Goal: Task Accomplishment & Management: Manage account settings

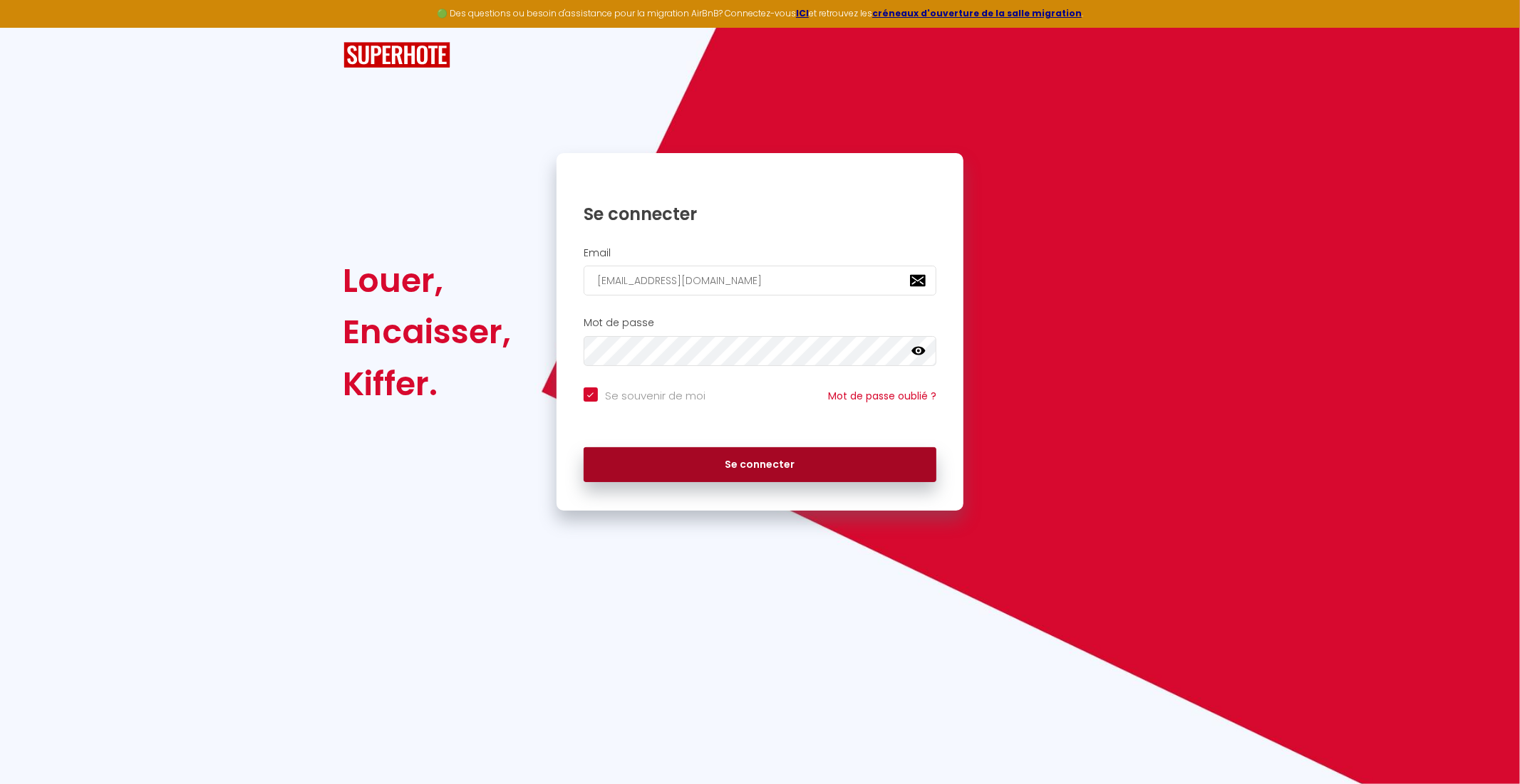
click at [774, 458] on button "Se connecter" at bounding box center [760, 465] width 353 height 35
checkbox input "true"
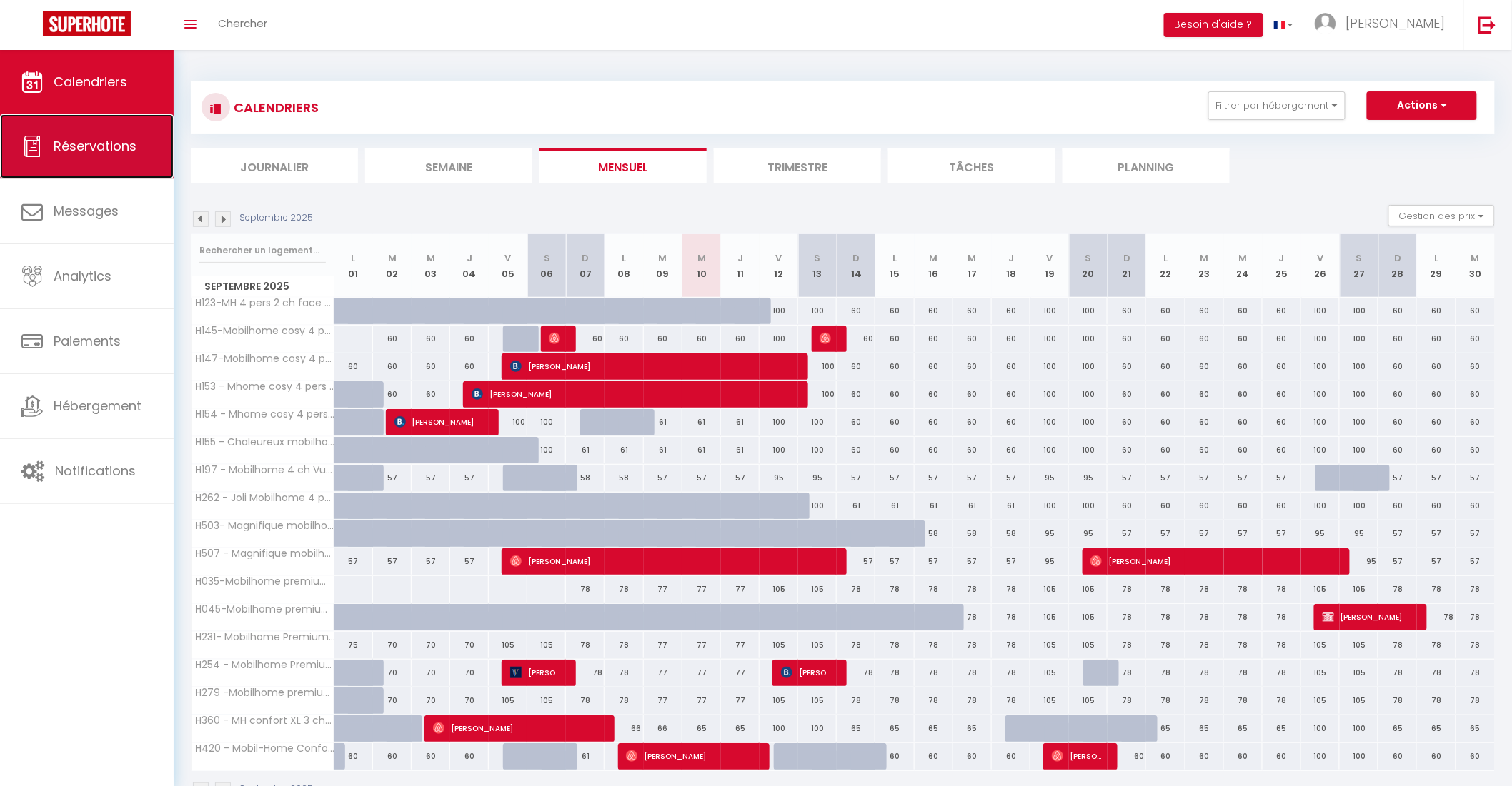
click at [105, 161] on link "Réservations" at bounding box center [87, 146] width 173 height 64
select select "not_cancelled"
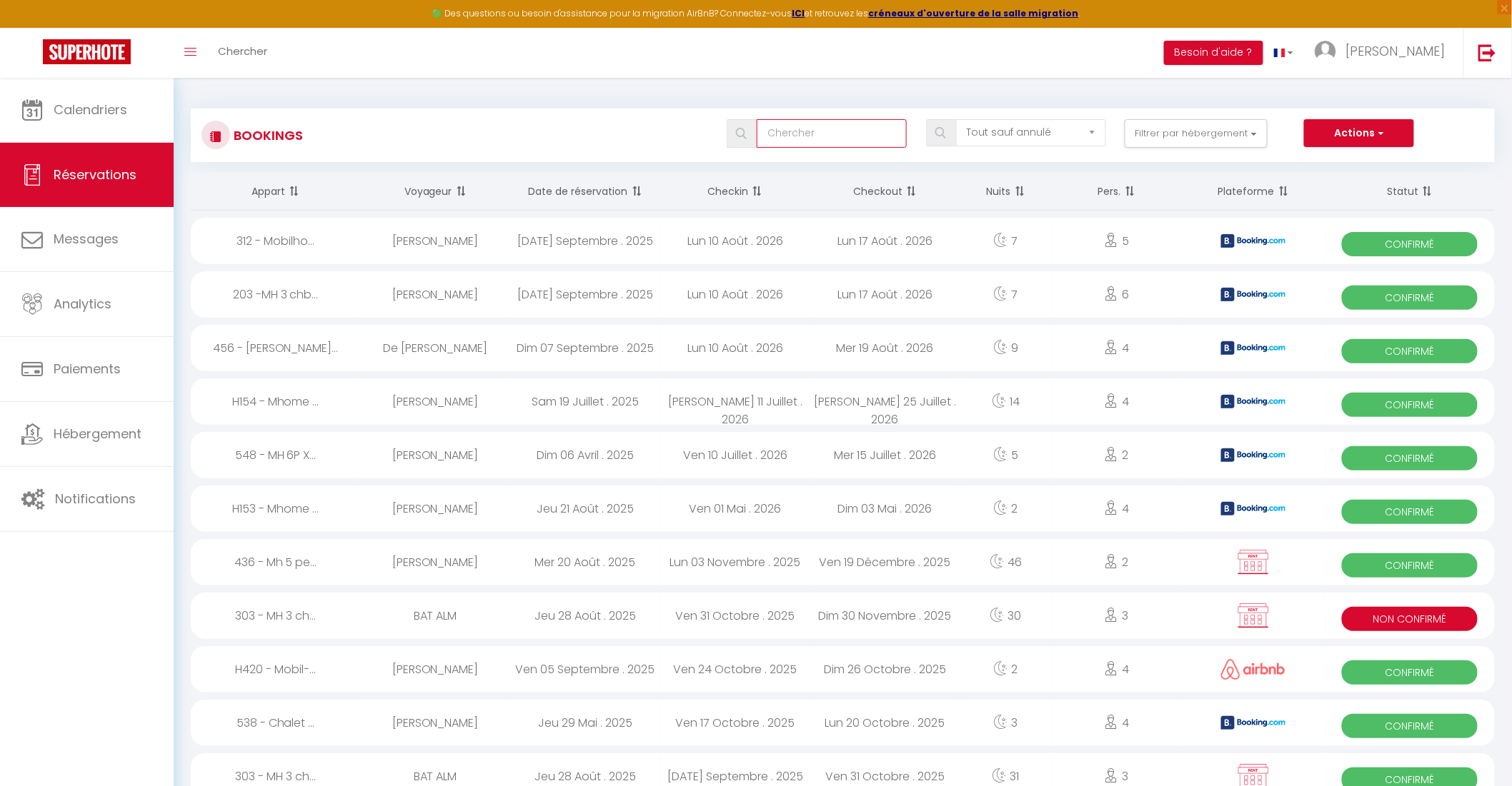
click at [833, 143] on input "text" at bounding box center [832, 133] width 150 height 29
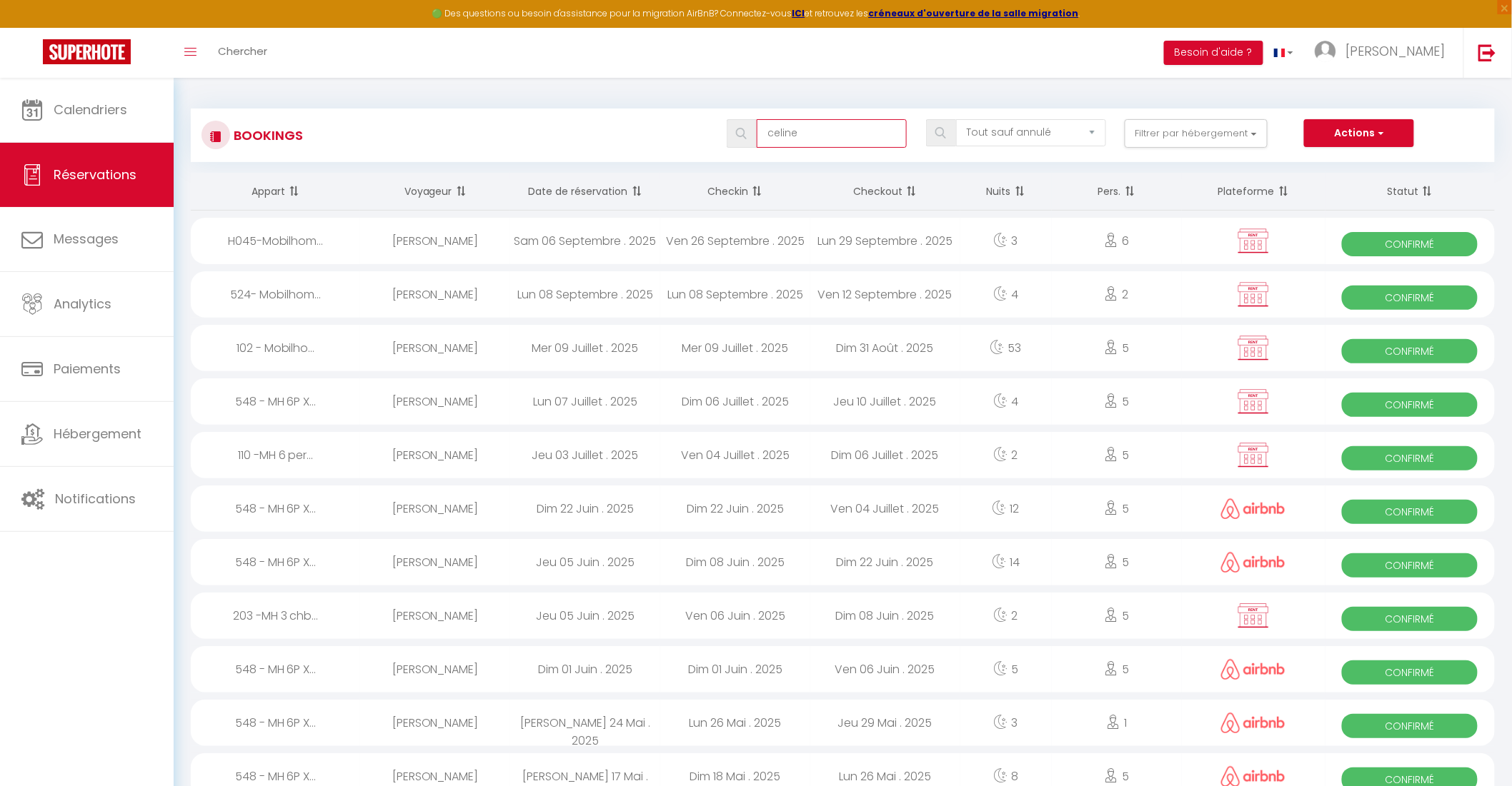
type input "celine"
click at [463, 342] on div "[PERSON_NAME]" at bounding box center [435, 348] width 150 height 47
select select "OK"
select select "0"
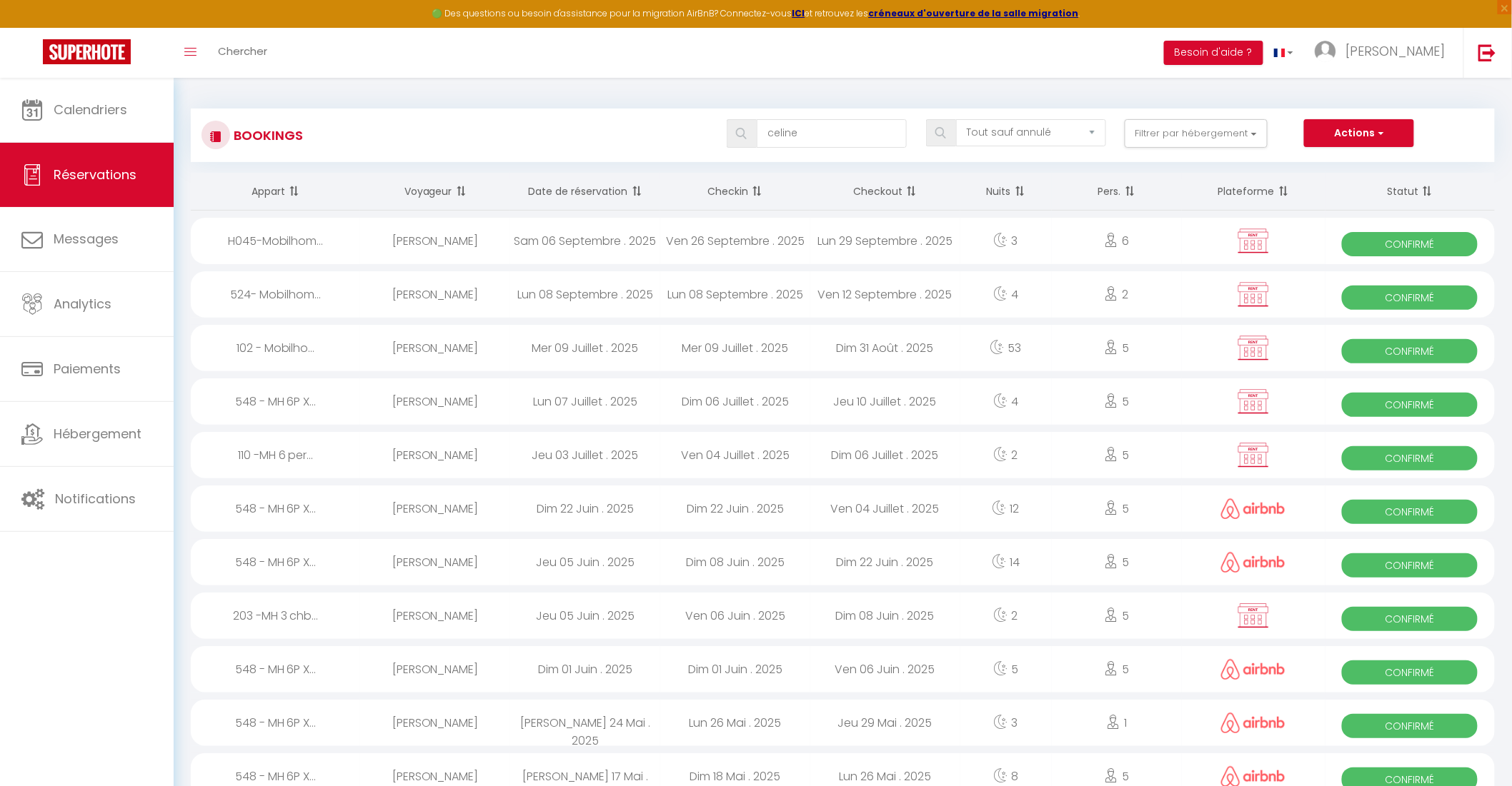
select select "0"
select select "1"
select select
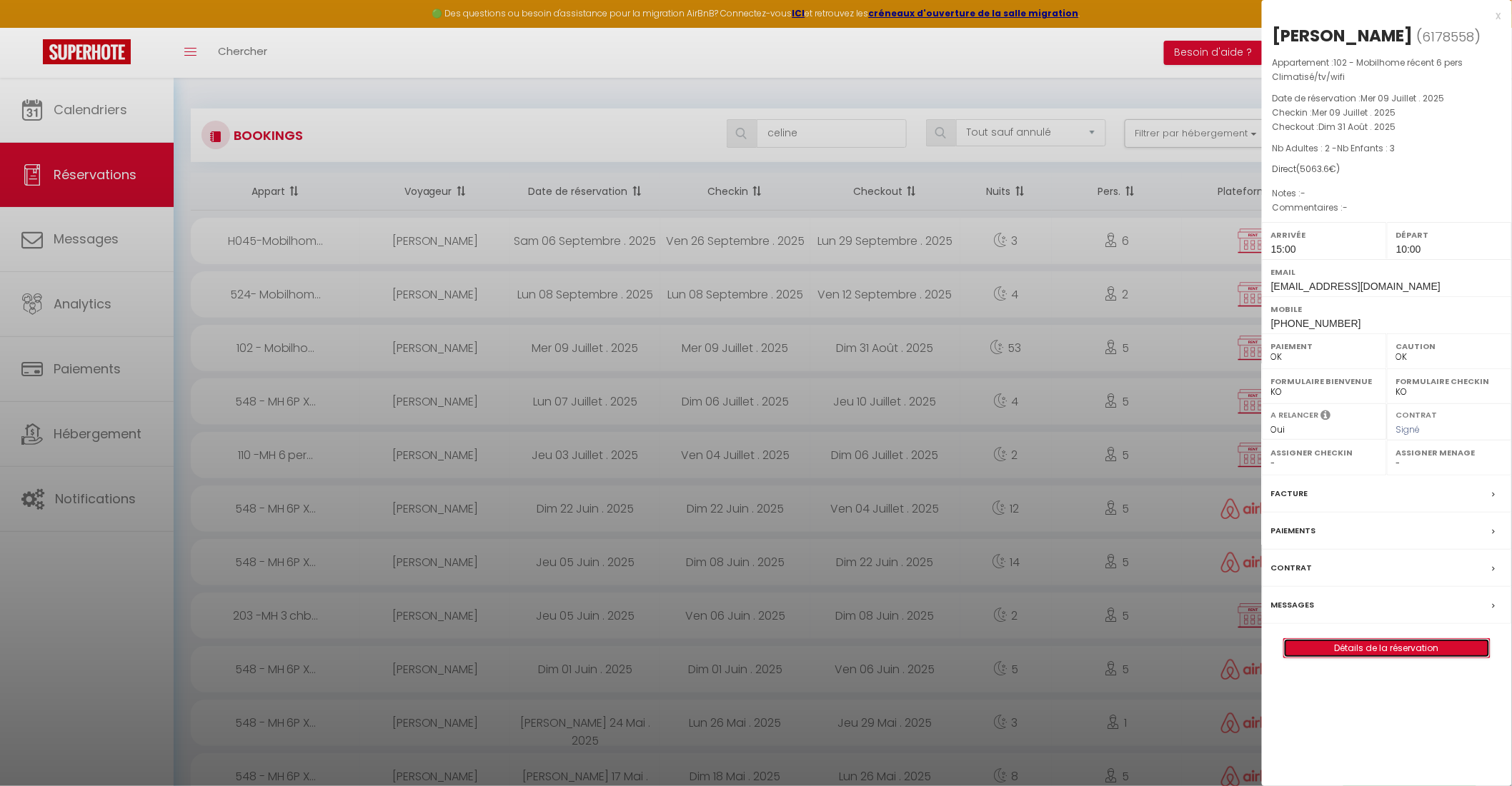
click at [1370, 652] on link "Détails de la réservation" at bounding box center [1387, 648] width 206 height 19
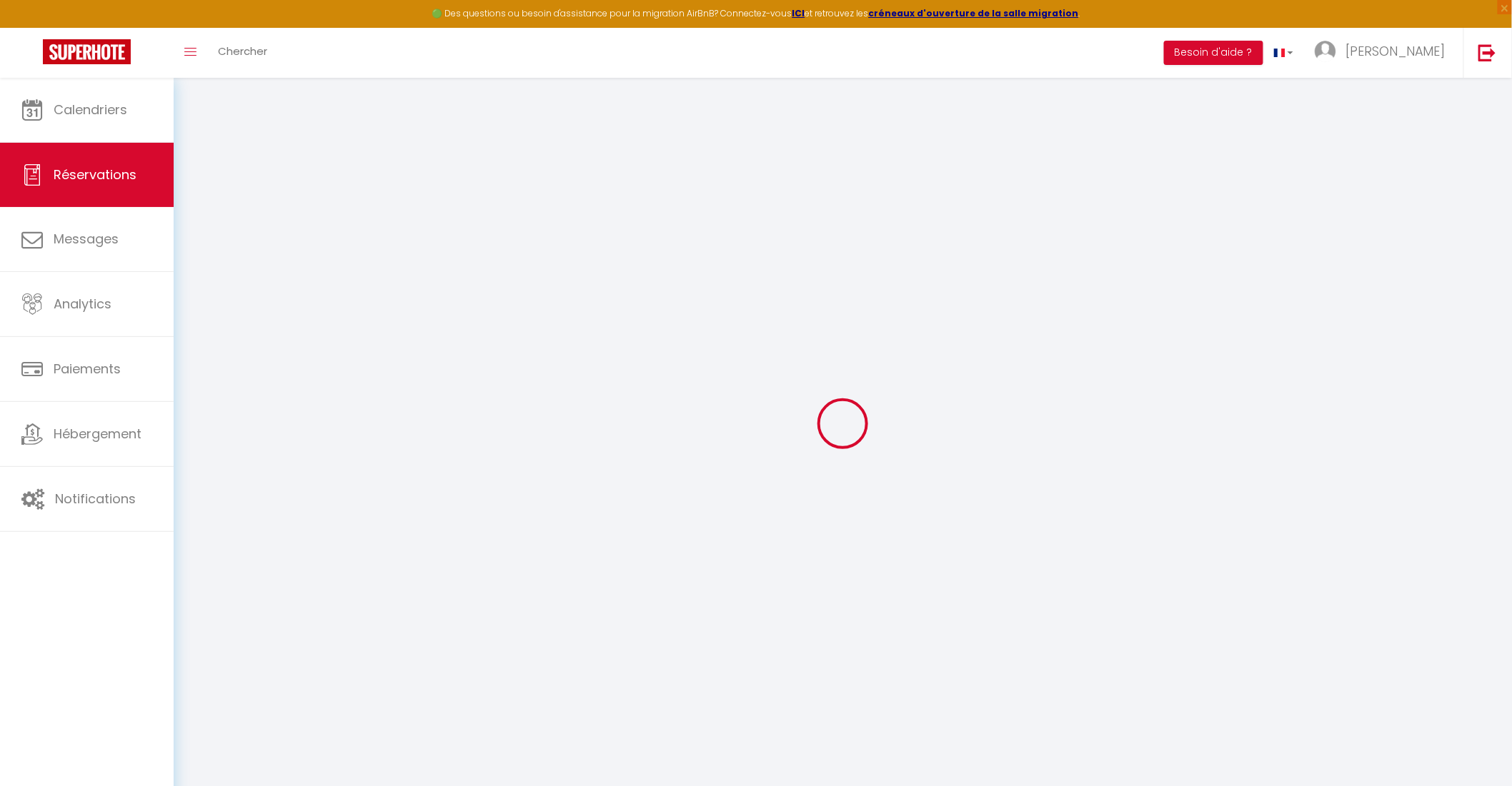
type input "Celine"
type input "Brouard"
type input "bidou171211@gmail.com"
type input "+33686089226"
select select "FR"
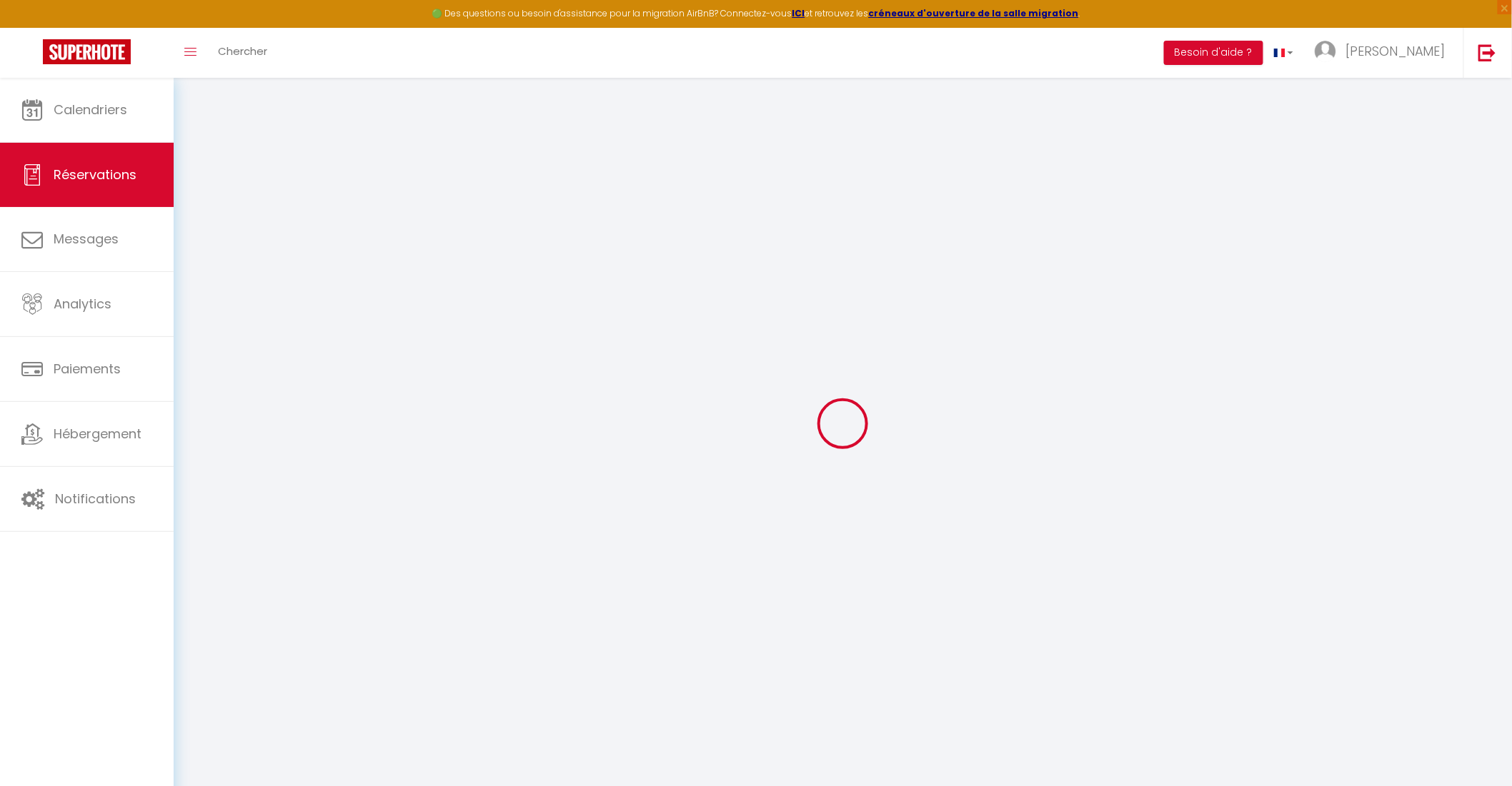
select select "71614"
select select "1"
type input "Mer 09 Juillet 2025"
select select
type input "Dim 31 Août 2025"
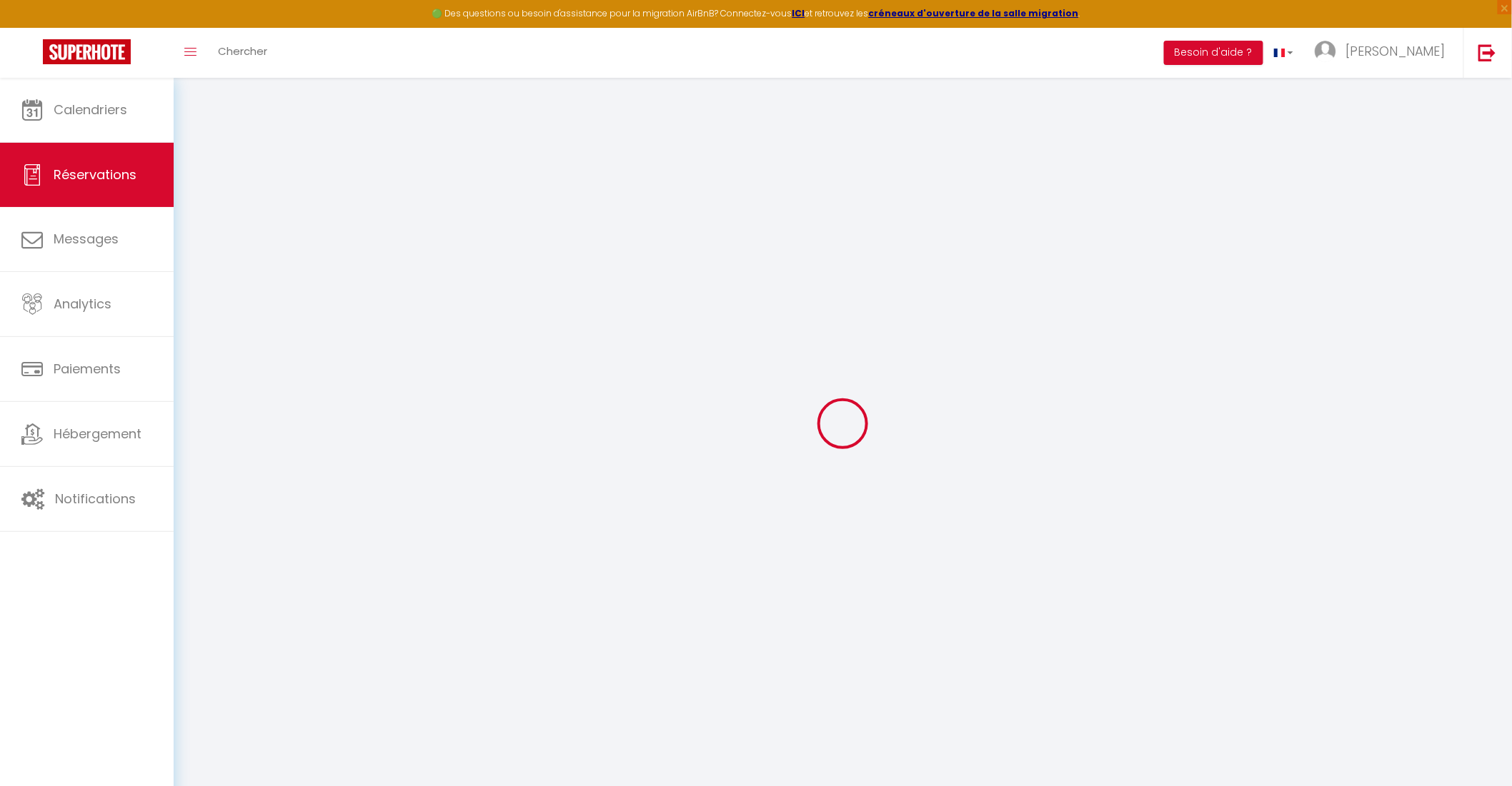
select select
type input "2"
type input "3"
select select "12"
select select
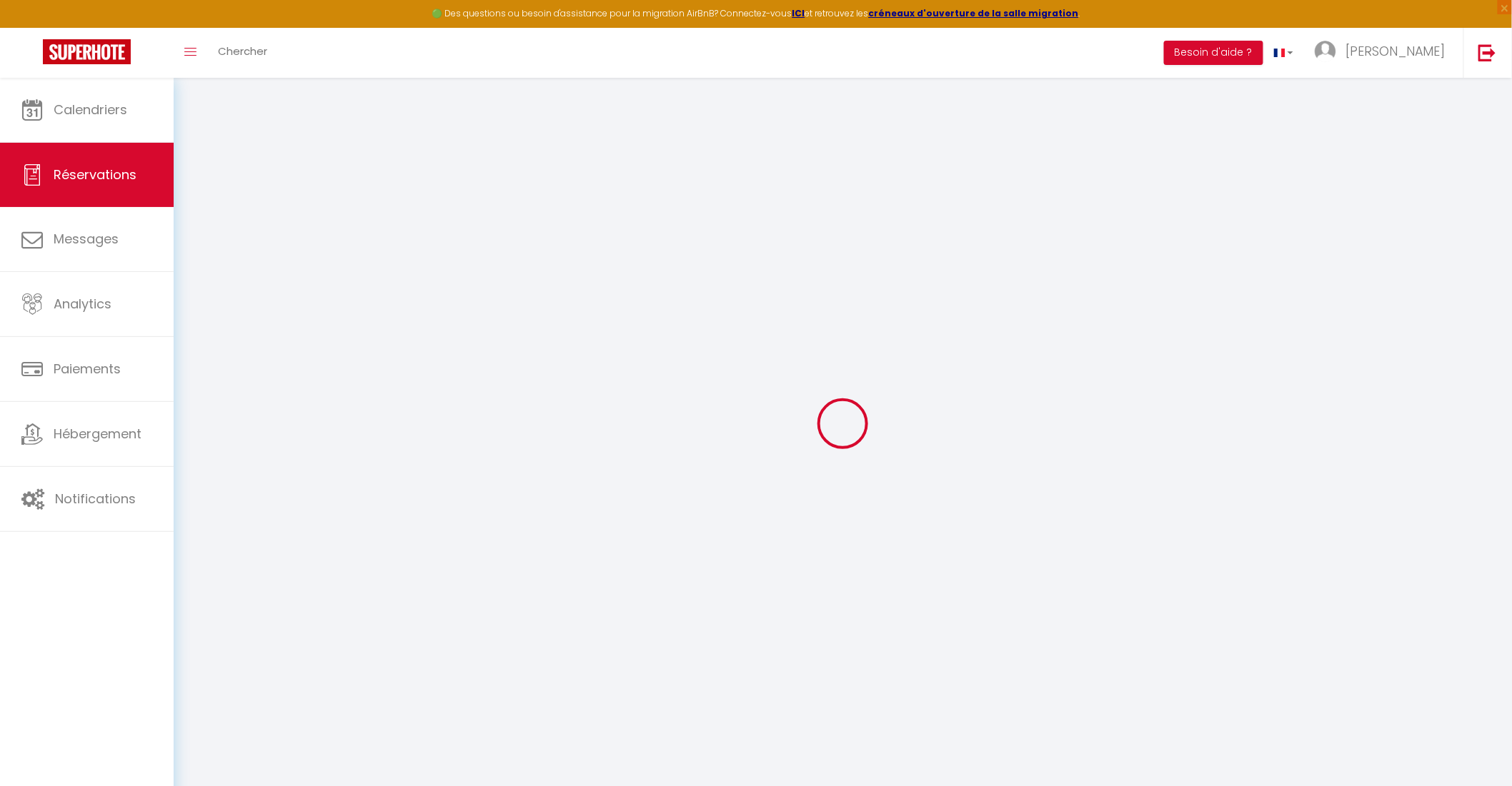
type input "5000"
checkbox input "false"
type input "2031.8"
type input "0"
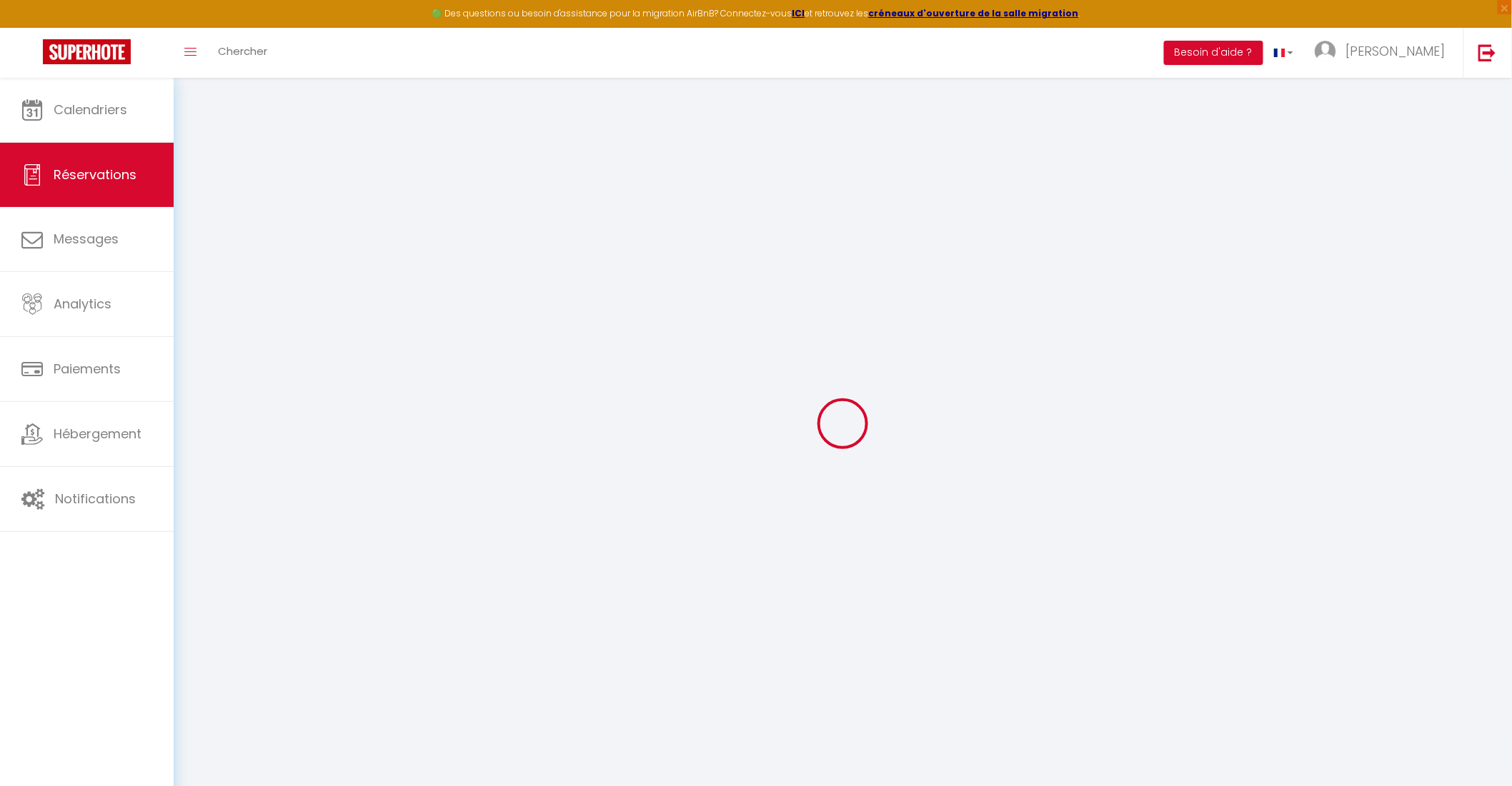
type input "0"
select select
select select "15"
checkbox input "false"
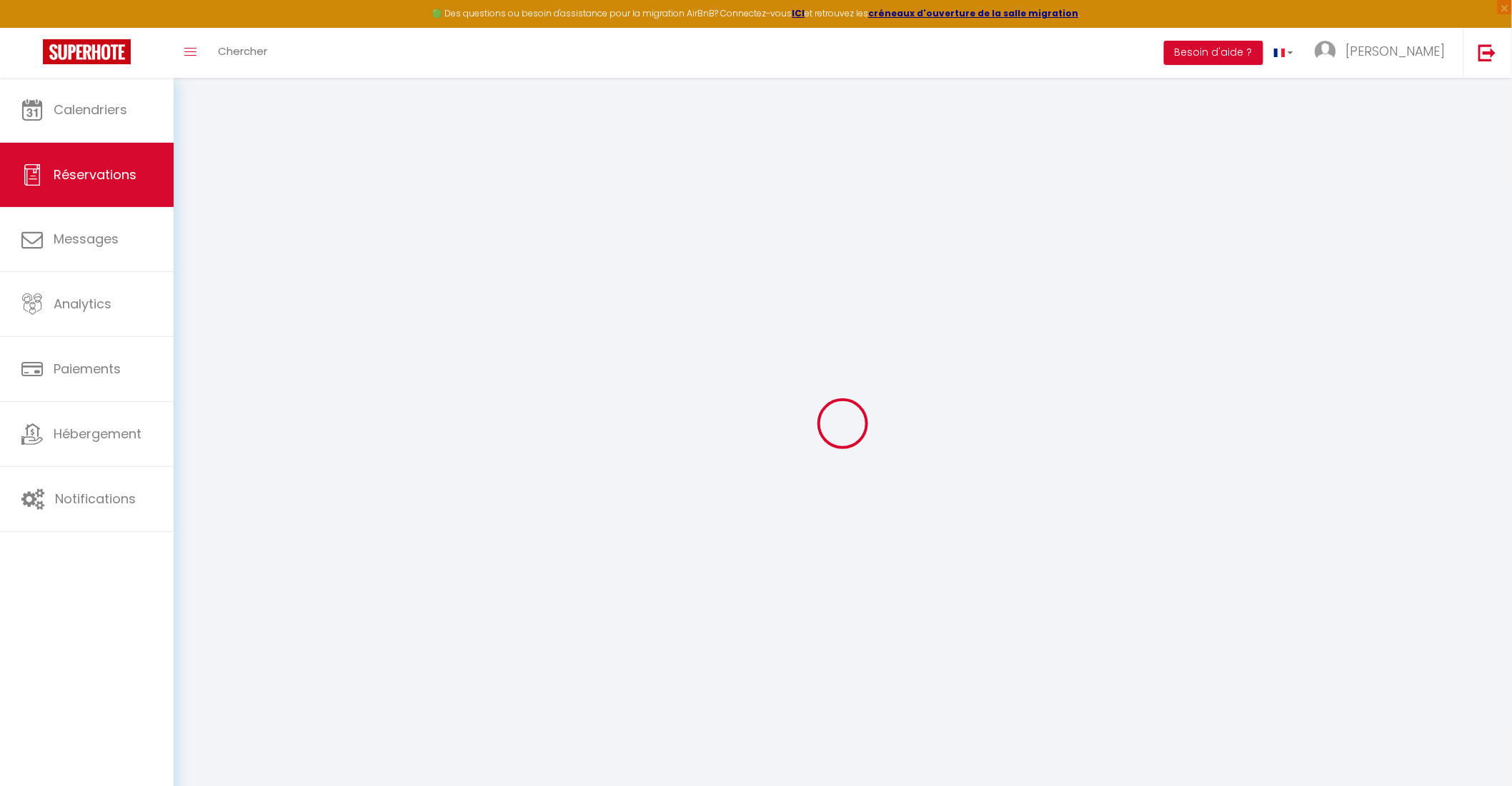
select select
checkbox input "false"
select select
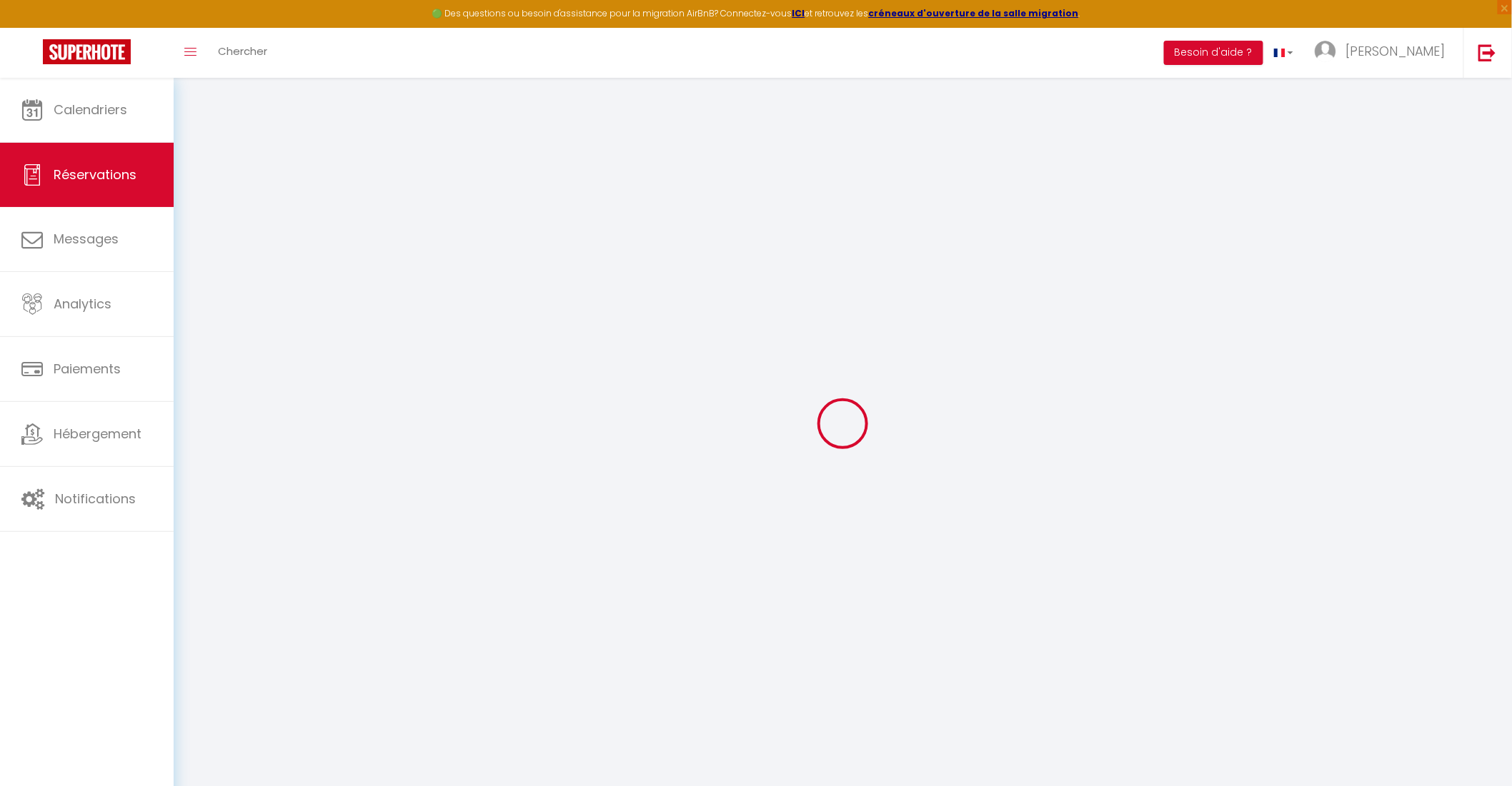
checkbox input "false"
select select
checkbox input "false"
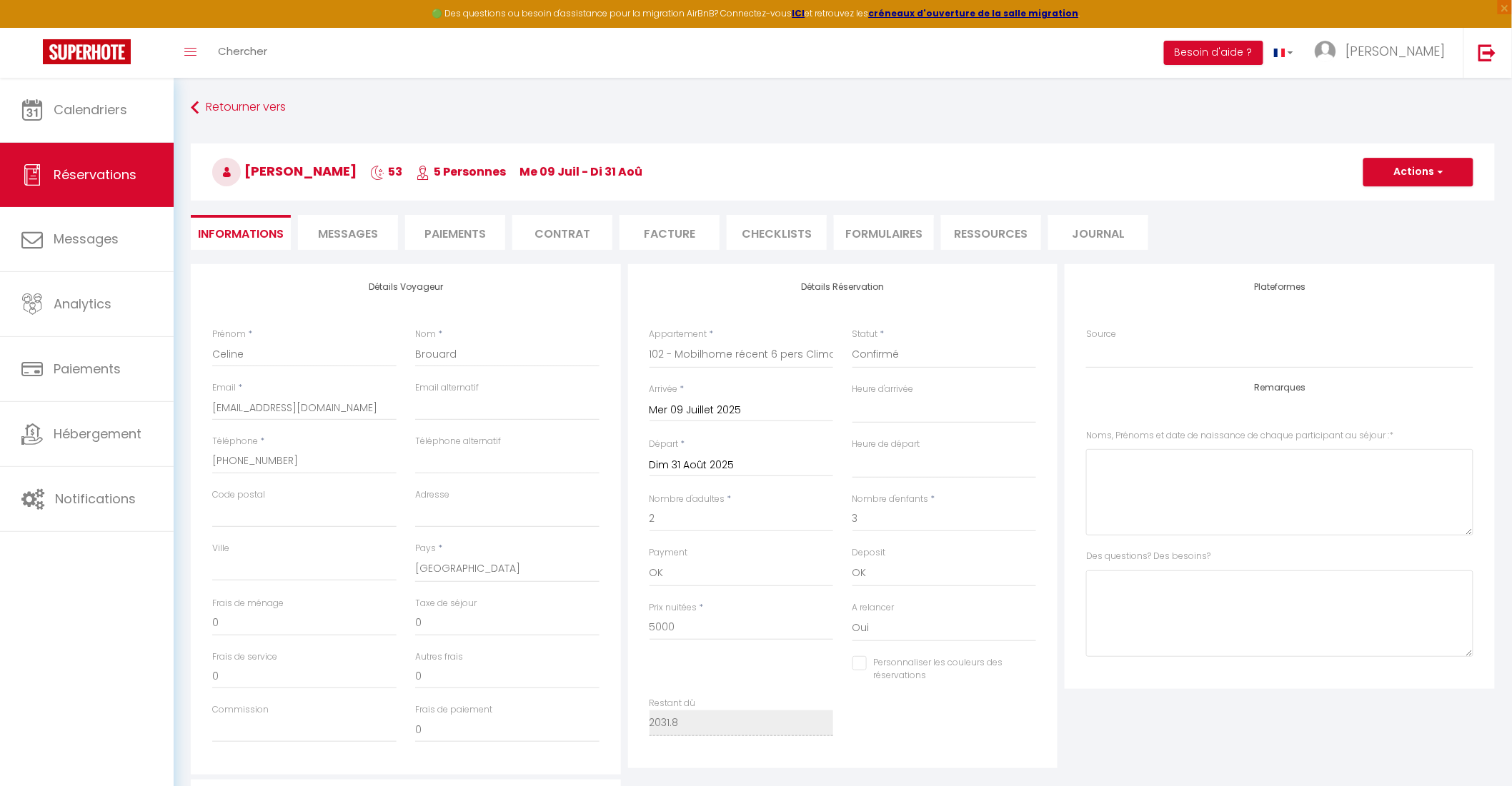
type input "63.6"
select select
checkbox input "false"
select select "15:00"
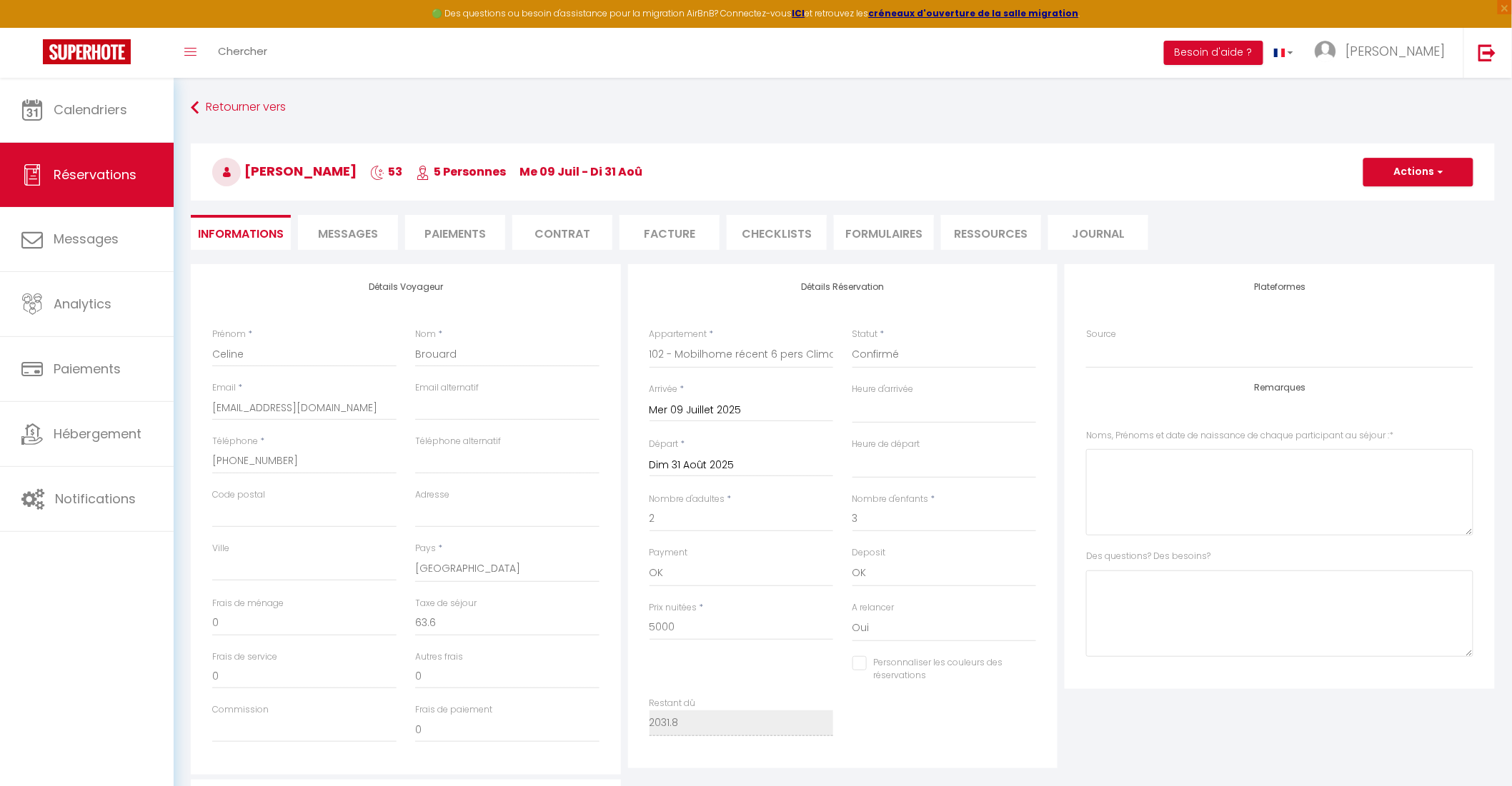
select select "10:00"
click at [494, 230] on li "Paiements" at bounding box center [455, 232] width 100 height 35
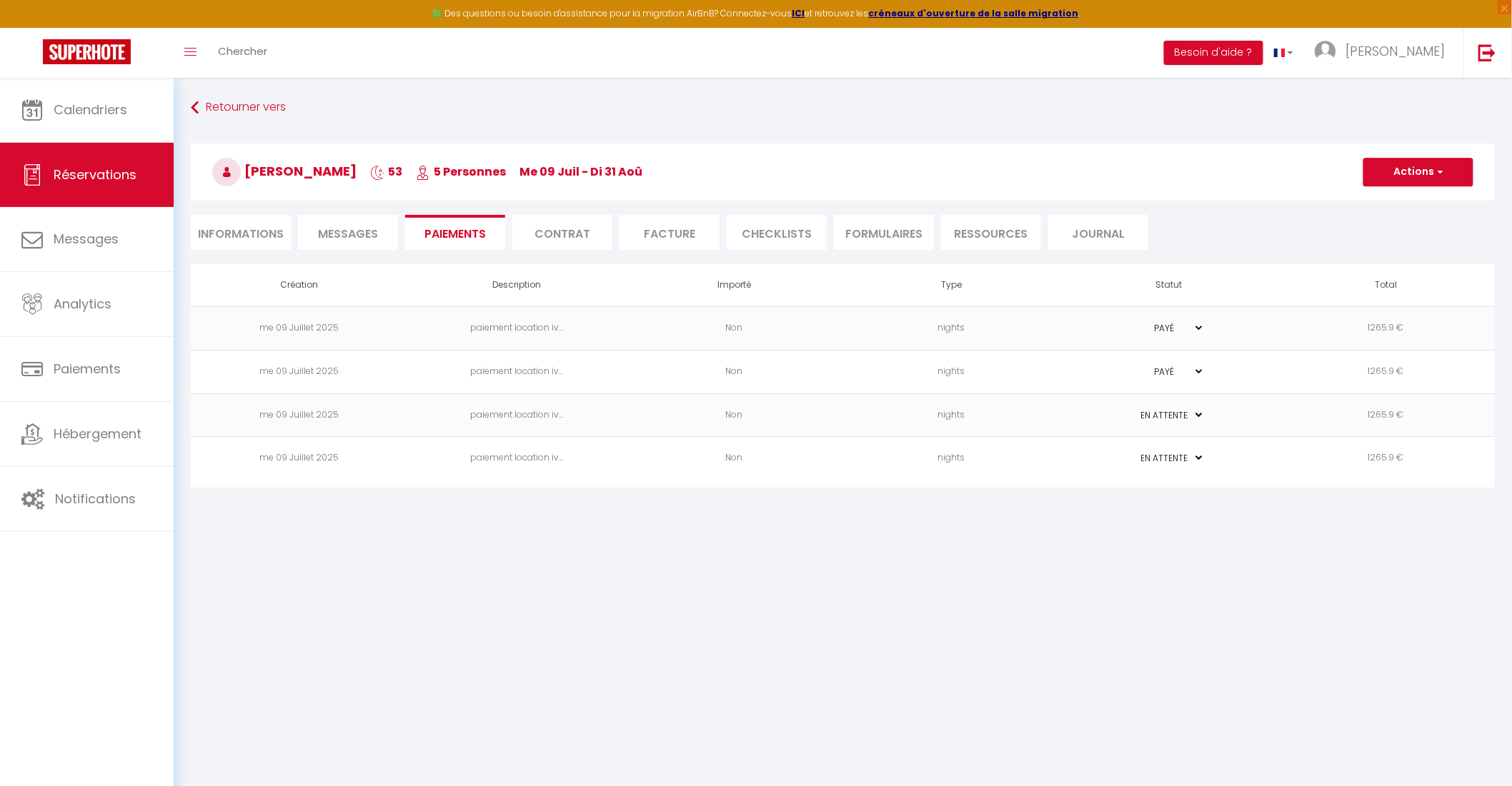
click at [964, 422] on td "nights" at bounding box center [950, 415] width 217 height 44
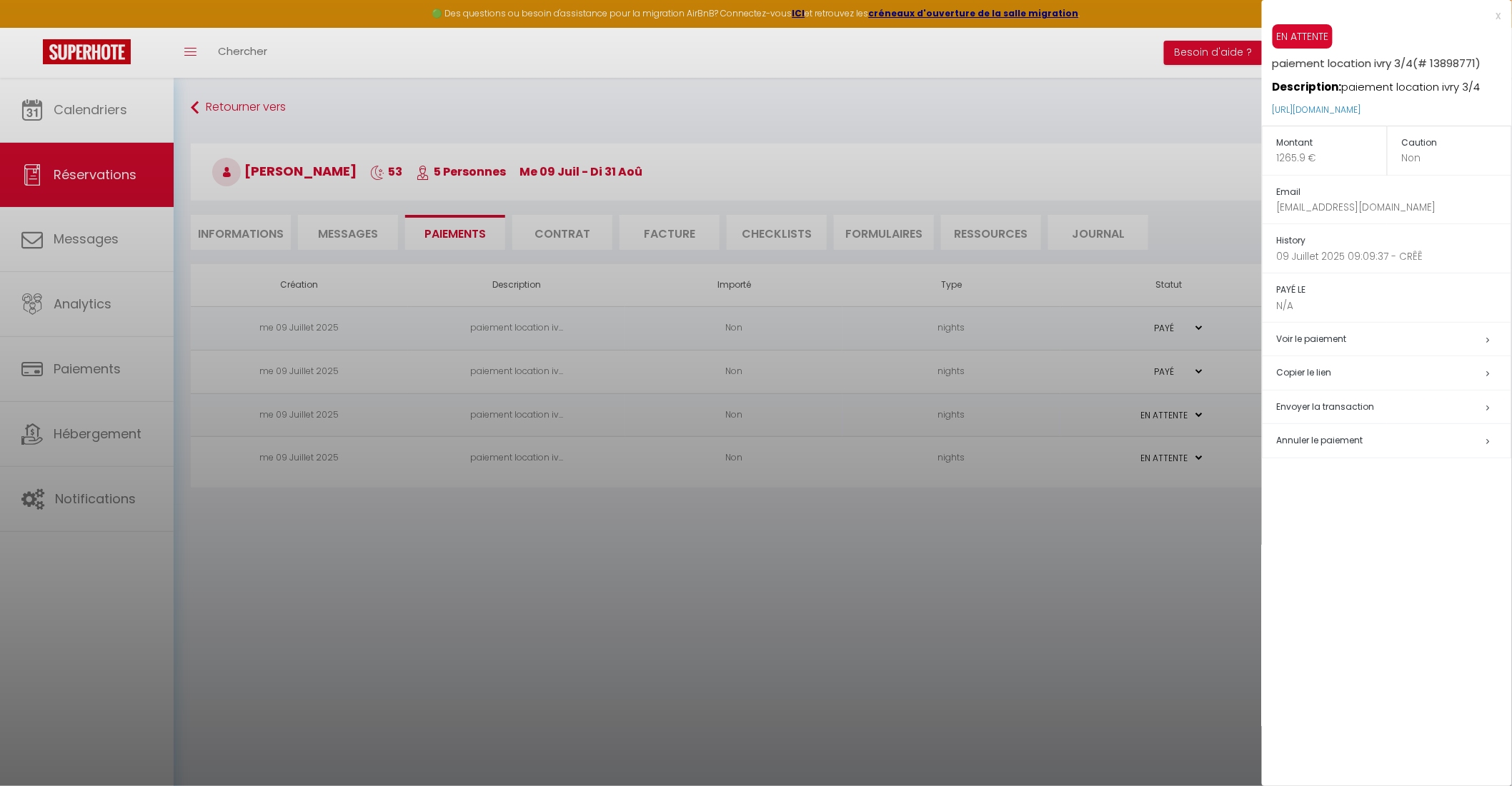
click at [1352, 405] on span "Envoyer la transaction" at bounding box center [1326, 407] width 98 height 12
select select "fr"
type input "bidou171211@gmail.com"
type input "Demande de paiement"
type textarea "Bonjour, Nous vous invitons à cliquer sur le lien ci-dessous pour effectuer le …"
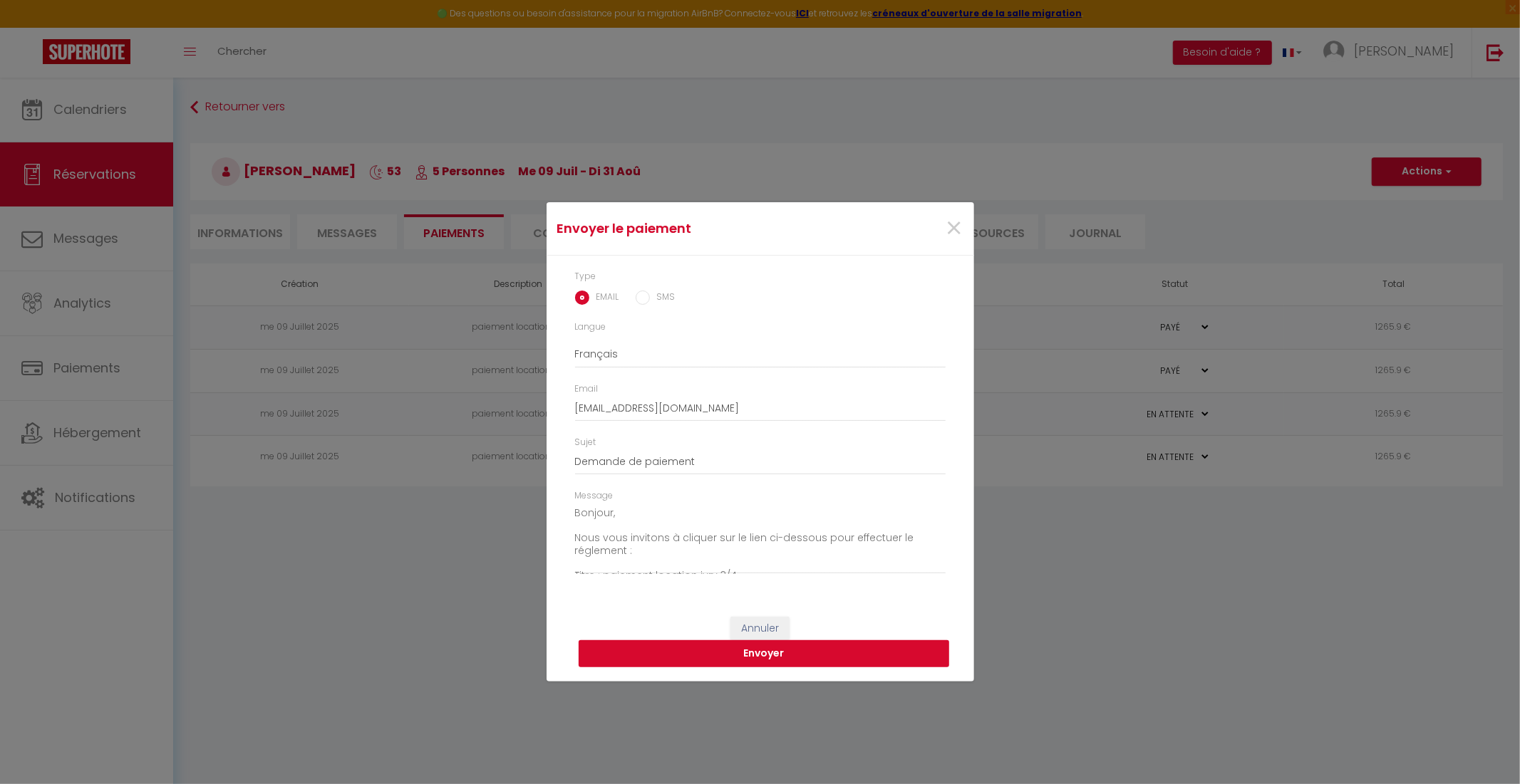
click at [862, 650] on button "Envoyer" at bounding box center [764, 654] width 370 height 27
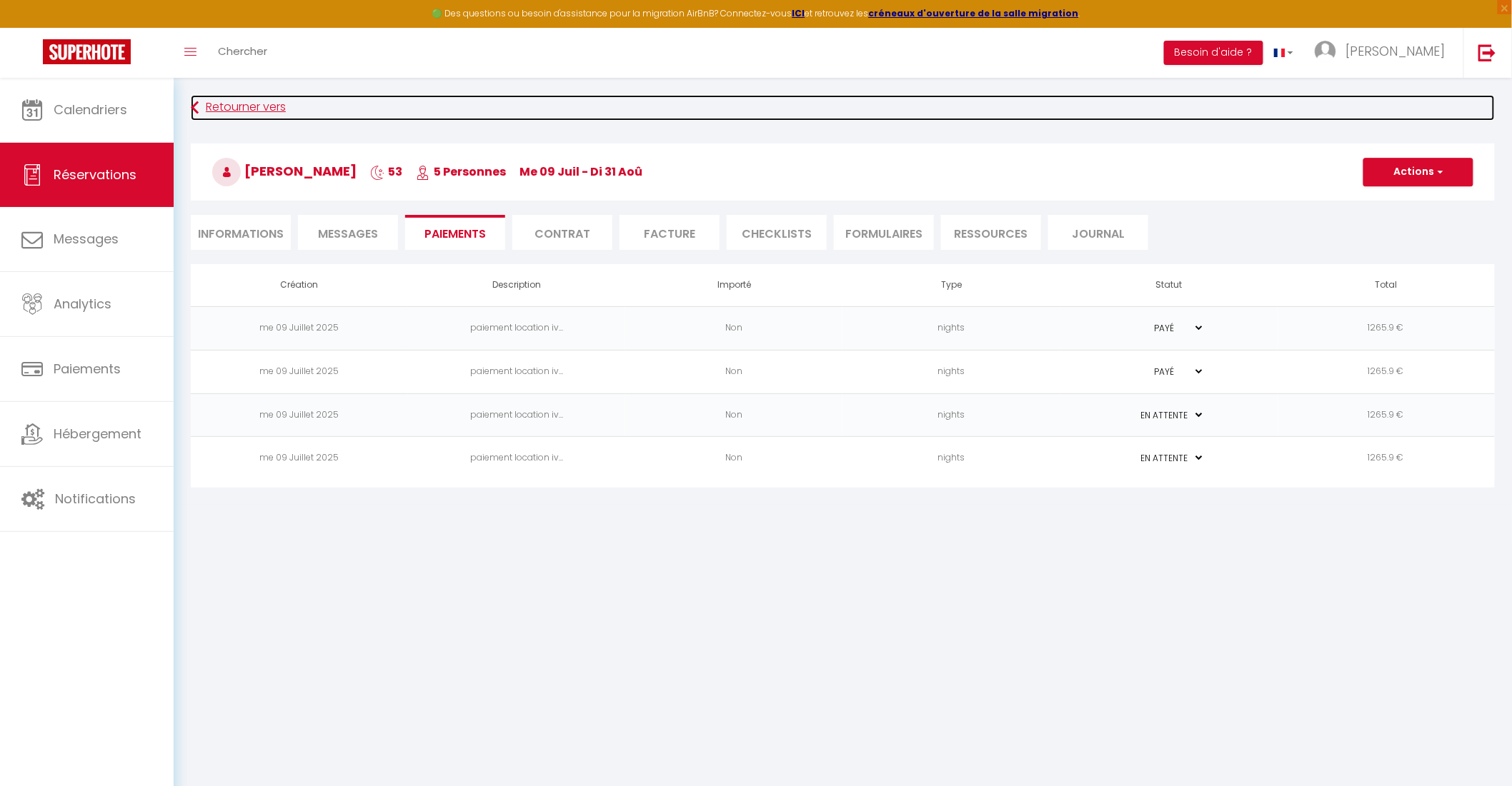
click at [250, 107] on link "Retourner vers" at bounding box center [842, 107] width 1304 height 26
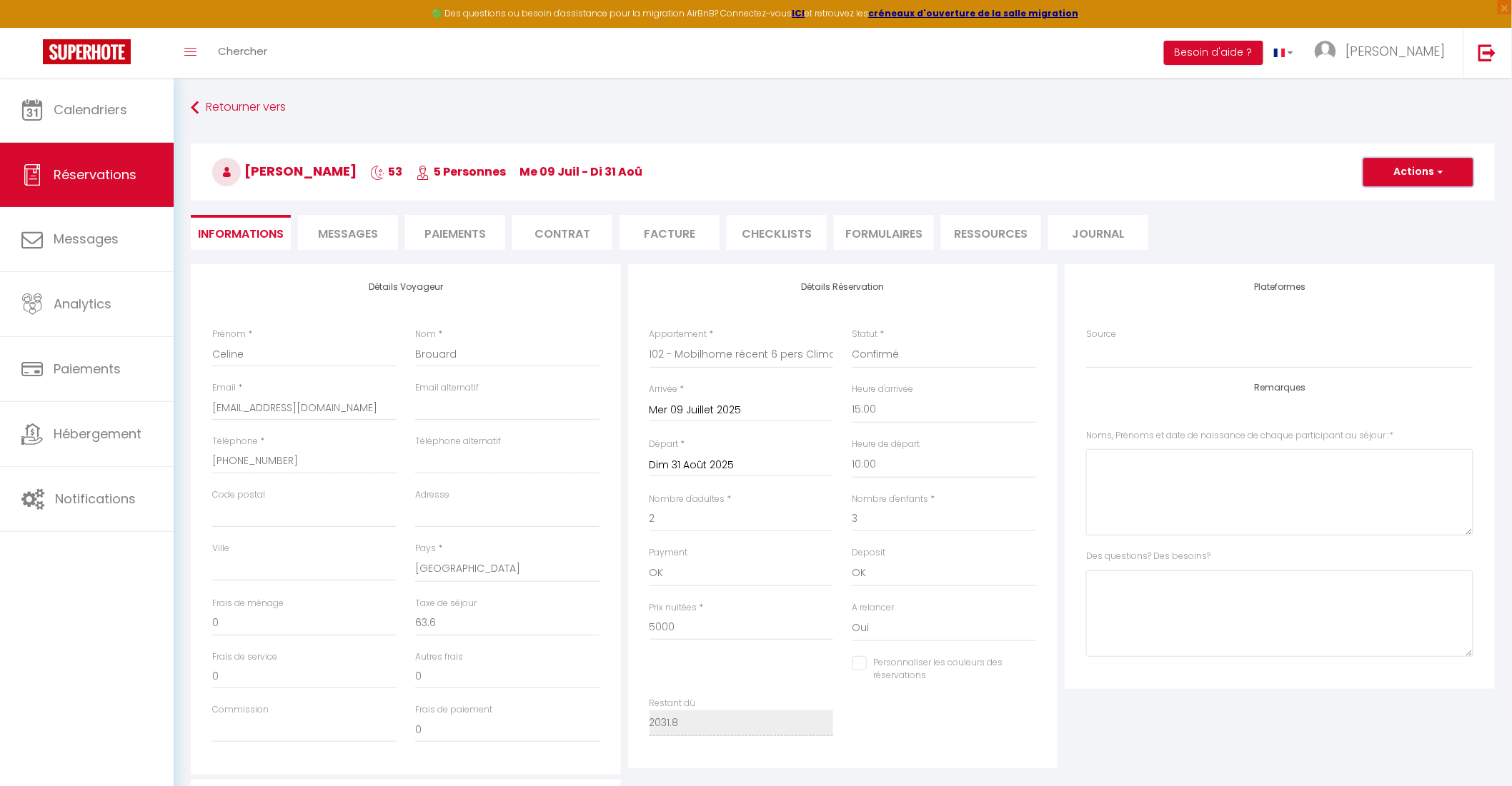
click at [1457, 173] on button "Actions" at bounding box center [1418, 172] width 110 height 29
click at [1401, 222] on link "Dupliquer" at bounding box center [1404, 222] width 113 height 19
type input "0"
select select
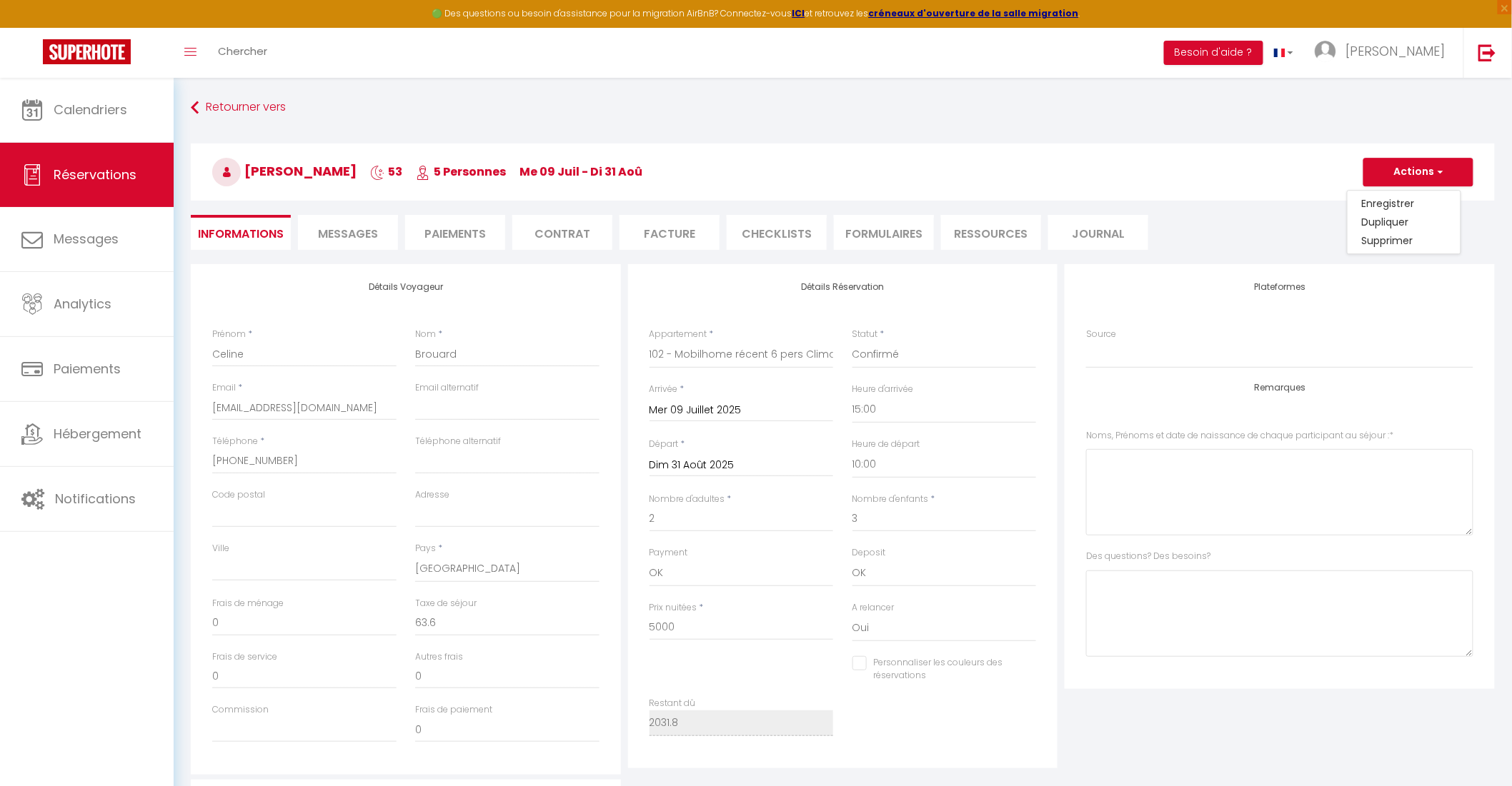
select select
checkbox input "false"
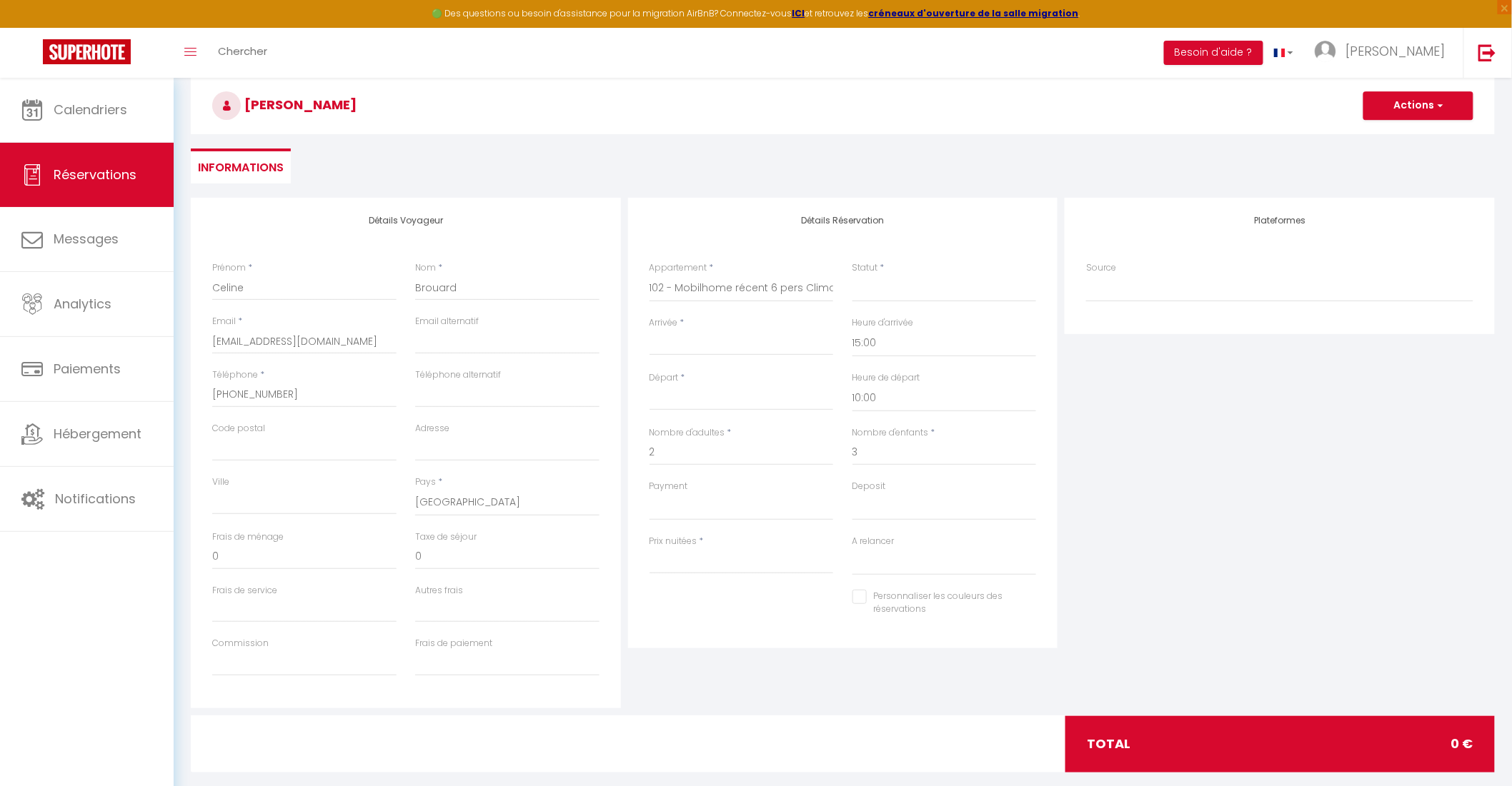
scroll to position [88, 0]
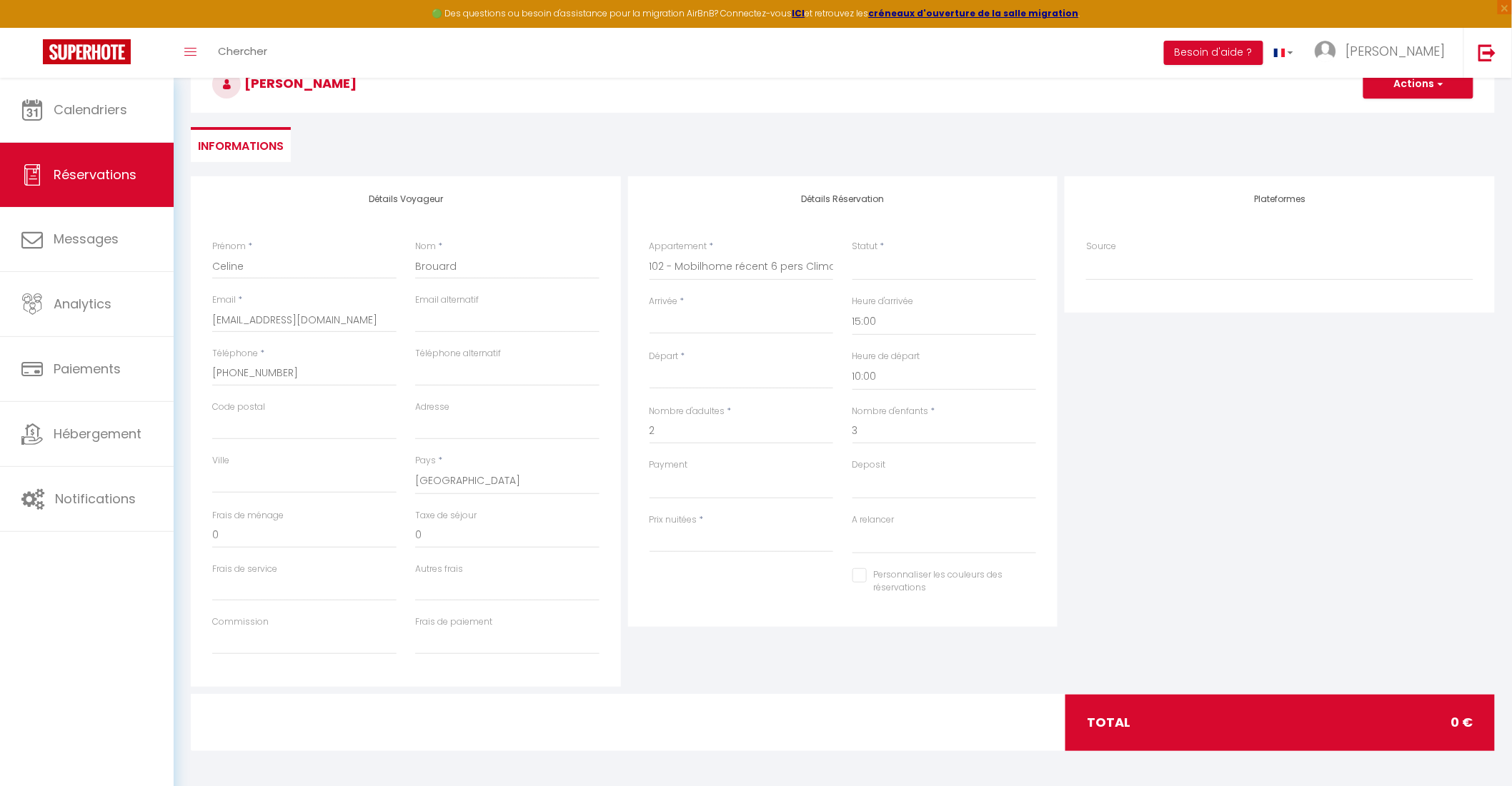
click at [720, 327] on input "Arrivée" at bounding box center [741, 322] width 185 height 19
click at [684, 404] on span "1" at bounding box center [695, 404] width 30 height 29
select select
type input "Lun 01 Septembre 2025"
type input "Mar 02 Septembre 2025"
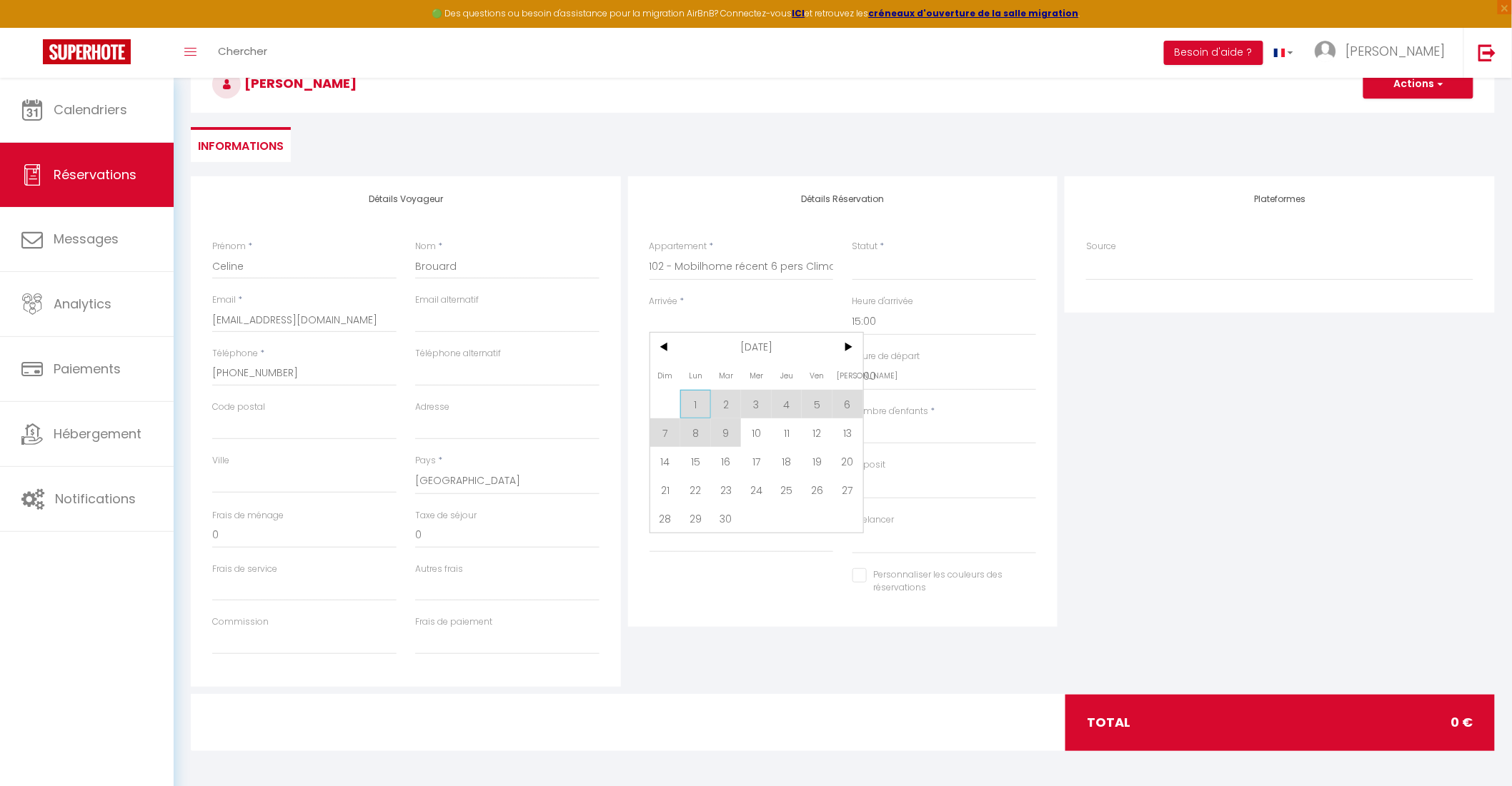
select select
checkbox input "false"
select select
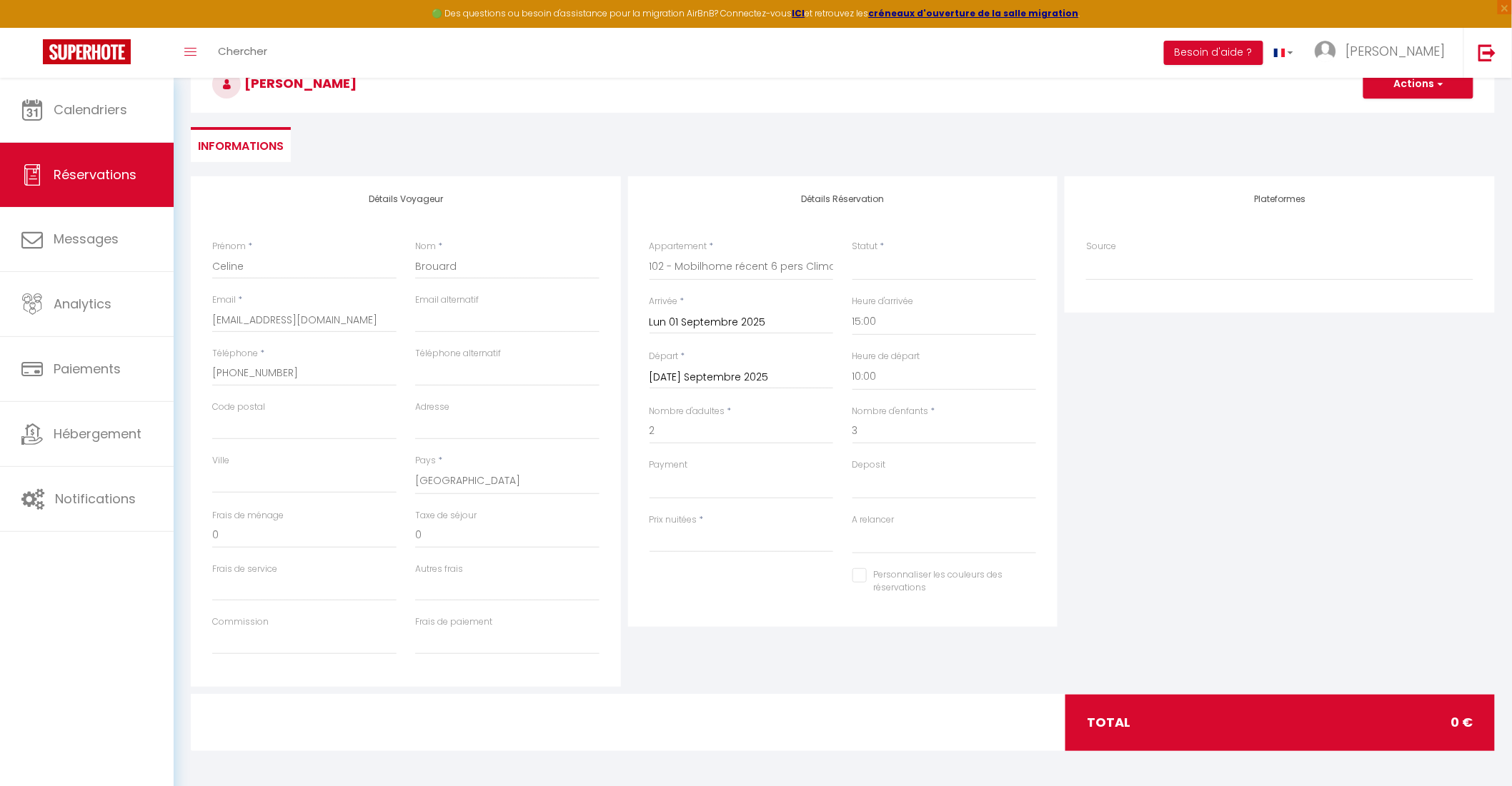
select select
type input "0"
select select
checkbox input "false"
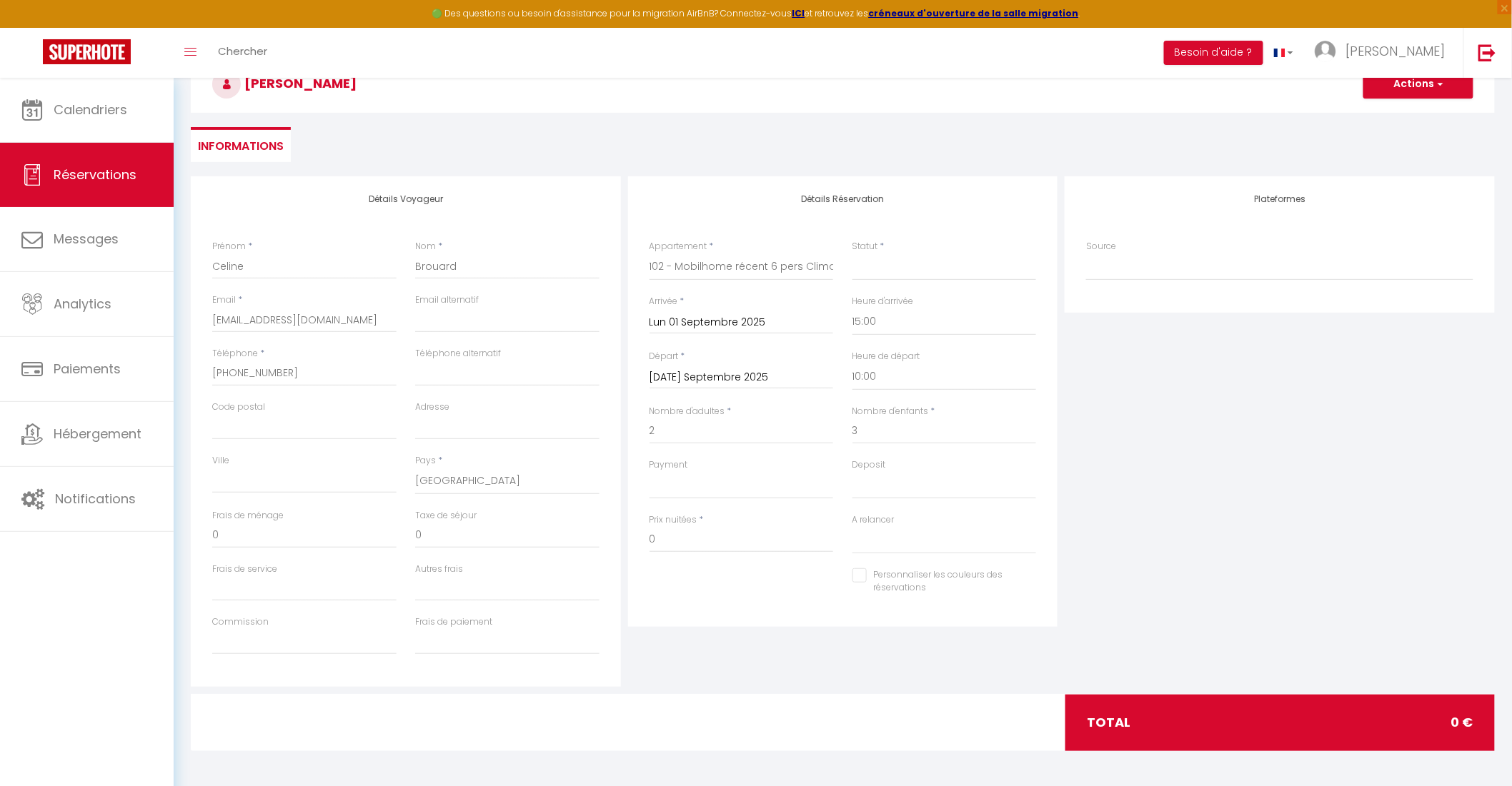
click at [719, 376] on input "Mar 02 Septembre 2025" at bounding box center [741, 377] width 185 height 19
click at [694, 511] on span "15" at bounding box center [695, 516] width 30 height 29
select select
type input "Lun 15 Septembre 2025"
select select
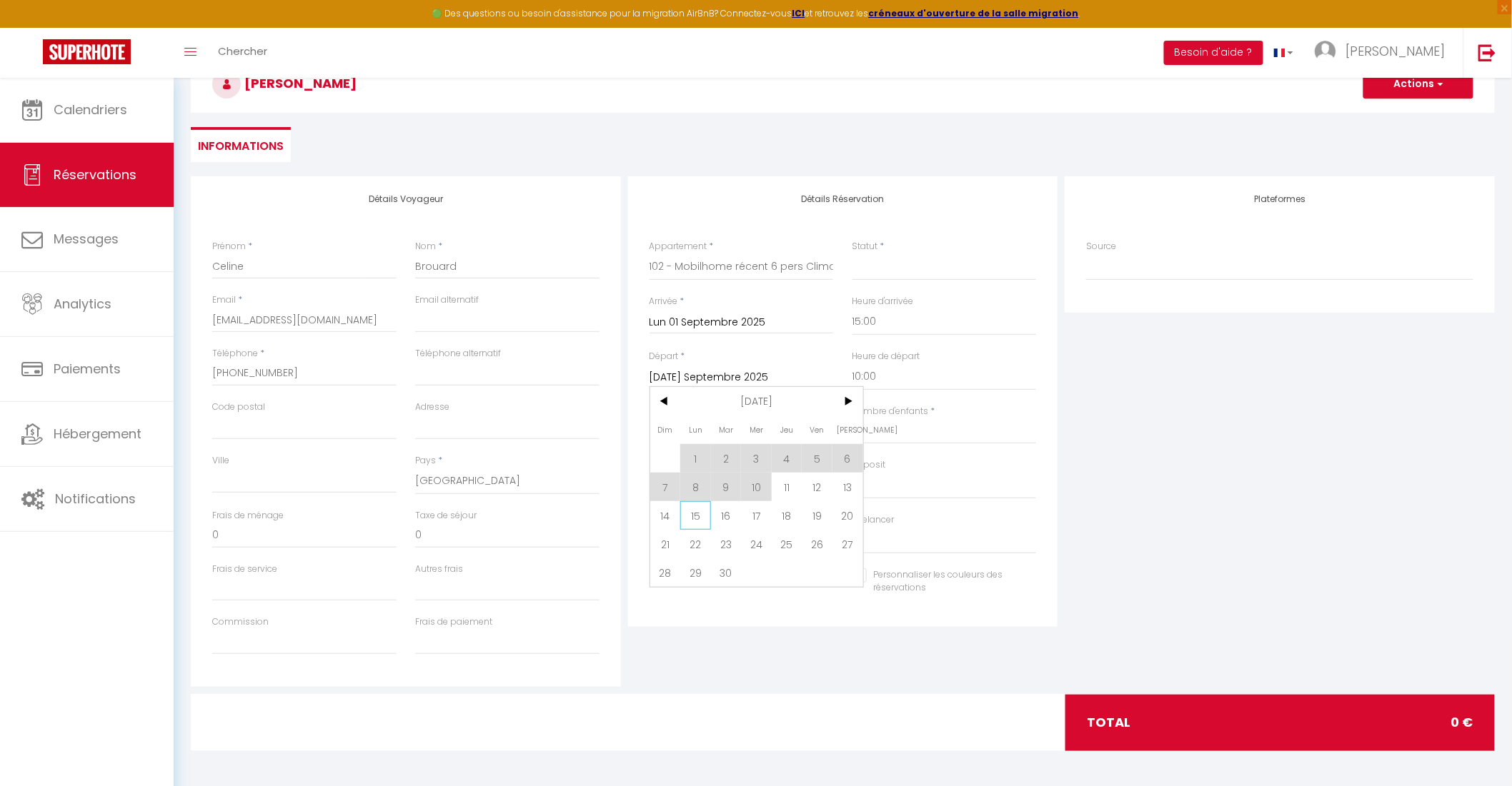
select select
checkbox input "false"
type input "16.8"
select select
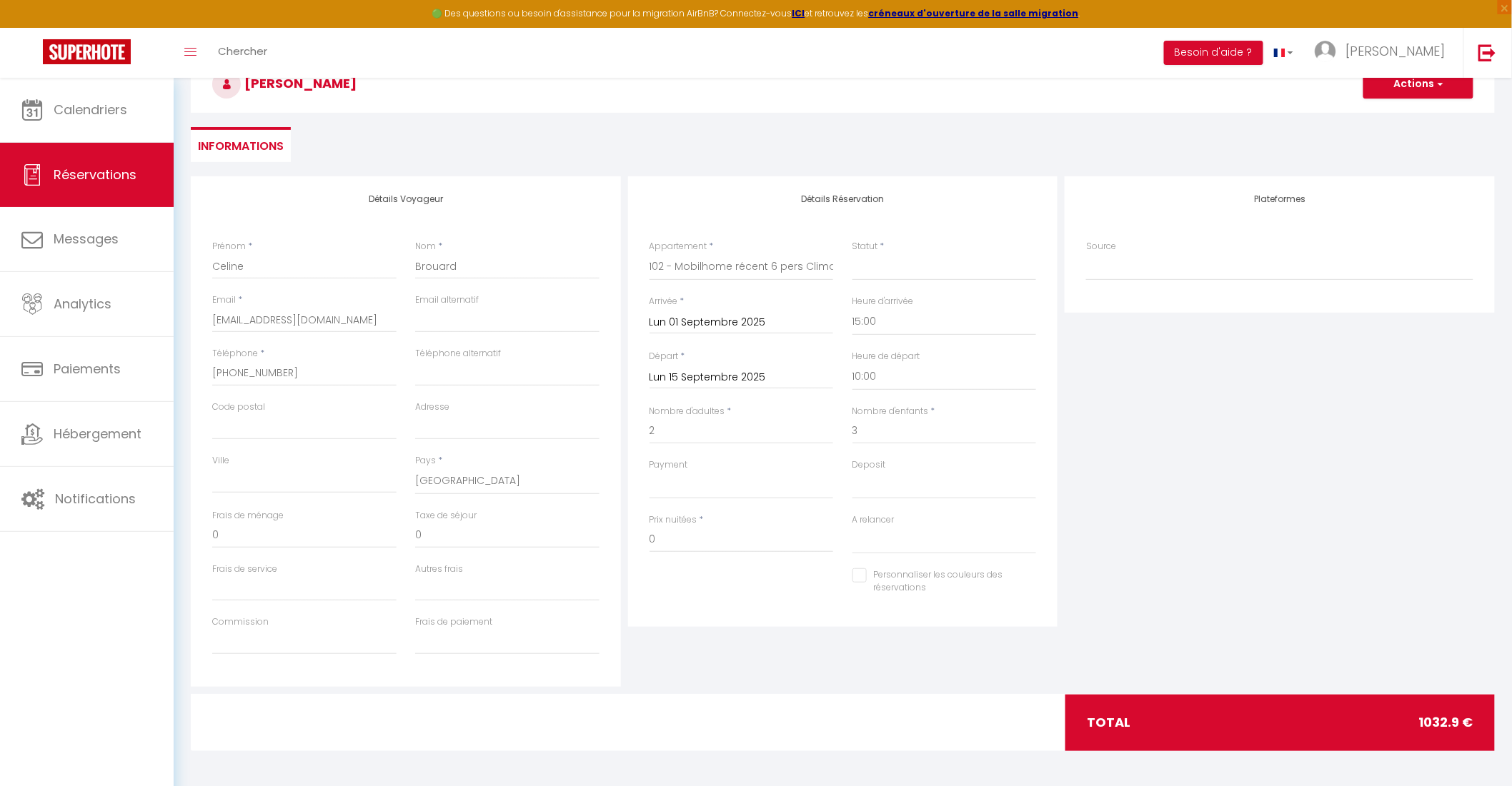
select select
type input "1016.1"
select select
checkbox input "false"
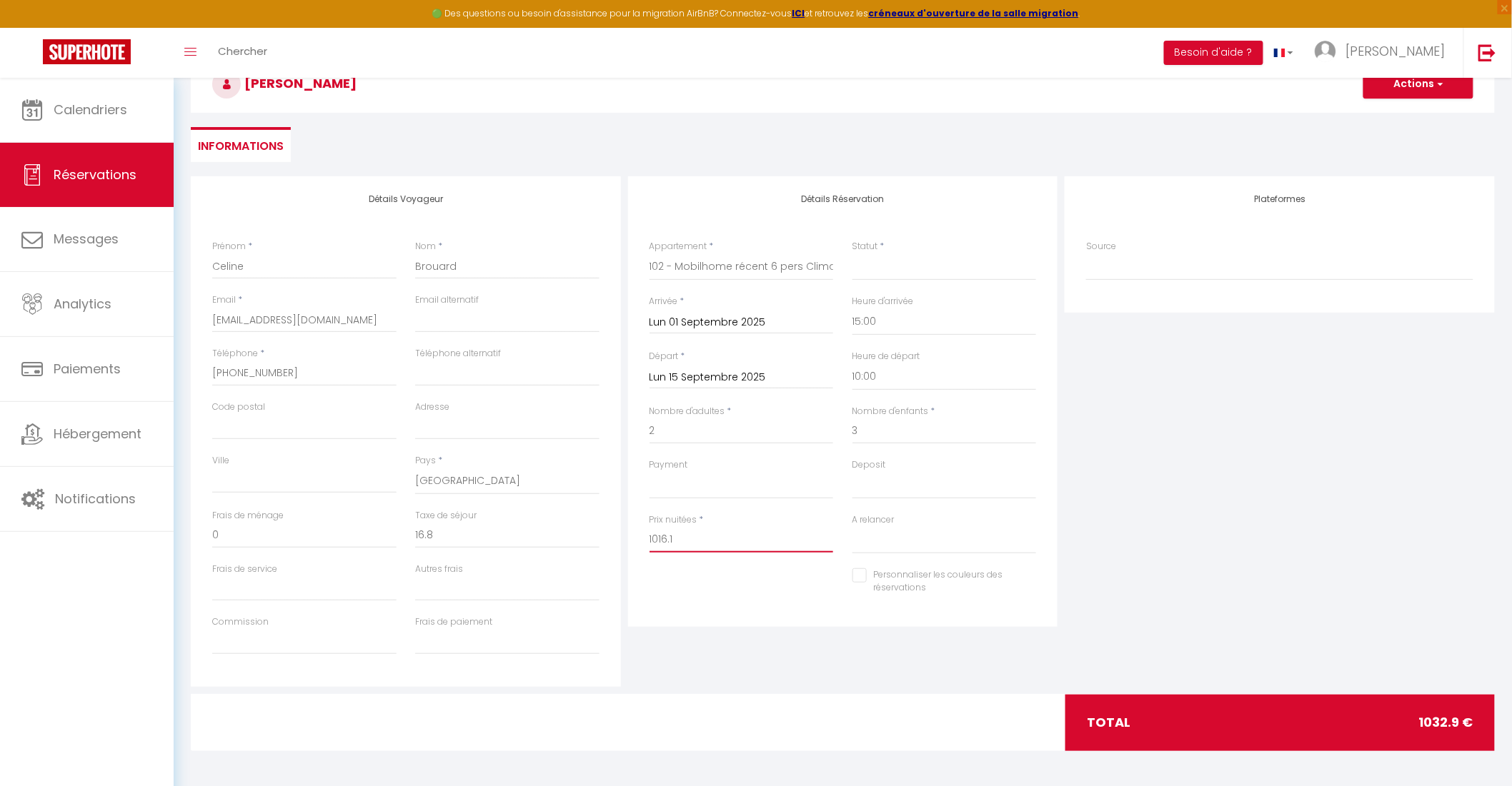
drag, startPoint x: 682, startPoint y: 539, endPoint x: 634, endPoint y: 534, distance: 48.3
click at [634, 534] on div "Détails Réservation Appartement * 148 - Chalet 6 pers Climatisé, WiFi, lave-lin…" at bounding box center [843, 402] width 430 height 450
type input "375"
type input "0"
select select
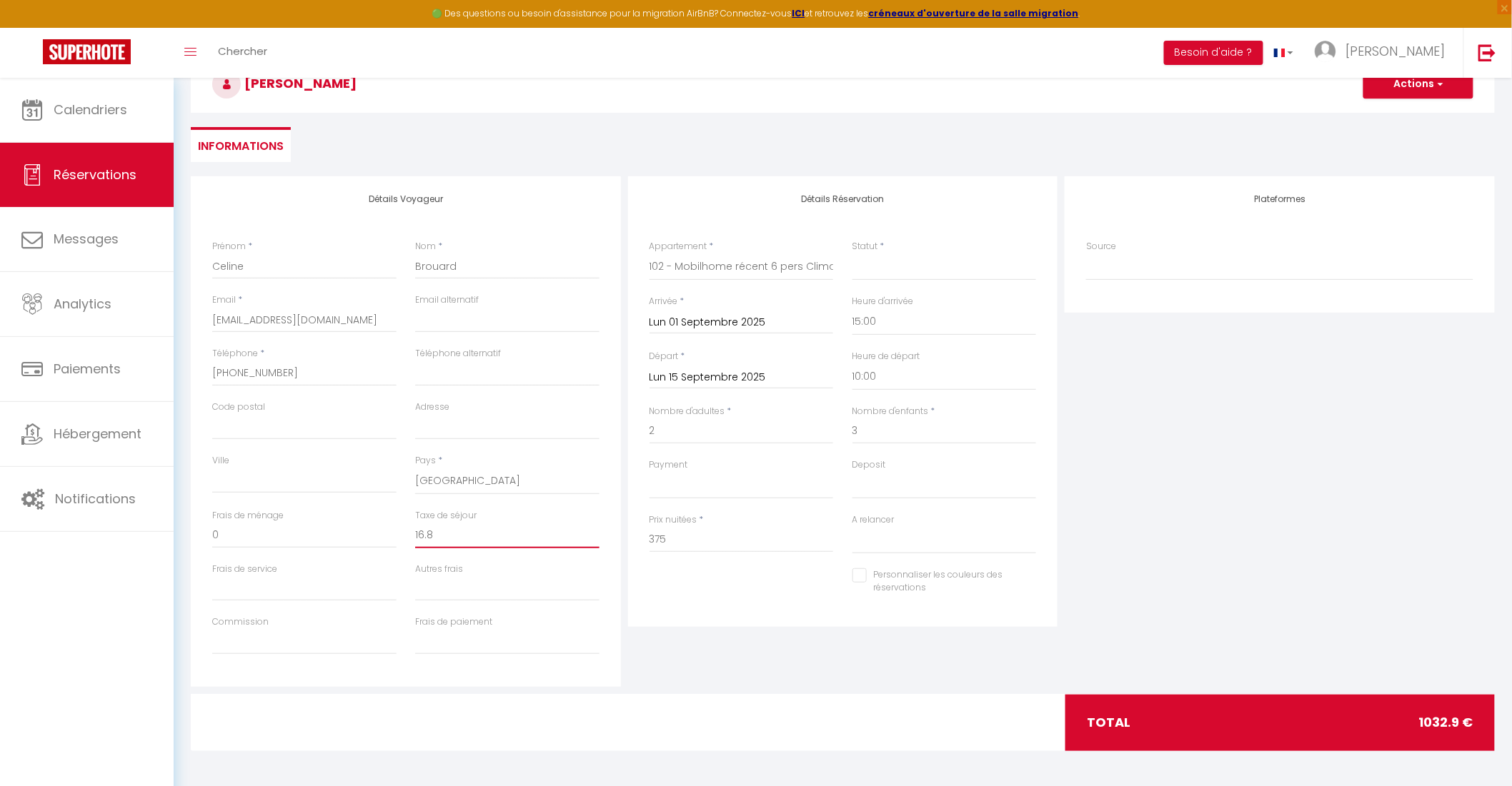
select select
checkbox input "false"
click at [473, 539] on input "0" at bounding box center [507, 536] width 185 height 26
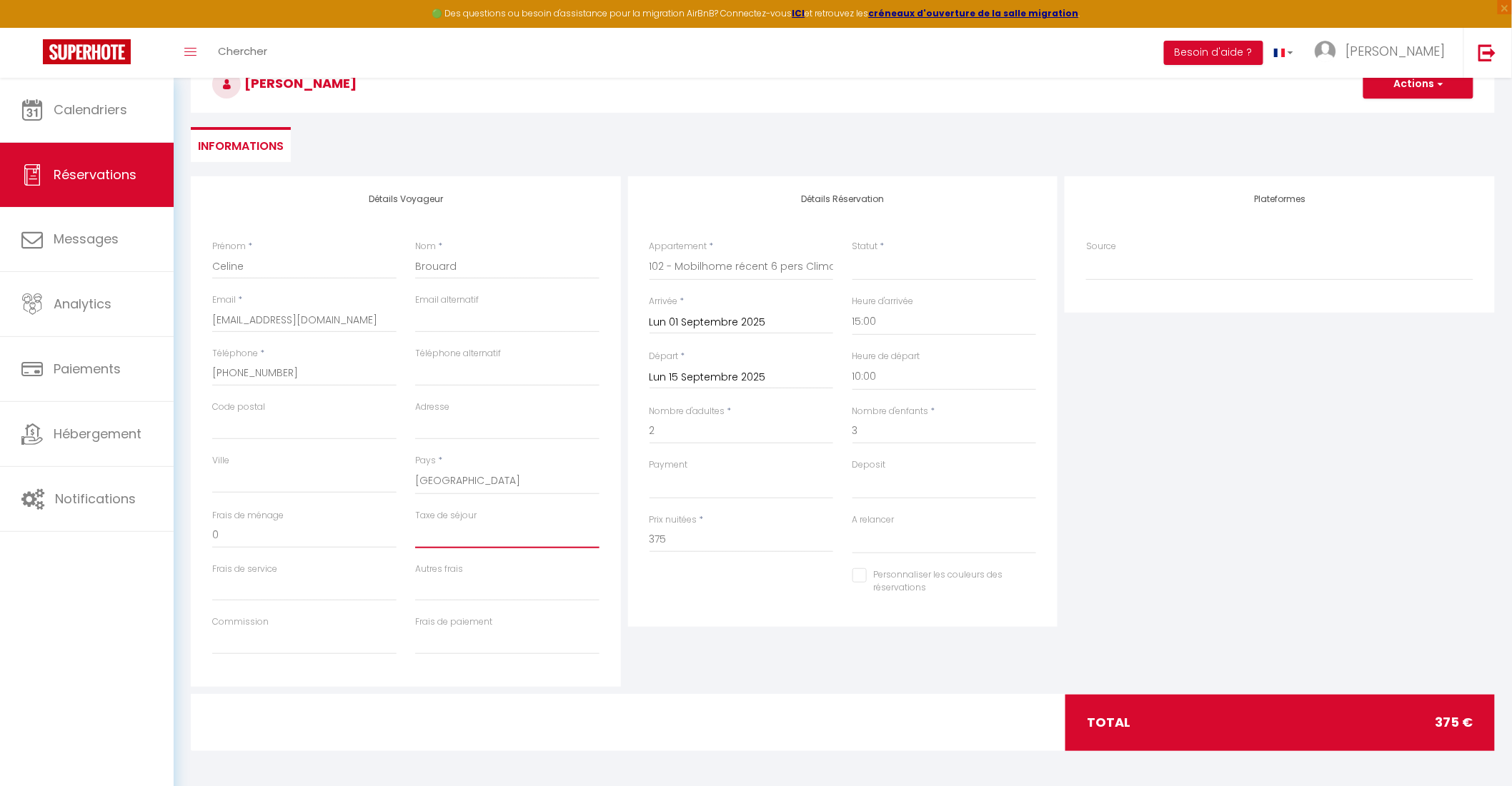
select select
checkbox input "false"
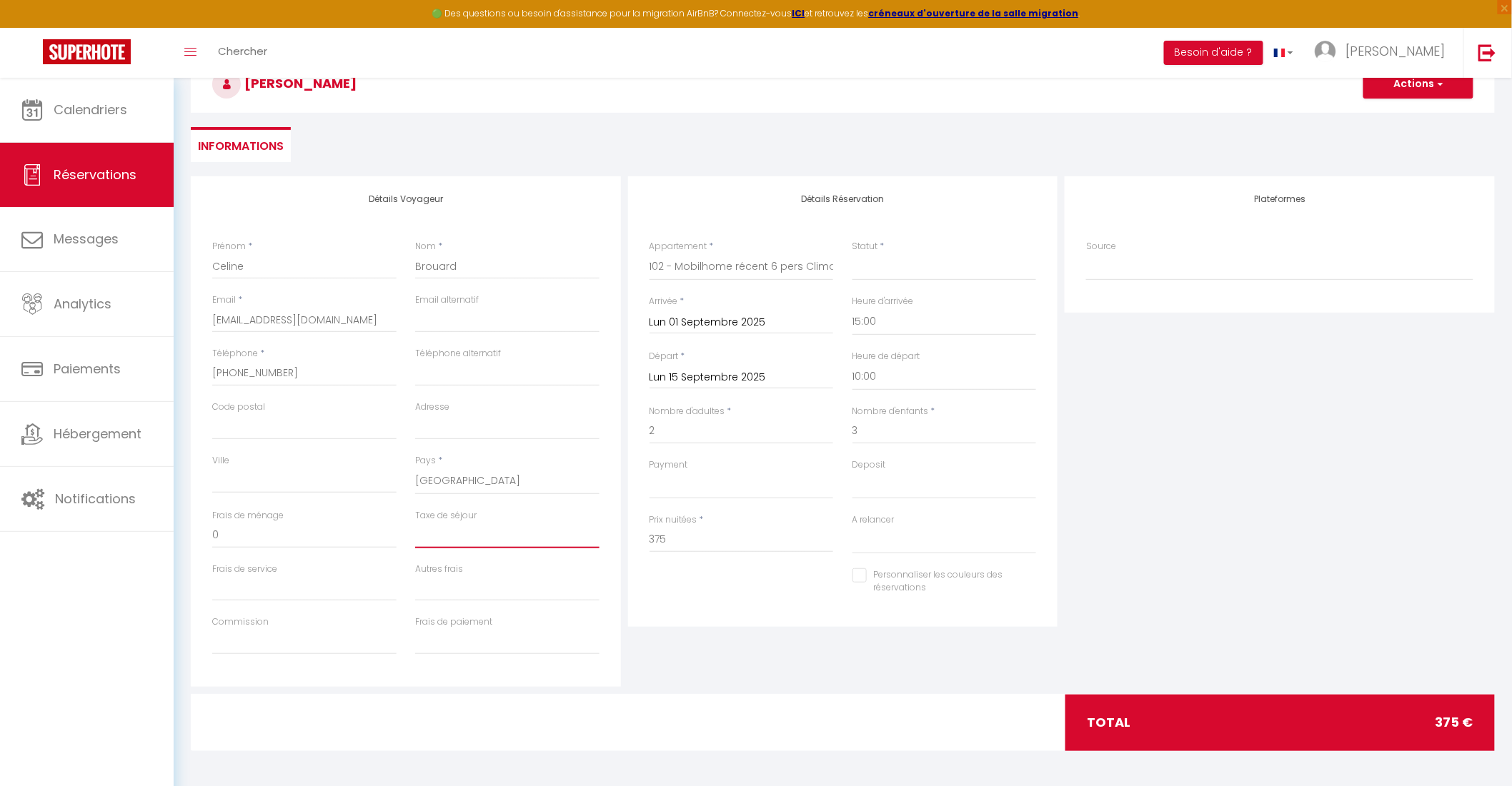
type input "1"
select select
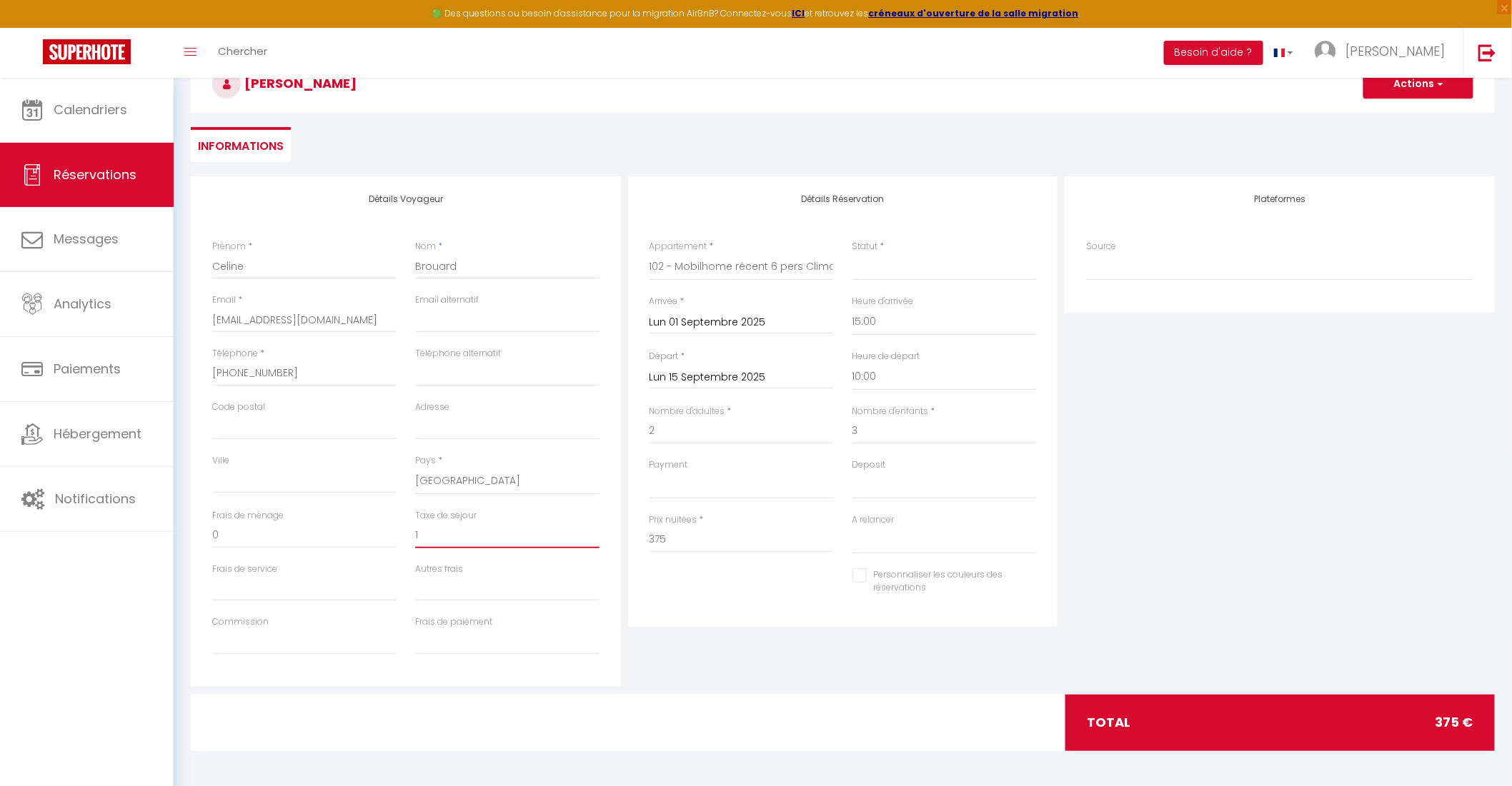
checkbox input "false"
type input "16"
select select
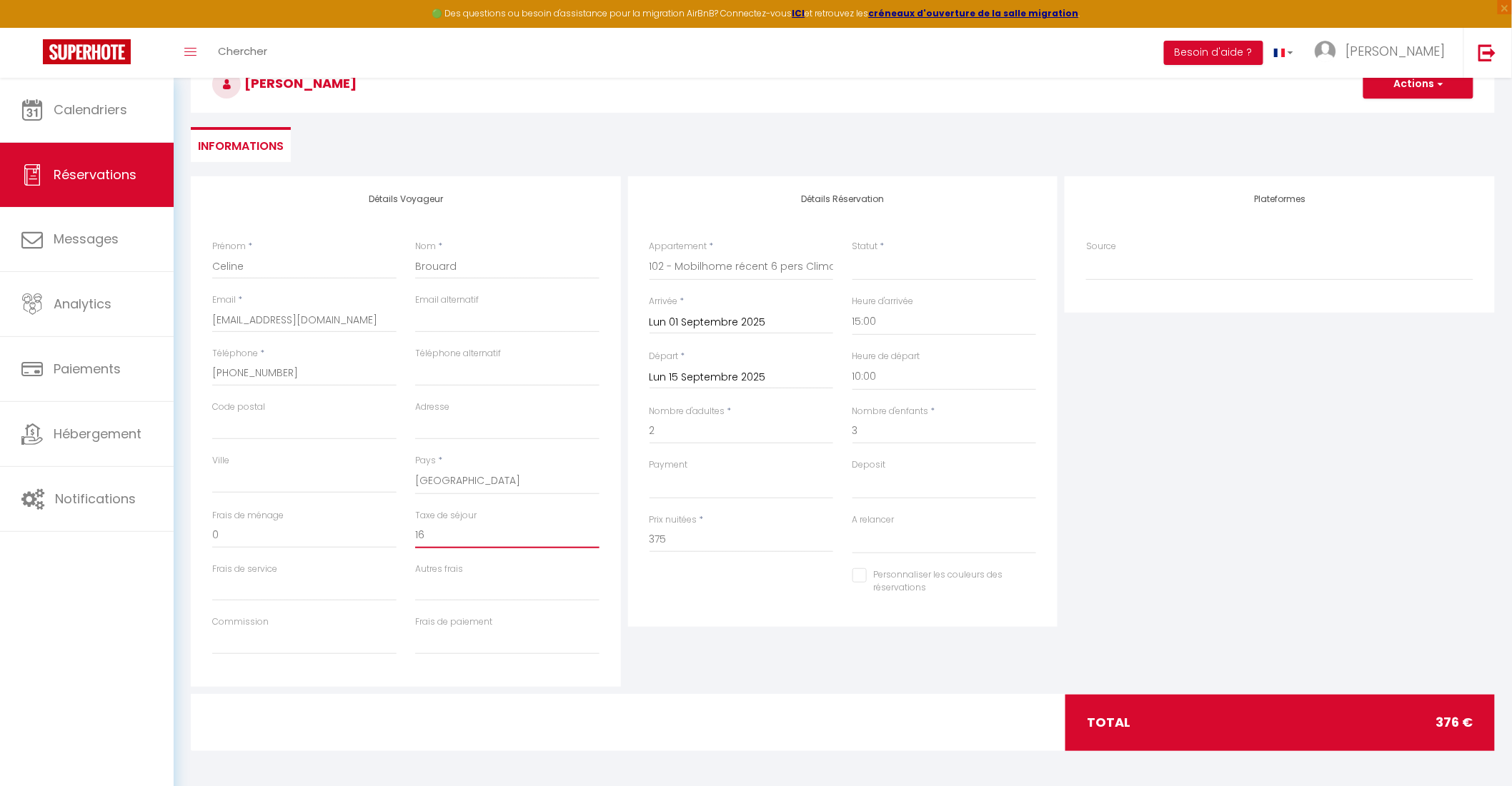
select select
checkbox input "false"
type input "16."
select select
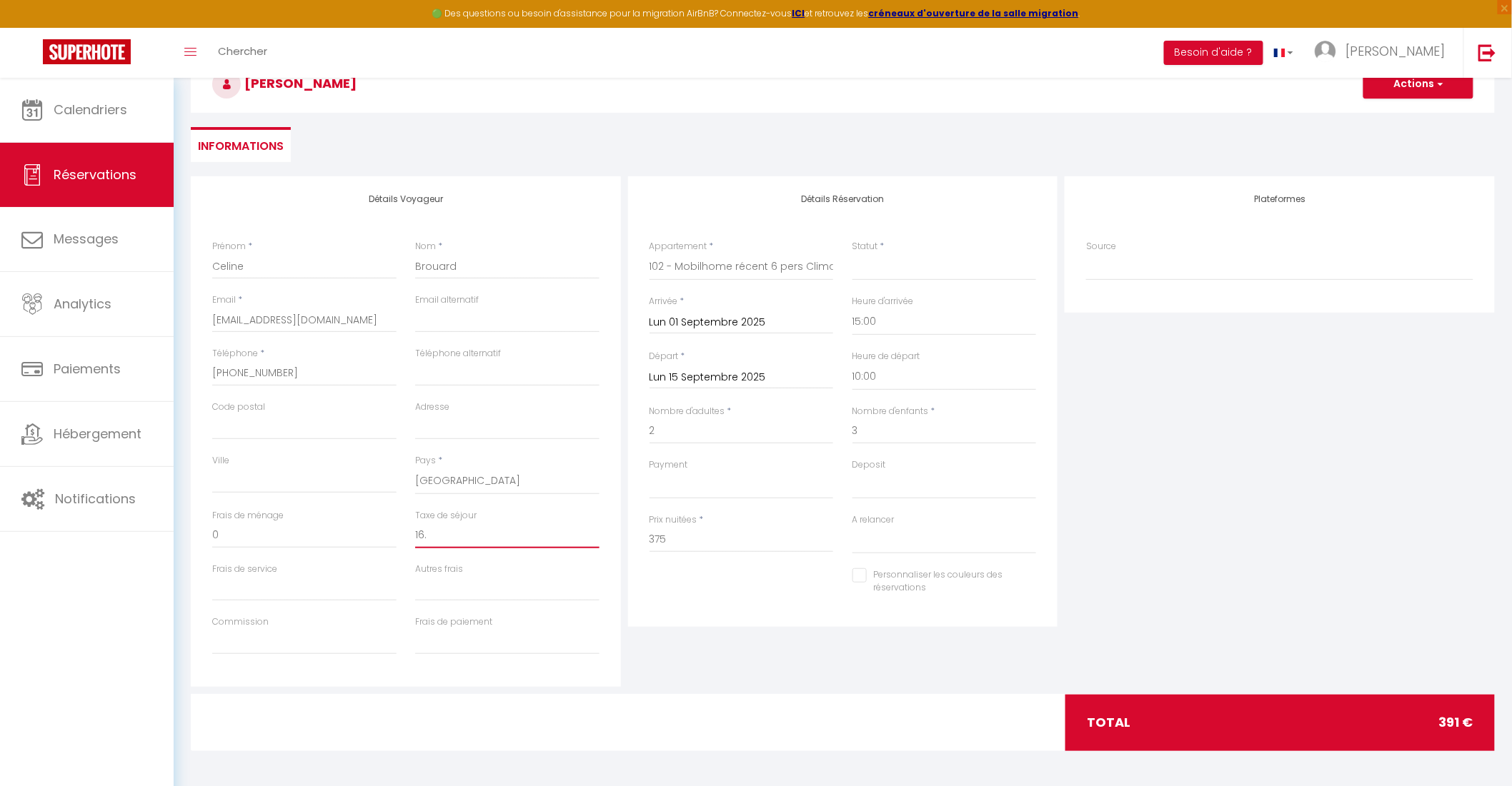
select select
checkbox input "false"
type input "16.8"
select select
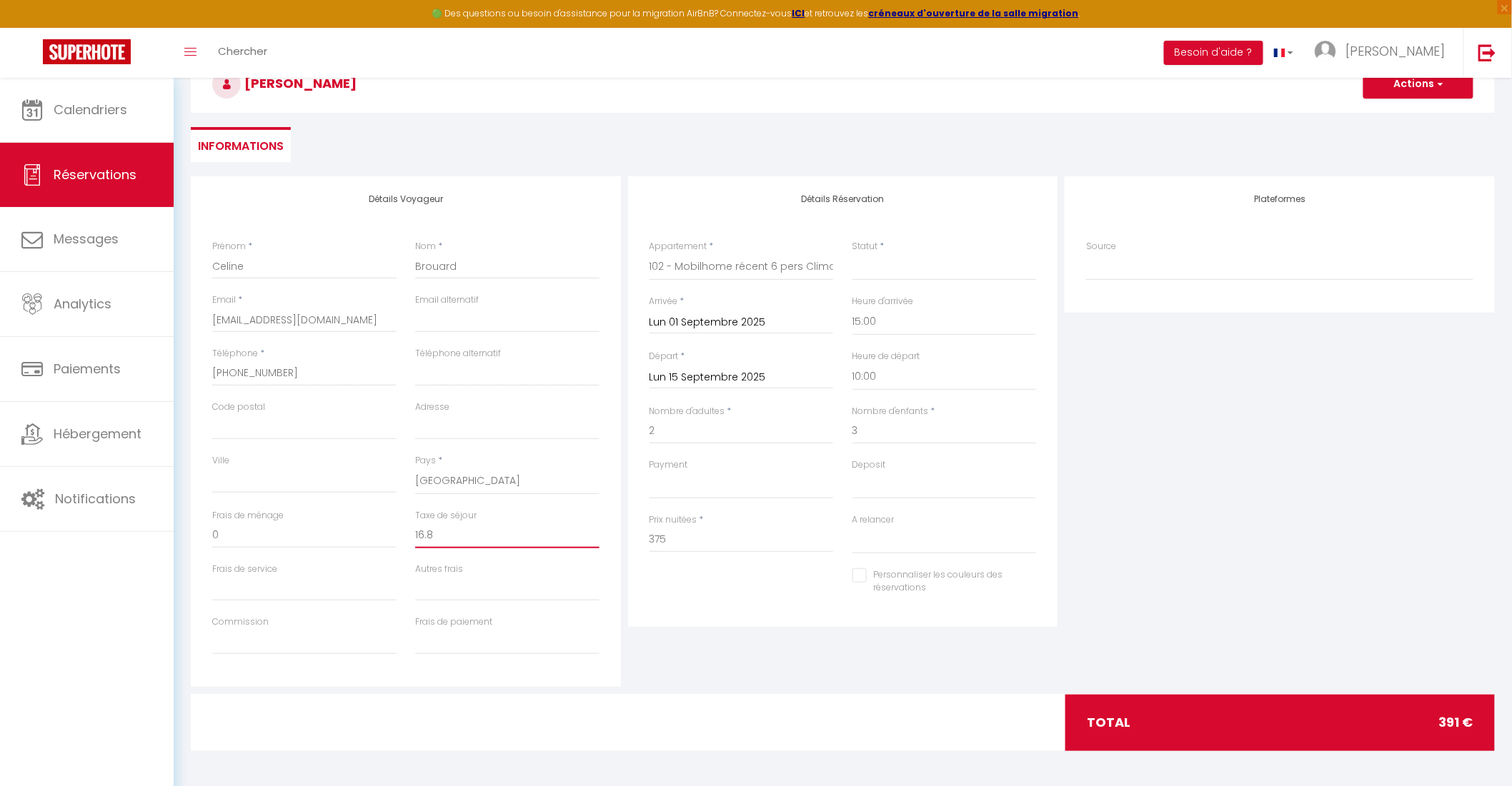
select select
checkbox input "false"
type input "16.8"
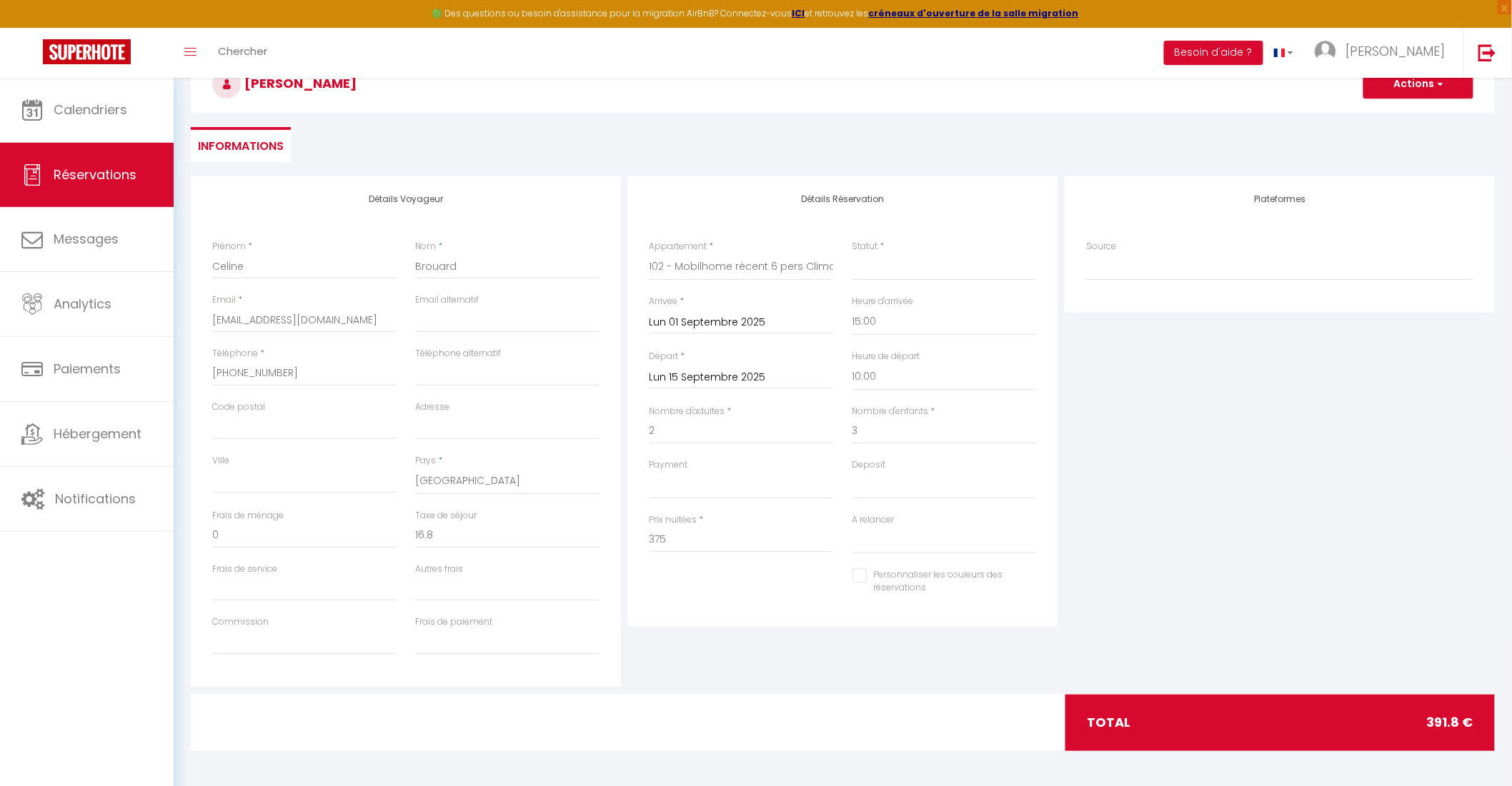
click at [1125, 502] on div "Plateformes Source Direct Airbnb.com Booking.com Chalet montagne Expedia Gite d…" at bounding box center [1279, 431] width 437 height 510
click at [1420, 86] on button "Actions" at bounding box center [1418, 84] width 110 height 29
click at [1399, 116] on link "Enregistrer" at bounding box center [1404, 116] width 113 height 19
select select
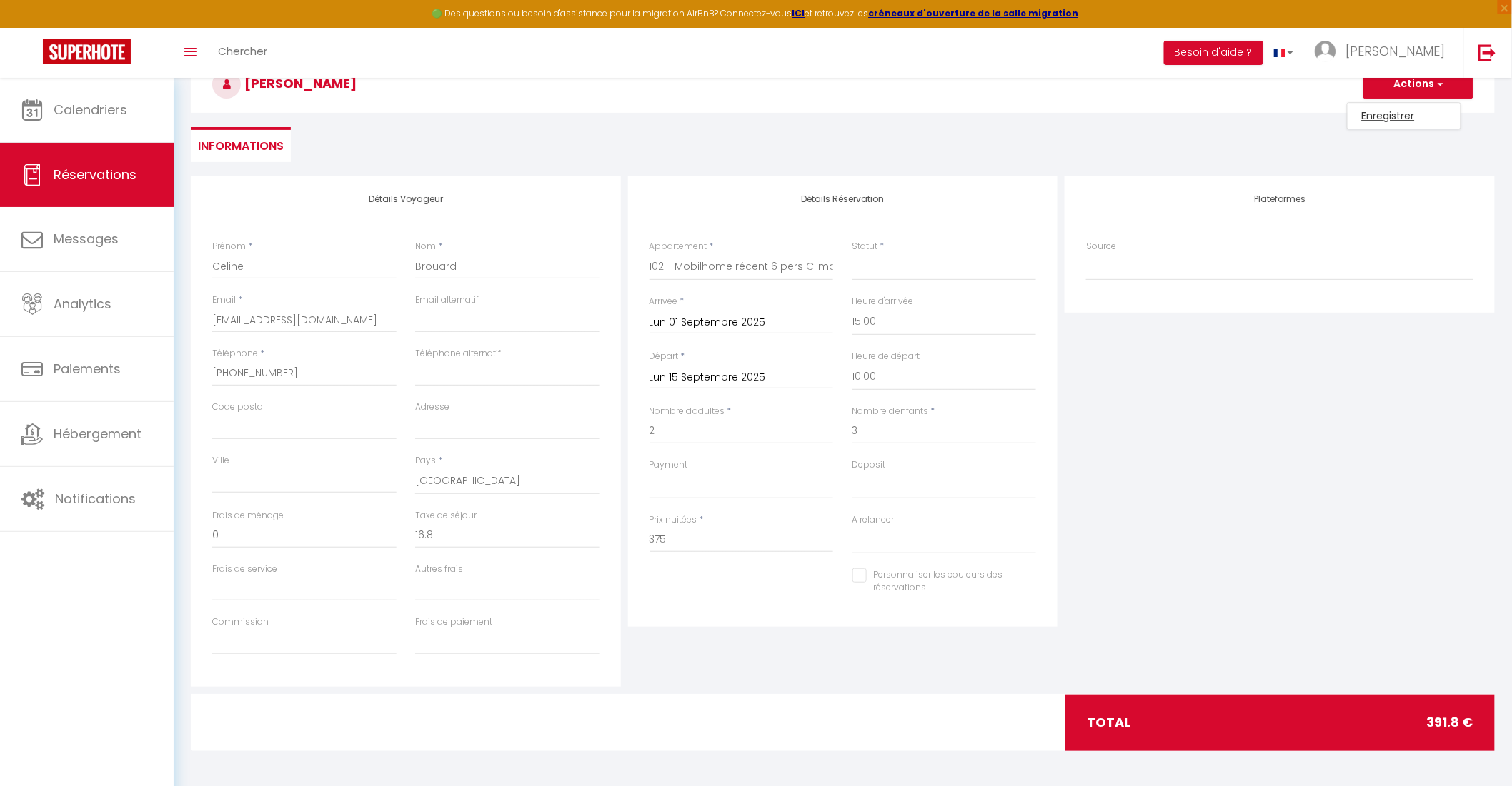
select select
checkbox input "false"
select select
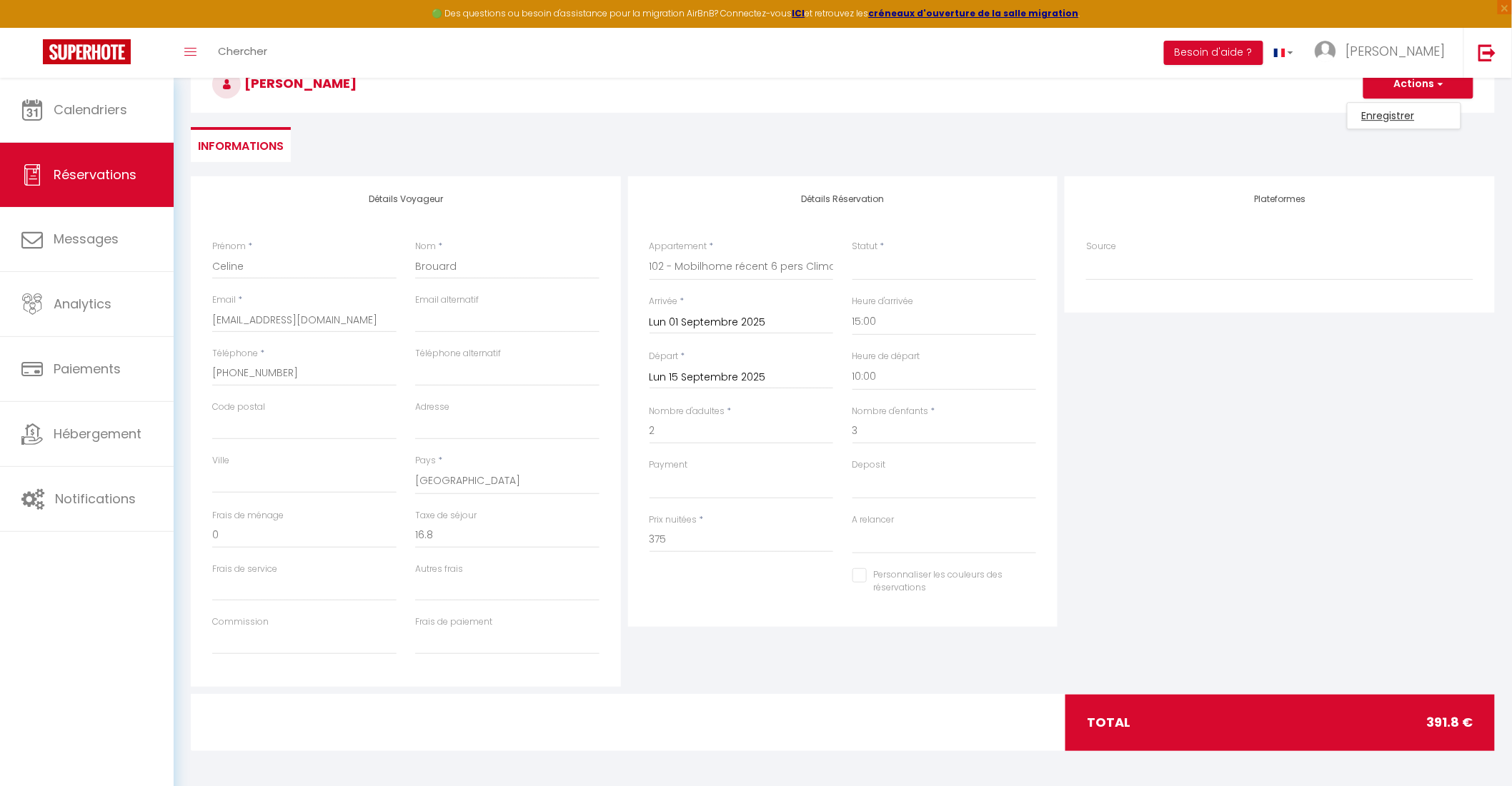
select select
checkbox input "false"
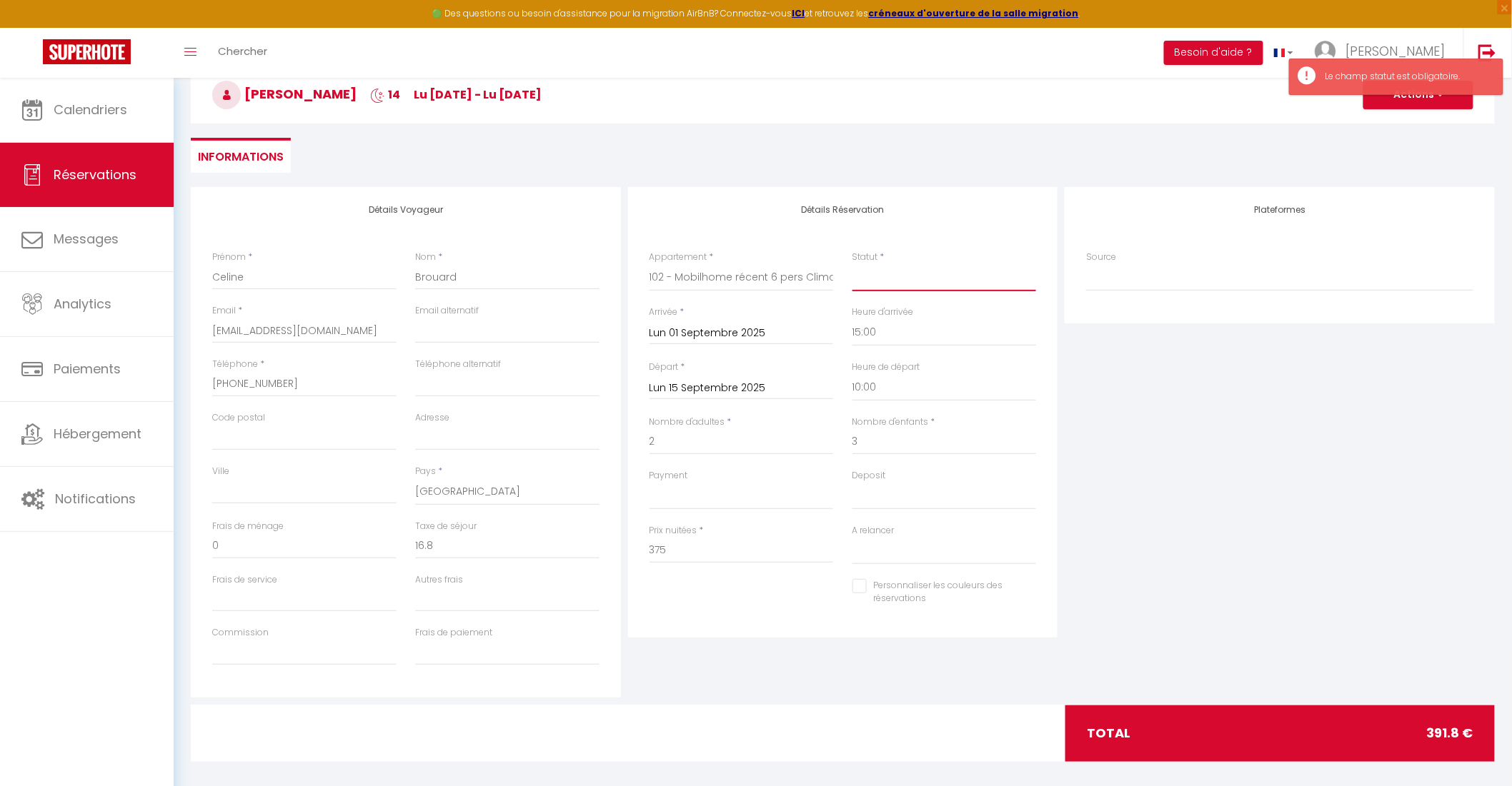
click at [933, 270] on select "Confirmé Non Confirmé Annulé Annulé par le voyageur No Show Request" at bounding box center [944, 278] width 185 height 27
select select "1"
click at [852, 264] on select "Confirmé Non Confirmé Annulé Annulé par le voyageur No Show Request" at bounding box center [944, 278] width 185 height 27
select select
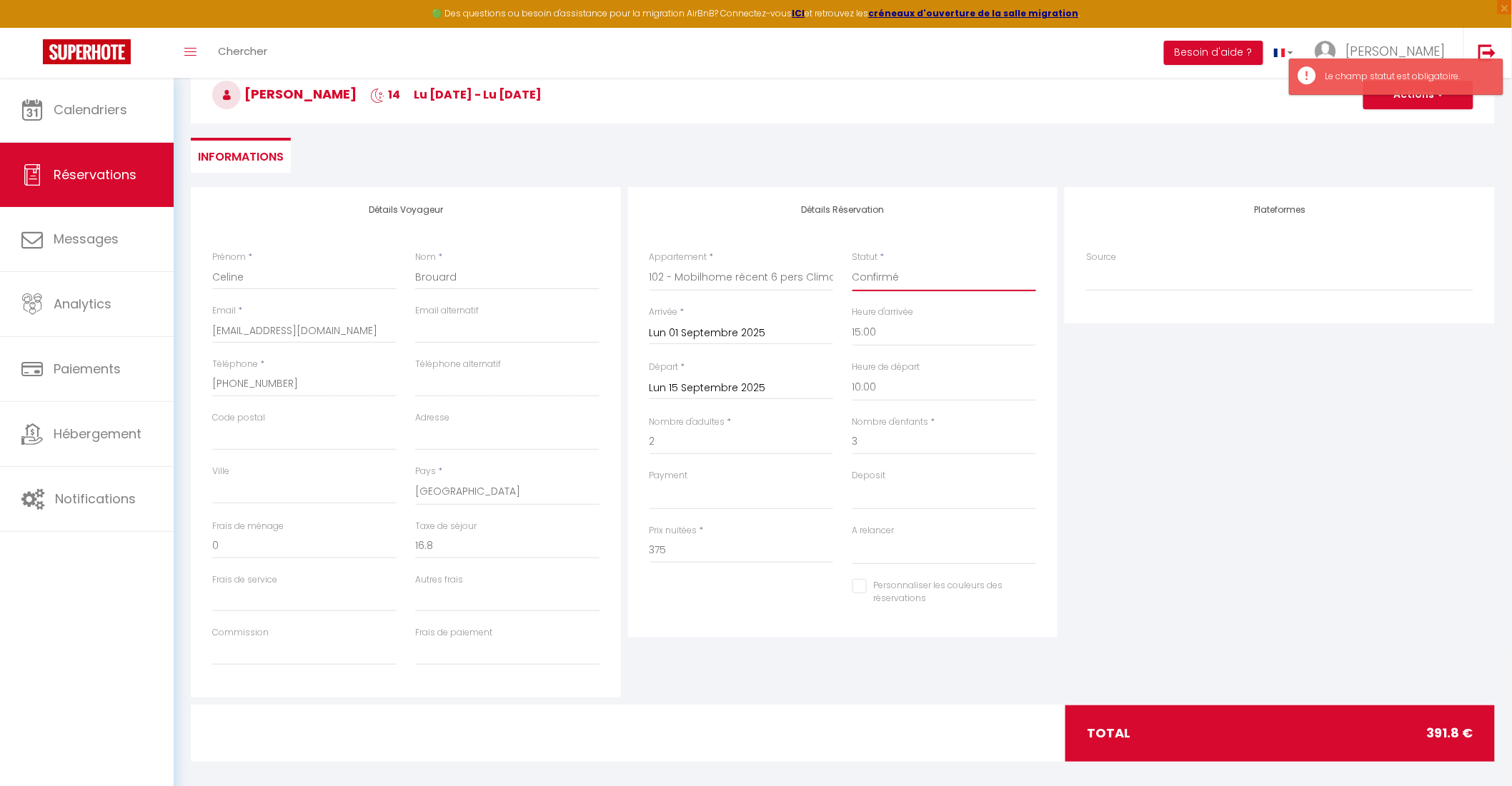
select select
checkbox input "false"
click at [921, 279] on select "Confirmé Non Confirmé Annulé Annulé par le voyageur No Show Request" at bounding box center [944, 278] width 185 height 27
select select "2"
click at [852, 264] on select "Confirmé Non Confirmé Annulé Annulé par le voyageur No Show Request" at bounding box center [944, 278] width 185 height 27
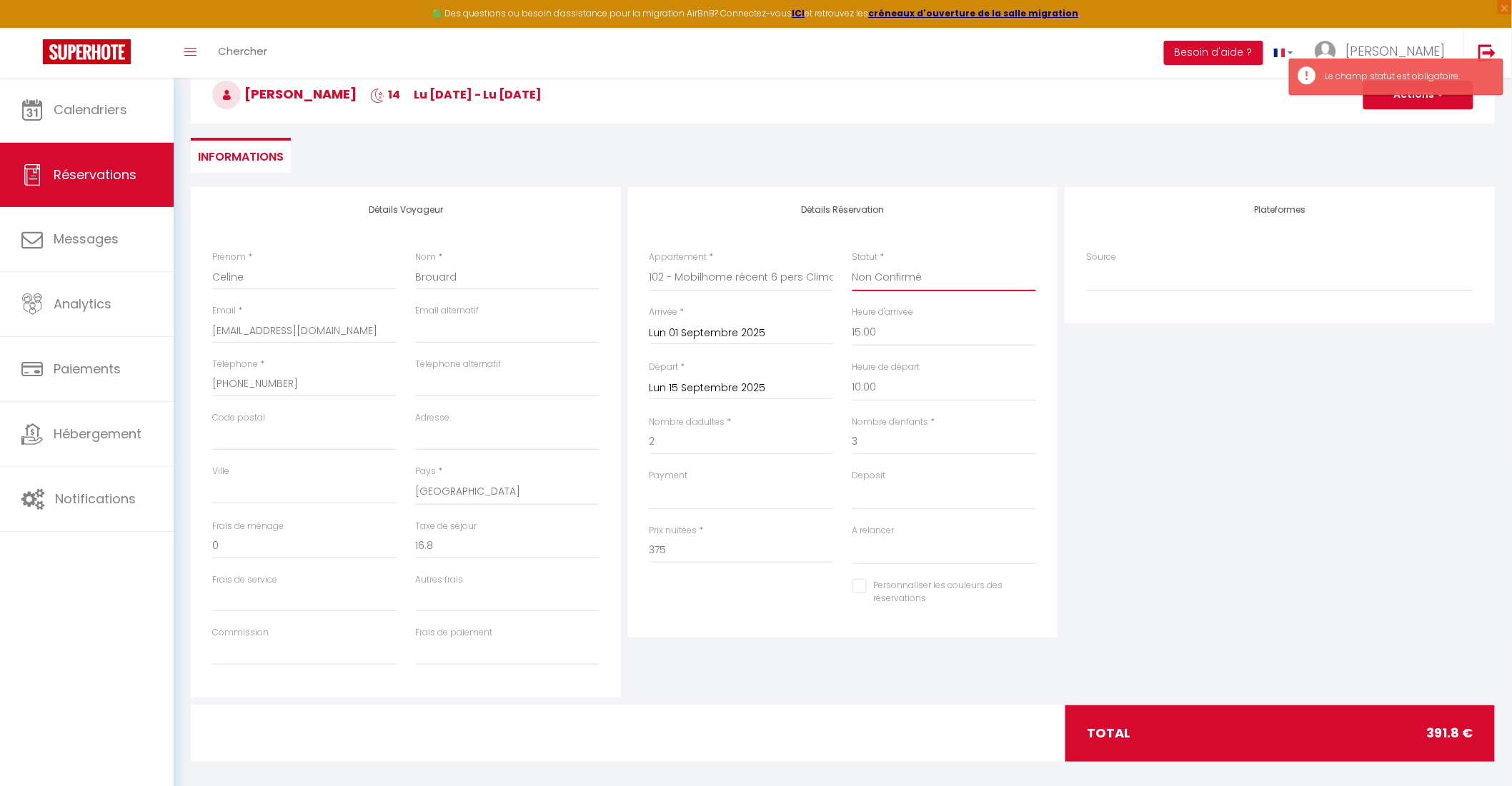
select select
checkbox input "false"
click at [1195, 379] on div "Plateformes Source Direct Airbnb.com Booking.com Chalet montagne Expedia Gite d…" at bounding box center [1279, 442] width 437 height 510
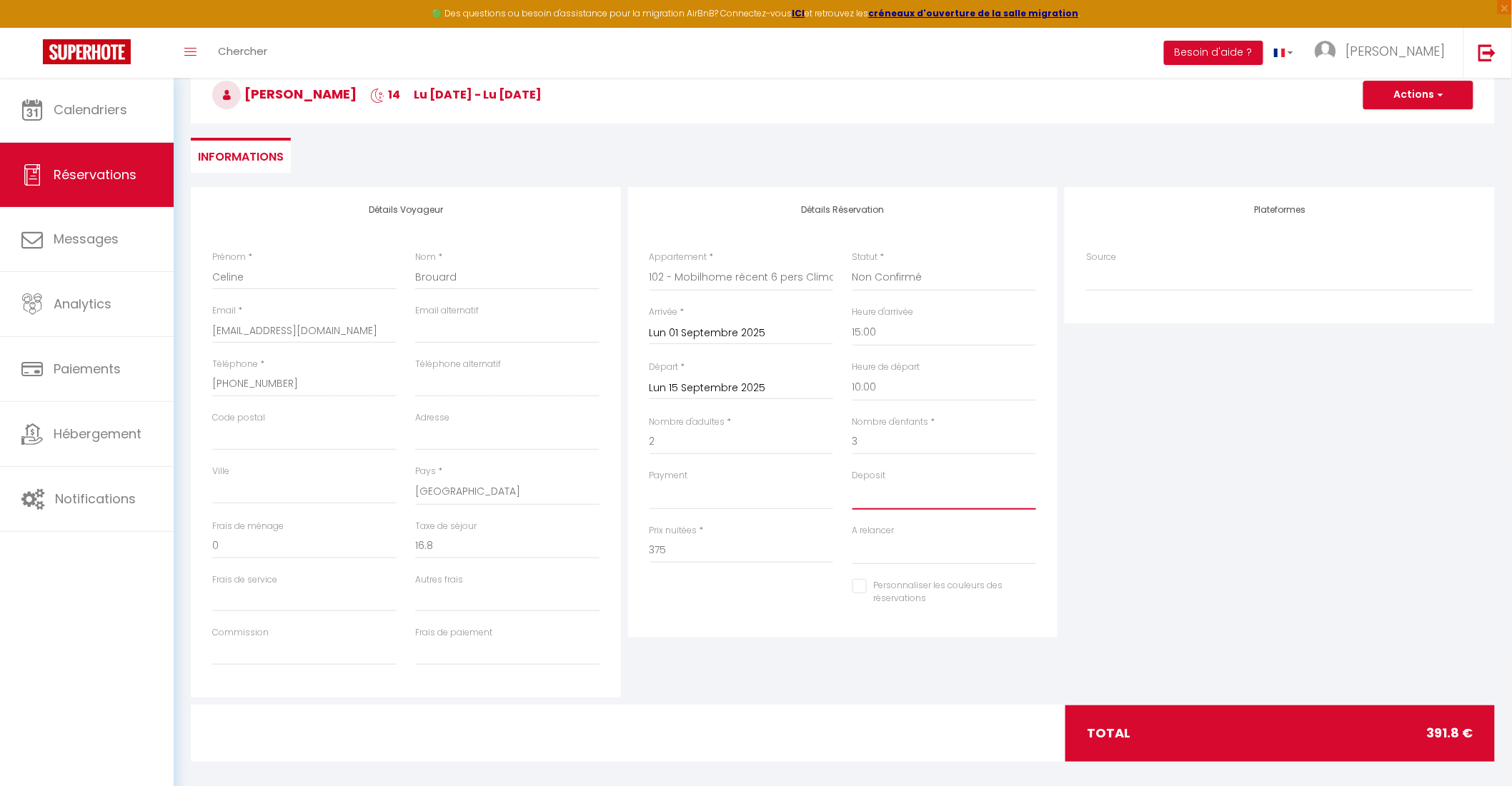
click at [909, 496] on select "OK KO" at bounding box center [944, 496] width 185 height 27
select select "15"
click at [852, 483] on select "OK KO" at bounding box center [944, 496] width 185 height 27
select select
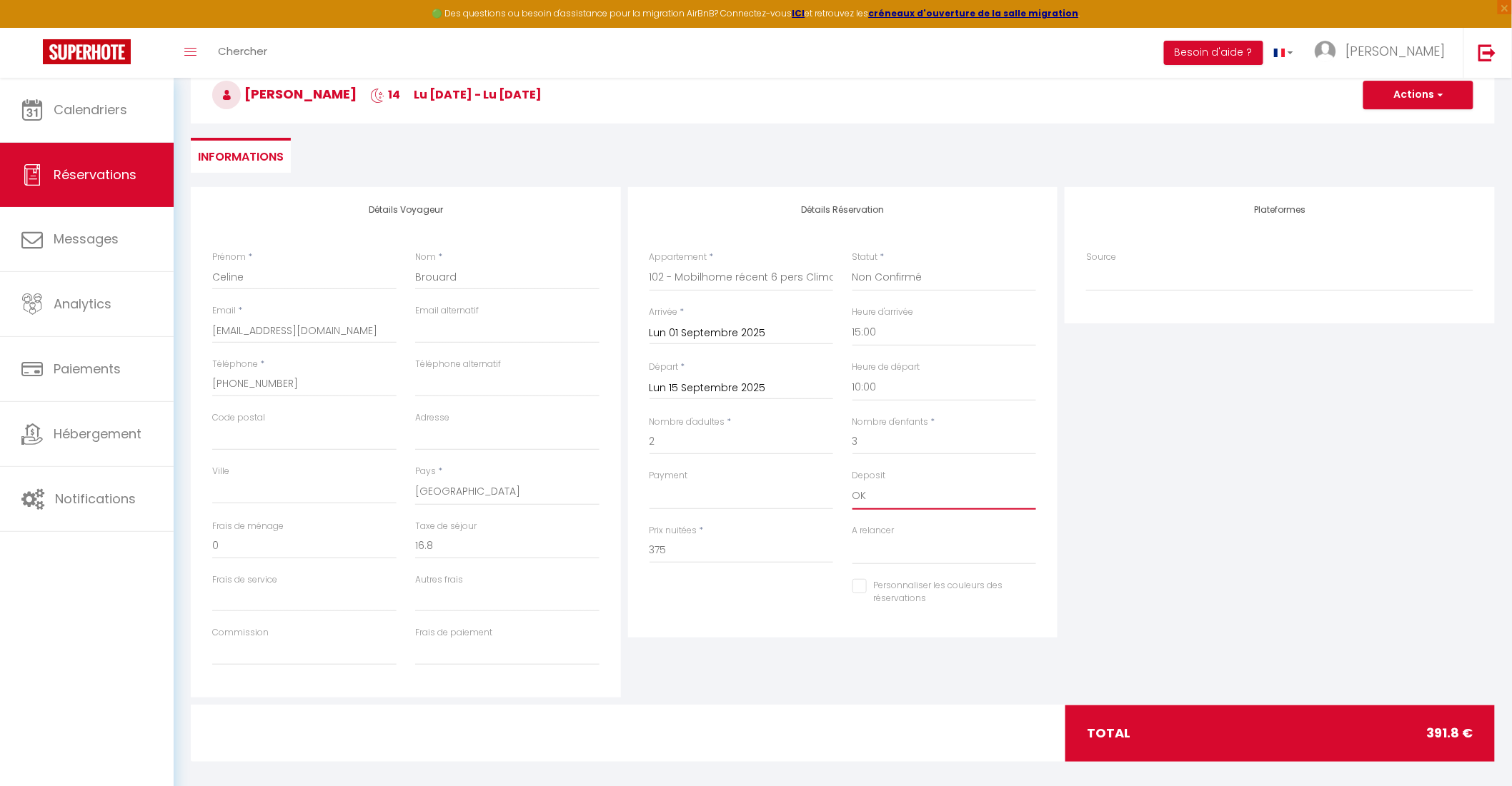
checkbox input "false"
click at [1290, 530] on div "Plateformes Source Direct Airbnb.com Booking.com Chalet montagne Expedia Gite d…" at bounding box center [1279, 442] width 437 height 510
click at [1439, 87] on button "Actions" at bounding box center [1418, 95] width 110 height 29
click at [1400, 120] on link "Enregistrer" at bounding box center [1404, 126] width 113 height 19
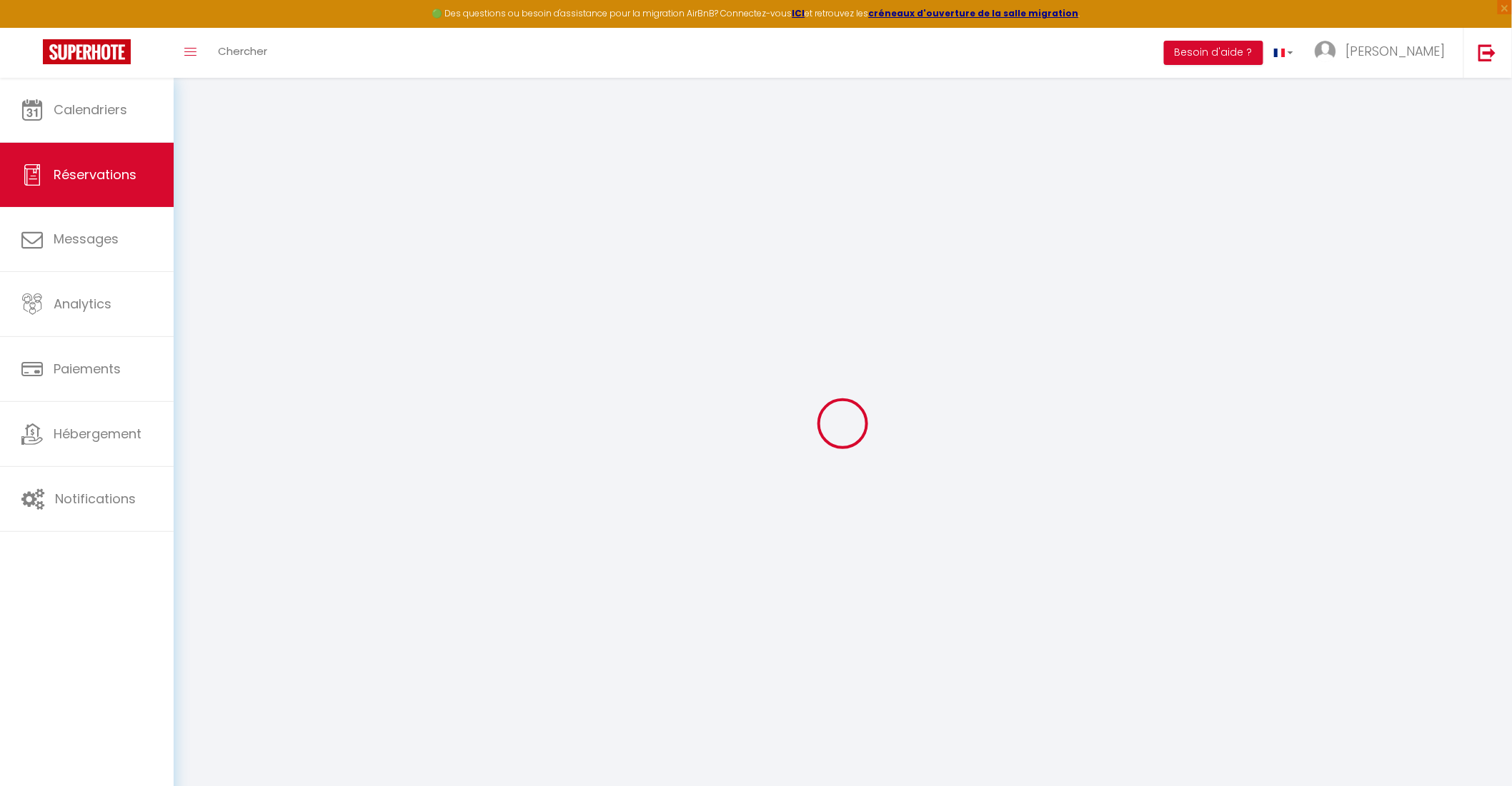
select select "not_cancelled"
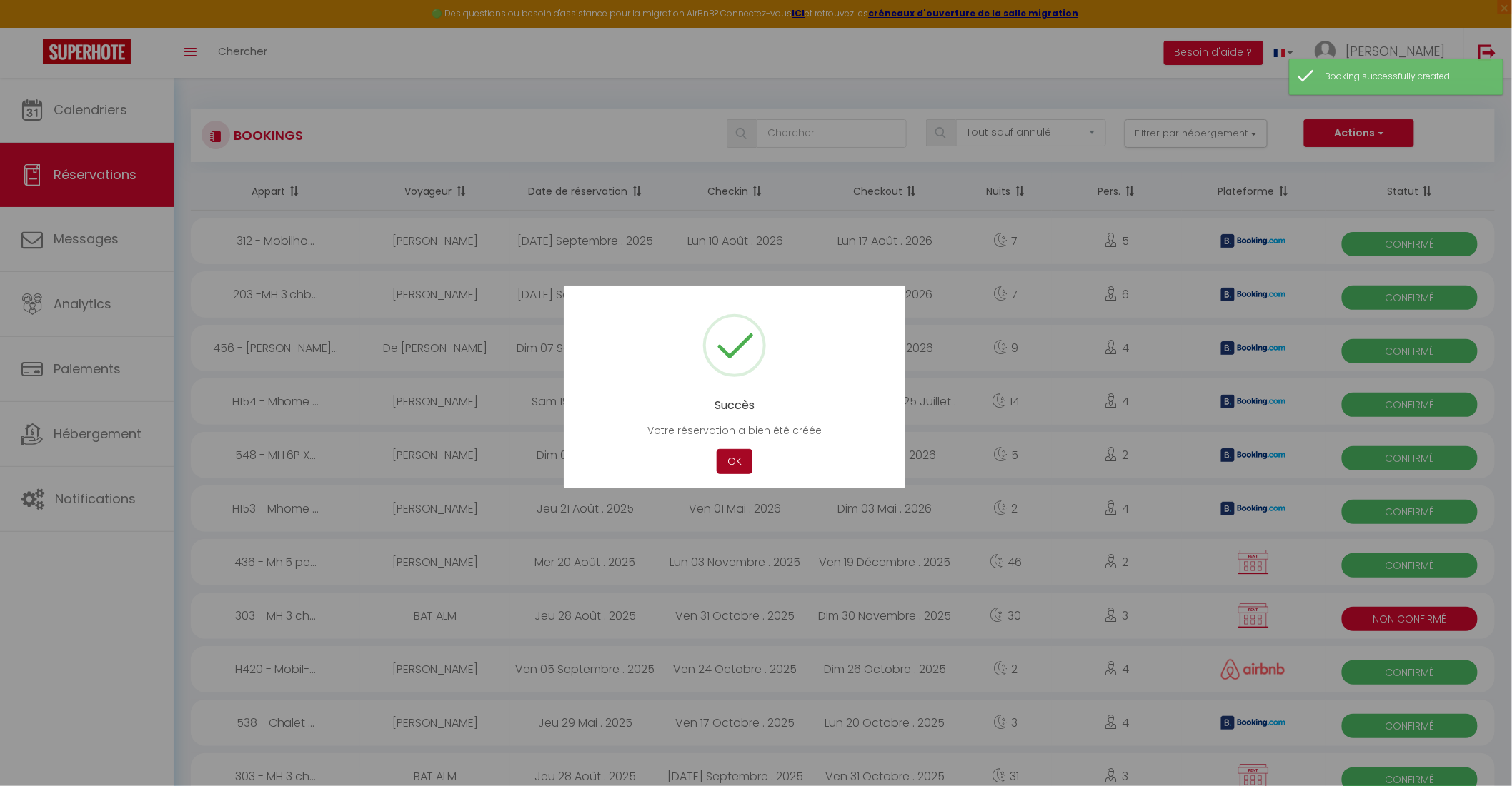
click at [739, 454] on button "OK" at bounding box center [735, 462] width 36 height 25
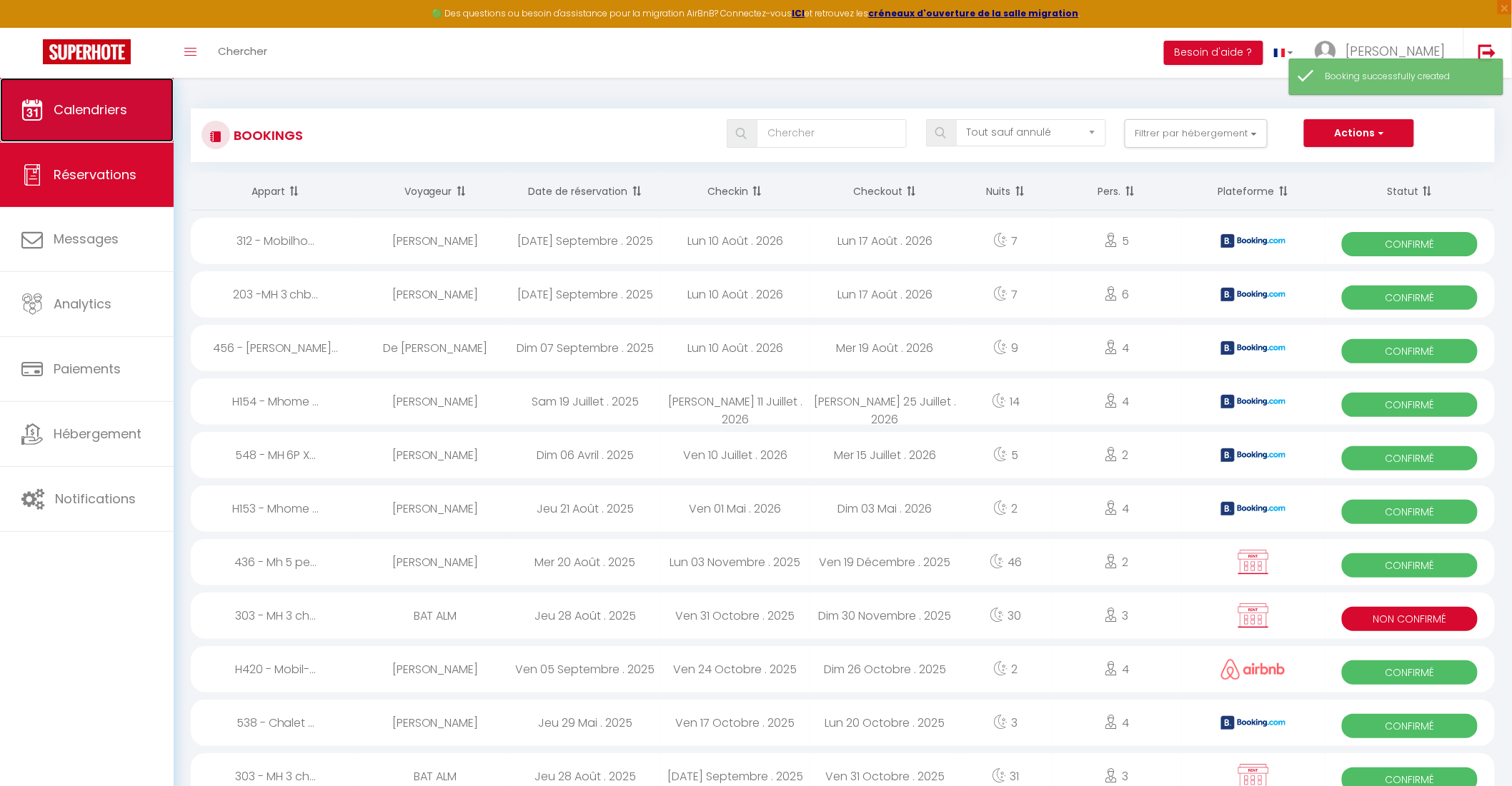
click at [131, 104] on link "Calendriers" at bounding box center [87, 110] width 173 height 64
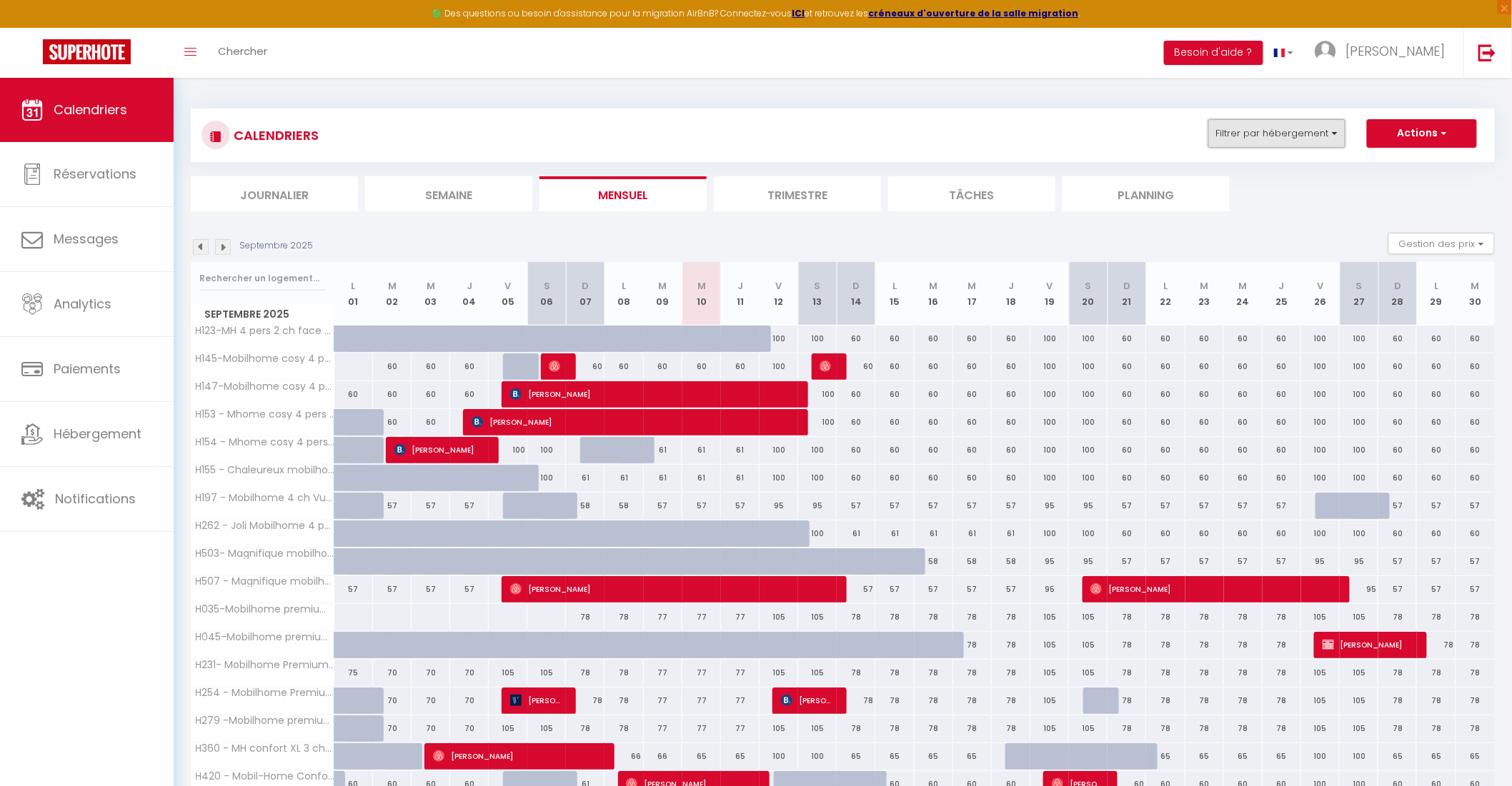
click at [1304, 131] on button "Filtrer par hébergement" at bounding box center [1276, 133] width 137 height 29
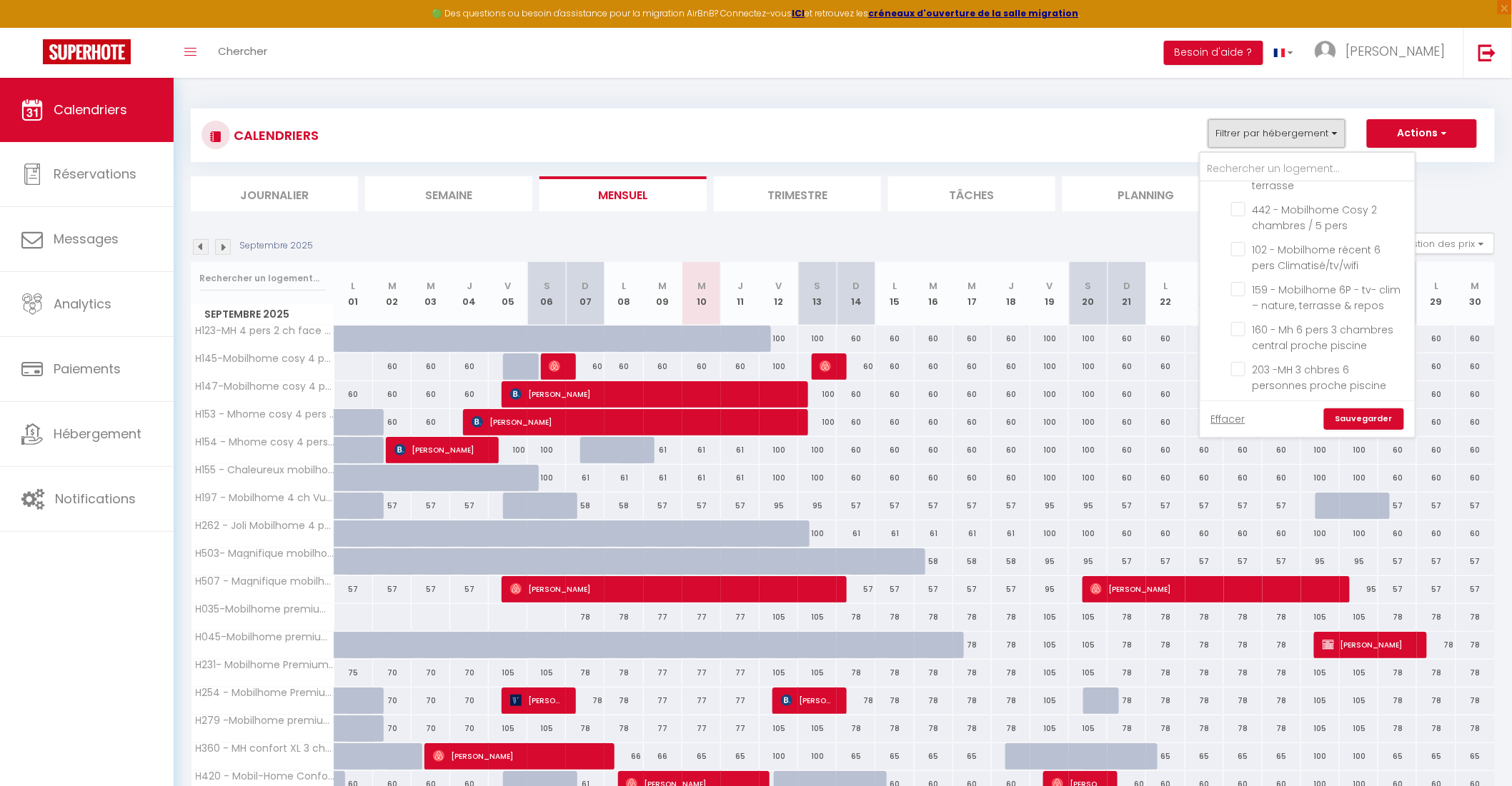
scroll to position [381, 0]
click at [1239, 284] on input "102 - Mobilhome récent 6 pers Climatisé/tv/wifi" at bounding box center [1320, 276] width 179 height 14
checkbox input "true"
checkbox input "false"
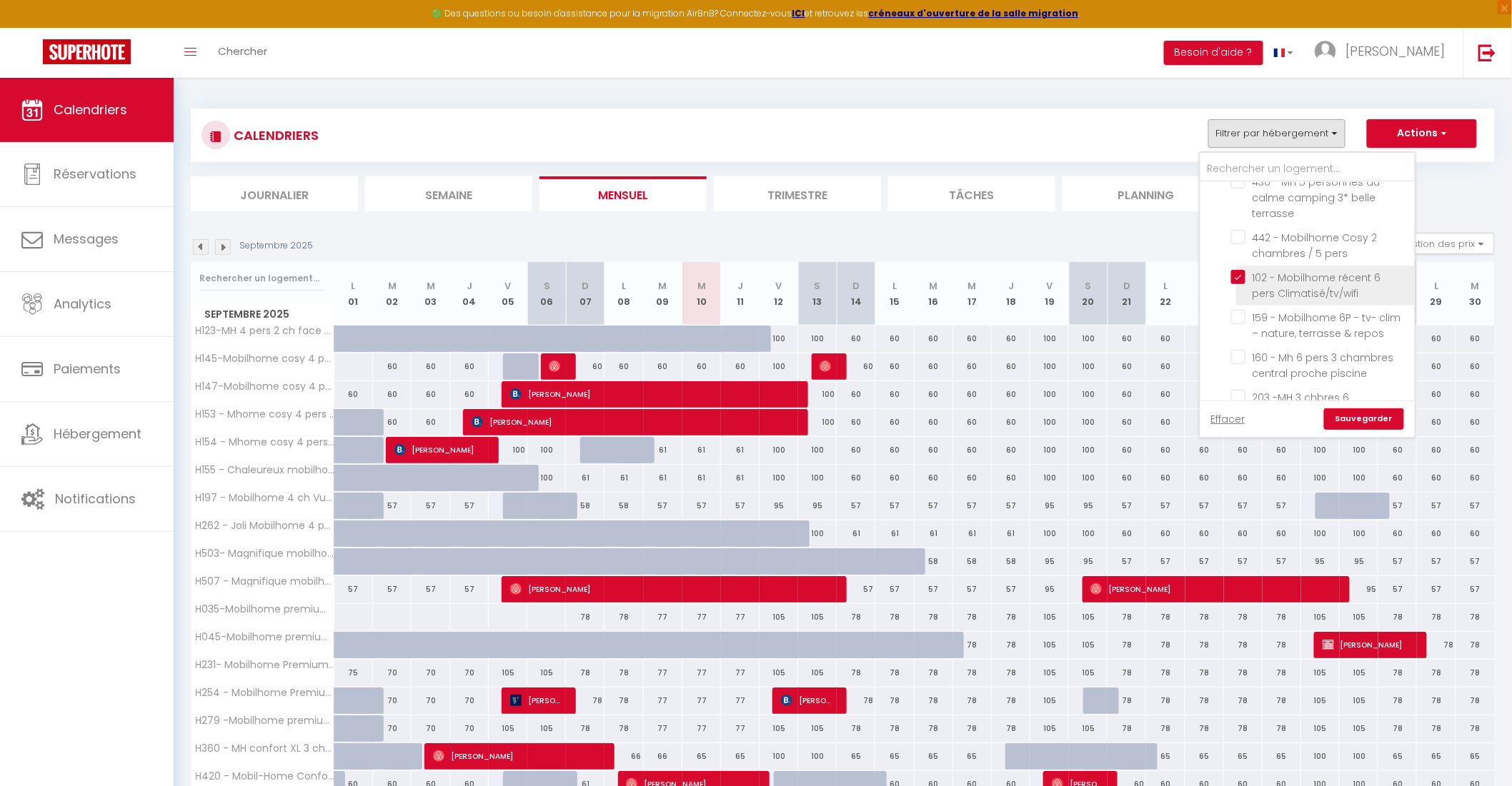
checkbox input "false"
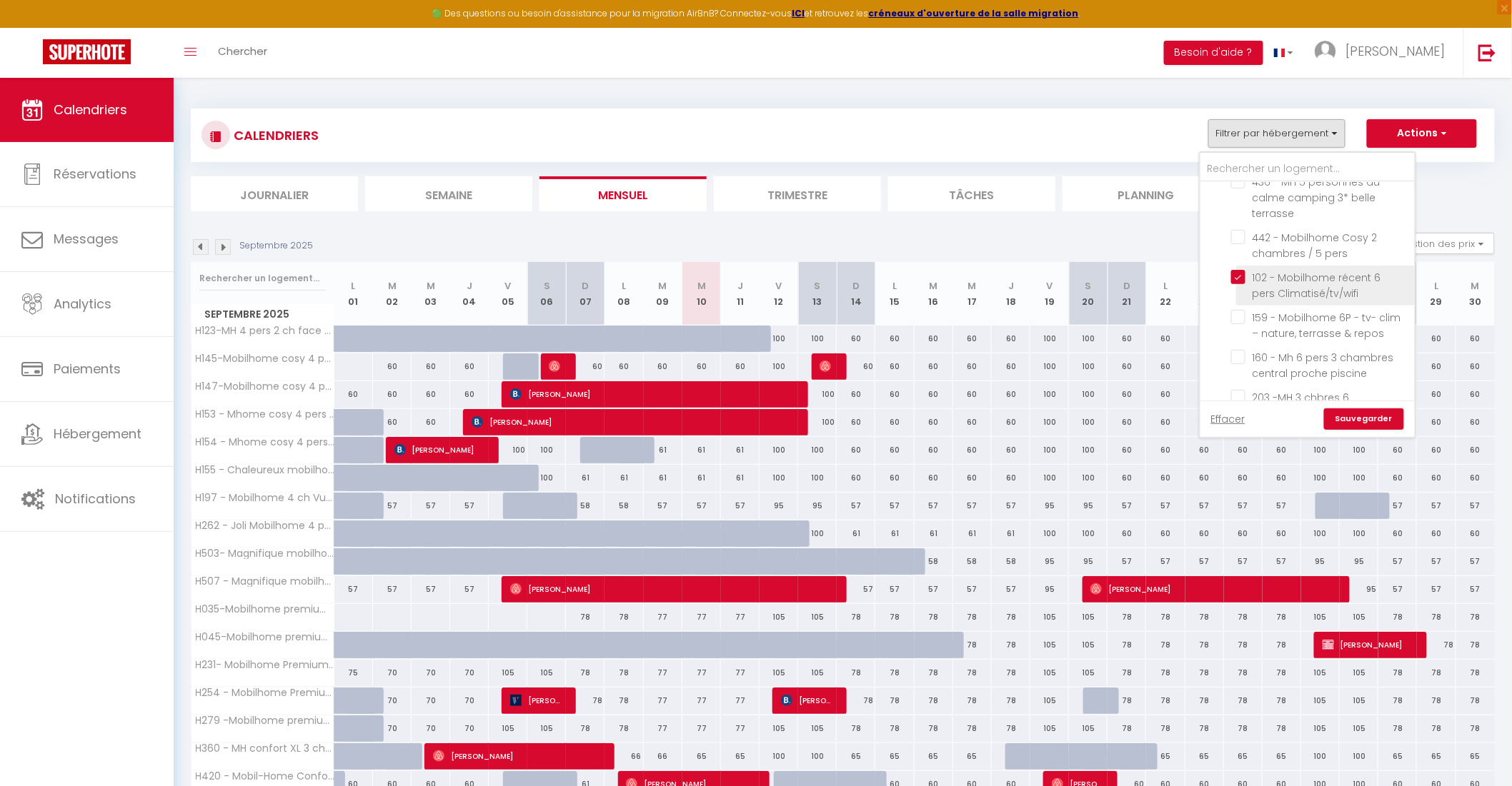
checkbox input "false"
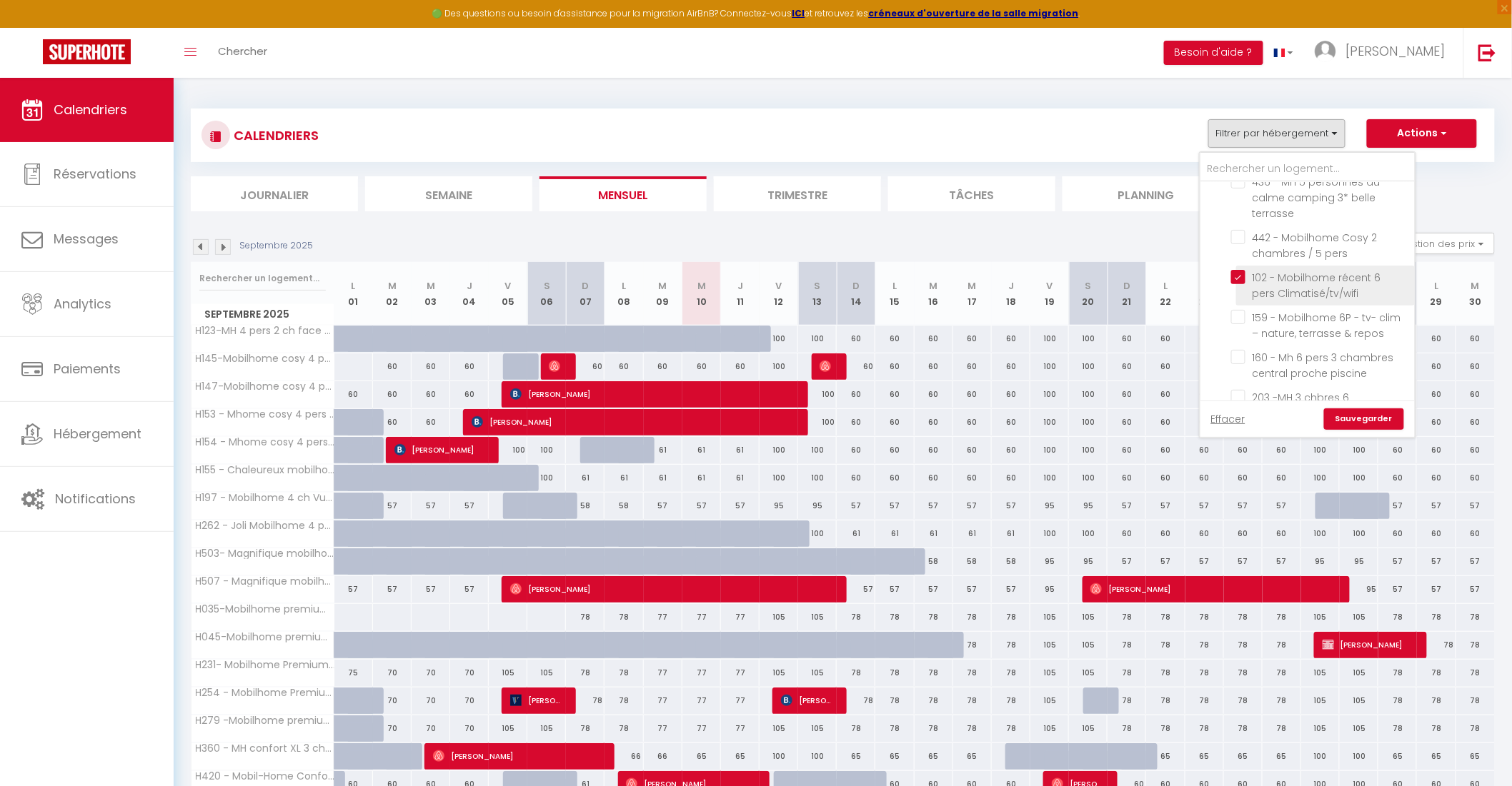
checkbox input "false"
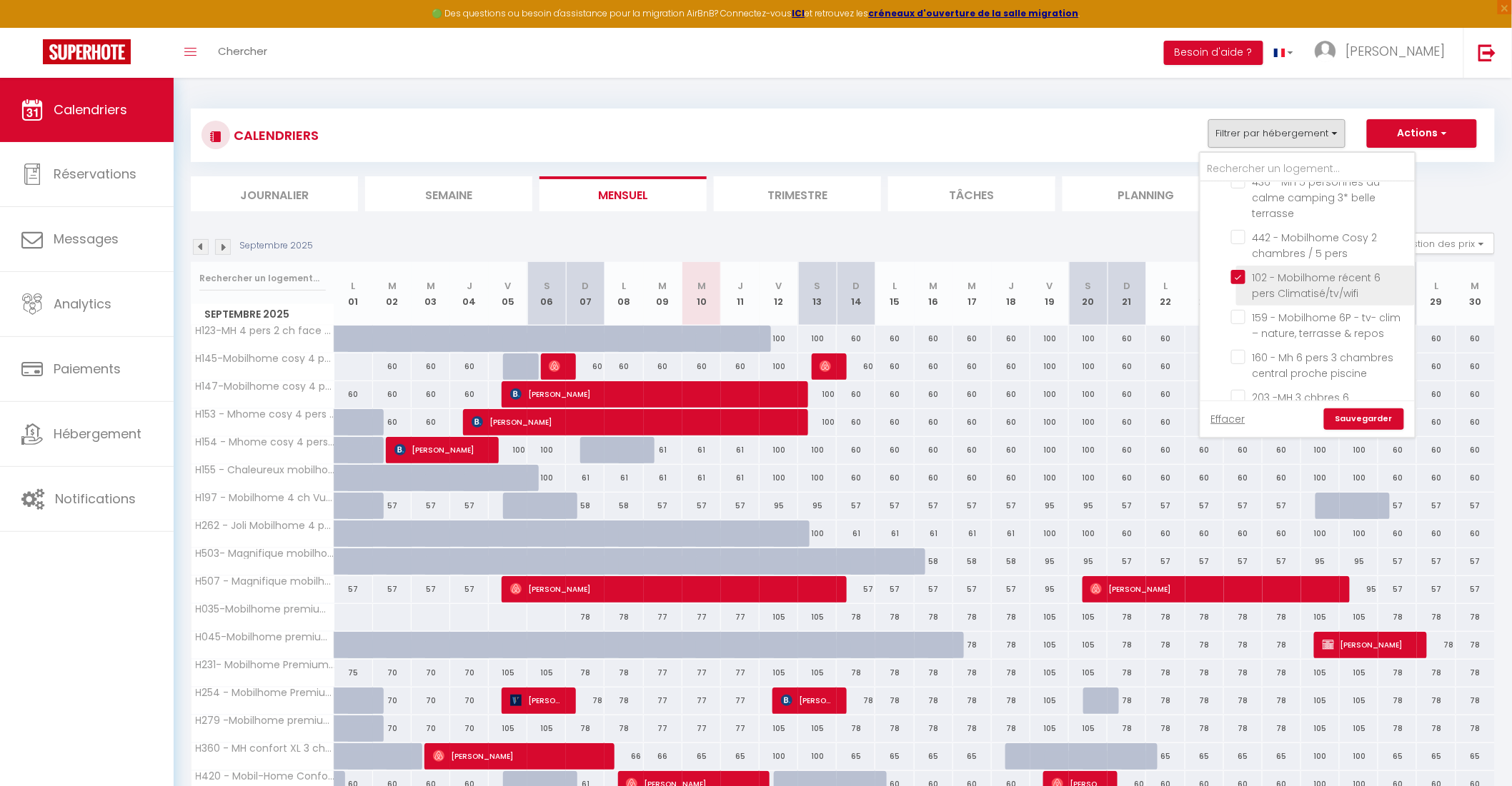
checkbox input "false"
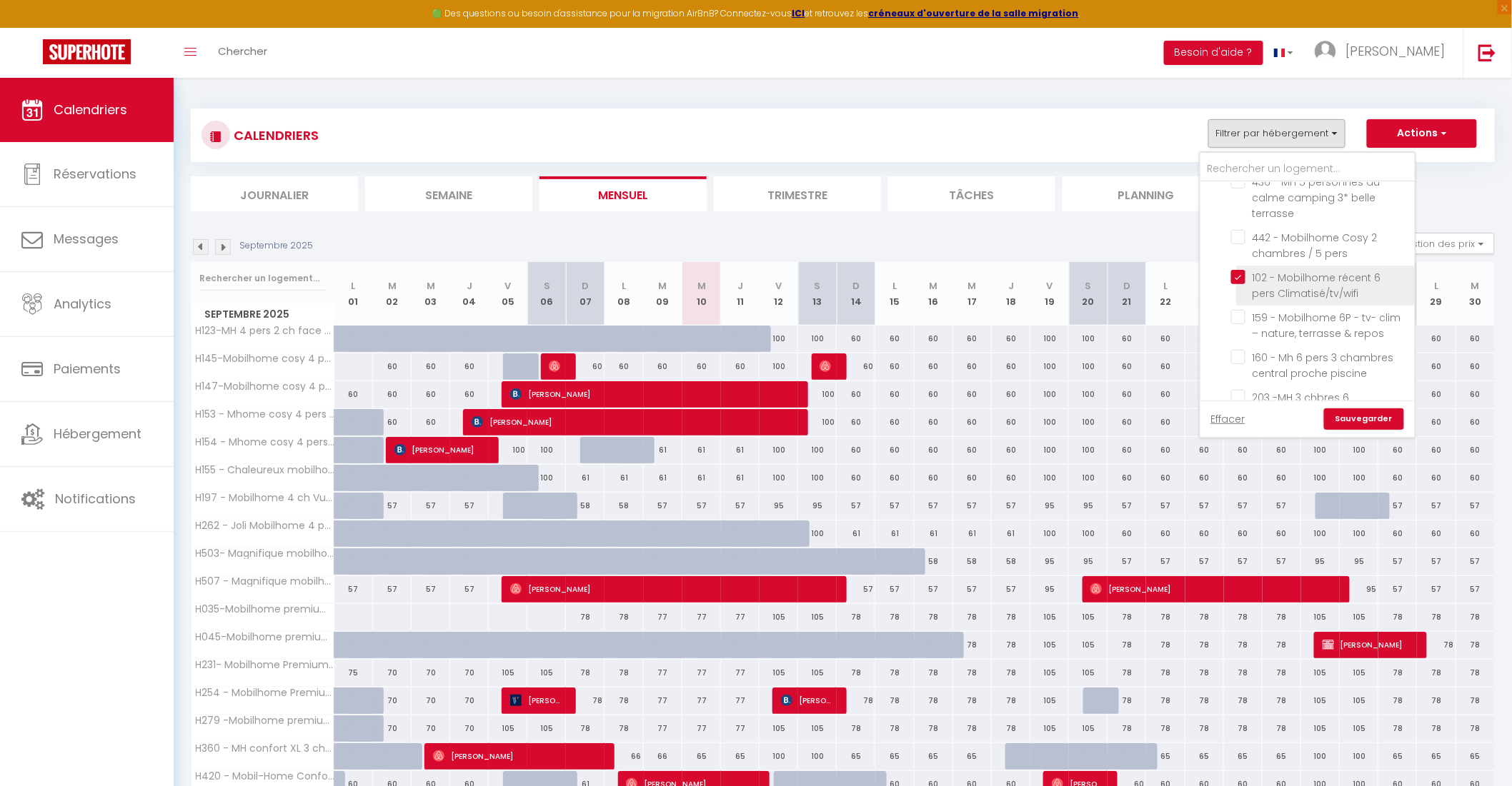
checkbox input "false"
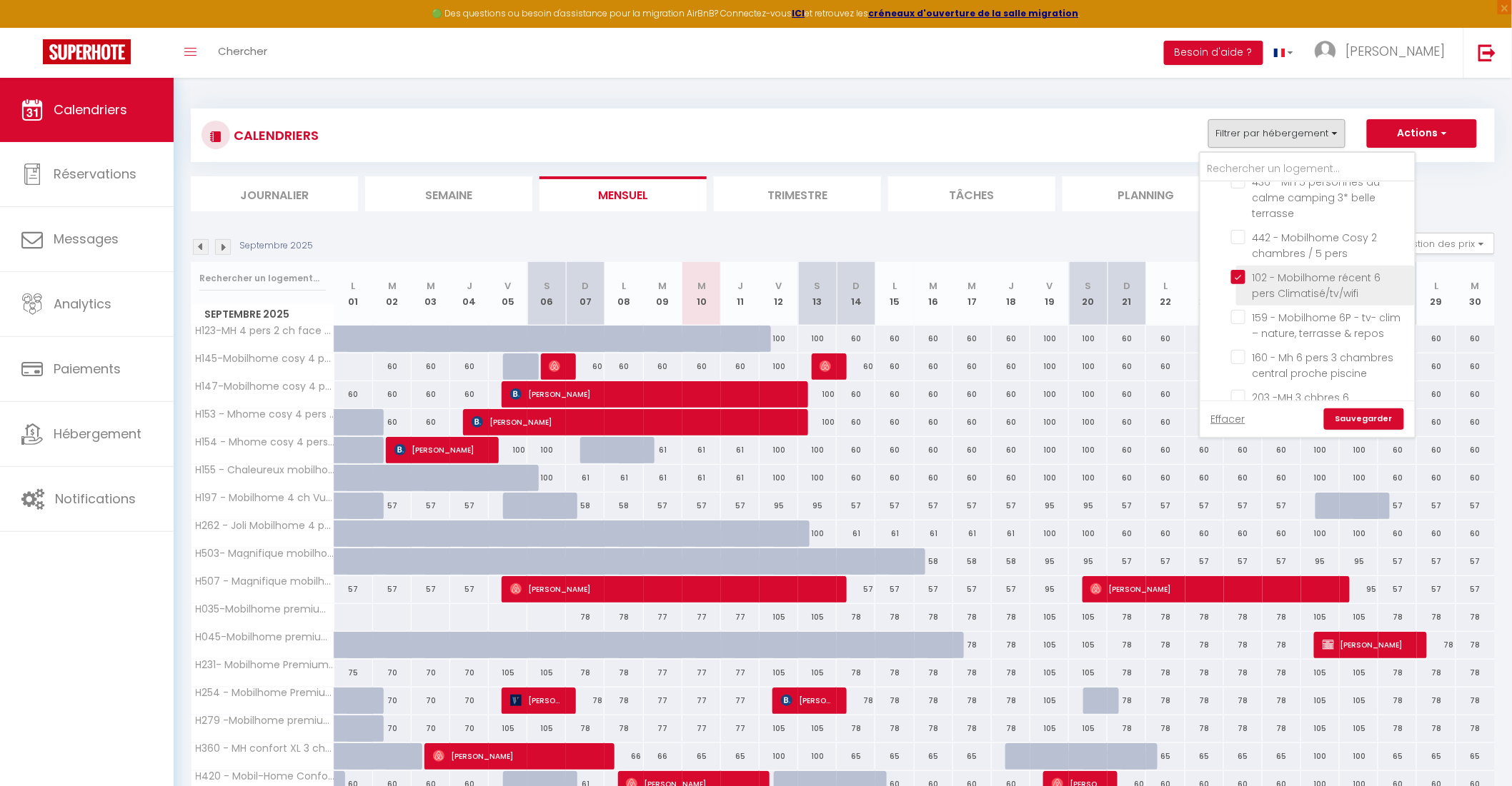
checkbox input "false"
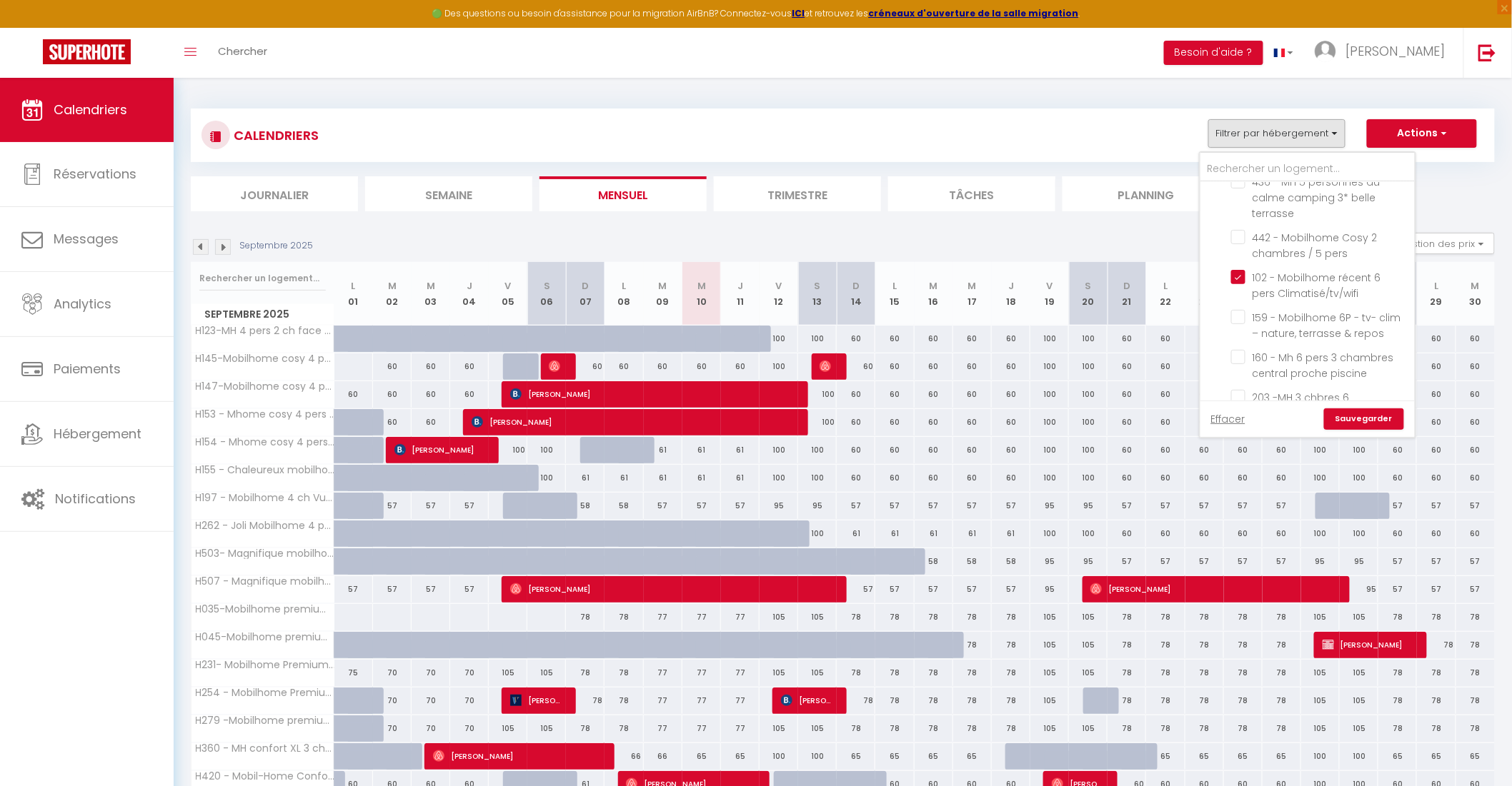
click at [1361, 418] on link "Sauvegarder" at bounding box center [1364, 419] width 80 height 21
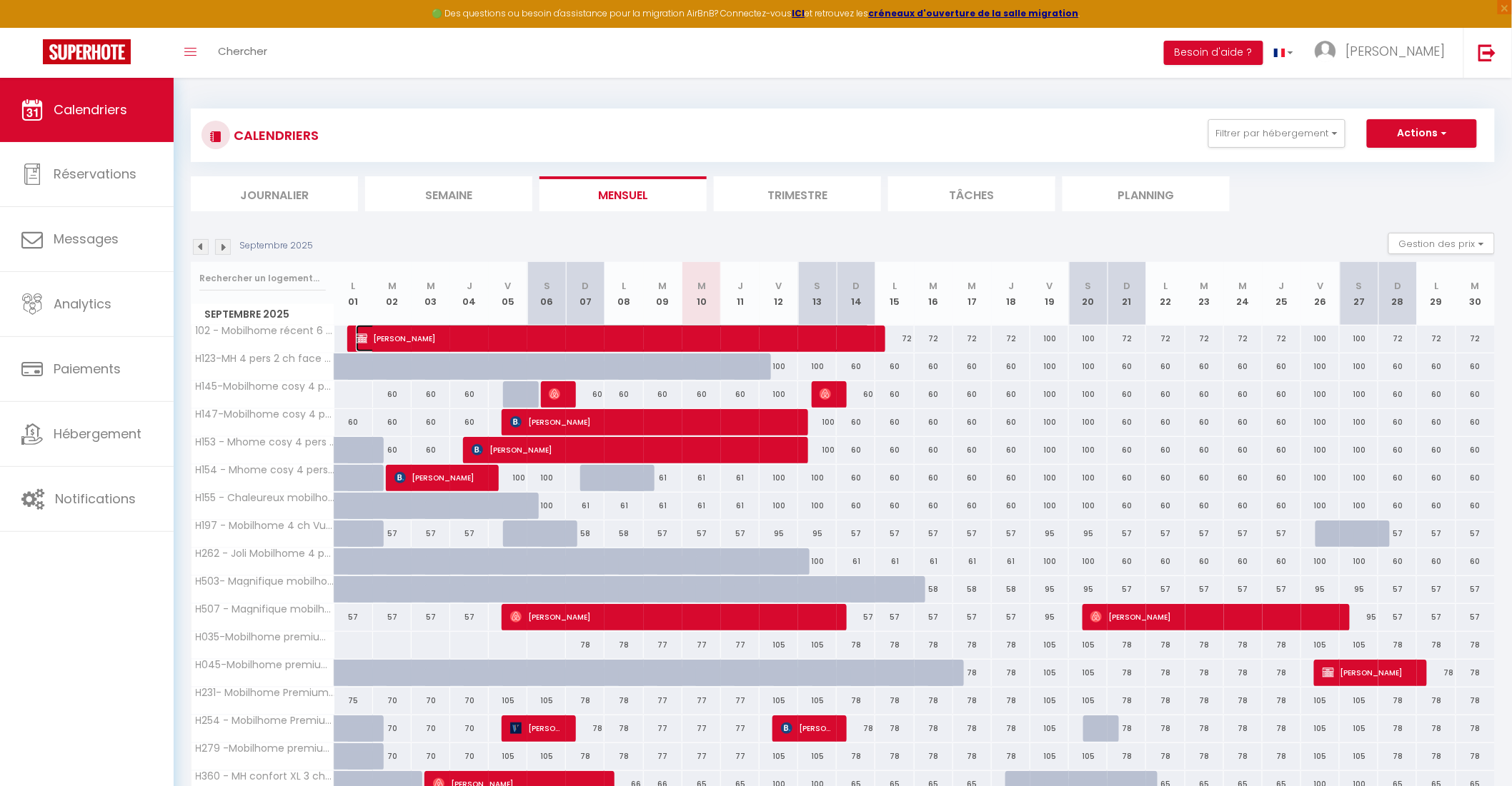
click at [587, 330] on span "[PERSON_NAME]" at bounding box center [613, 339] width 514 height 27
select select "OK"
select select "0"
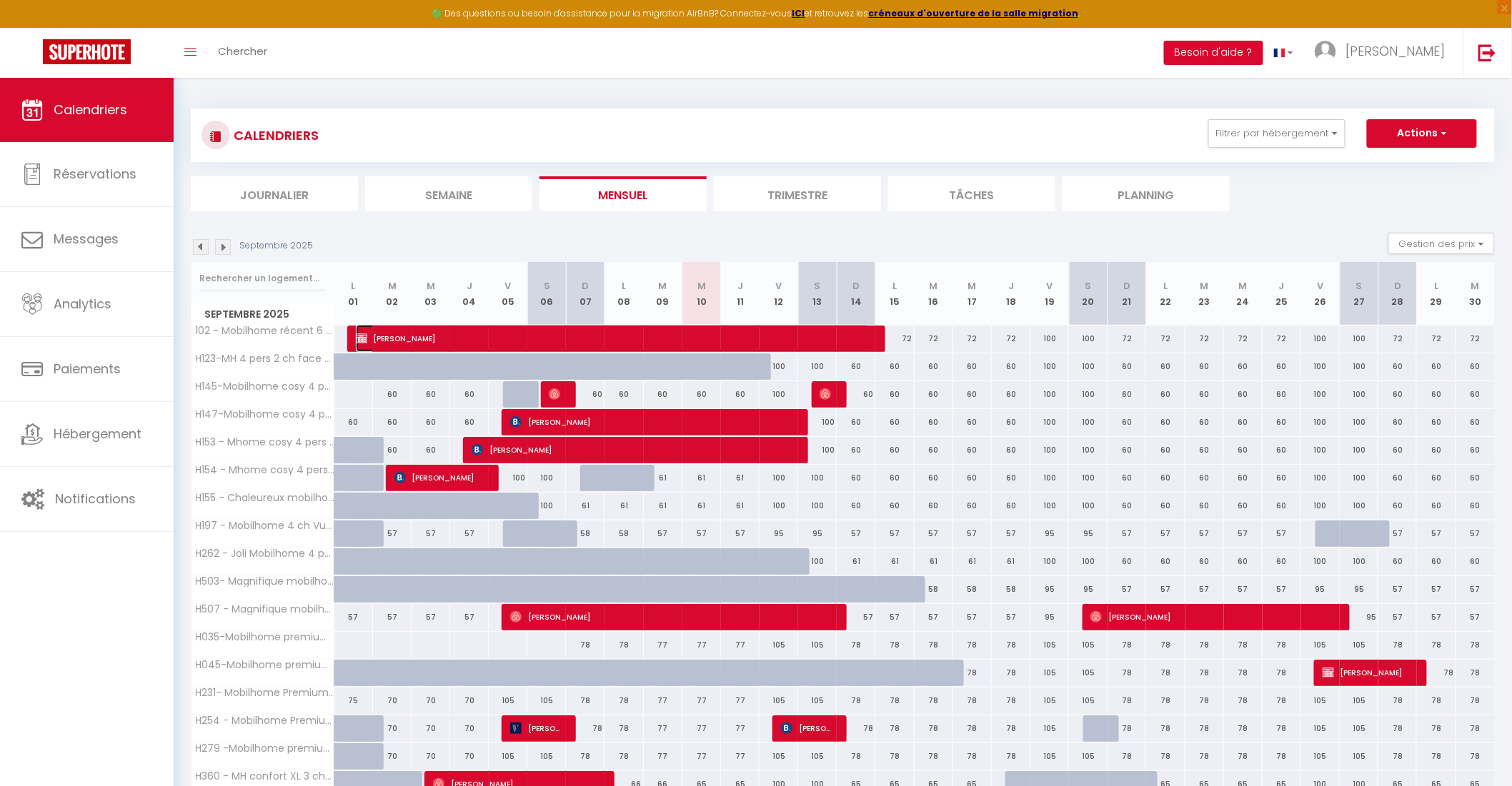
select select "1"
select select
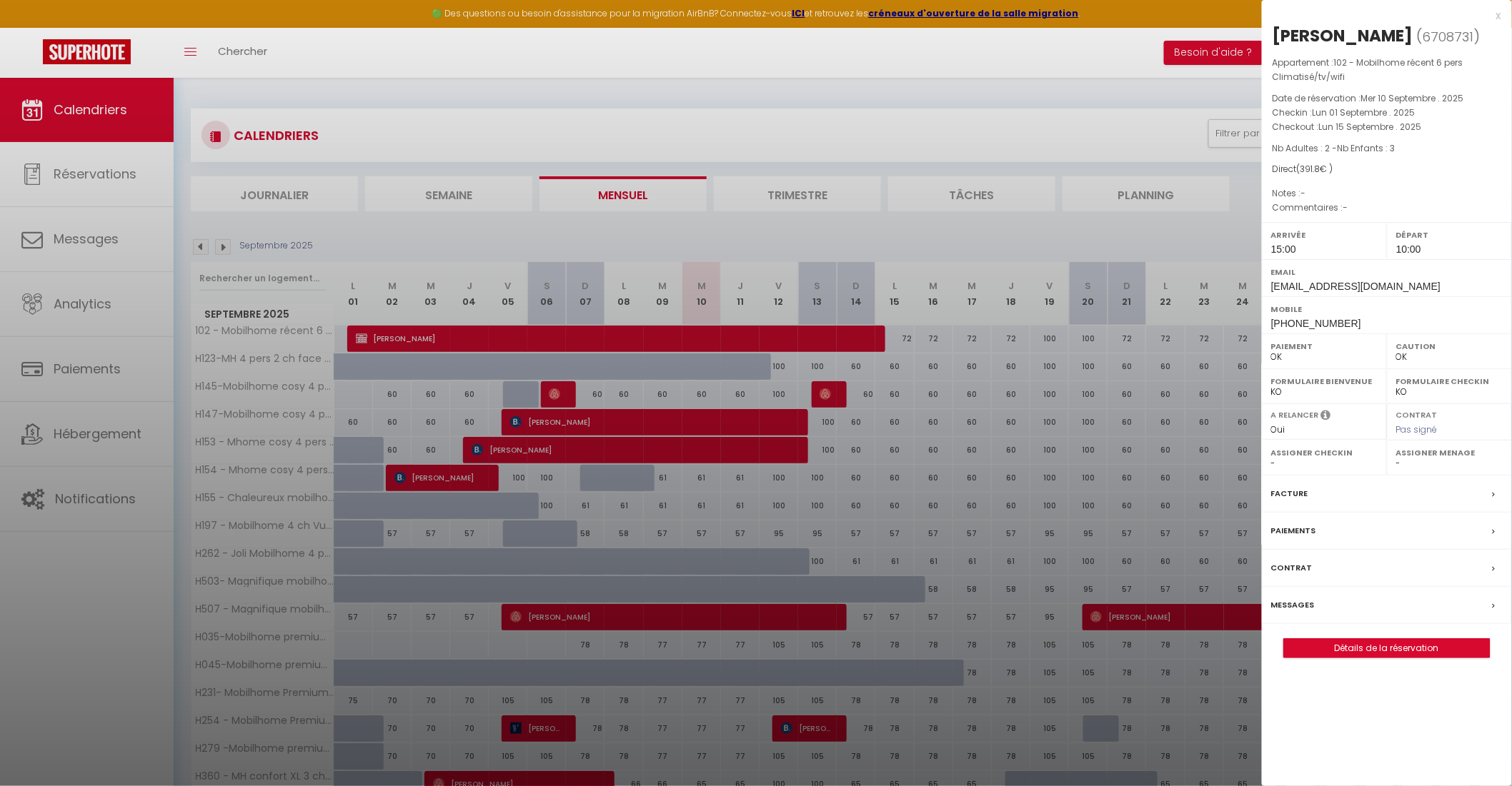
click at [1279, 353] on label "Paiement" at bounding box center [1324, 346] width 107 height 14
click at [1276, 359] on select "OK KO" at bounding box center [1324, 356] width 107 height 13
select select "KO"
click at [1271, 350] on select "OK KO" at bounding box center [1324, 356] width 107 height 13
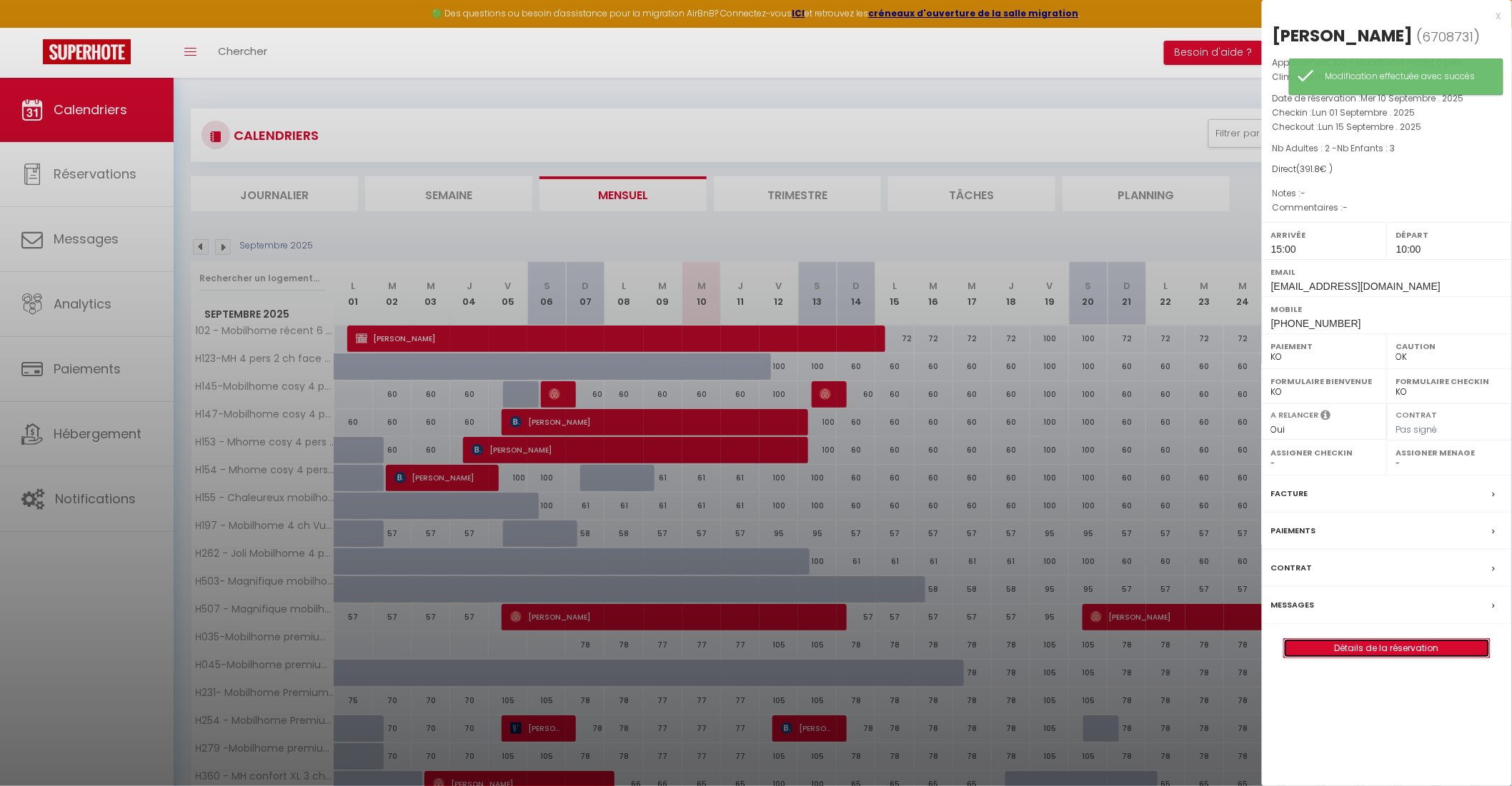
click at [1383, 653] on link "Détails de la réservation" at bounding box center [1387, 648] width 206 height 19
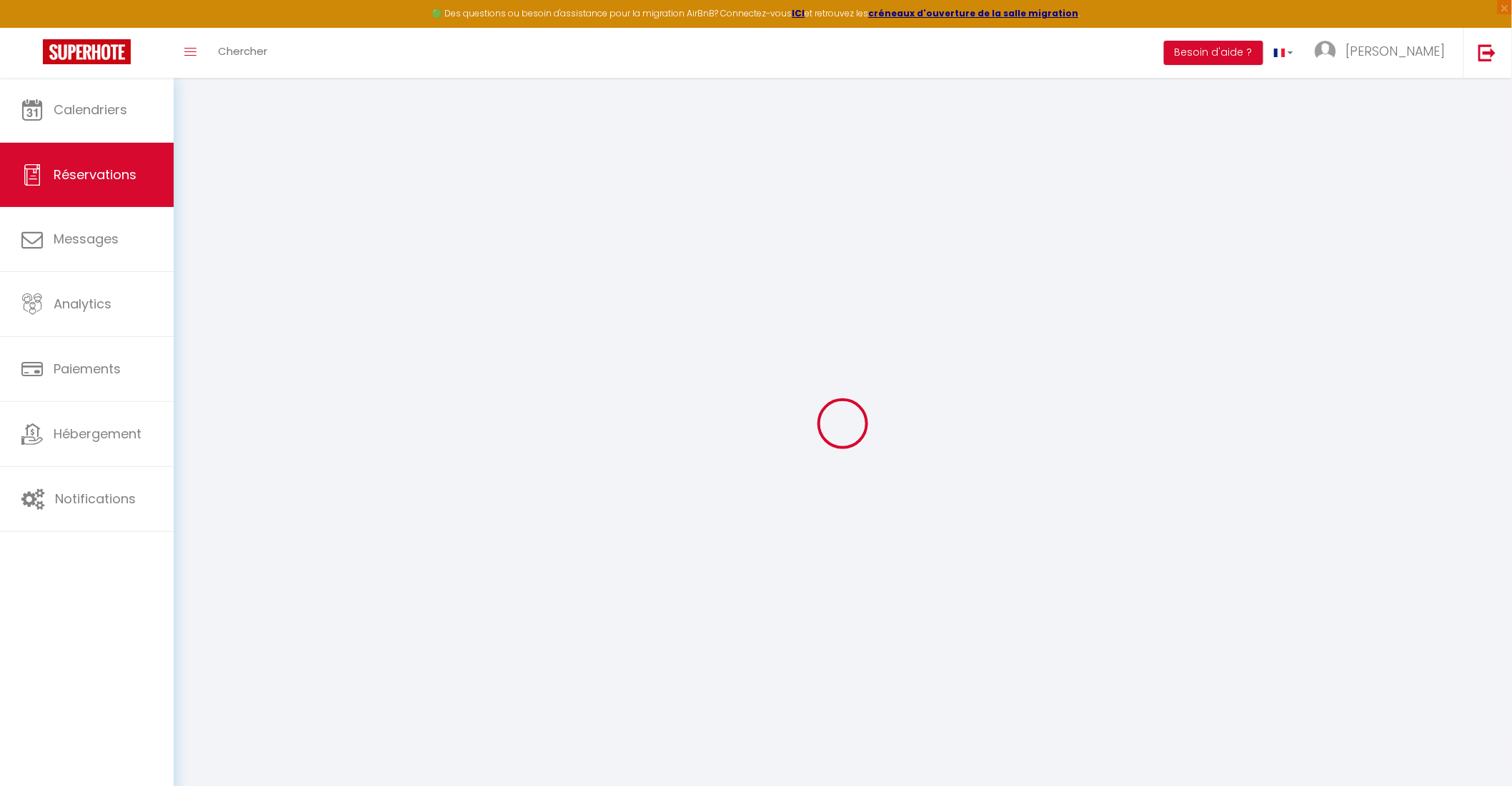
type input "Celine"
type input "Brouard"
type input "bidou171211@gmail.com"
type input "+33686089226"
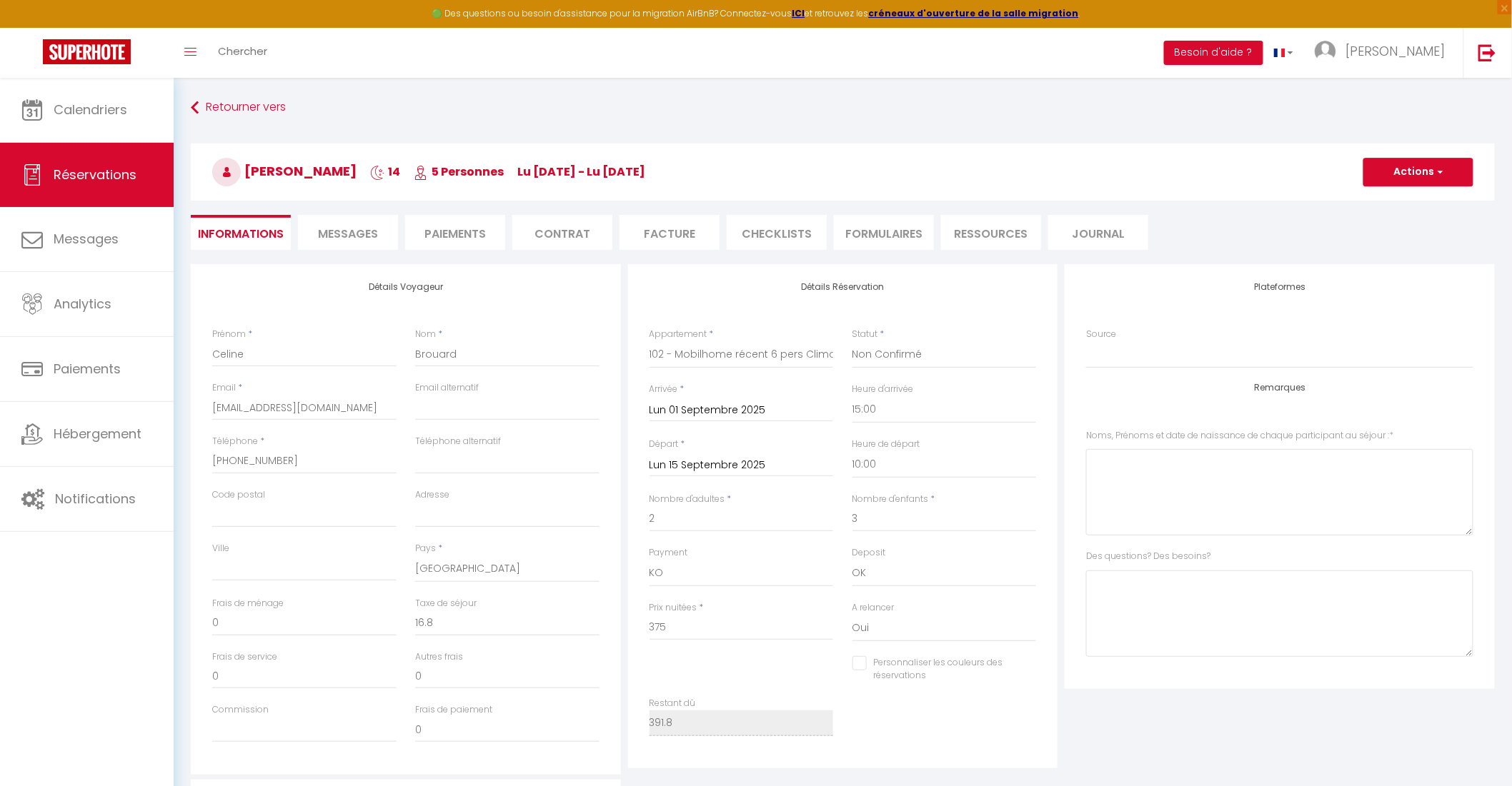
click at [729, 414] on input "Lun 01 Septembre 2025" at bounding box center [741, 410] width 185 height 19
click at [663, 441] on span "<" at bounding box center [665, 435] width 30 height 29
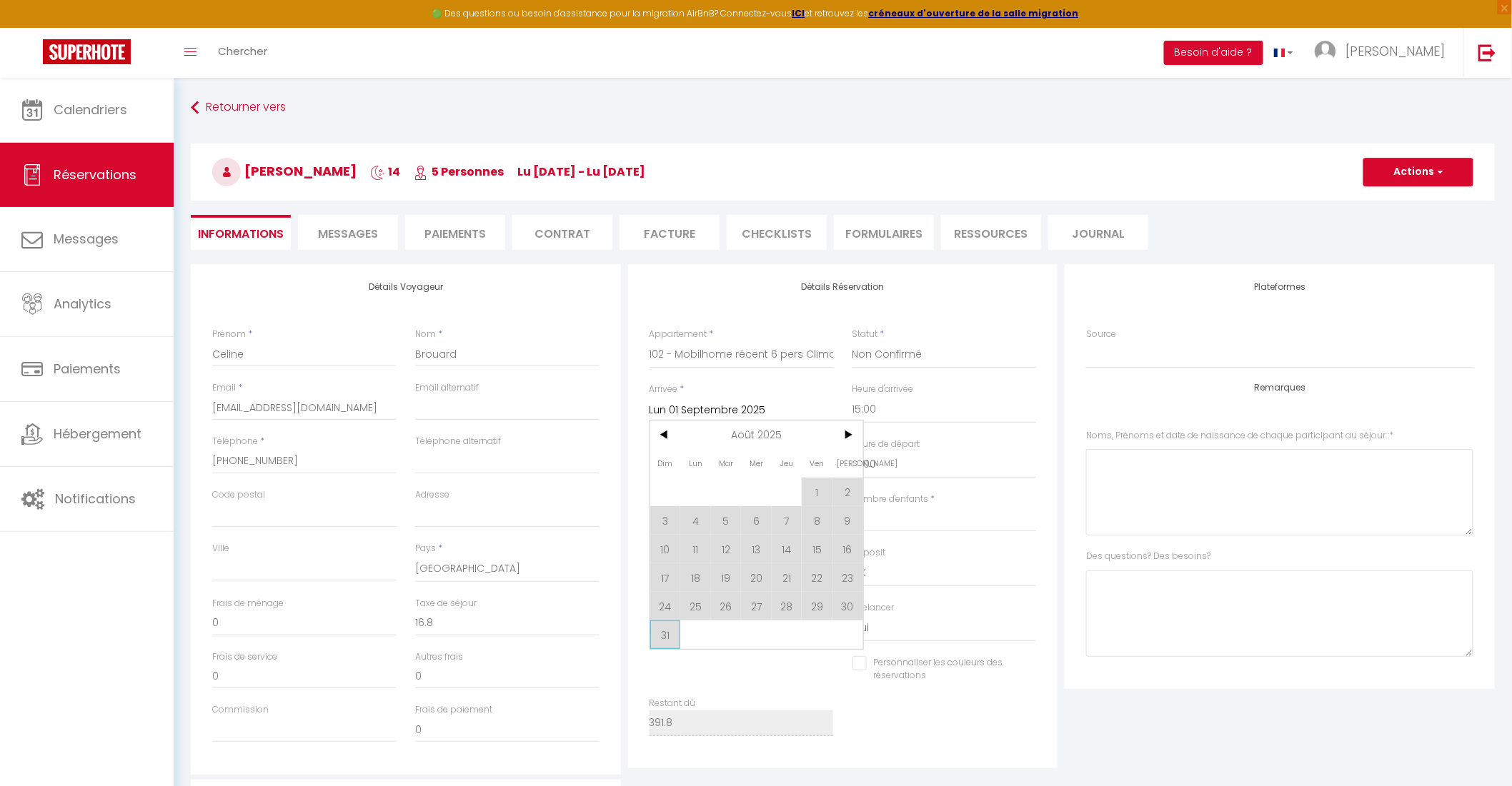
click at [665, 640] on span "31" at bounding box center [665, 635] width 30 height 29
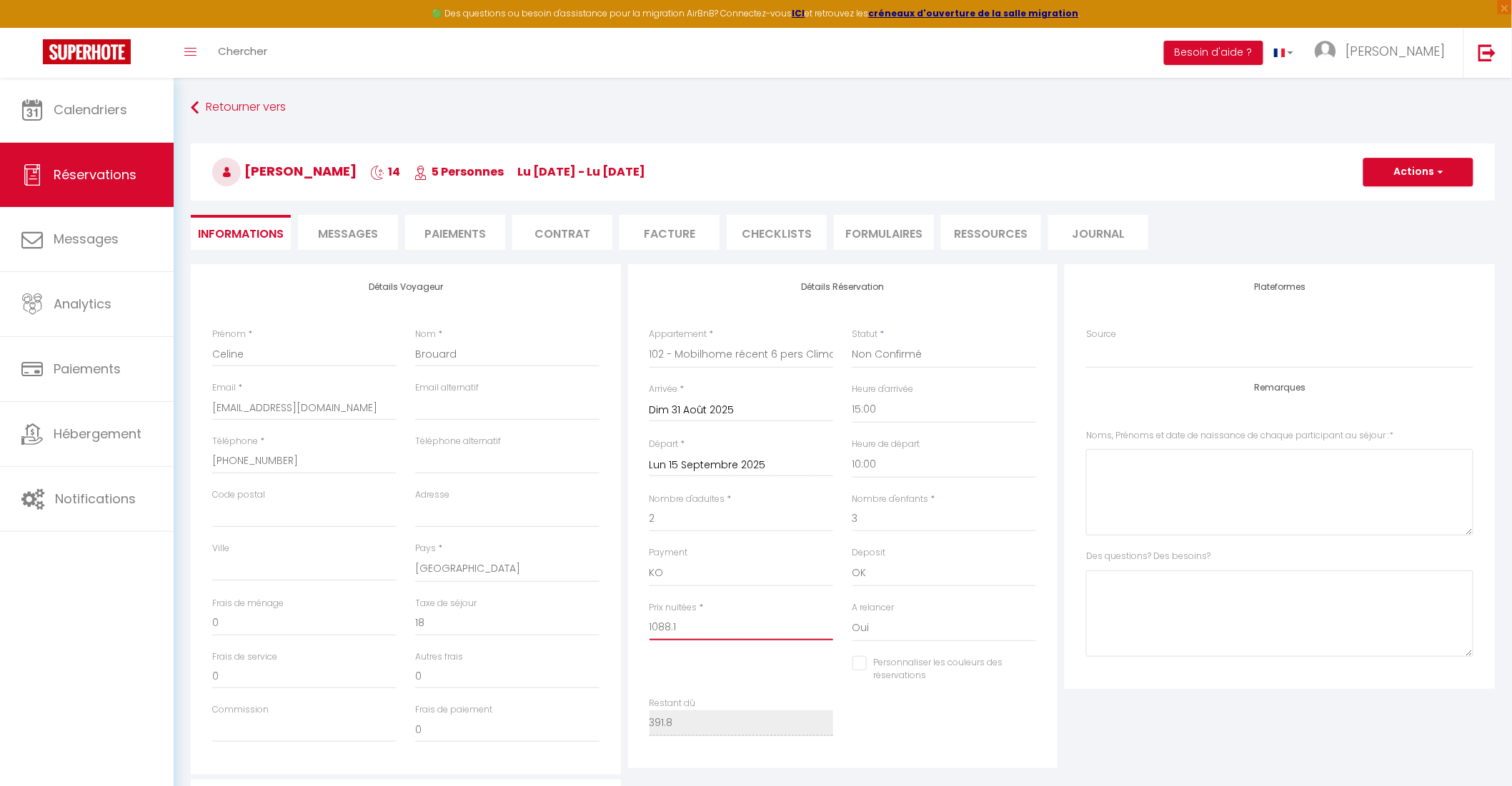
drag, startPoint x: 684, startPoint y: 627, endPoint x: 631, endPoint y: 613, distance: 54.8
click at [631, 613] on div "Détails Réservation Appartement * 148 - Chalet 6 pers Climatisé, WiFi, lave-lin…" at bounding box center [843, 516] width 430 height 504
click at [1405, 170] on button "Actions" at bounding box center [1418, 172] width 110 height 29
click at [1397, 202] on link "Enregistrer" at bounding box center [1404, 203] width 113 height 19
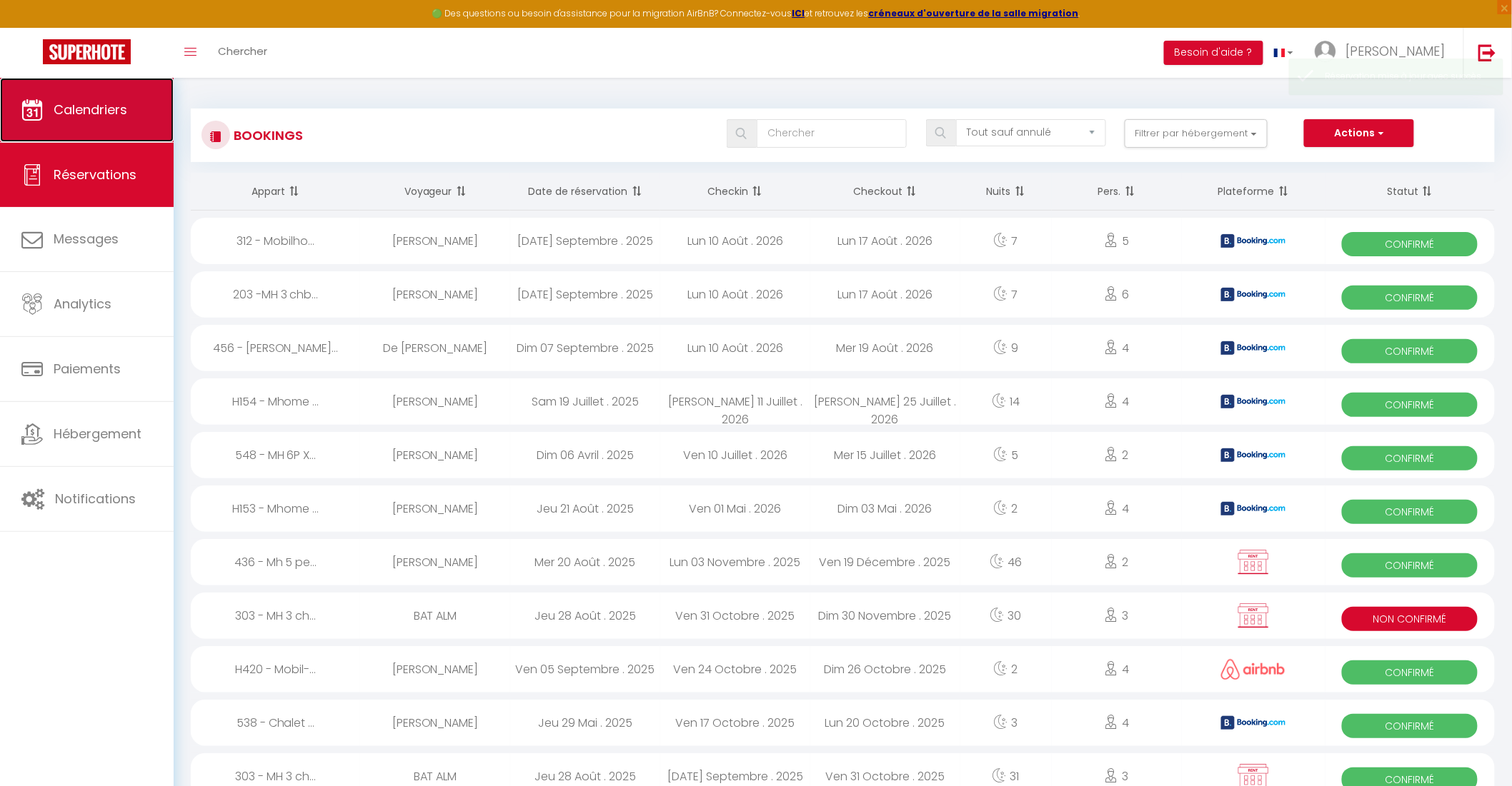
click at [153, 125] on link "Calendriers" at bounding box center [87, 110] width 173 height 64
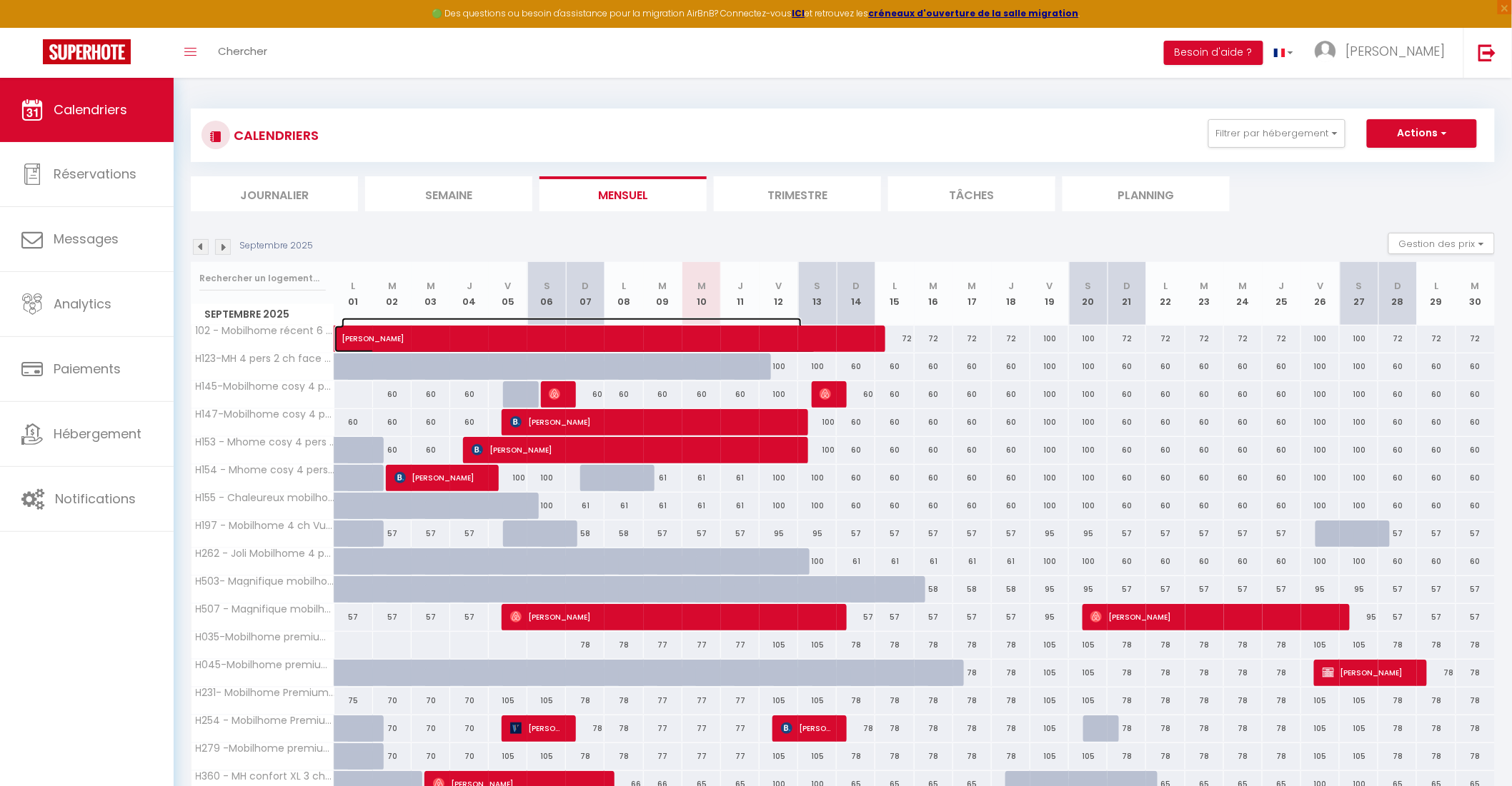
click at [420, 333] on span "[PERSON_NAME]" at bounding box center [571, 331] width 460 height 27
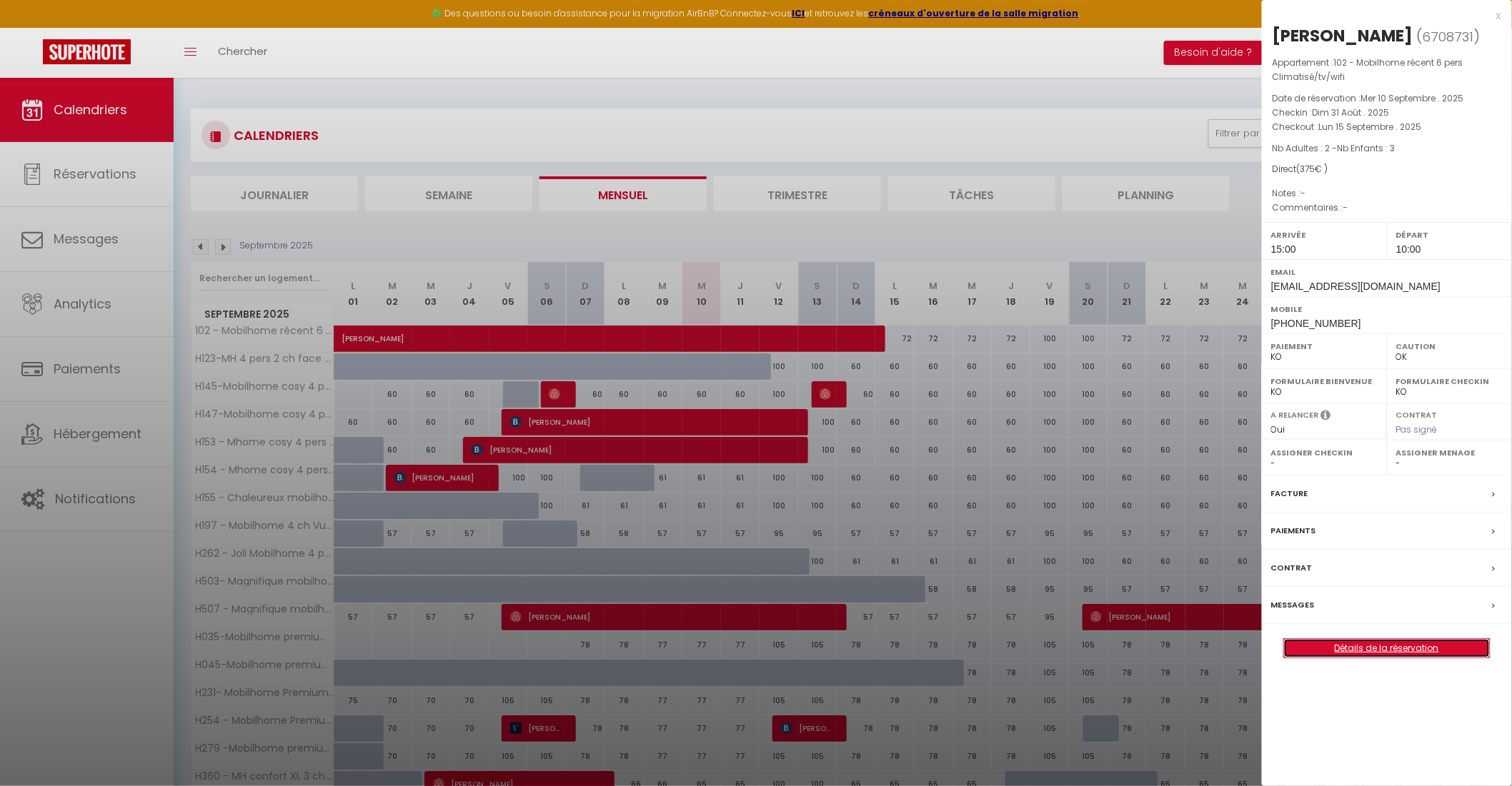
click at [1369, 651] on link "Détails de la réservation" at bounding box center [1387, 648] width 206 height 19
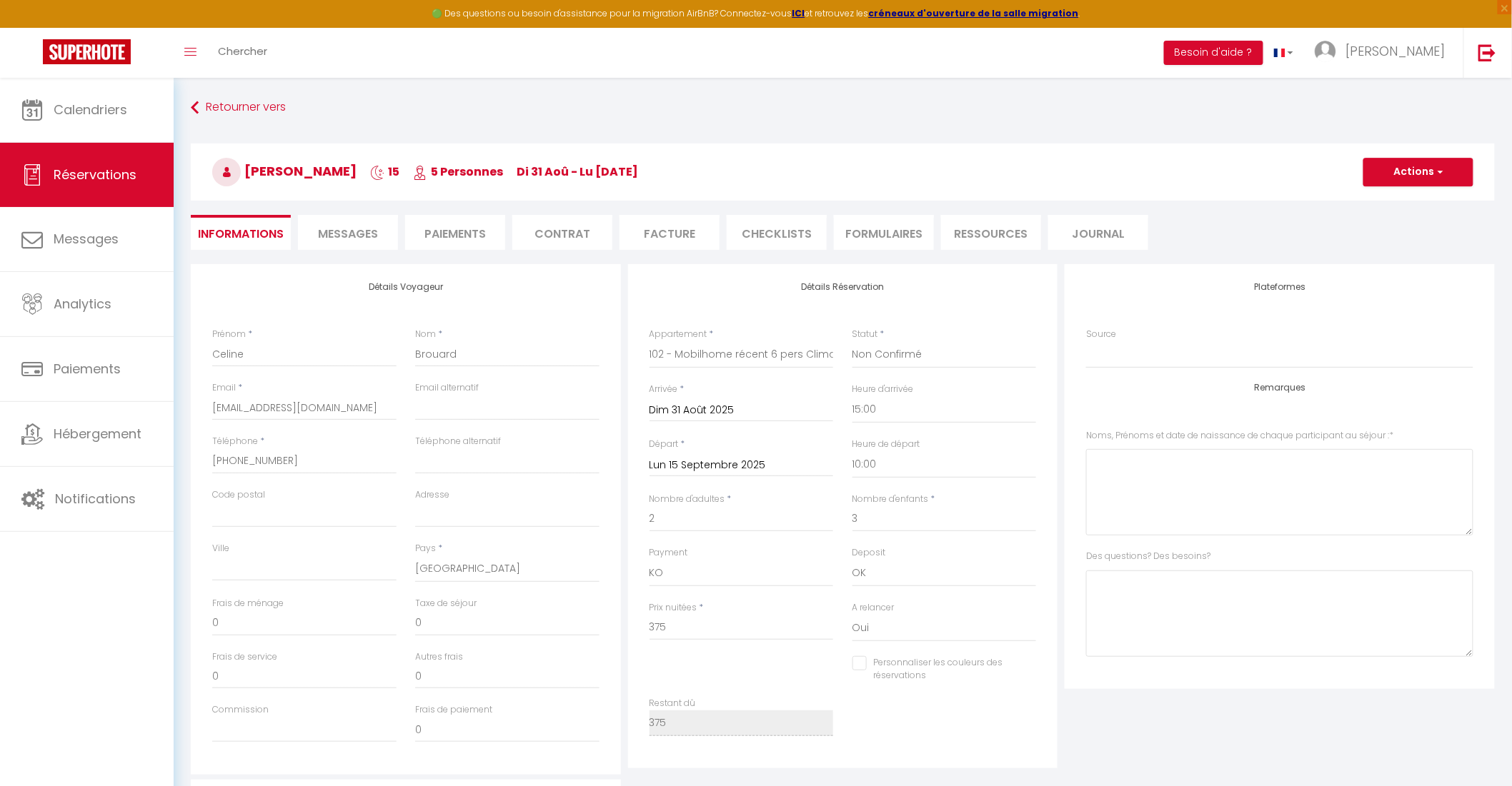
click at [334, 229] on span "Messages" at bounding box center [348, 234] width 60 height 16
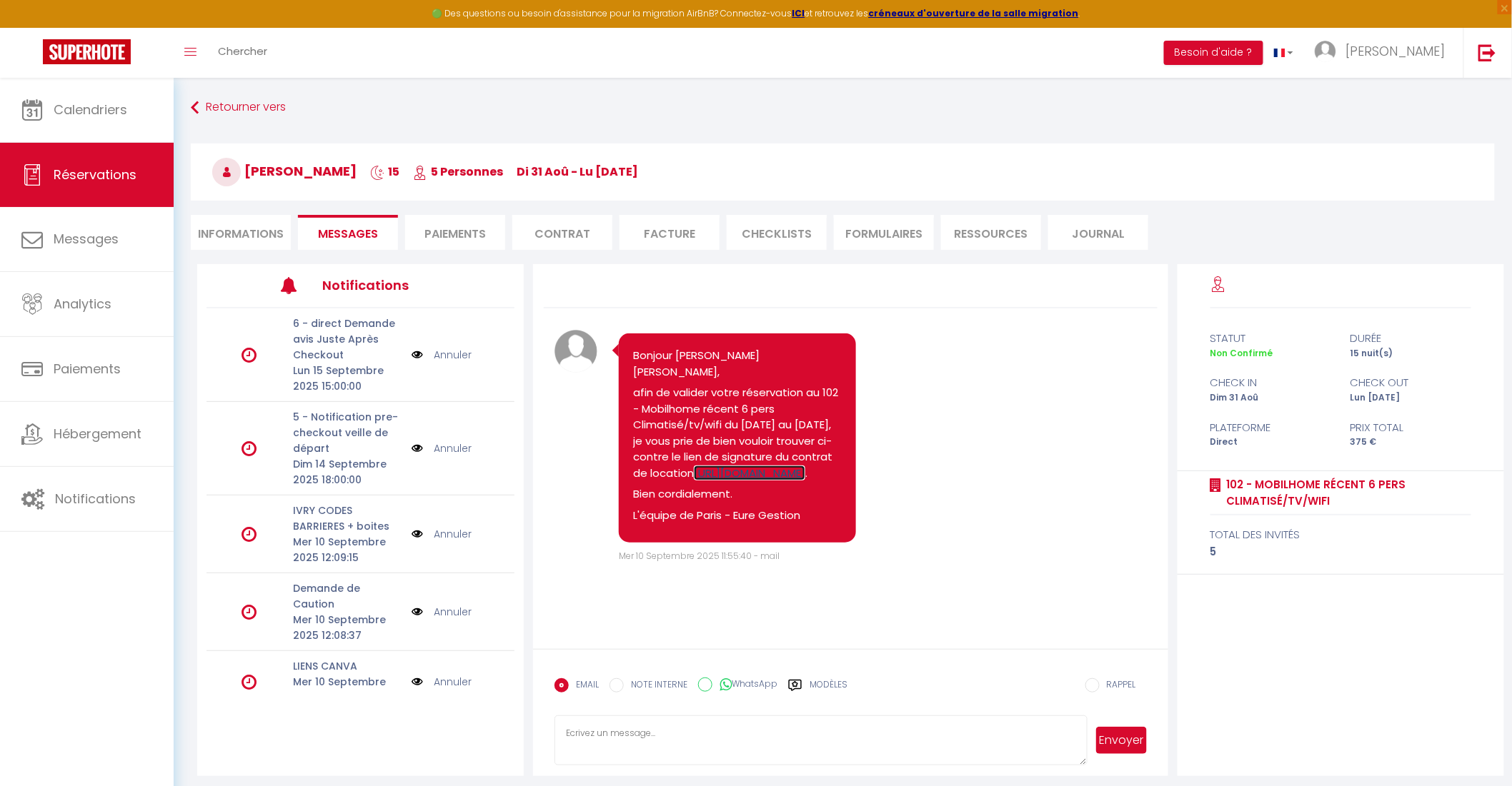
click at [729, 481] on link "https://superhote.com/applink/booking/3RJqJhNoQb/contract" at bounding box center [749, 473] width 111 height 15
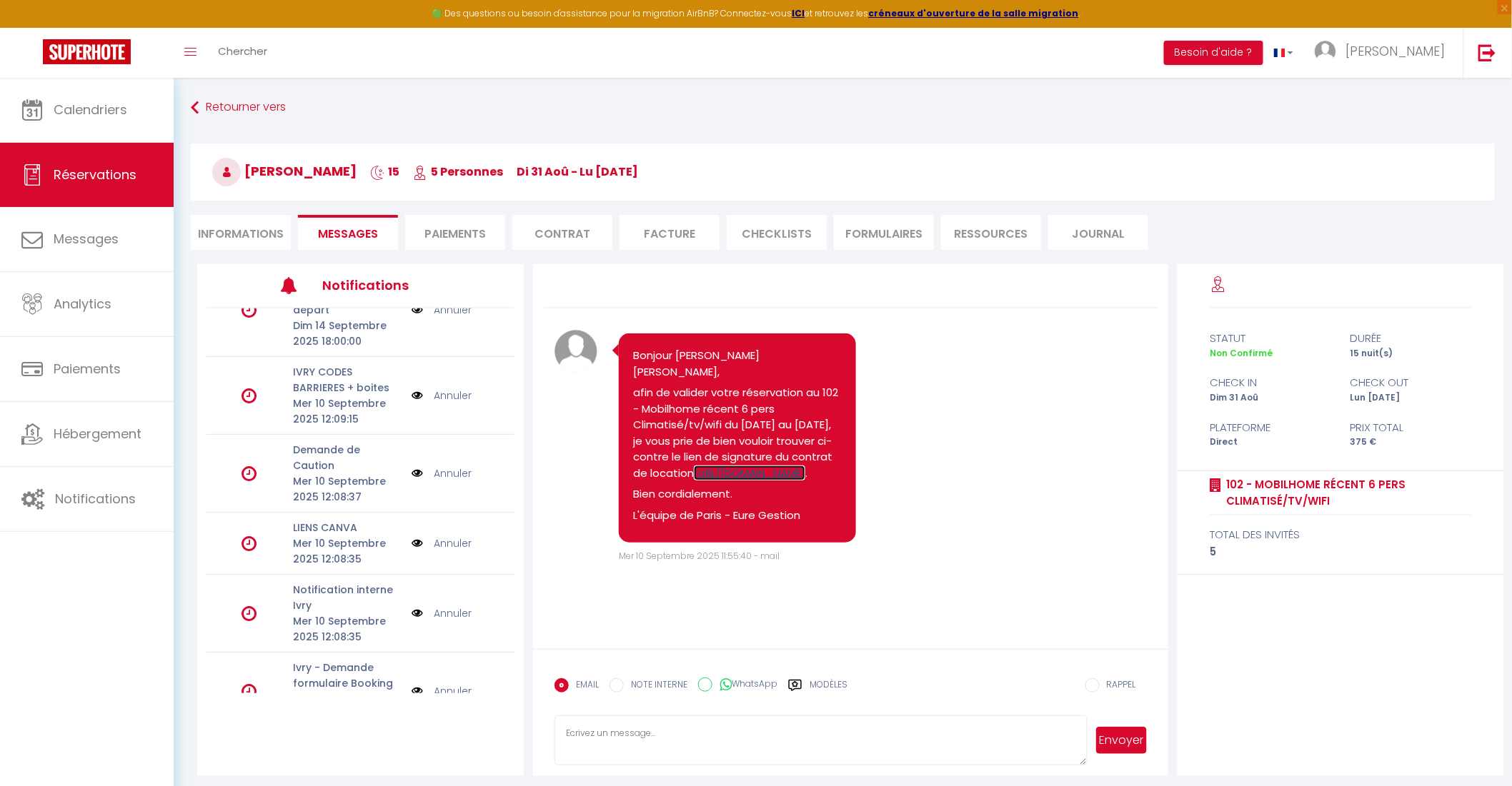
scroll to position [141, 0]
click at [447, 389] on link "Annuler" at bounding box center [452, 393] width 38 height 16
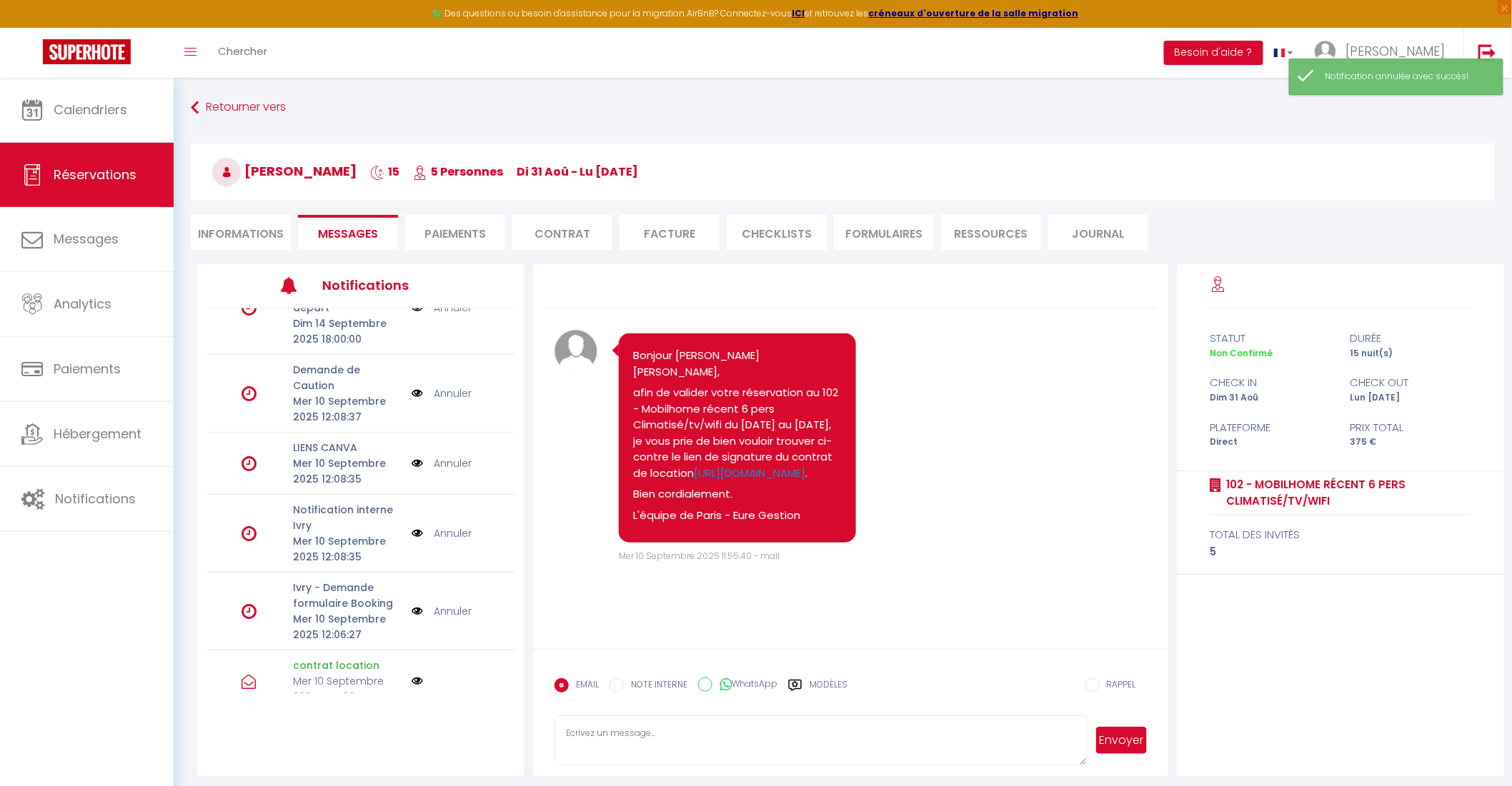
click at [447, 389] on link "Annuler" at bounding box center [452, 393] width 38 height 16
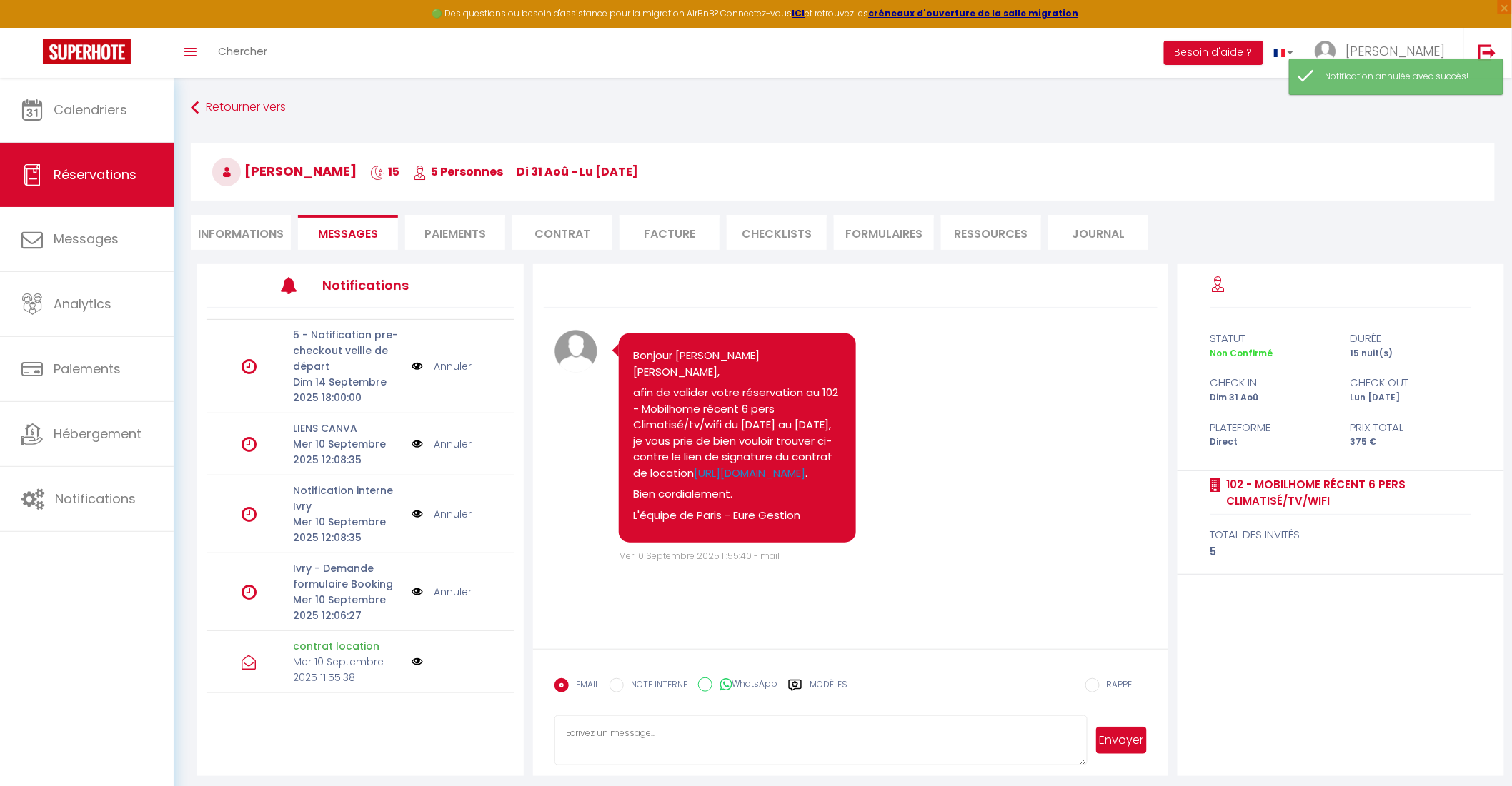
scroll to position [81, 0]
click at [444, 445] on link "Annuler" at bounding box center [452, 444] width 38 height 16
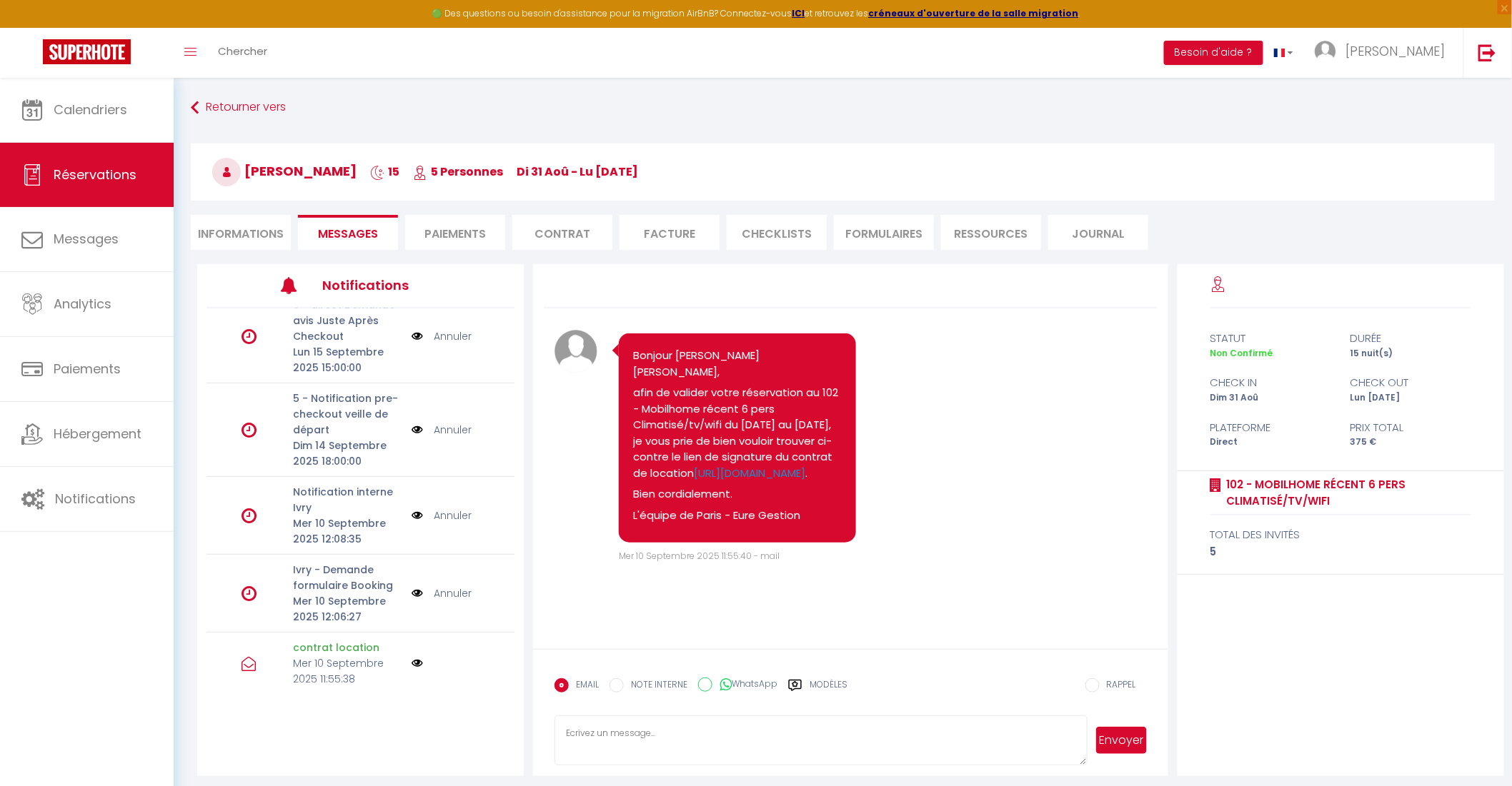
click at [438, 588] on link "Annuler" at bounding box center [452, 593] width 38 height 16
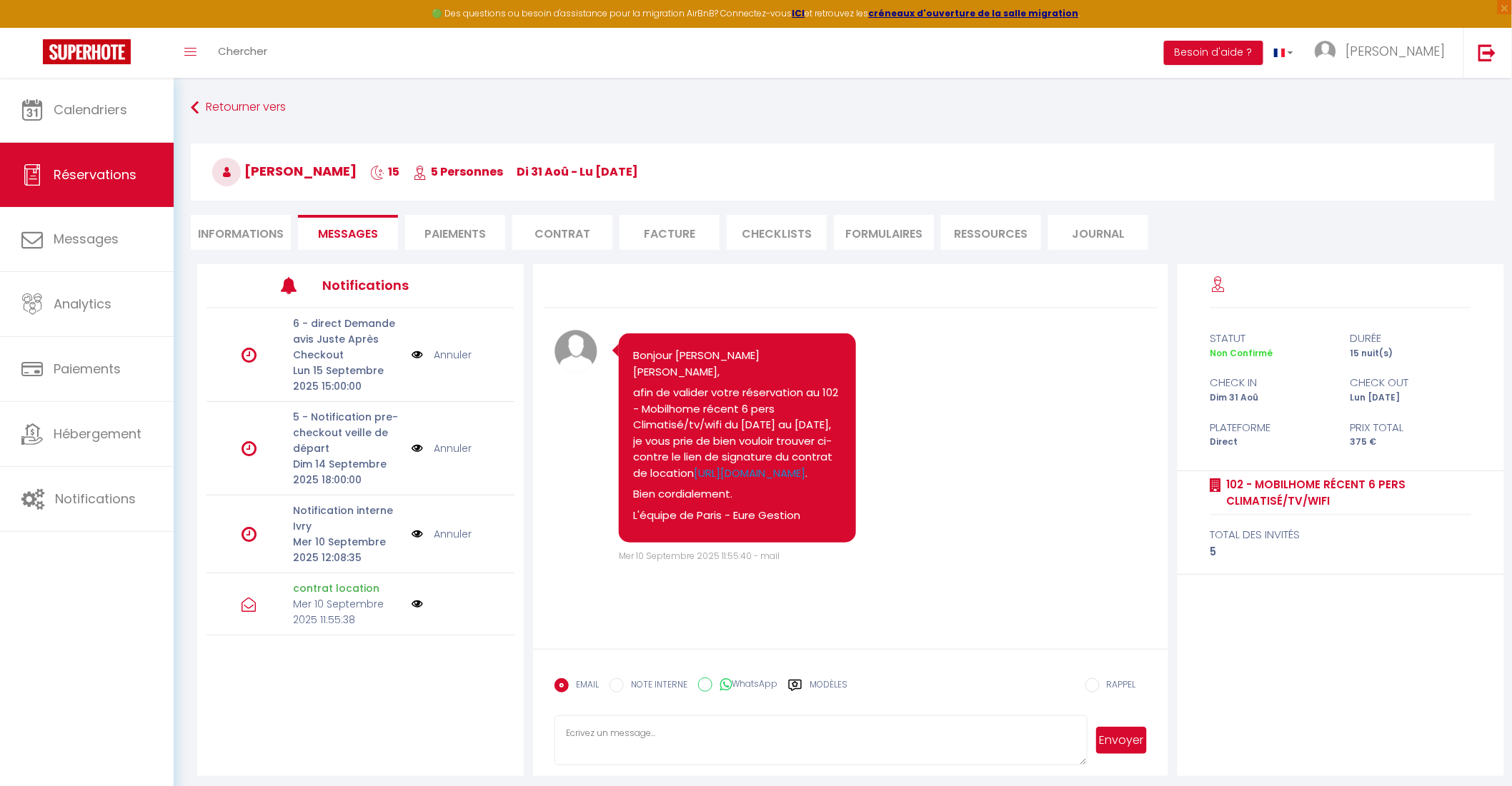
click at [477, 237] on li "Paiements" at bounding box center [455, 232] width 100 height 35
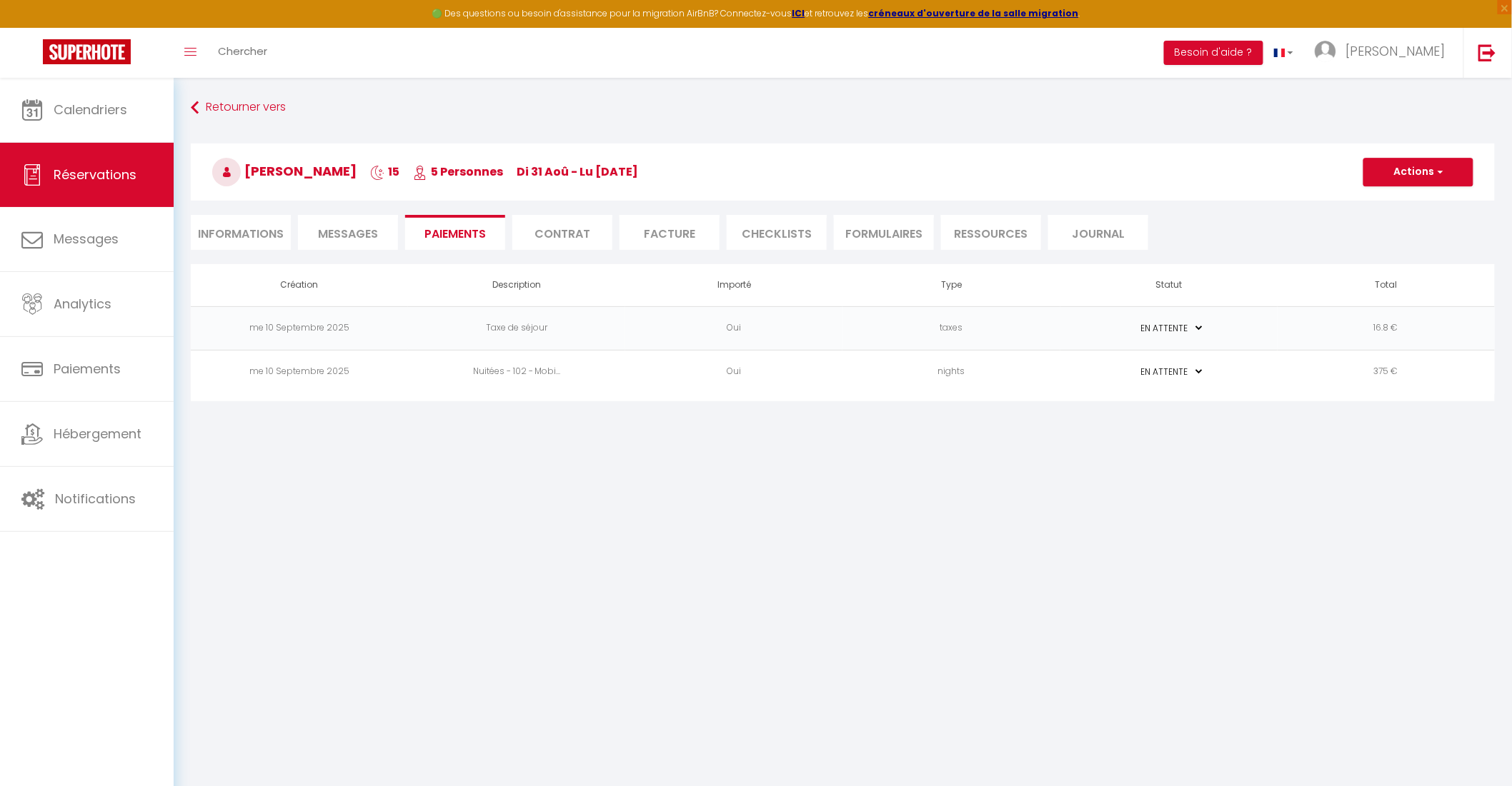
click at [580, 237] on li "Contrat" at bounding box center [562, 232] width 100 height 35
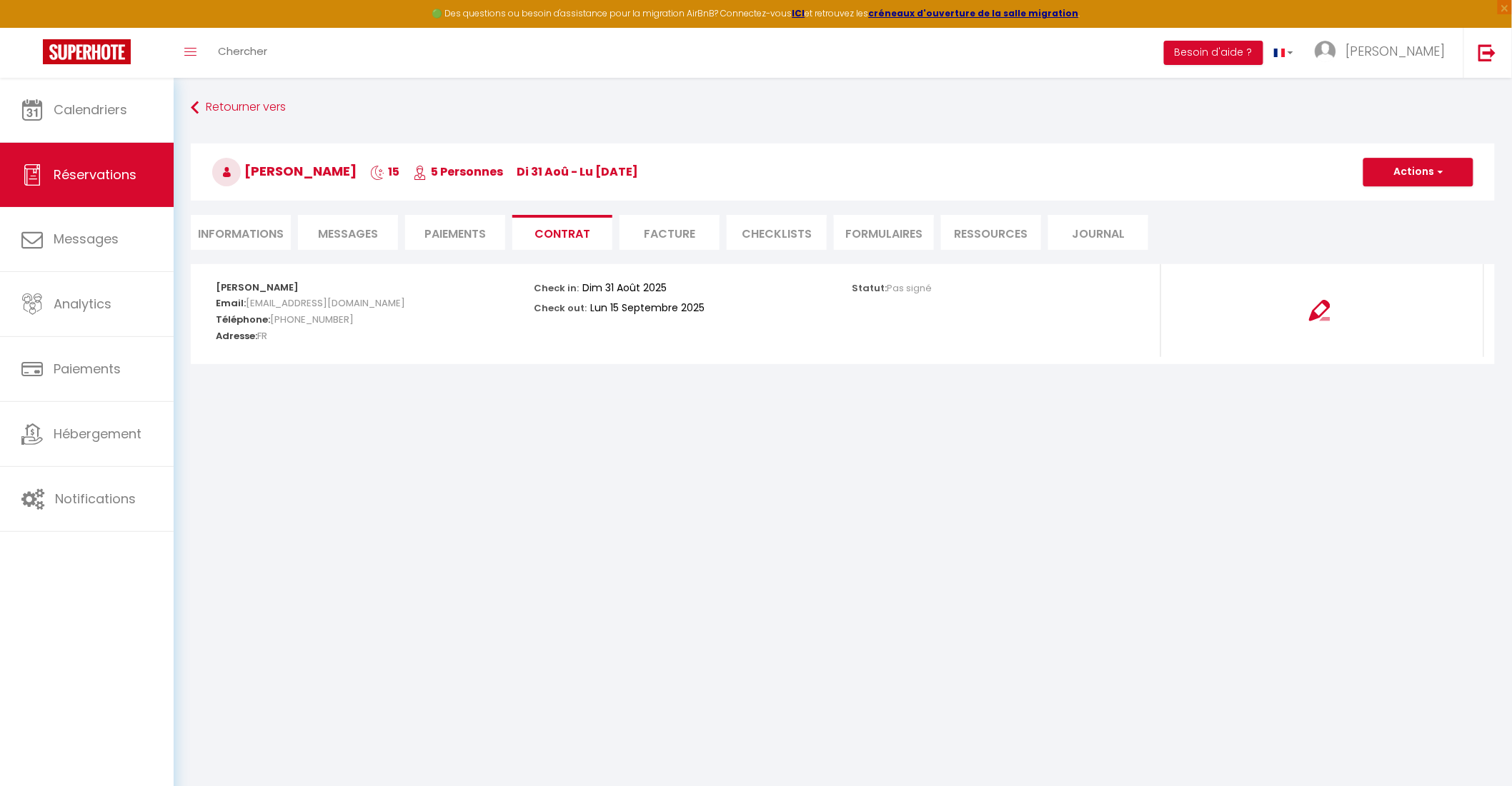
click at [661, 234] on li "Facture" at bounding box center [669, 232] width 100 height 35
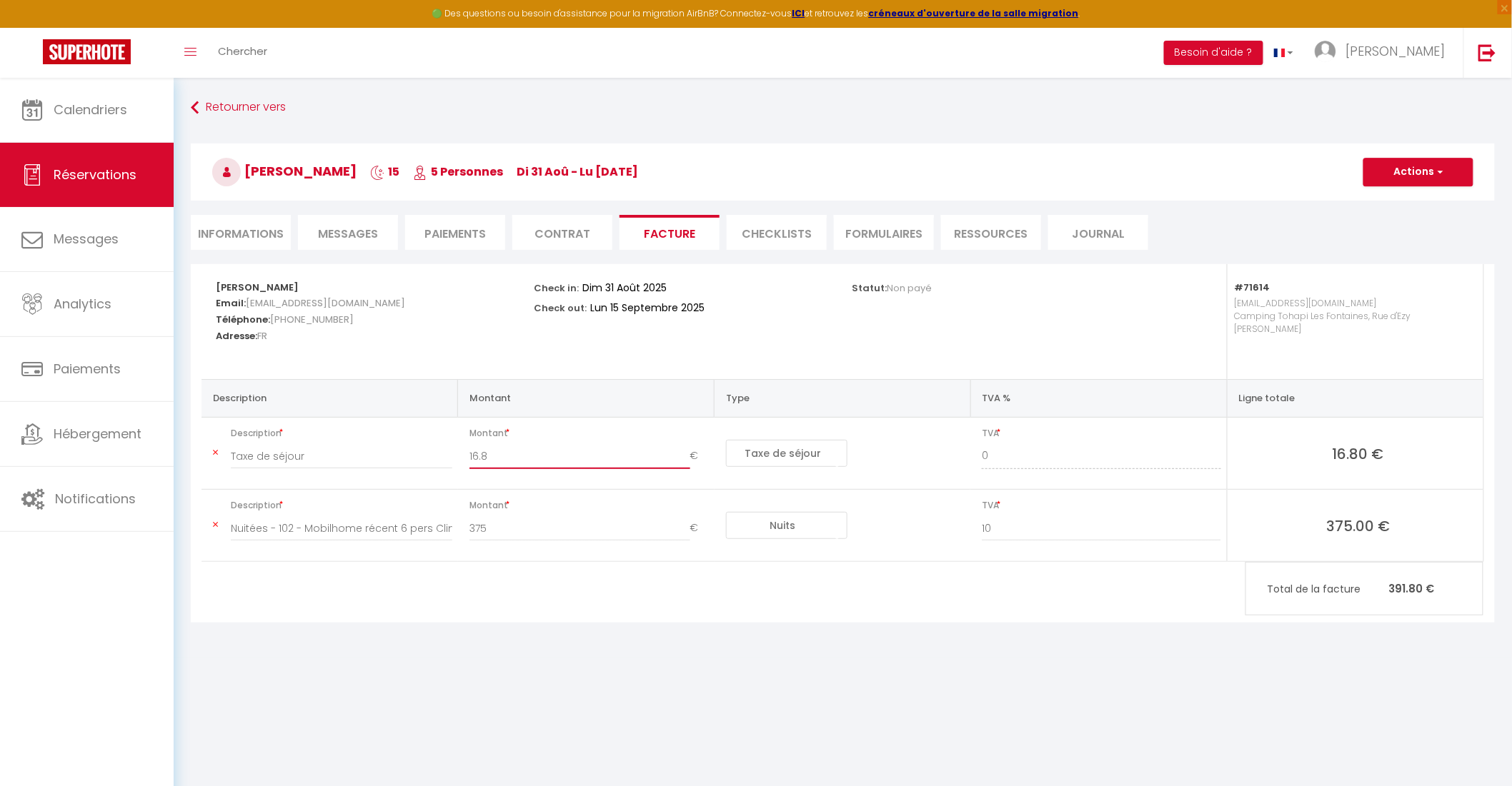
drag, startPoint x: 500, startPoint y: 454, endPoint x: 458, endPoint y: 454, distance: 42.0
click at [458, 454] on td "Montant 16.8 €" at bounding box center [586, 453] width 256 height 72
click at [434, 224] on li "Paiements" at bounding box center [455, 232] width 100 height 35
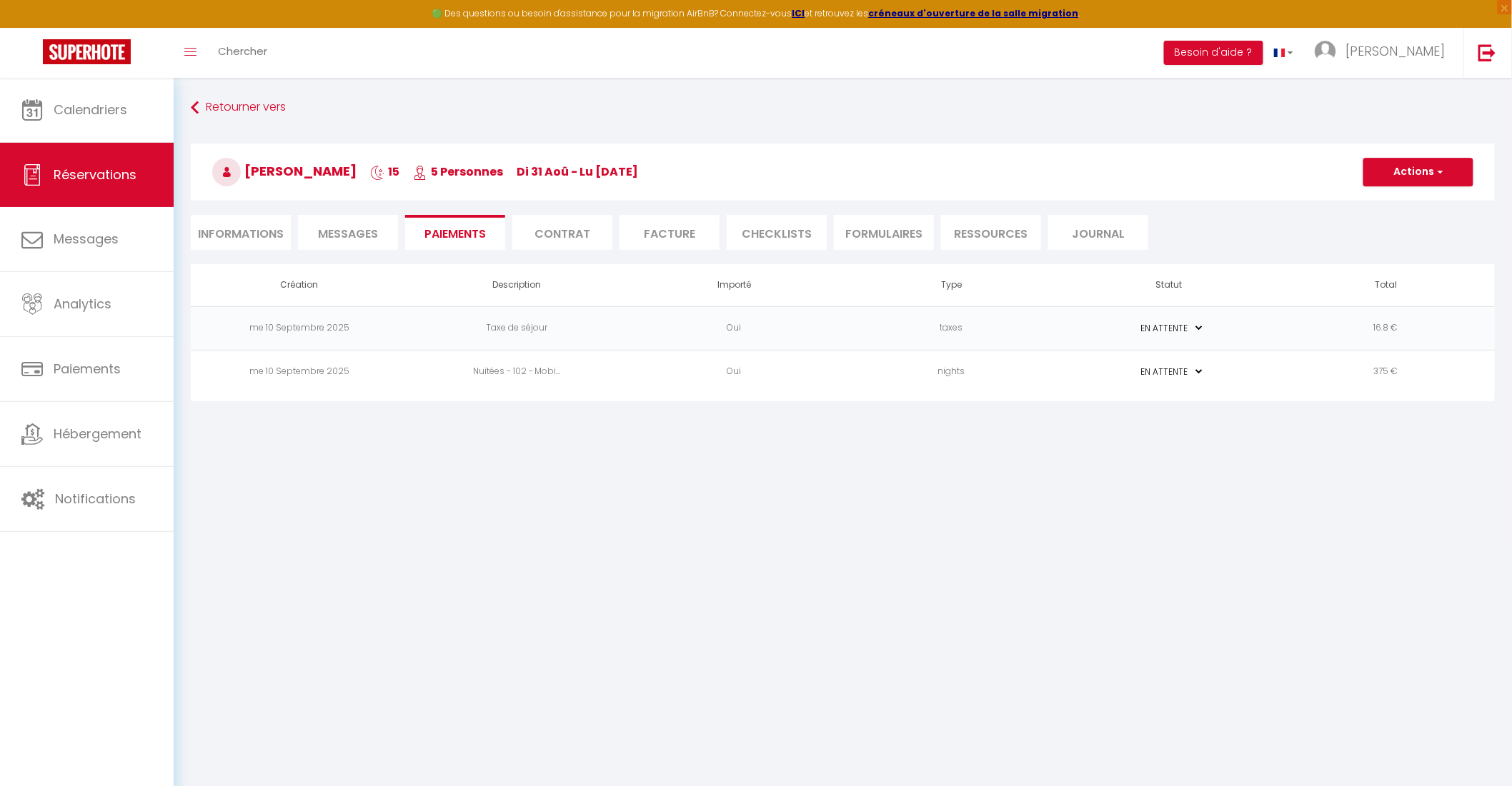
click at [414, 324] on td "Taxe de séjour" at bounding box center [516, 328] width 217 height 44
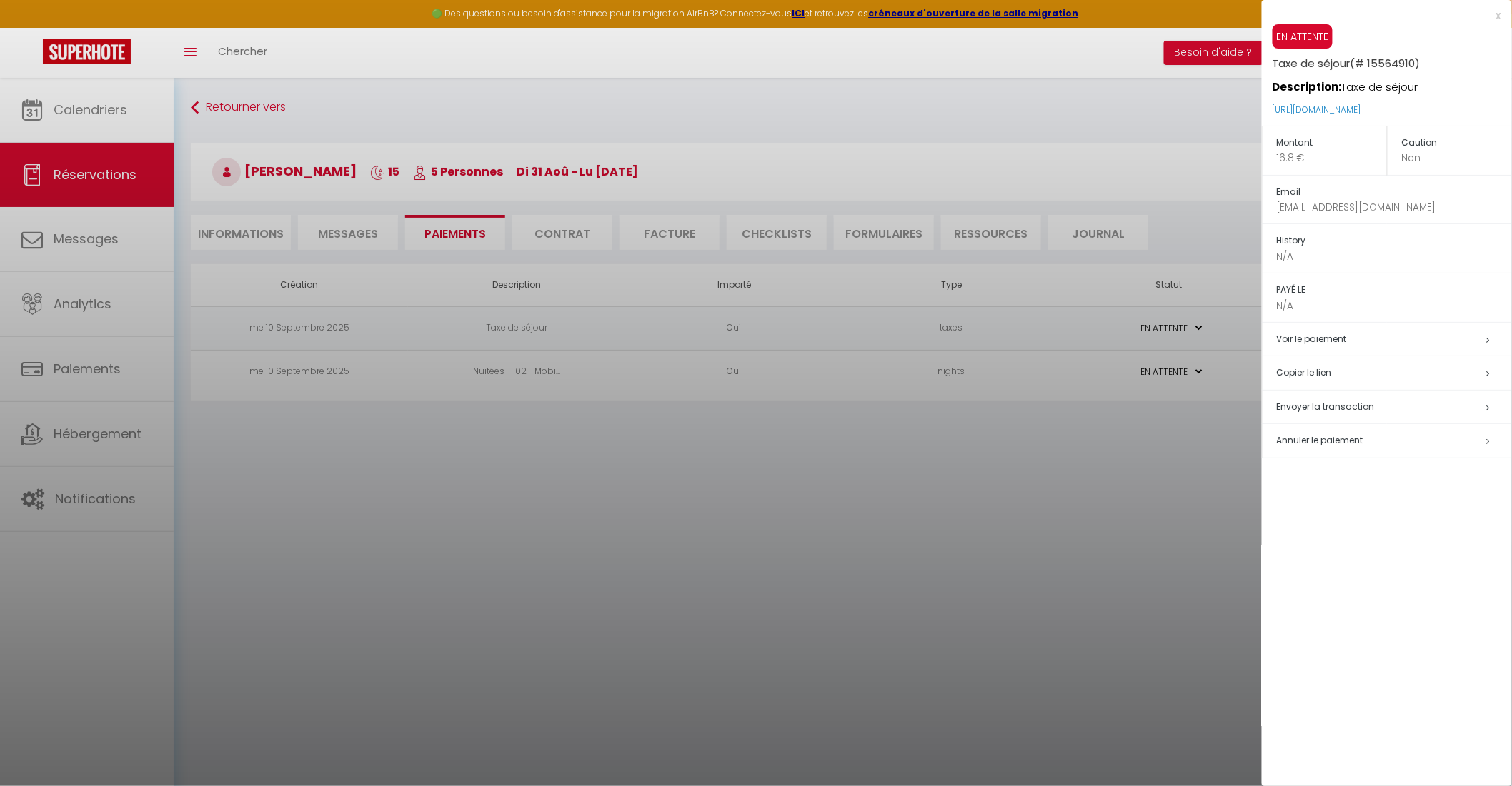
click at [1295, 159] on p "16.8 €" at bounding box center [1332, 158] width 110 height 15
click at [1294, 159] on p "16.8 €" at bounding box center [1332, 158] width 110 height 15
click at [991, 598] on div at bounding box center [756, 393] width 1512 height 786
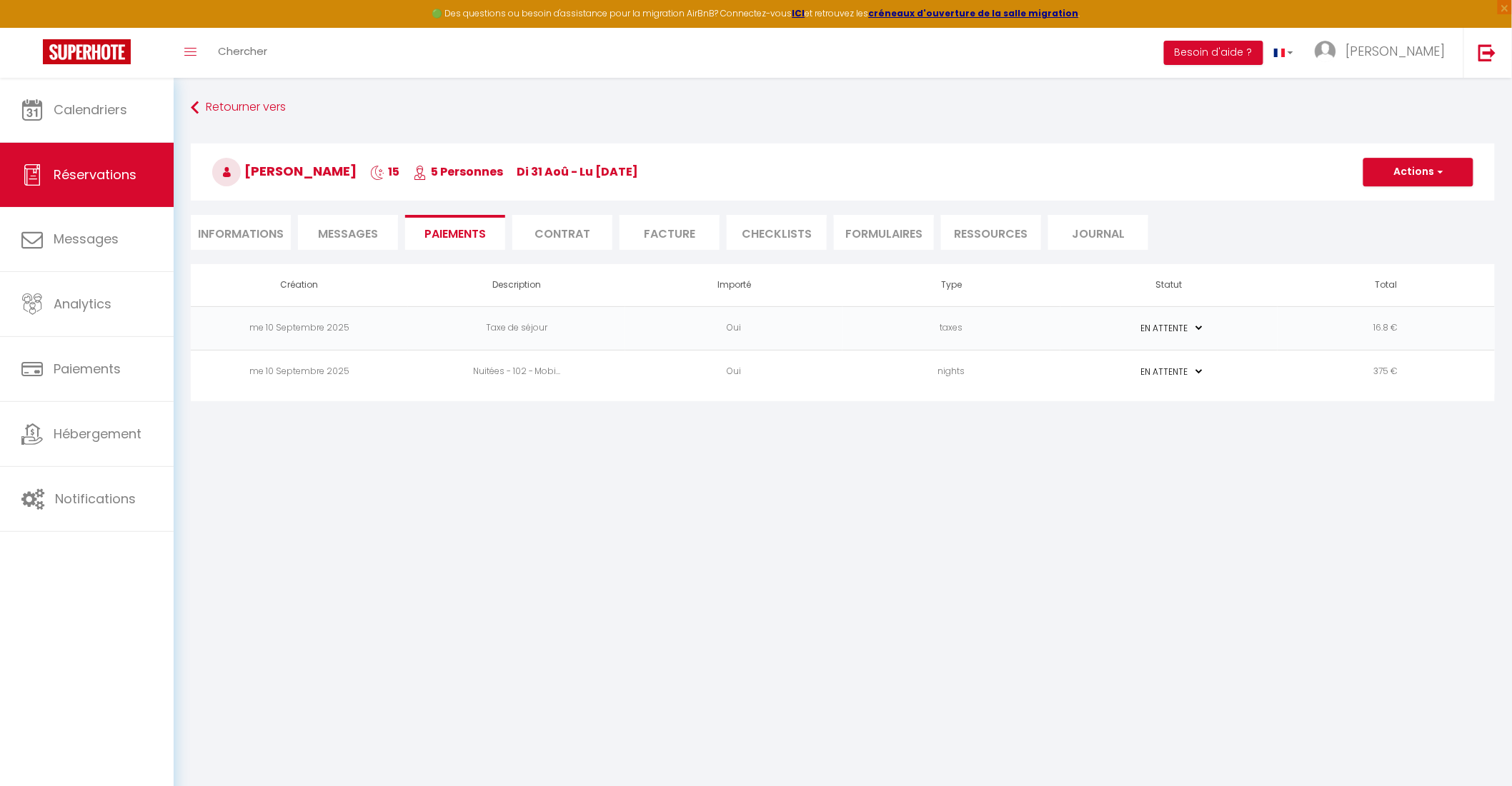
click at [368, 244] on li "Messages" at bounding box center [348, 232] width 100 height 35
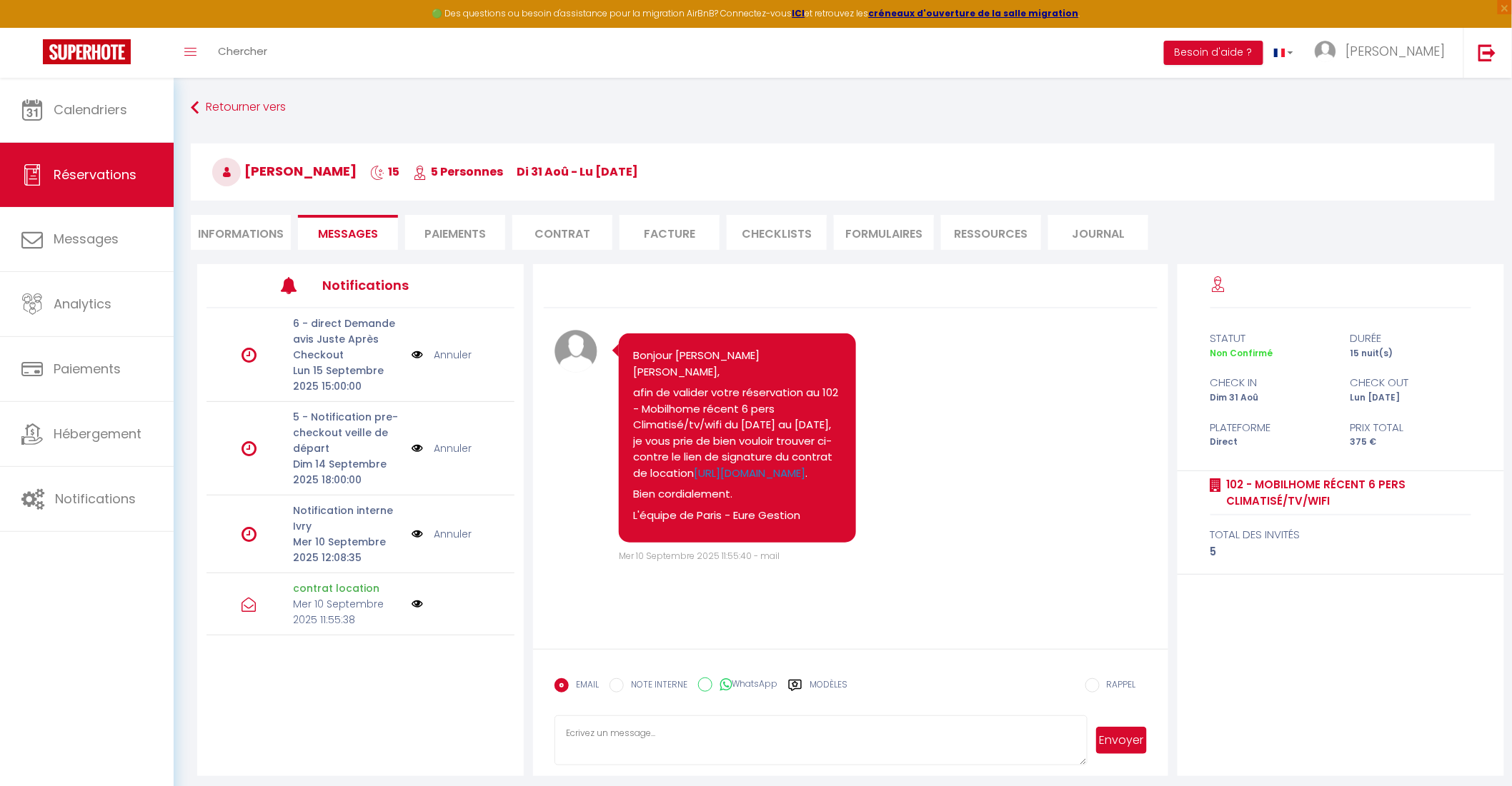
click at [470, 236] on li "Paiements" at bounding box center [455, 232] width 100 height 35
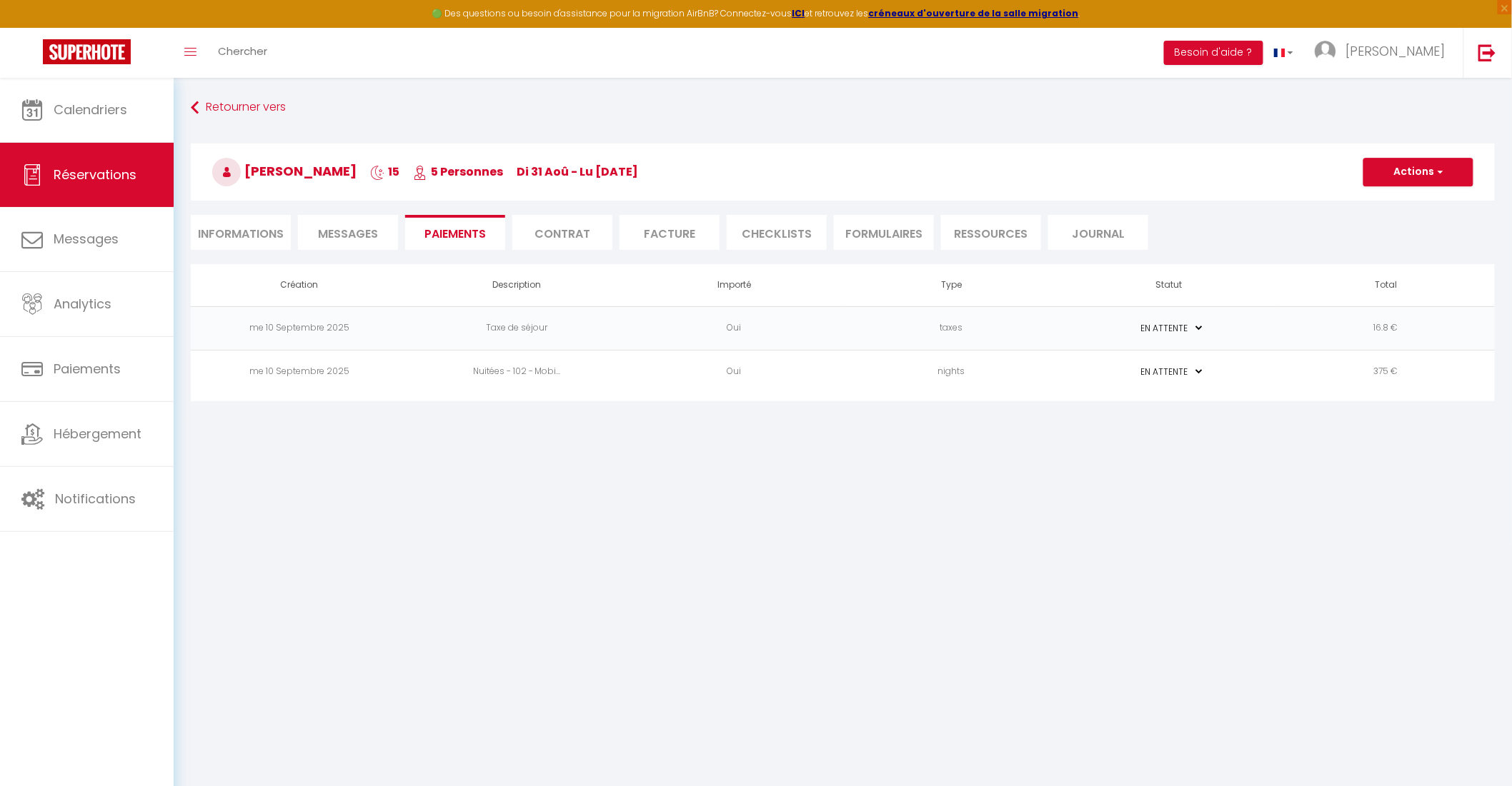
click at [1408, 329] on td "16.8 €" at bounding box center [1386, 328] width 217 height 44
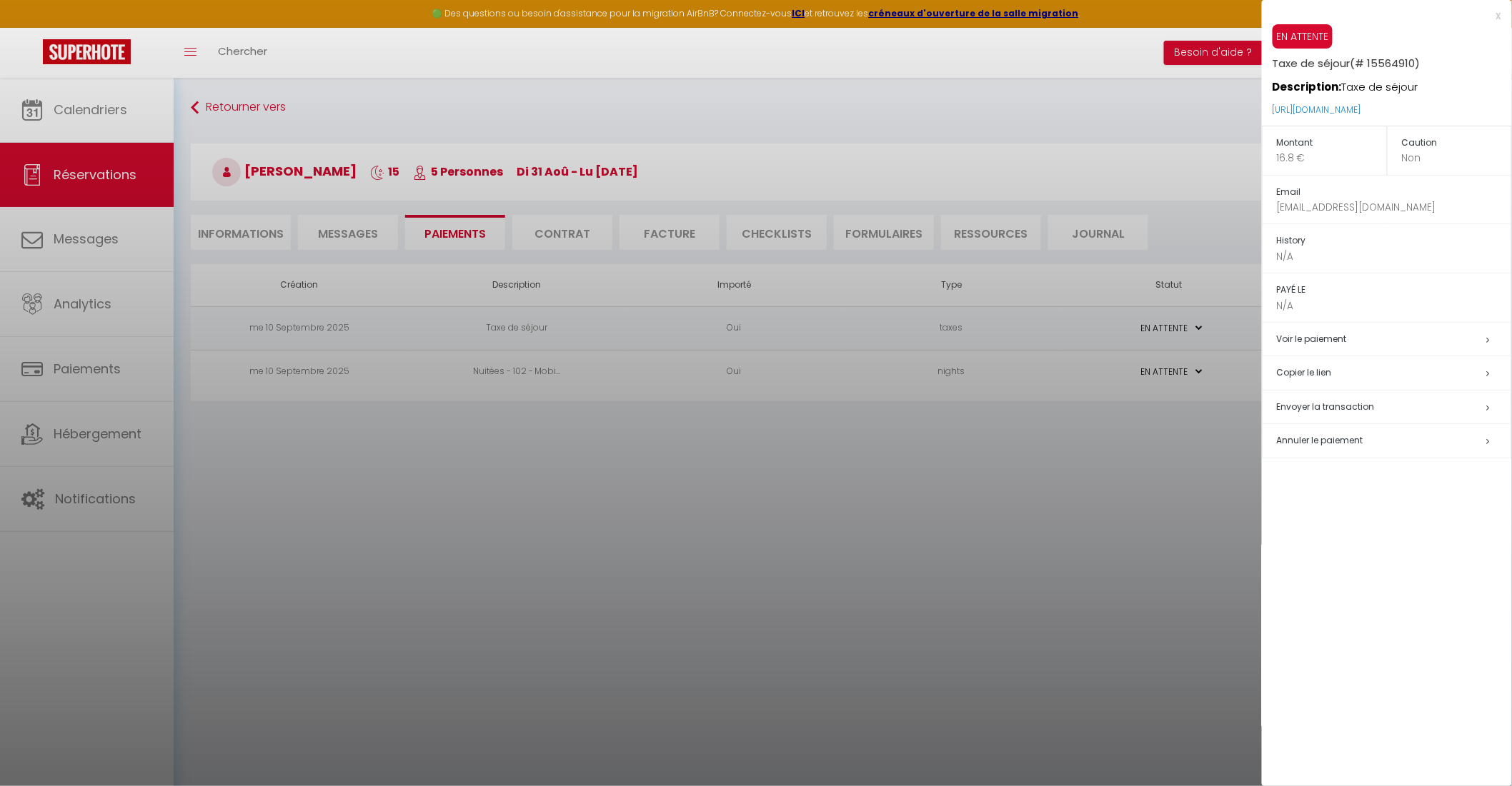
click at [1347, 444] on span "Annuler le paiement" at bounding box center [1320, 440] width 87 height 12
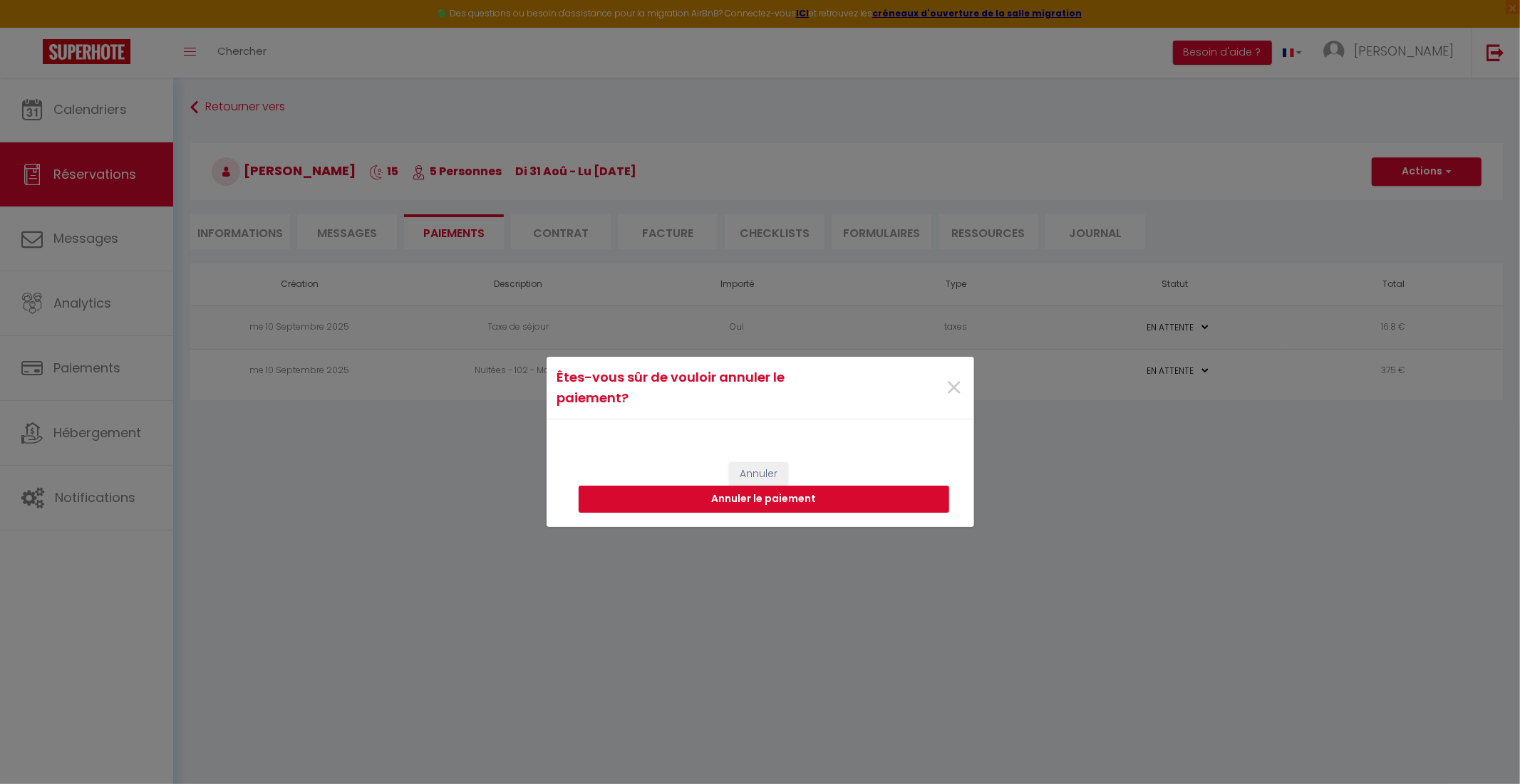
click at [760, 508] on button "Annuler le paiement" at bounding box center [764, 499] width 370 height 27
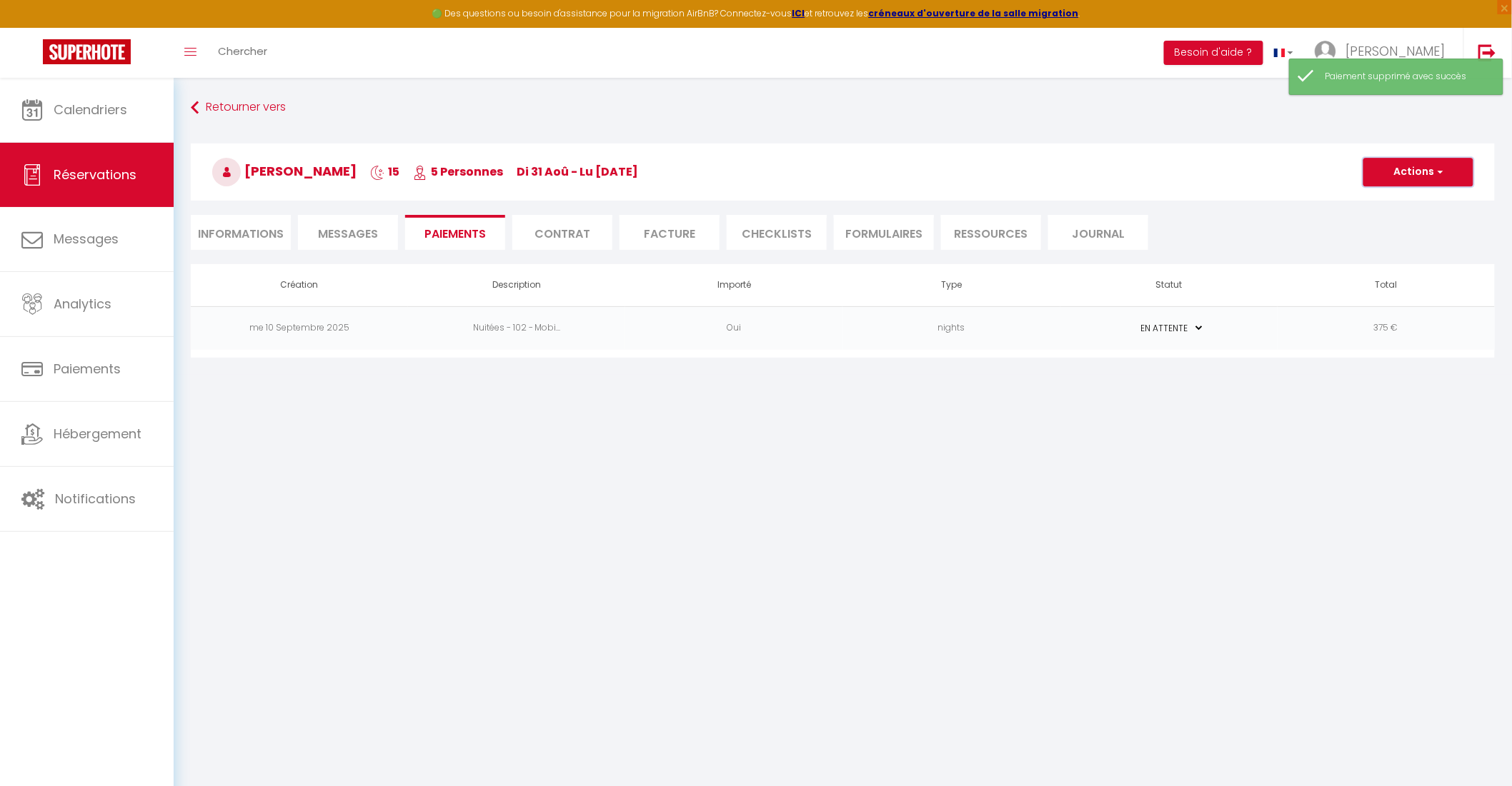
click at [1425, 171] on button "Actions" at bounding box center [1418, 172] width 110 height 29
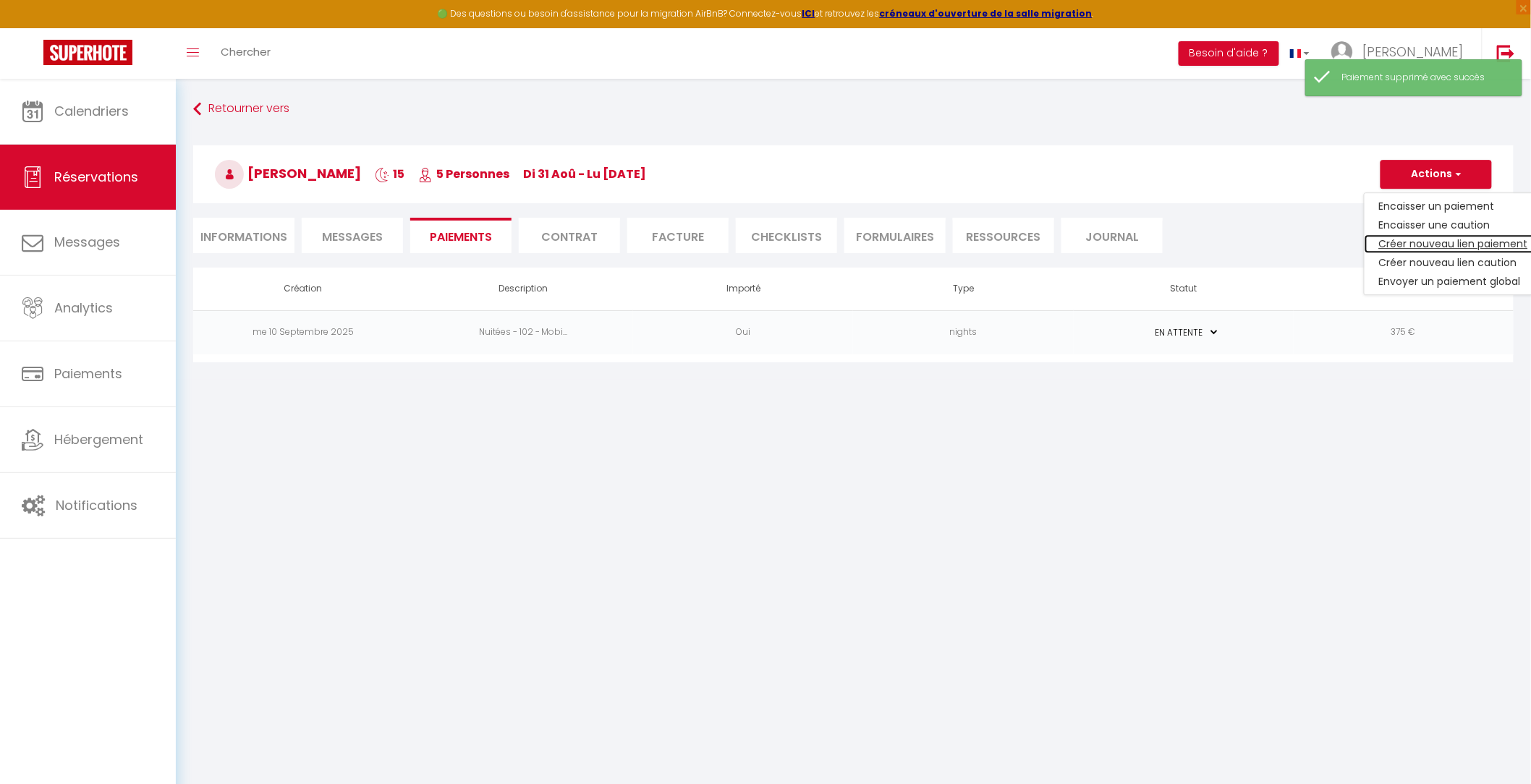
click at [1438, 243] on link "Créer nouveau lien paiement" at bounding box center [1453, 243] width 178 height 19
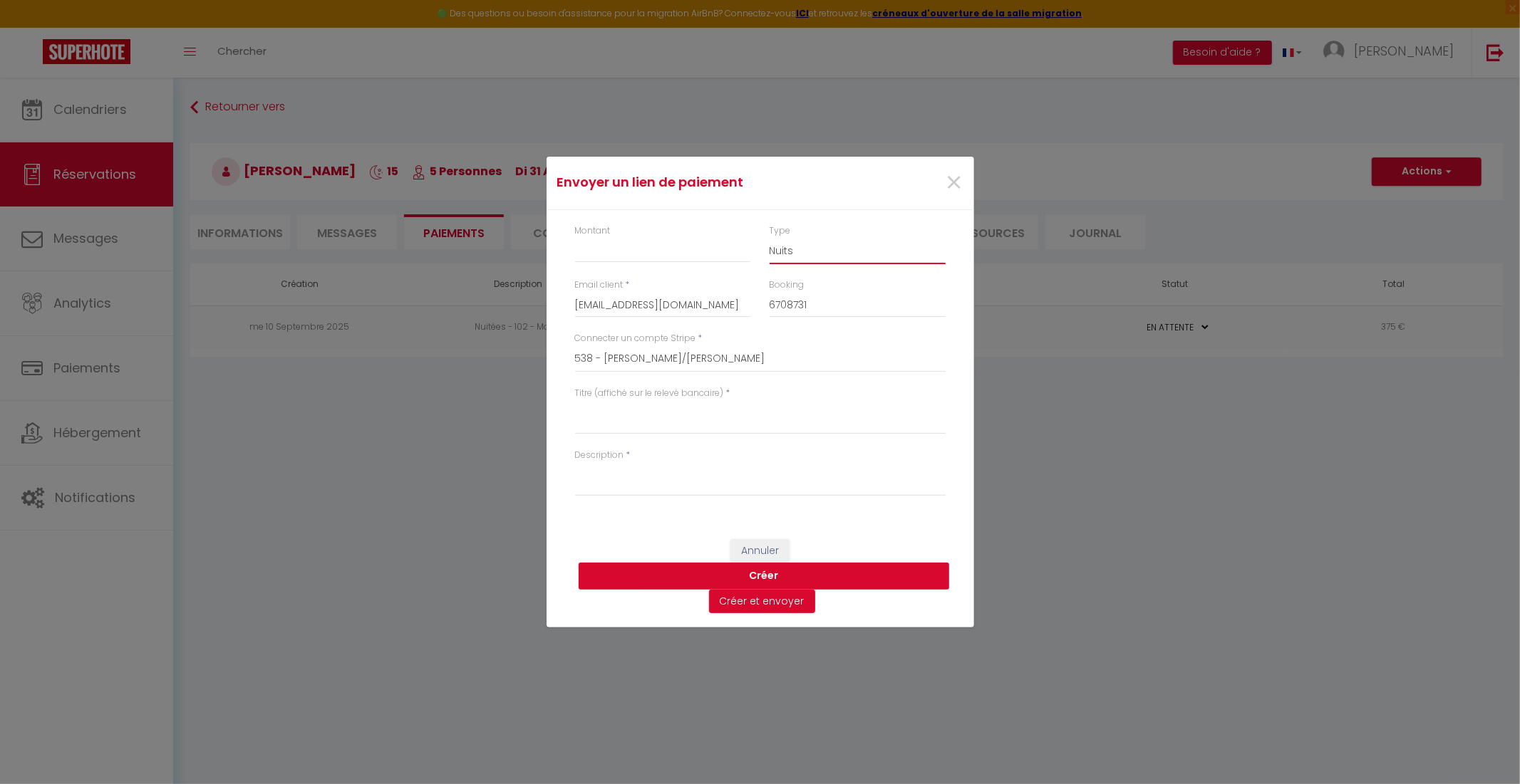
click at [787, 252] on select "Nuits Frais de ménage Taxe de séjour Autre" at bounding box center [858, 250] width 176 height 27
click at [770, 237] on select "Nuits Frais de ménage Taxe de séjour Autre" at bounding box center [858, 250] width 176 height 27
click at [668, 250] on input "Montant" at bounding box center [663, 250] width 176 height 26
click at [645, 426] on textarea "Titre (affiché sur le relevé bancaire)" at bounding box center [760, 417] width 370 height 34
drag, startPoint x: 664, startPoint y: 416, endPoint x: 522, endPoint y: 395, distance: 143.5
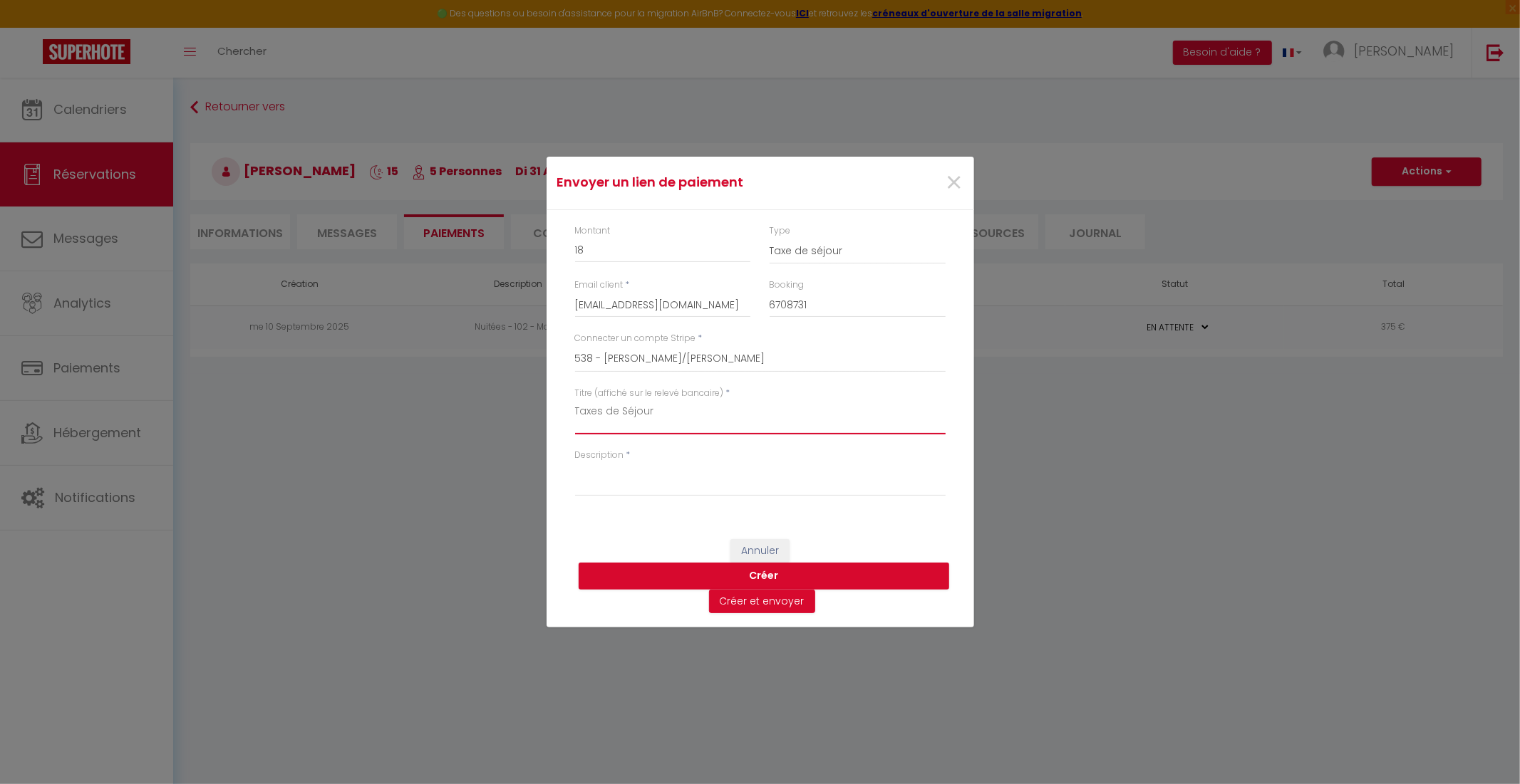
click at [522, 395] on div "Envoyer un lien de paiement × Montant 18 Type Nuits Frais de ménage Taxe de séj…" at bounding box center [760, 392] width 1520 height 784
click at [604, 490] on textarea "Description" at bounding box center [760, 480] width 370 height 34
paste textarea "Taxes de Séjour"
click at [779, 577] on button "Créer" at bounding box center [764, 576] width 370 height 27
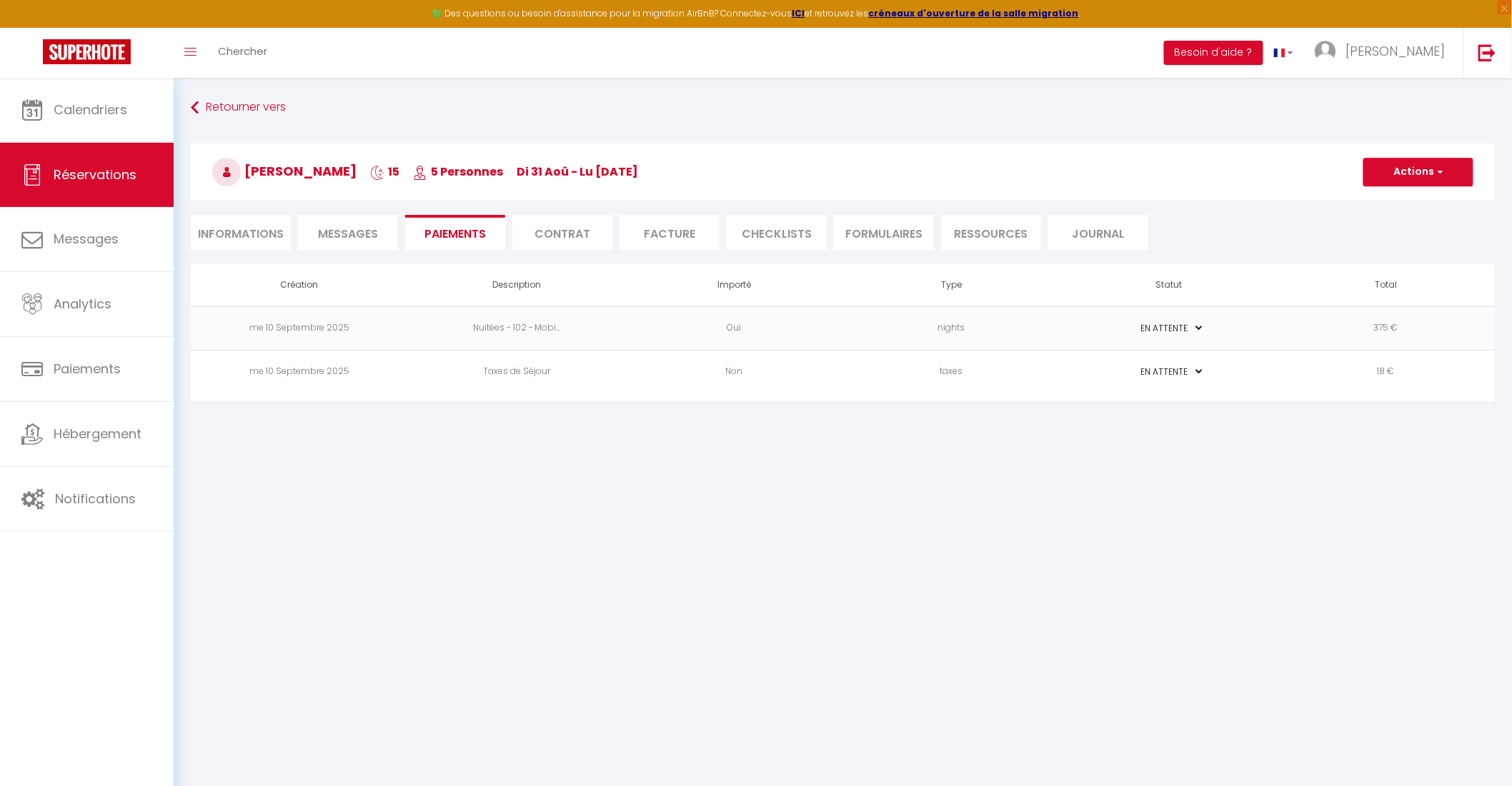
click at [675, 229] on li "Facture" at bounding box center [669, 232] width 100 height 35
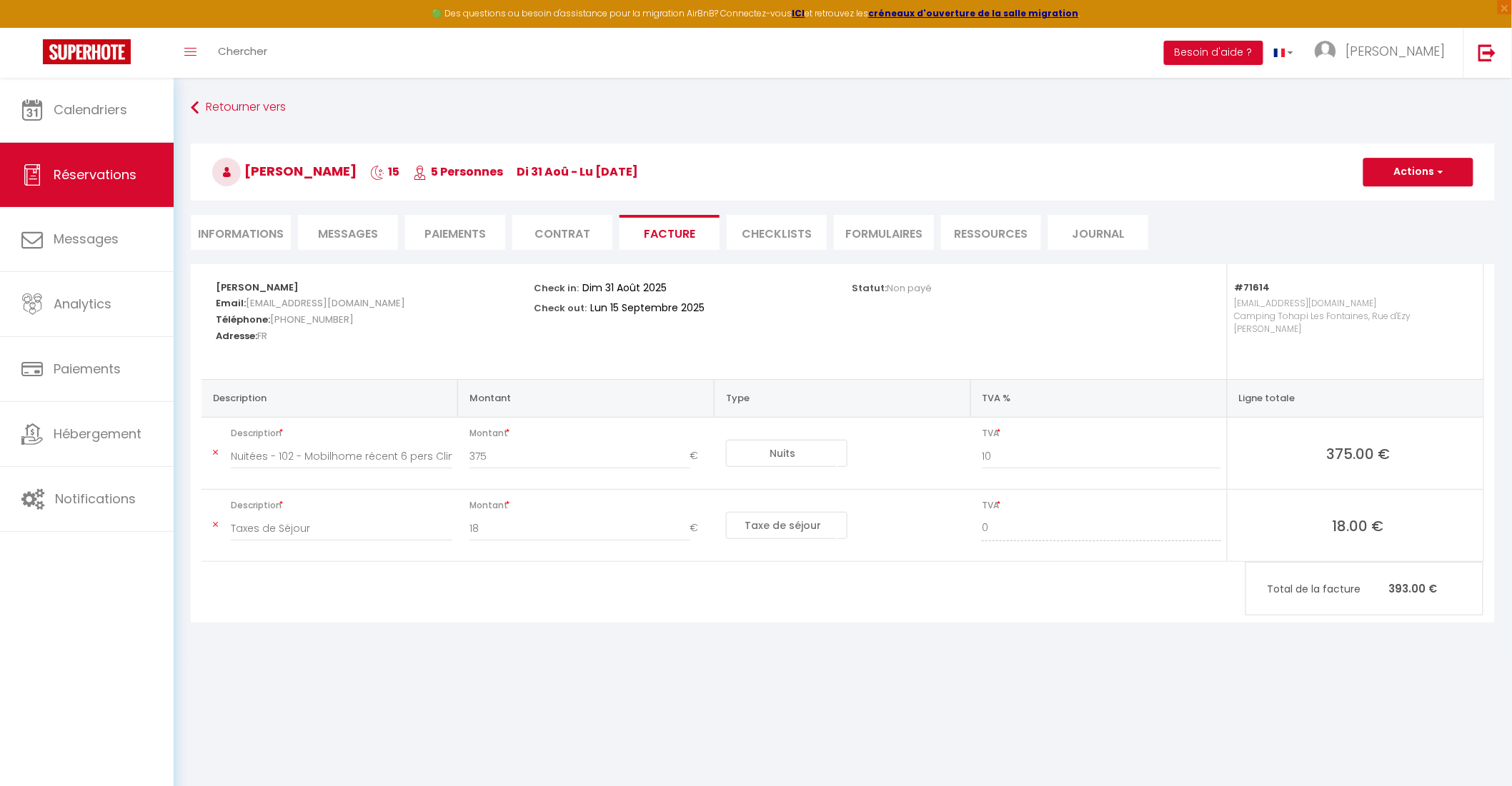
click at [893, 233] on li "FORMULAIRES" at bounding box center [883, 232] width 100 height 35
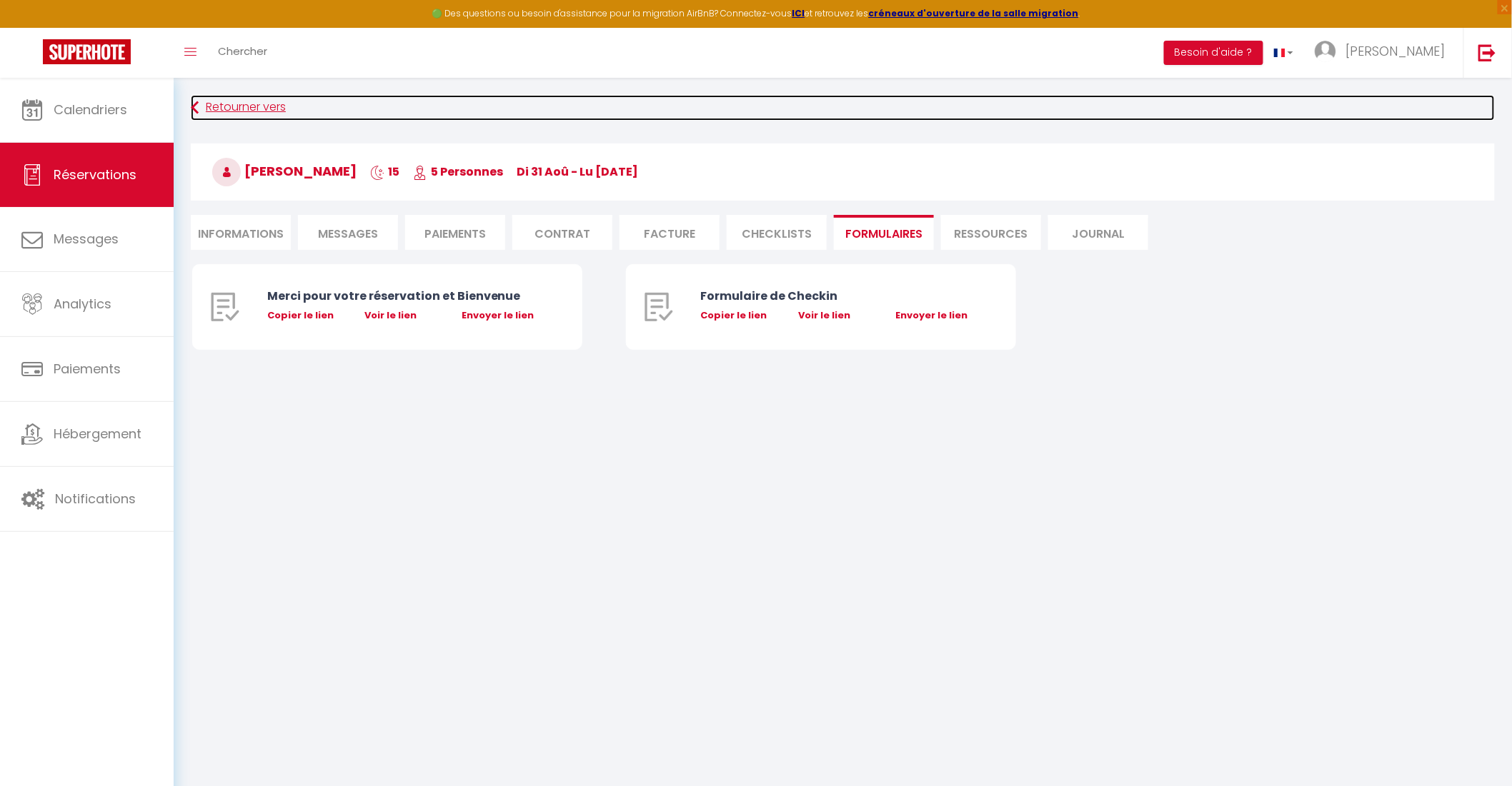
click at [248, 110] on link "Retourner vers" at bounding box center [842, 107] width 1304 height 26
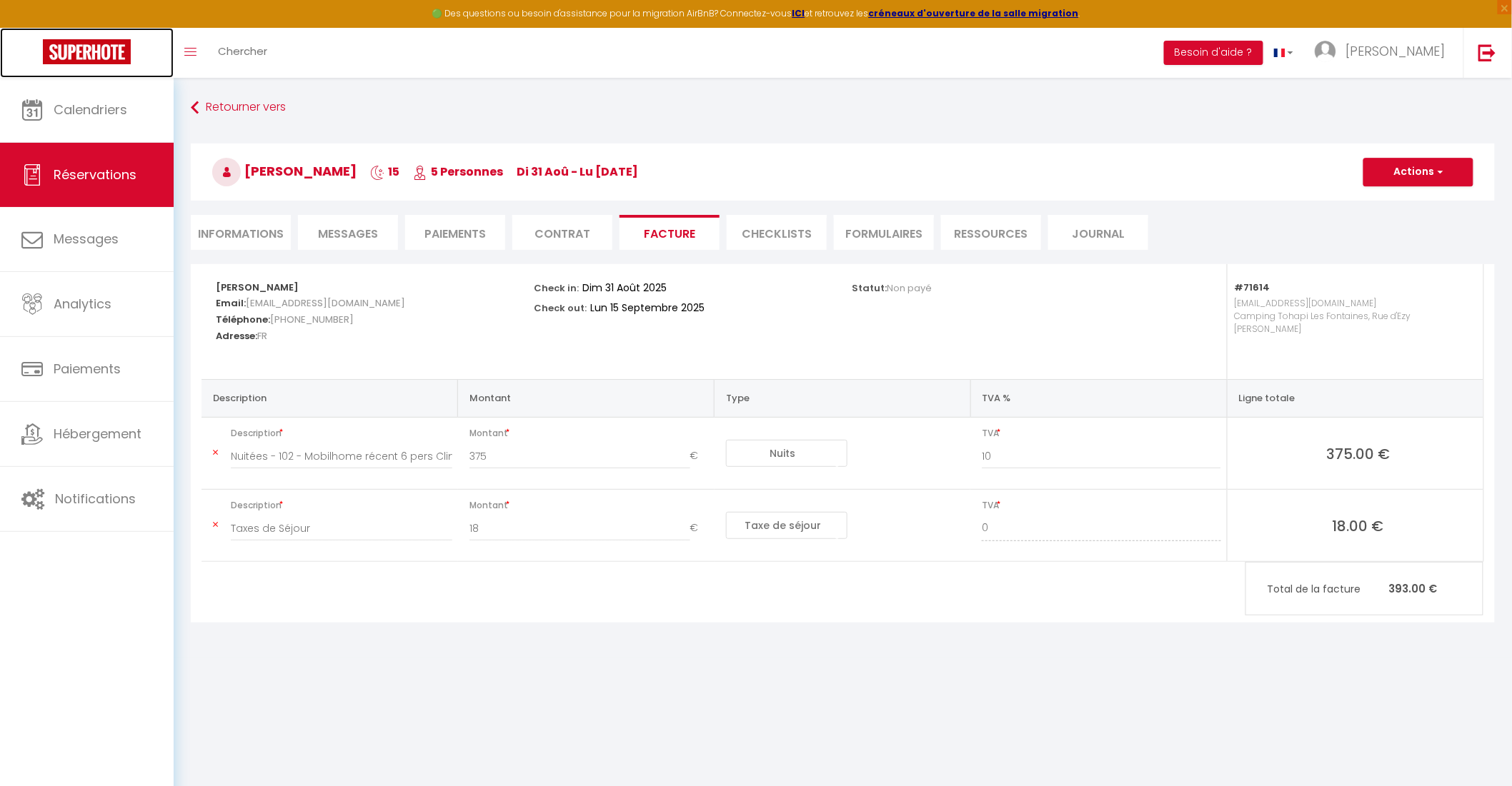
click at [70, 48] on img at bounding box center [87, 52] width 88 height 25
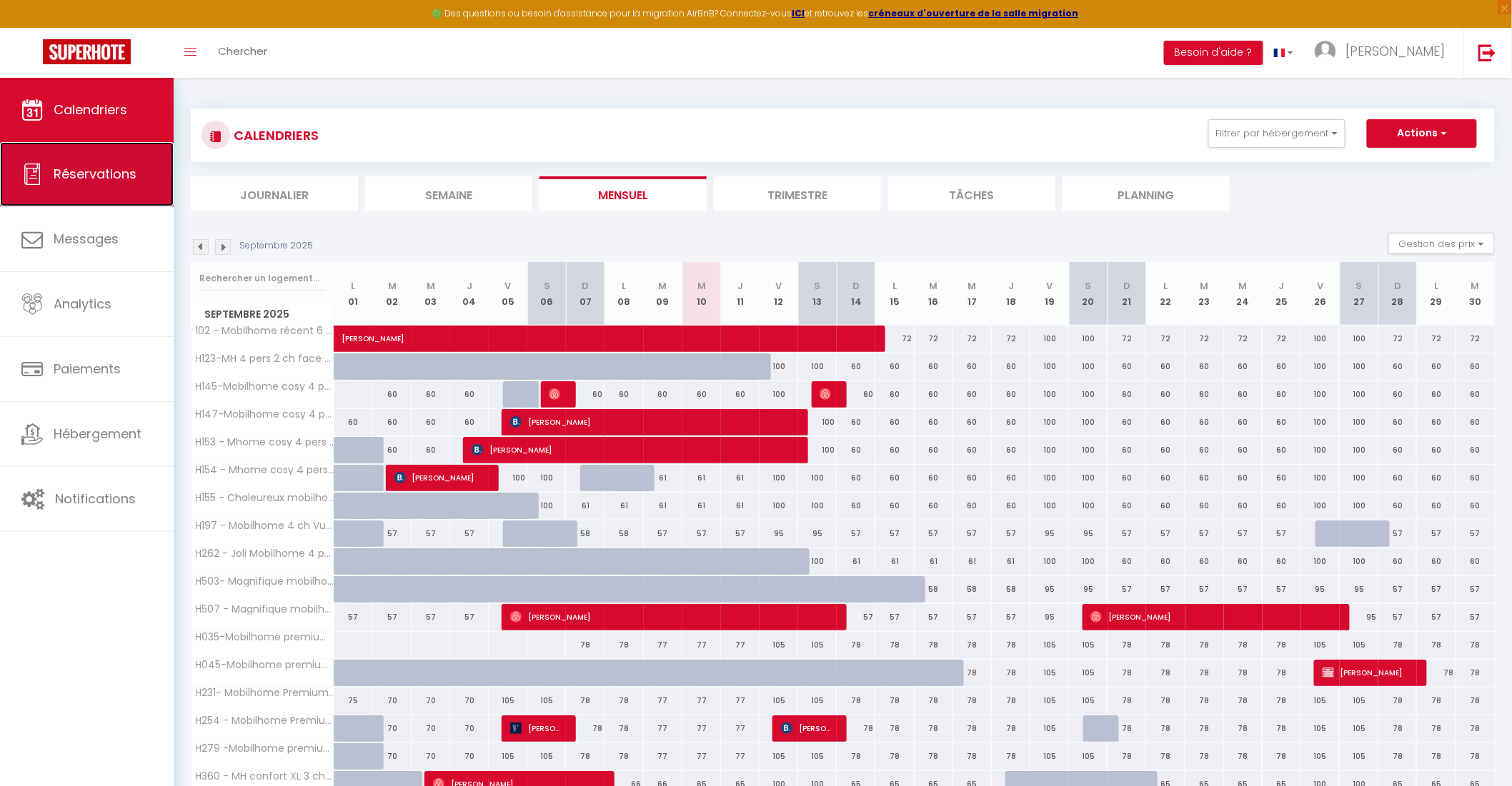
click at [98, 154] on link "Réservations" at bounding box center [87, 174] width 173 height 64
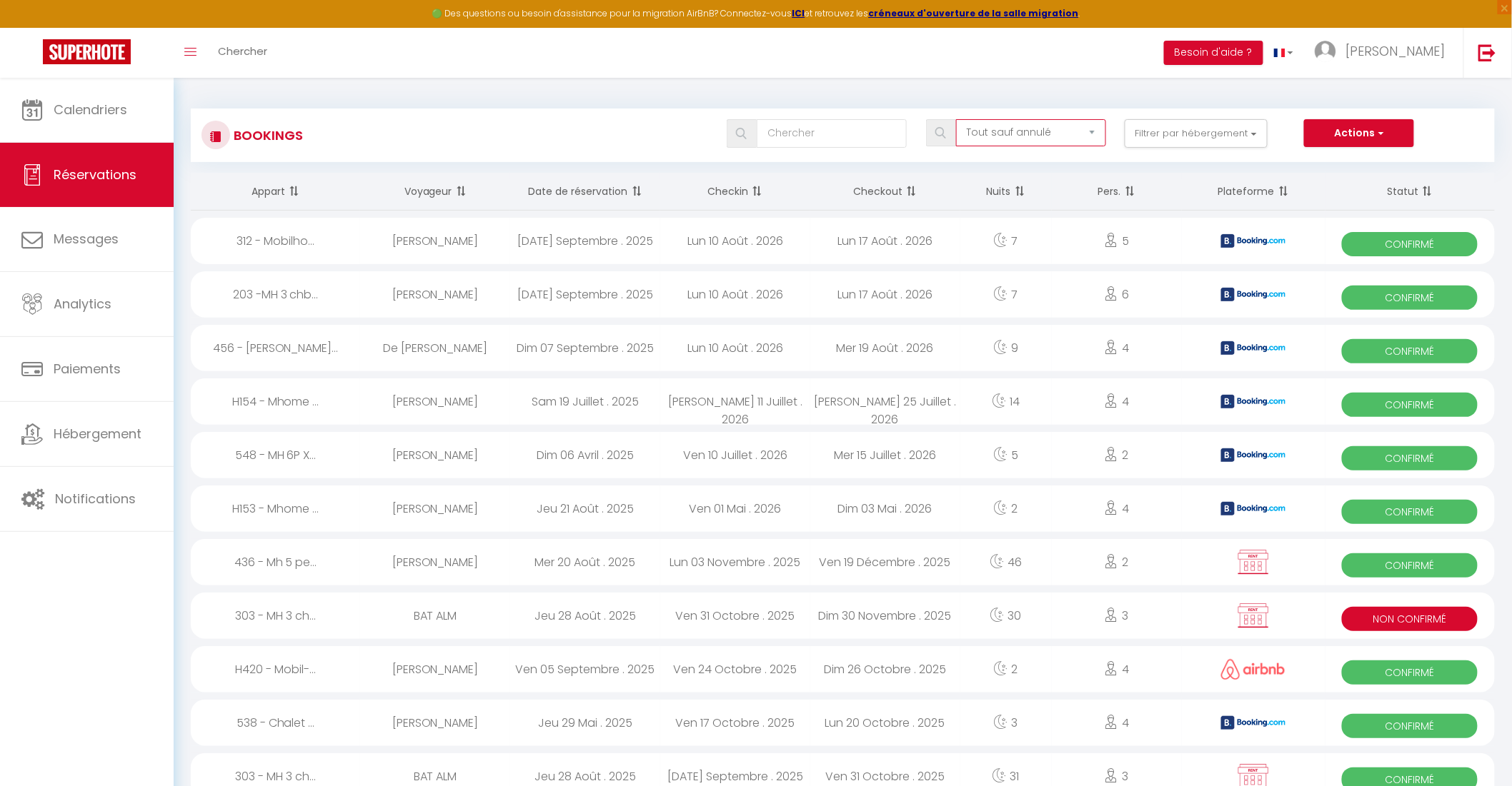
click at [1015, 133] on select "Tous les statuts Annulé Confirmé Non Confirmé Tout sauf annulé No Show Request" at bounding box center [1031, 133] width 150 height 27
click at [958, 119] on select "Tous les statuts Annulé Confirmé Non Confirmé Tout sauf annulé No Show Request" at bounding box center [1031, 133] width 150 height 27
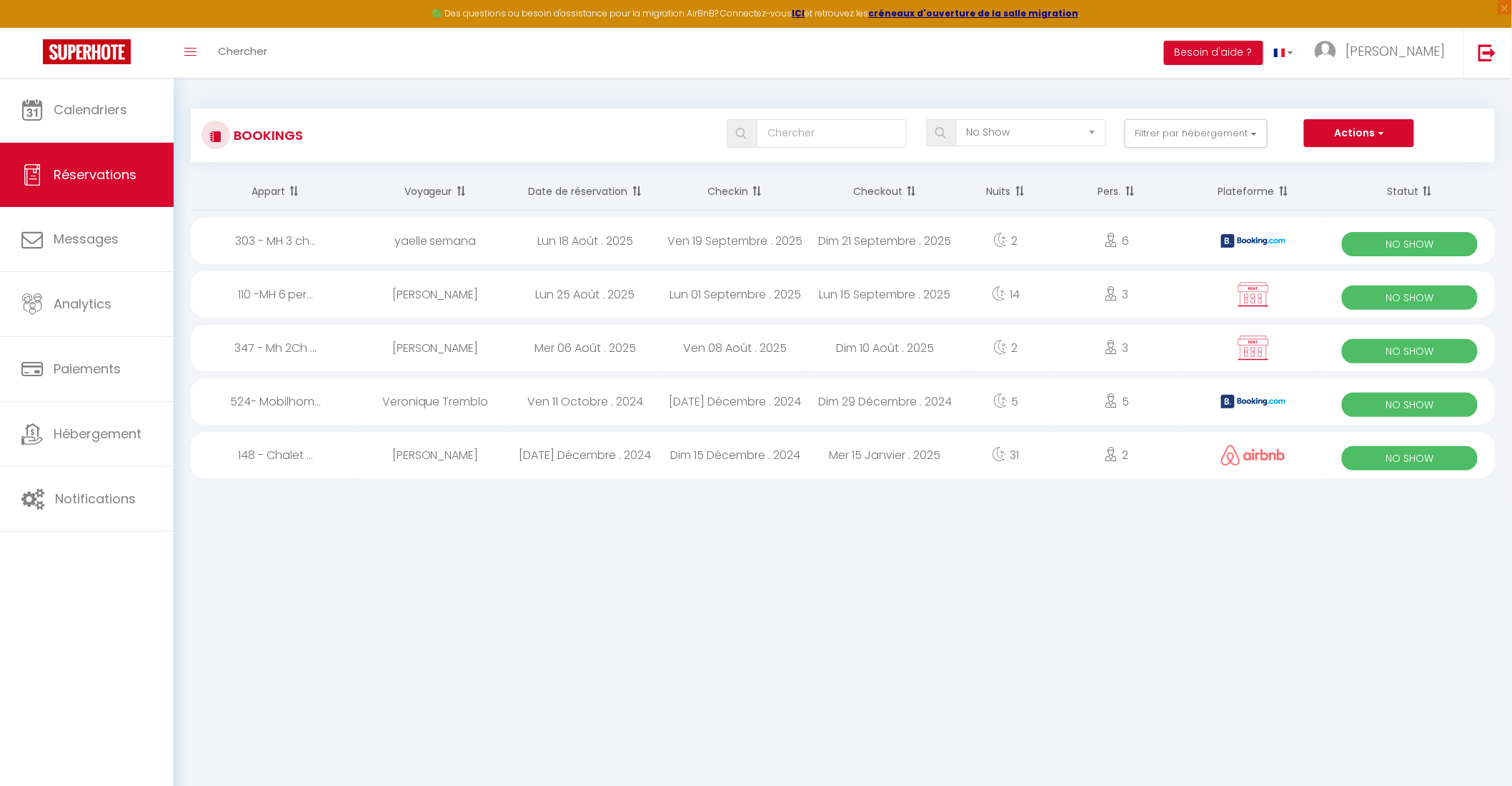
click at [835, 247] on div "Dim 21 Septembre . 2025" at bounding box center [885, 241] width 150 height 47
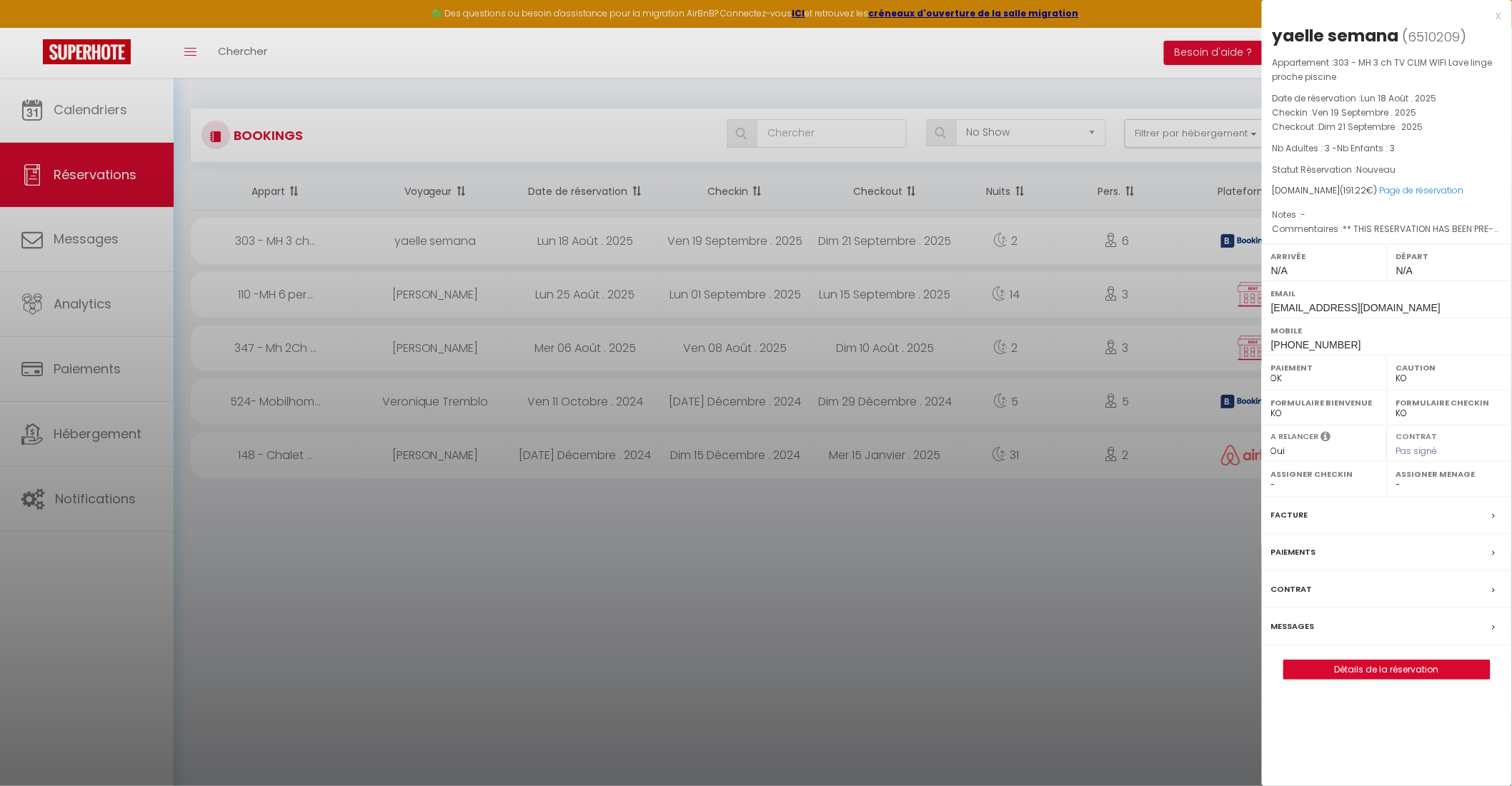
click at [1074, 600] on div at bounding box center [756, 393] width 1512 height 786
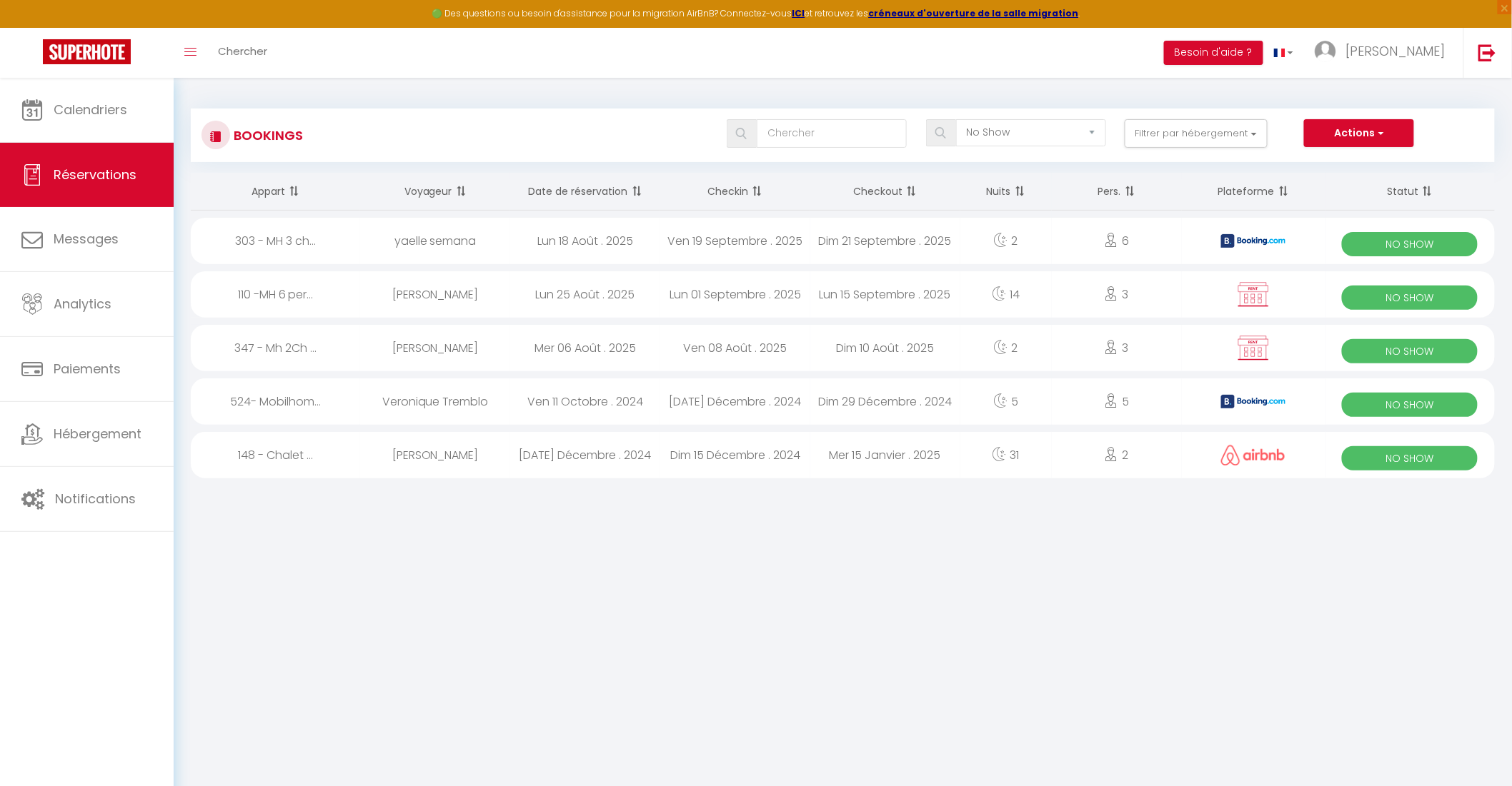
click at [919, 298] on div "Lun 15 Septembre . 2025" at bounding box center [885, 294] width 150 height 47
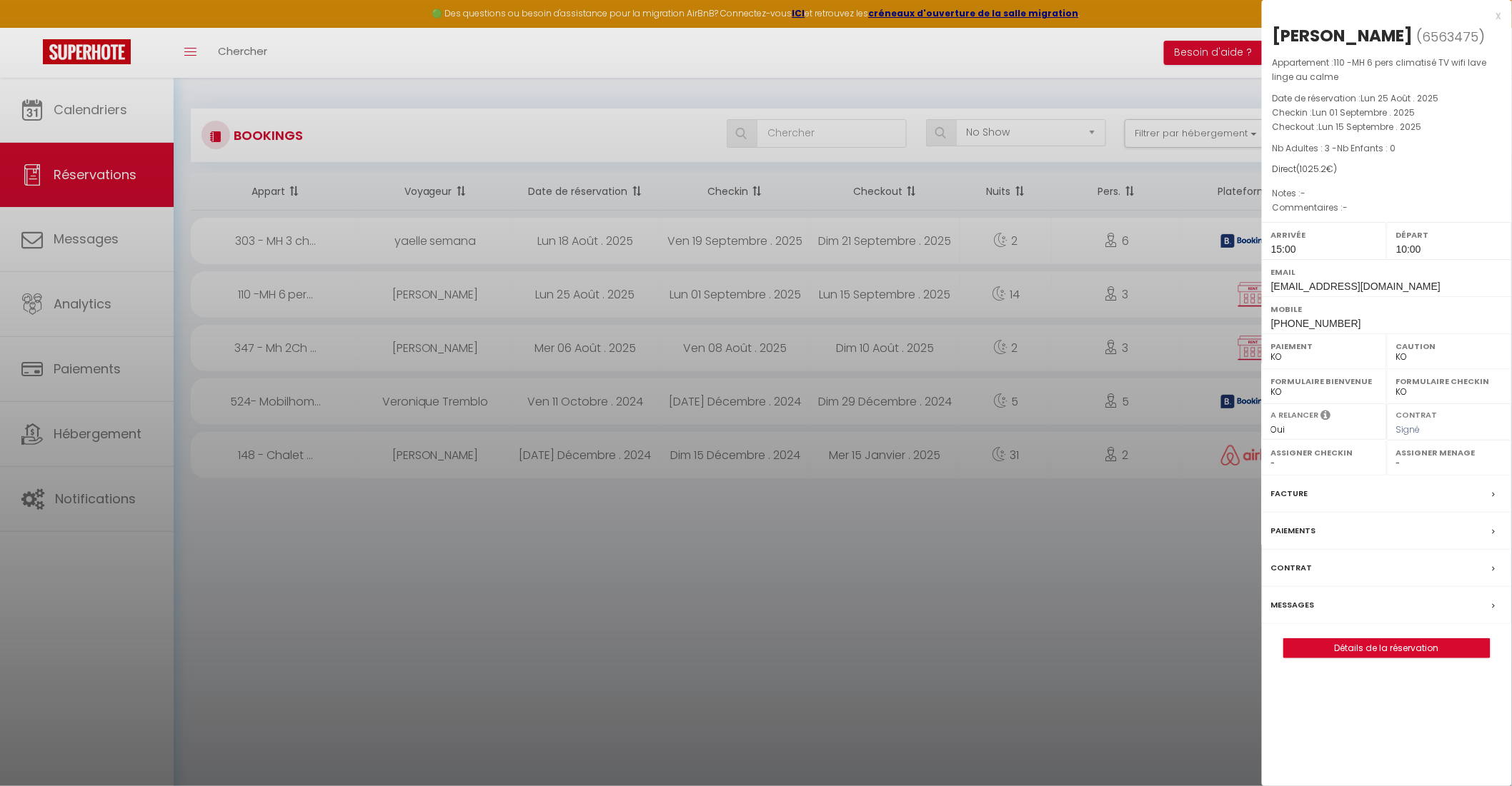
click at [984, 579] on div at bounding box center [756, 393] width 1512 height 786
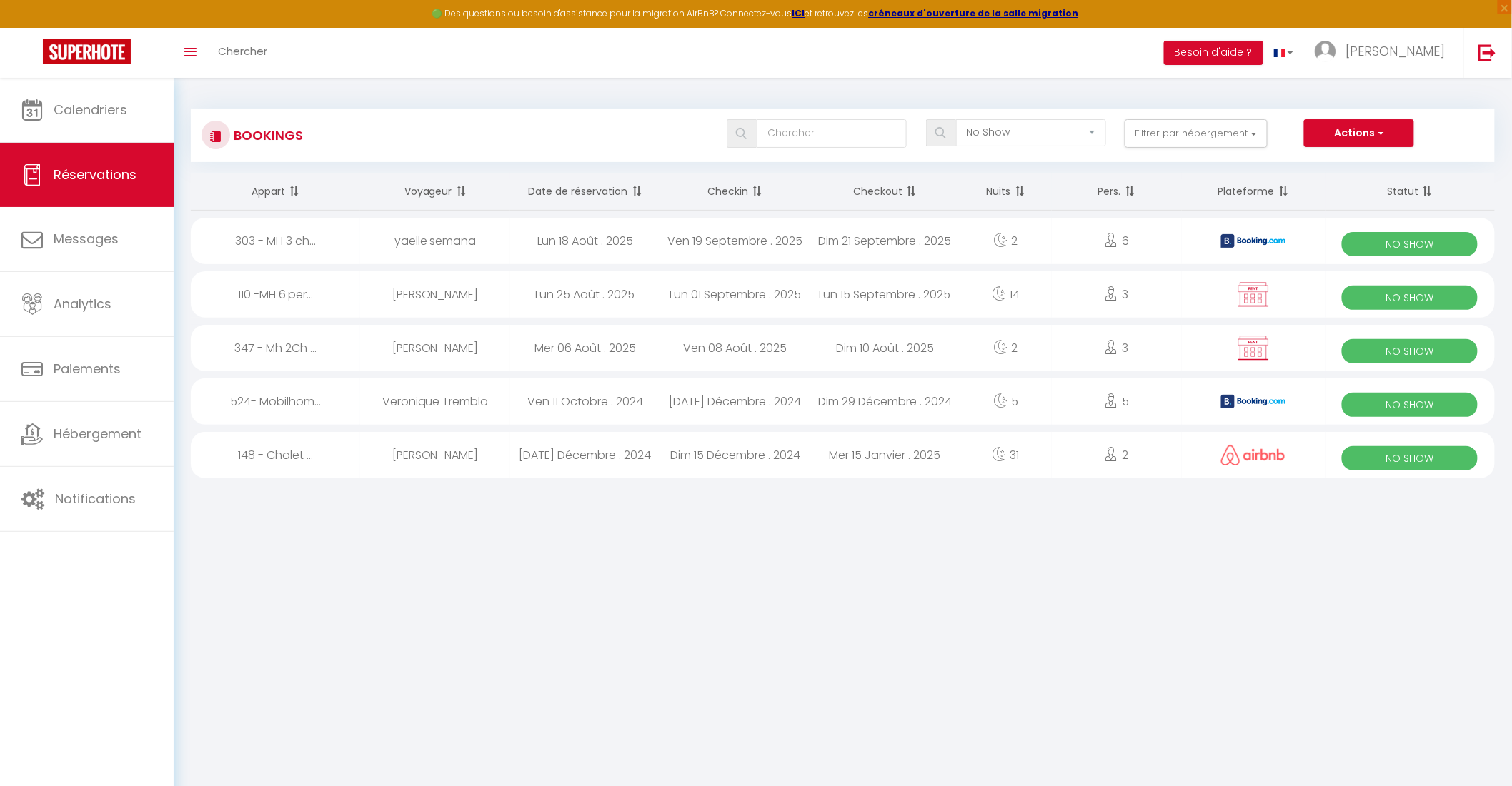
click at [999, 242] on icon at bounding box center [1001, 239] width 14 height 14
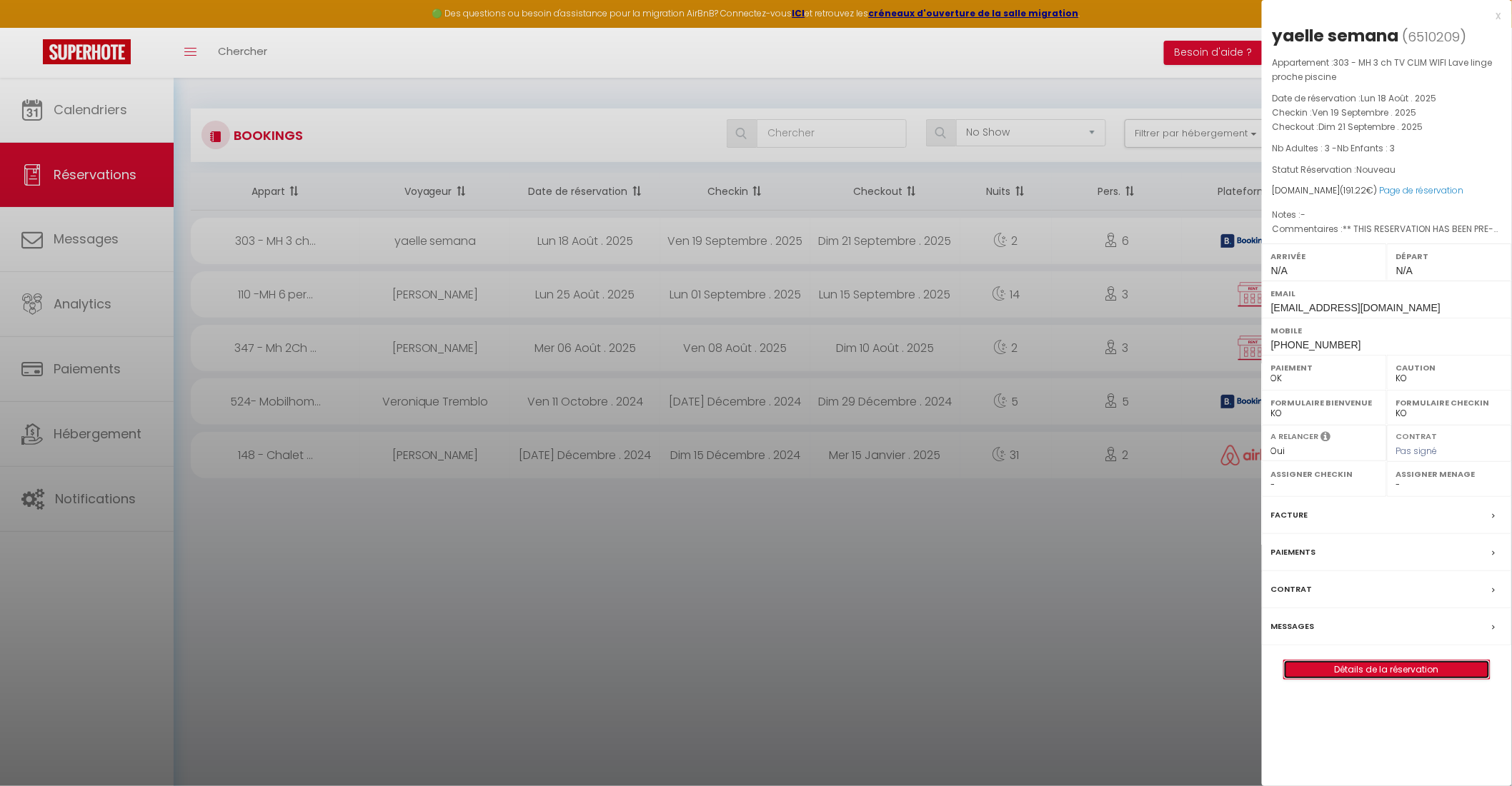
click at [1352, 670] on link "Détails de la réservation" at bounding box center [1387, 670] width 206 height 19
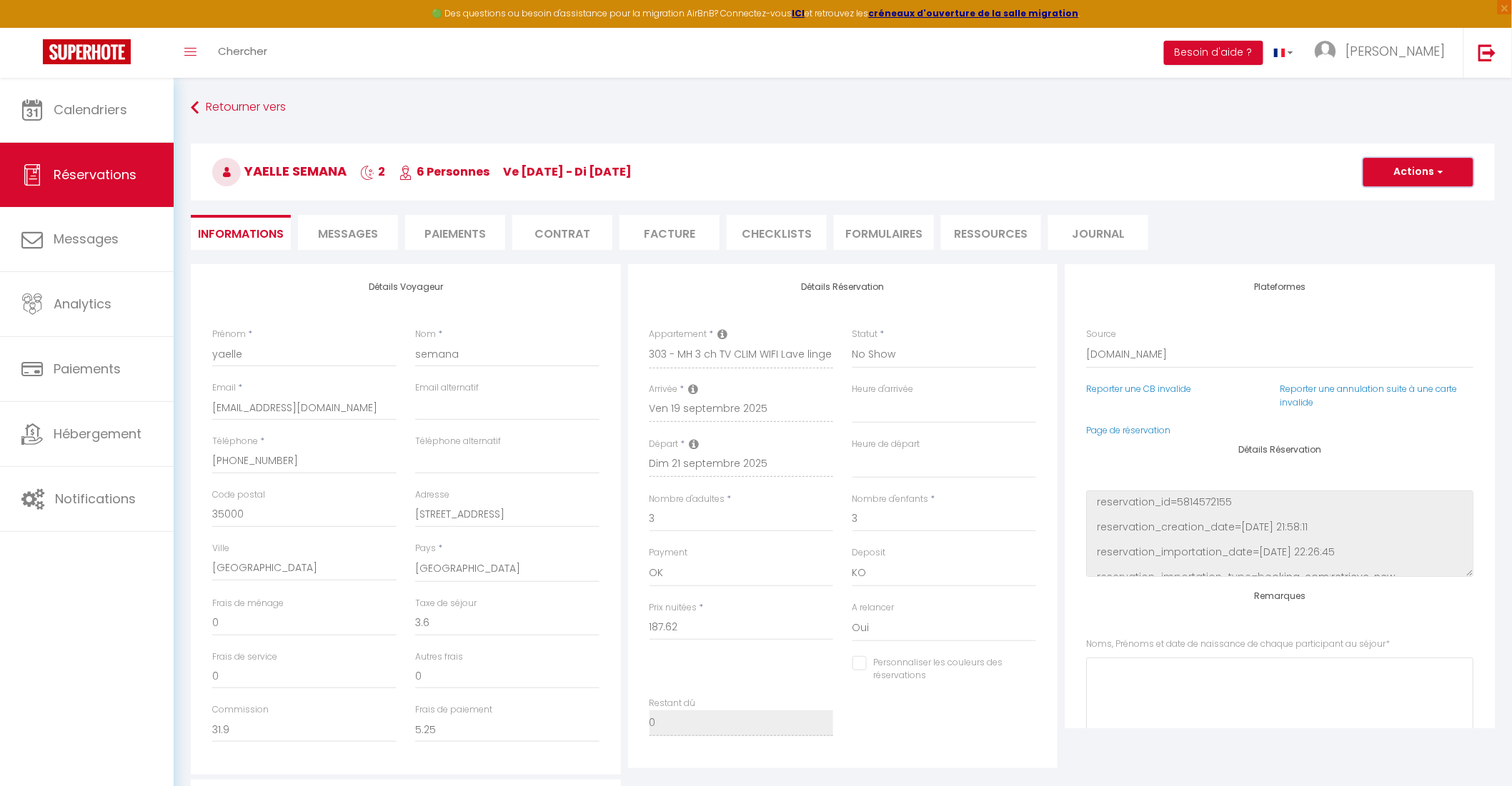
click at [1439, 168] on span "button" at bounding box center [1439, 172] width 9 height 13
click at [1391, 223] on link "Dupliquer" at bounding box center [1404, 222] width 113 height 19
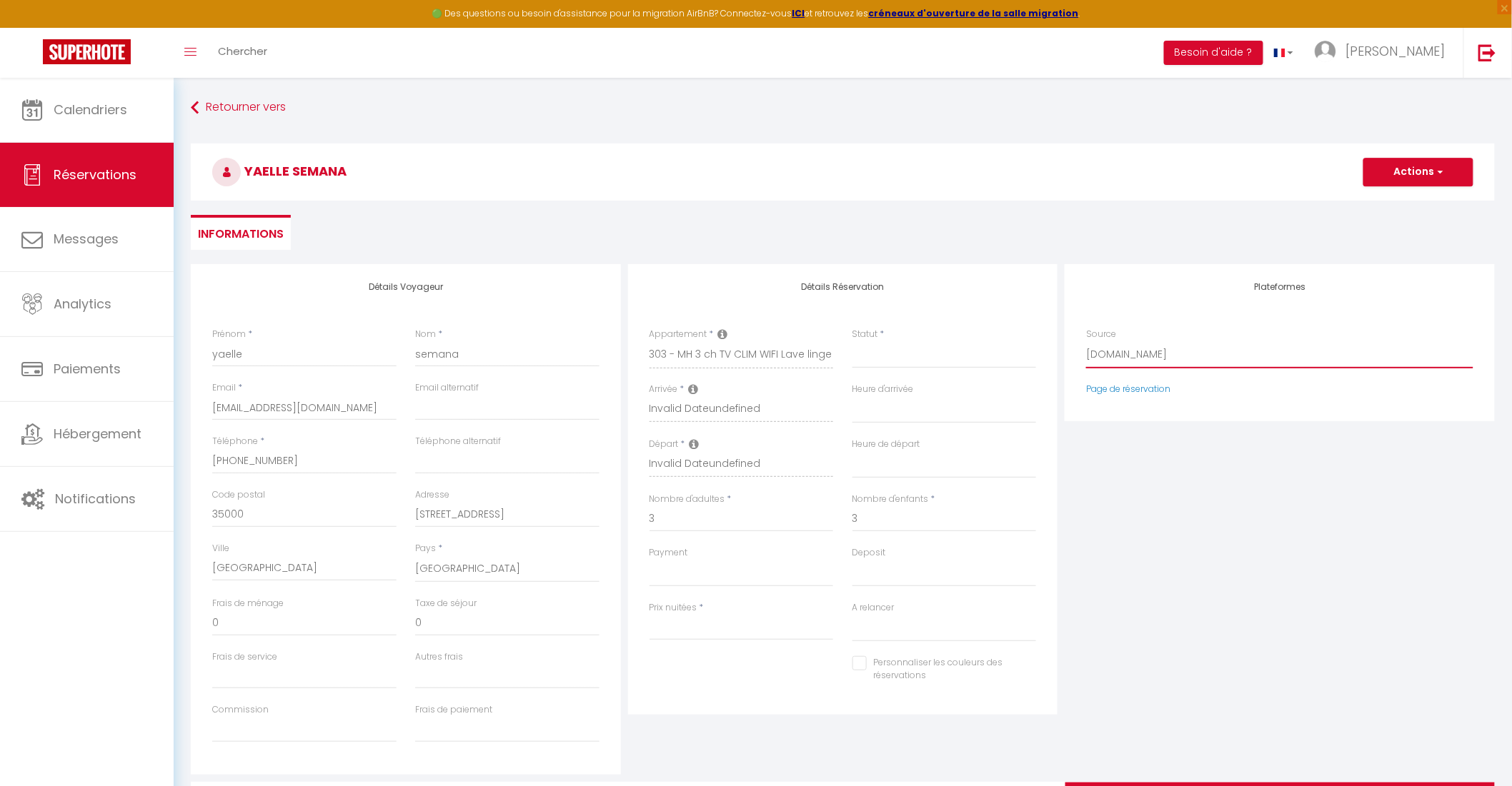
click at [1101, 355] on select "Direct Airbnb.com Booking.com Chalet montagne Expedia Gite de France Homeaway H…" at bounding box center [1279, 355] width 387 height 27
click at [1086, 342] on select "Direct Airbnb.com Booking.com Chalet montagne Expedia Gite de France Homeaway H…" at bounding box center [1279, 355] width 387 height 27
click at [877, 357] on select "Confirmé Non Confirmé Annulé Annulé par le voyageur No Show Request" at bounding box center [944, 355] width 185 height 27
click at [852, 342] on select "Confirmé Non Confirmé Annulé Annulé par le voyageur No Show Request" at bounding box center [944, 355] width 185 height 27
click at [677, 407] on input "Arrivée" at bounding box center [741, 410] width 185 height 19
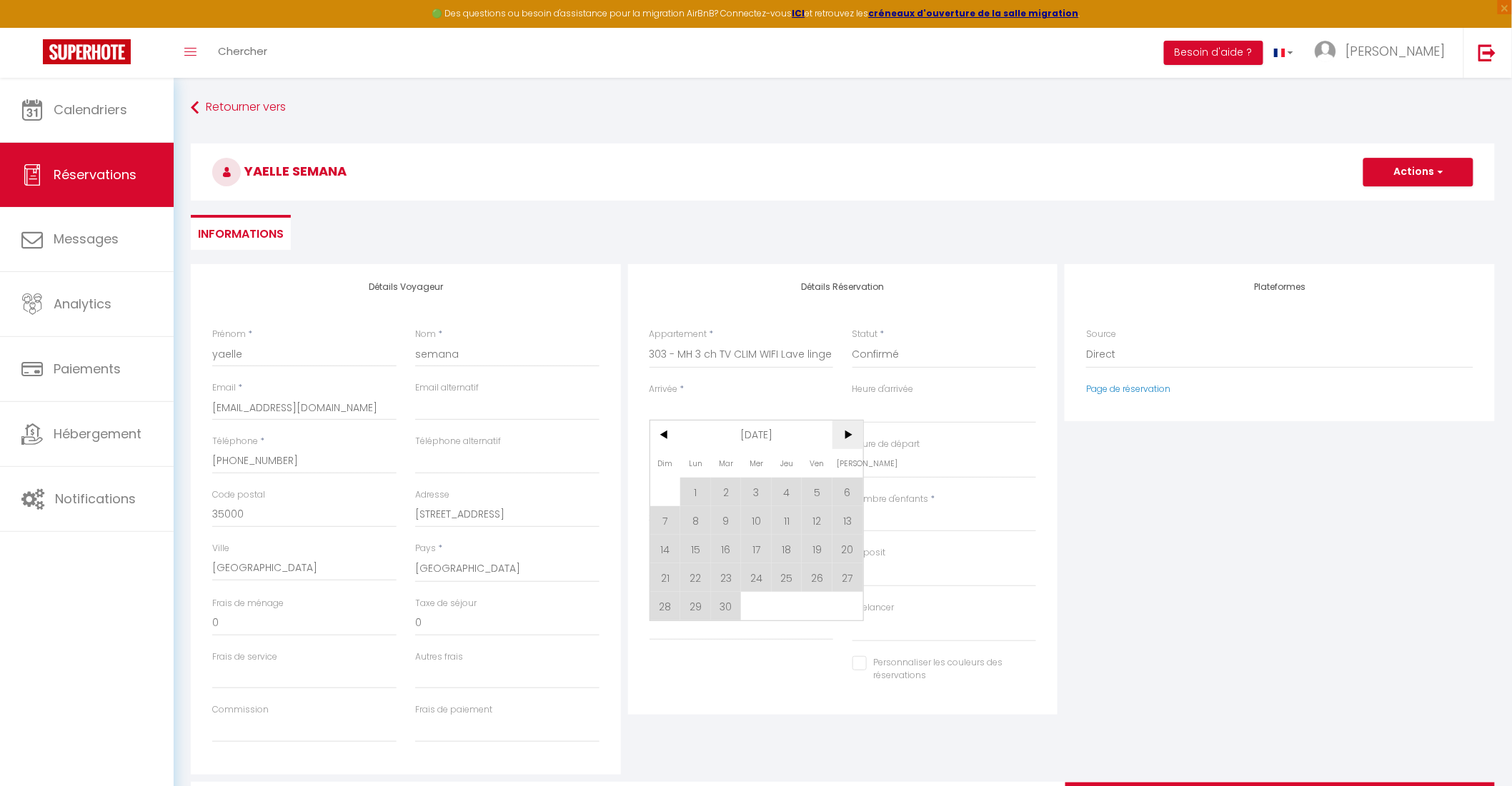
click at [849, 434] on span ">" at bounding box center [847, 435] width 30 height 29
click at [1162, 547] on div "Plateformes Source Direct Airbnb.com Booking.com Chalet montagne Expedia Gite d…" at bounding box center [1279, 519] width 437 height 510
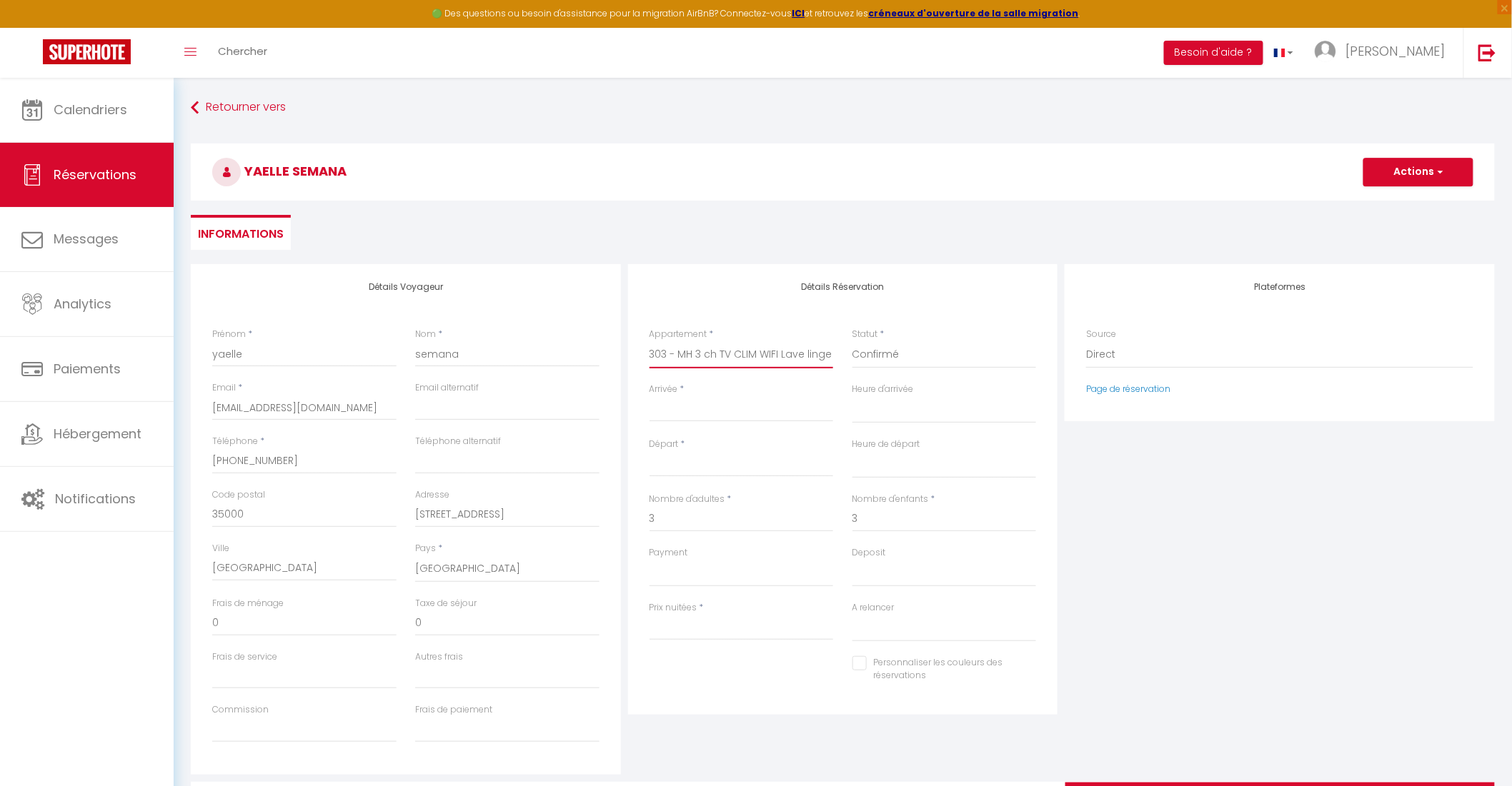
click at [715, 351] on select "148 - Chalet 6 pers Climatisé, WiFi, lave-linge 110 -MH 6 pers climatisé TV wif…" at bounding box center [741, 355] width 185 height 27
click at [649, 342] on select "148 - Chalet 6 pers Climatisé, WiFi, lave-linge 110 -MH 6 pers climatisé TV wif…" at bounding box center [741, 355] width 185 height 27
click at [703, 410] on input "Arrivée" at bounding box center [741, 410] width 185 height 19
click at [669, 437] on span "<" at bounding box center [665, 435] width 30 height 29
click at [810, 550] on span "19" at bounding box center [817, 549] width 30 height 29
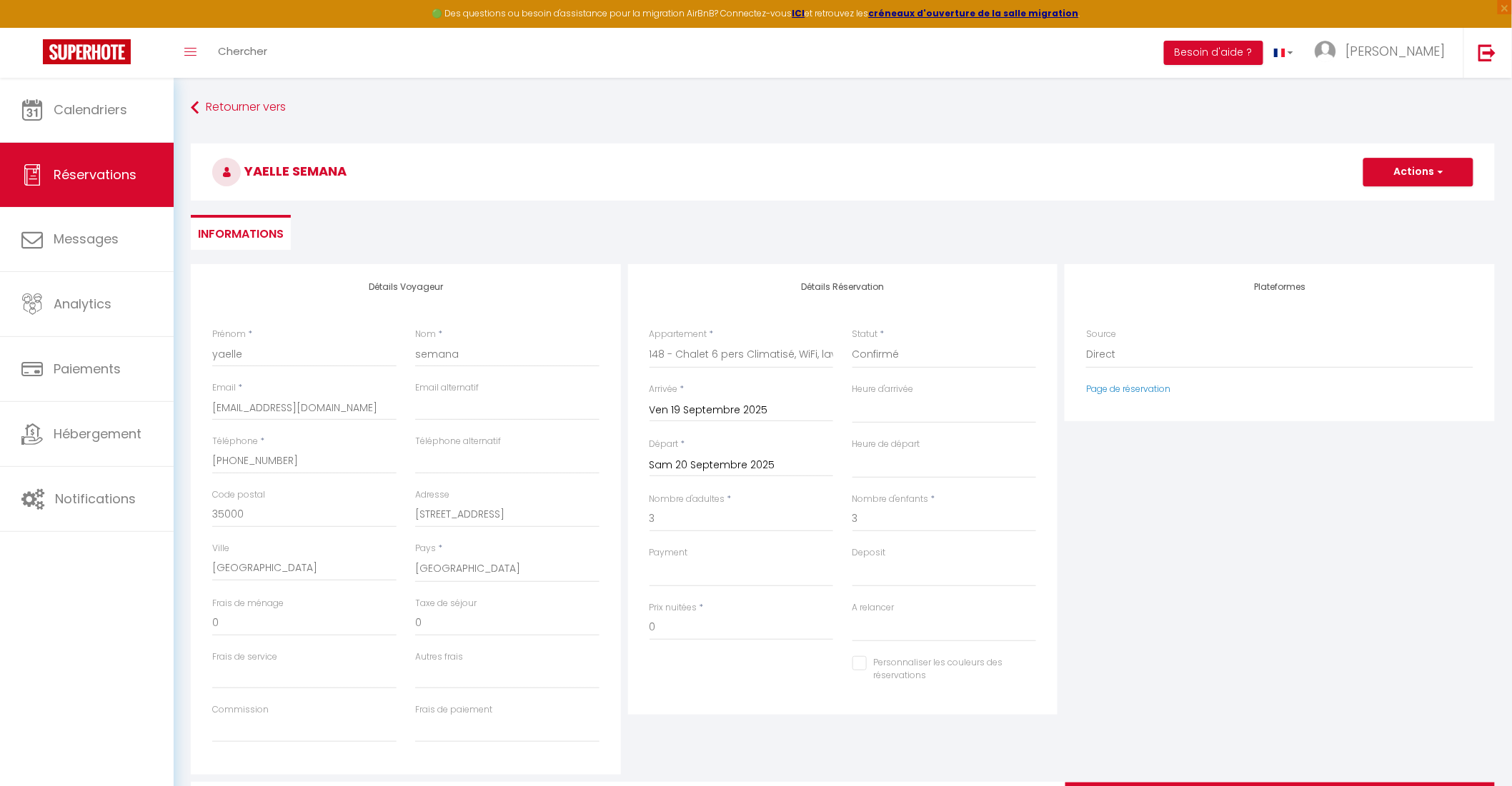
click at [733, 462] on input "Sam 20 Septembre 2025" at bounding box center [741, 465] width 185 height 19
click at [664, 630] on span "21" at bounding box center [665, 632] width 30 height 29
click at [1152, 599] on div "Plateformes Source Direct Airbnb.com Booking.com Chalet montagne Expedia Gite d…" at bounding box center [1279, 519] width 437 height 510
click at [1258, 556] on div "Plateformes Source Direct Airbnb.com Booking.com Chalet montagne Expedia Gite d…" at bounding box center [1279, 519] width 437 height 510
drag, startPoint x: 658, startPoint y: 630, endPoint x: 591, endPoint y: 630, distance: 67.0
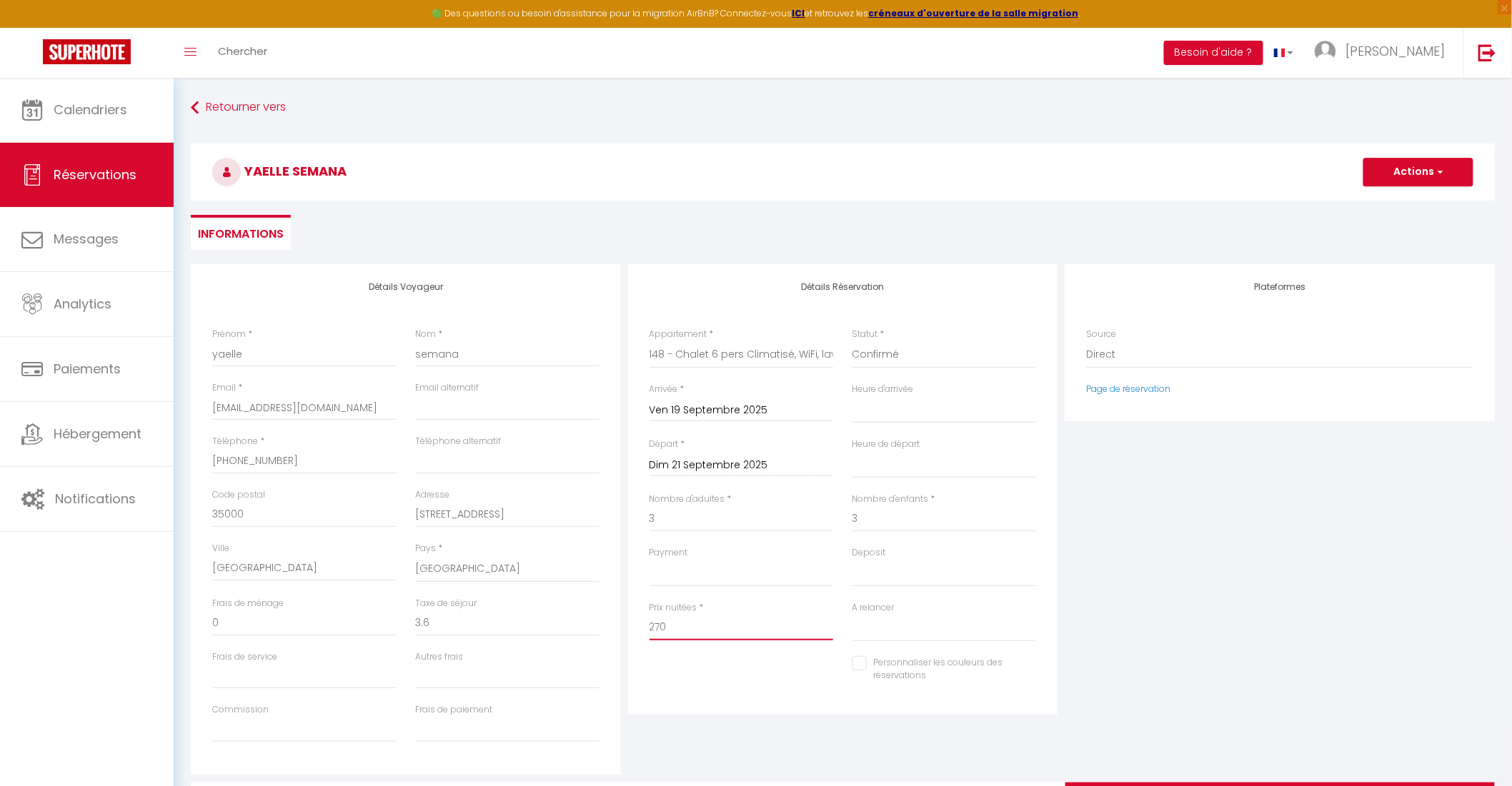
click at [591, 630] on div "Détails Voyageur Prénom * yaelle Nom * semana Email * [EMAIL_ADDRESS][DOMAIN_NA…" at bounding box center [843, 519] width 1311 height 510
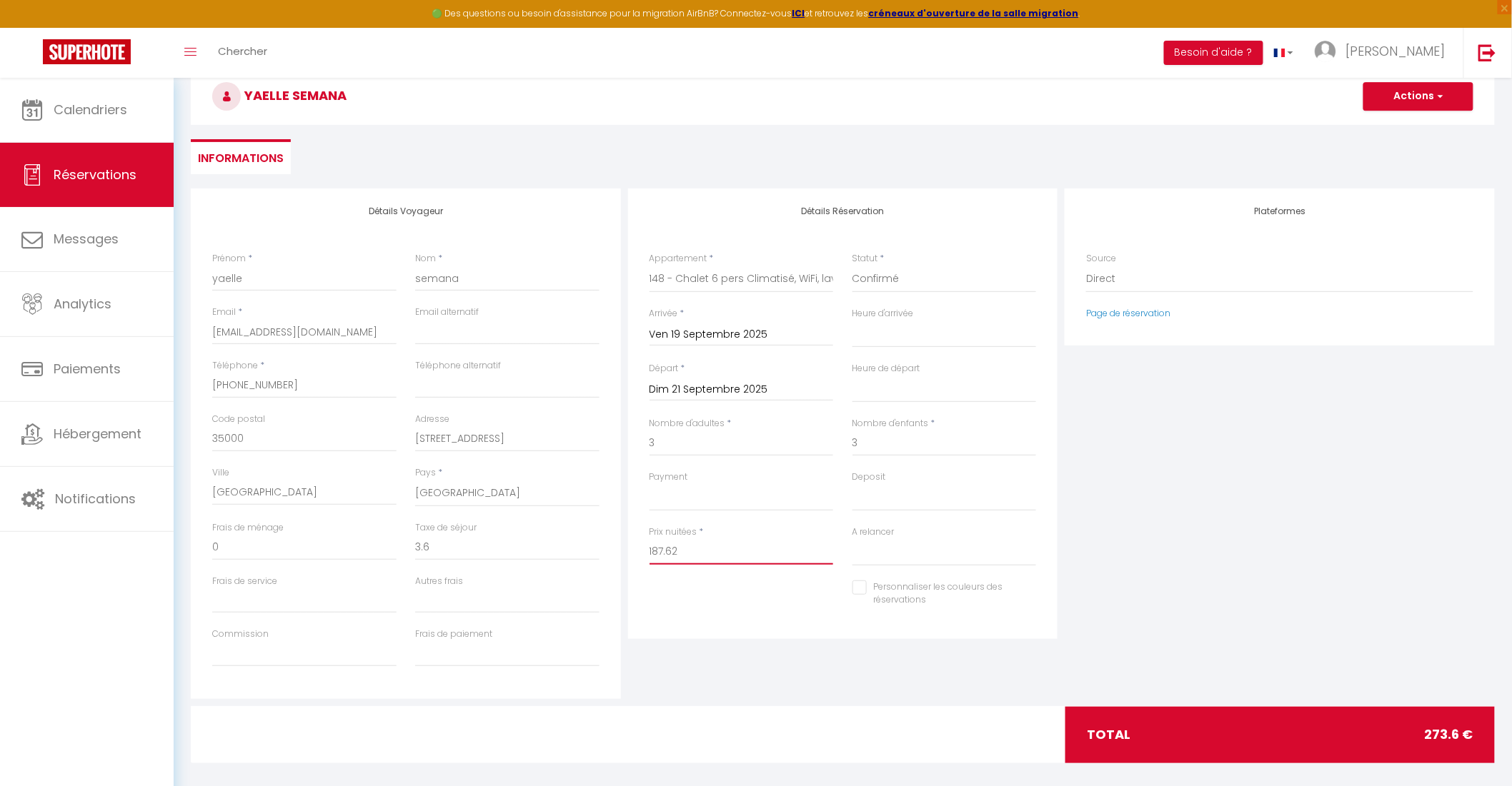
scroll to position [77, 0]
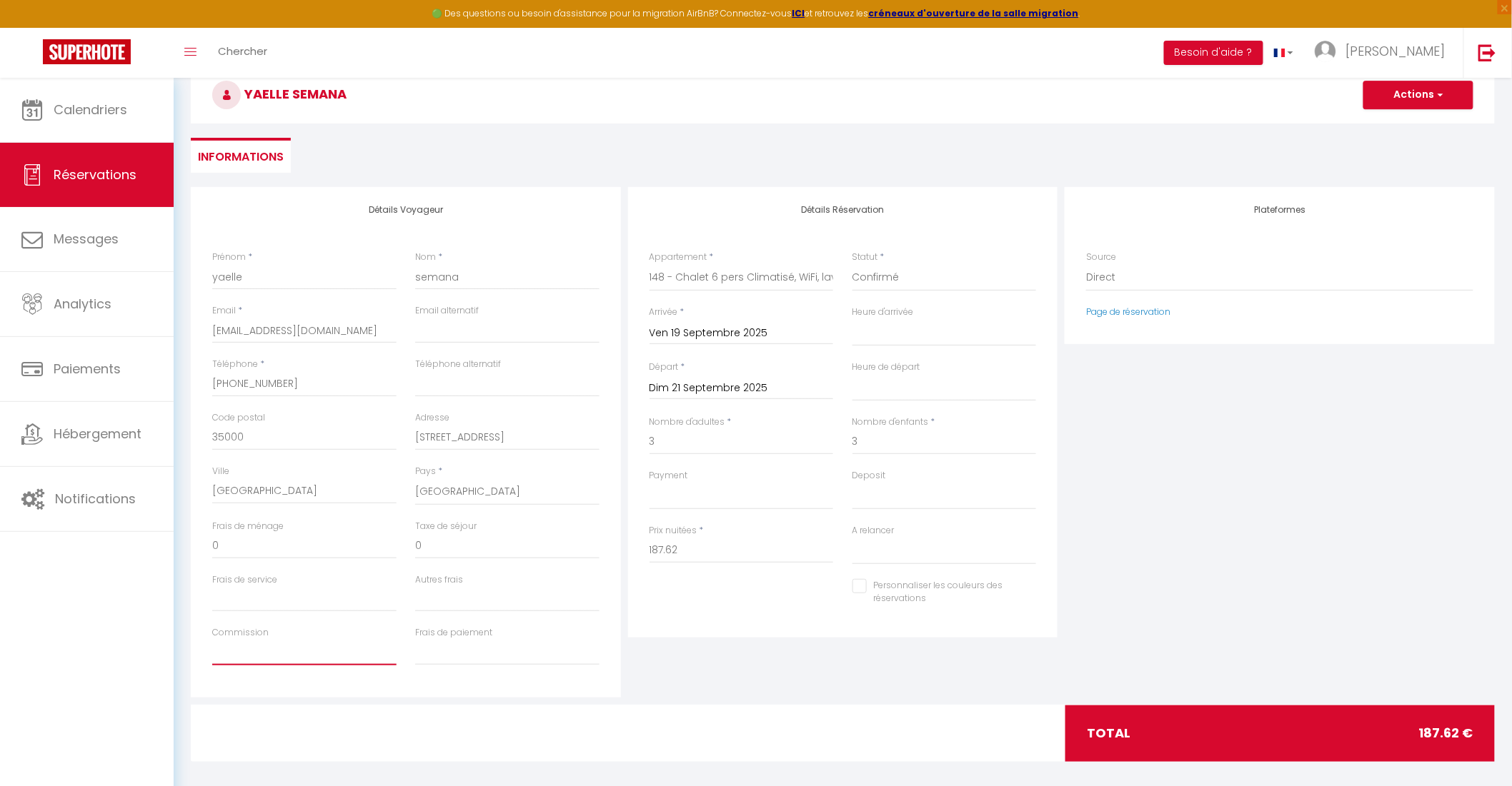
click at [231, 653] on input "Commission" at bounding box center [304, 653] width 185 height 26
click at [437, 659] on input "Frais de paiement" at bounding box center [507, 653] width 185 height 26
click at [1160, 556] on div "Plateformes Source Direct Airbnb.com Booking.com Chalet montagne Expedia Gite d…" at bounding box center [1279, 442] width 437 height 510
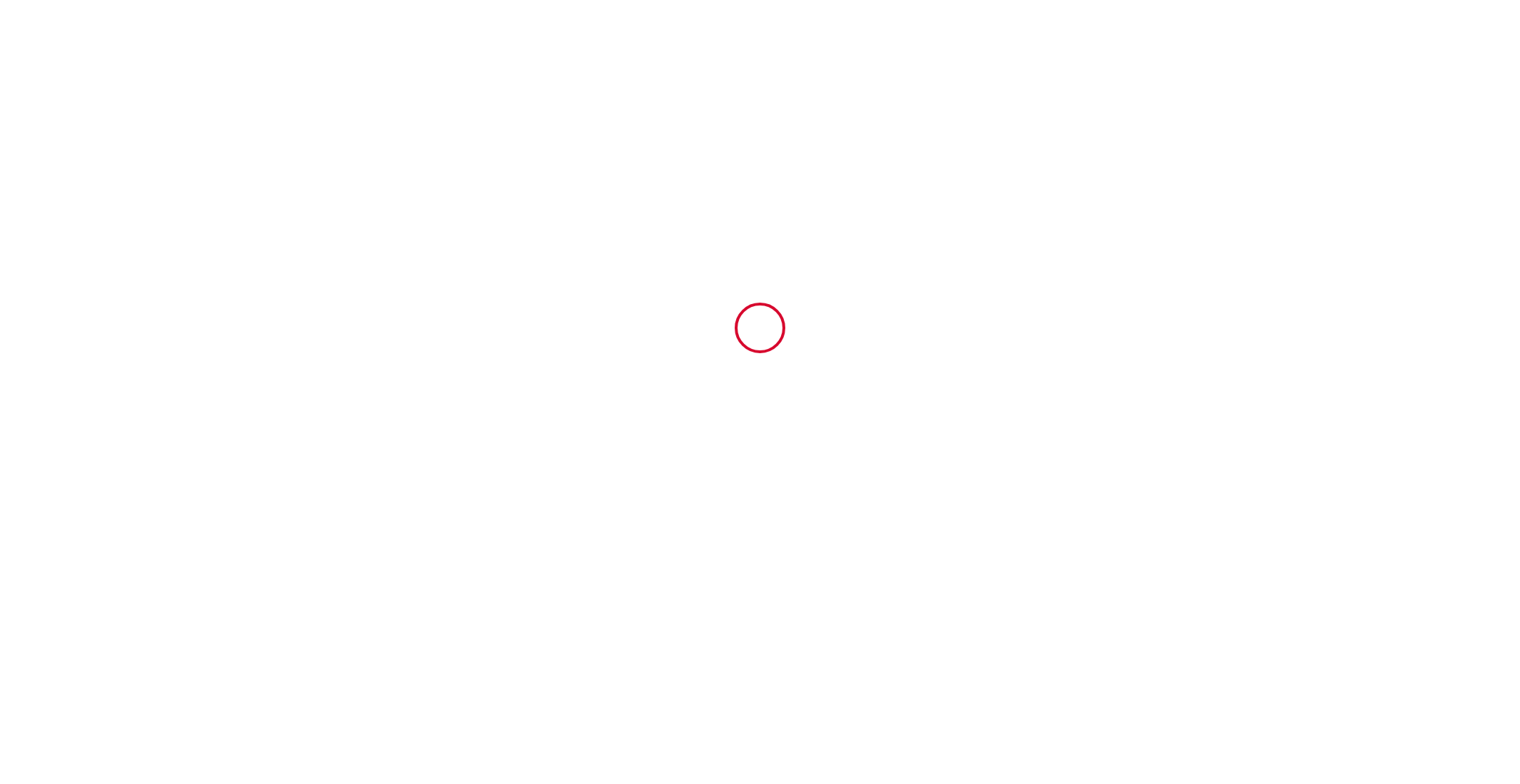
type input "6708731"
type input "102 - Mobilhome récent 6 pers Climatisé/tv/wifi"
type input "Camping Tohapi Les Fontaines, Rue d'Ezy"
type input "27540"
type input "[PERSON_NAME]"
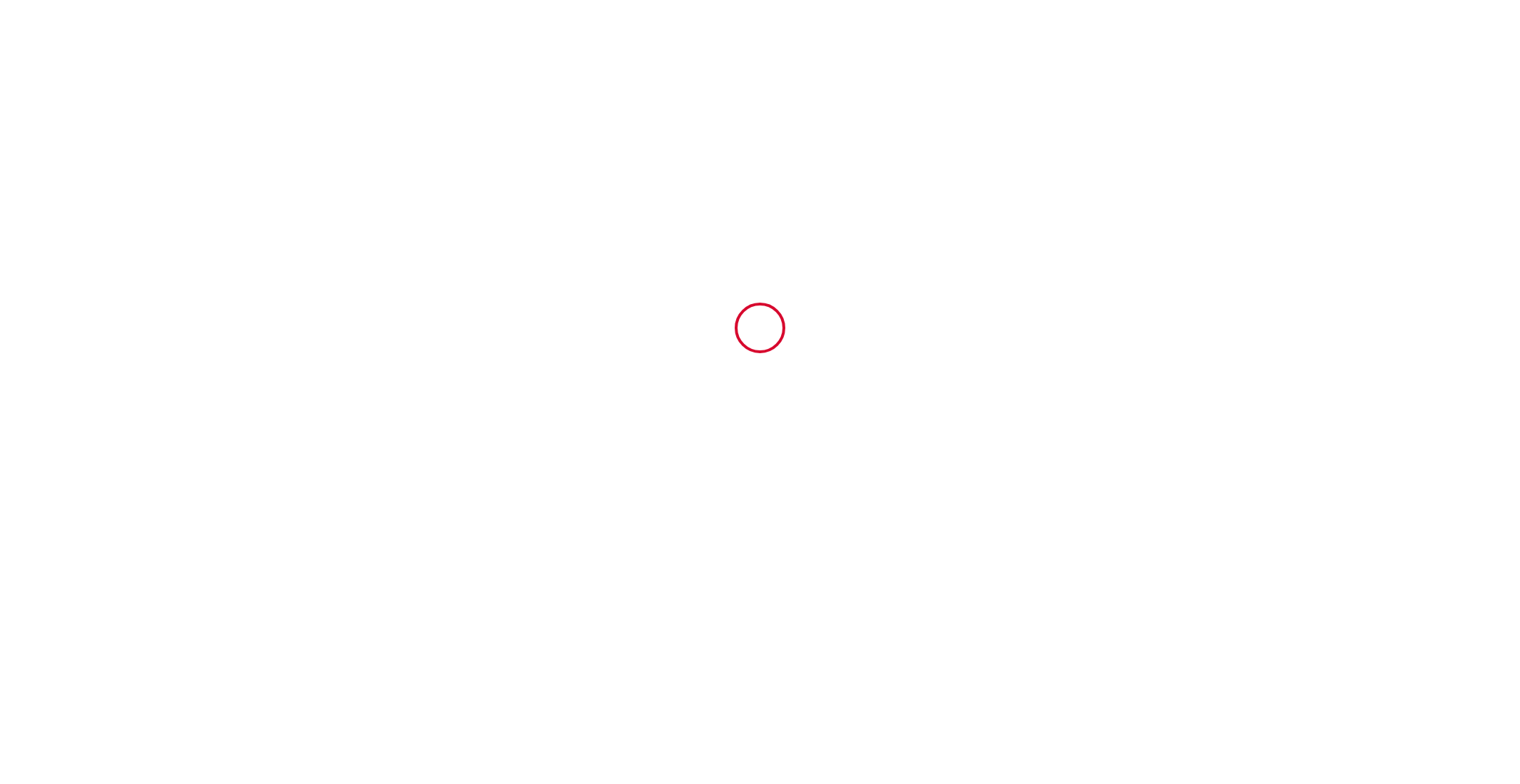
type input "France"
type input "31 Sun August 2025"
type input "15 Mon September 2025"
type input "2"
type input "3"
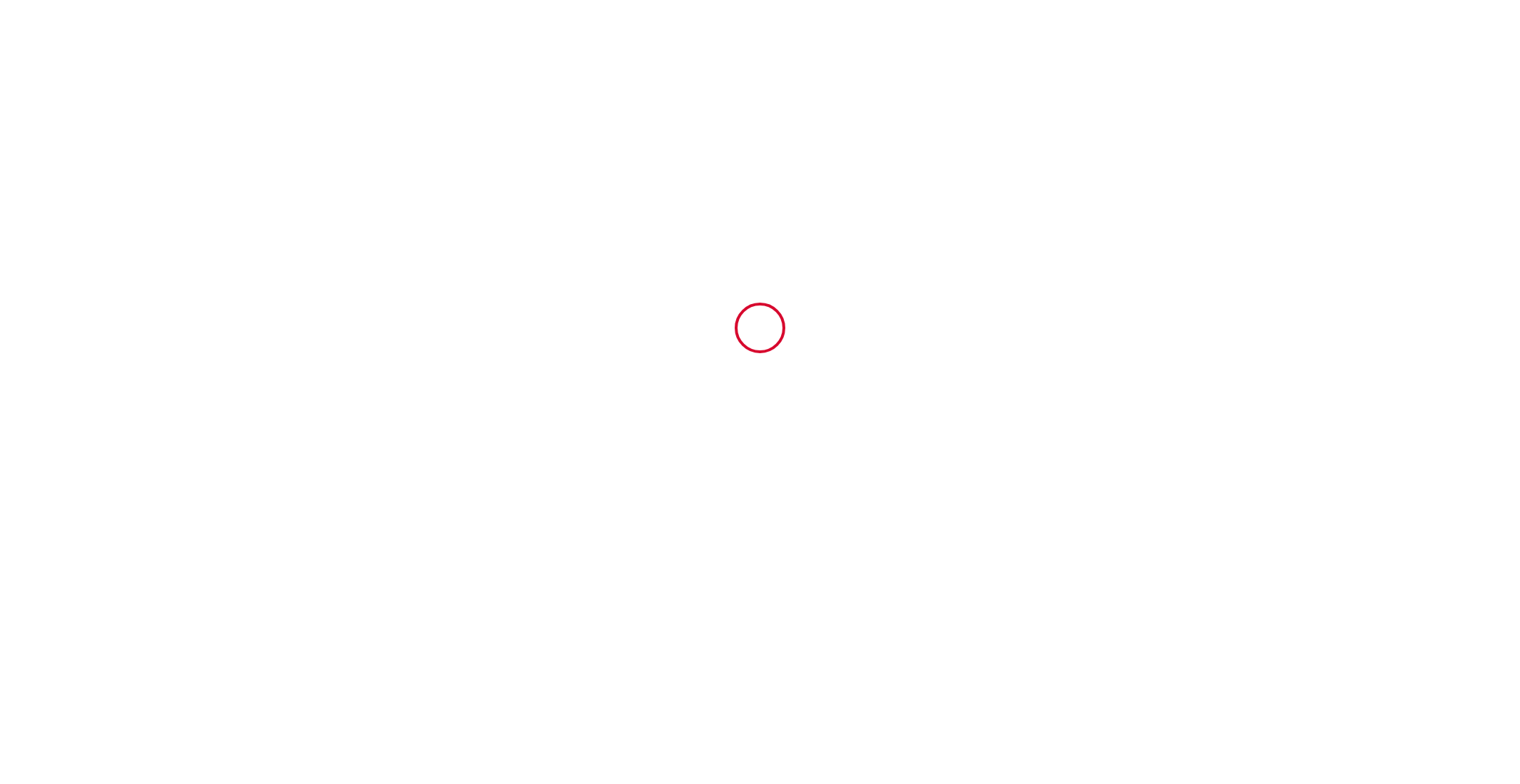
type input "500"
type input "375"
type input "Francis / Nadia"
type input "Nancey / Kemmat"
type input "Camping Les Fontaines, rue d'Ezy"
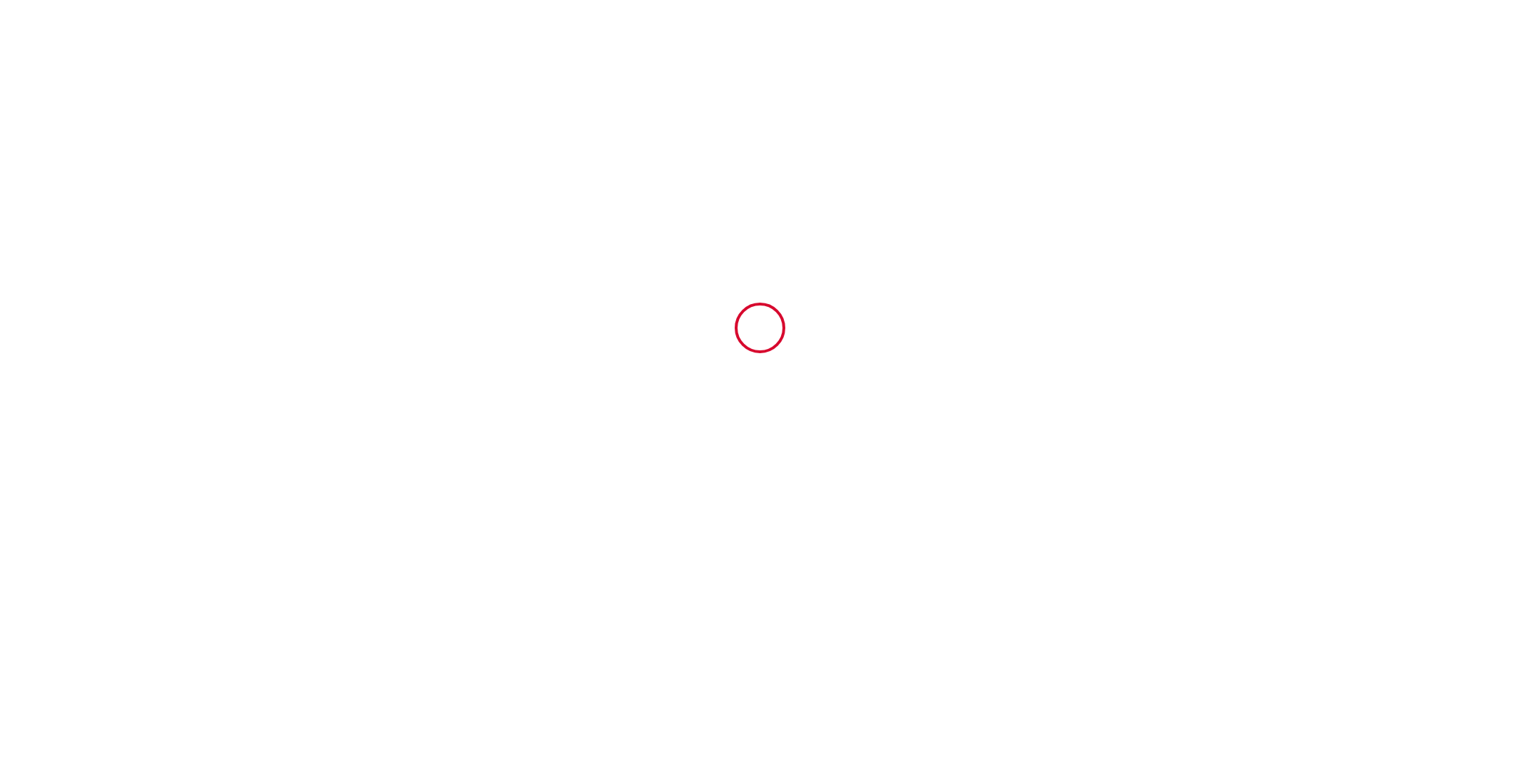
type input "27540"
type input "Ivry La Bataille"
type input "[GEOGRAPHIC_DATA]"
type input "[EMAIL_ADDRESS][DOMAIN_NAME]"
type input "Celine"
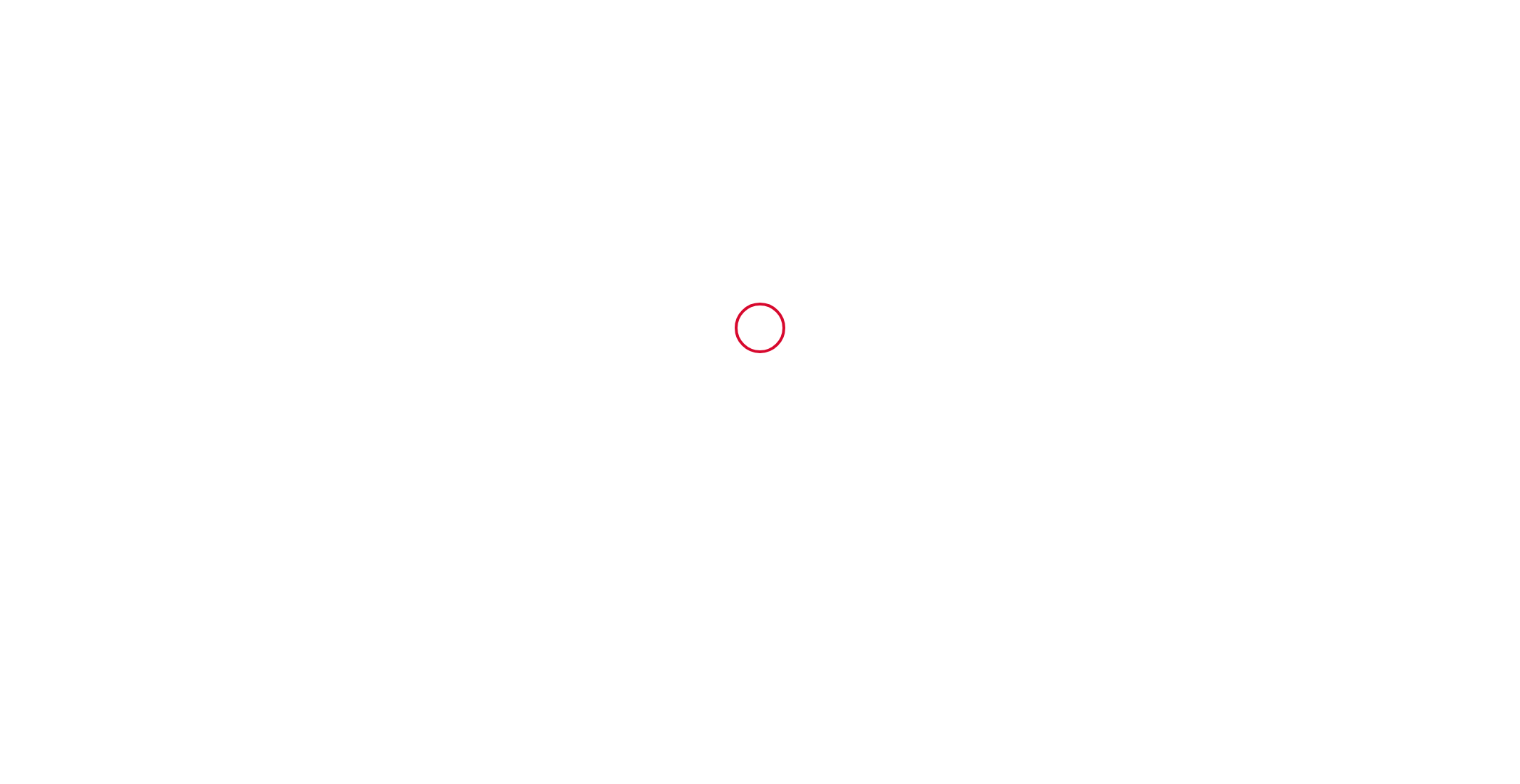
type input "Brouard"
type input "bidou171211@gmail.com"
type input "+33 6 86 08 92 26"
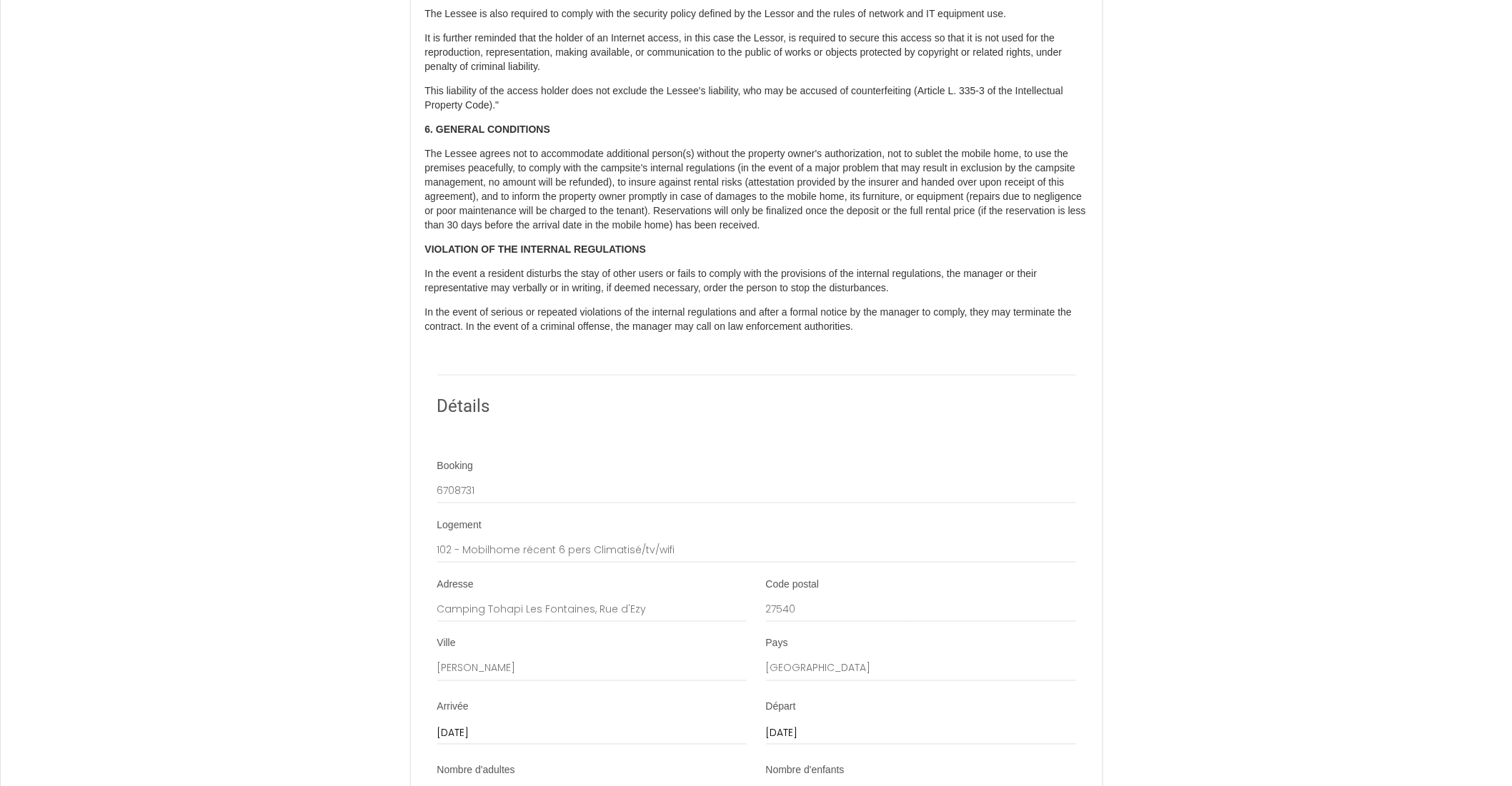
scroll to position [2773, 0]
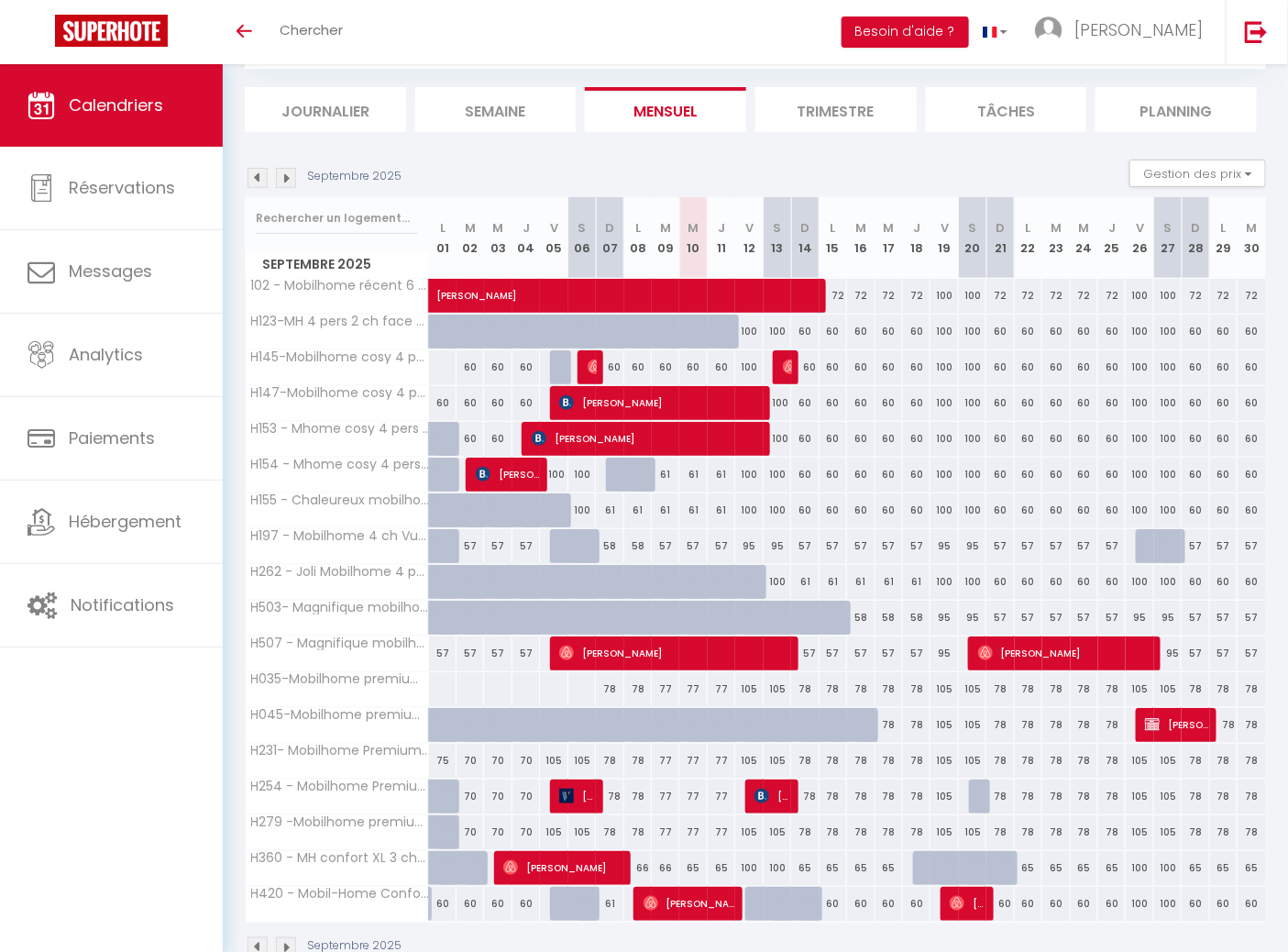
scroll to position [150, 0]
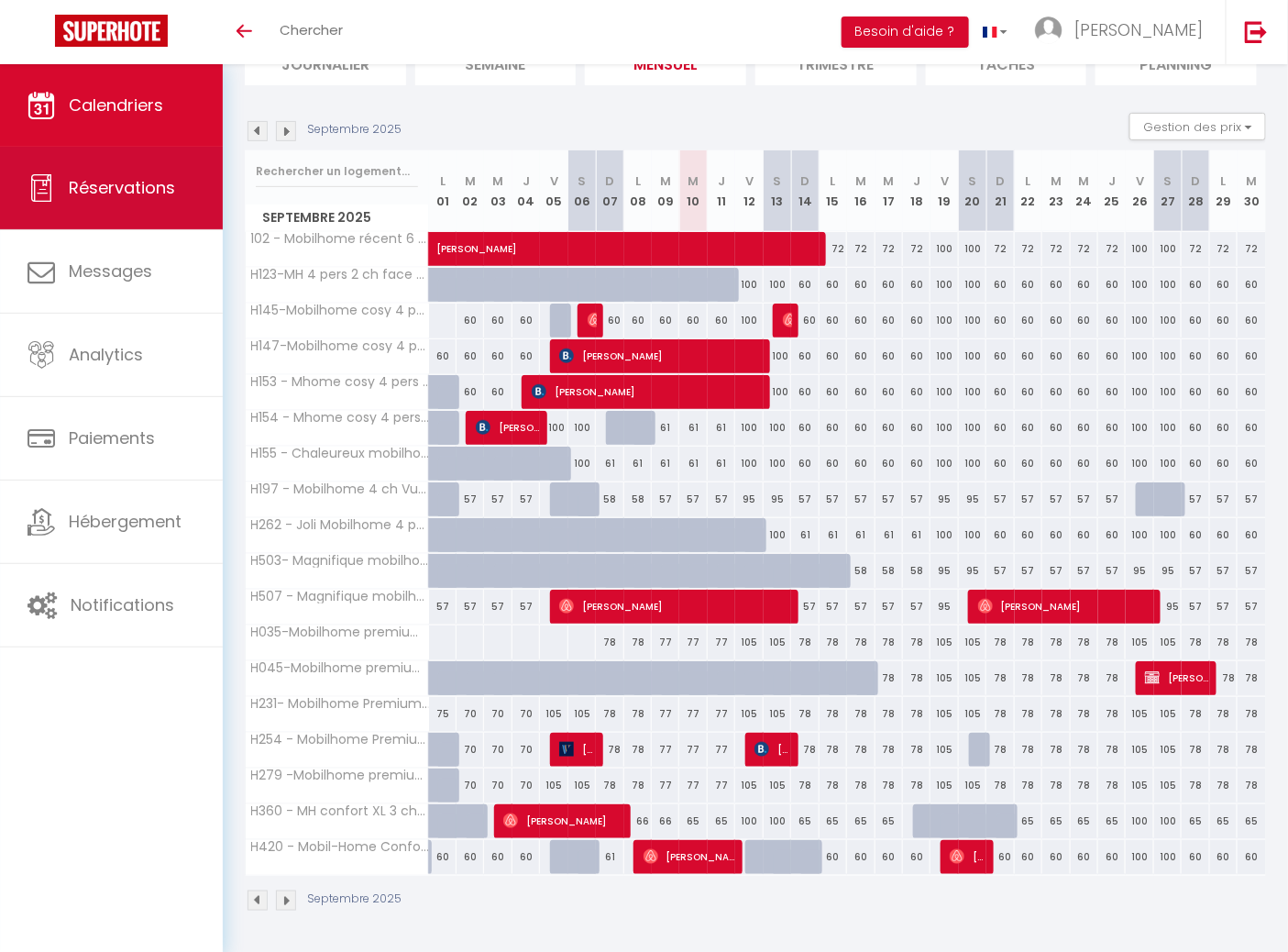
click at [131, 187] on span "Réservations" at bounding box center [122, 187] width 107 height 23
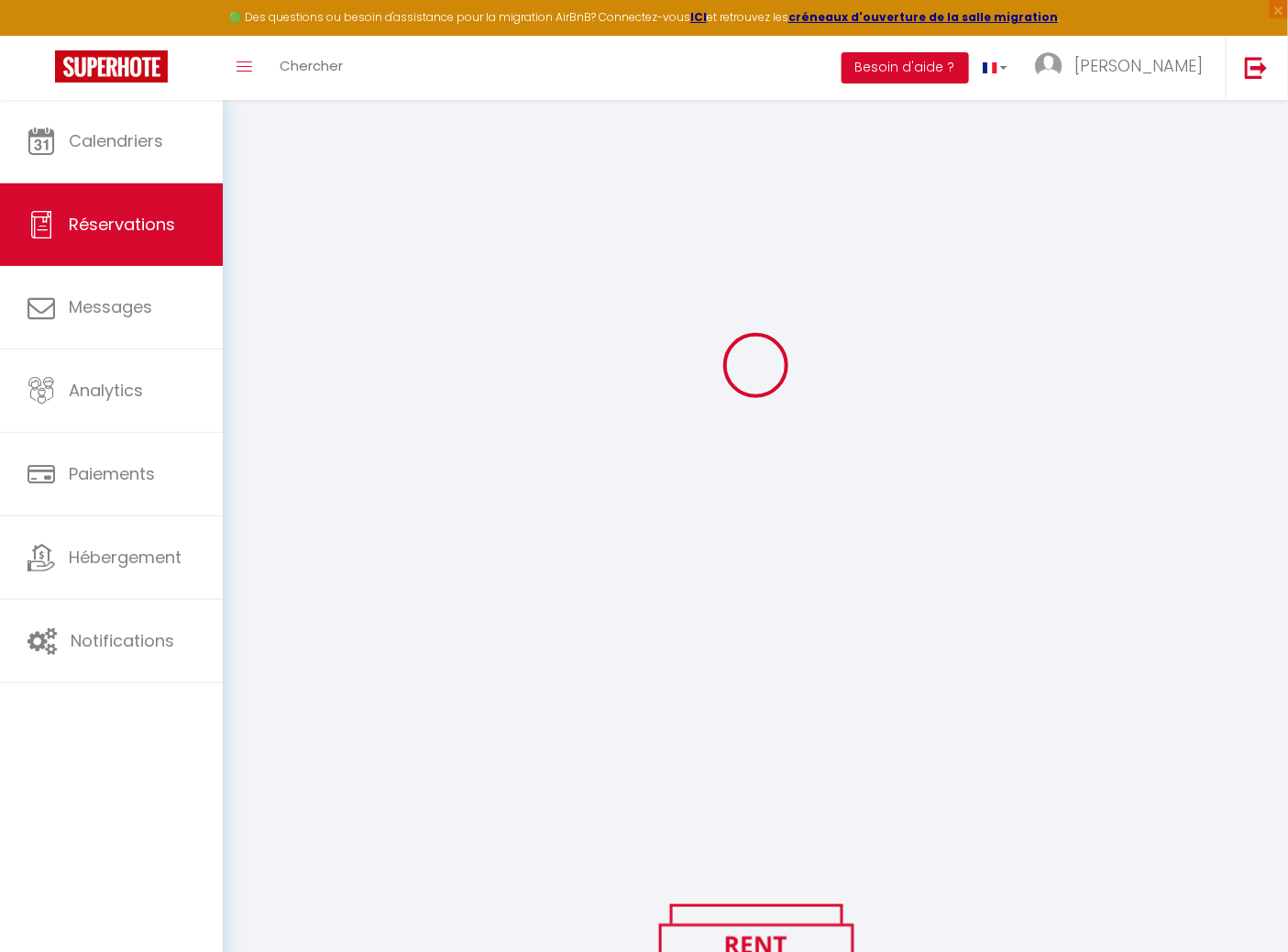
scroll to position [186, 0]
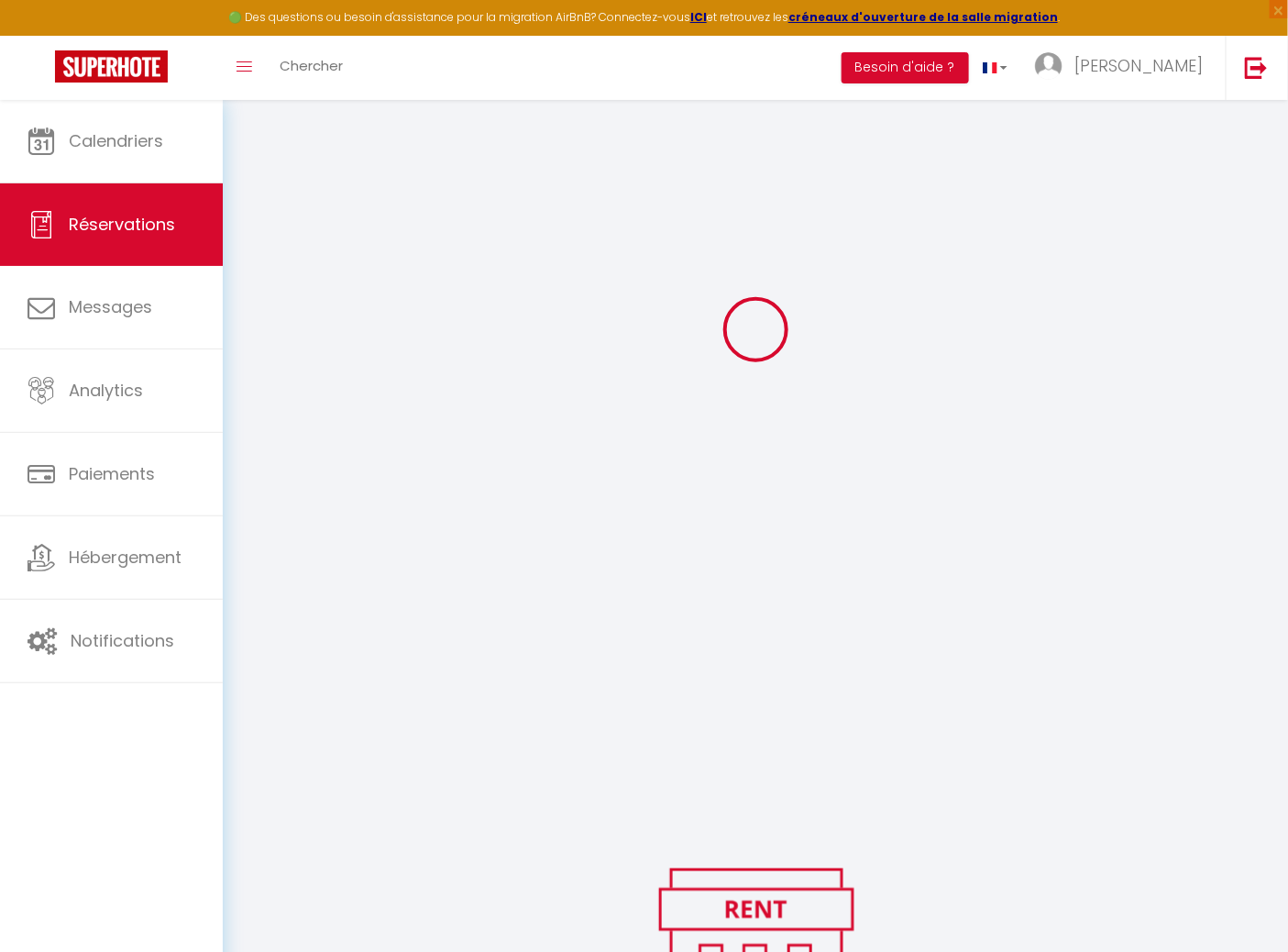
select select "no_show"
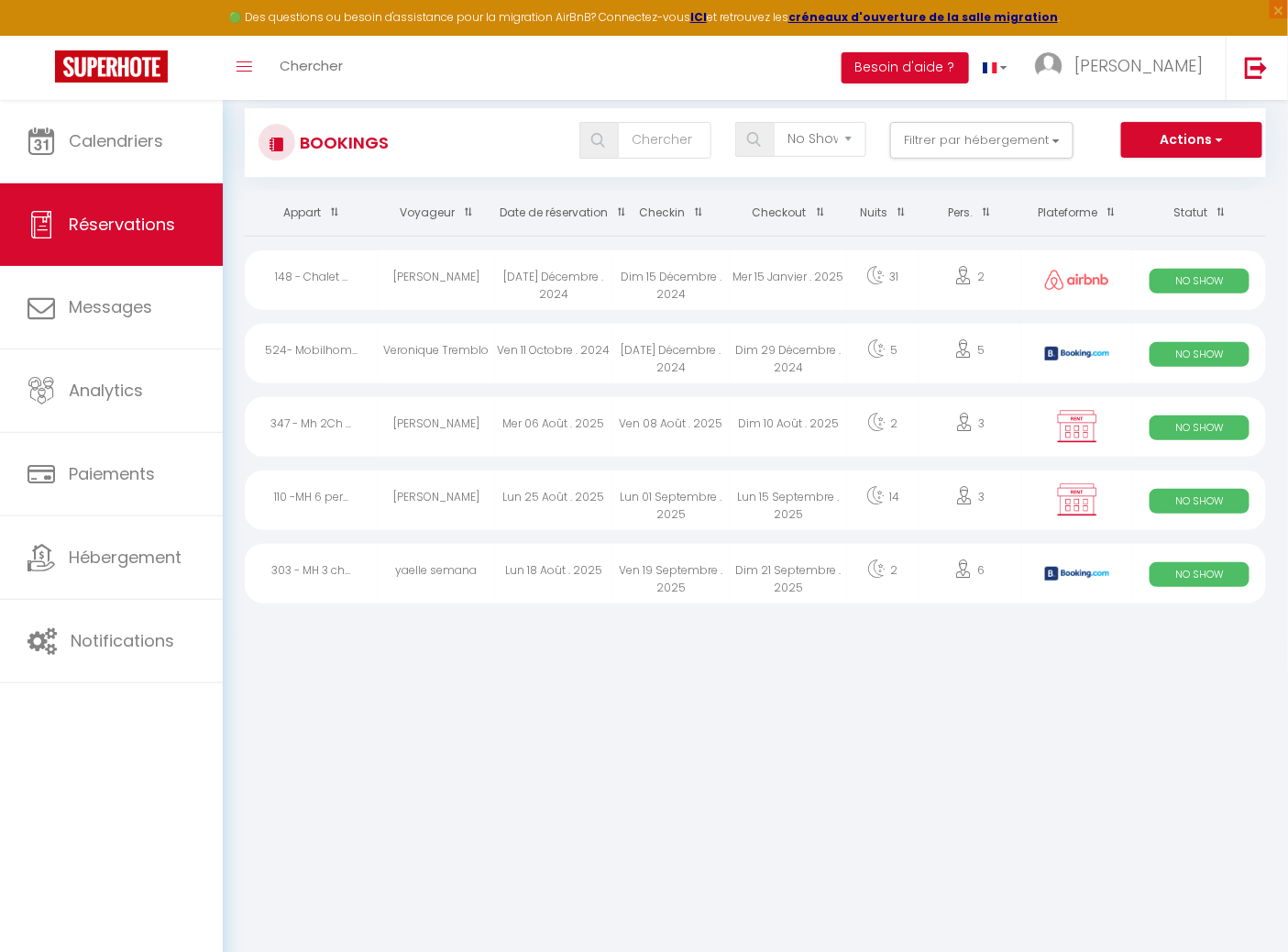
scroll to position [0, 0]
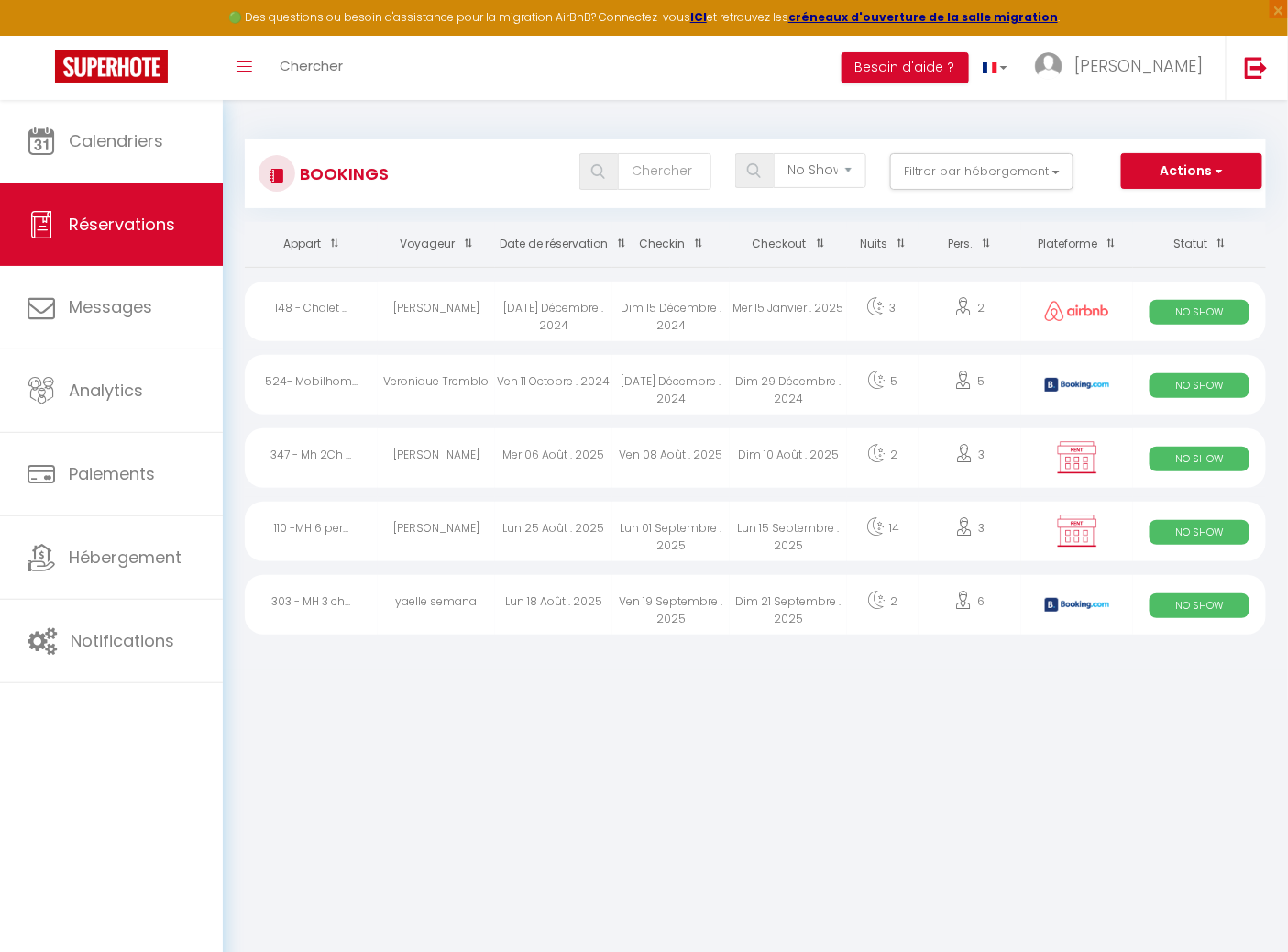
click at [804, 603] on div "Dim 21 Septembre . 2025" at bounding box center [788, 604] width 117 height 60
select select "OK"
select select "KO"
select select "0"
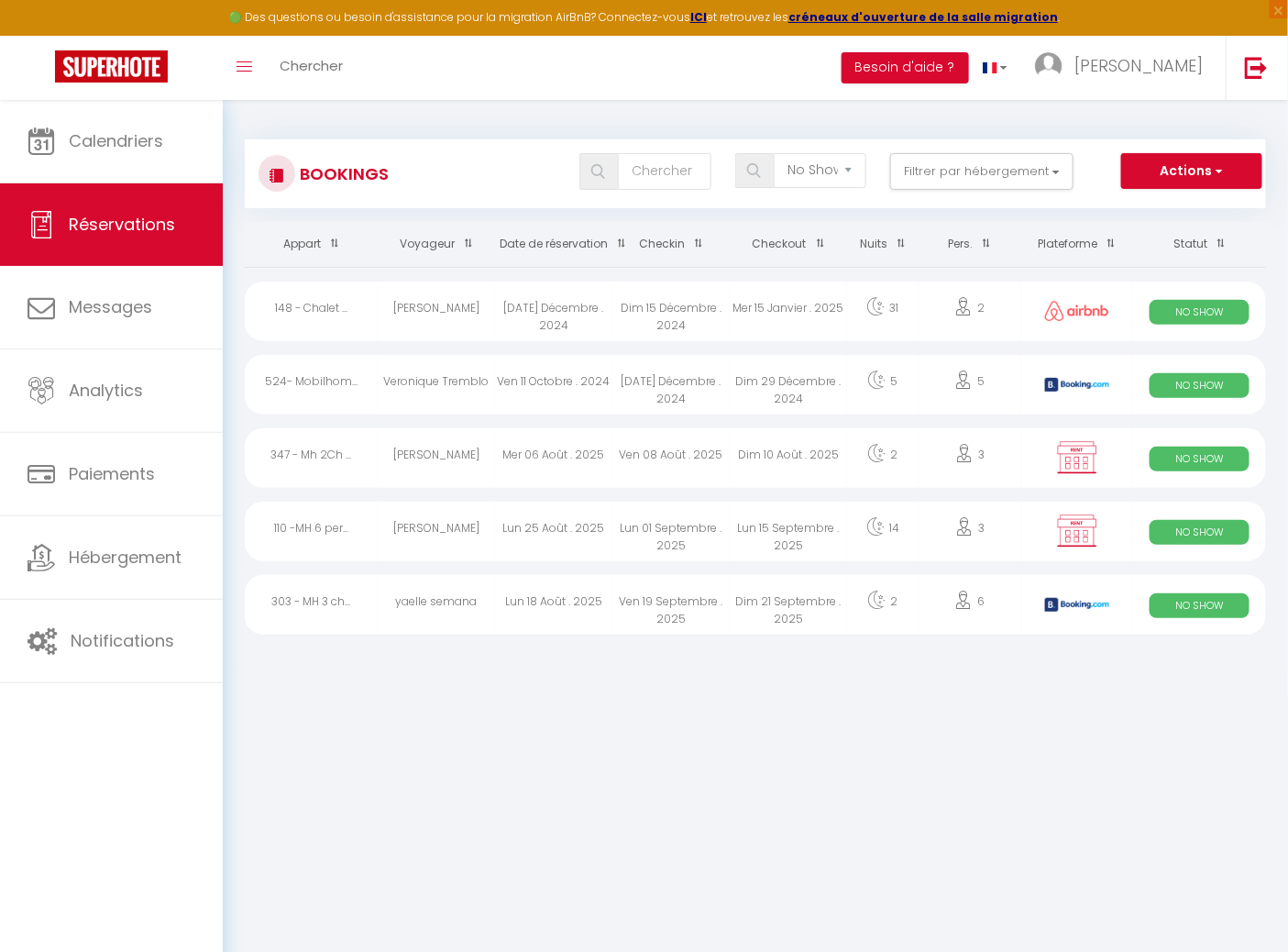
select select "1"
select select
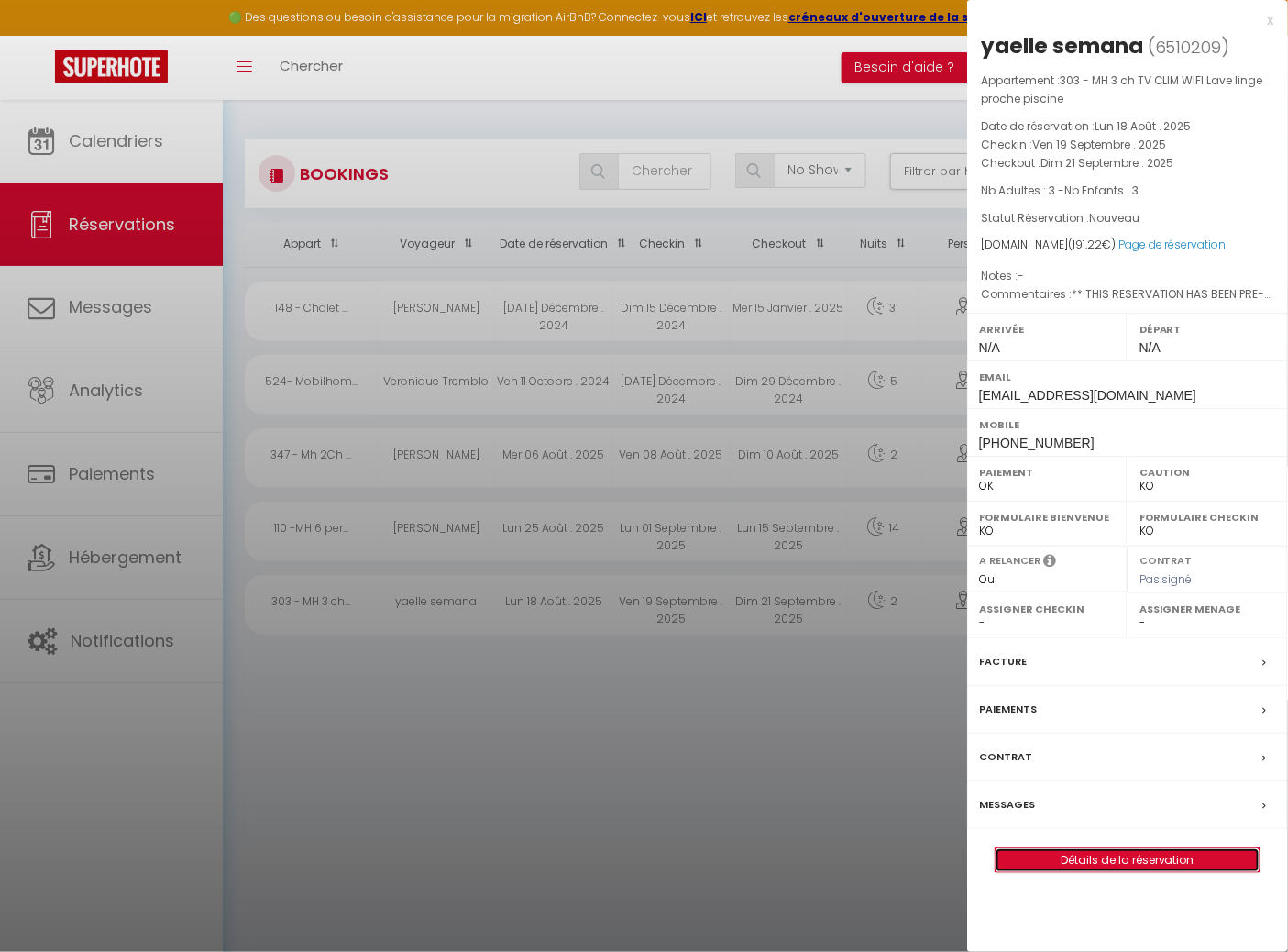
click at [1083, 862] on link "Détails de la réservation" at bounding box center [1128, 860] width 264 height 24
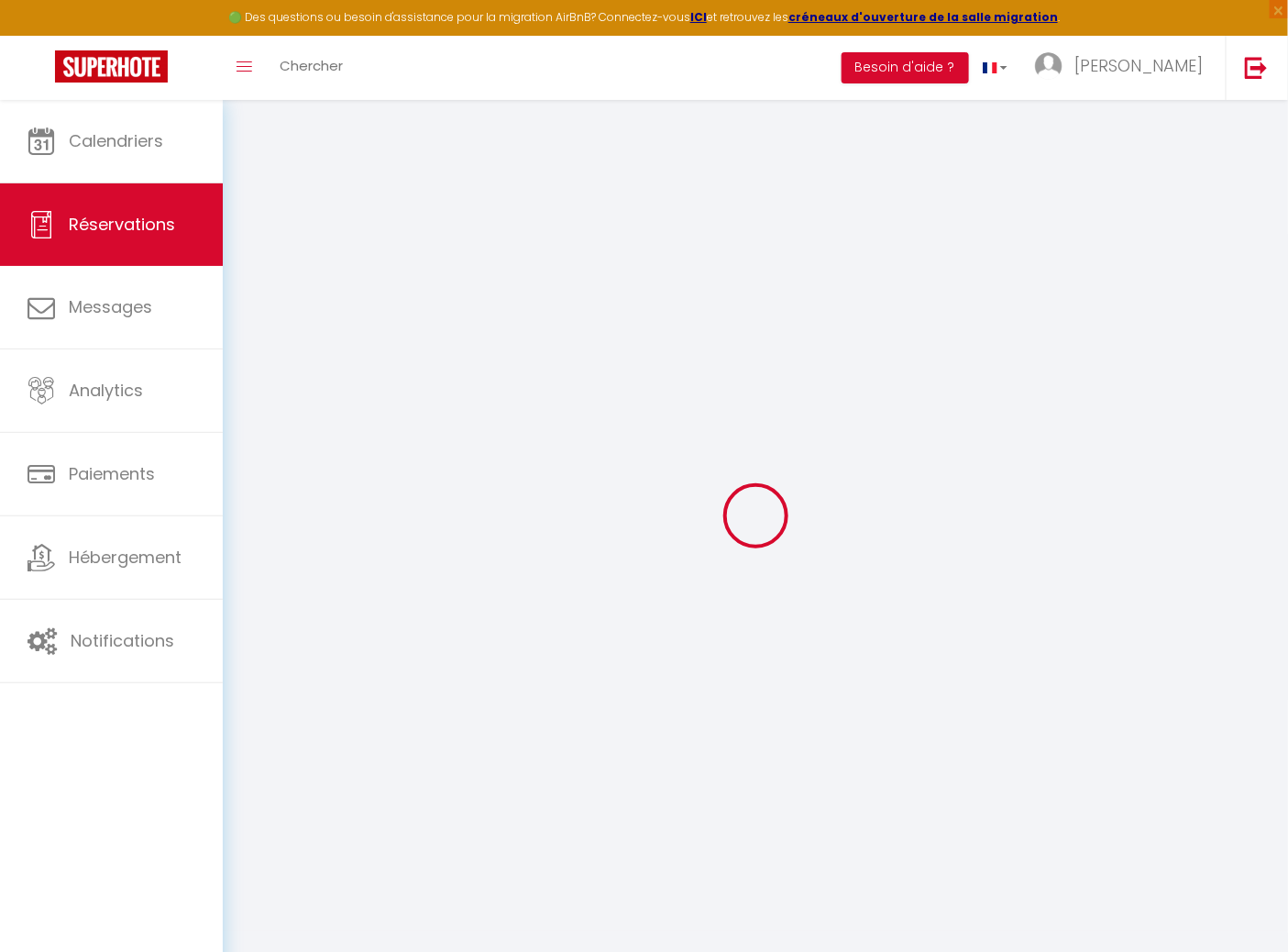
type input "yaelle"
type input "semana"
type input "[EMAIL_ADDRESS][DOMAIN_NAME]"
type input "[PHONE_NUMBER]"
type input "35000"
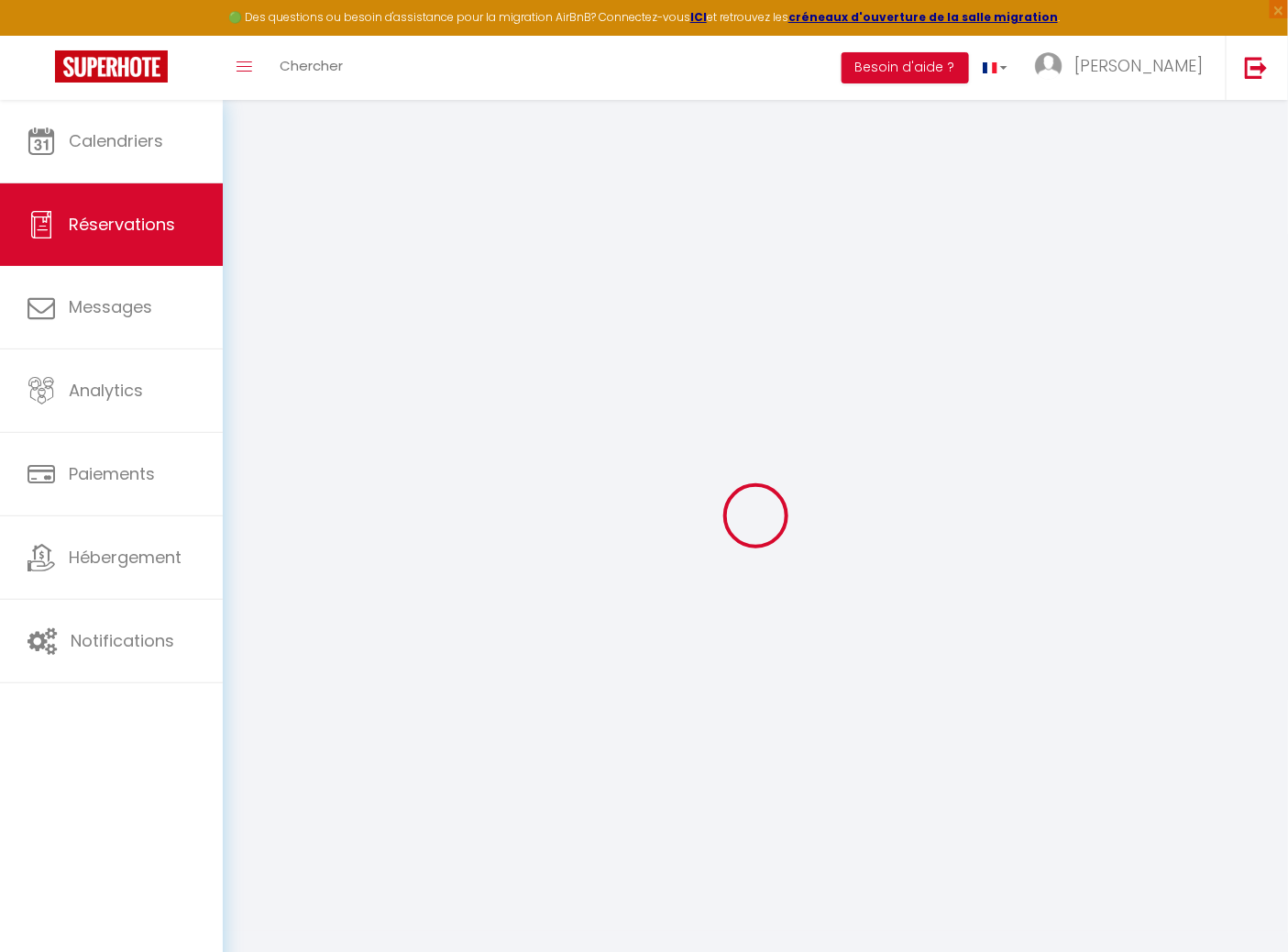
type input "[STREET_ADDRESS]"
type input "[GEOGRAPHIC_DATA]"
select select "FR"
type input "31.9"
type input "5.25"
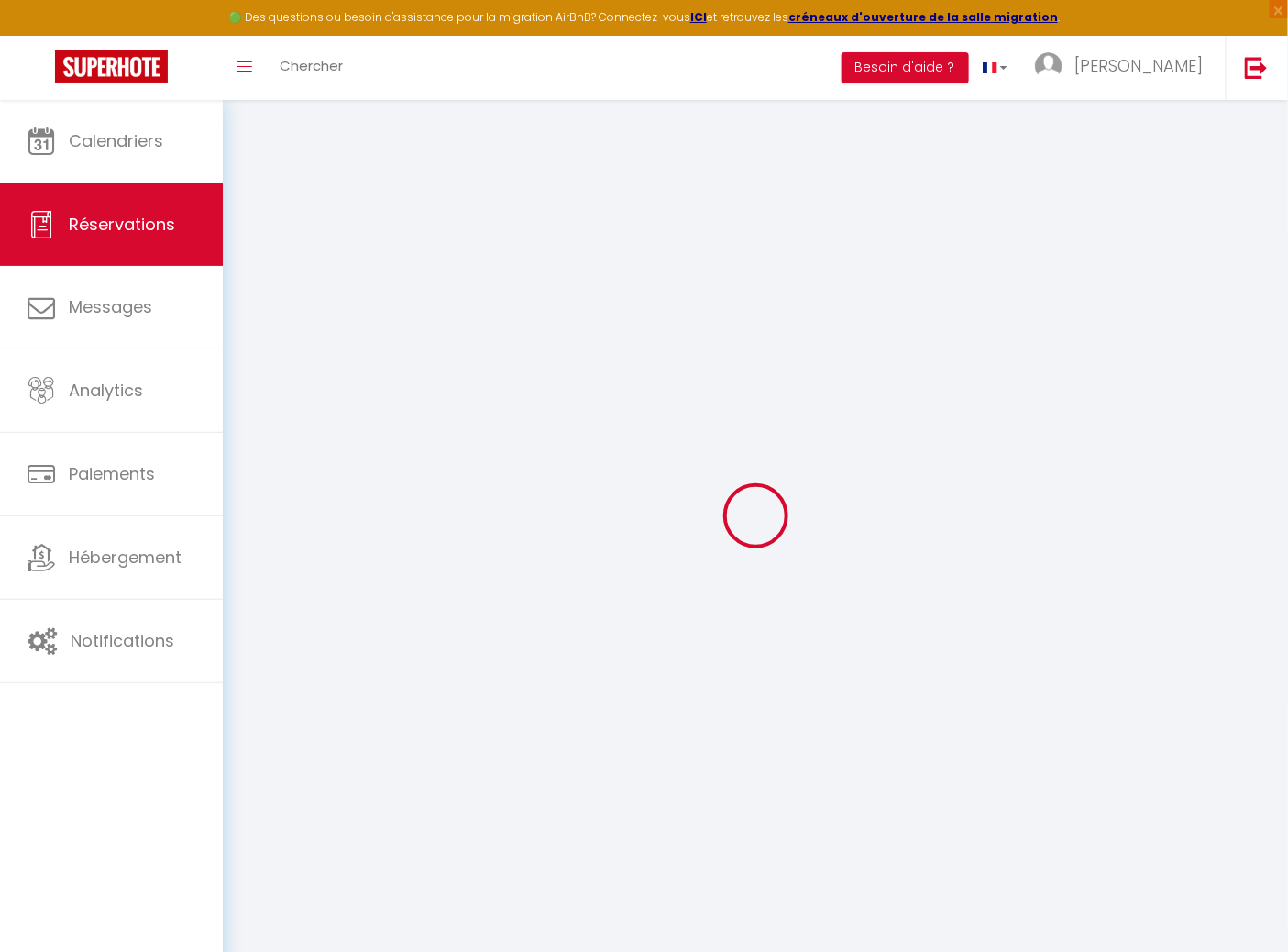
select select "56638"
select select "3"
select select
type input "3"
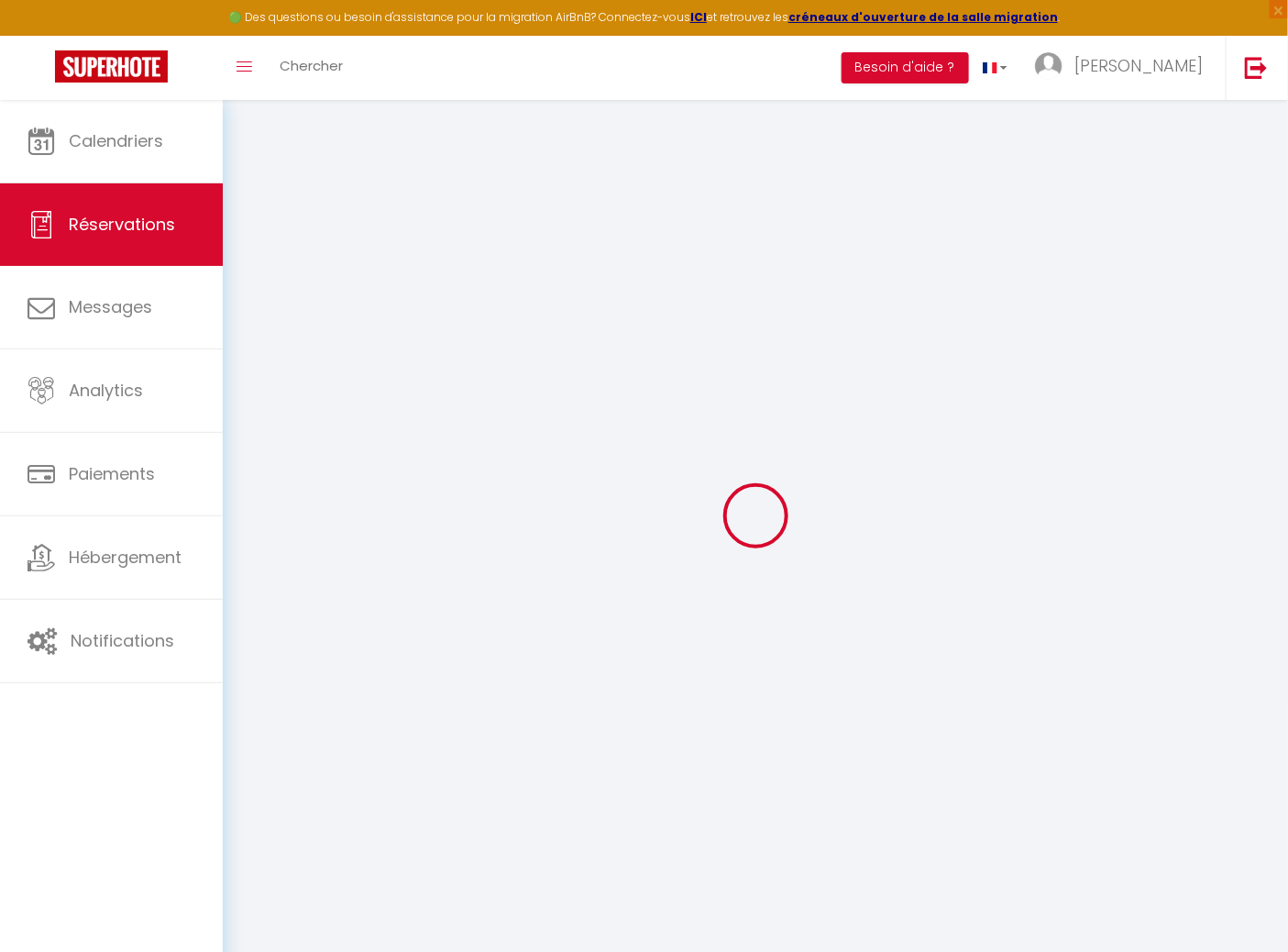
type input "3"
select select "12"
select select
type input "187.62"
checkbox input "false"
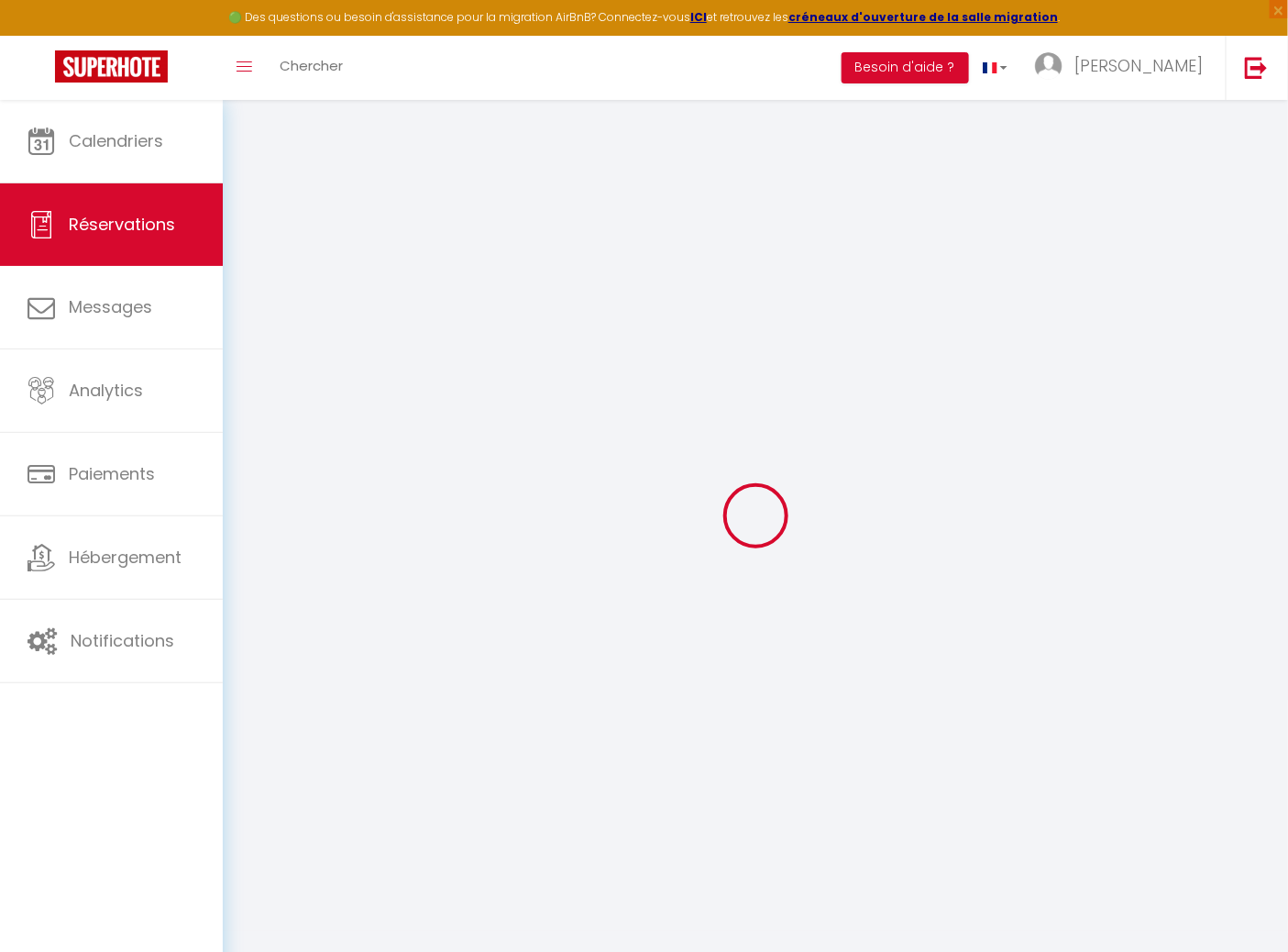
type input "0"
select select "2"
type input "0"
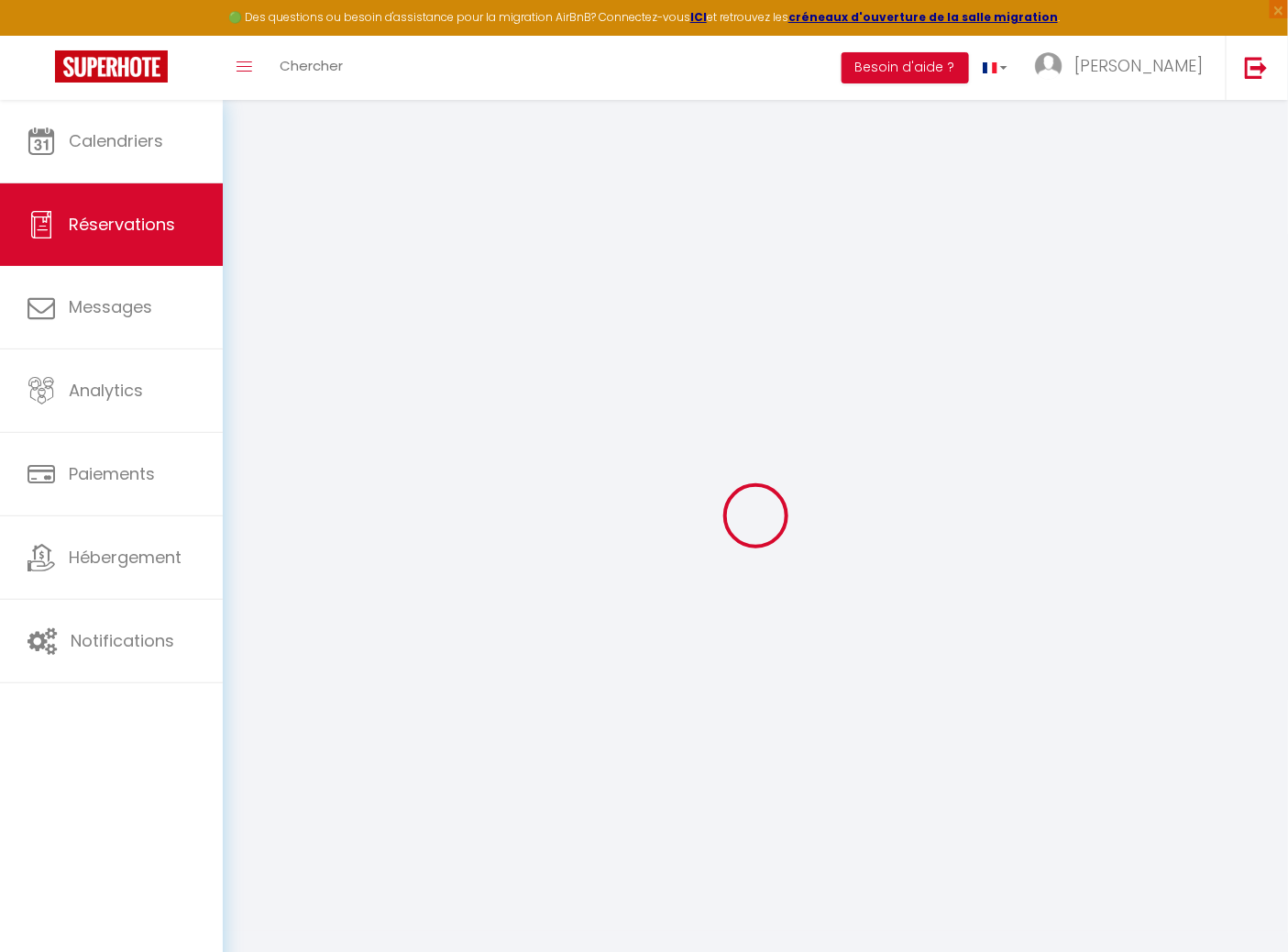
select select
select select "14"
checkbox input "false"
select select
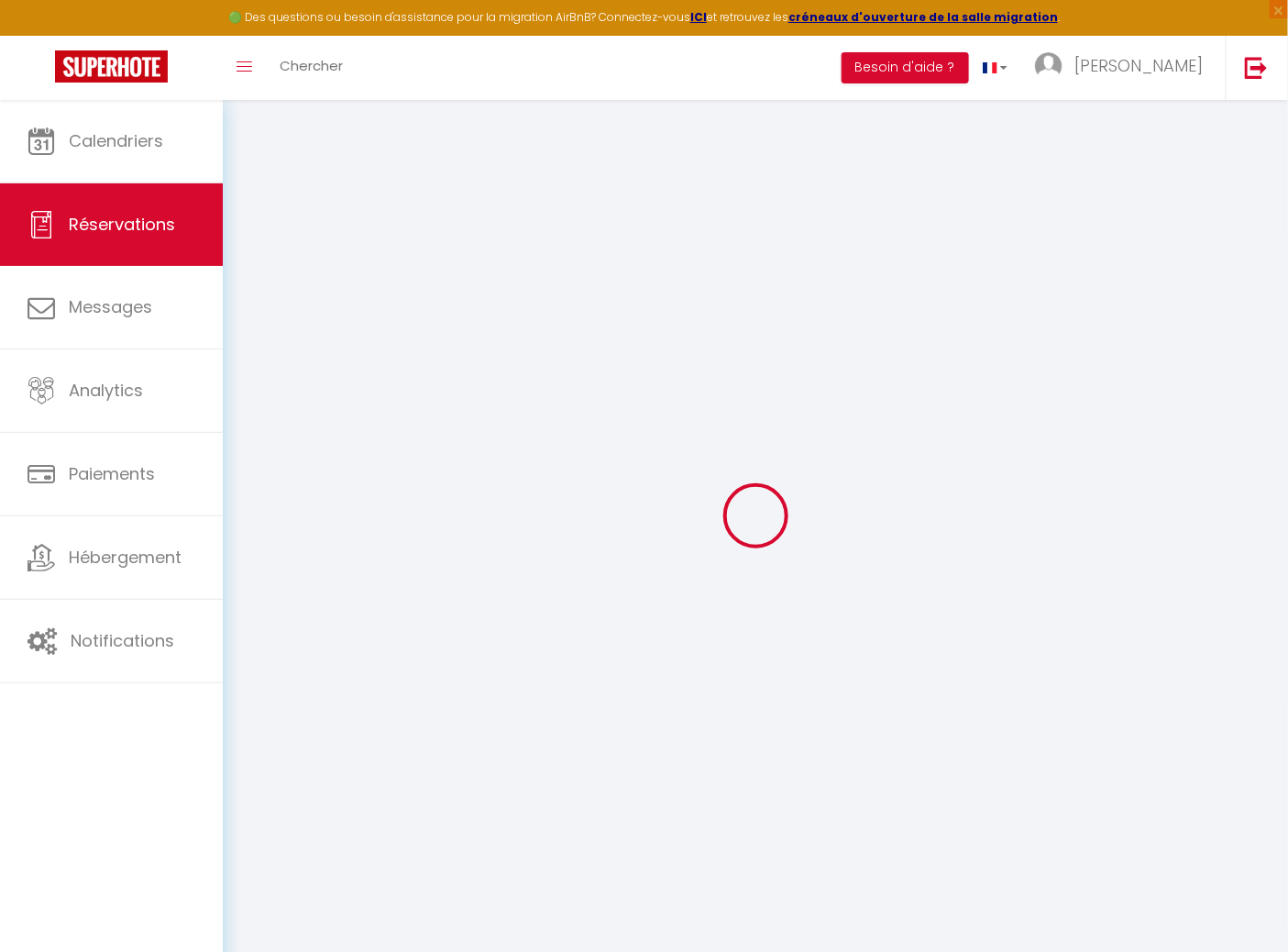
select select
checkbox input "false"
select select
checkbox input "false"
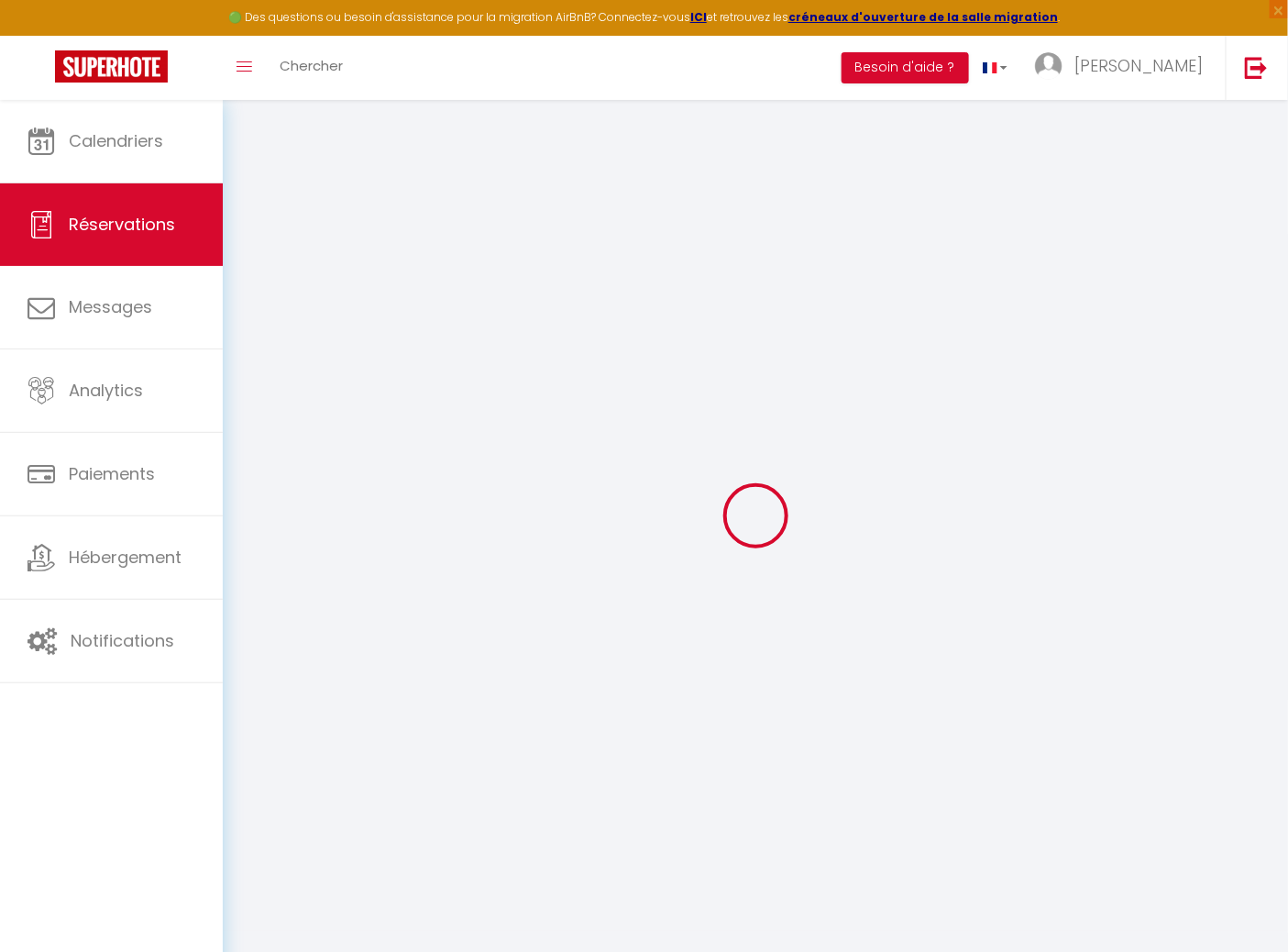
select select
checkbox input "false"
type besoins\?1 "** THIS RESERVATION HAS BEEN PRE-PAID ** Reservation has a cancellation grace p…"
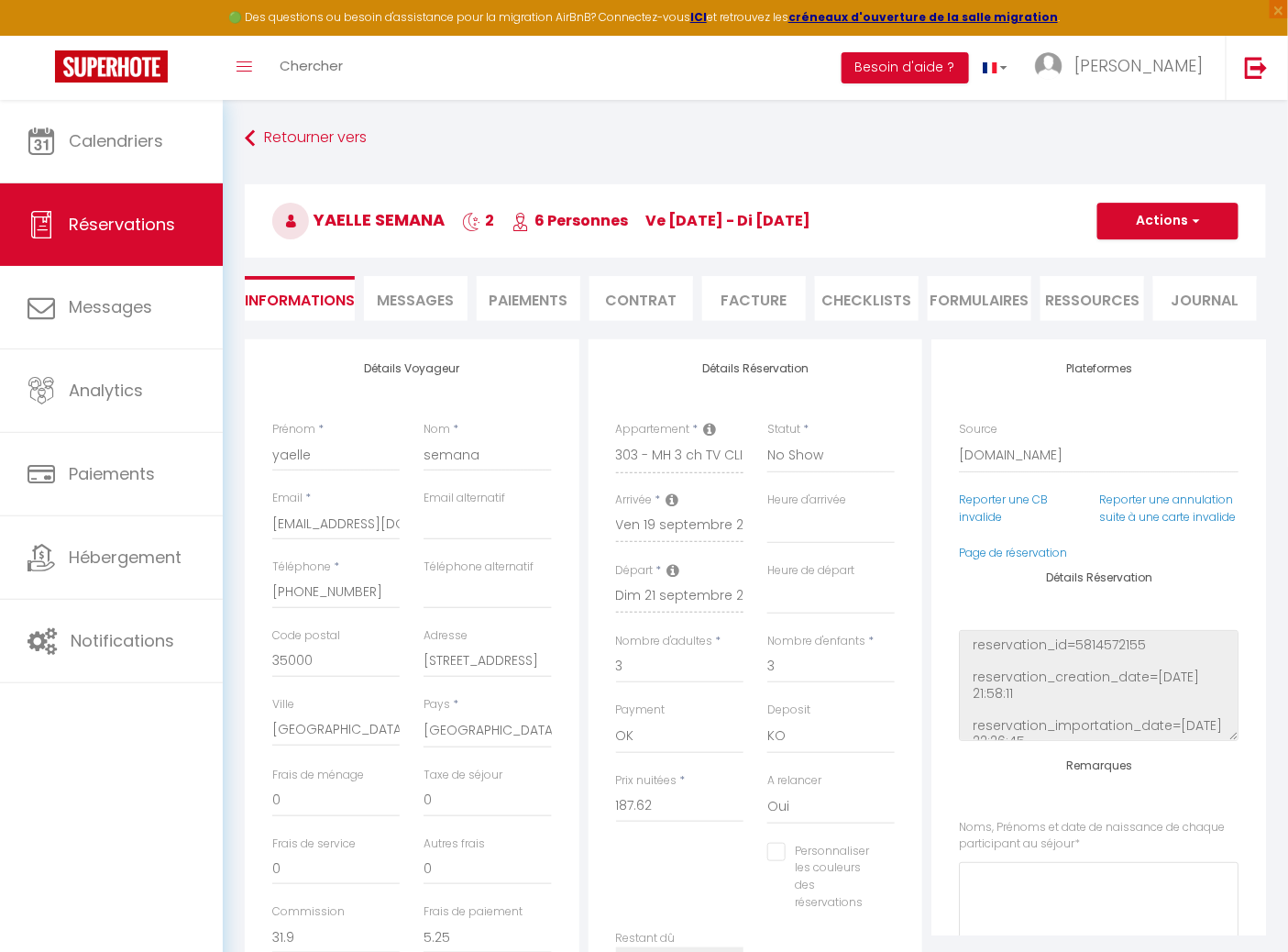
type input "3.6"
select select
checkbox input "false"
select select
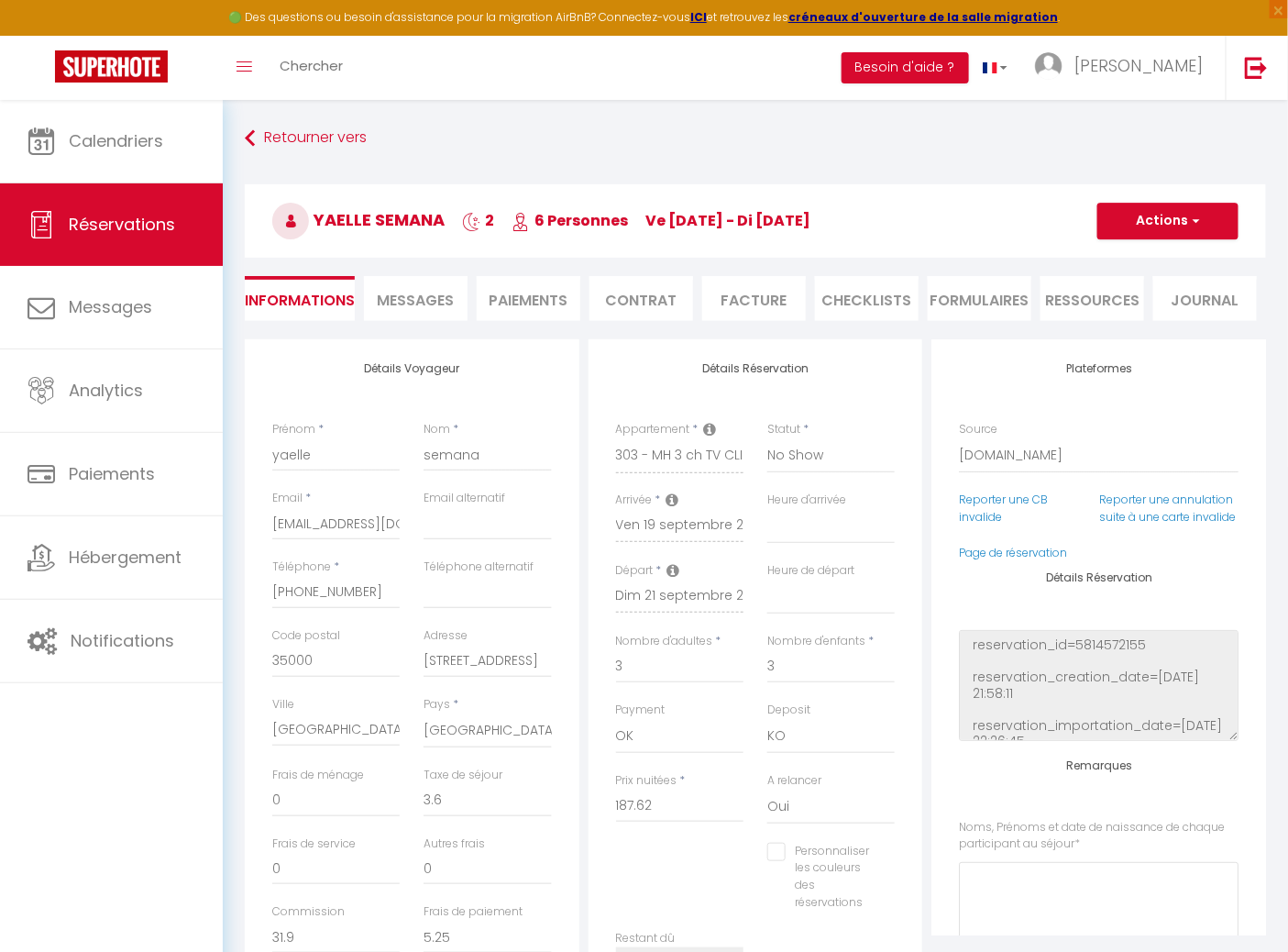
select select
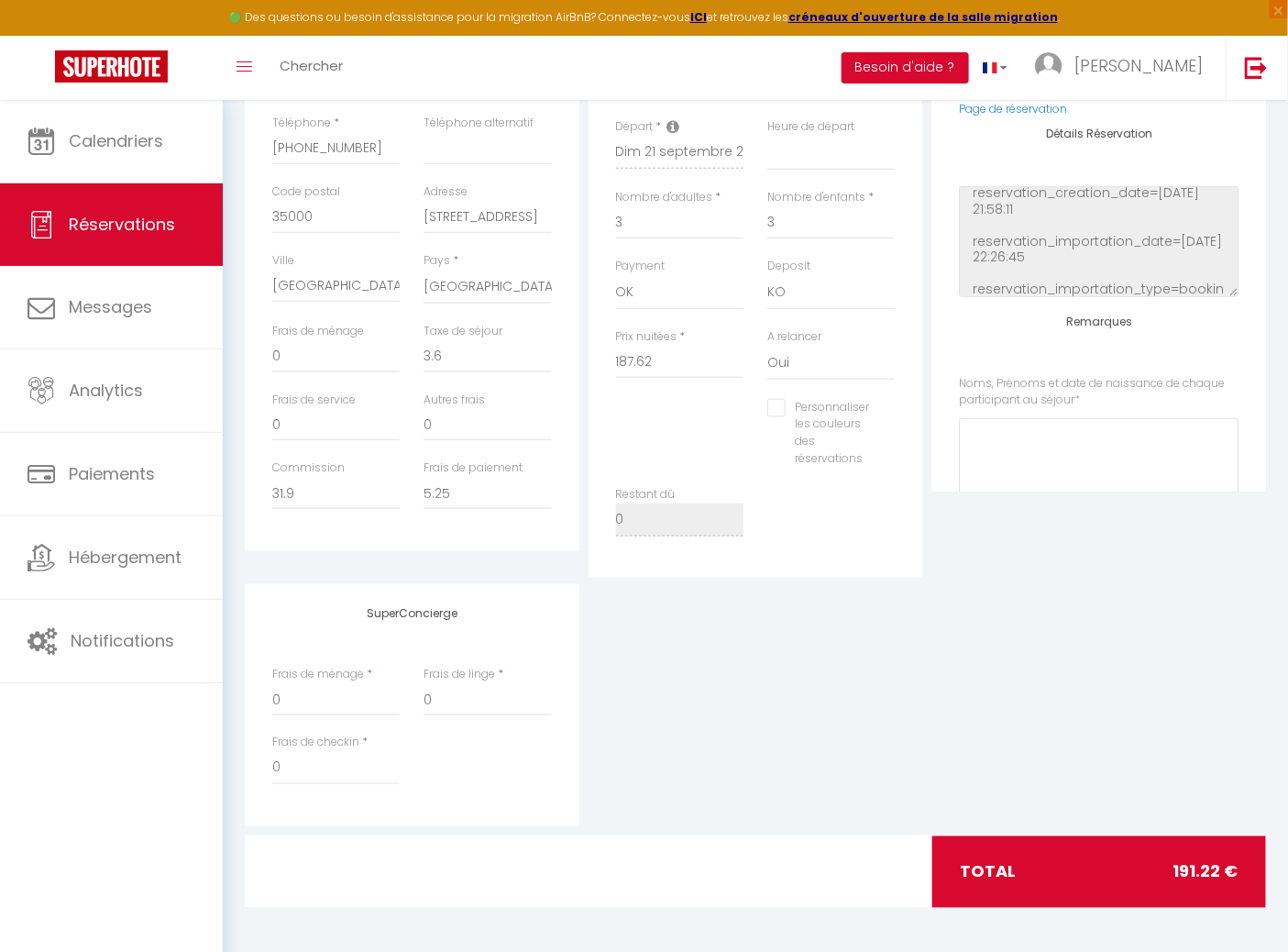
scroll to position [81, 0]
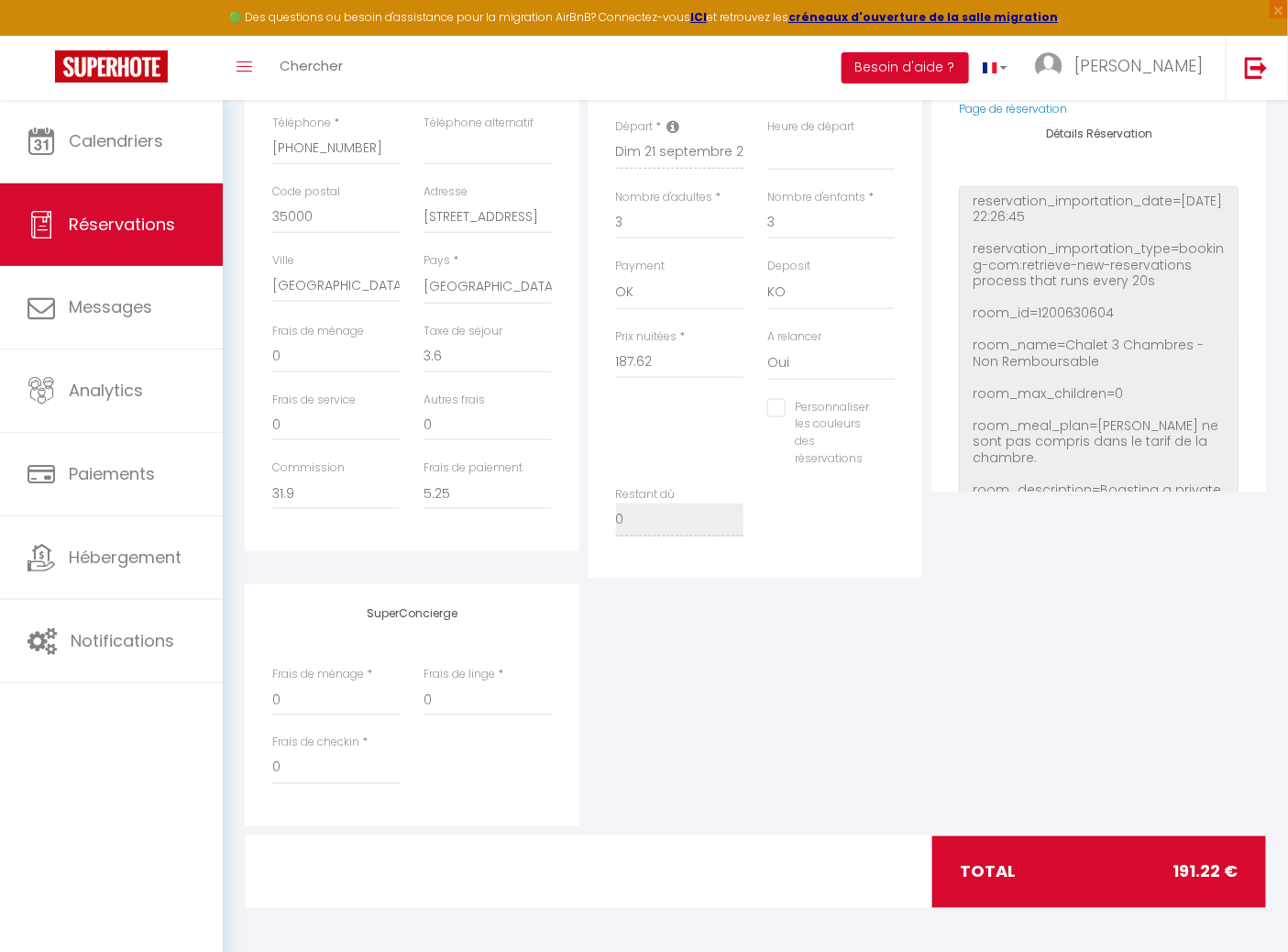
click at [1240, 627] on div "Détails Voyageur Prénom * yaelle Nom * semana Email * [EMAIL_ADDRESS][DOMAIN_NA…" at bounding box center [755, 365] width 1022 height 940
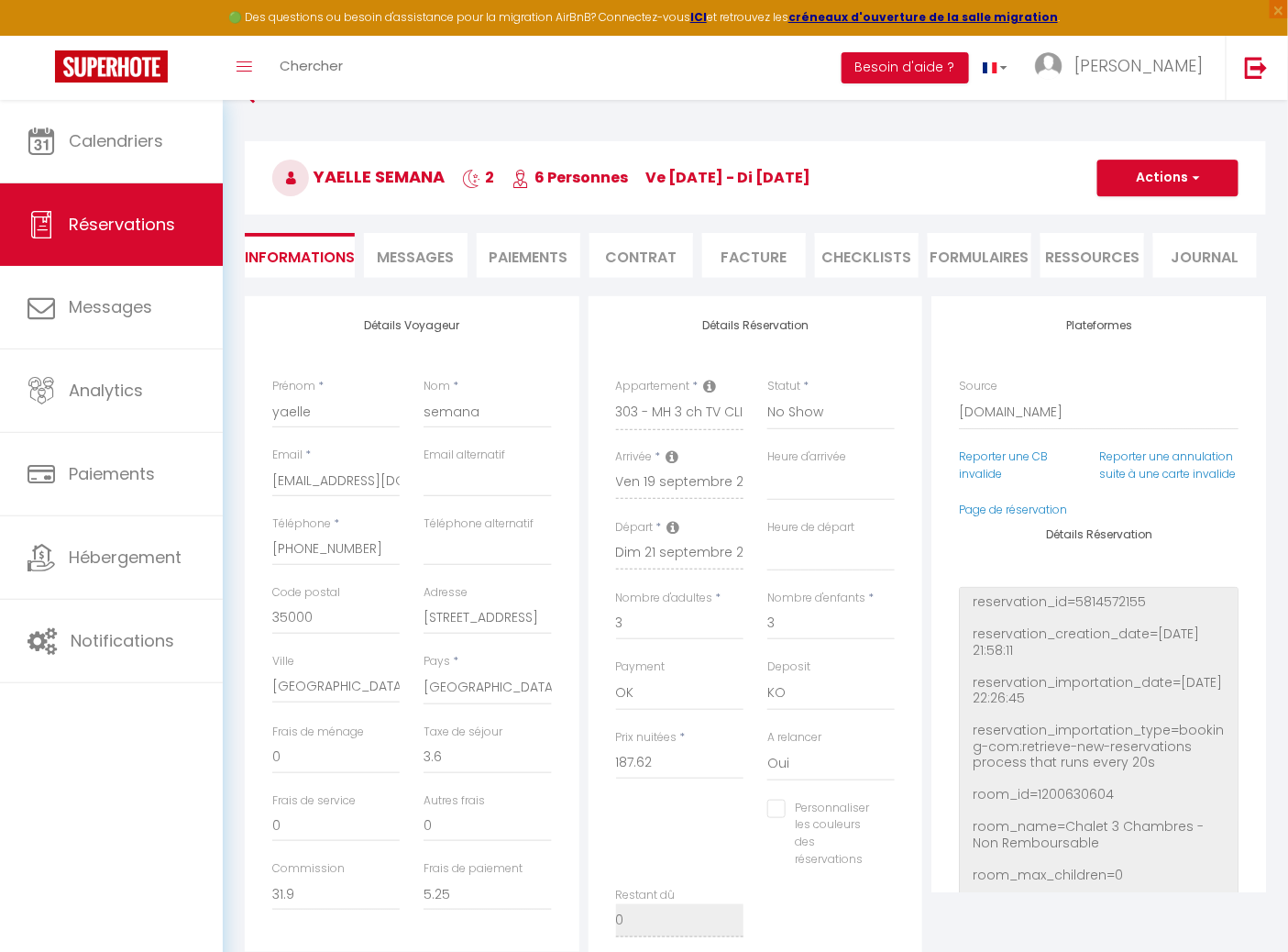
scroll to position [53, 0]
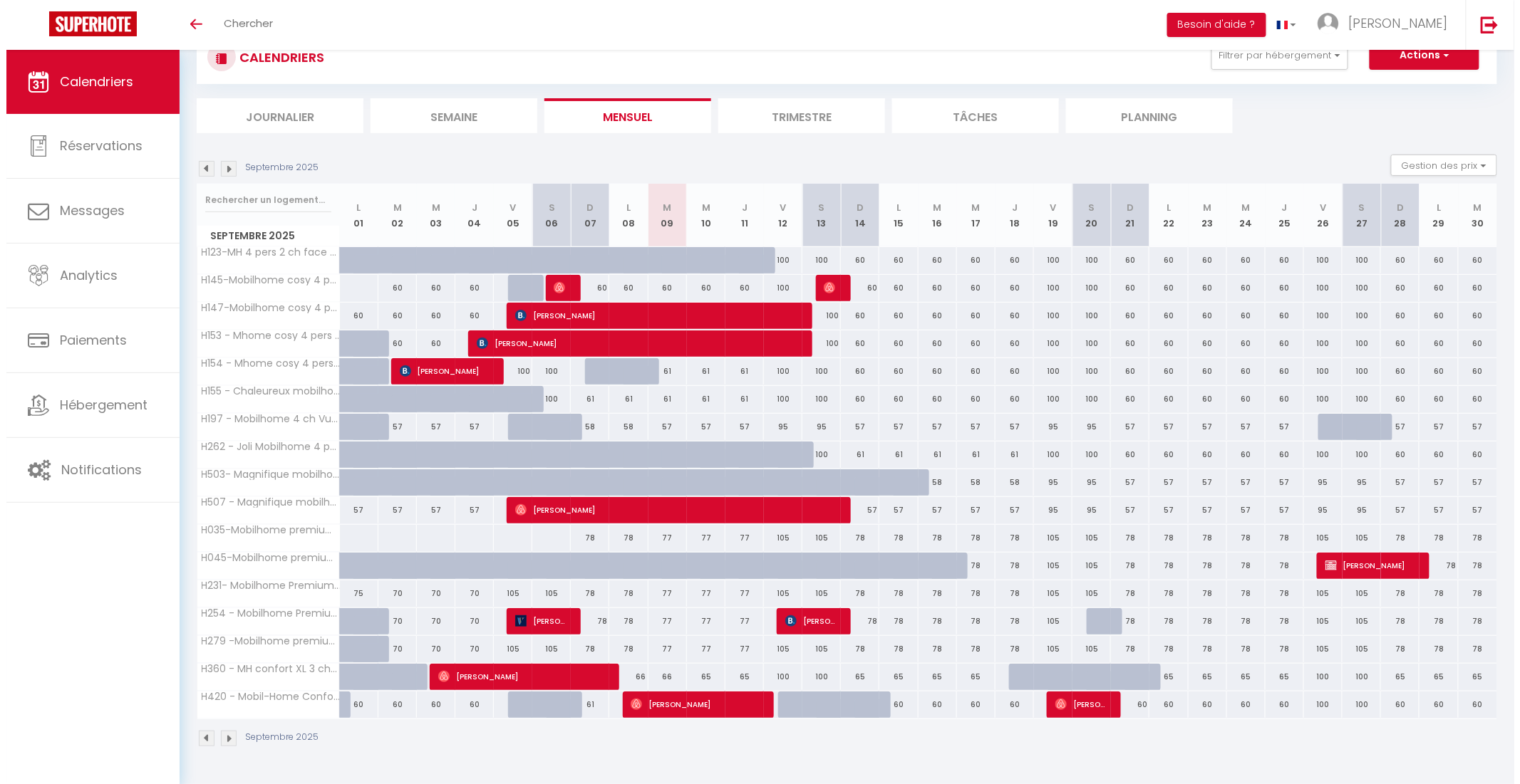
scroll to position [50, 0]
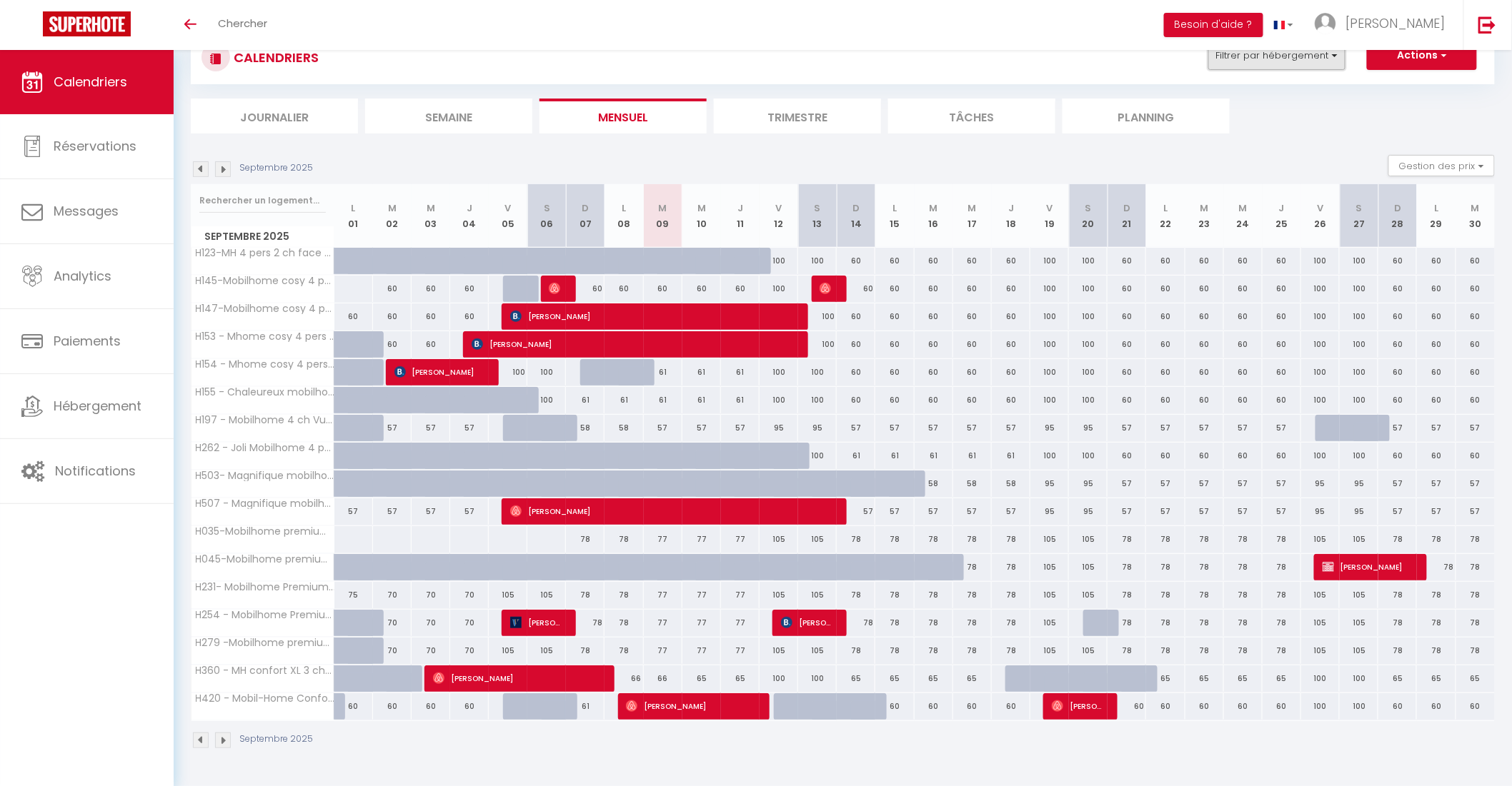
click at [1287, 56] on button "Filtrer par hébergement" at bounding box center [1276, 56] width 137 height 29
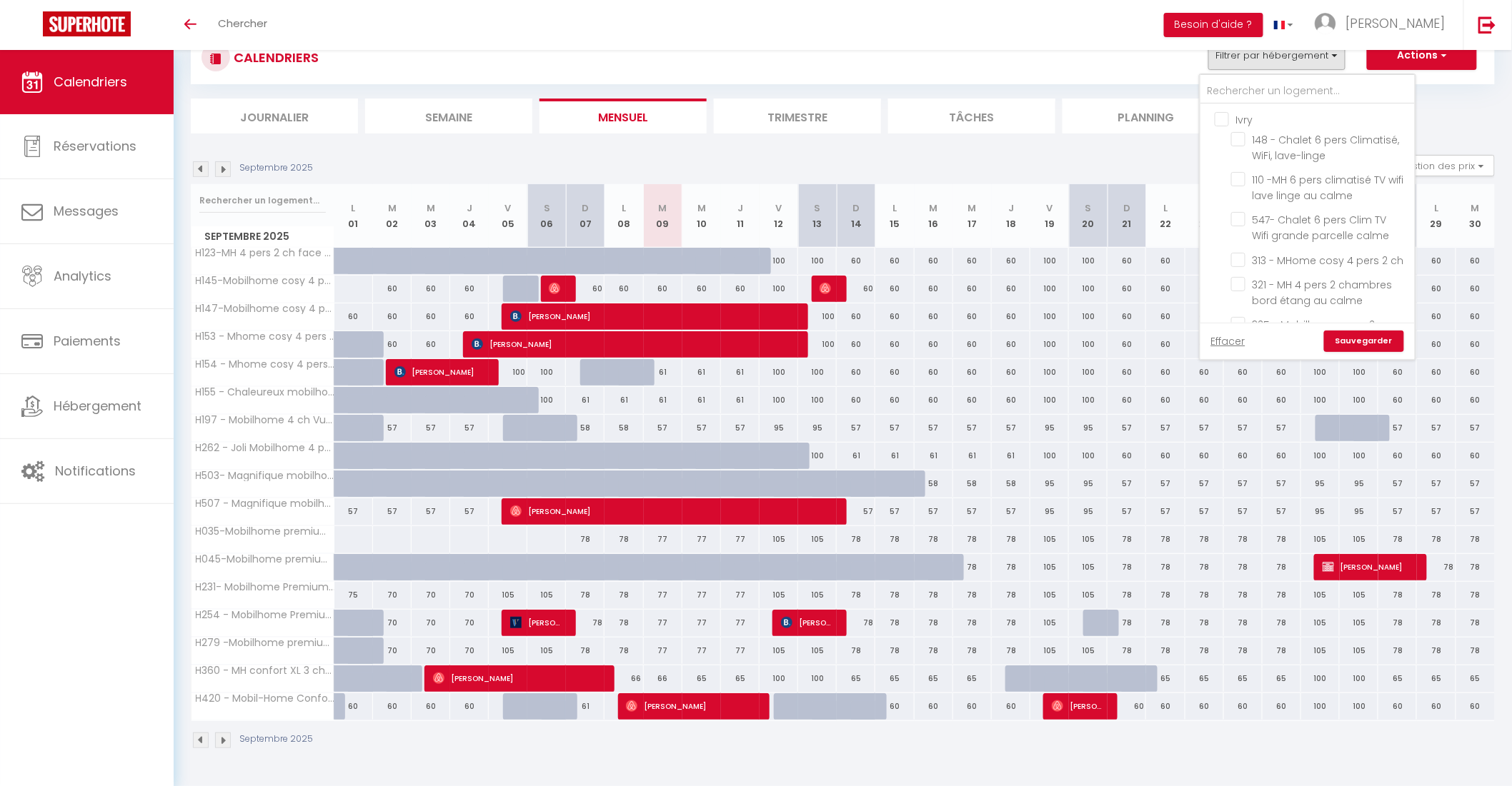
click at [1224, 119] on input "Ivry" at bounding box center [1322, 118] width 214 height 14
checkbox input "true"
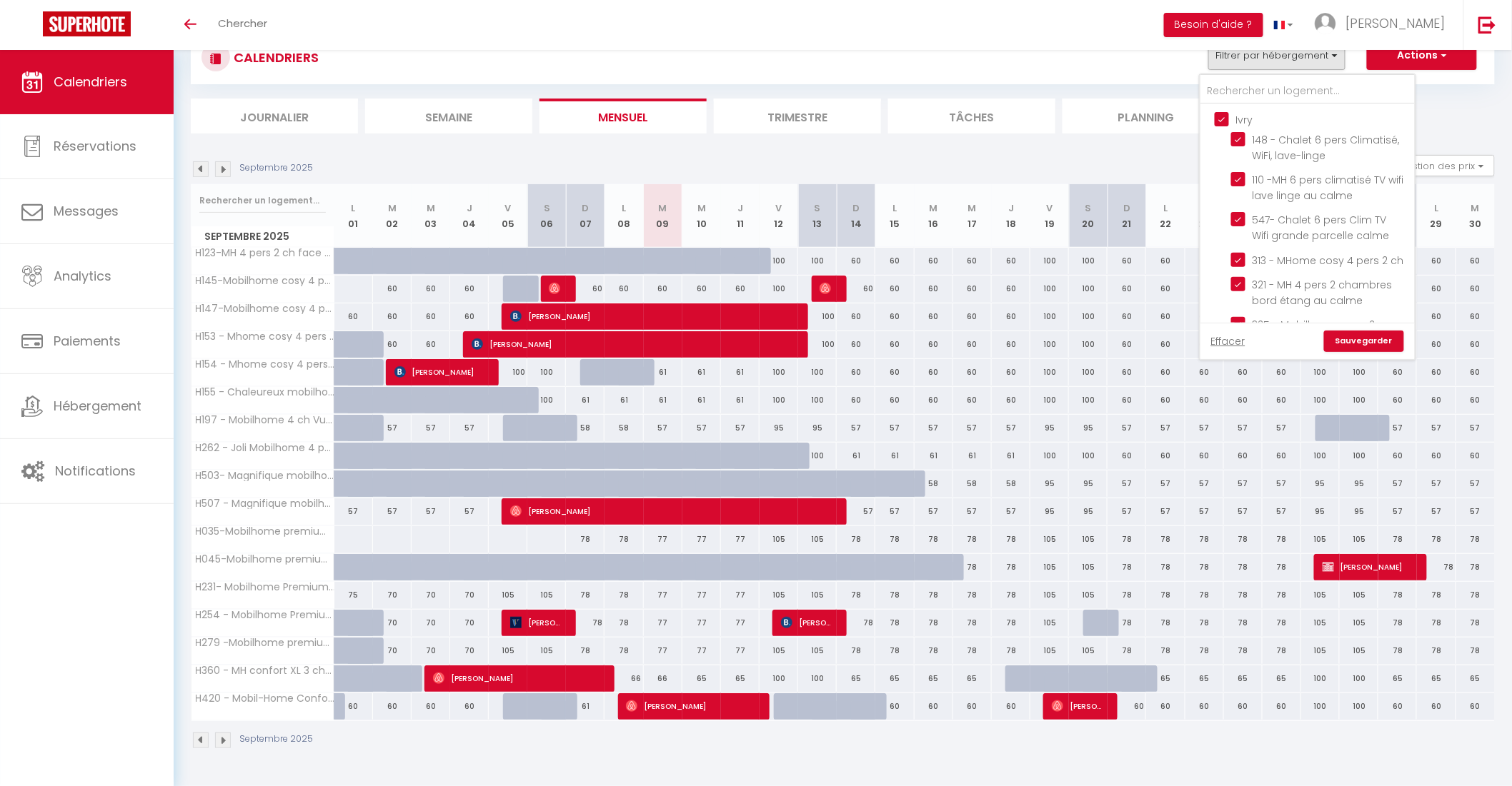
checkbox input "true"
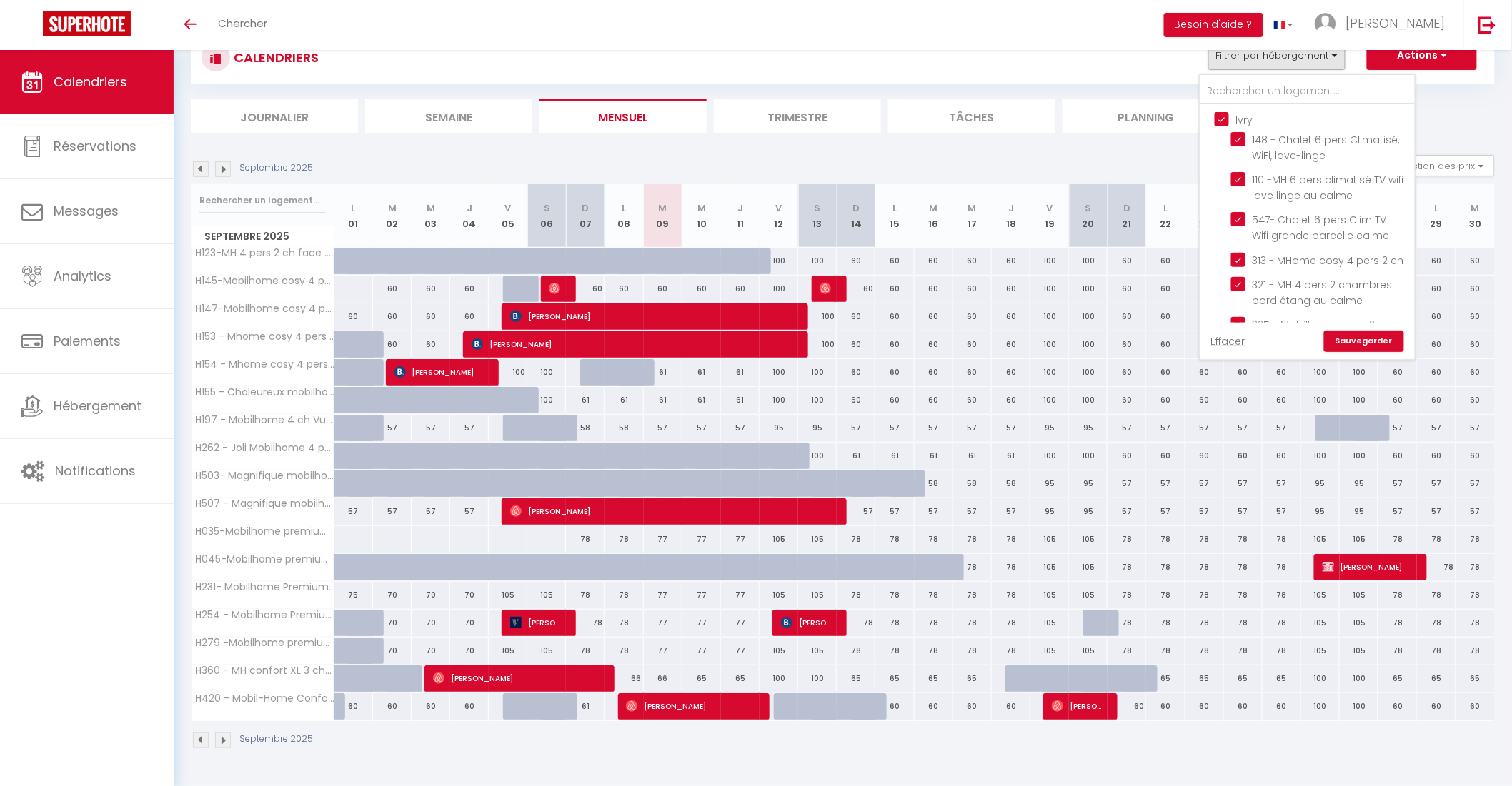
checkbox input "true"
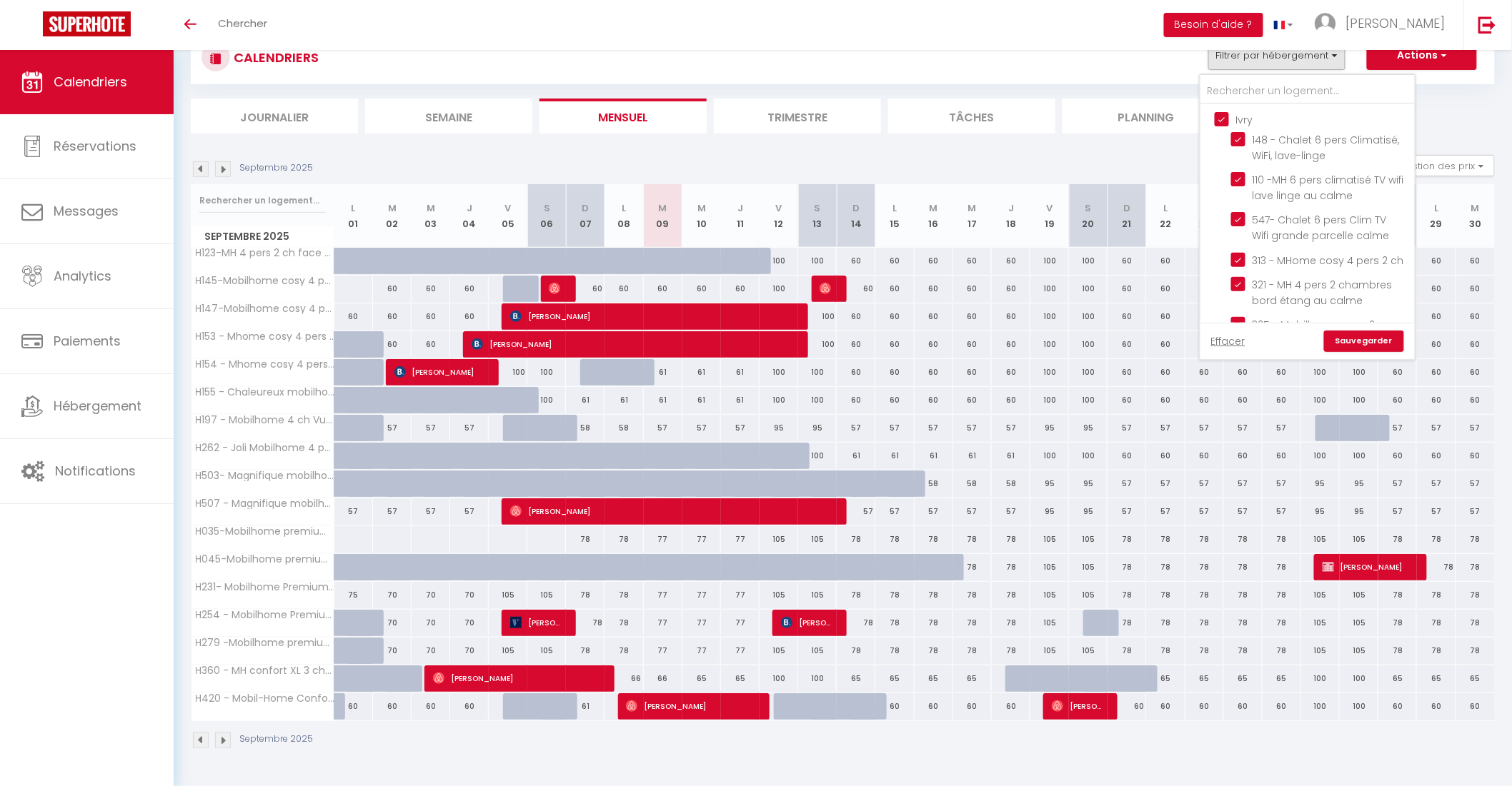
checkbox input "true"
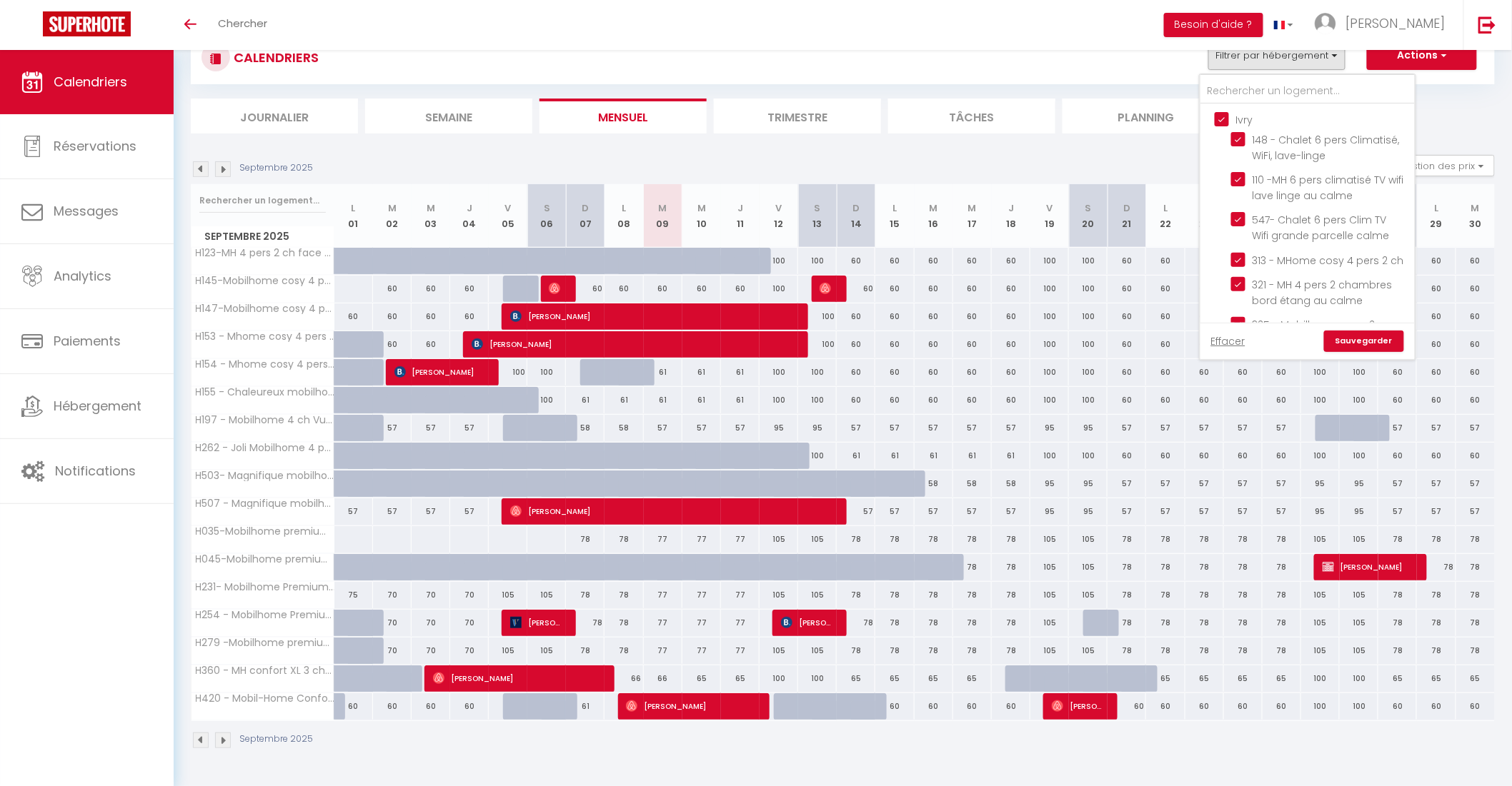
checkbox input "true"
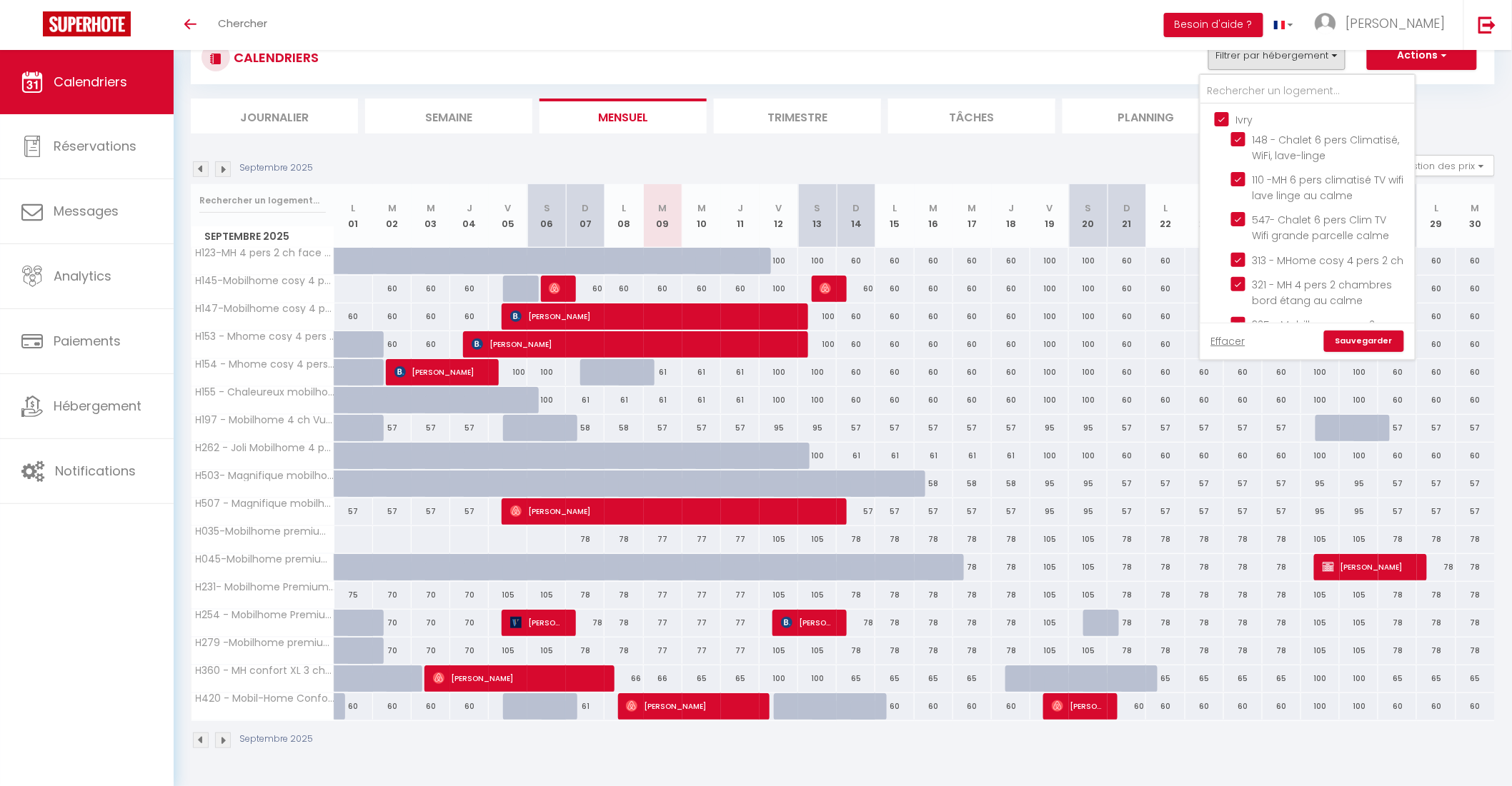
checkbox input "true"
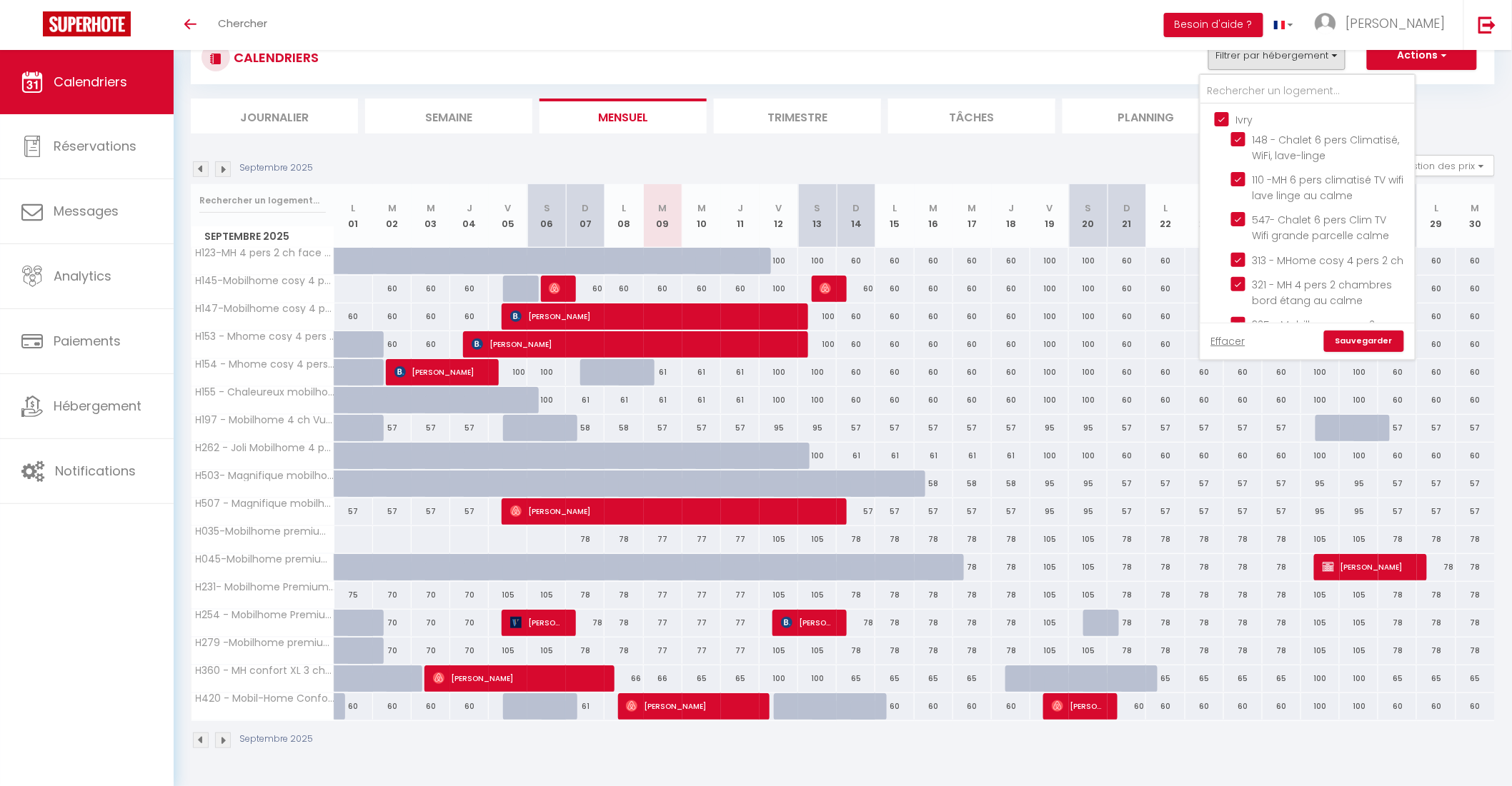
checkbox input "true"
checkbox input "false"
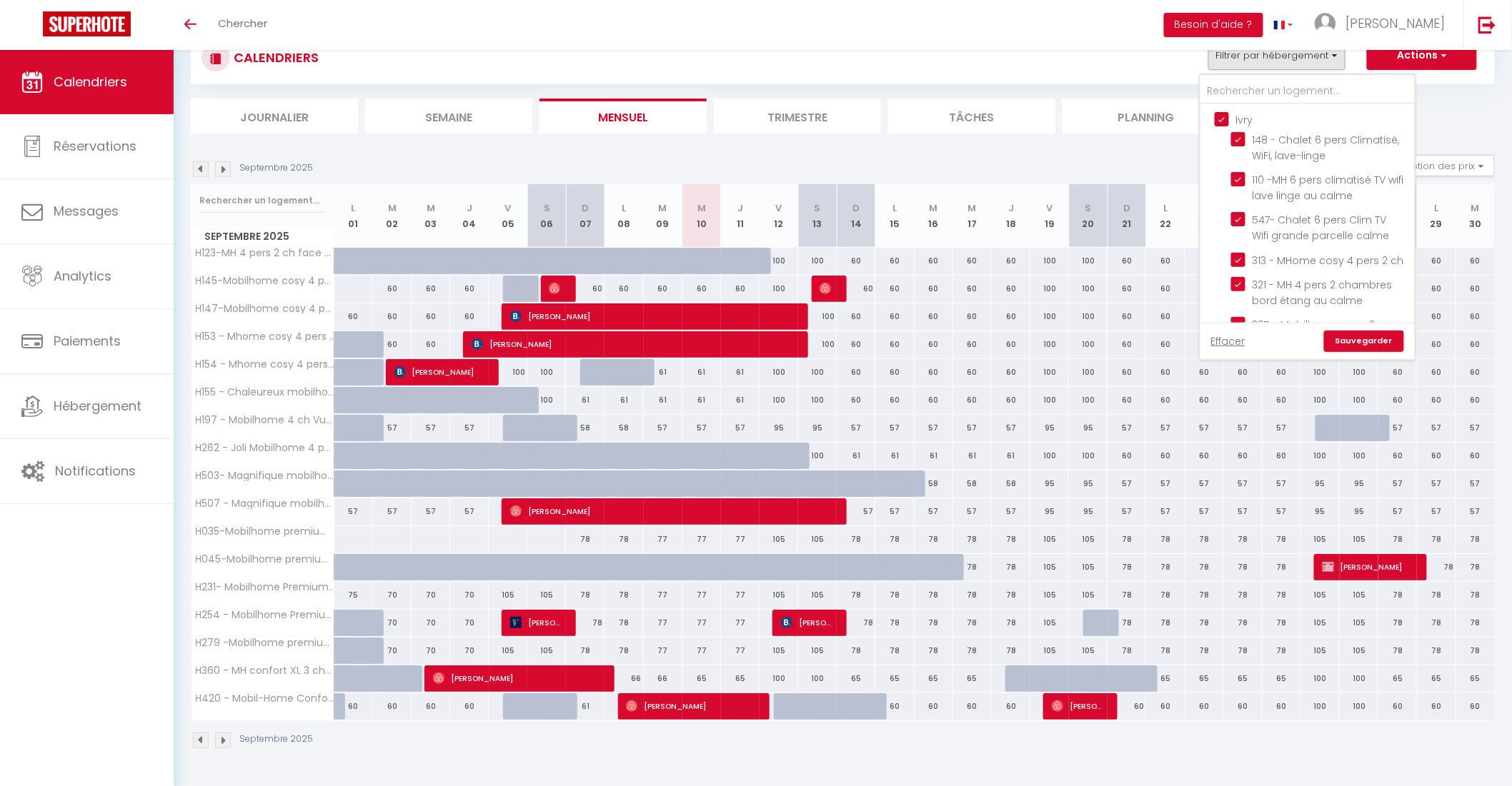
click at [1377, 339] on link "Sauvegarder" at bounding box center [1364, 341] width 80 height 21
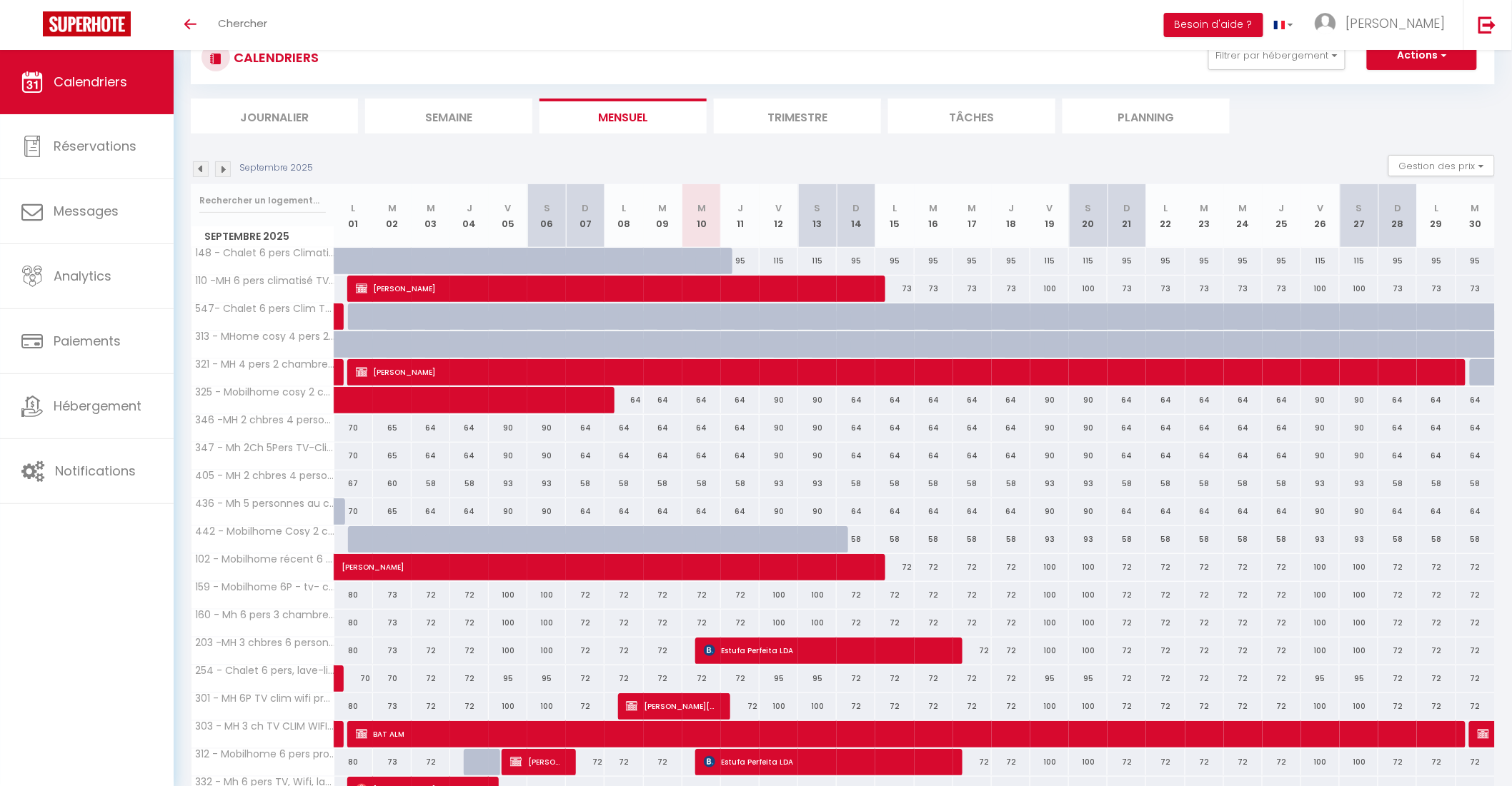
click at [227, 170] on img at bounding box center [222, 169] width 16 height 16
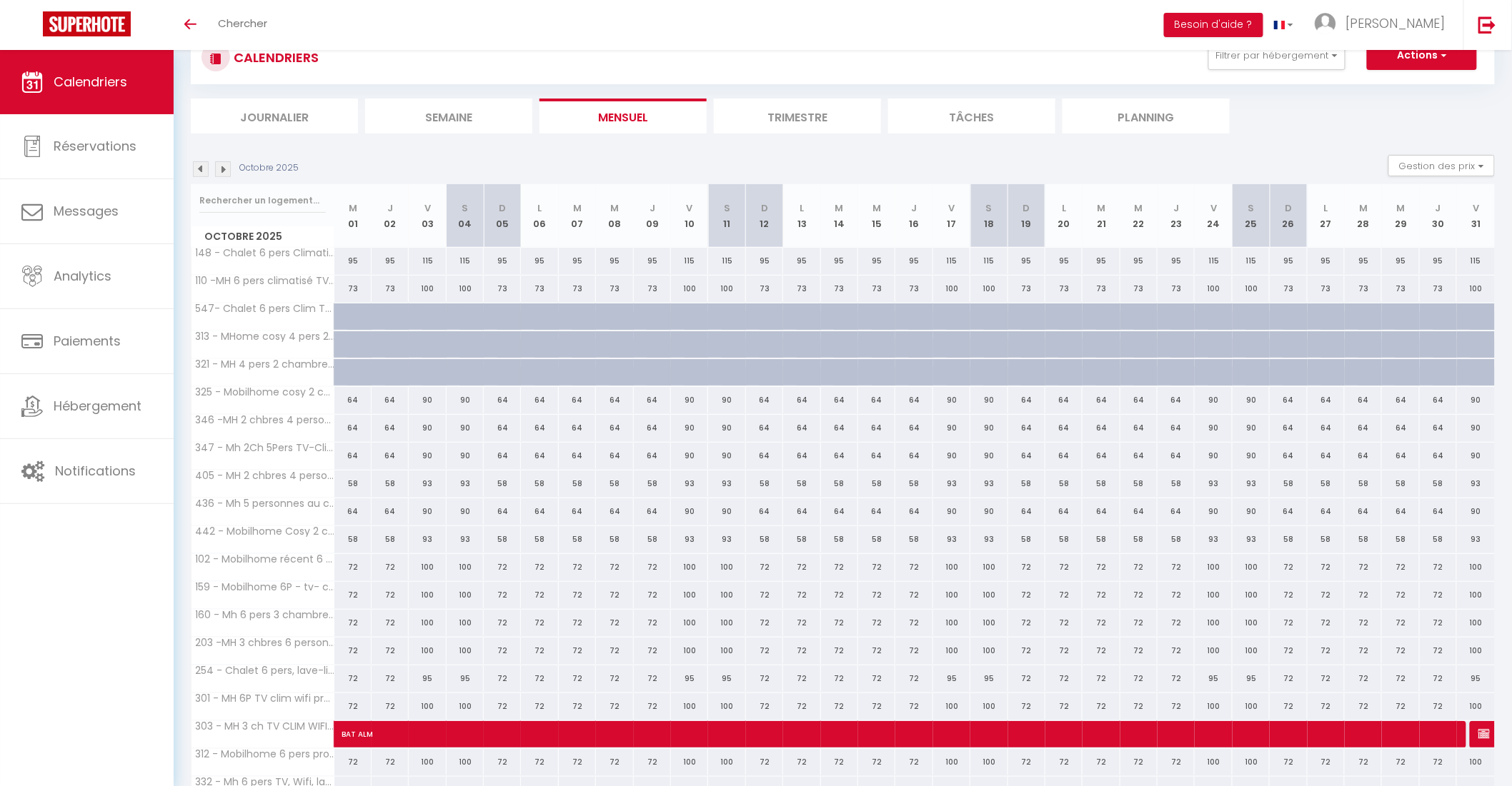
click at [228, 170] on img at bounding box center [222, 169] width 16 height 16
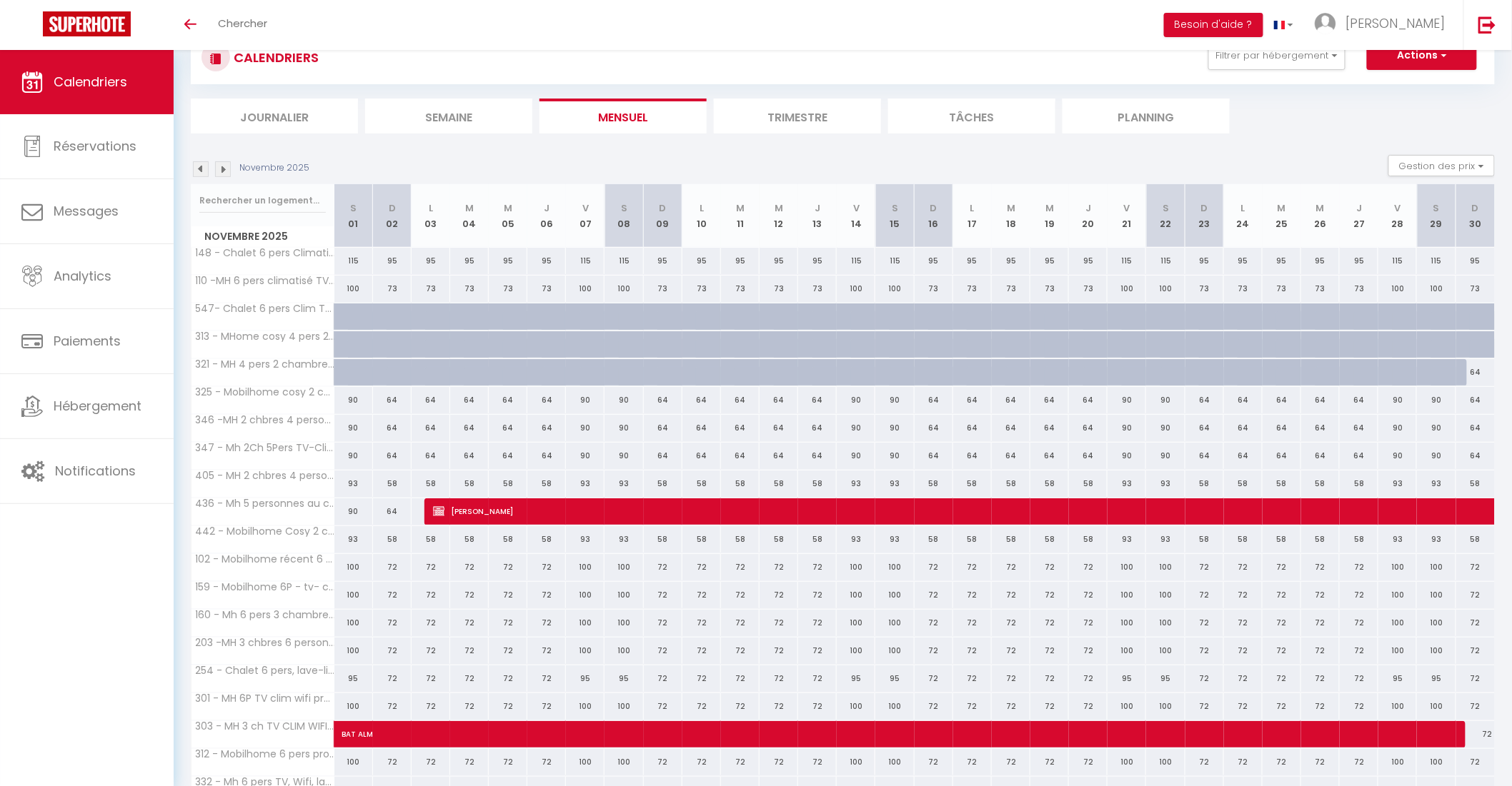
click at [202, 170] on img at bounding box center [200, 169] width 16 height 16
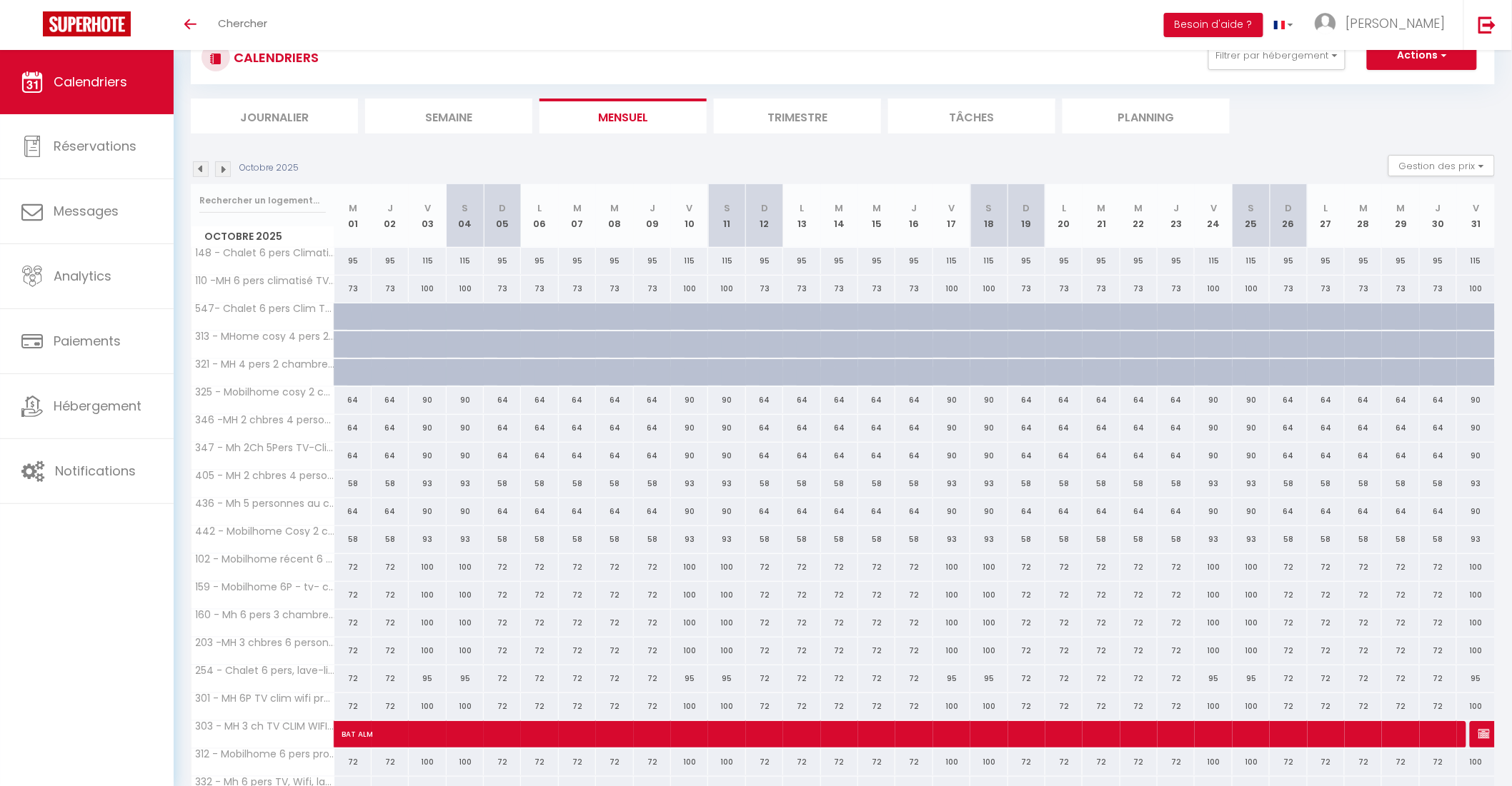
click at [202, 170] on img at bounding box center [200, 169] width 16 height 16
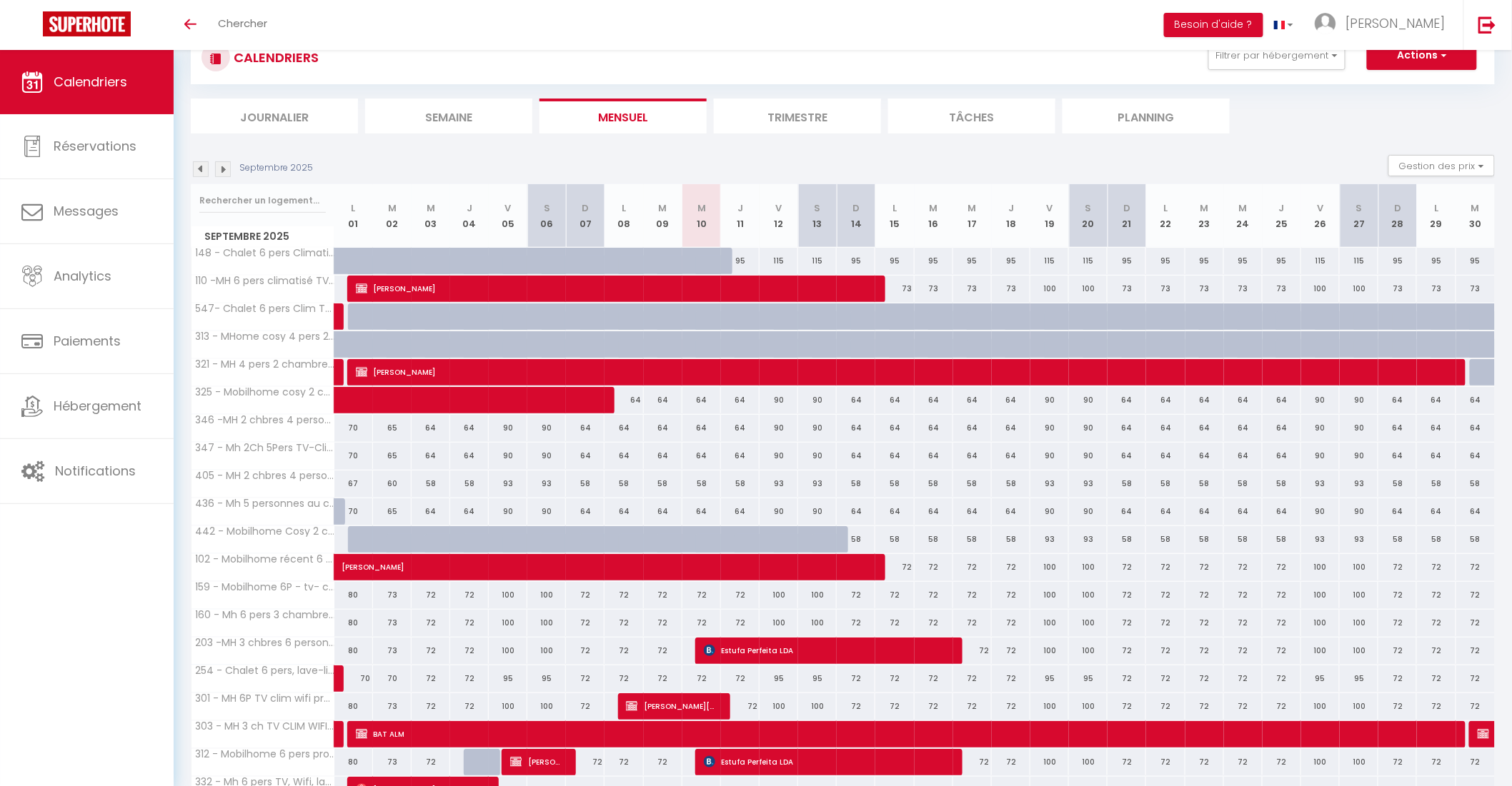
click at [780, 401] on div "90" at bounding box center [779, 400] width 39 height 27
type input "90"
type input "Ven 12 Septembre 2025"
type input "Sam 13 Septembre 2025"
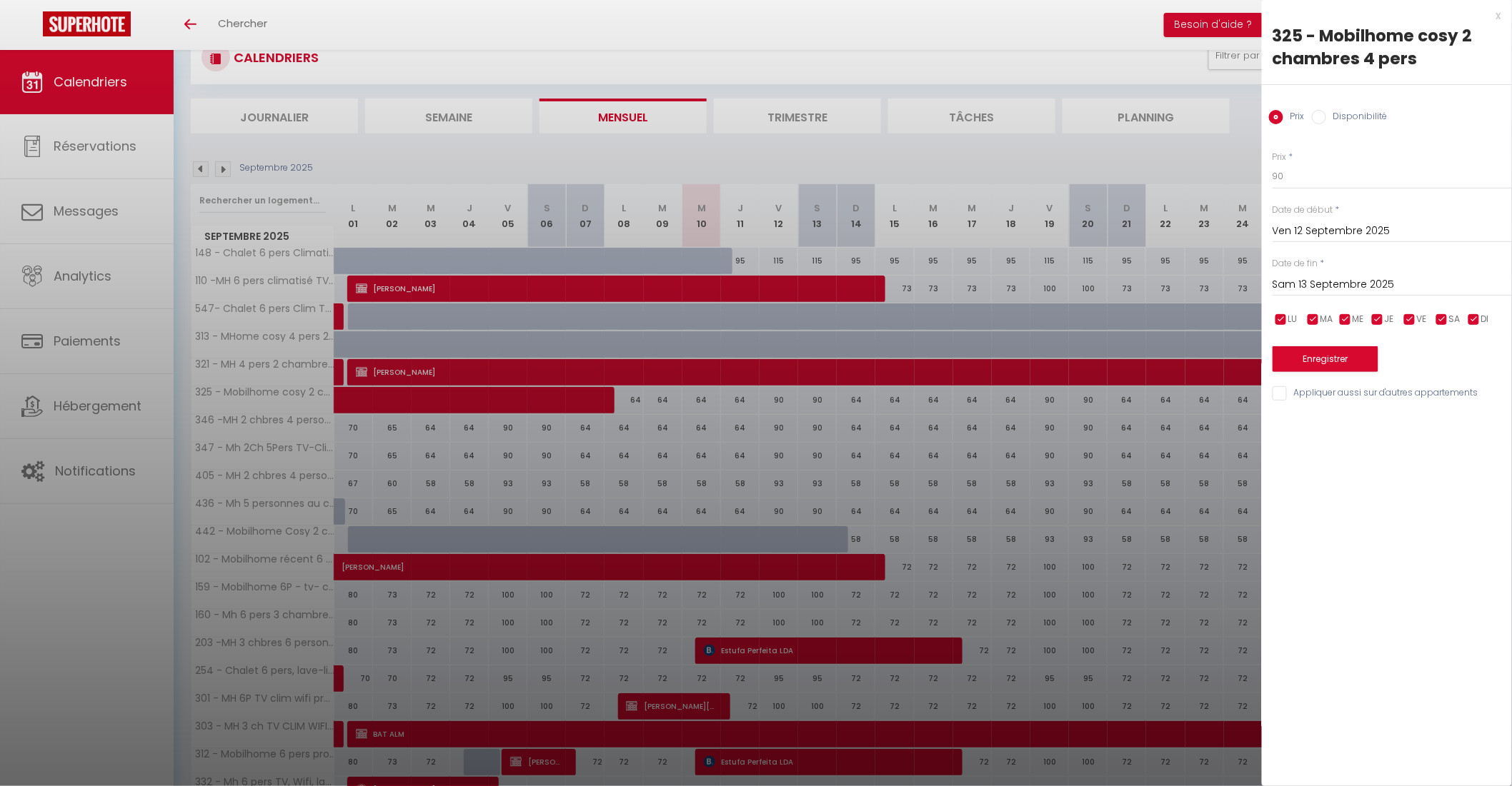
drag, startPoint x: 1476, startPoint y: 319, endPoint x: 1463, endPoint y: 326, distance: 14.8
click at [1476, 319] on input "checkbox" at bounding box center [1473, 319] width 14 height 14
checkbox input "false"
click at [1379, 320] on input "checkbox" at bounding box center [1377, 319] width 14 height 14
checkbox input "false"
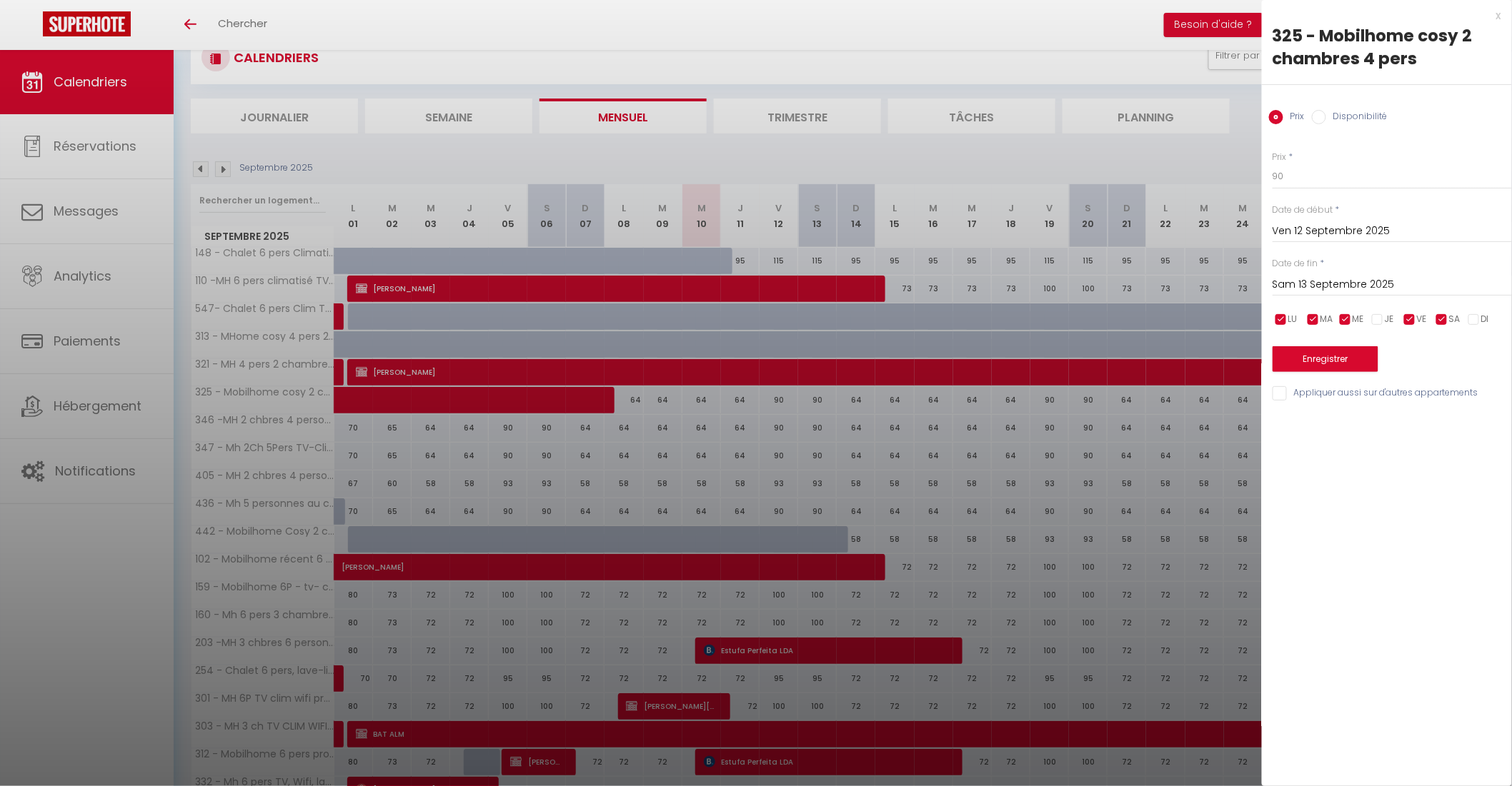
click at [1338, 320] on input "checkbox" at bounding box center [1344, 319] width 14 height 14
checkbox input "false"
click at [1308, 323] on input "checkbox" at bounding box center [1313, 319] width 14 height 14
checkbox input "false"
click at [1282, 323] on input "checkbox" at bounding box center [1281, 319] width 14 height 14
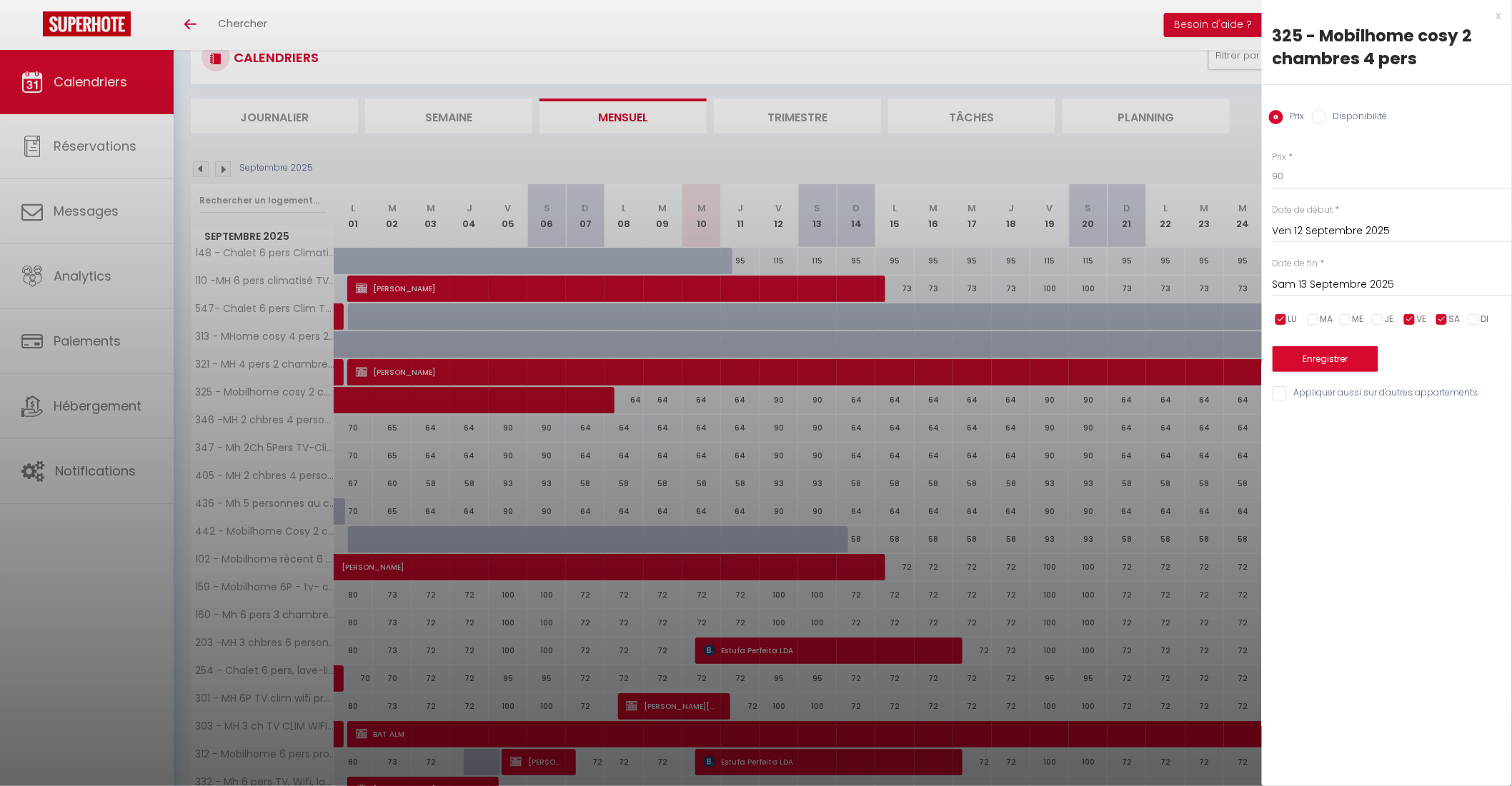
checkbox input "false"
click at [1279, 397] on input "Appliquer aussi sur d'autres appartements" at bounding box center [1392, 393] width 239 height 14
checkbox input "true"
click at [1291, 176] on input "90" at bounding box center [1392, 176] width 239 height 26
type input "9"
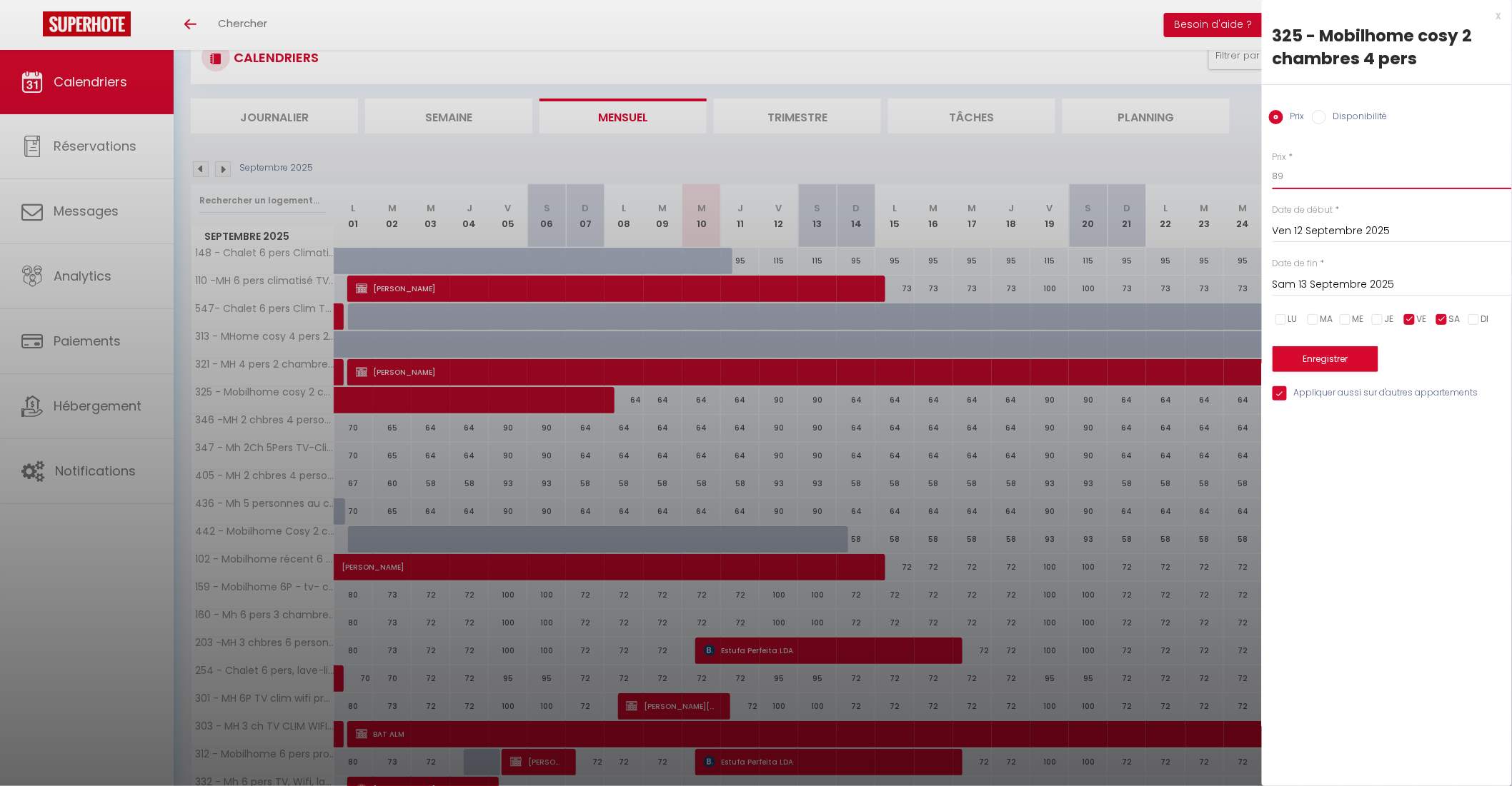
type input "89"
click at [1344, 355] on button "Enregistrer" at bounding box center [1325, 359] width 106 height 26
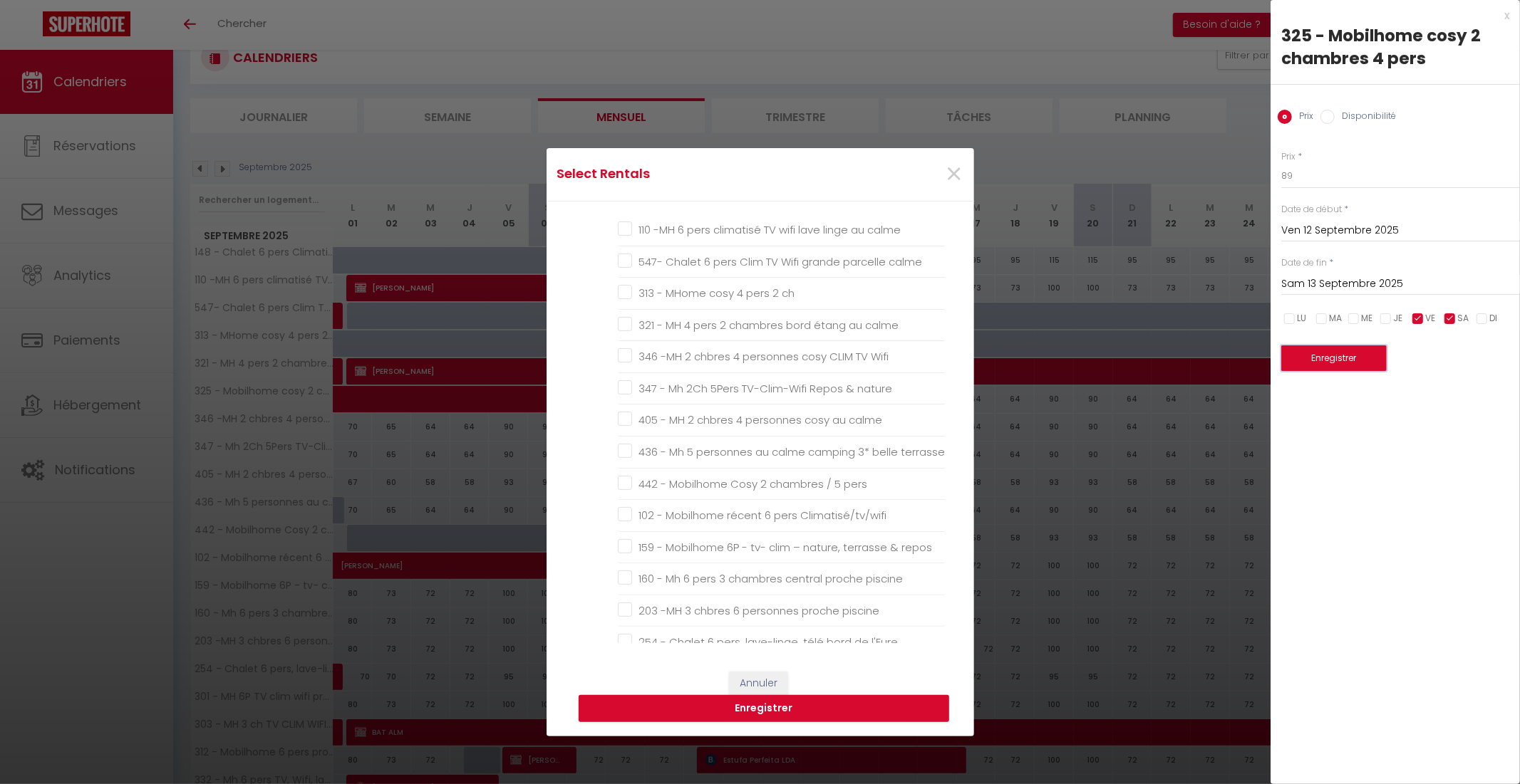
scroll to position [91, 0]
click at [621, 311] on calme "321 - MH 4 pers 2 chambres bord étang au calme" at bounding box center [781, 313] width 328 height 14
checkbox calme "true"
checkbox lave-linge "false"
checkbox calme "false"
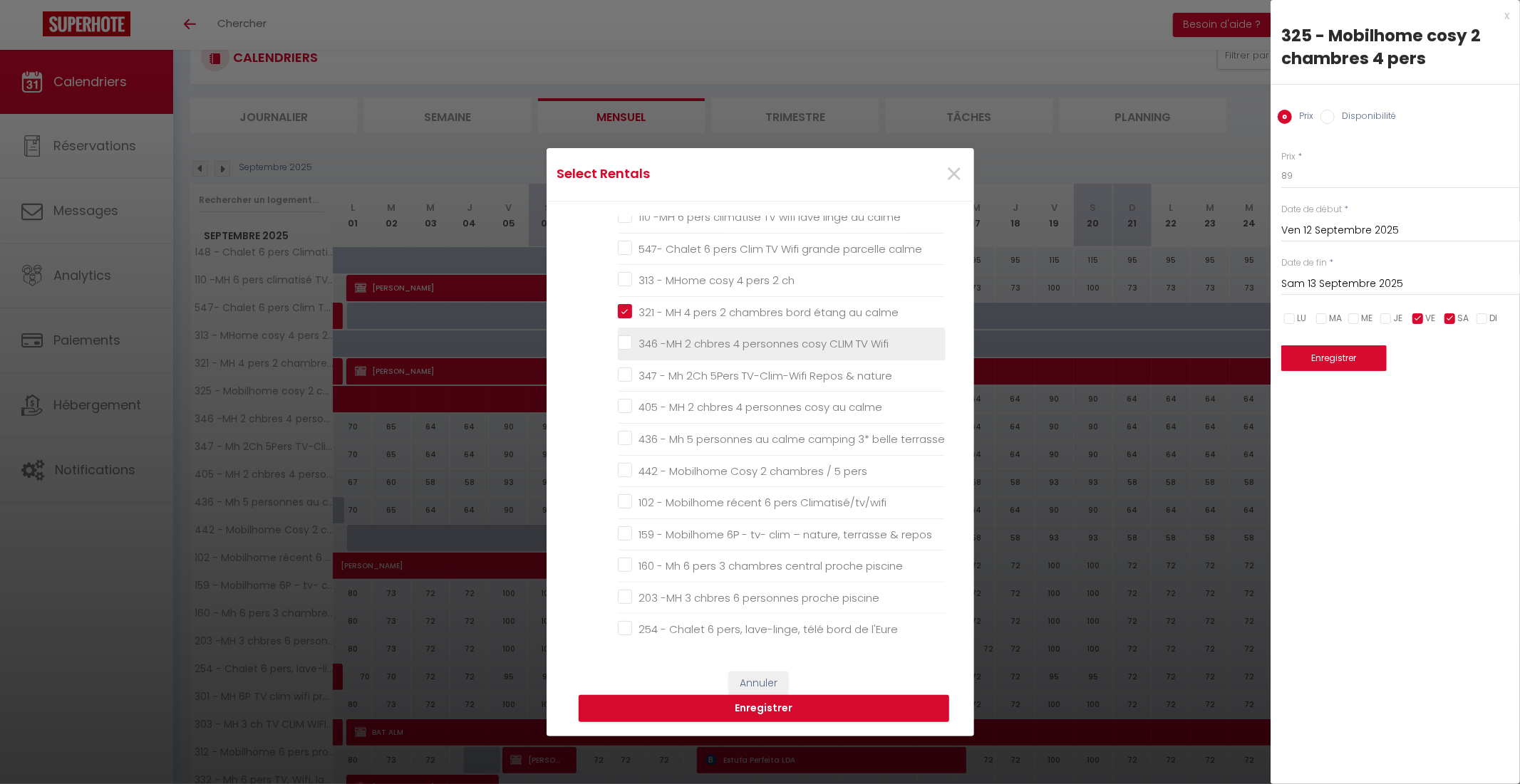
checkbox calme "false"
checkbox ch "false"
checkbox Wifi "false"
checkbox nature "false"
checkbox calme "false"
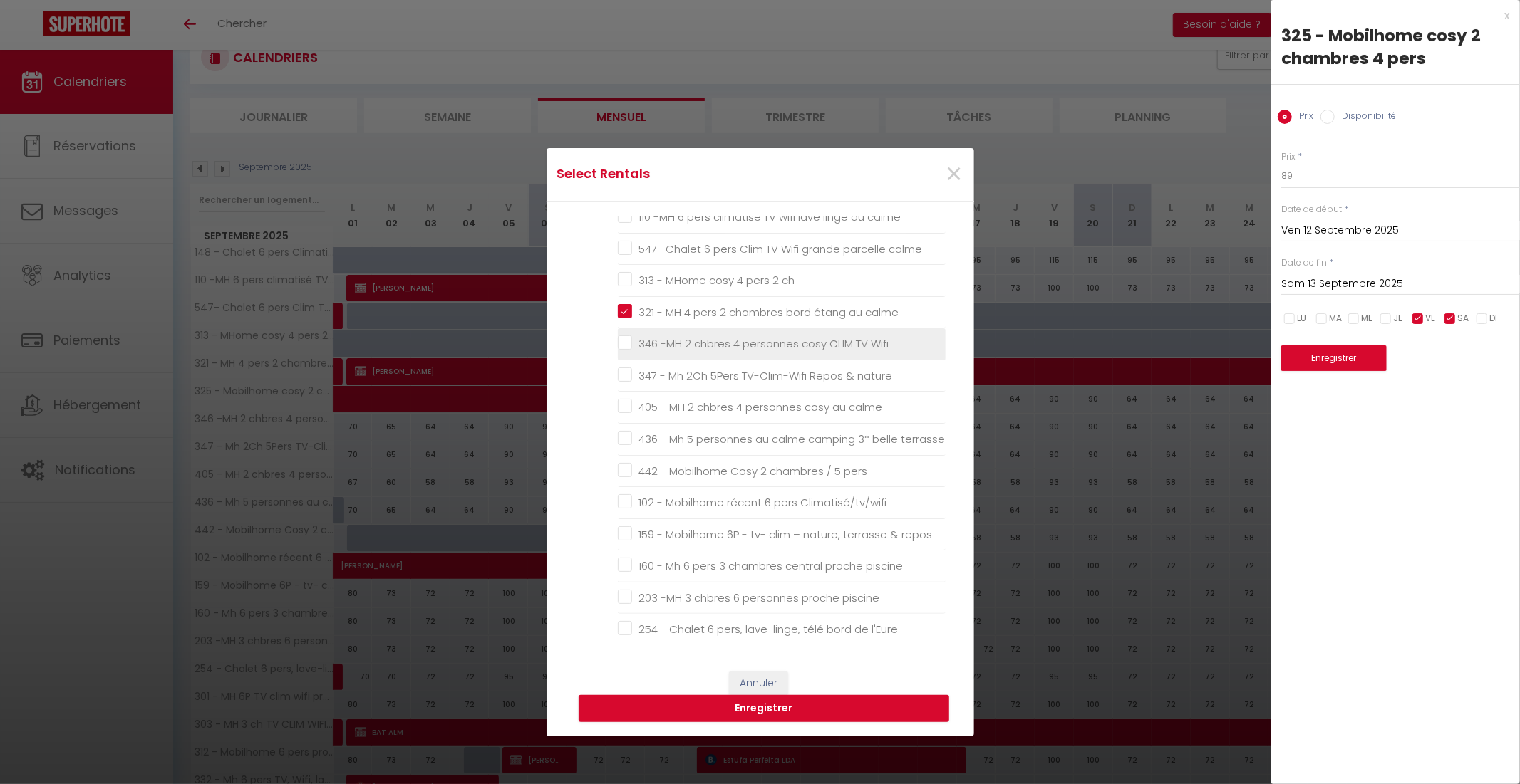
checkbox terrasse "false"
checkbox pers "false"
checkbox Climatisé\/tv\/wifi "false"
checkbox repos "false"
checkbox piscine "false"
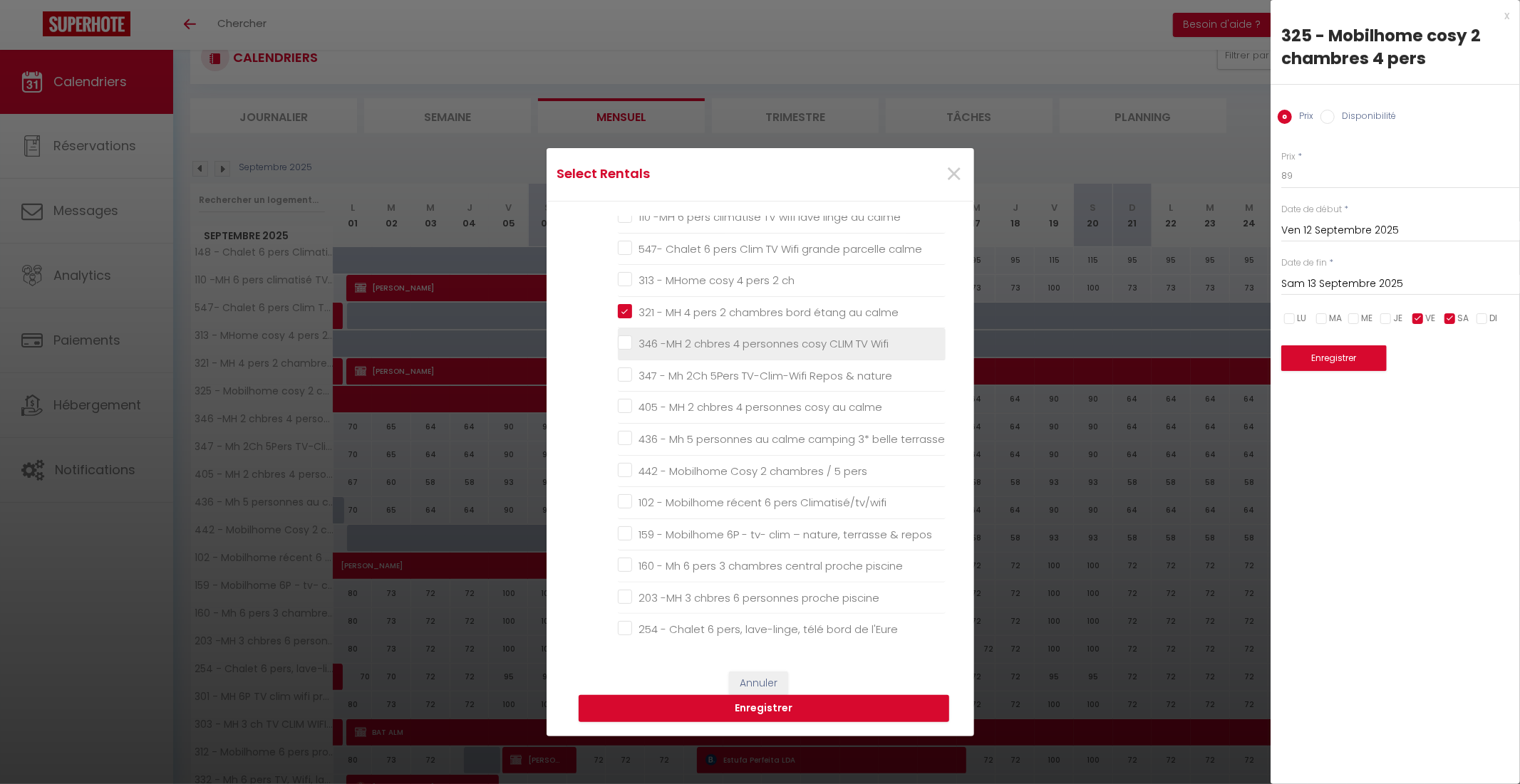
checkbox piscine "false"
checkbox l\'Eure "false"
checkbox piscine "false"
checkbox animations "false"
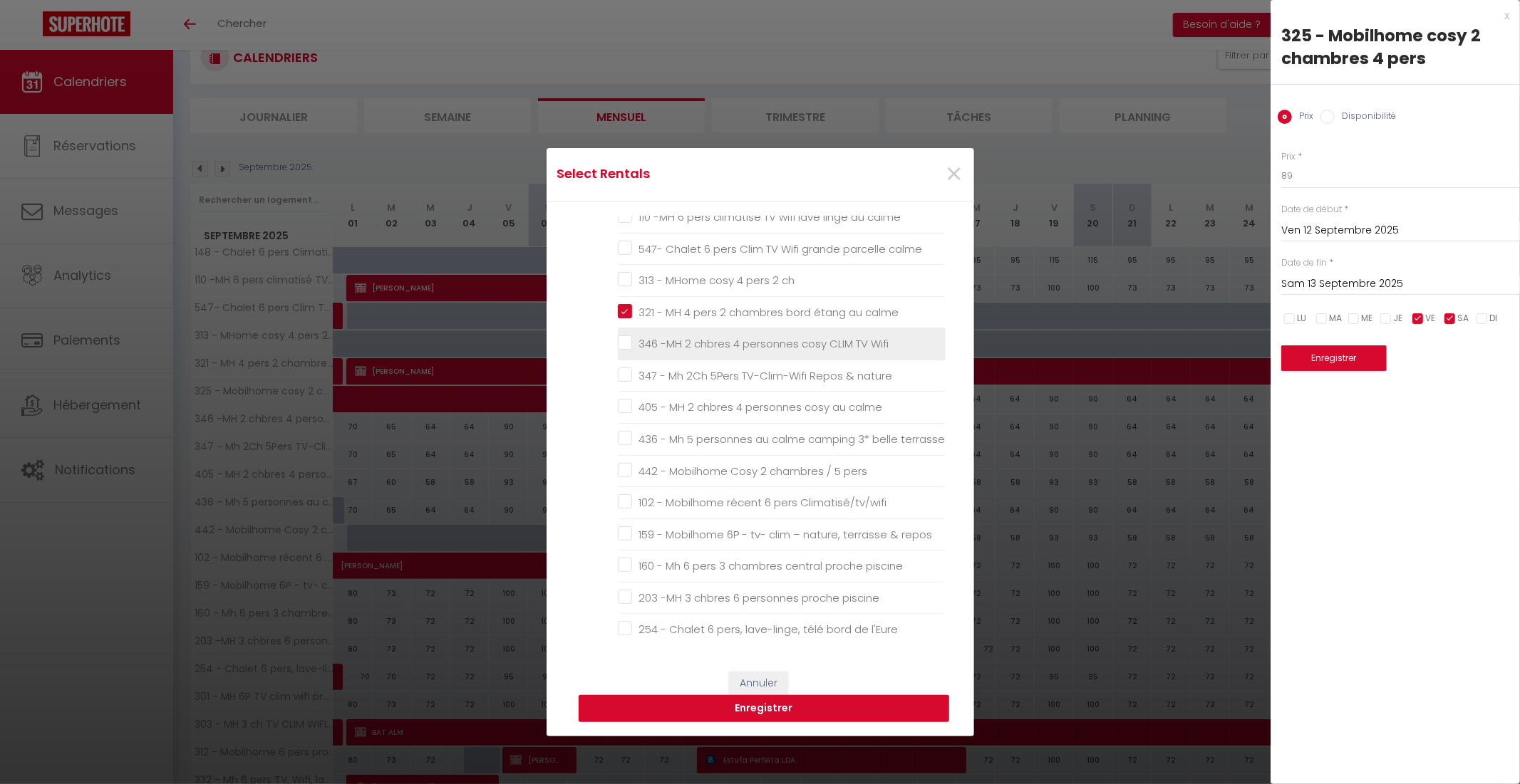
checkbox animations "false"
checkbox piscine "false"
checkbox animations "false"
checkbox calme "false"
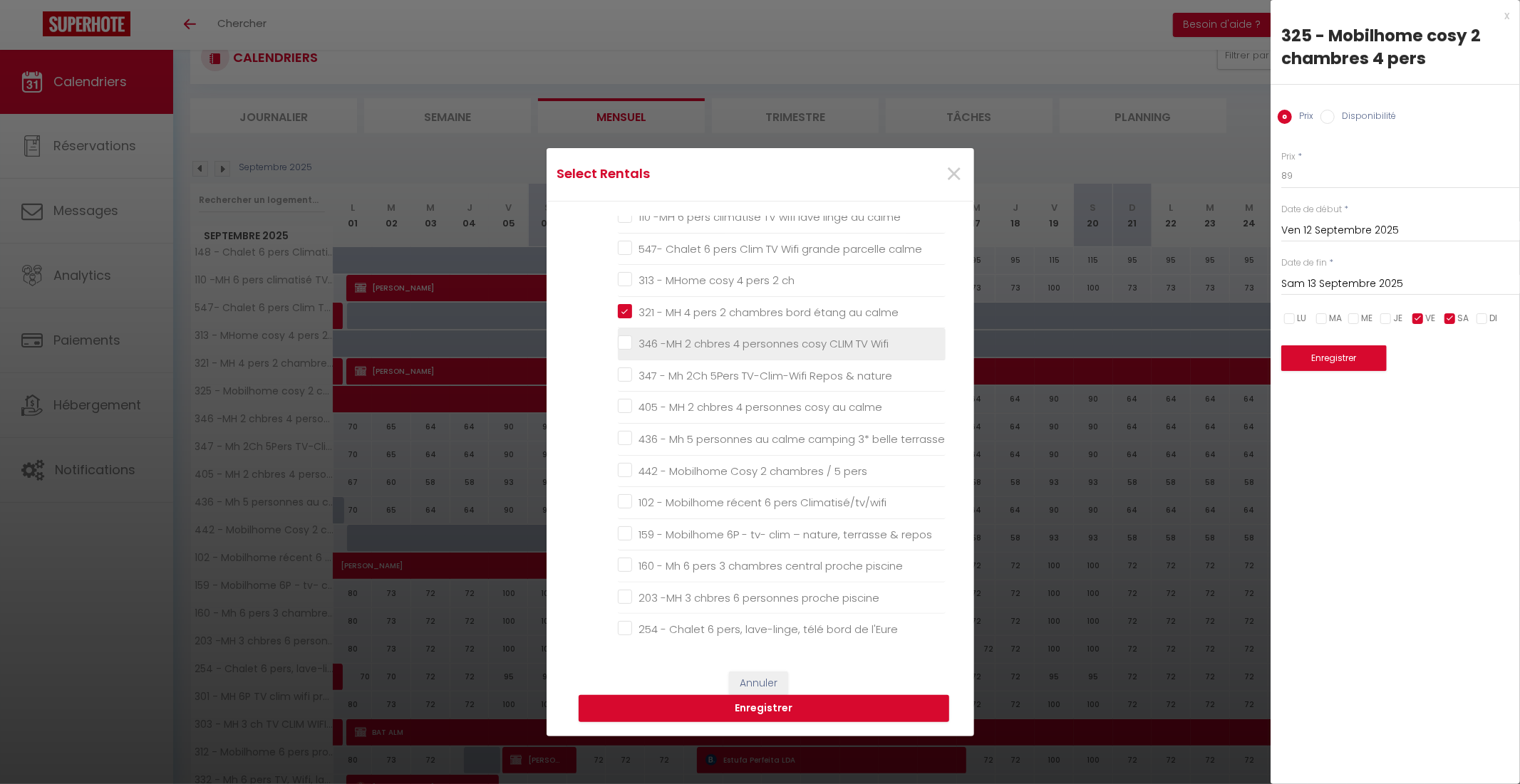
checkbox calme "false"
checkbox d\'étang "false"
checkbox calme "false"
checkbox rivière "false"
checkbox Climatisé "false"
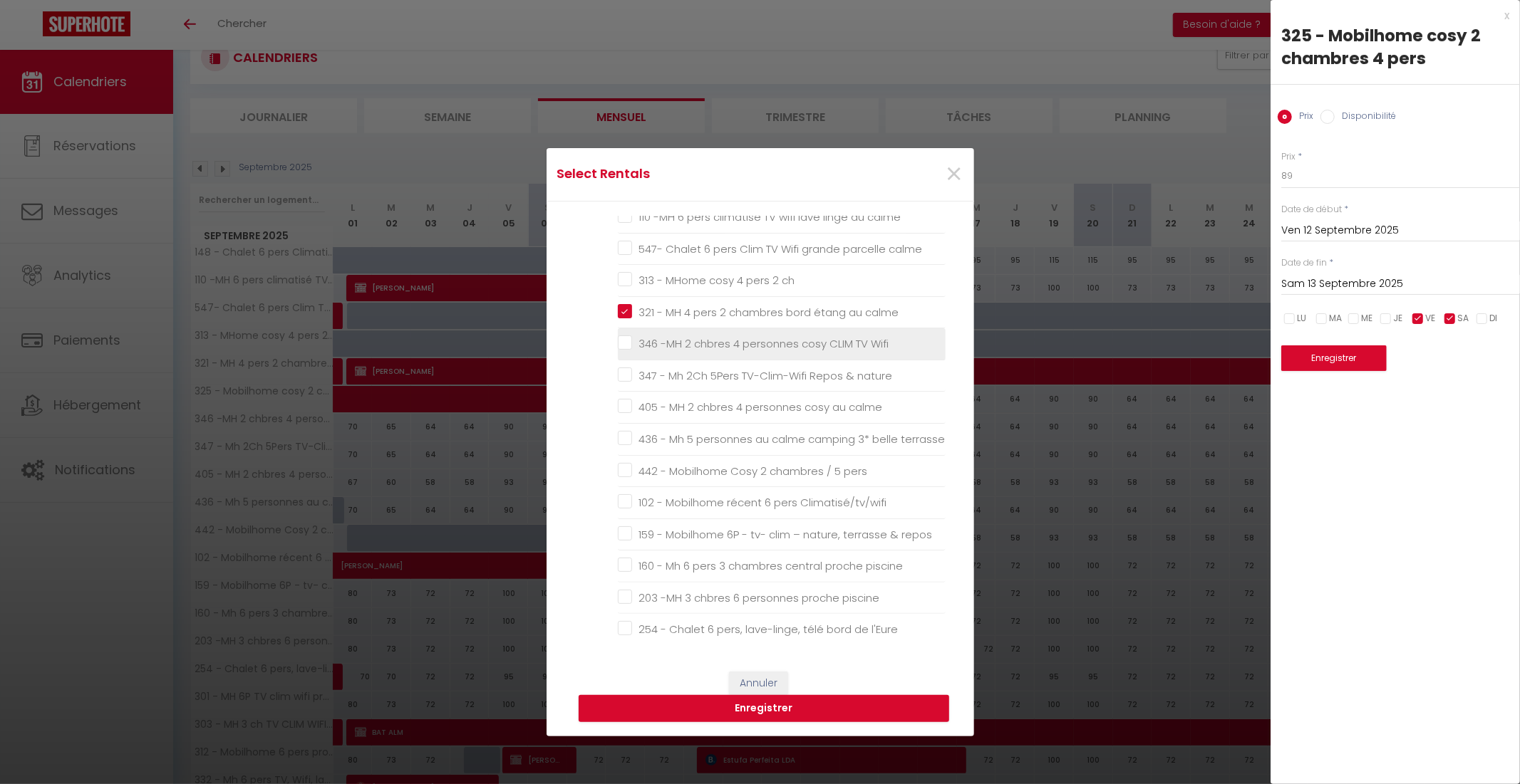
checkbox calme "false"
checkbox 2sdb "false"
checkbox calme "false"
checkbox Houlgate "false"
checkbox 5\* "false"
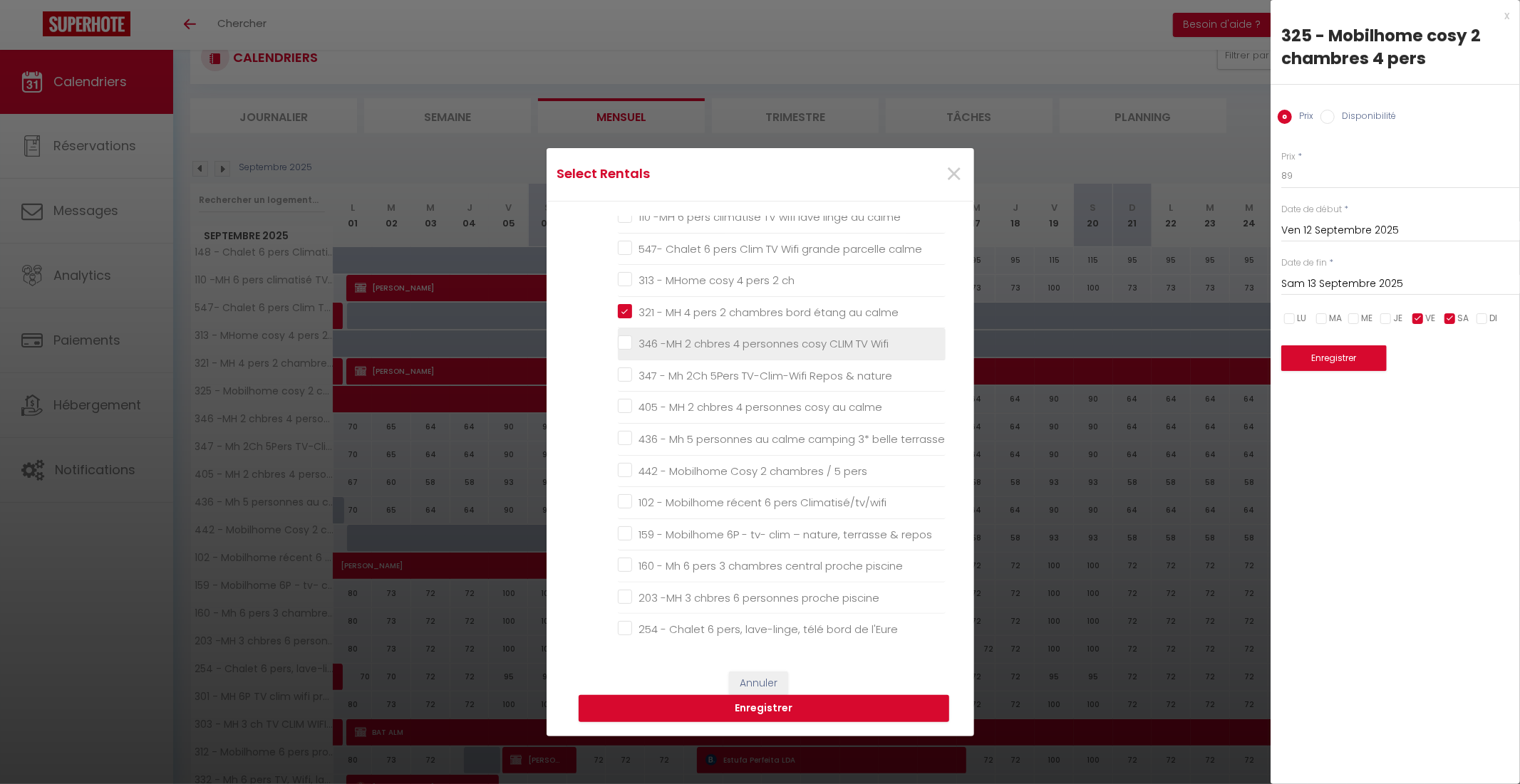
checkbox 5\* "false"
checkbox Houlgate "false"
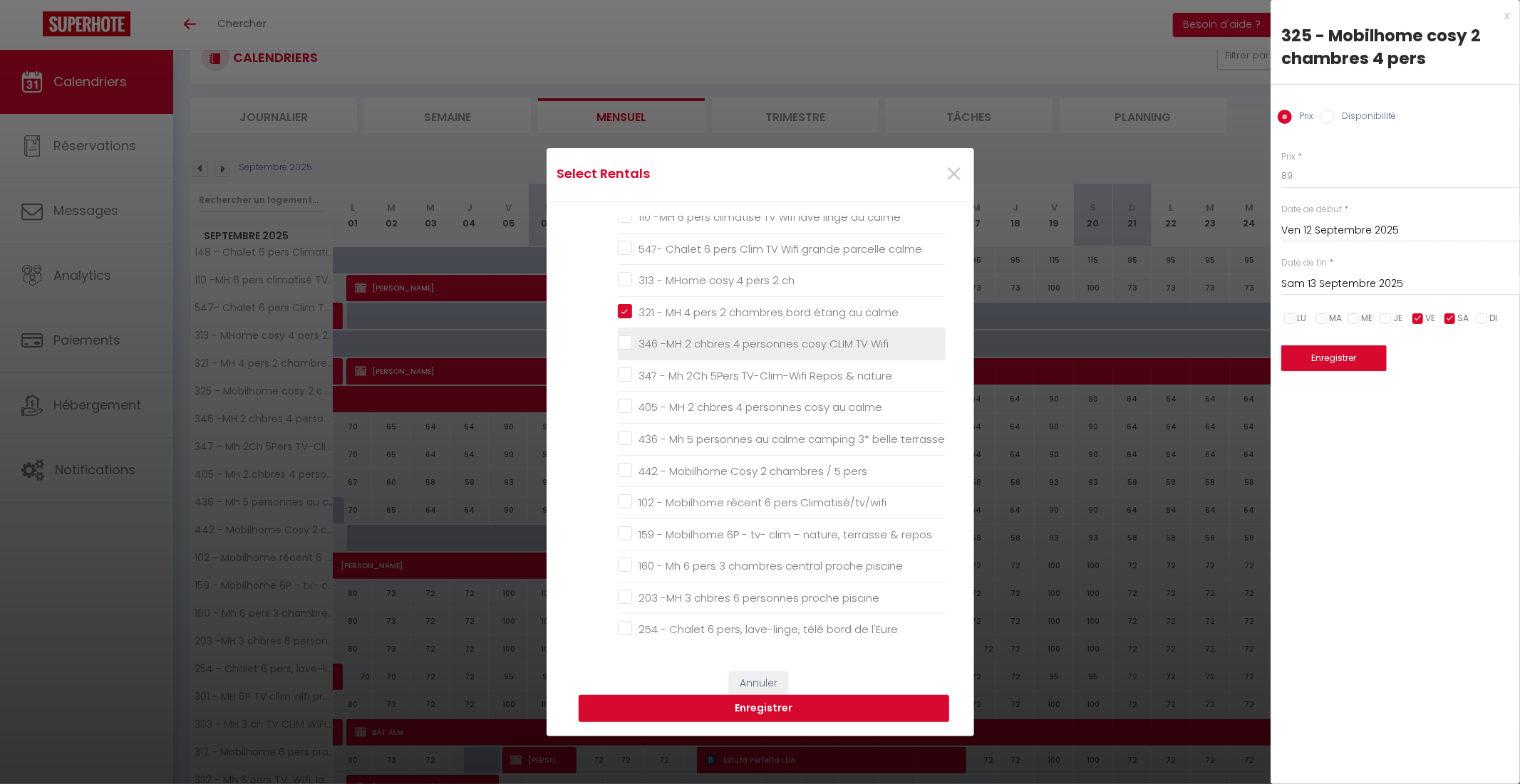
checkbox 5\* "false"
checkbox Houlgate "false"
checkbox 5\* "false"
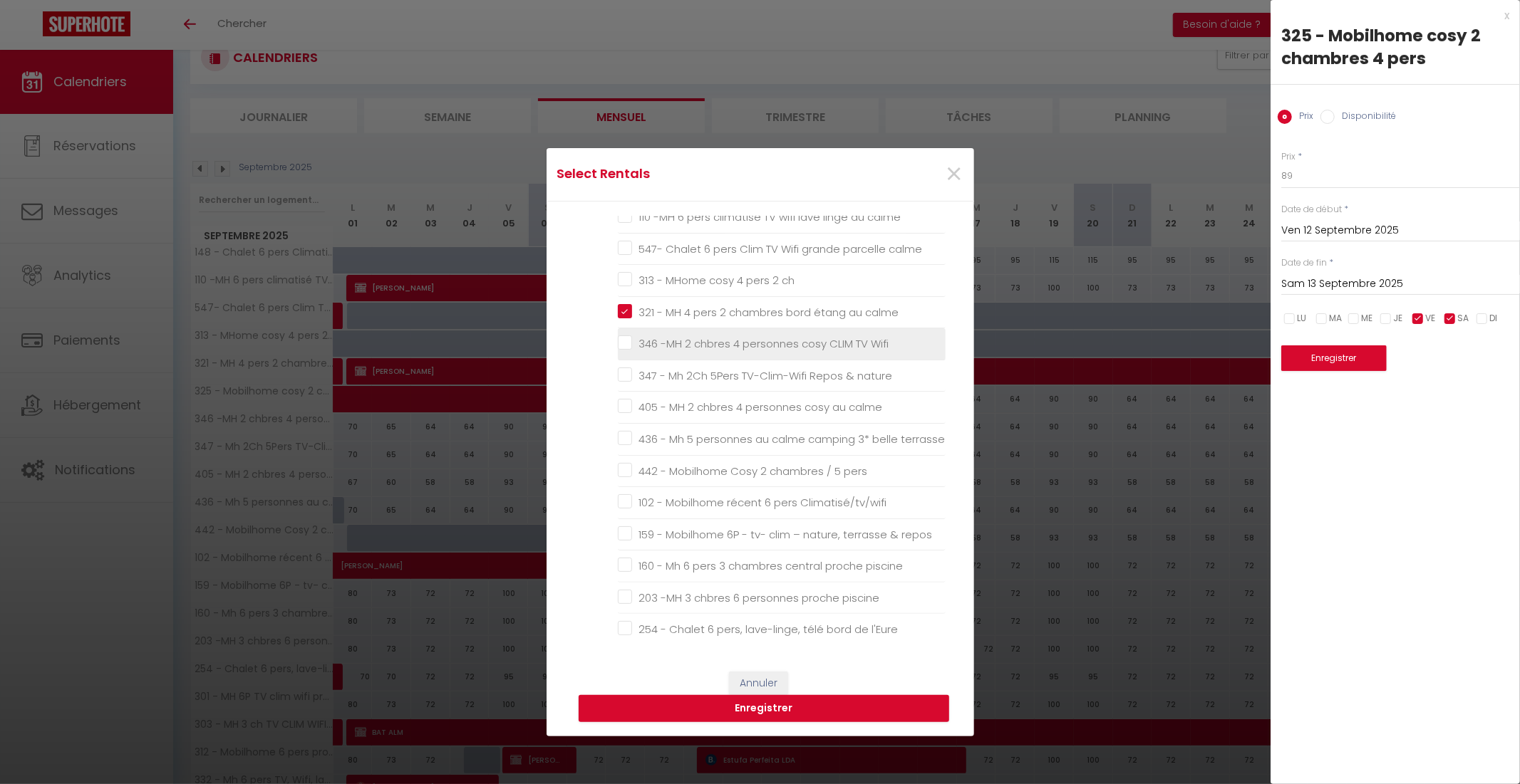
checkbox mer "false"
checkbox 5\* "false"
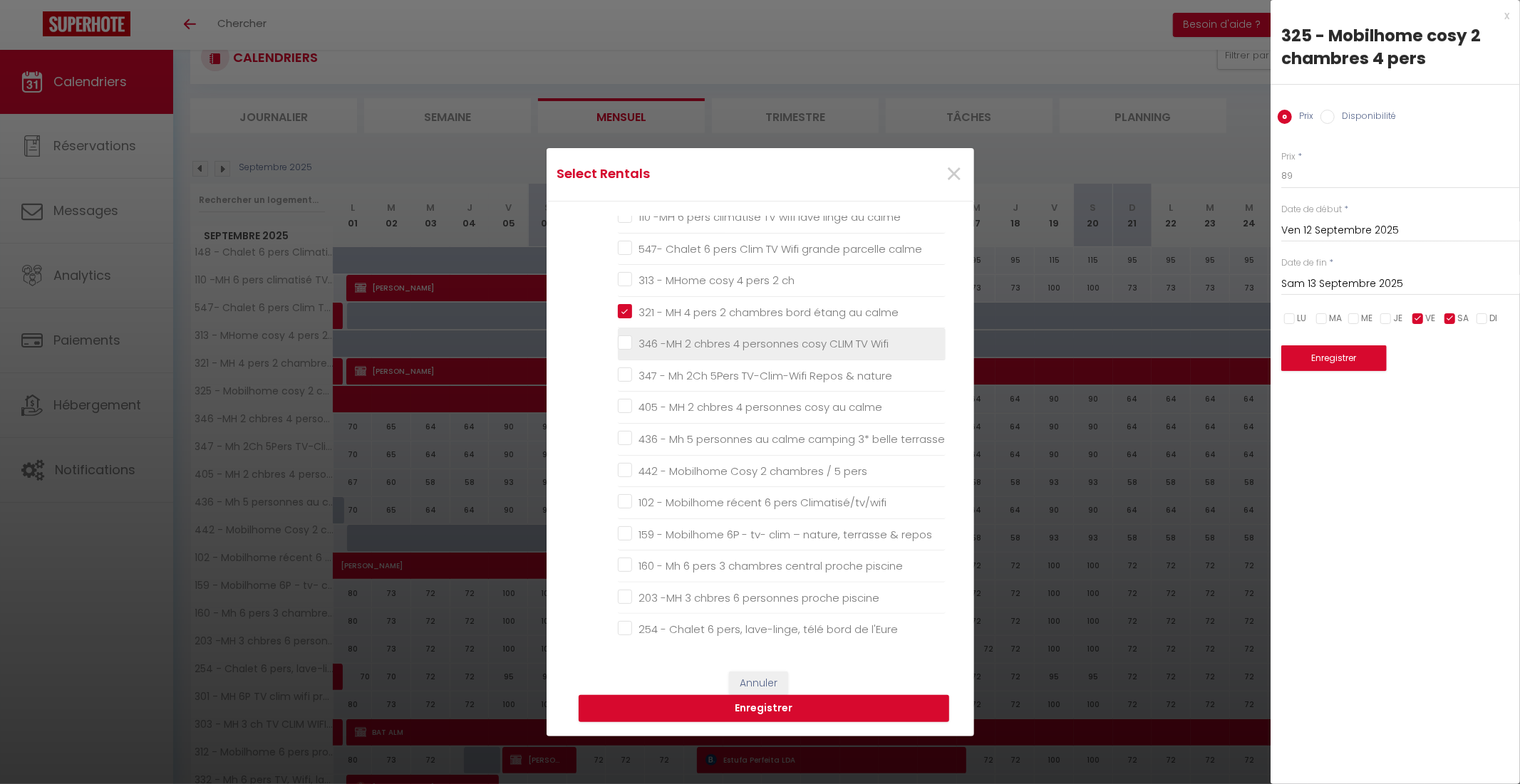
checkbox plage "false"
click at [622, 341] on Wifi "346 -MH 2 chbres 4 personnes cosy CLIM TV Wifi" at bounding box center [781, 344] width 328 height 14
checkbox Wifi "true"
checkbox lave-linge "false"
checkbox calme "false"
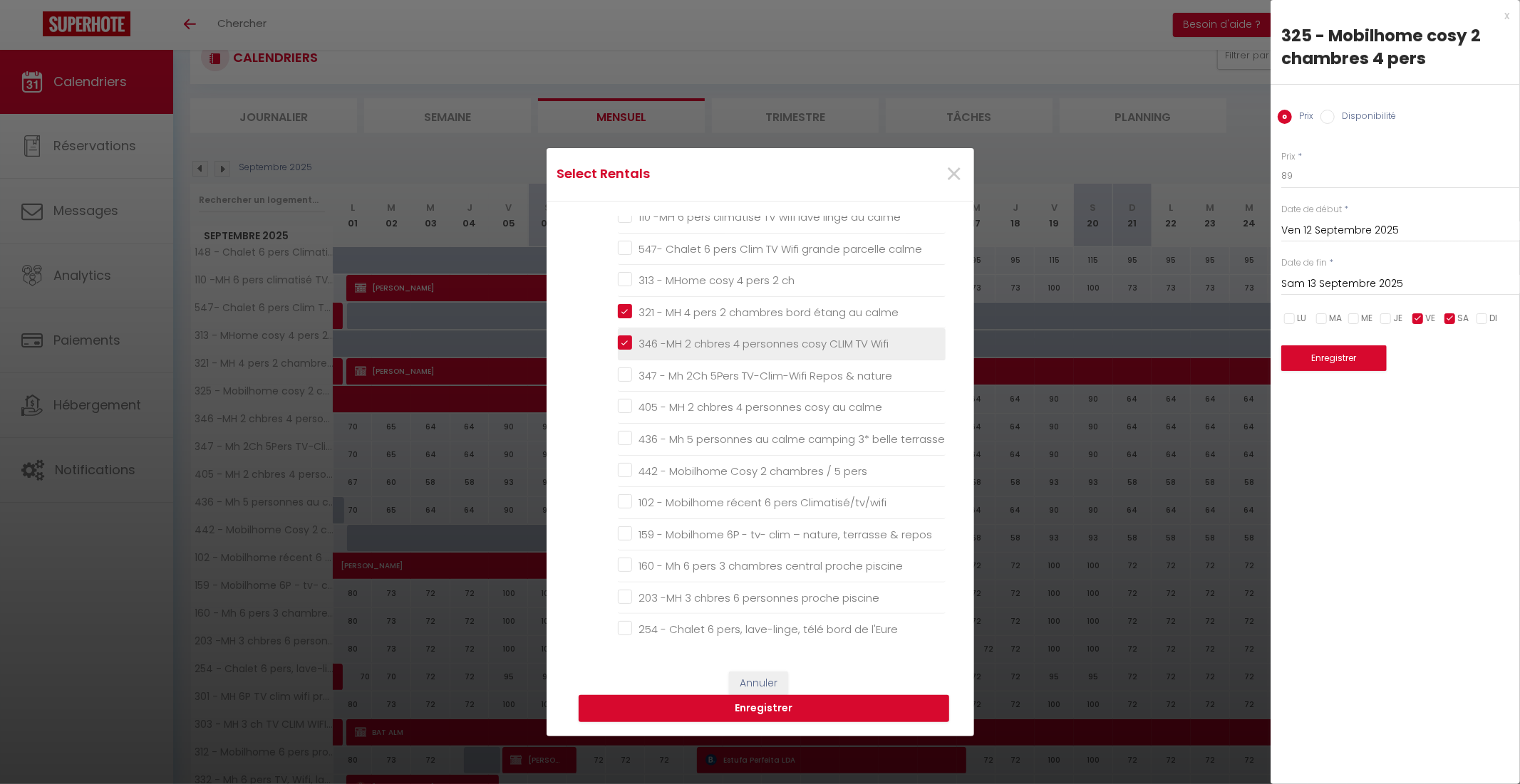
checkbox calme "false"
checkbox ch "false"
checkbox nature "false"
checkbox calme "false"
checkbox terrasse "false"
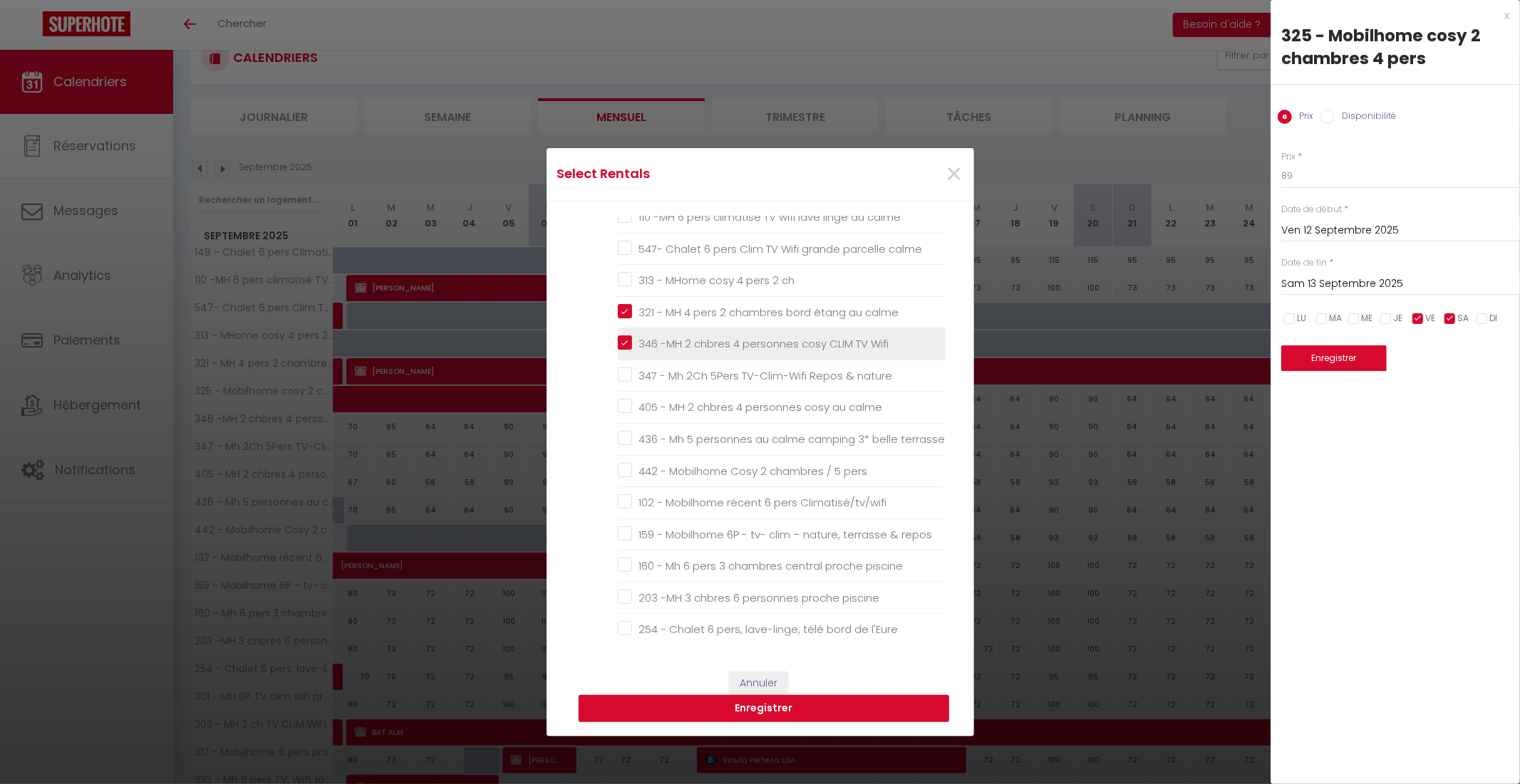
checkbox pers "false"
checkbox Climatisé\/tv\/wifi "false"
checkbox repos "false"
checkbox piscine "false"
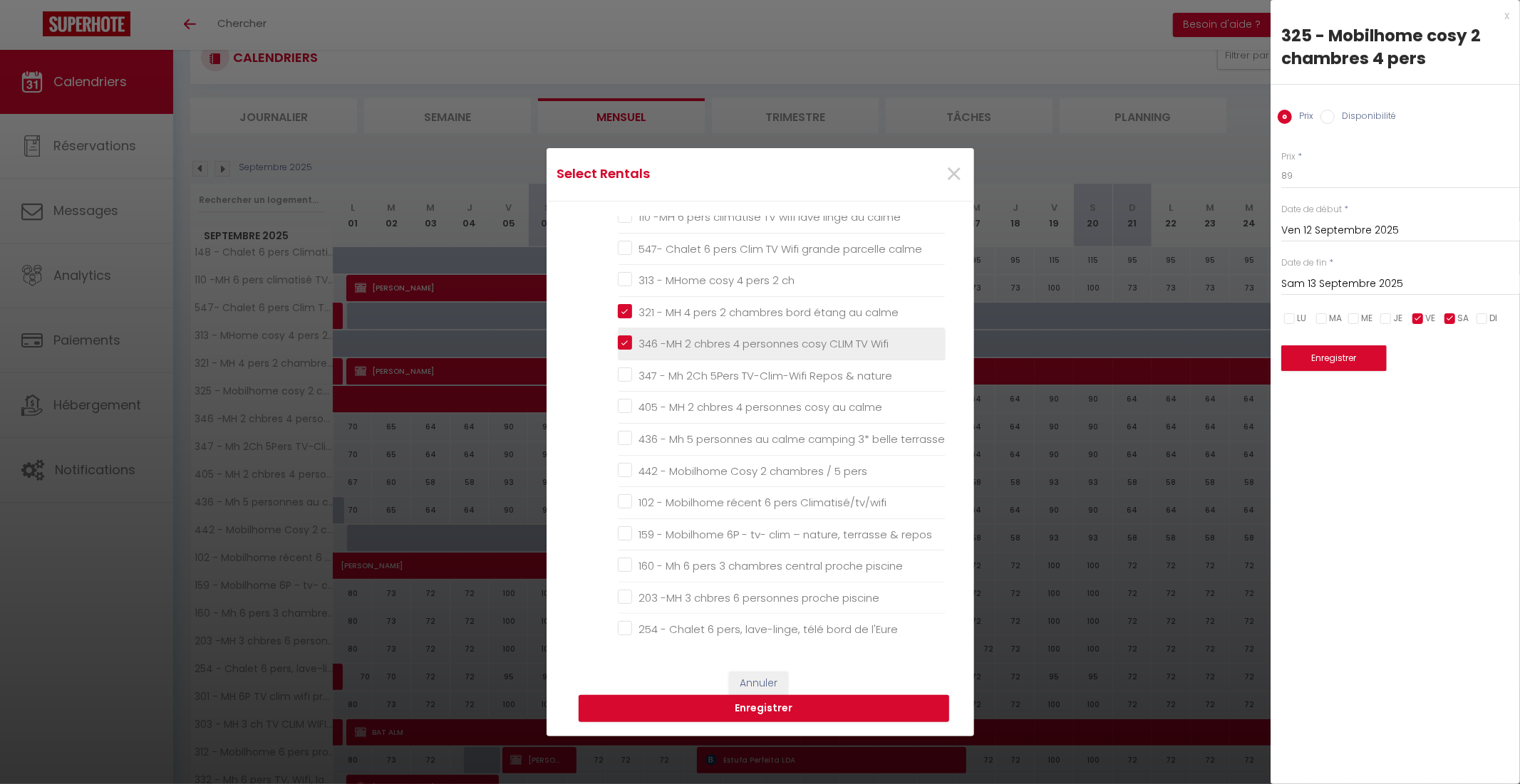
checkbox l\'Eure "false"
checkbox piscine "false"
checkbox animations "false"
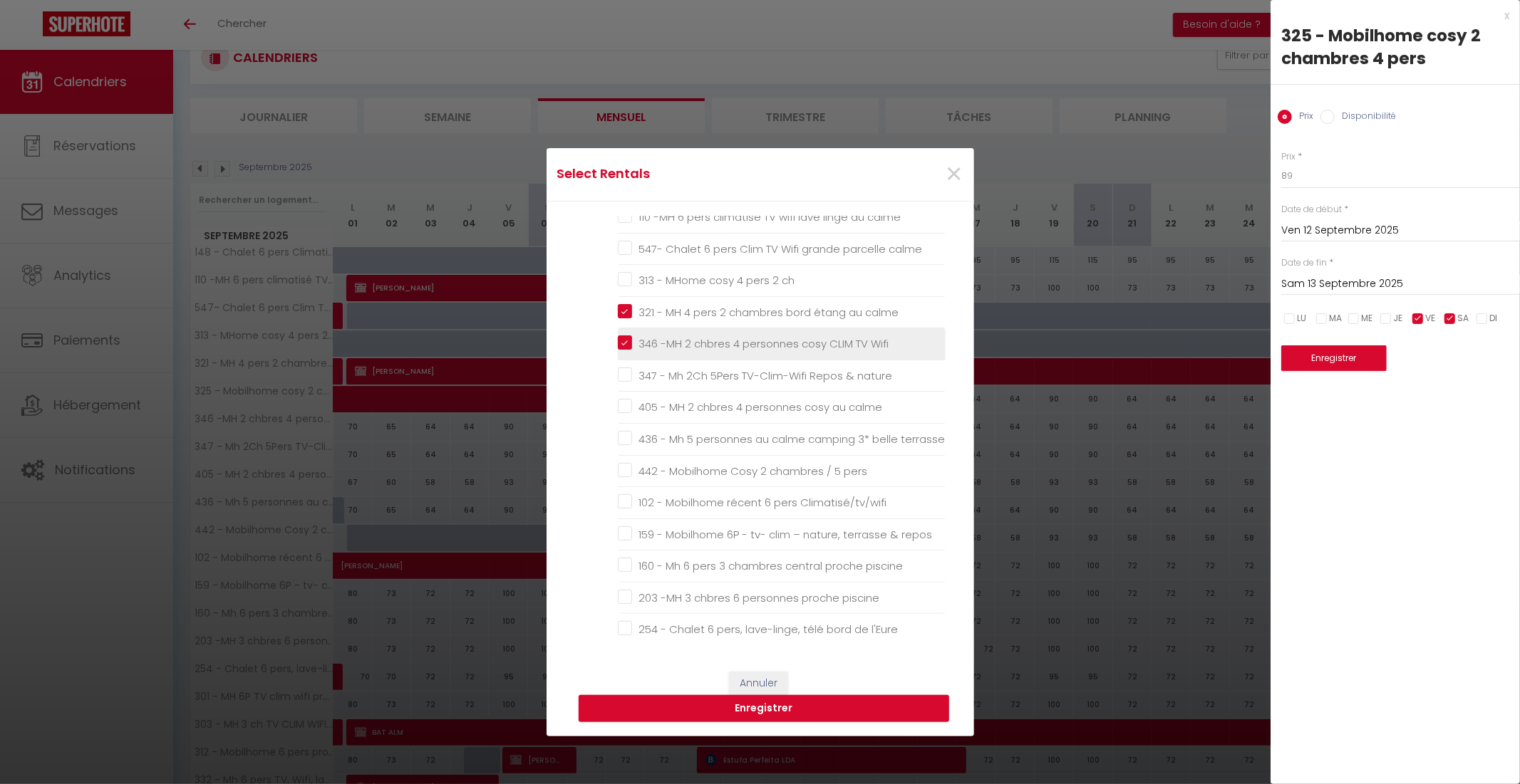
checkbox piscine "false"
checkbox animations "false"
checkbox calme "false"
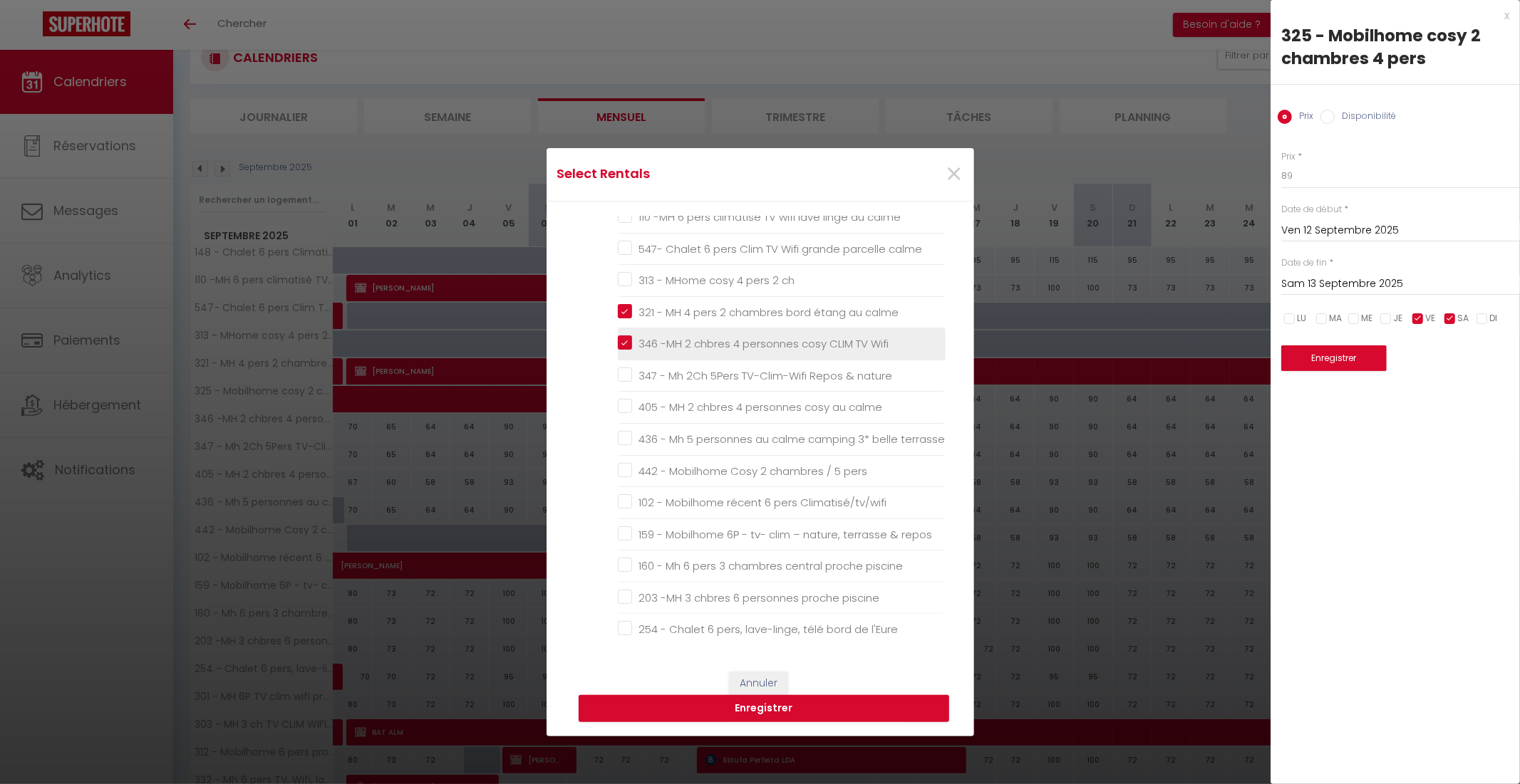
checkbox d\'étang "false"
checkbox calme "false"
checkbox rivière "false"
checkbox Climatisé "false"
checkbox calme "false"
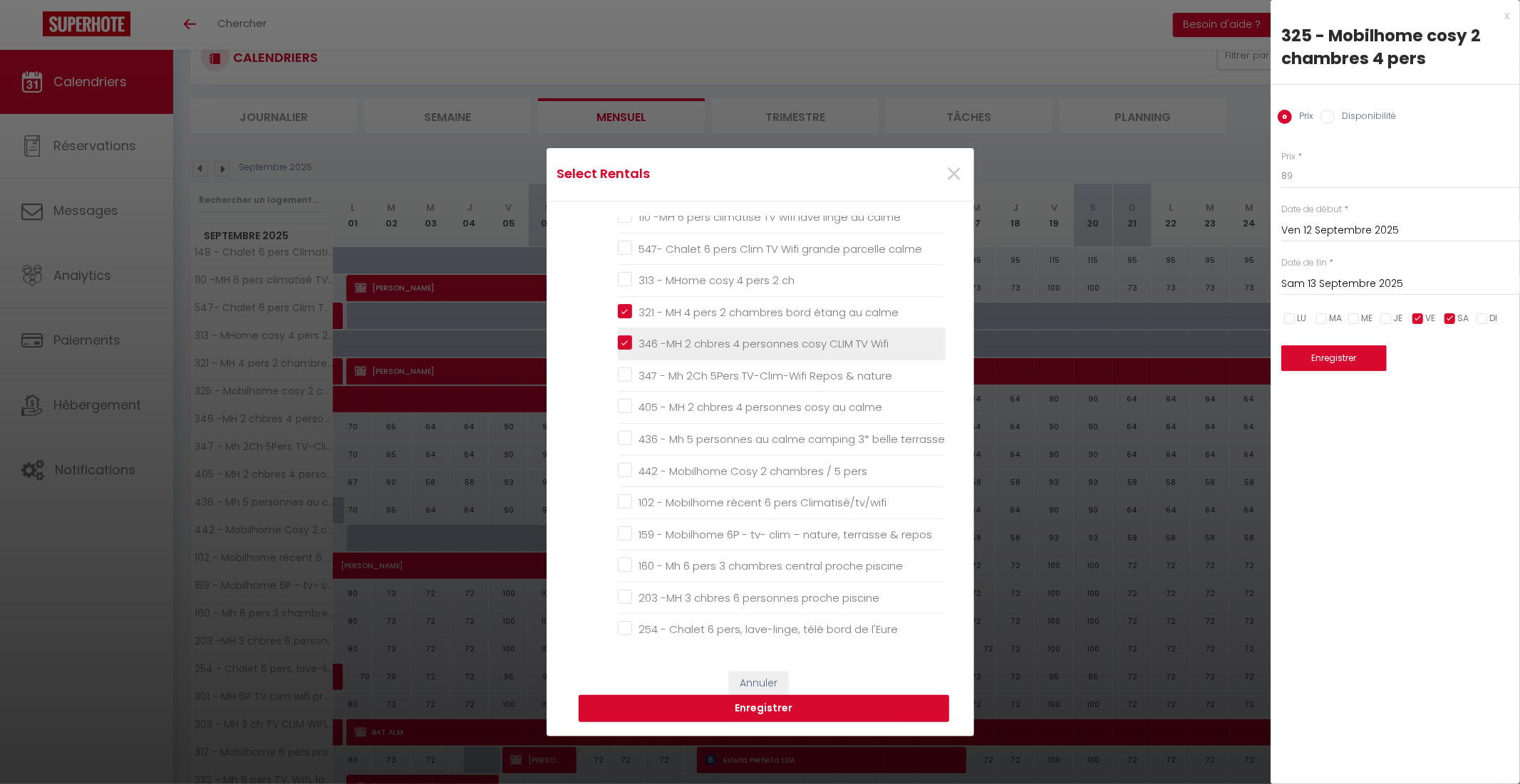
checkbox 2sdb "false"
checkbox calme "false"
checkbox Houlgate "false"
checkbox 5\* "false"
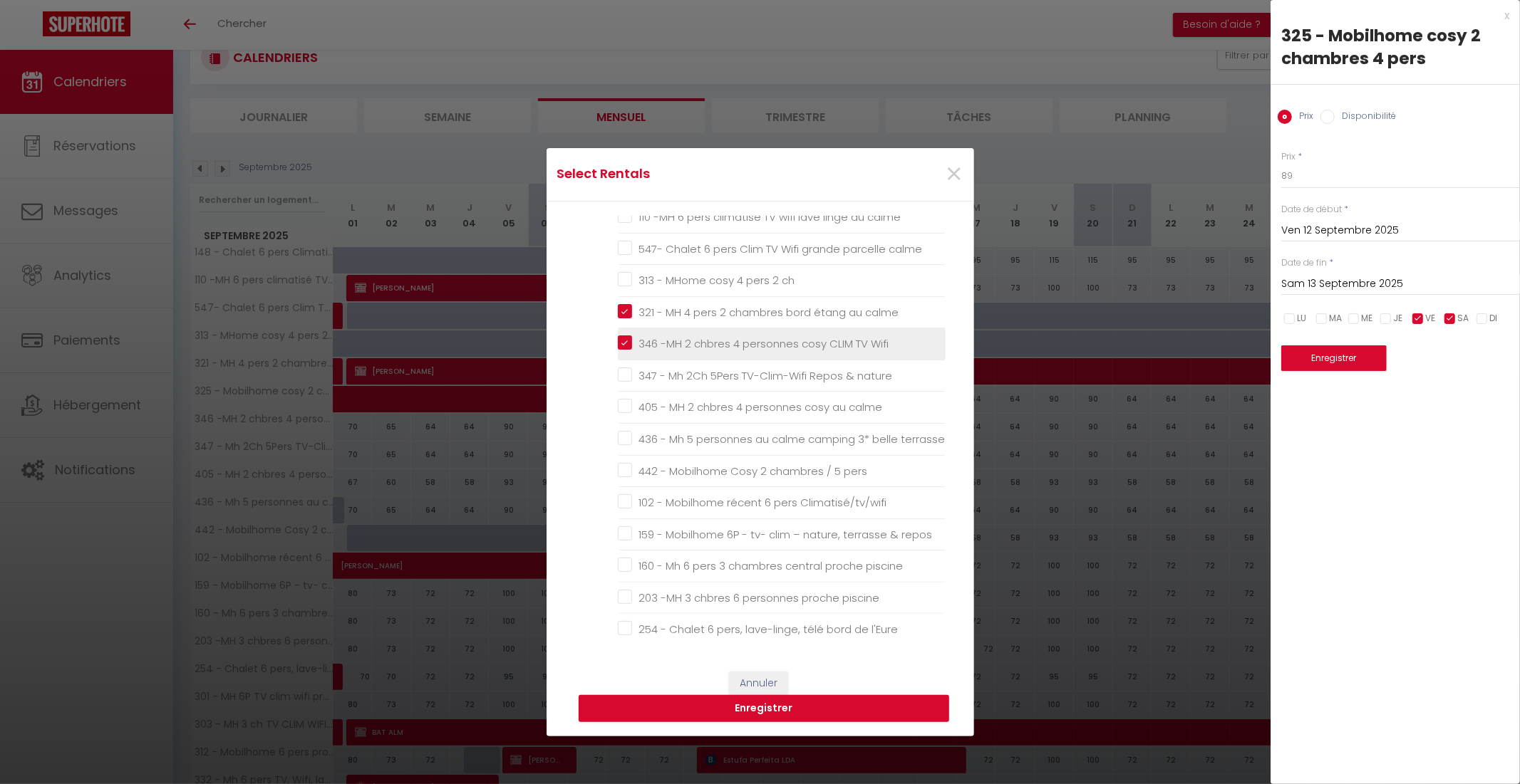
checkbox 5\* "false"
checkbox Houlgate "false"
checkbox 5\* "false"
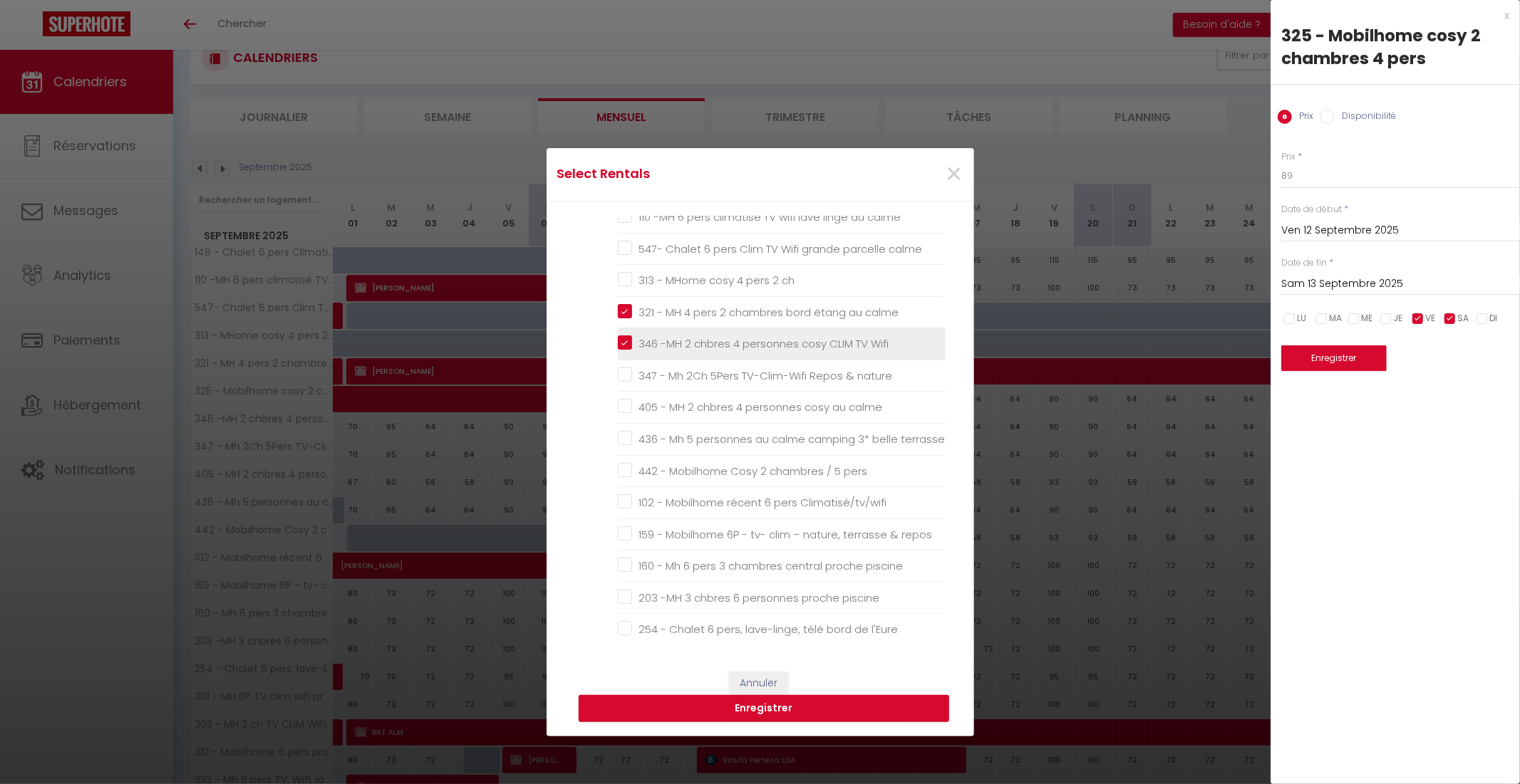
checkbox Houlgate "false"
checkbox 5\* "false"
checkbox mer "false"
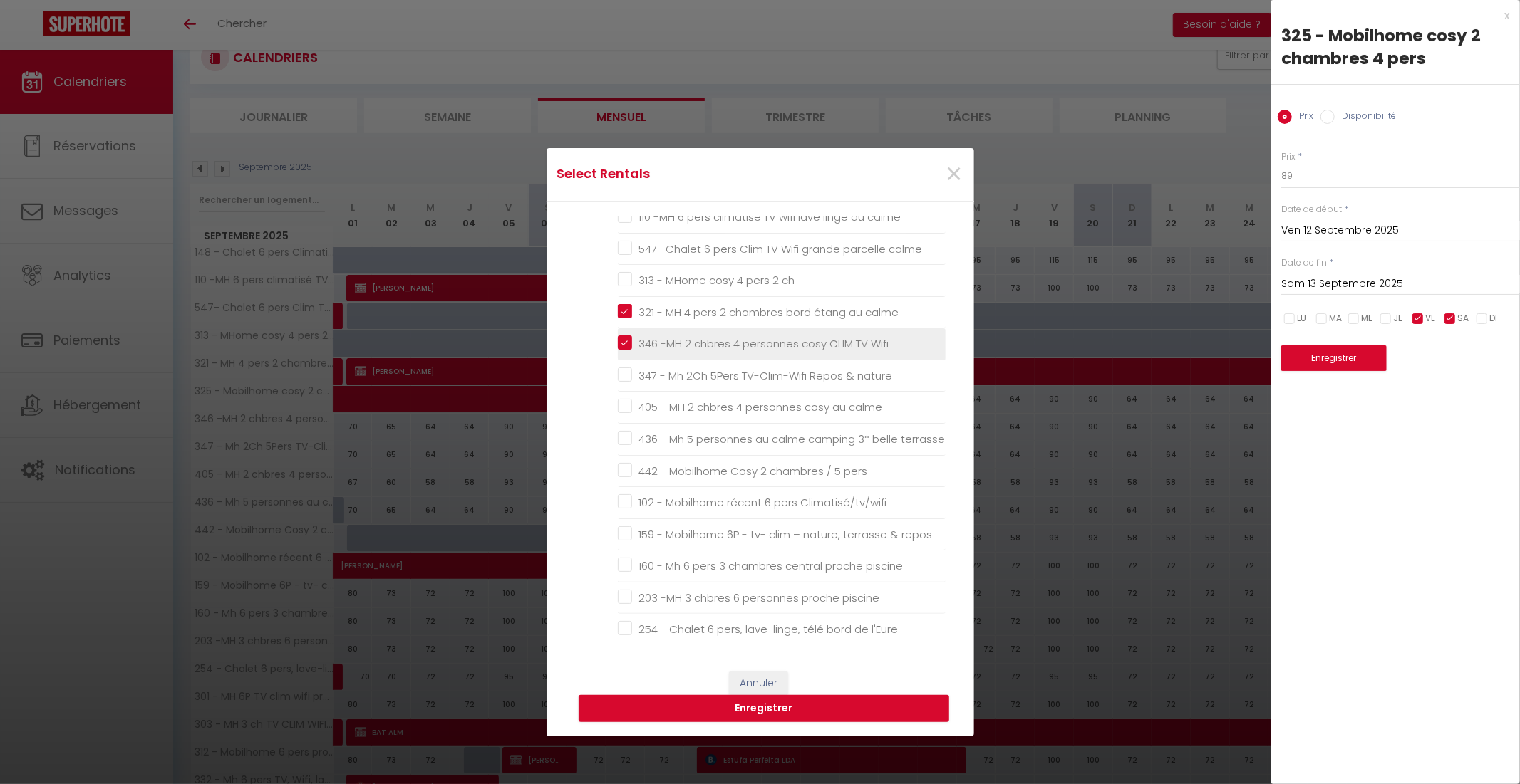
checkbox mer "false"
checkbox 5\* "false"
checkbox plage "false"
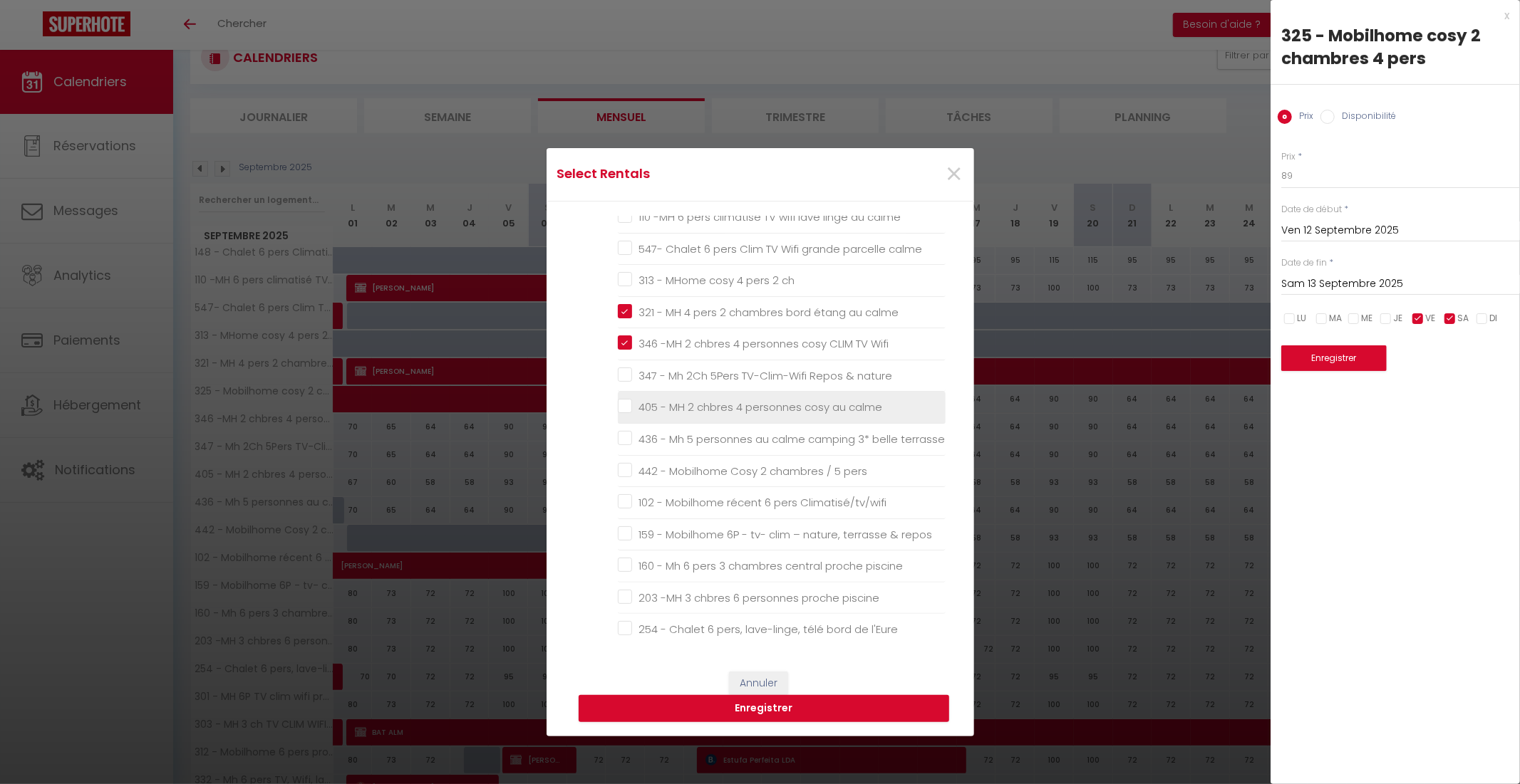
click at [618, 376] on nature "347 - Mh 2Ch 5Pers TV-Clim-Wifi Repos & nature" at bounding box center [781, 375] width 328 height 14
checkbox nature "true"
checkbox lave-linge "false"
checkbox calme "false"
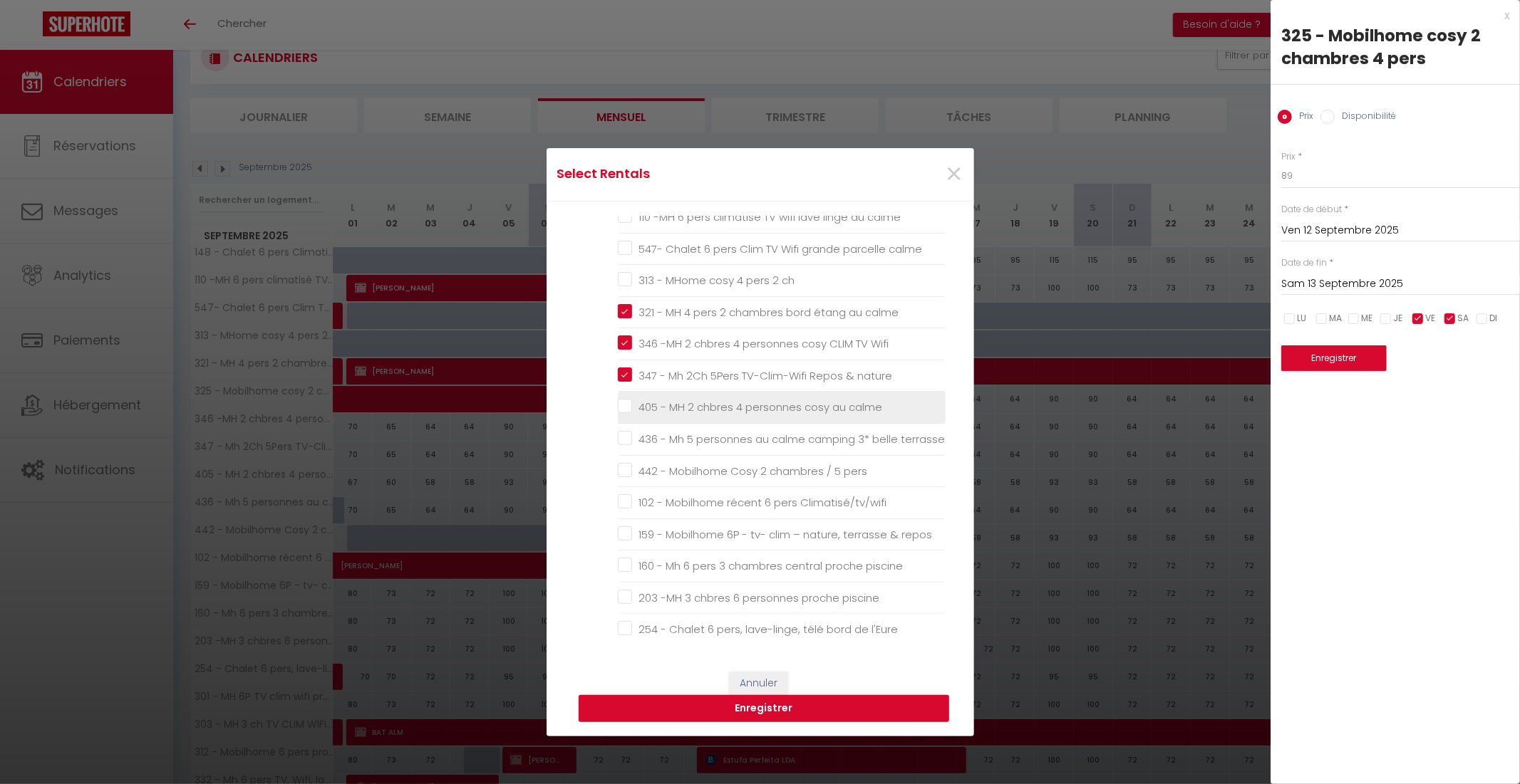
checkbox ch "false"
checkbox calme "false"
checkbox terrasse "false"
checkbox pers "false"
checkbox Climatisé\/tv\/wifi "false"
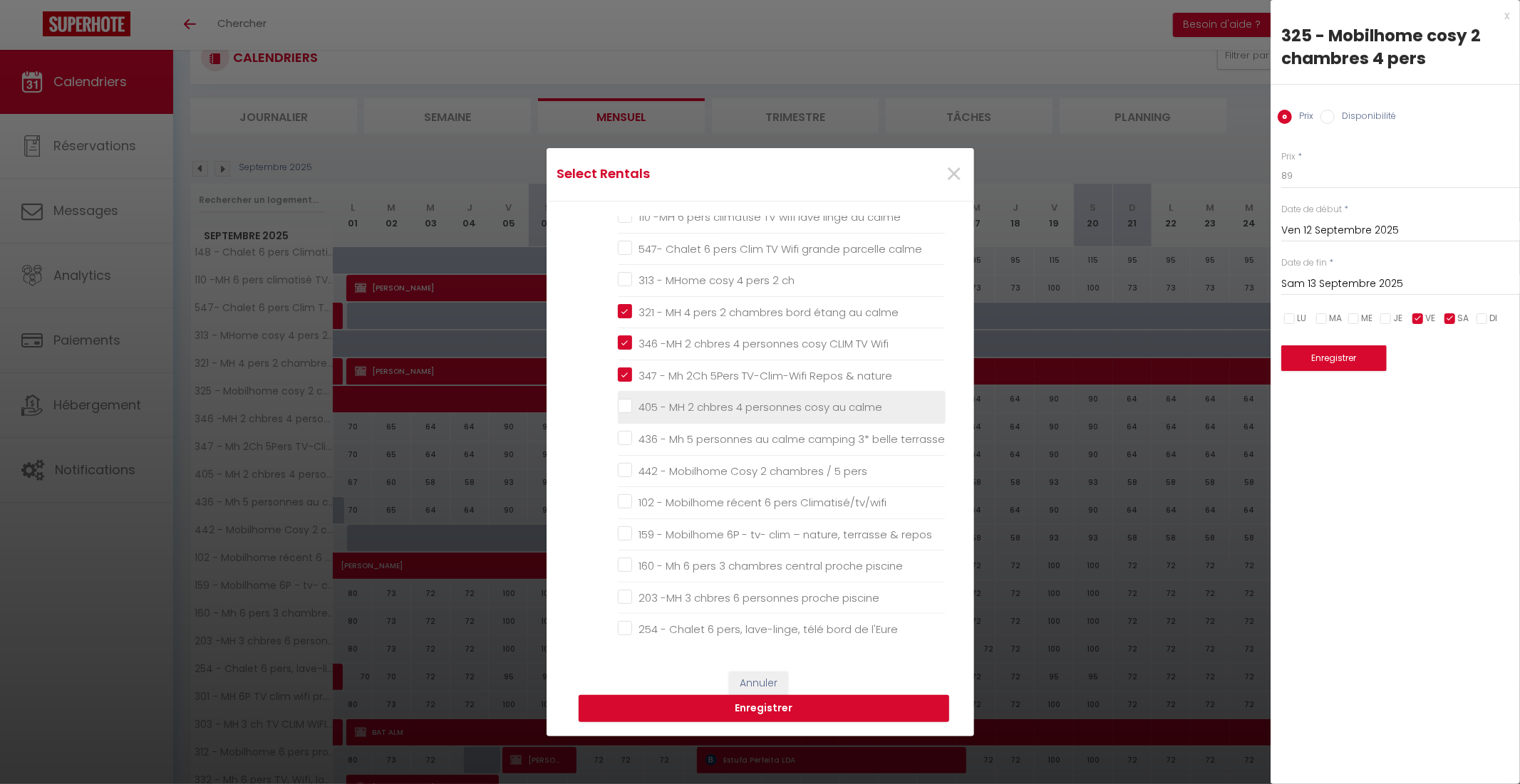
checkbox repos "false"
checkbox piscine "false"
checkbox l\'Eure "false"
checkbox piscine "false"
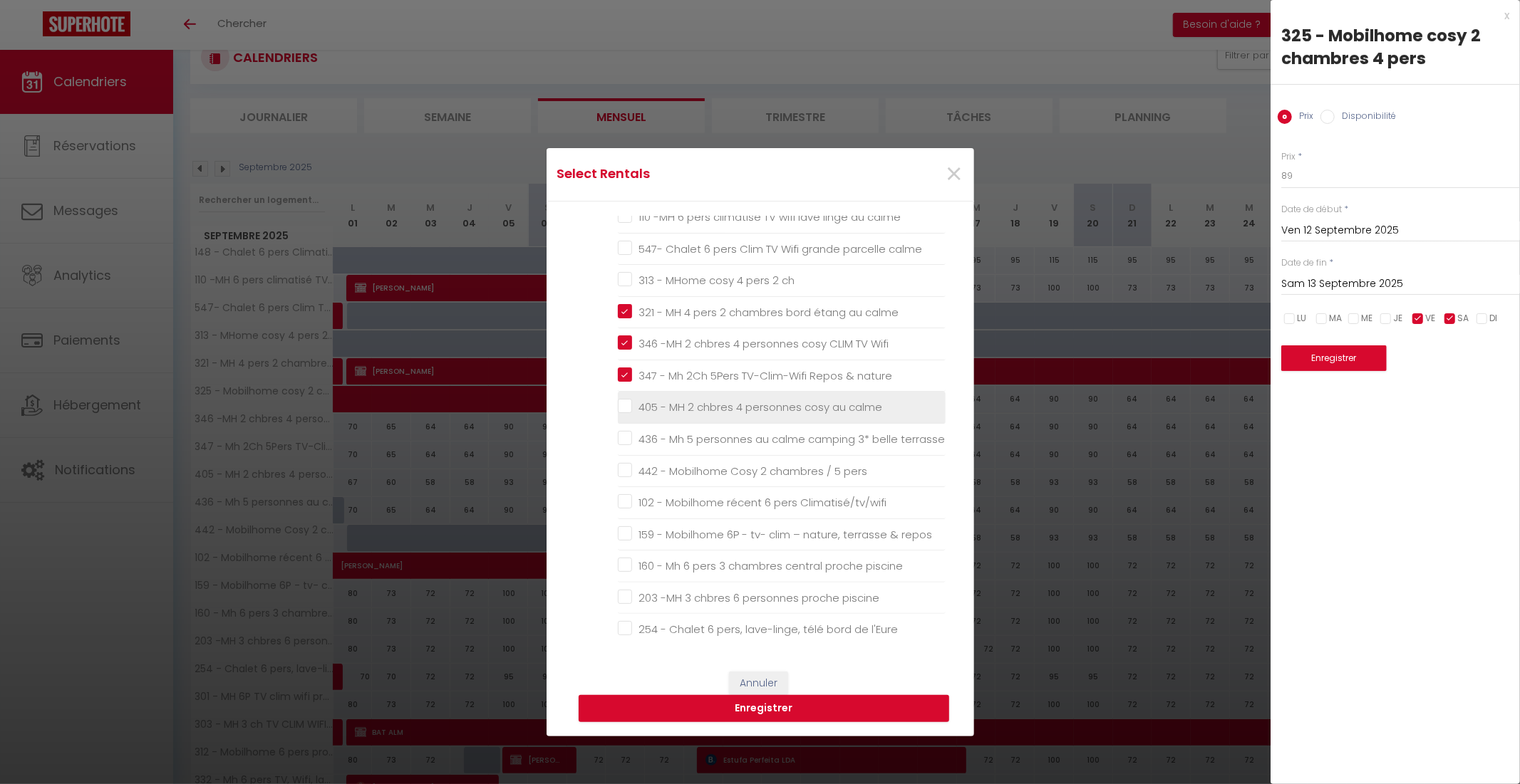
checkbox piscine "false"
checkbox animations "false"
checkbox piscine "false"
checkbox animations "false"
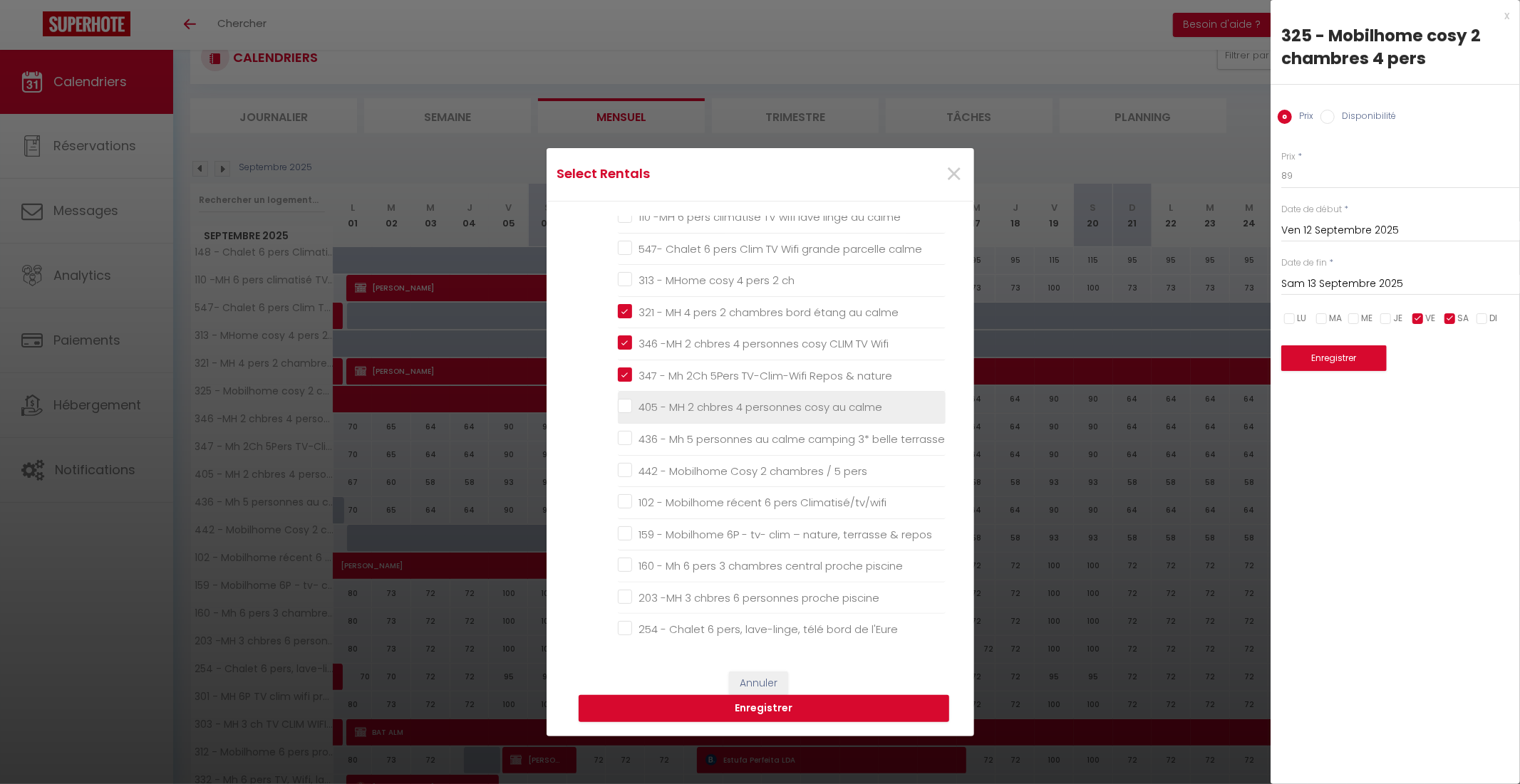
checkbox calme "false"
checkbox d\'étang "false"
checkbox calme "false"
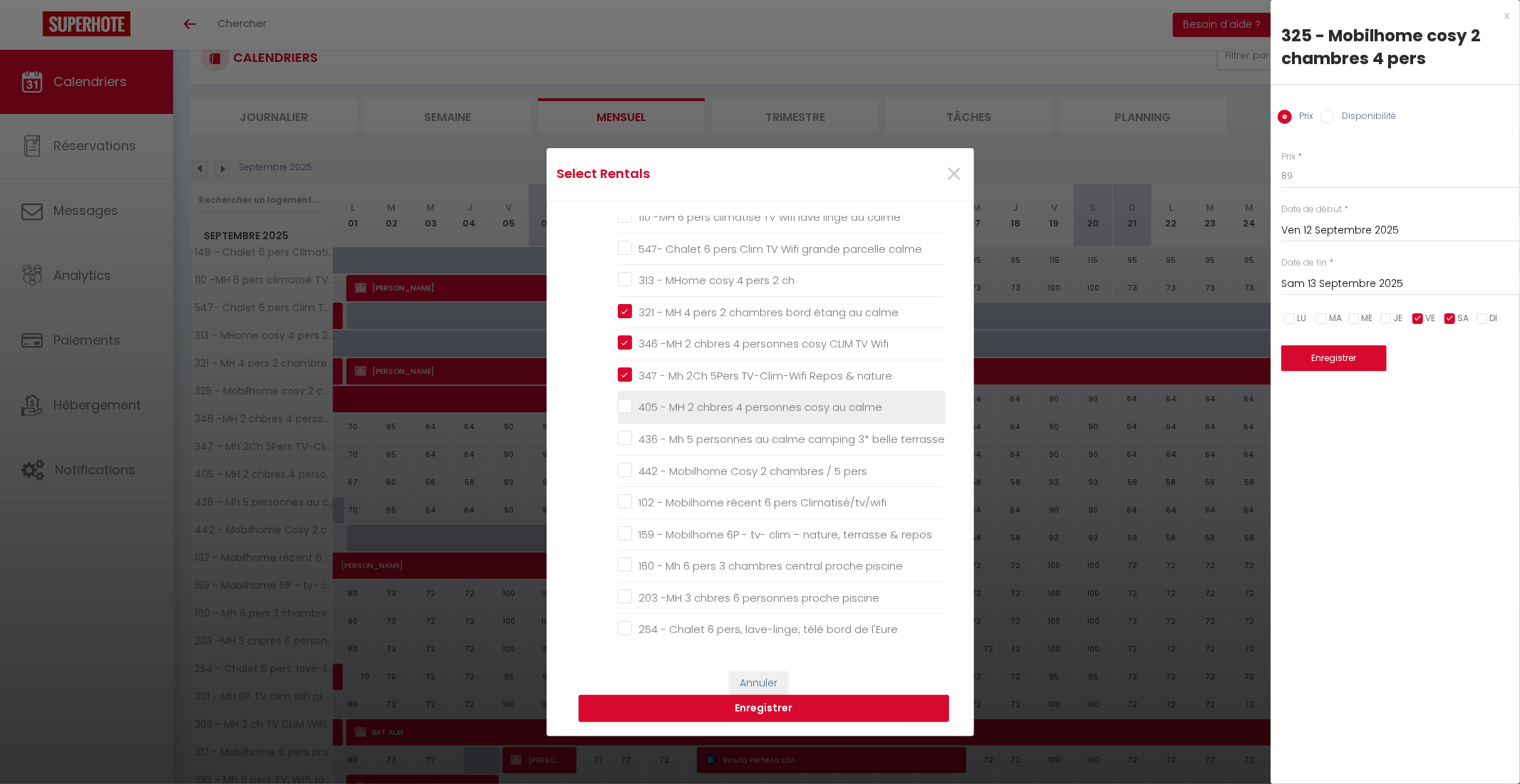
checkbox rivière "false"
checkbox Climatisé "false"
checkbox calme "false"
checkbox 2sdb "false"
checkbox calme "false"
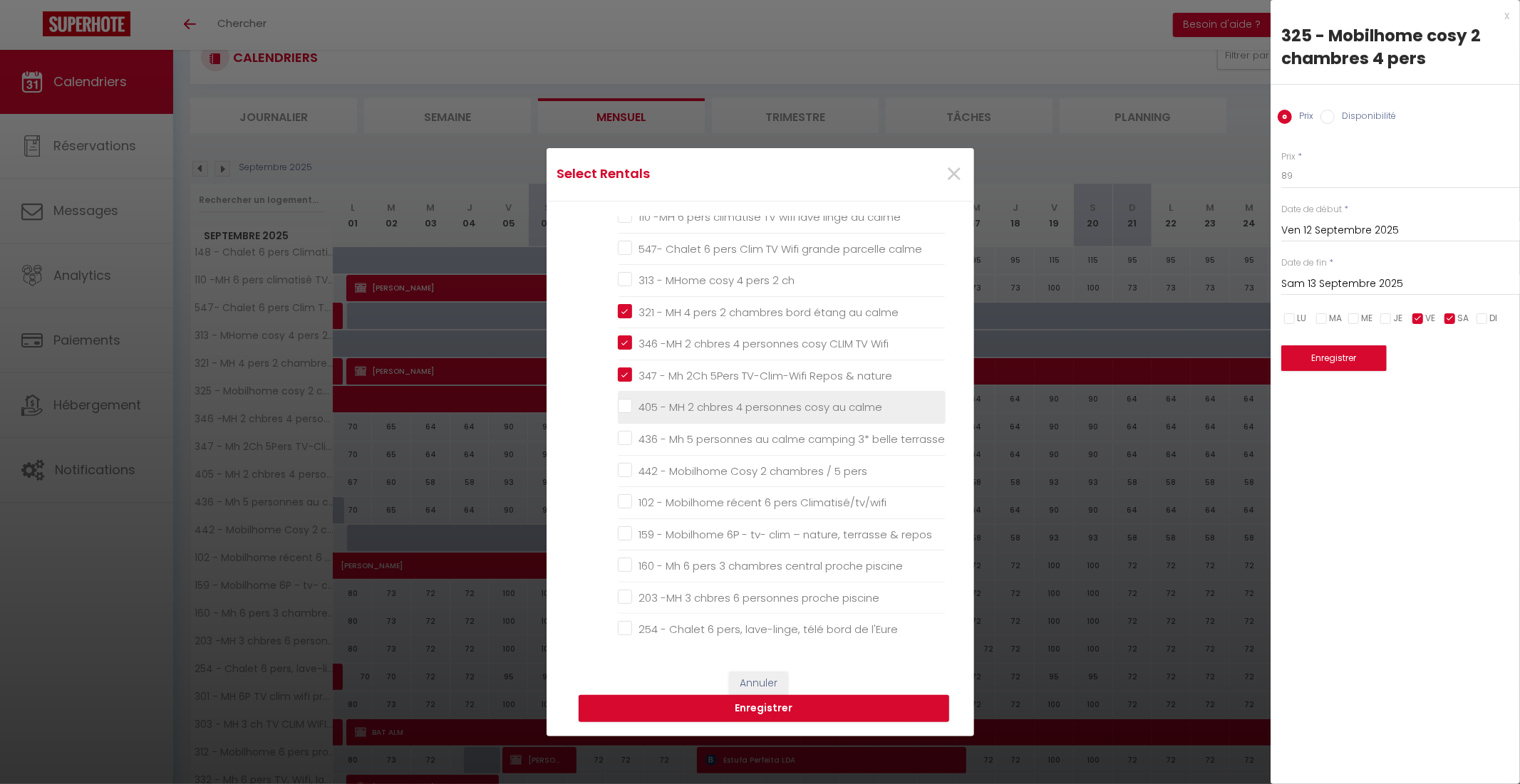
checkbox Houlgate "false"
checkbox 5\* "false"
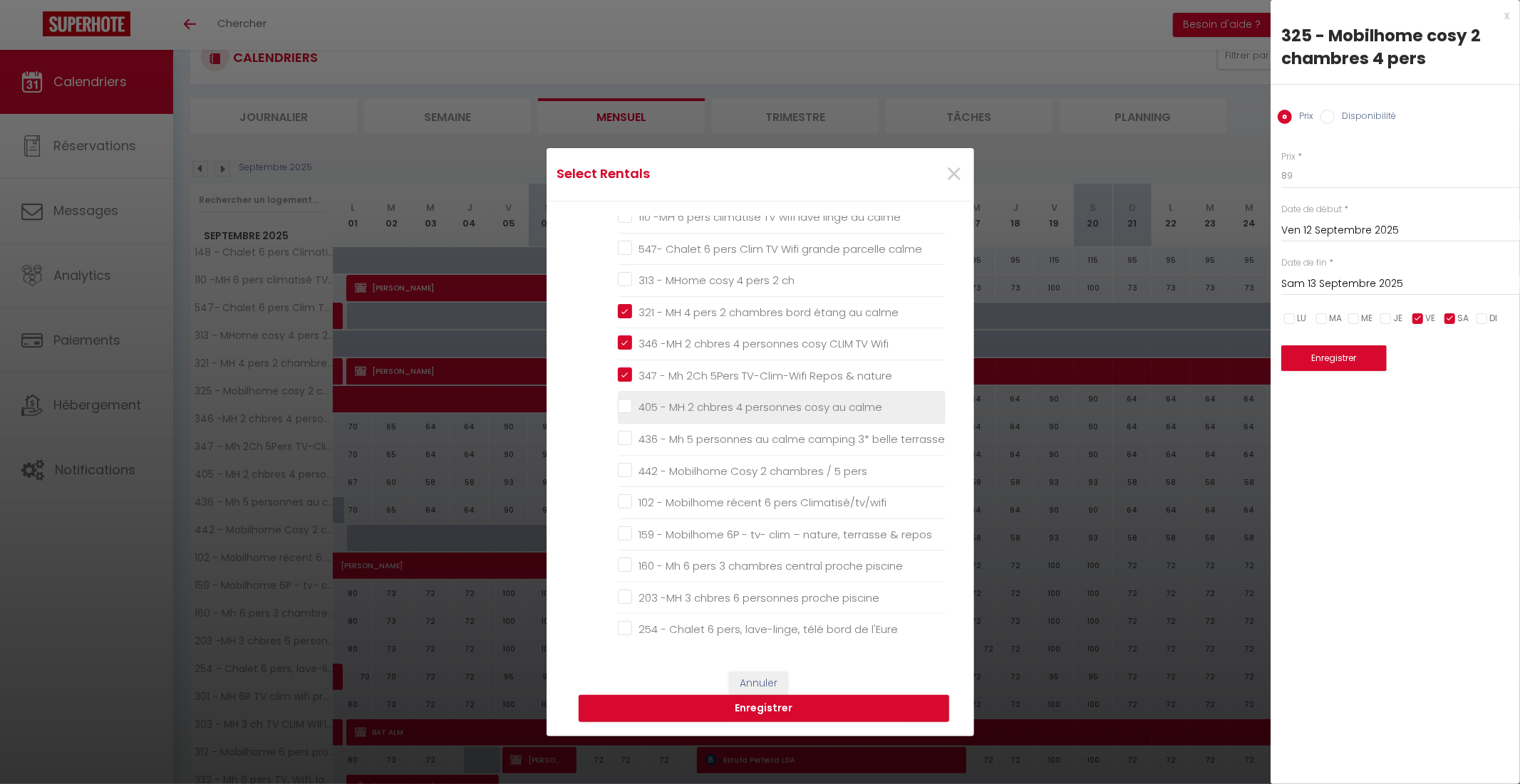
checkbox 5\* "false"
checkbox Houlgate "false"
checkbox 5\* "false"
checkbox Houlgate "false"
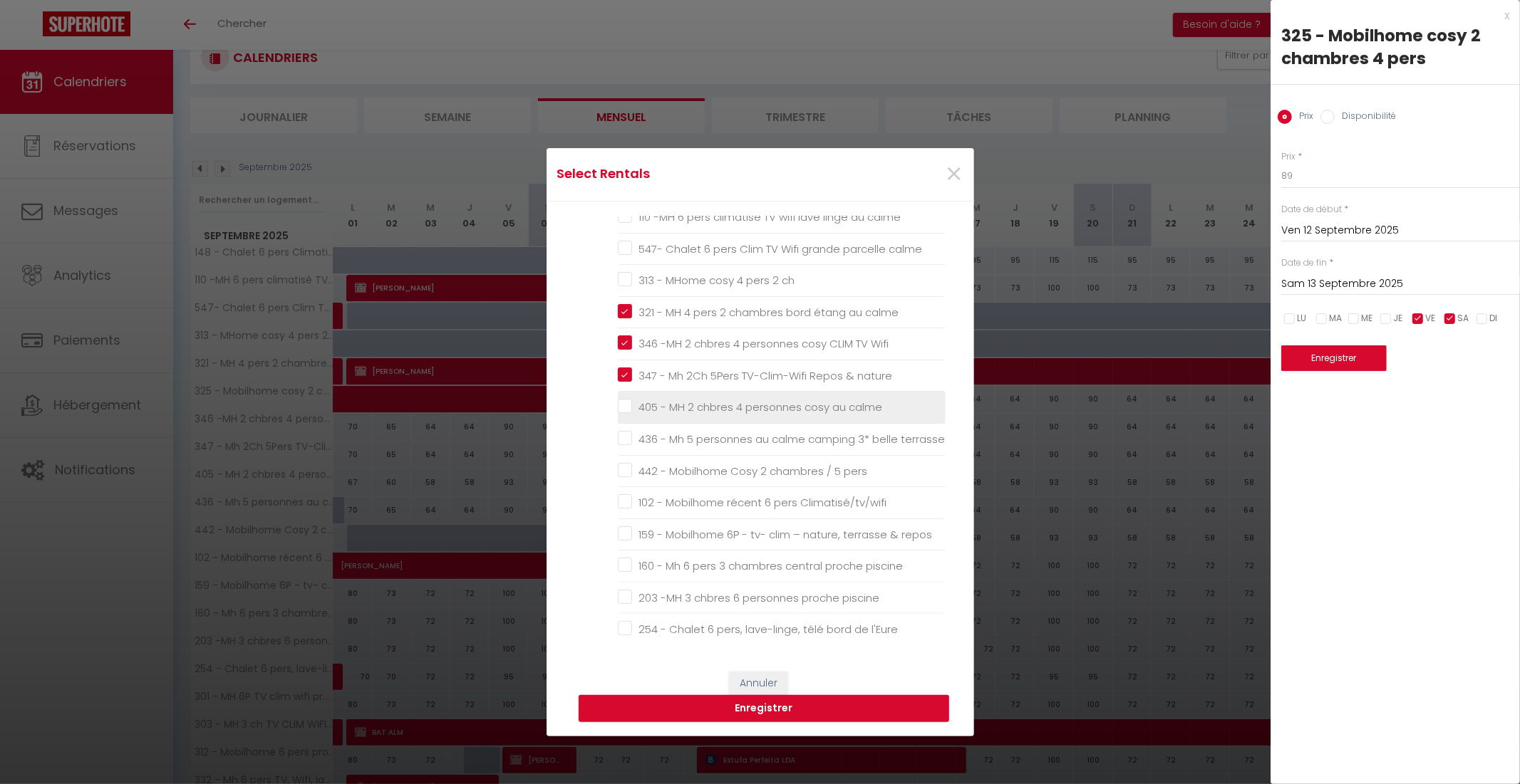
checkbox 5\* "false"
checkbox mer "false"
checkbox 5\* "false"
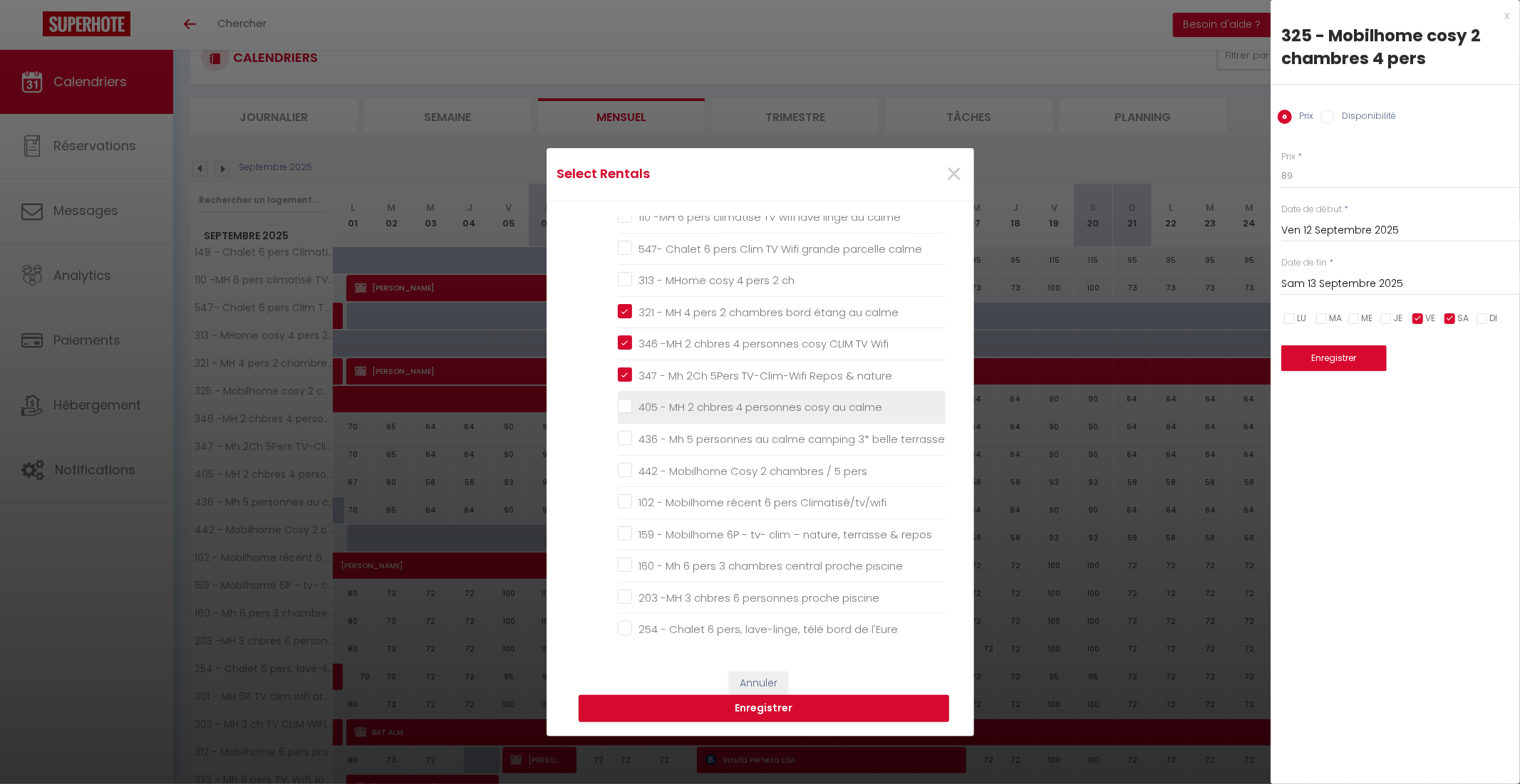
checkbox 5\* "false"
checkbox plage "false"
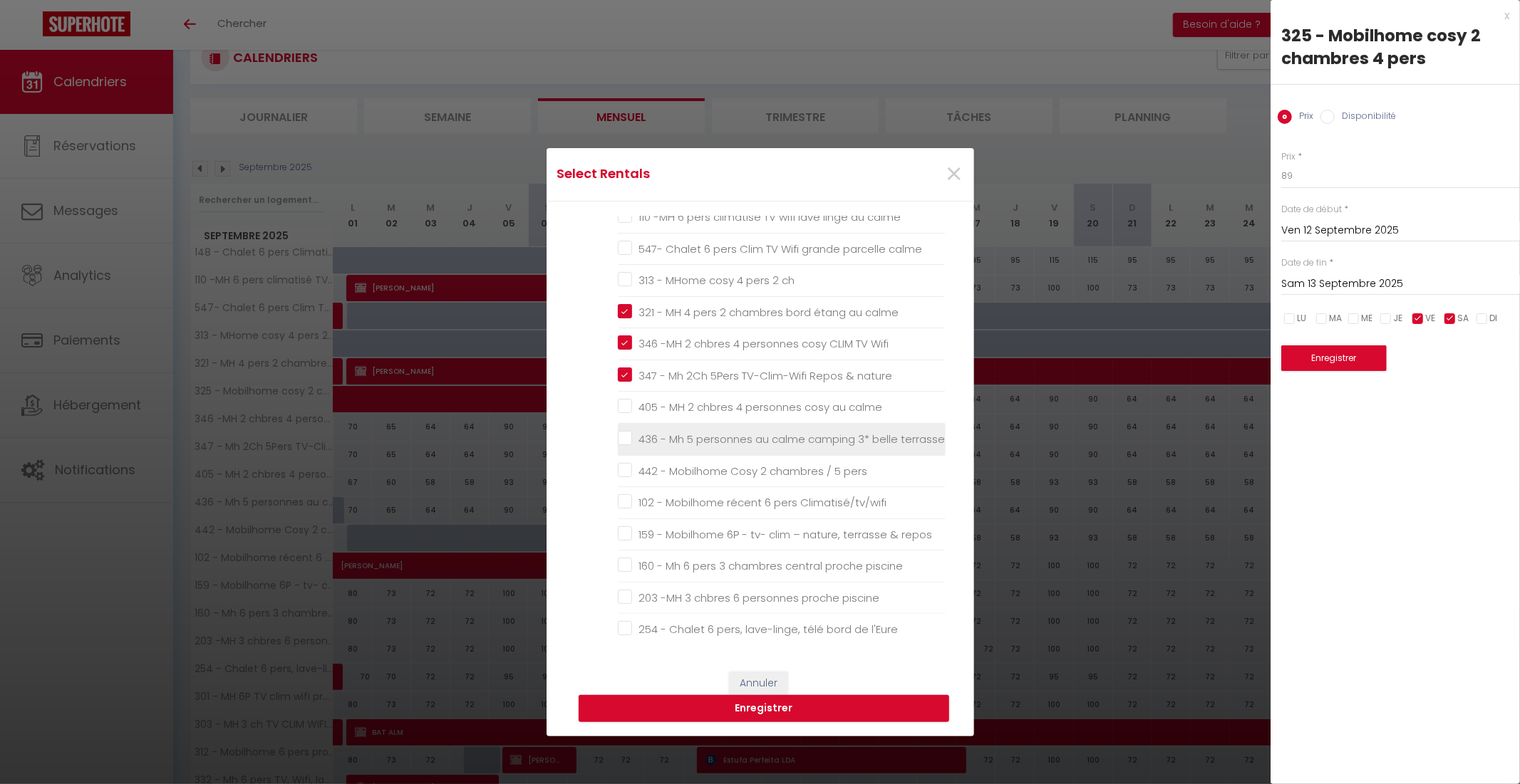
drag, startPoint x: 620, startPoint y: 405, endPoint x: 625, endPoint y: 429, distance: 24.5
click at [620, 406] on calme "405 - MH 2 chbres 4 personnes cosy au calme" at bounding box center [781, 407] width 328 height 14
checkbox calme "true"
checkbox lave-linge "false"
checkbox calme "false"
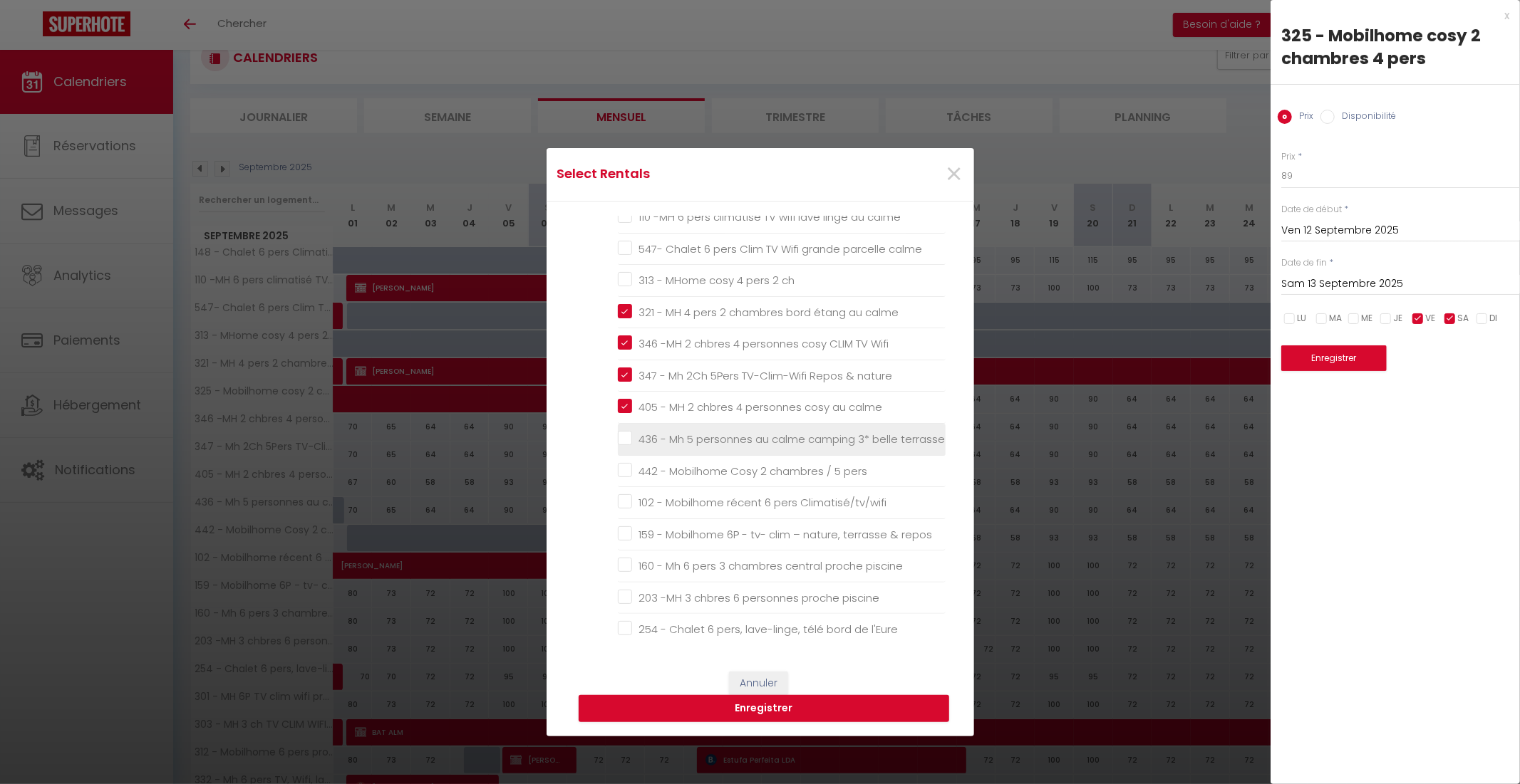
checkbox calme "false"
checkbox ch "false"
checkbox terrasse "false"
checkbox pers "false"
checkbox Climatisé\/tv\/wifi "false"
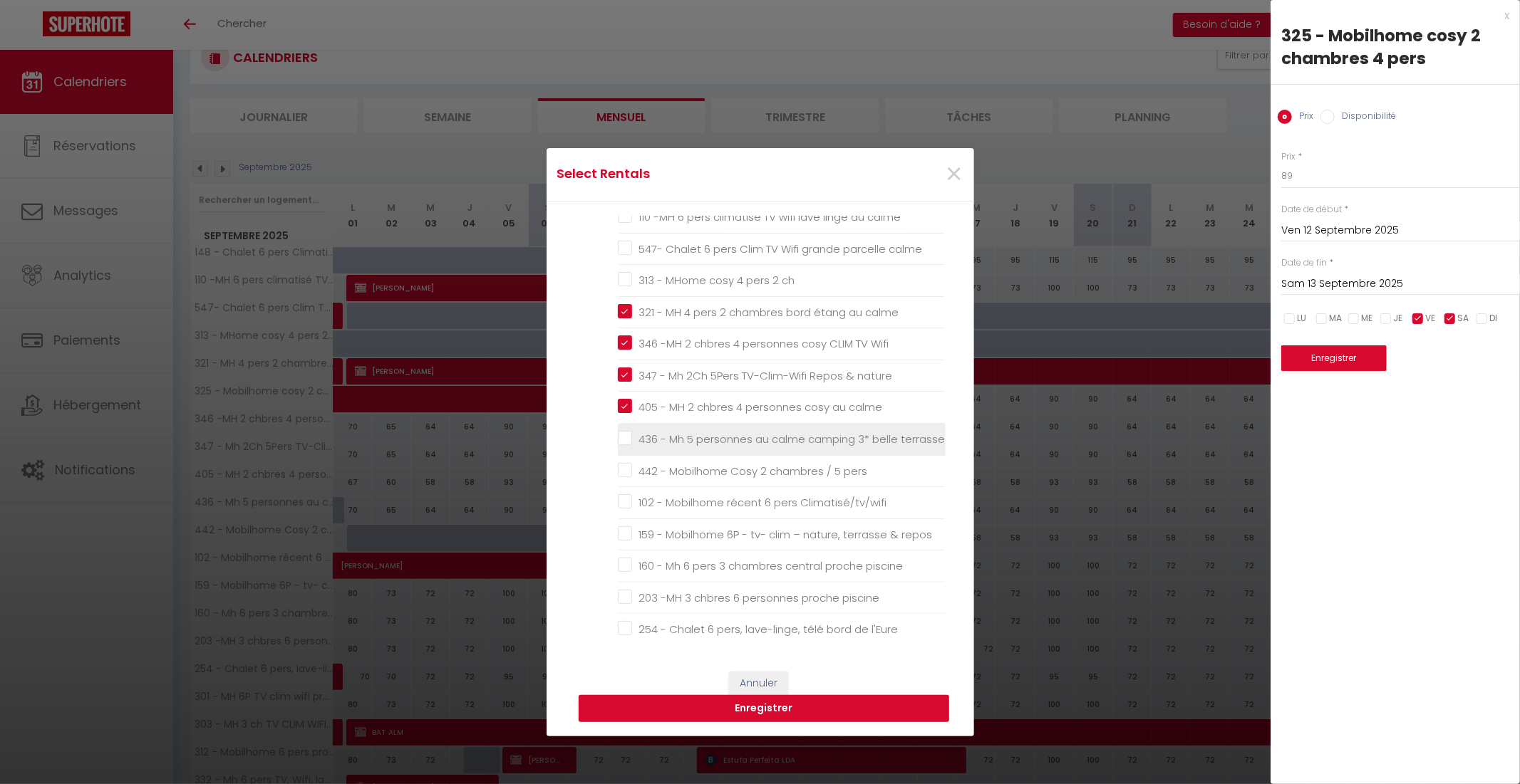
checkbox repos "false"
checkbox piscine "false"
click at [622, 436] on terrasse "436 - Mh 5 personnes au calme camping 3* belle terrasse" at bounding box center [781, 439] width 328 height 14
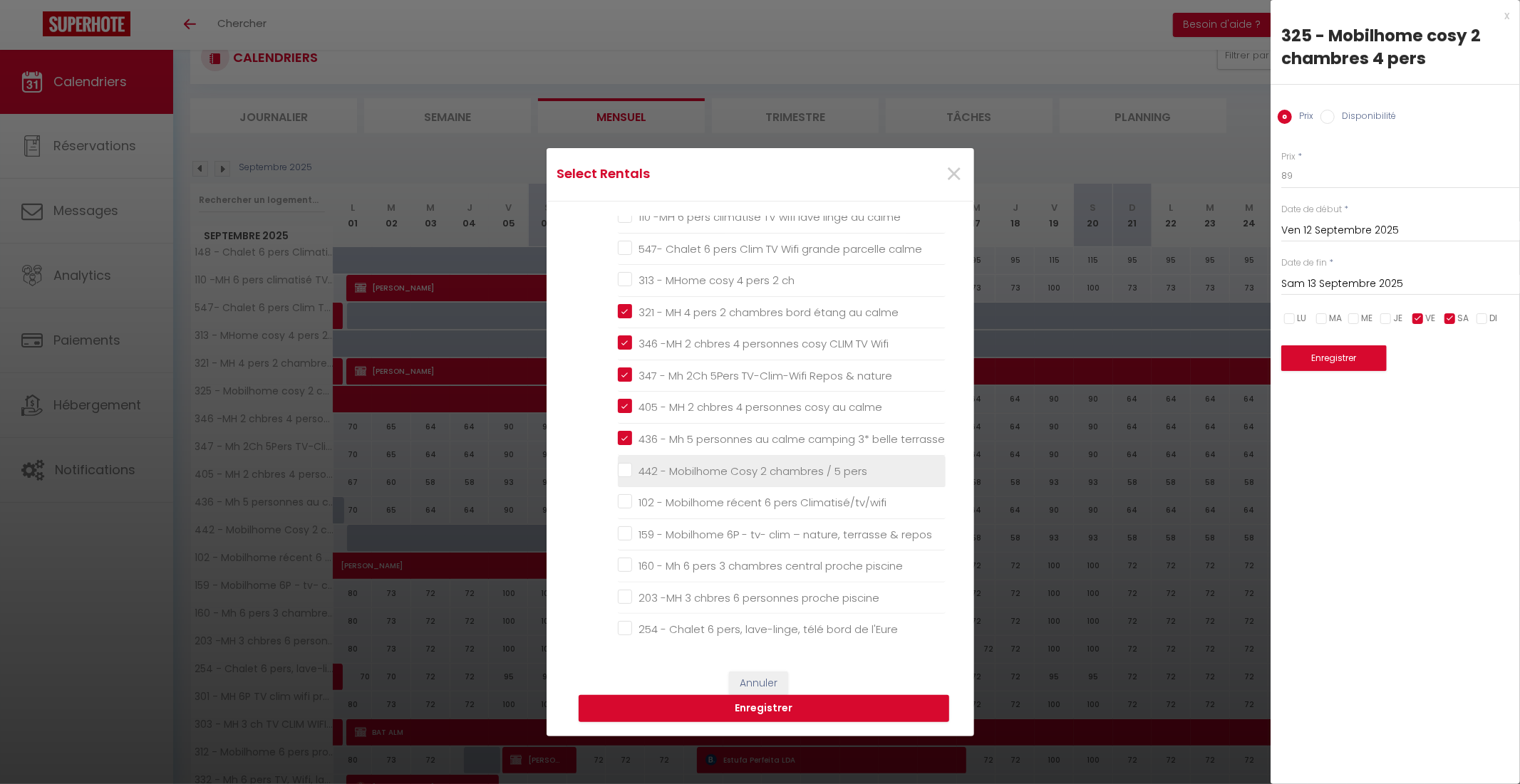
click at [618, 468] on pers "442 - Mobilhome Cosy 2 chambres / 5 pers" at bounding box center [781, 471] width 328 height 14
click at [948, 168] on span "×" at bounding box center [954, 174] width 18 height 43
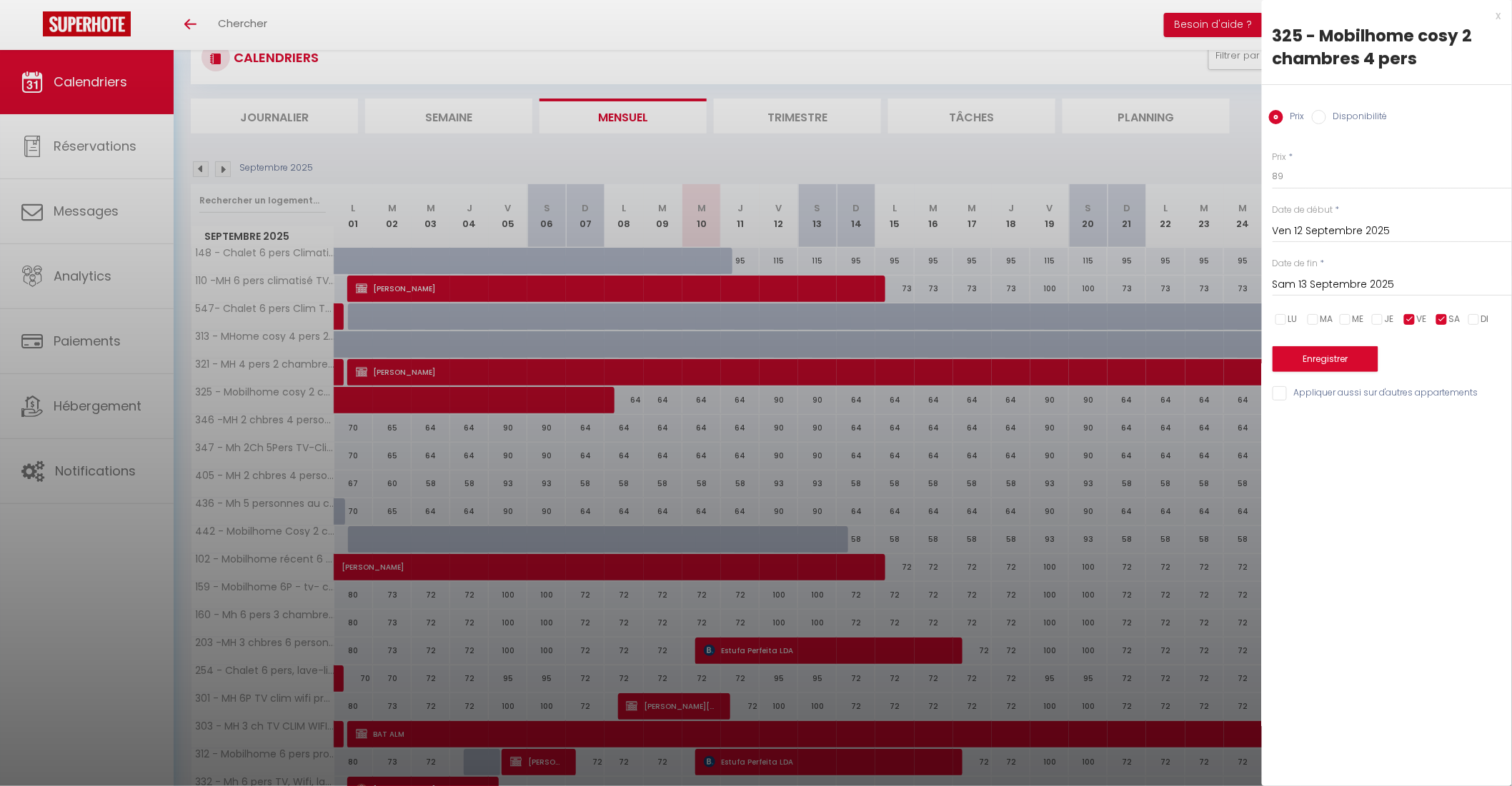
click at [1281, 393] on input "Appliquer aussi sur d'autres appartements" at bounding box center [1392, 393] width 239 height 14
click at [1316, 283] on input "Sam 13 Septembre 2025" at bounding box center [1392, 284] width 239 height 19
click at [1470, 307] on span ">" at bounding box center [1470, 309] width 30 height 29
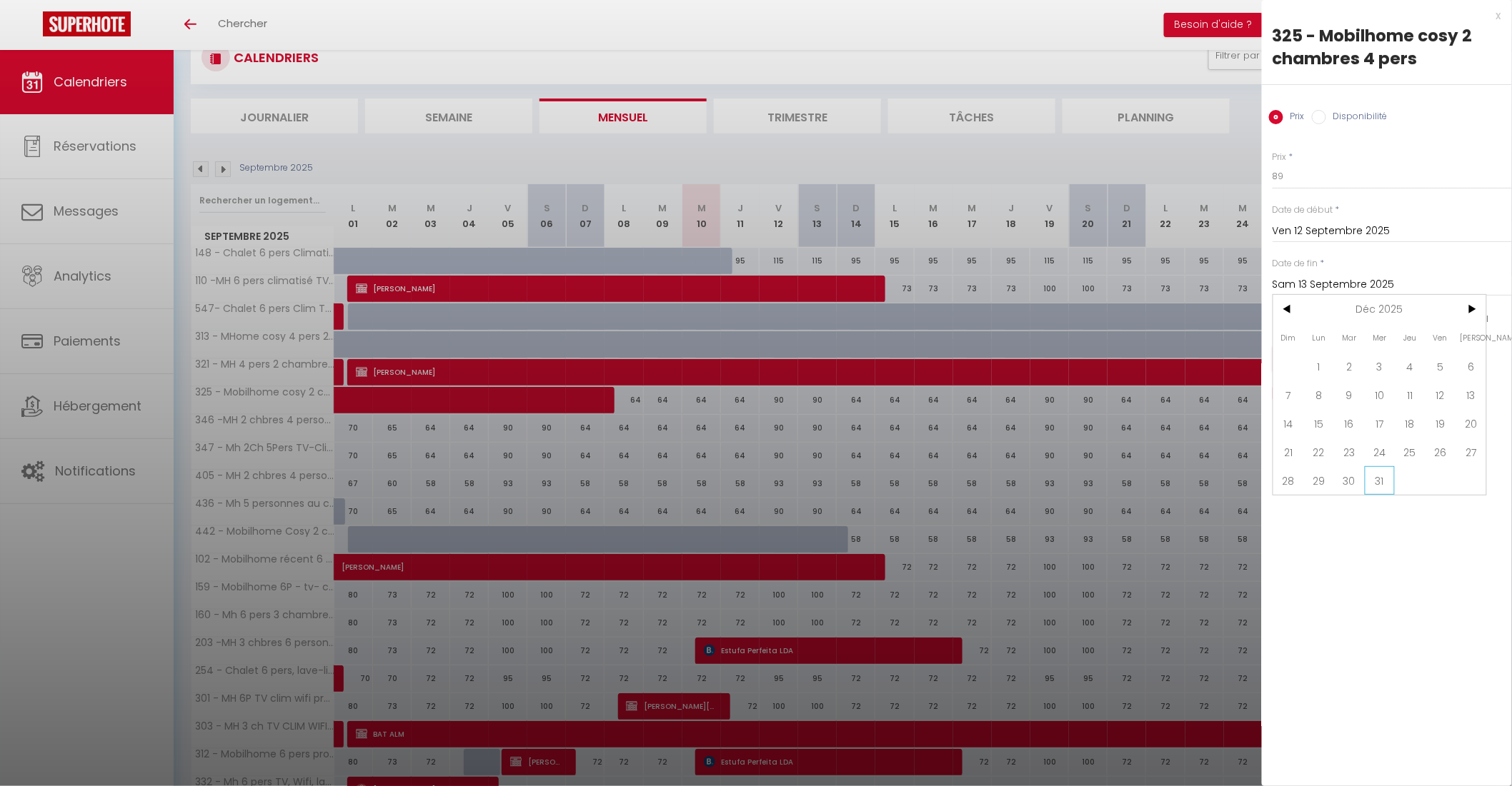
click at [1384, 479] on span "31" at bounding box center [1379, 480] width 30 height 29
click at [1316, 356] on button "Enregistrer" at bounding box center [1325, 359] width 106 height 26
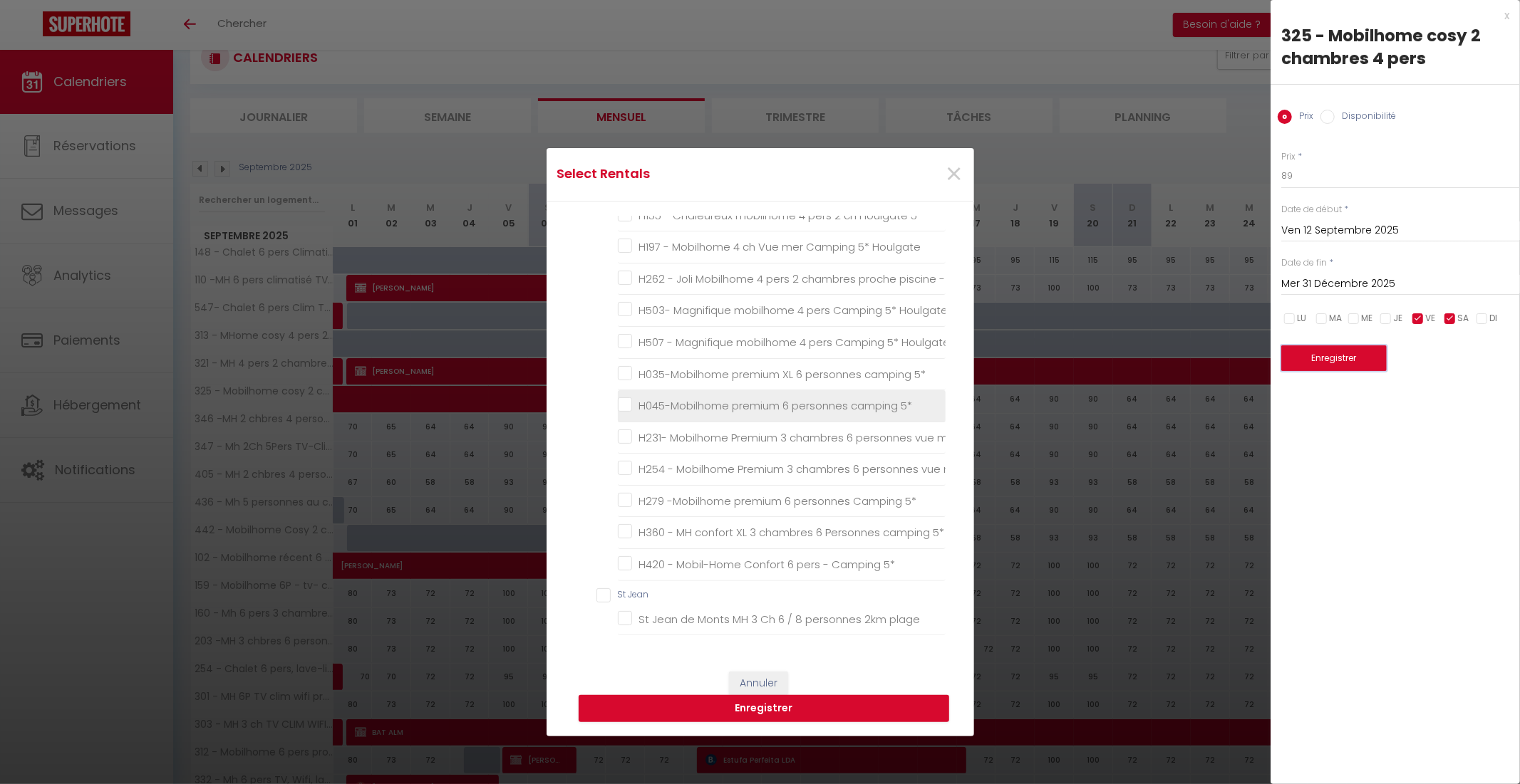
scroll to position [0, 0]
click at [622, 403] on calme "321 - MH 4 pers 2 chambres bord étang au calme" at bounding box center [781, 403] width 328 height 14
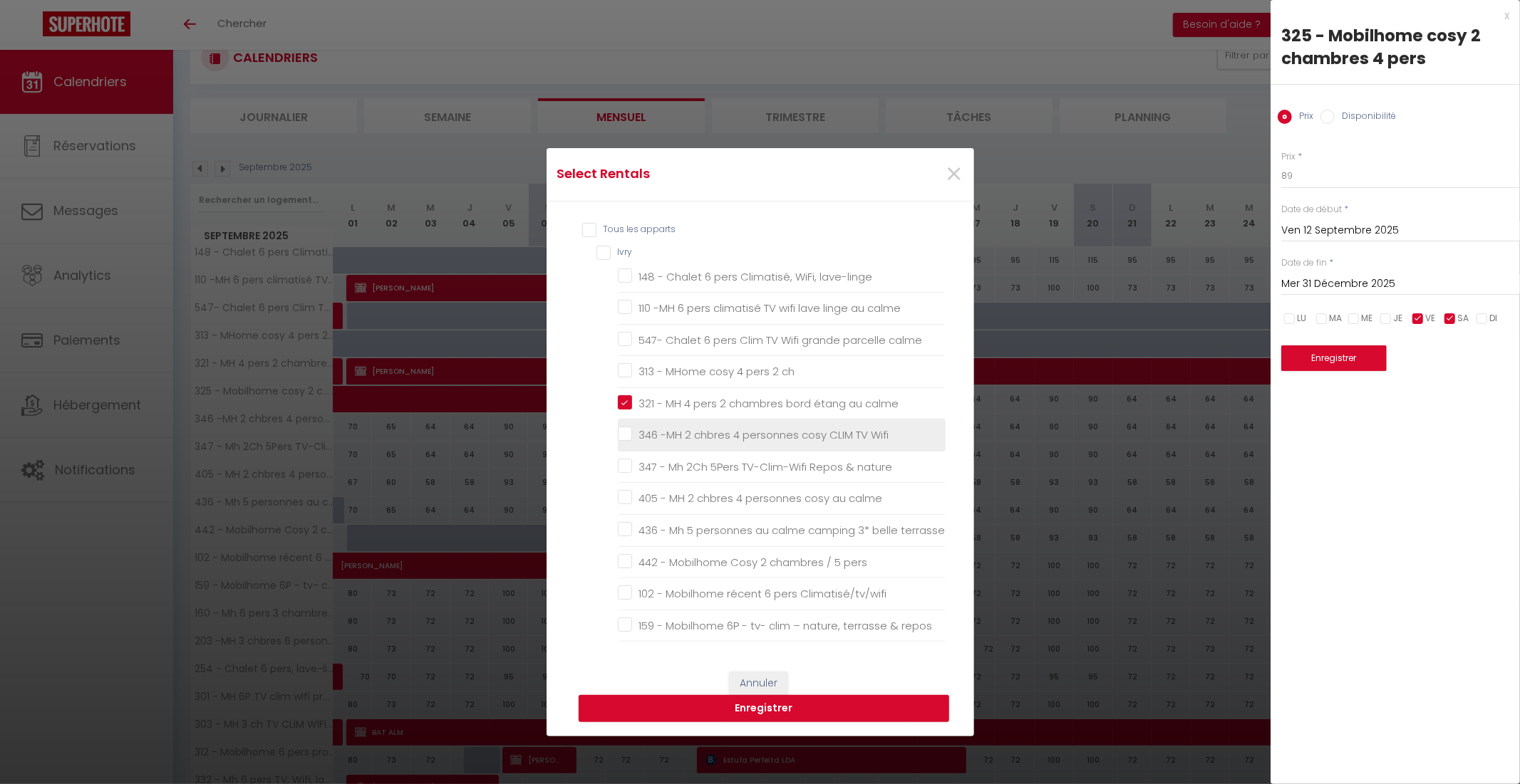
drag, startPoint x: 611, startPoint y: 440, endPoint x: 622, endPoint y: 450, distance: 14.9
click at [618, 443] on Wifi "346 -MH 2 chbres 4 personnes cosy CLIM TV Wifi" at bounding box center [781, 434] width 328 height 14
click at [621, 468] on nature "347 - Mh 2Ch 5Pers TV-Clim-Wifi Repos & nature" at bounding box center [781, 467] width 328 height 14
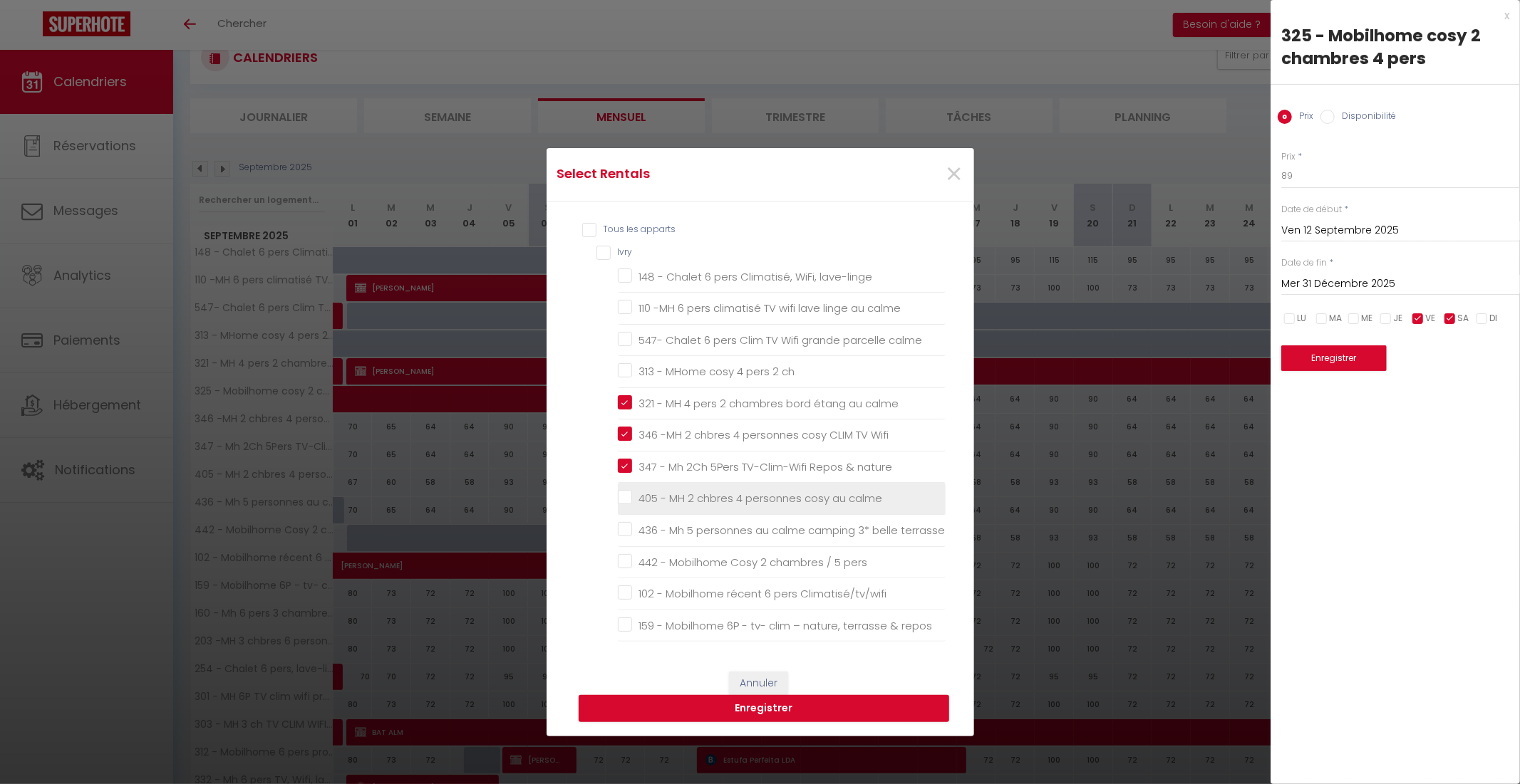
click at [618, 495] on calme "405 - MH 2 chbres 4 personnes cosy au calme" at bounding box center [781, 498] width 328 height 14
click at [619, 528] on terrasse "436 - Mh 5 personnes au calme camping 3* belle terrasse" at bounding box center [781, 530] width 328 height 14
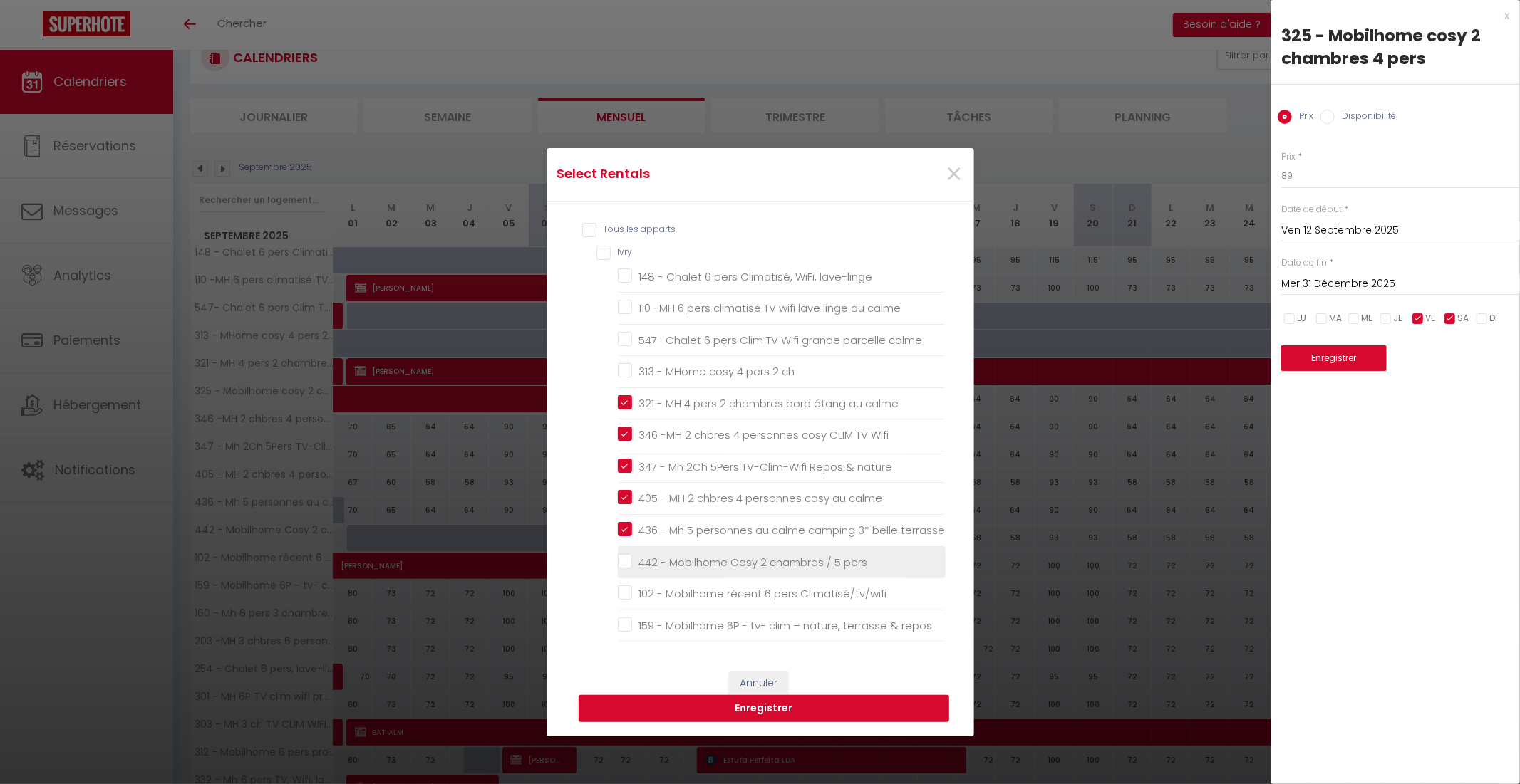
click at [625, 561] on pers "442 - Mobilhome Cosy 2 chambres / 5 pers" at bounding box center [781, 562] width 328 height 14
click at [795, 705] on button "Enregistrer" at bounding box center [764, 709] width 370 height 27
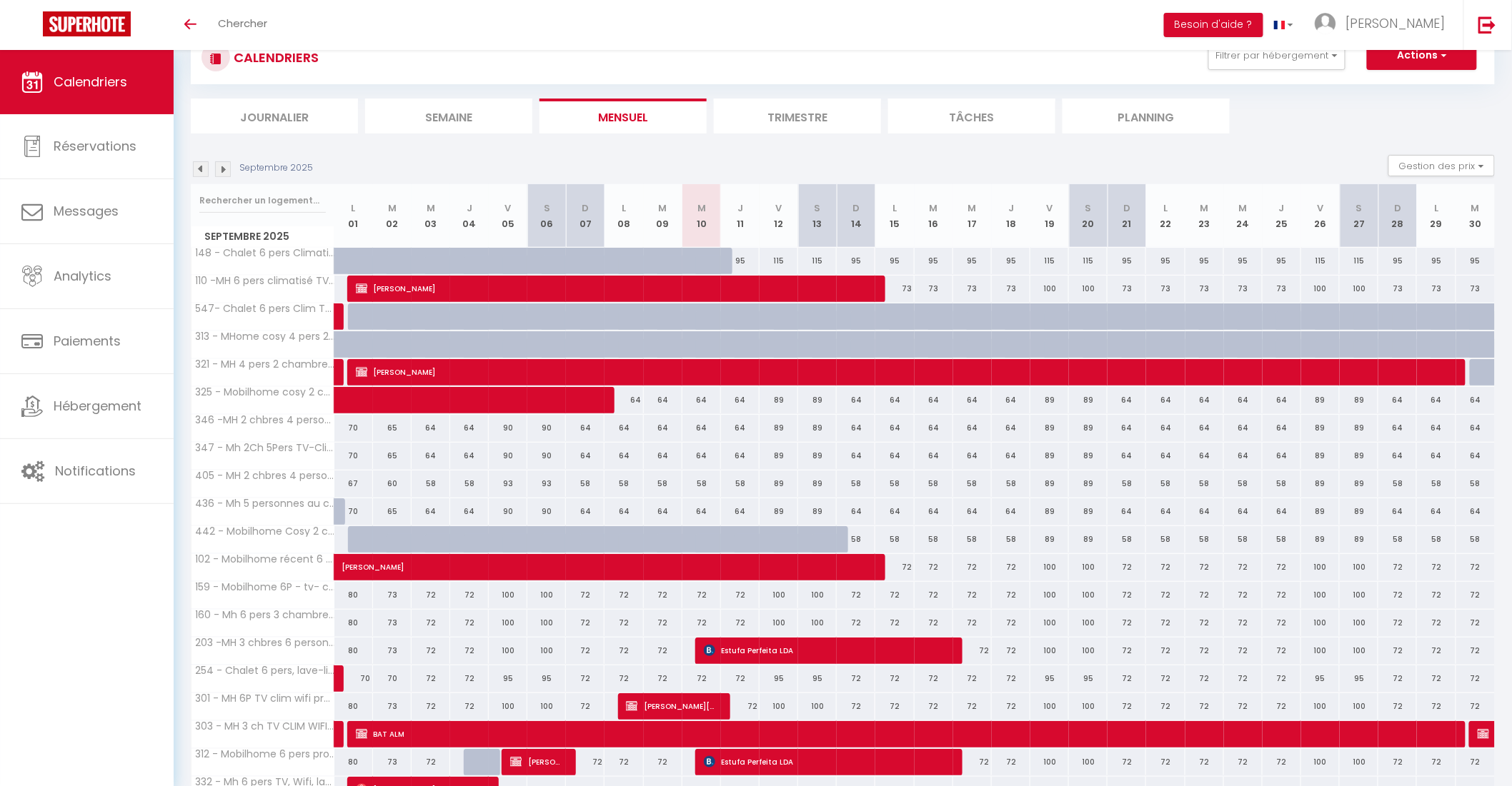
click at [774, 587] on div "100" at bounding box center [779, 596] width 39 height 27
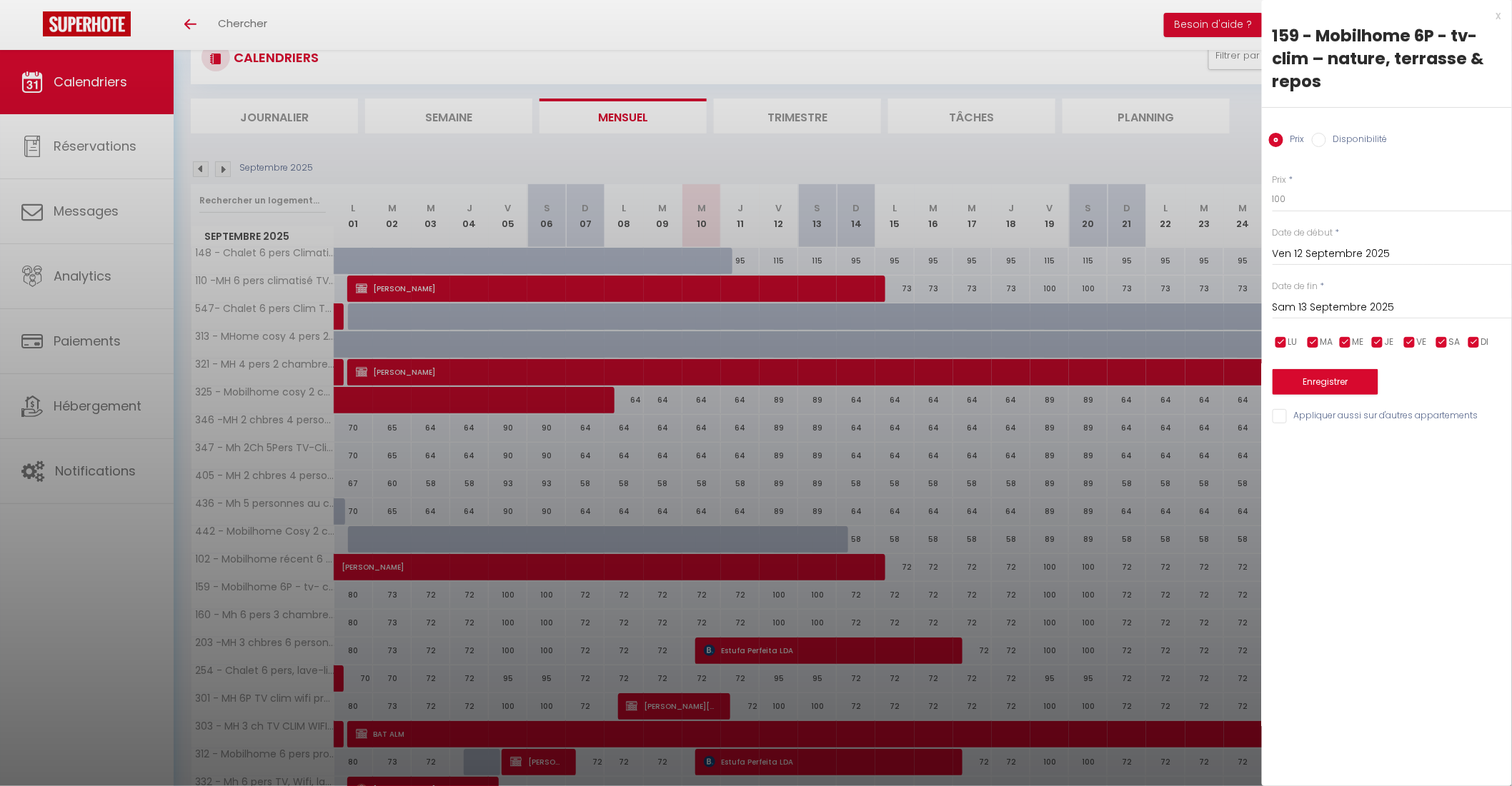
click at [1407, 312] on input "Sam 13 Septembre 2025" at bounding box center [1392, 307] width 239 height 19
click at [1469, 329] on span ">" at bounding box center [1470, 332] width 30 height 29
click at [1469, 328] on span ">" at bounding box center [1470, 332] width 30 height 29
click at [1468, 336] on span ">" at bounding box center [1470, 332] width 30 height 29
click at [1381, 505] on span "31" at bounding box center [1379, 503] width 30 height 29
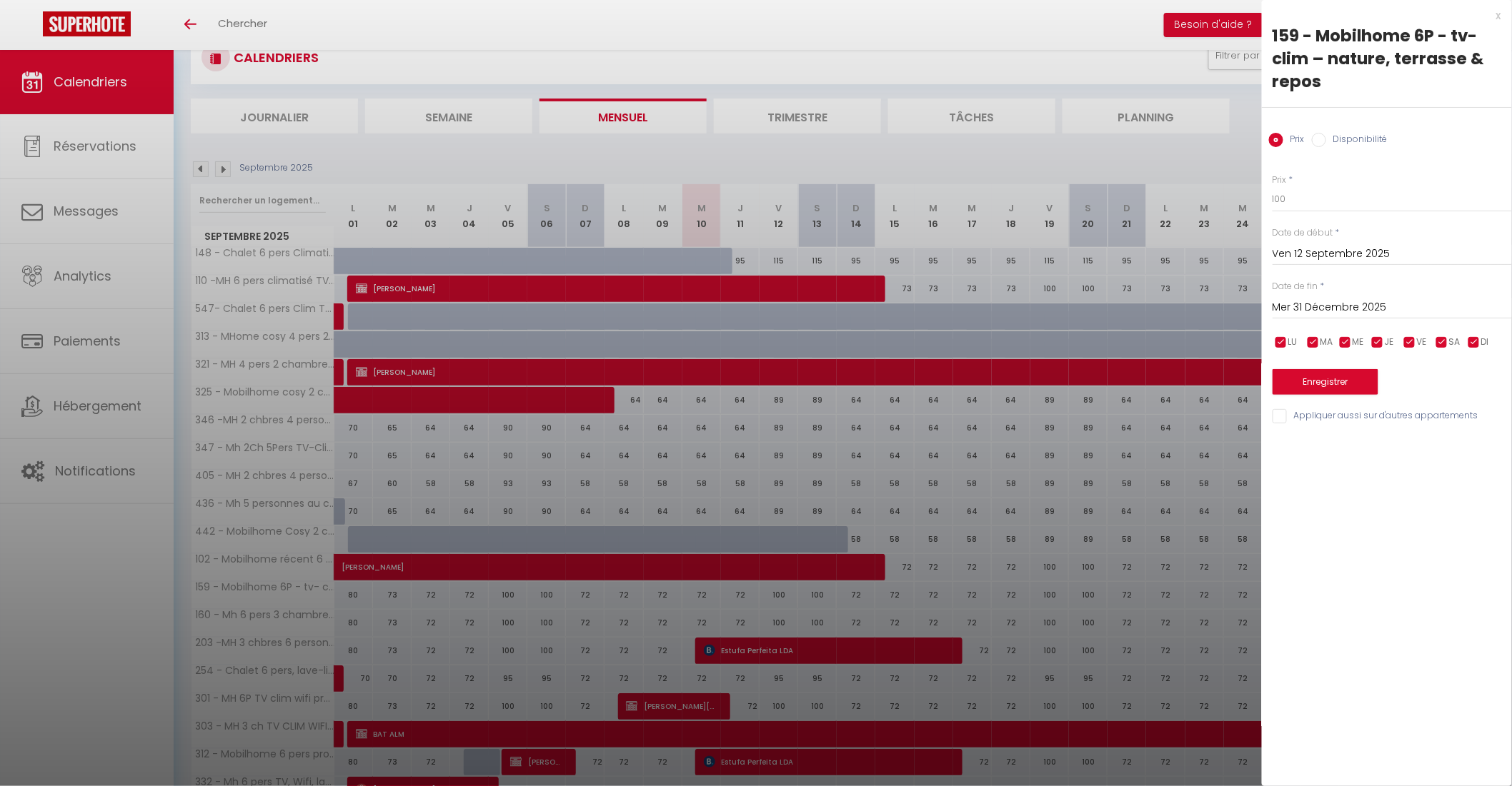
click at [1182, 543] on div at bounding box center [756, 393] width 1512 height 786
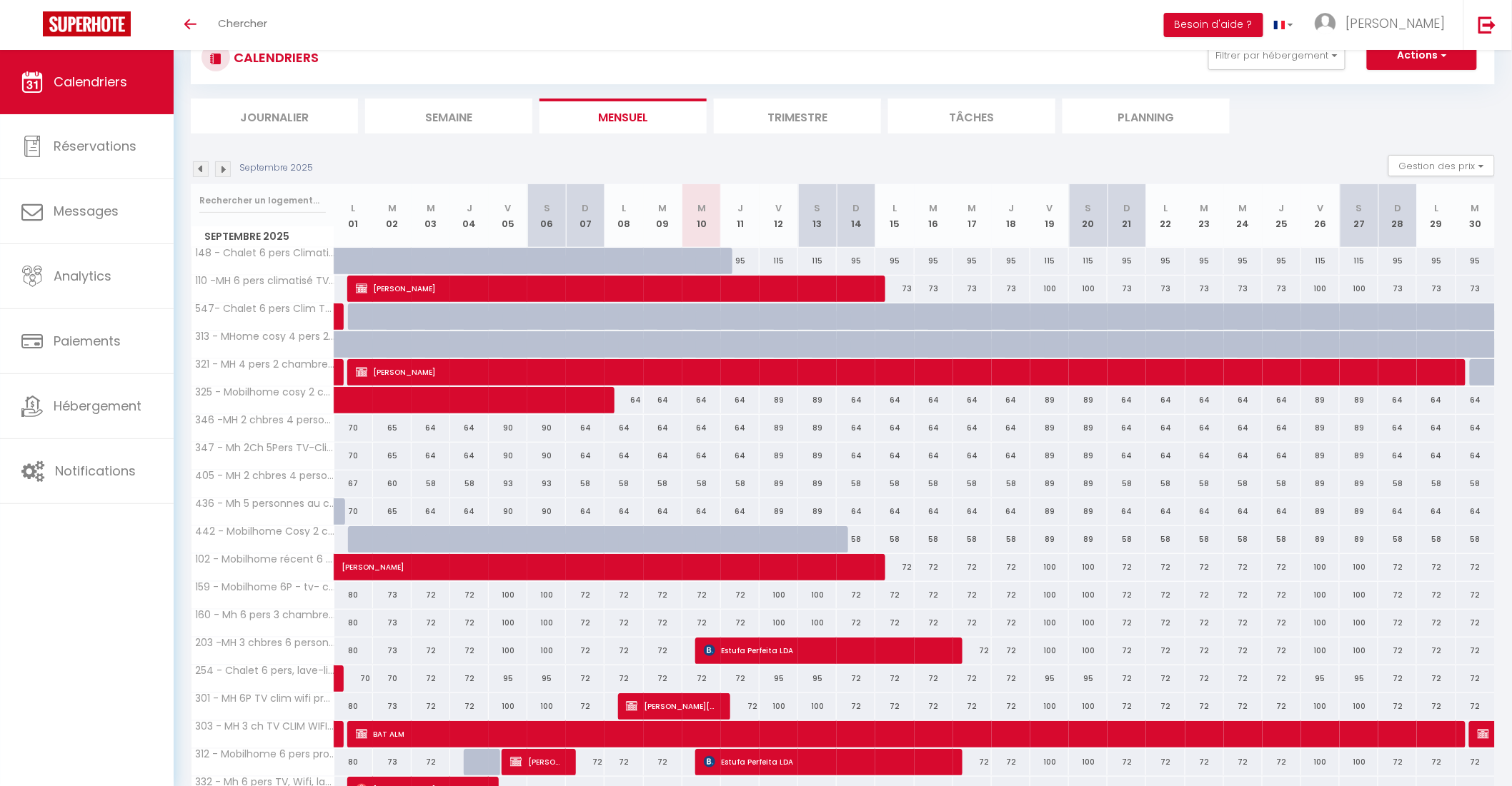
click at [228, 167] on img at bounding box center [222, 169] width 16 height 16
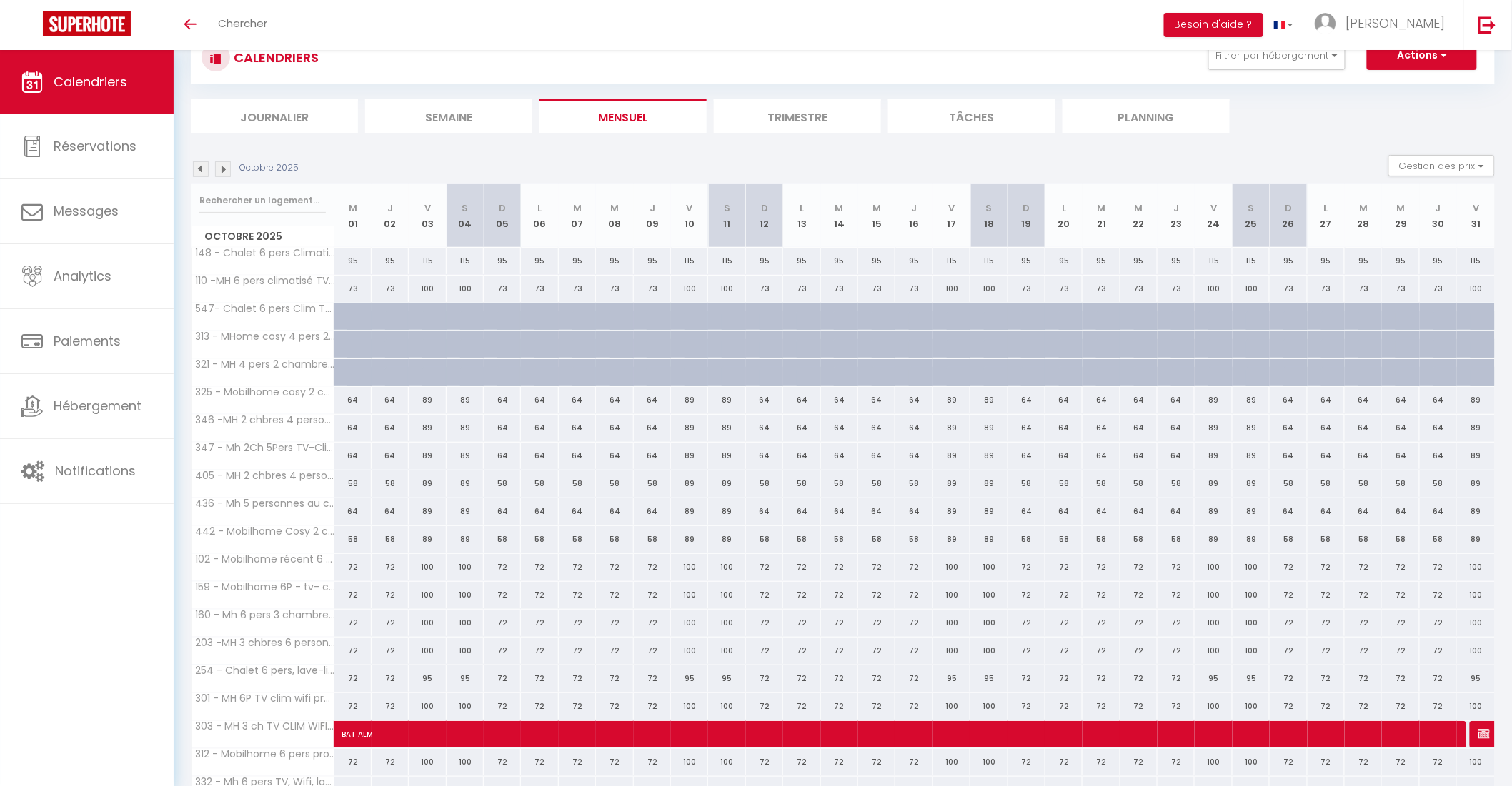
click at [224, 167] on img at bounding box center [222, 169] width 16 height 16
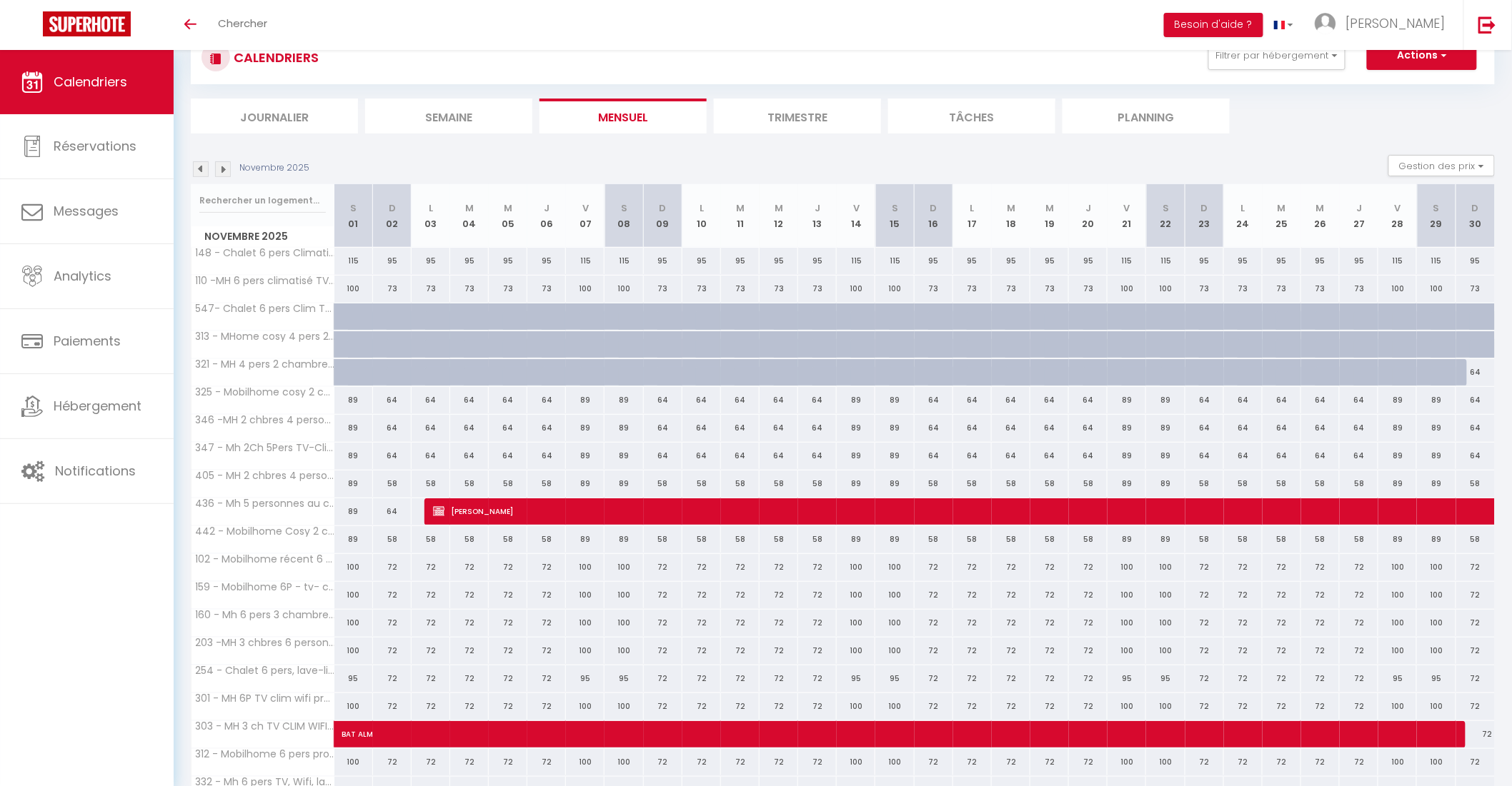
click at [202, 169] on img at bounding box center [200, 169] width 16 height 16
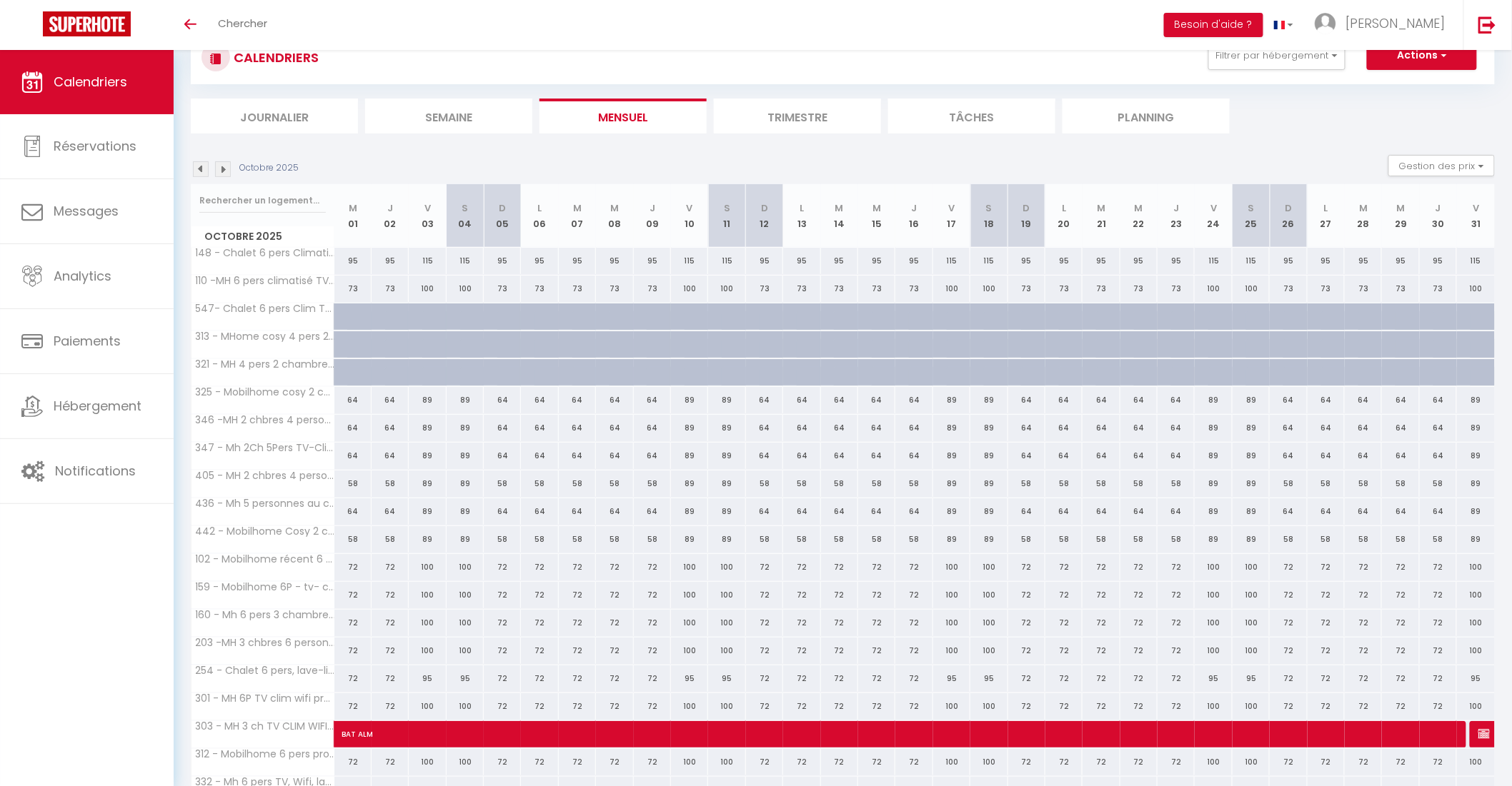
click at [202, 169] on img at bounding box center [200, 169] width 16 height 16
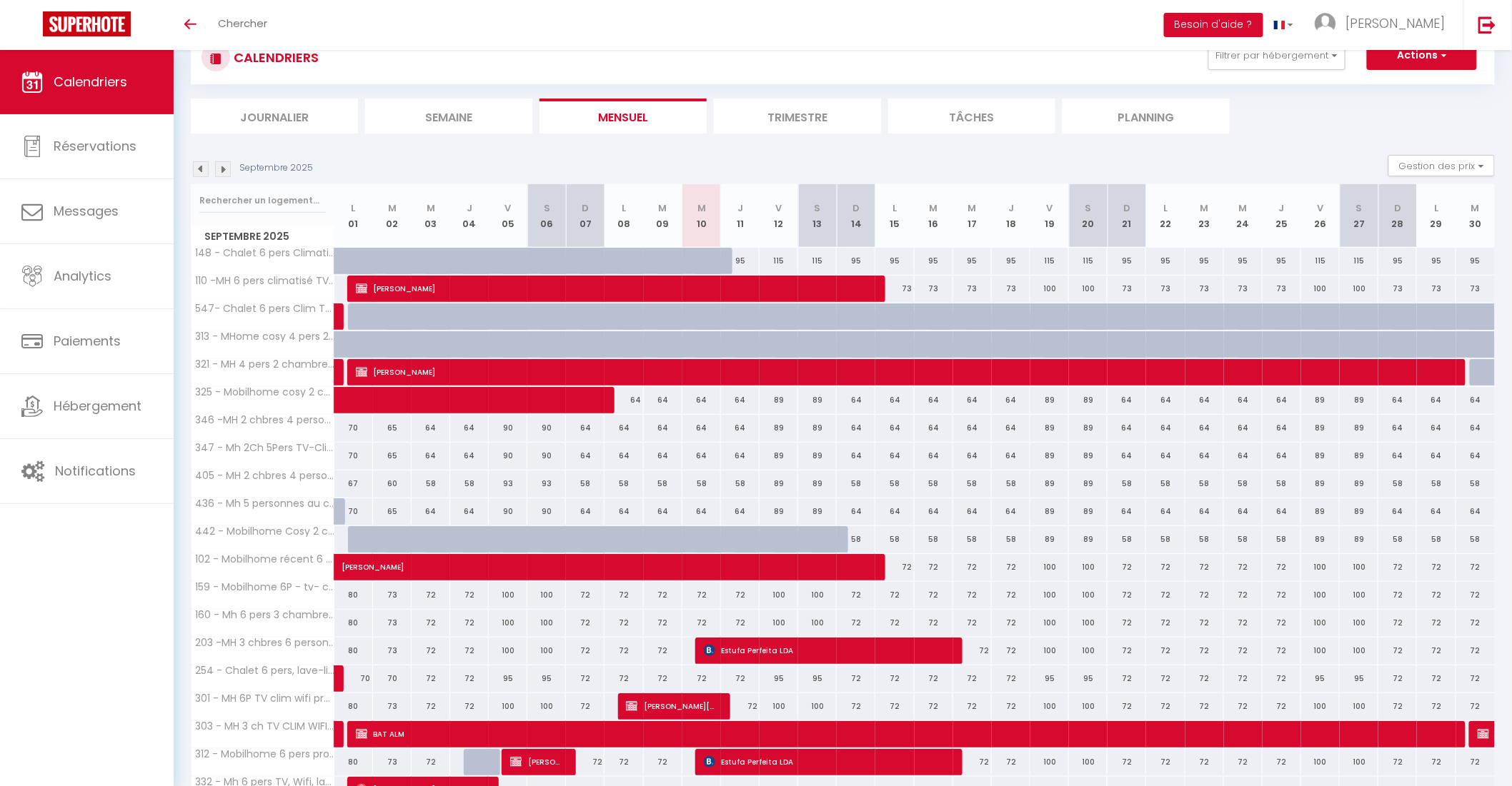
click at [815, 593] on div "100" at bounding box center [818, 596] width 39 height 27
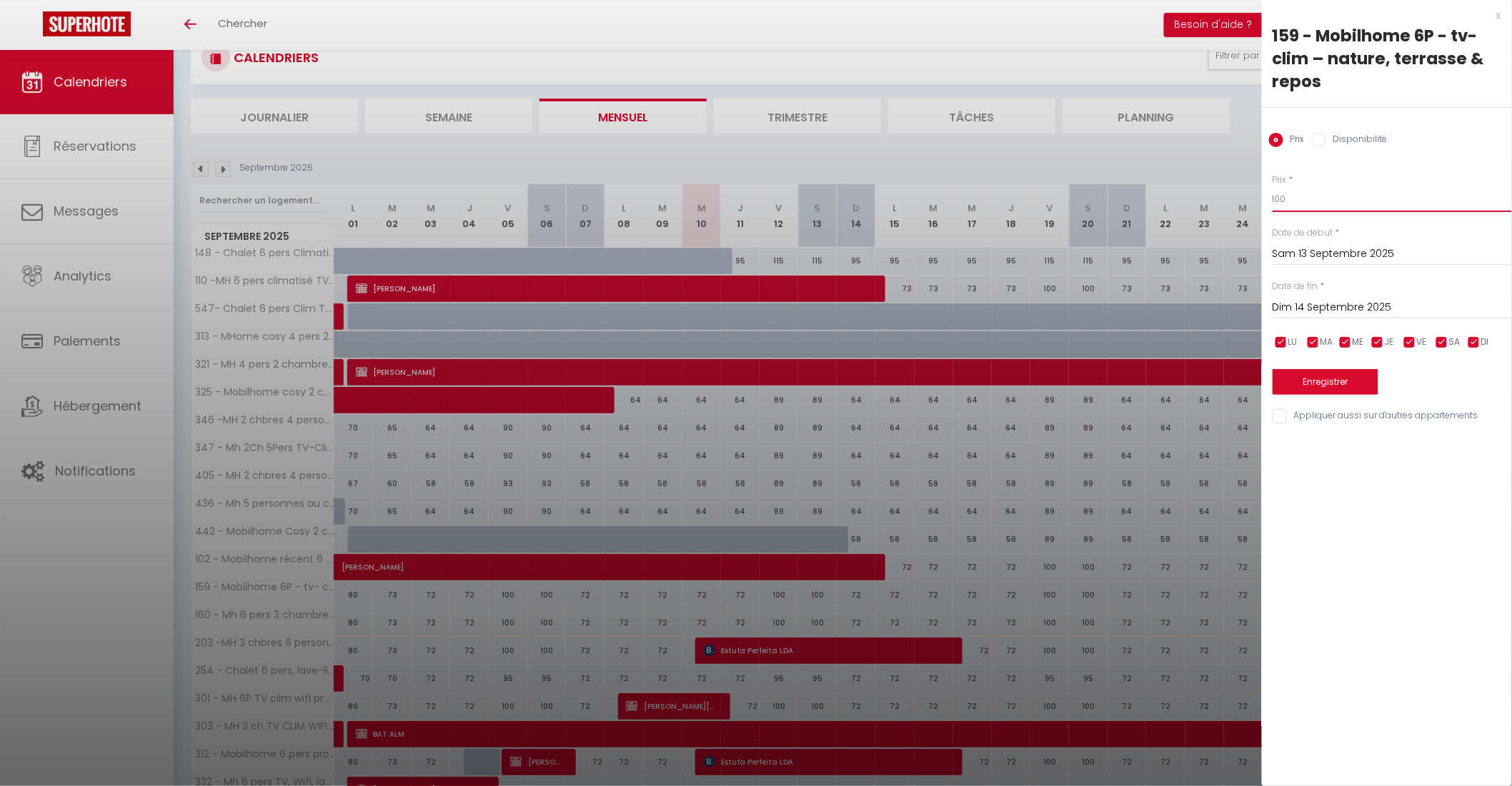
drag, startPoint x: 1291, startPoint y: 200, endPoint x: 1210, endPoint y: 204, distance: 81.1
click at [1210, 204] on body "🟢 Des questions ou besoin d'assistance pour la migration AirBnB? Connectez-vous…" at bounding box center [756, 450] width 1512 height 899
click at [1475, 344] on input "checkbox" at bounding box center [1473, 342] width 14 height 14
click at [1379, 342] on input "checkbox" at bounding box center [1377, 342] width 14 height 14
click at [1347, 338] on input "checkbox" at bounding box center [1344, 342] width 14 height 14
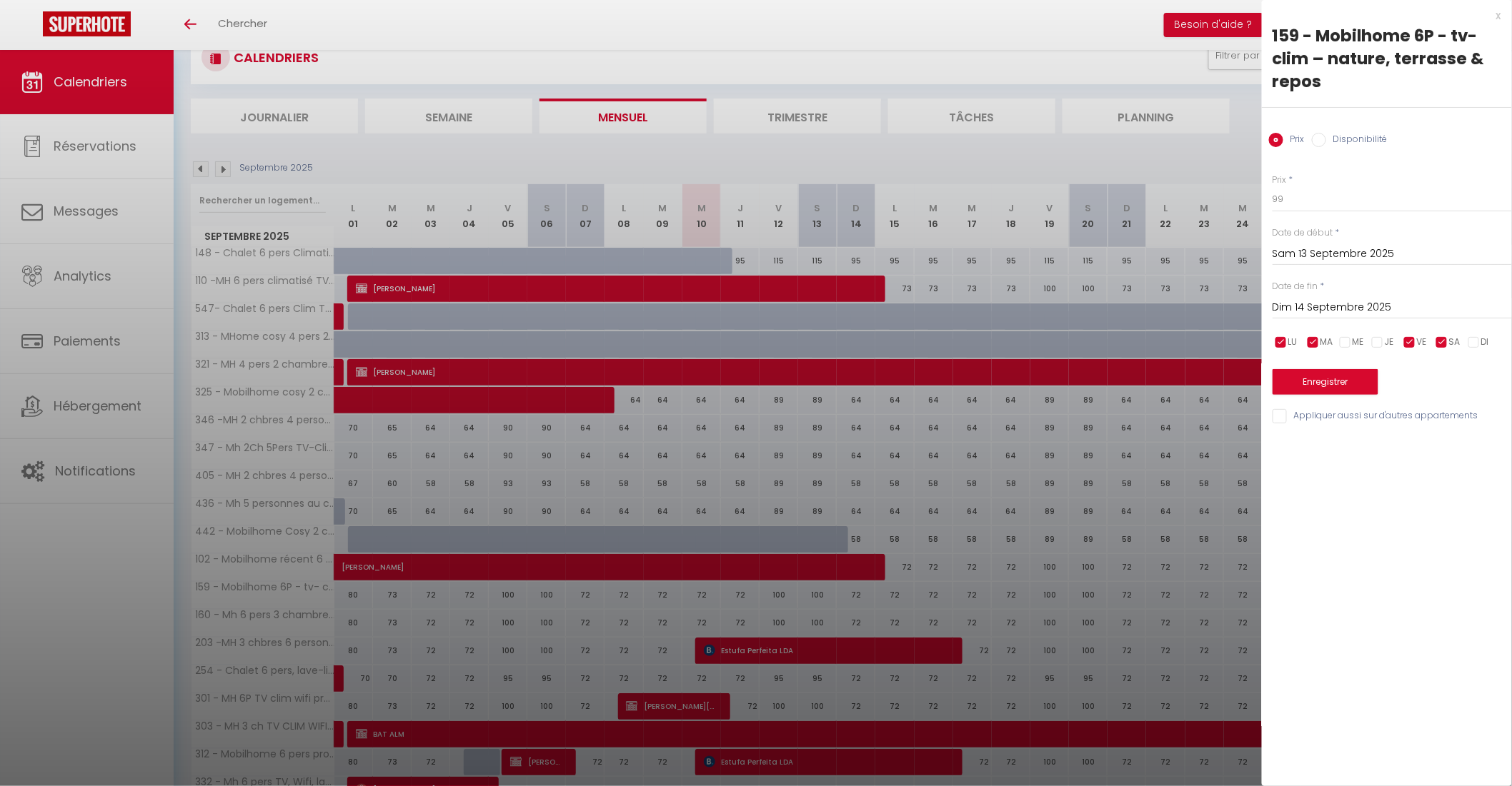
click at [1313, 337] on input "checkbox" at bounding box center [1313, 342] width 14 height 14
click at [1280, 339] on input "checkbox" at bounding box center [1281, 342] width 14 height 14
click at [1281, 419] on input "Appliquer aussi sur d'autres appartements" at bounding box center [1392, 416] width 239 height 14
click at [1353, 307] on input "Dim 14 Septembre 2025" at bounding box center [1392, 307] width 239 height 19
click at [1477, 326] on span ">" at bounding box center [1470, 332] width 30 height 29
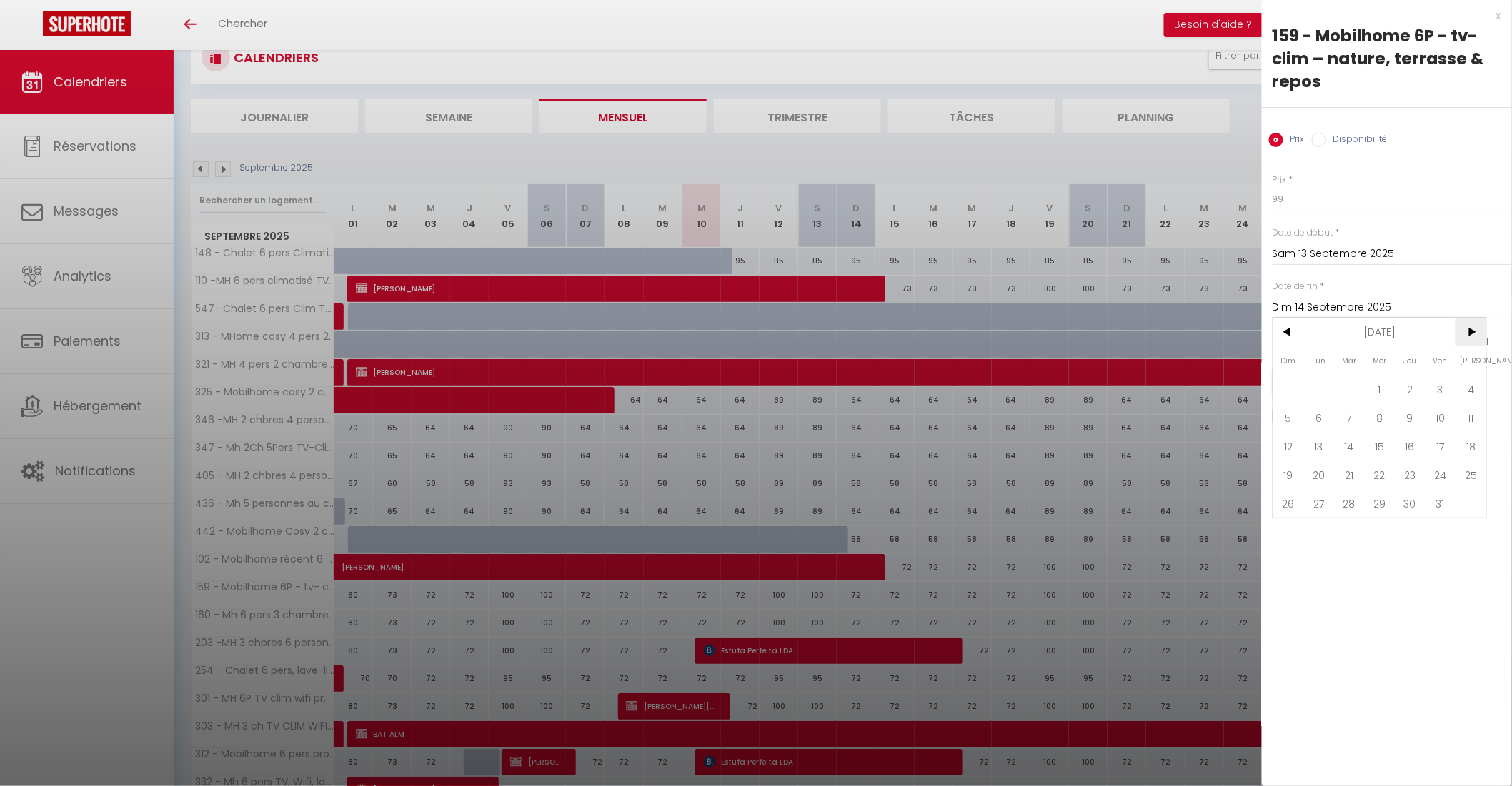
click at [1476, 326] on span ">" at bounding box center [1470, 332] width 30 height 29
click at [1380, 499] on span "31" at bounding box center [1379, 503] width 30 height 29
click at [1337, 252] on input "Sam 13 Septembre 2025" at bounding box center [1392, 254] width 239 height 19
click at [1441, 361] on span "12" at bounding box center [1440, 364] width 30 height 29
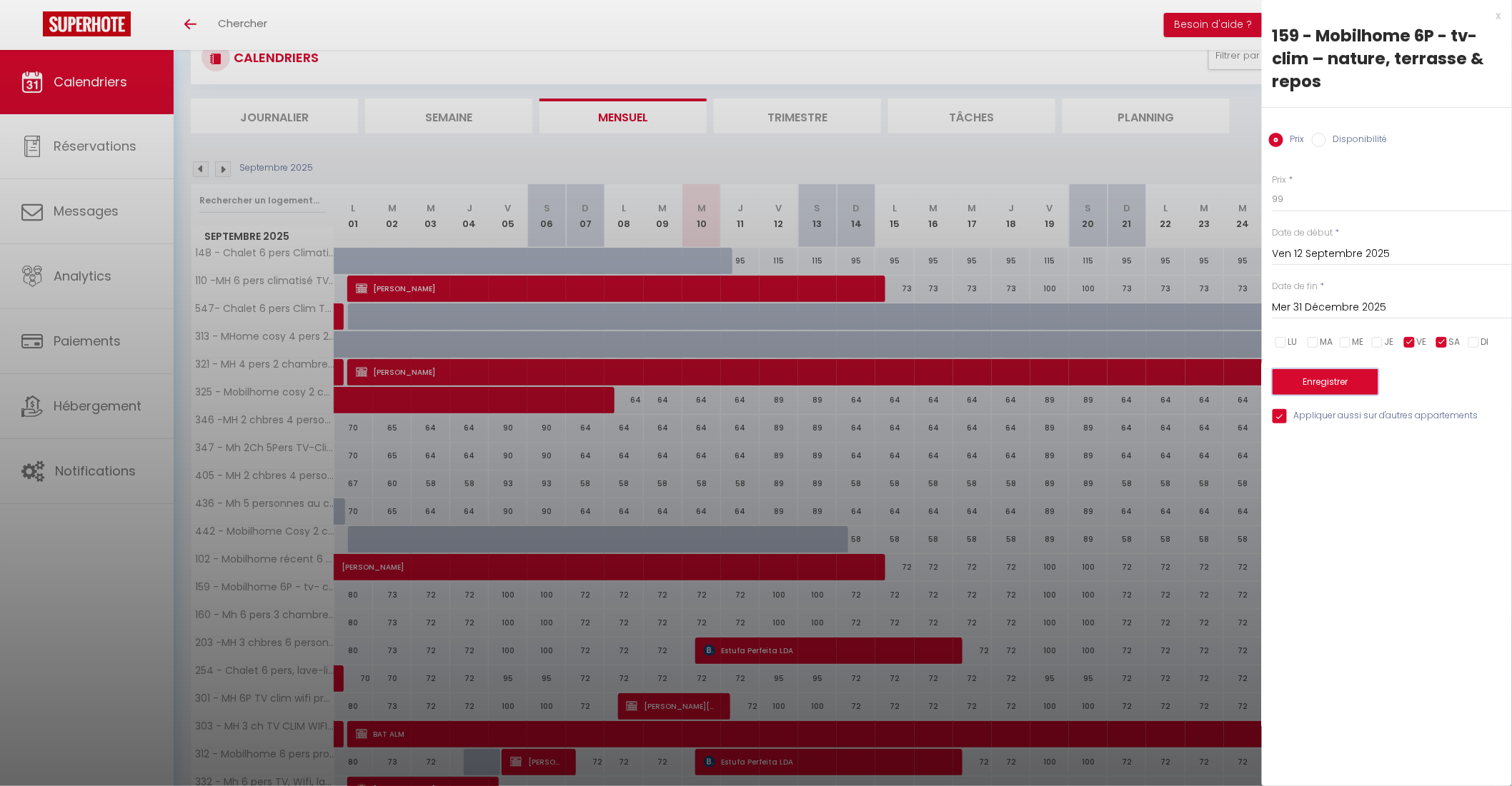
click at [1347, 386] on button "Enregistrer" at bounding box center [1325, 382] width 106 height 26
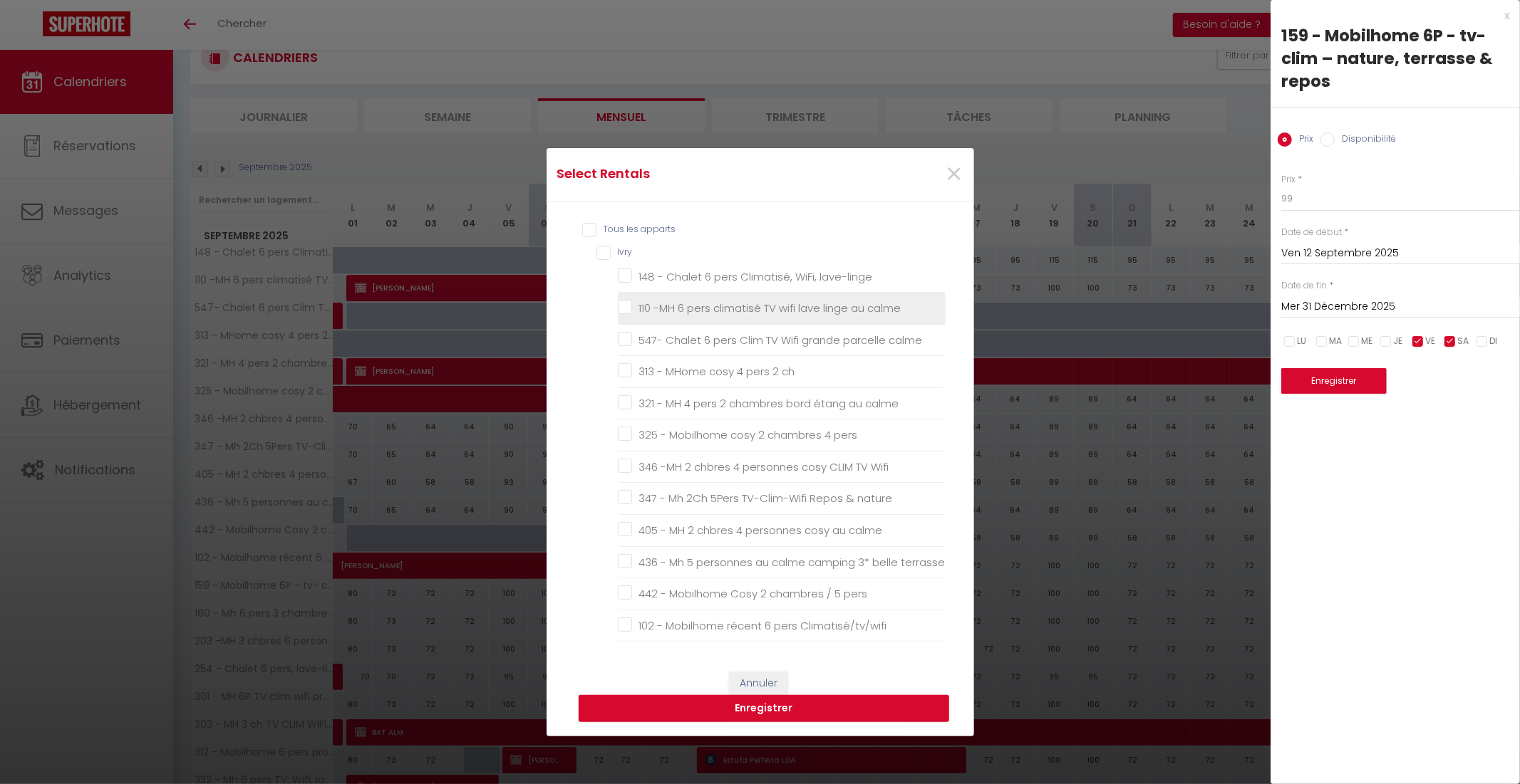
click at [620, 308] on calme "110 -MH 6 pers climatisé TV wifi lave linge au calme" at bounding box center [781, 308] width 328 height 14
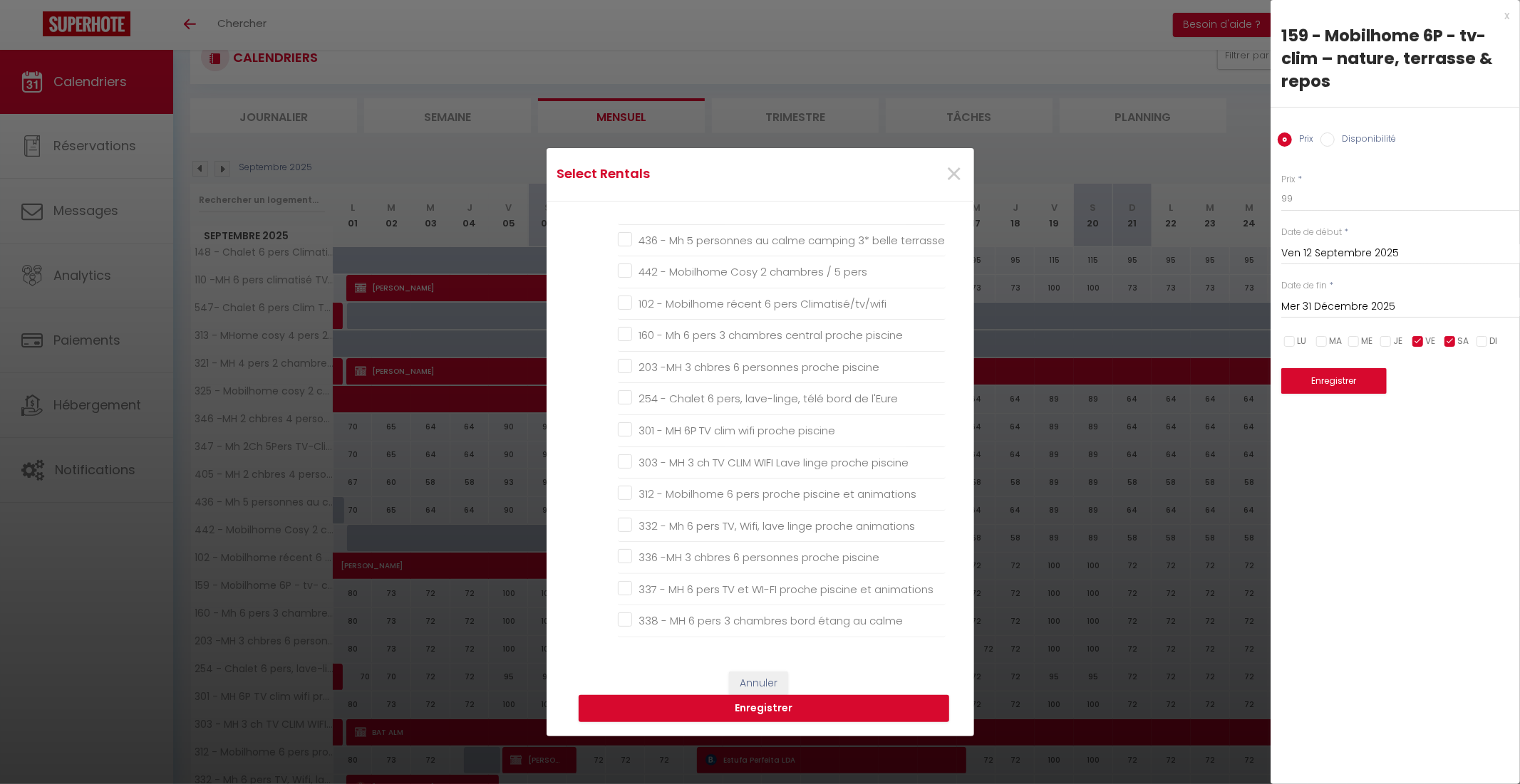
scroll to position [346, 0]
click at [618, 282] on Climatisé\/tv\/wifi "102 - Mobilhome récent 6 pers Climatisé/tv/wifi" at bounding box center [781, 279] width 328 height 14
click at [621, 310] on piscine "160 - Mh 6 pers 3 chambres central proche piscine" at bounding box center [781, 312] width 328 height 14
click at [618, 346] on piscine "203 -MH 3 chbres 6 personnes proche piscine" at bounding box center [781, 344] width 328 height 14
click at [618, 373] on l\'Eure "254 - Chalet 6 pers, lave-linge, télé bord de l'Eure" at bounding box center [781, 375] width 328 height 14
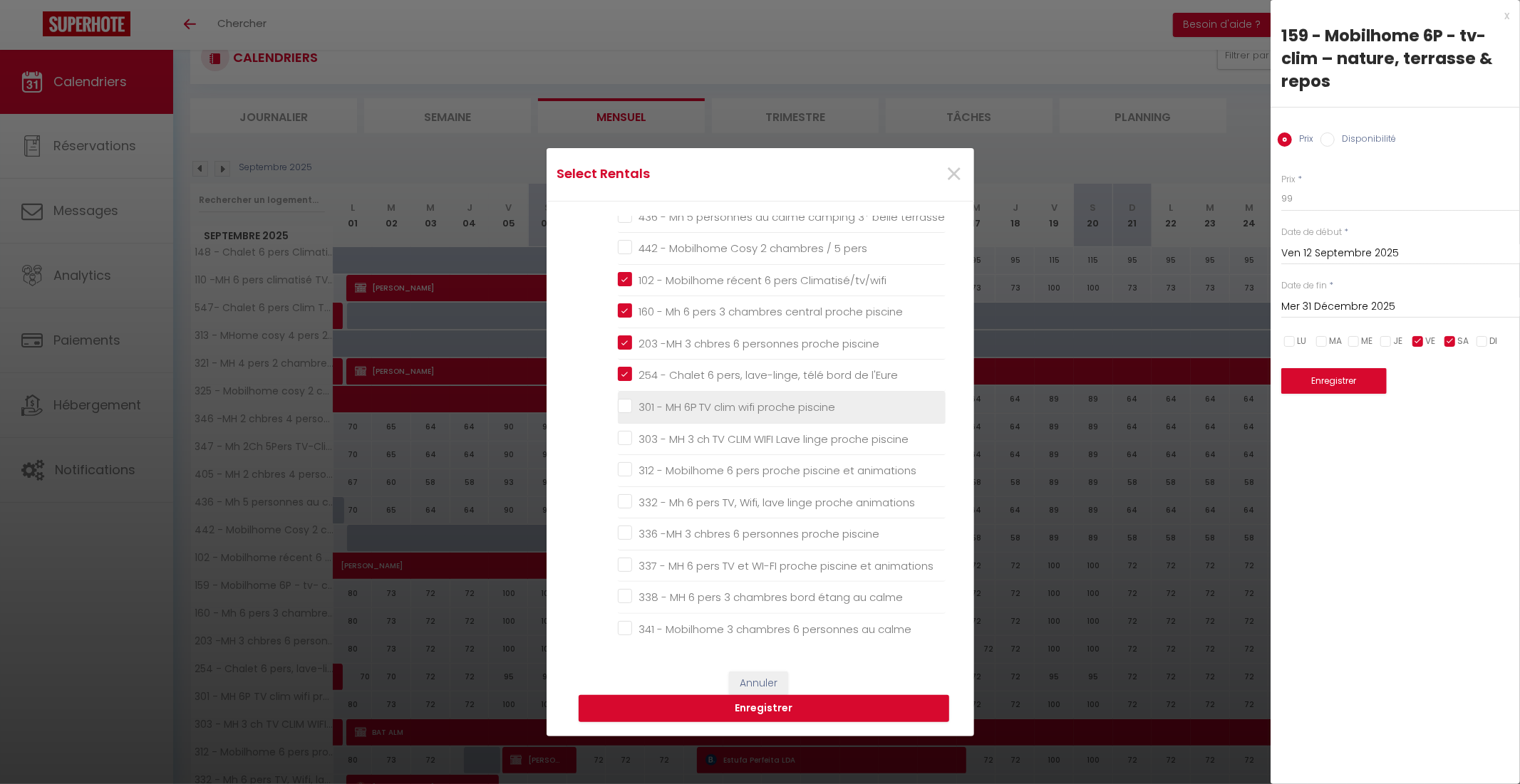
click at [619, 404] on piscine "301 - MH 6P TV clim wifi proche piscine" at bounding box center [781, 407] width 328 height 14
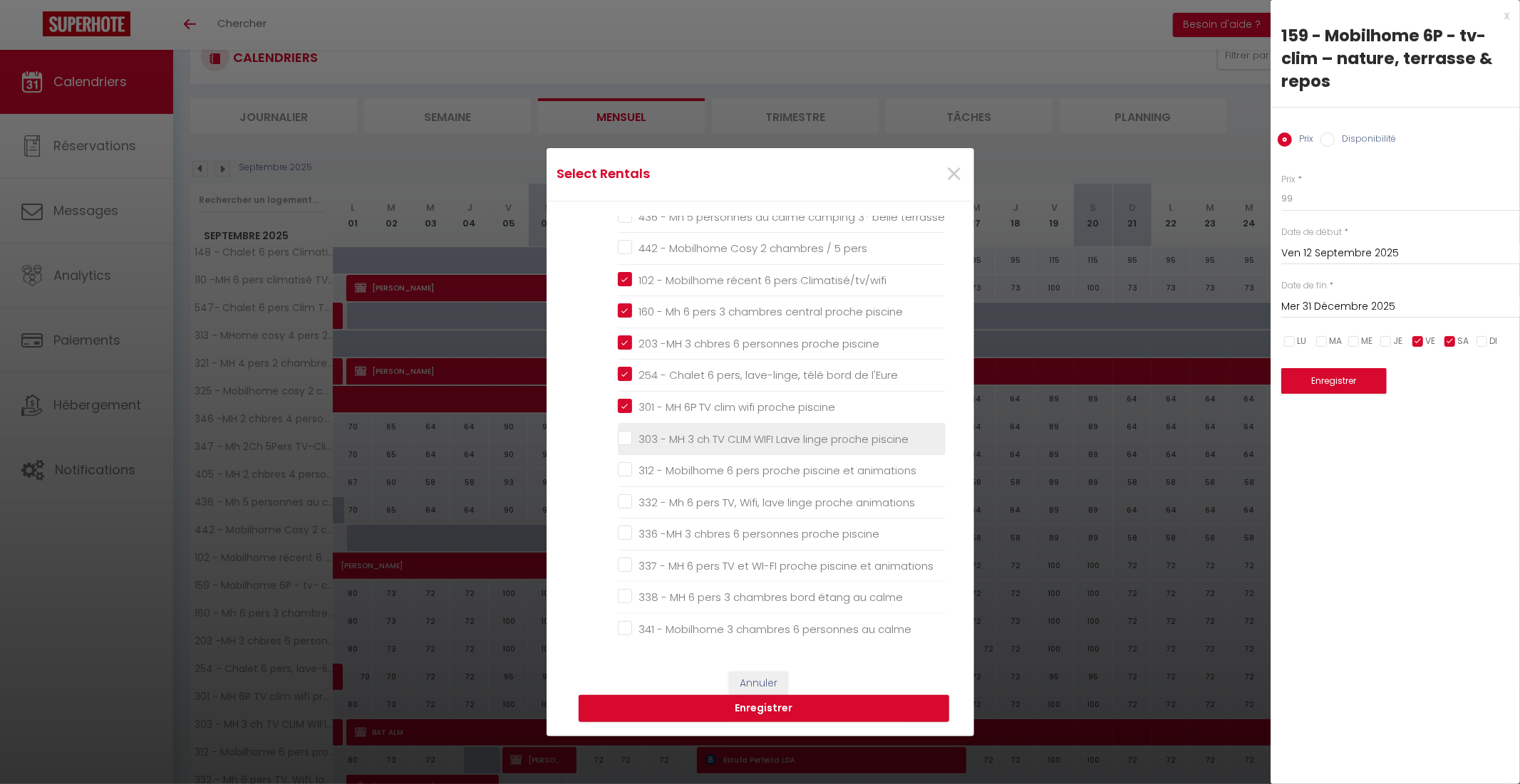
click at [618, 443] on piscine "303 - MH 3 ch TV CLIM WIFI Lave linge proche piscine" at bounding box center [781, 438] width 328 height 14
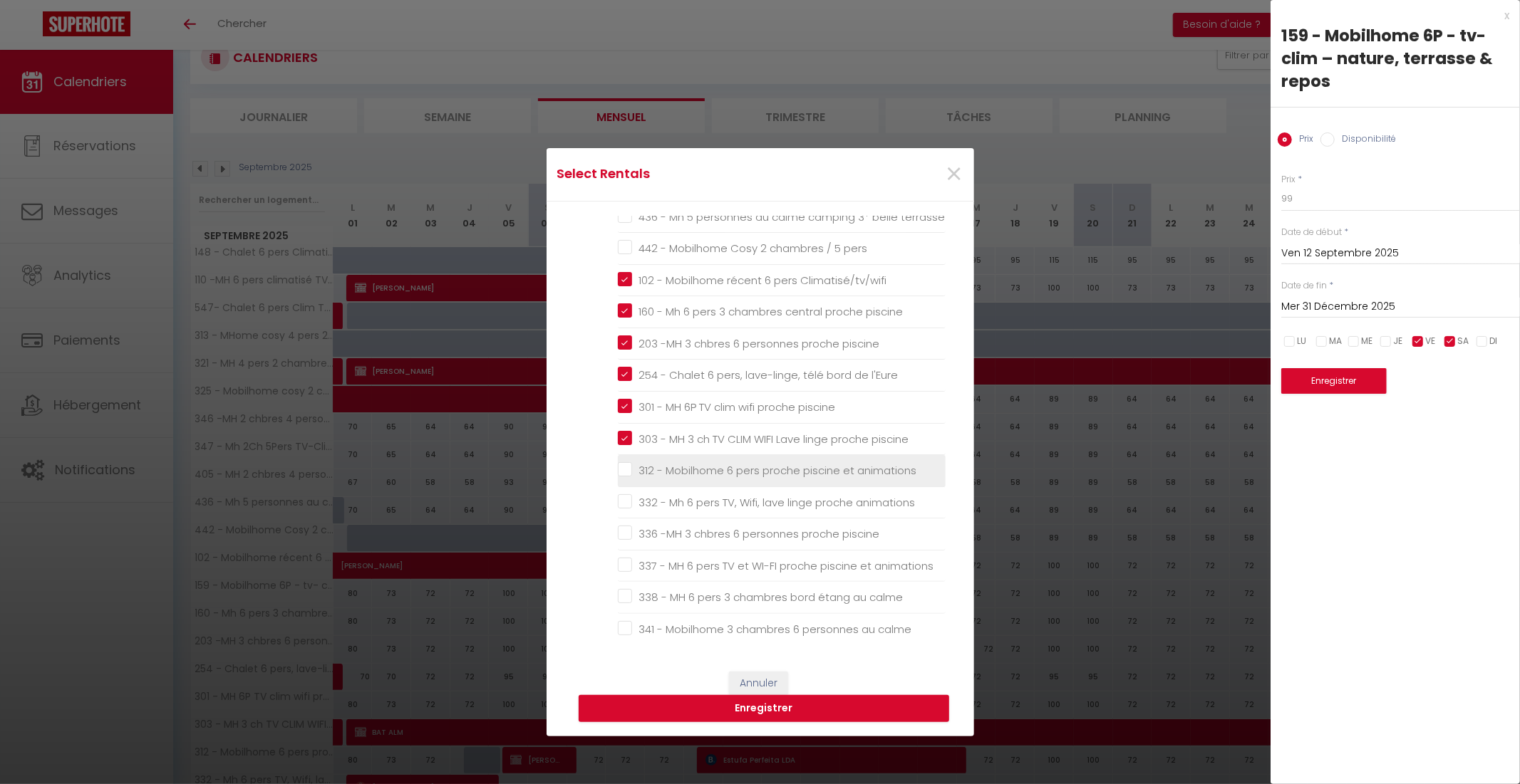
click at [619, 470] on animations "312 - Mobilhome 6 pers proche piscine et animations" at bounding box center [781, 471] width 328 height 14
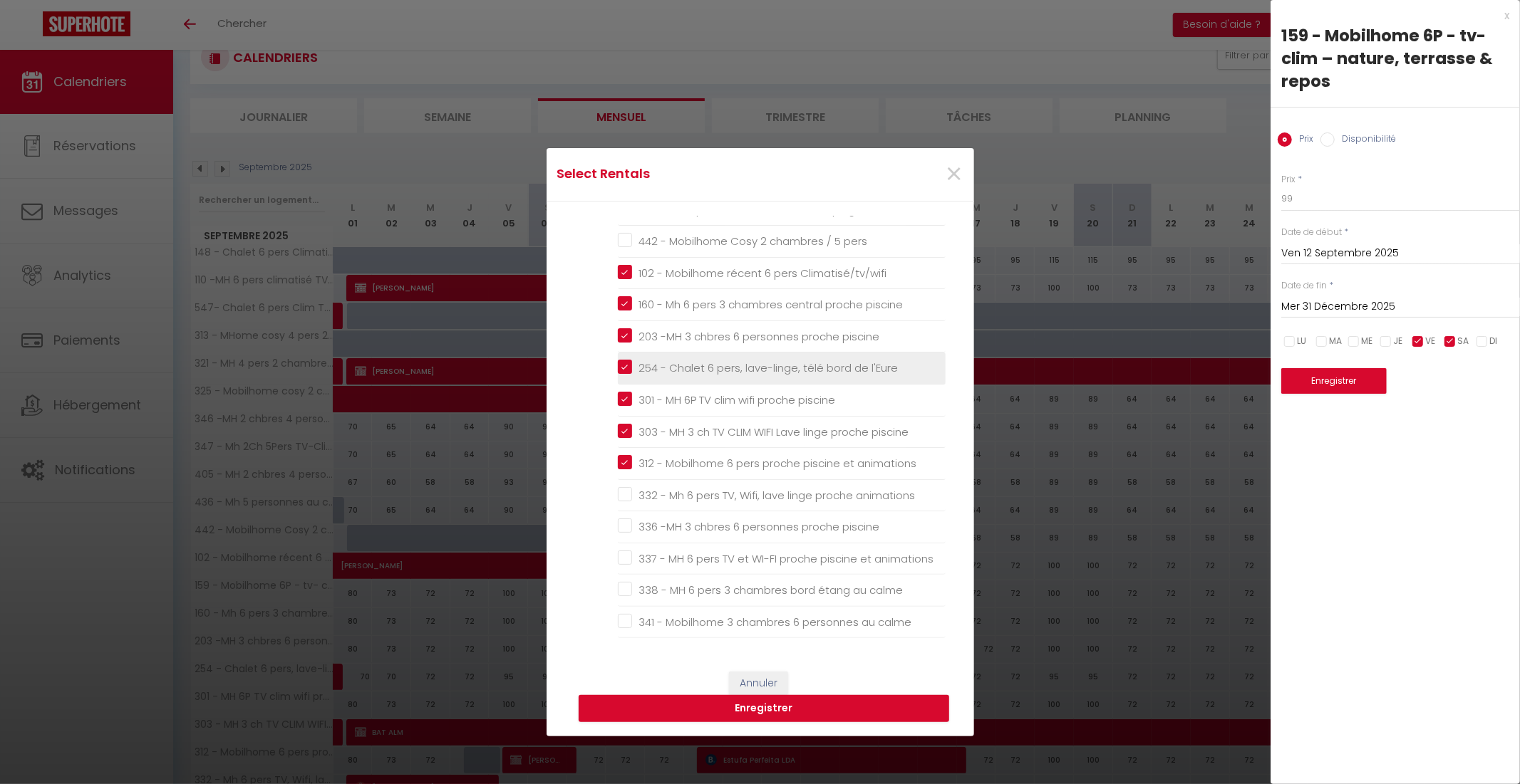
click at [618, 368] on l\'Eure "254 - Chalet 6 pers, lave-linge, télé bord de l'Eure" at bounding box center [781, 368] width 328 height 14
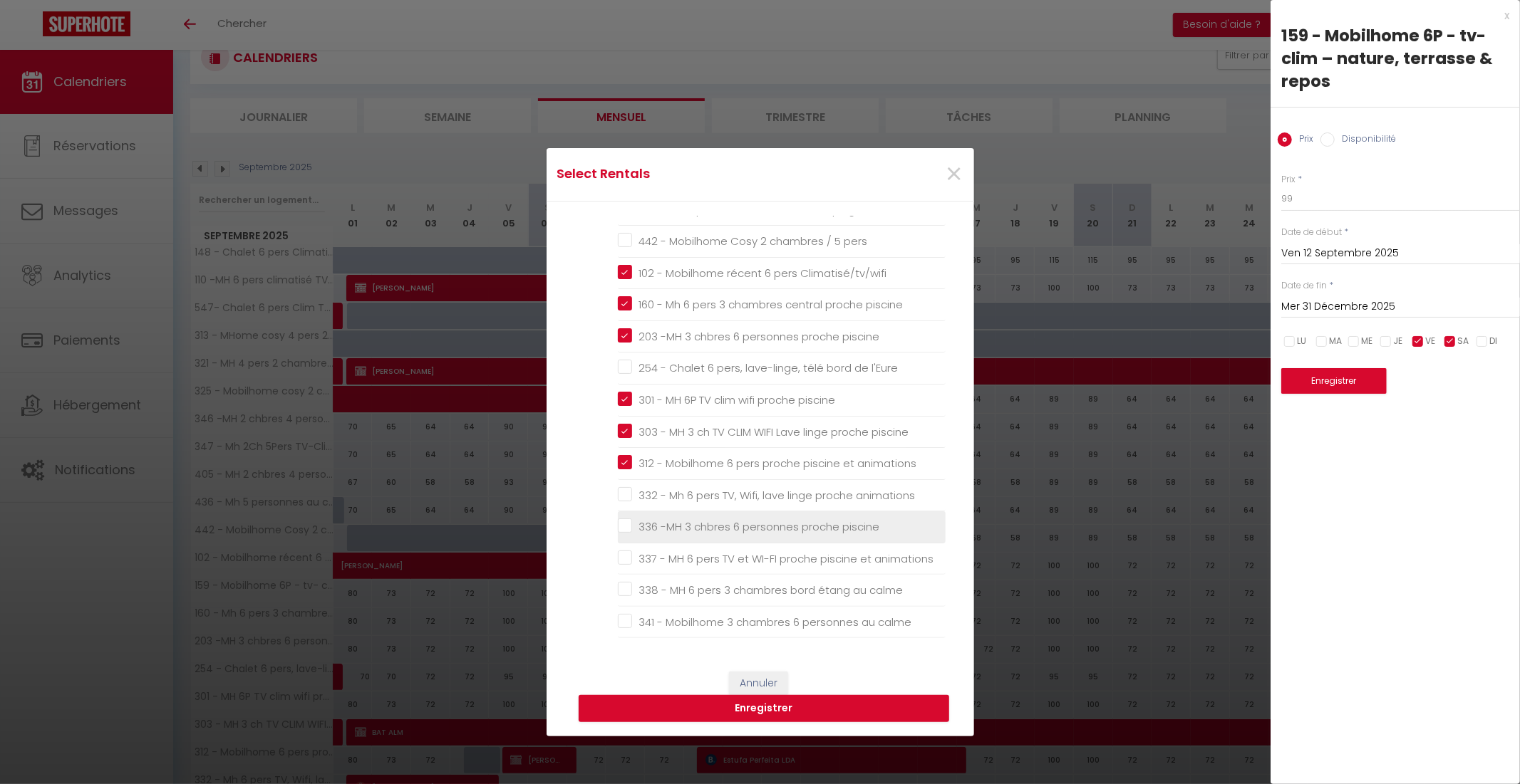
click at [618, 528] on piscine "336 -MH 3 chbres 6 personnes proche piscine" at bounding box center [781, 527] width 328 height 14
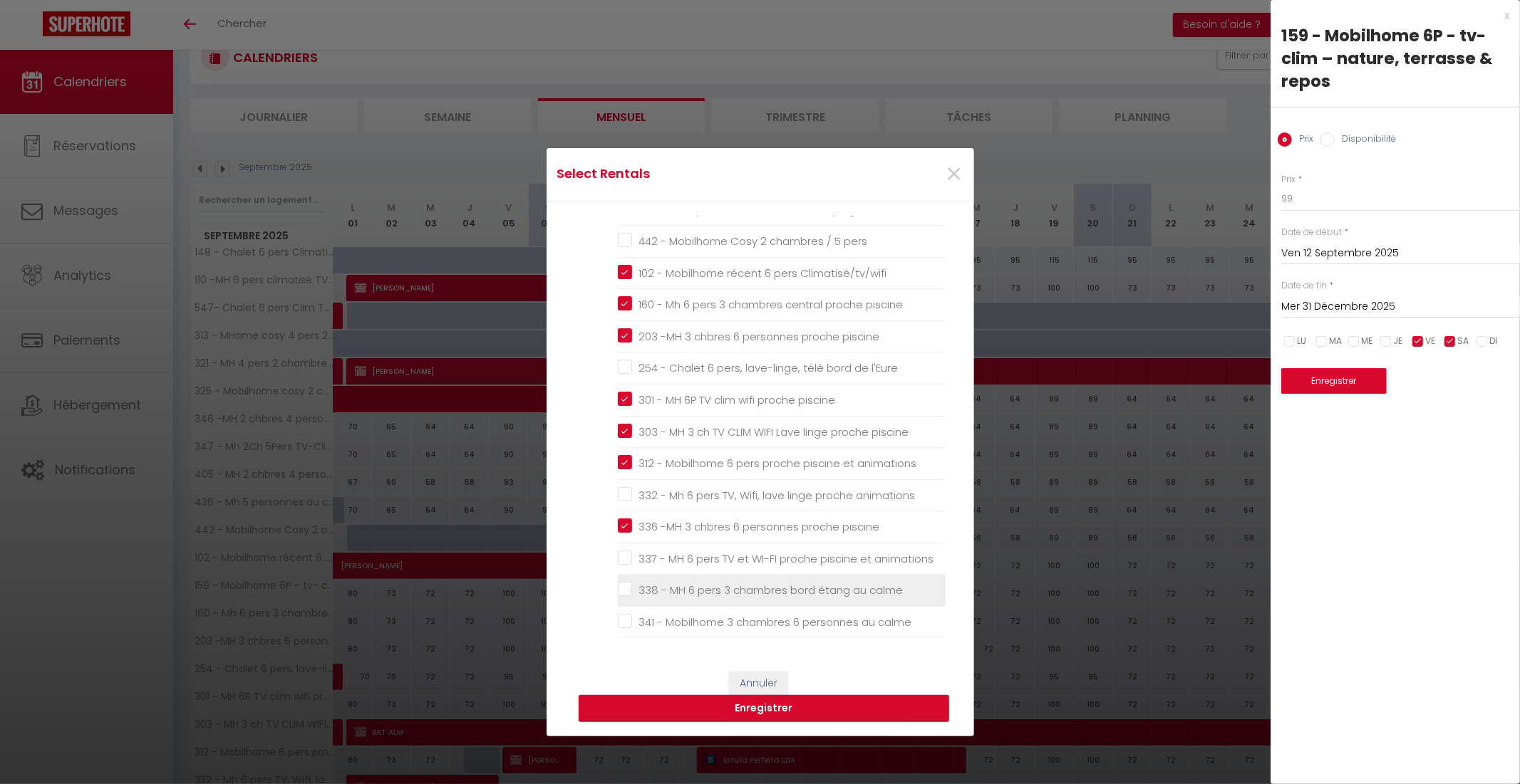
click at [618, 592] on calme "338 - MH 6 pers 3 chambres bord étang au calme" at bounding box center [781, 590] width 328 height 14
click at [622, 624] on calme "341 - Mobilhome 3 chambres 6 personnes au calme" at bounding box center [781, 622] width 328 height 14
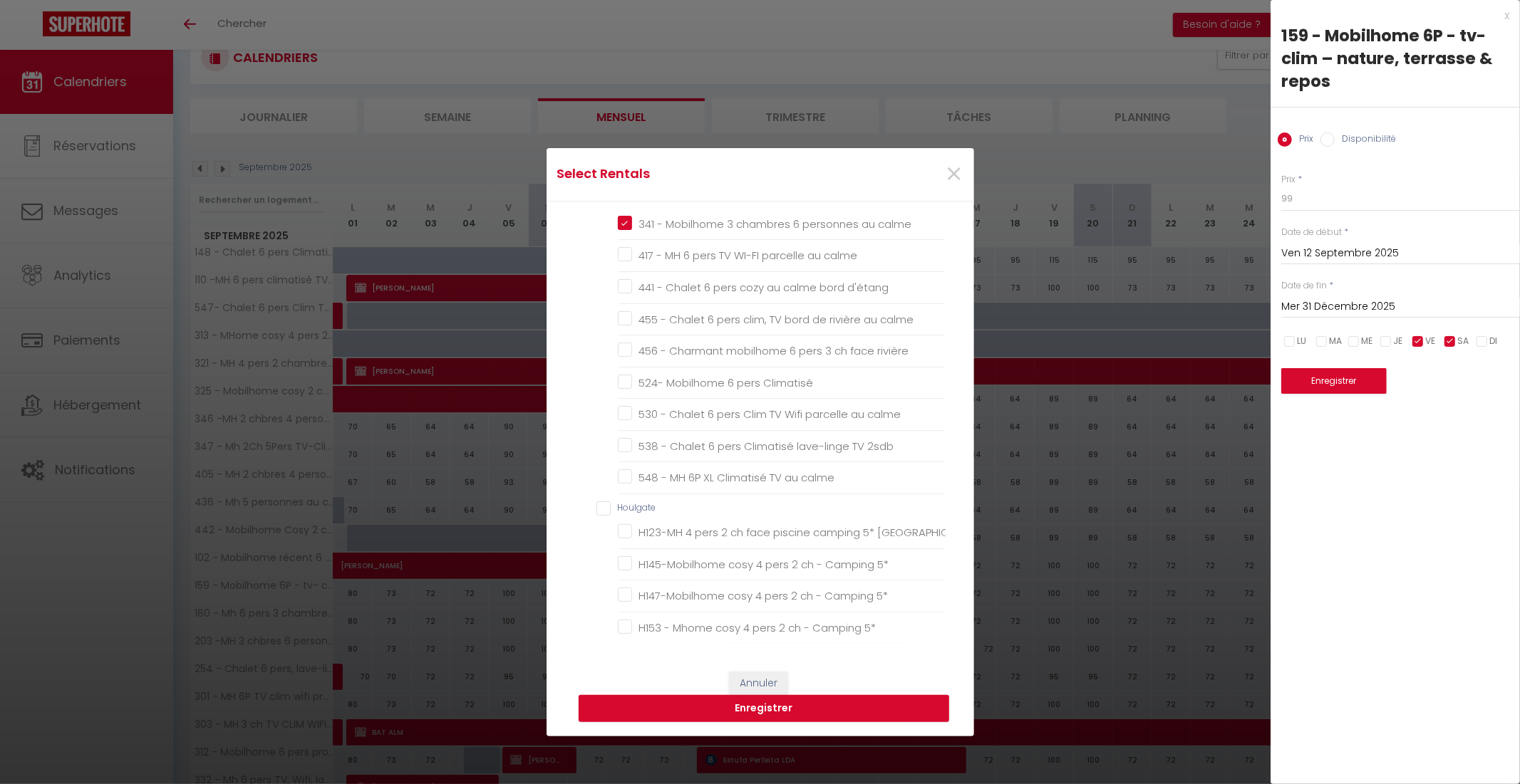
scroll to position [764, 0]
click at [622, 239] on calme "417 - MH 6 pers TV WI-FI parcelle au calme" at bounding box center [781, 242] width 328 height 14
click at [618, 309] on calme "455 - Chalet 6 pers clim, TV bord de rivière au calme" at bounding box center [781, 305] width 328 height 14
click at [620, 338] on rivière "456 - Charmant mobilhome 6 pers 3 ch face rivière" at bounding box center [781, 337] width 328 height 14
click at [618, 375] on Climatisé "524- Mobilhome 6 pers Climatisé" at bounding box center [781, 369] width 328 height 14
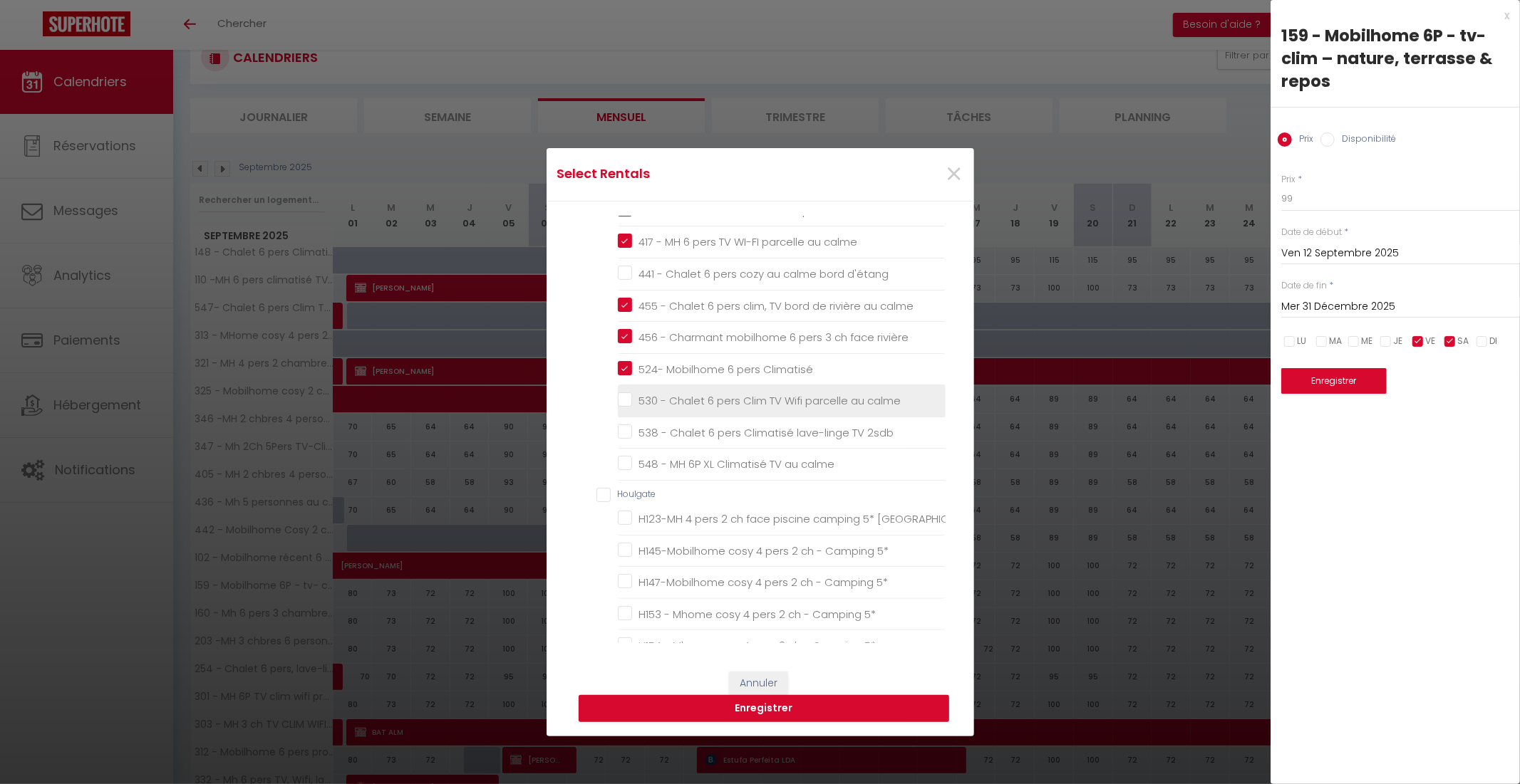
click at [618, 403] on calme "530 - Chalet 6 pers Clim TV Wifi parcelle au calme" at bounding box center [781, 400] width 328 height 14
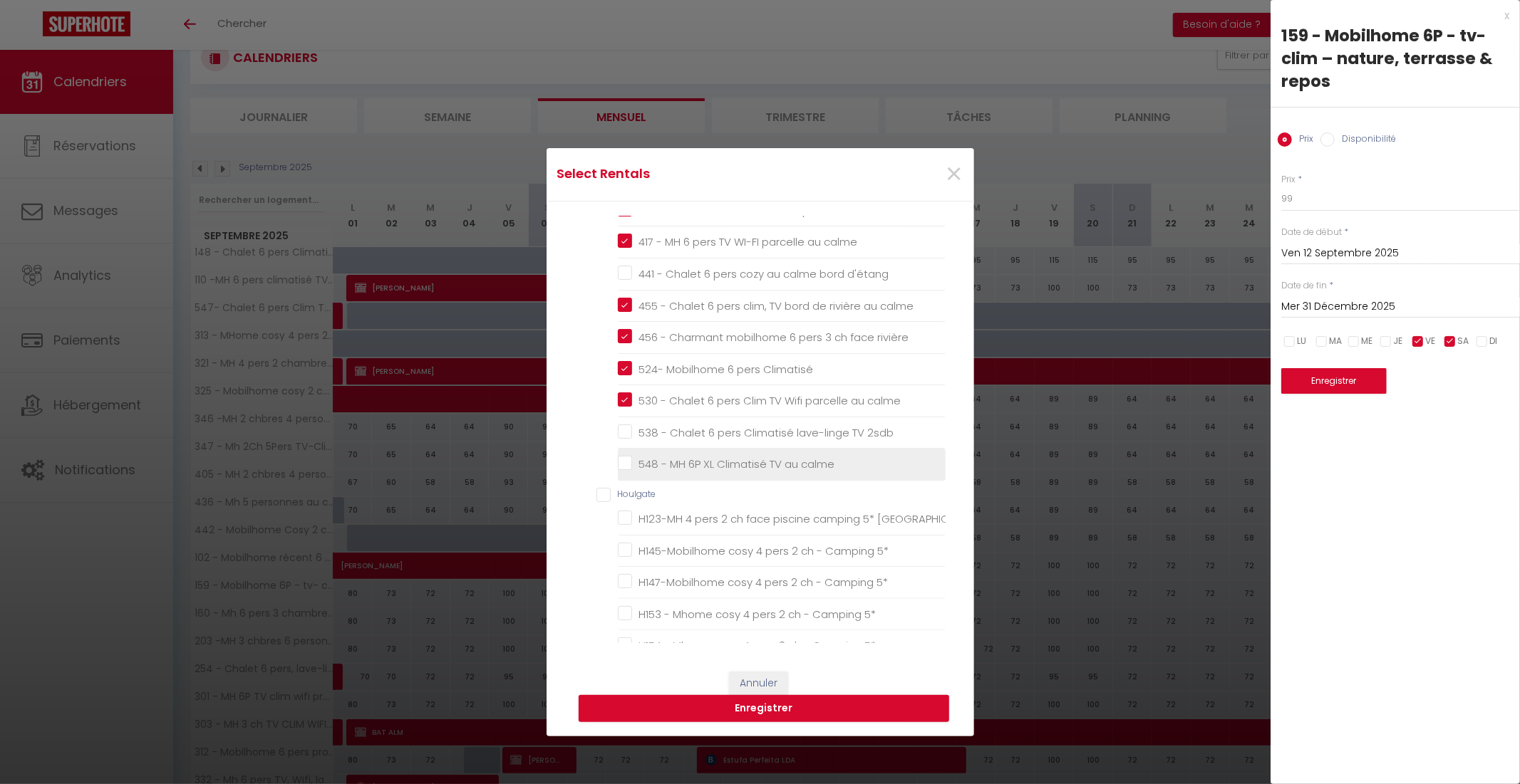
drag, startPoint x: 617, startPoint y: 435, endPoint x: 620, endPoint y: 462, distance: 27.2
click at [618, 435] on 2sdb "538 - Chalet 6 pers Climatisé lave-linge TV 2sdb" at bounding box center [781, 432] width 328 height 14
click at [620, 467] on calme "548 - MH 6P XL Climatisé TV au calme" at bounding box center [781, 464] width 328 height 14
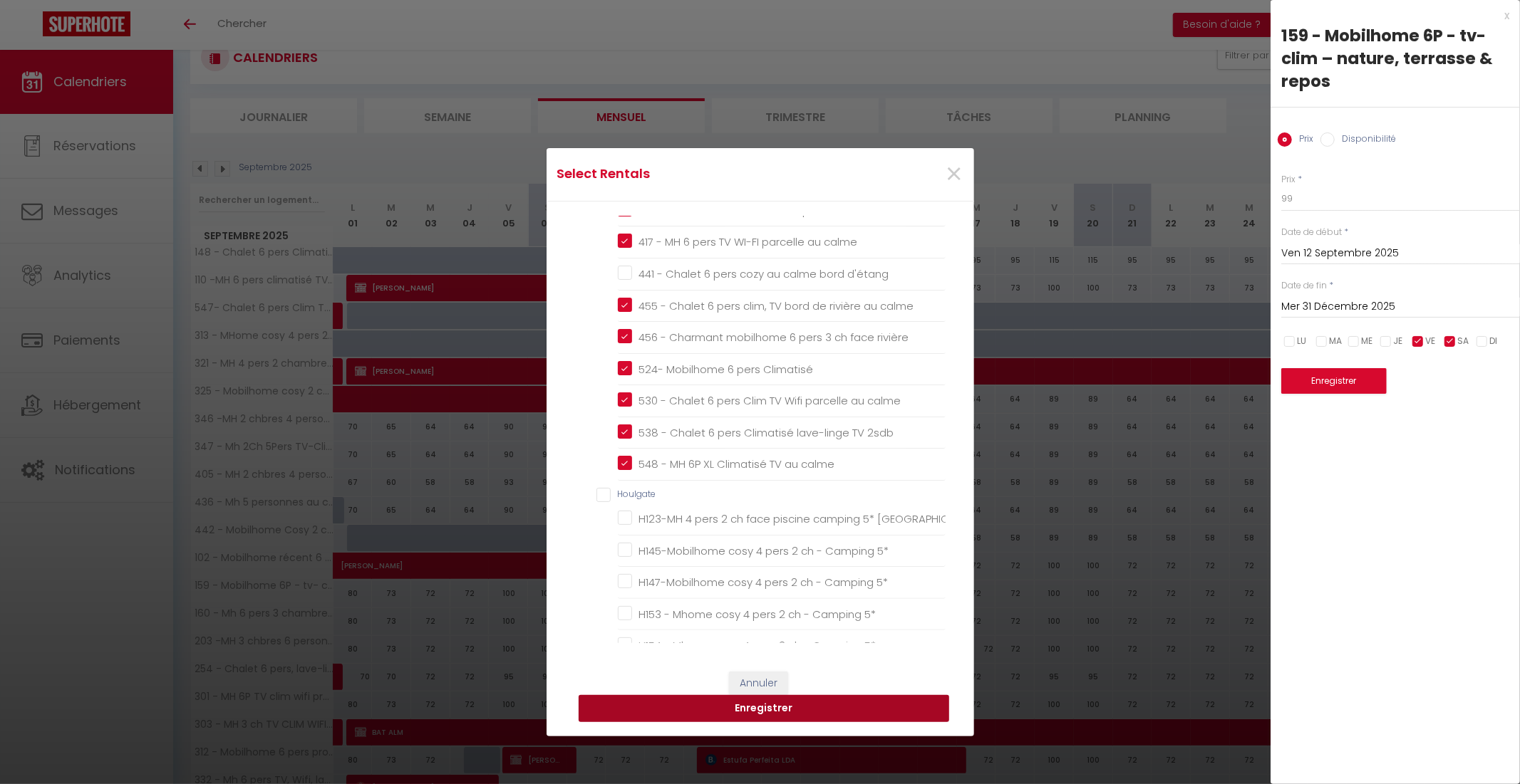
click at [857, 713] on button "Enregistrer" at bounding box center [764, 709] width 370 height 27
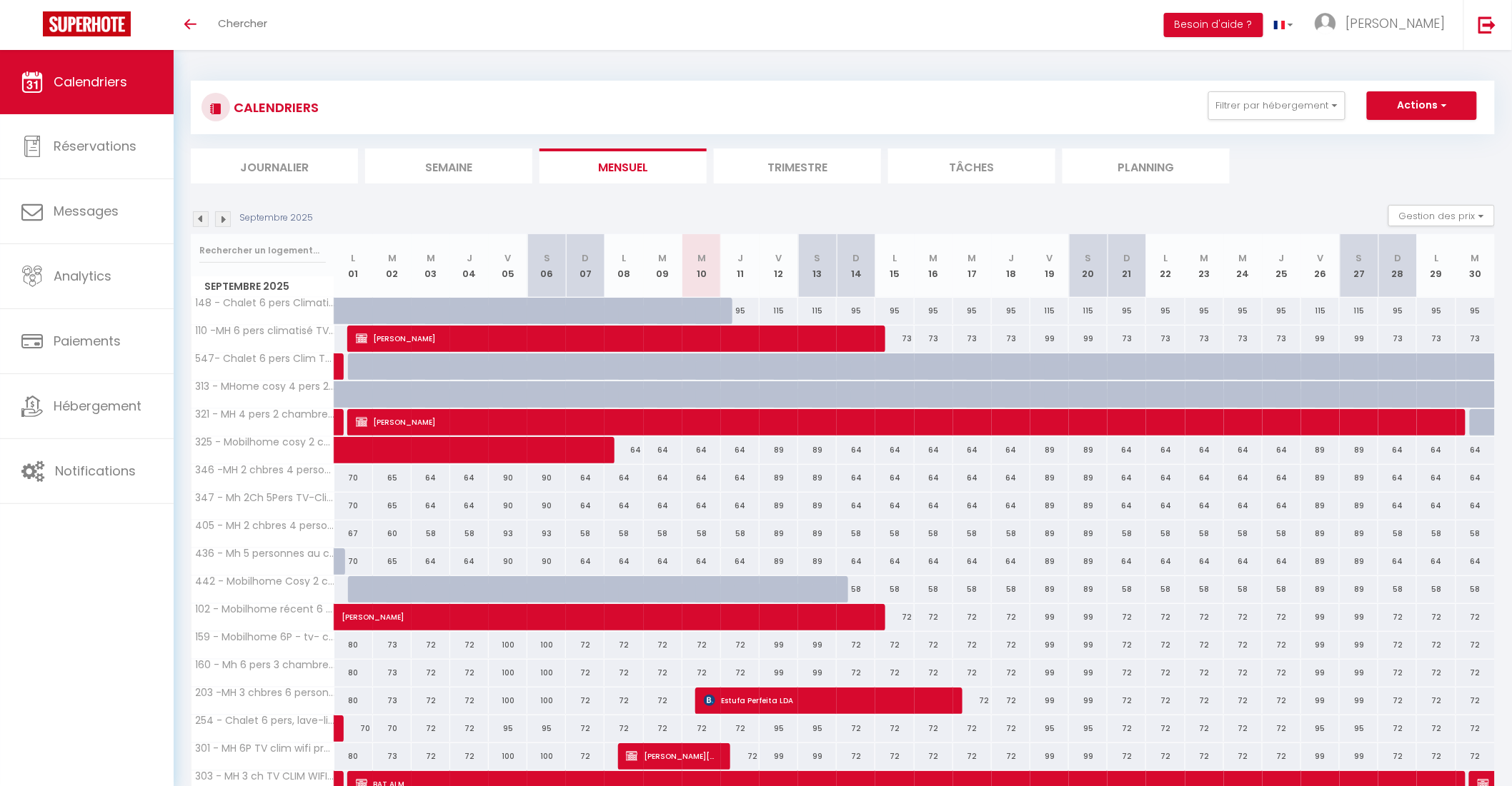
scroll to position [164, 0]
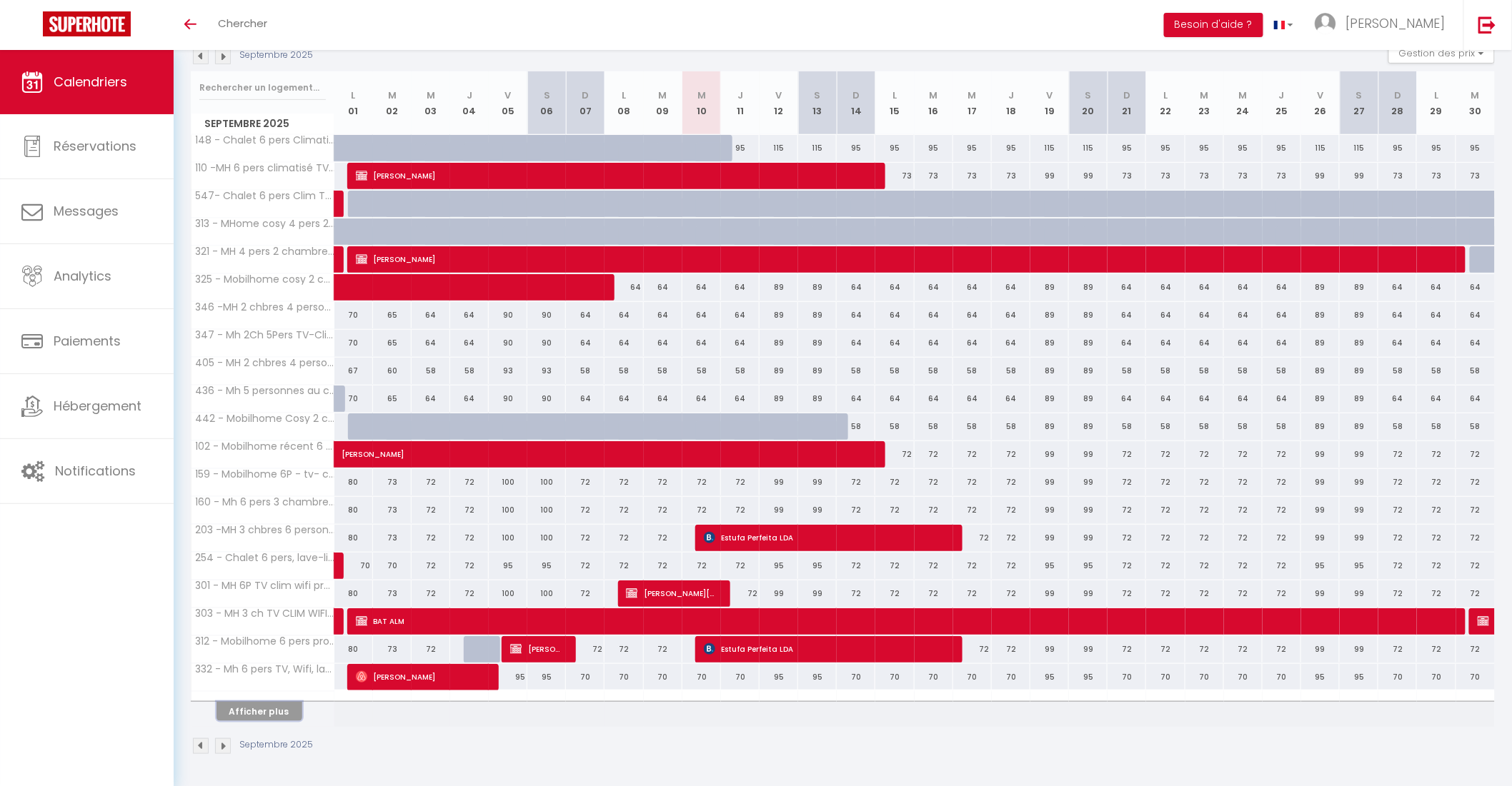
click at [288, 705] on button "Afficher plus" at bounding box center [259, 712] width 86 height 19
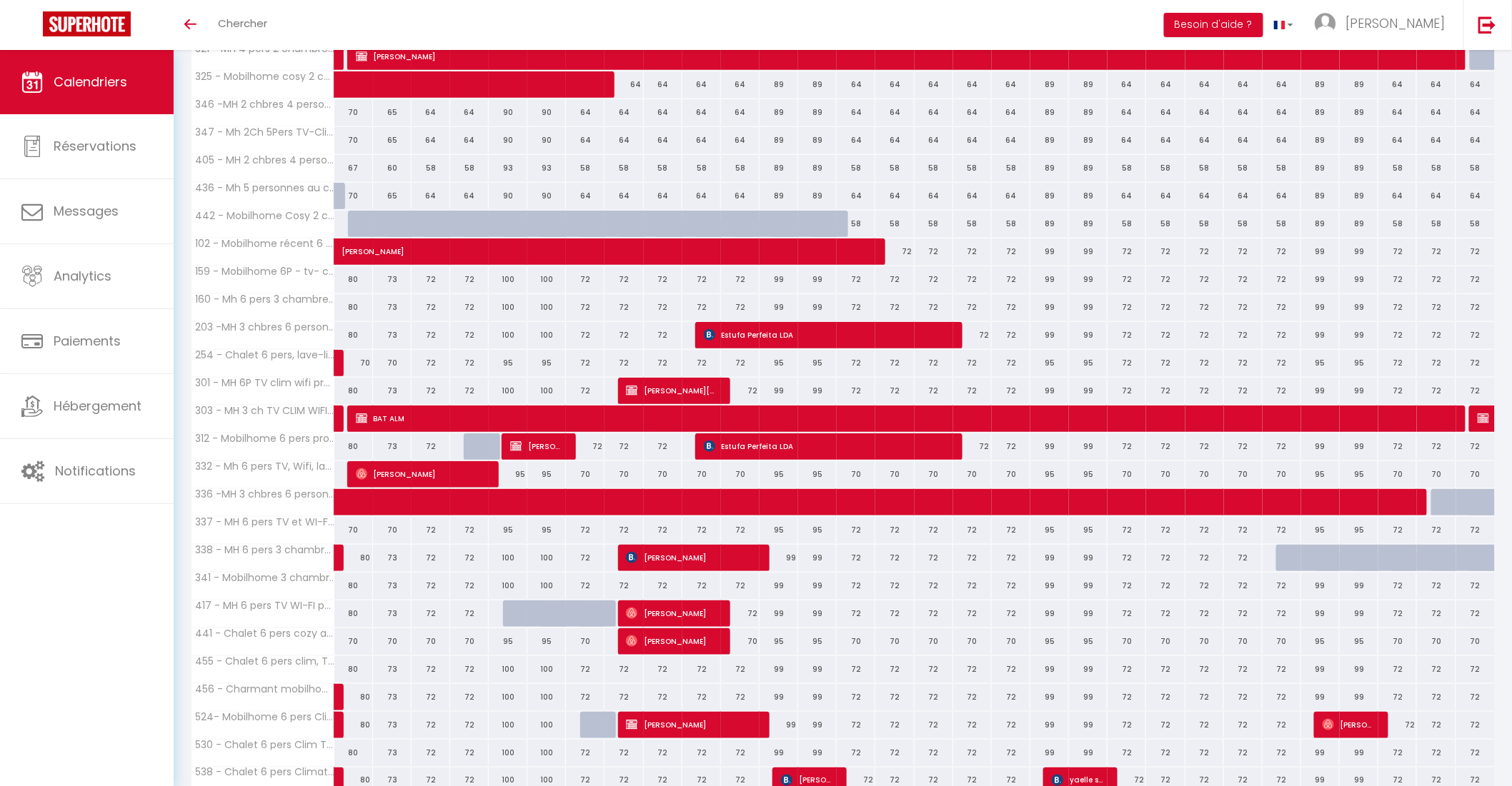
scroll to position [723, 0]
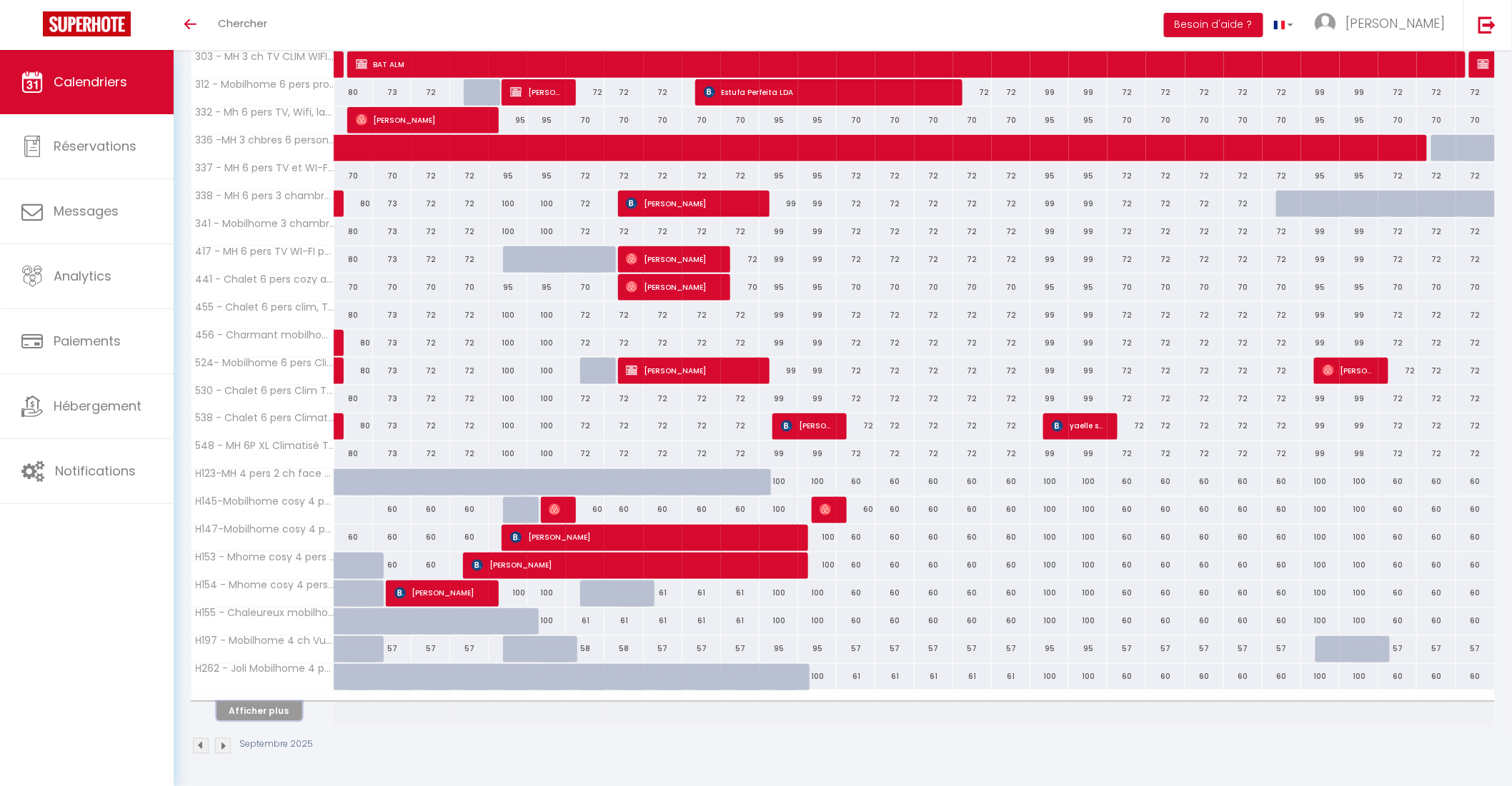
click at [248, 707] on button "Afficher plus" at bounding box center [259, 712] width 86 height 19
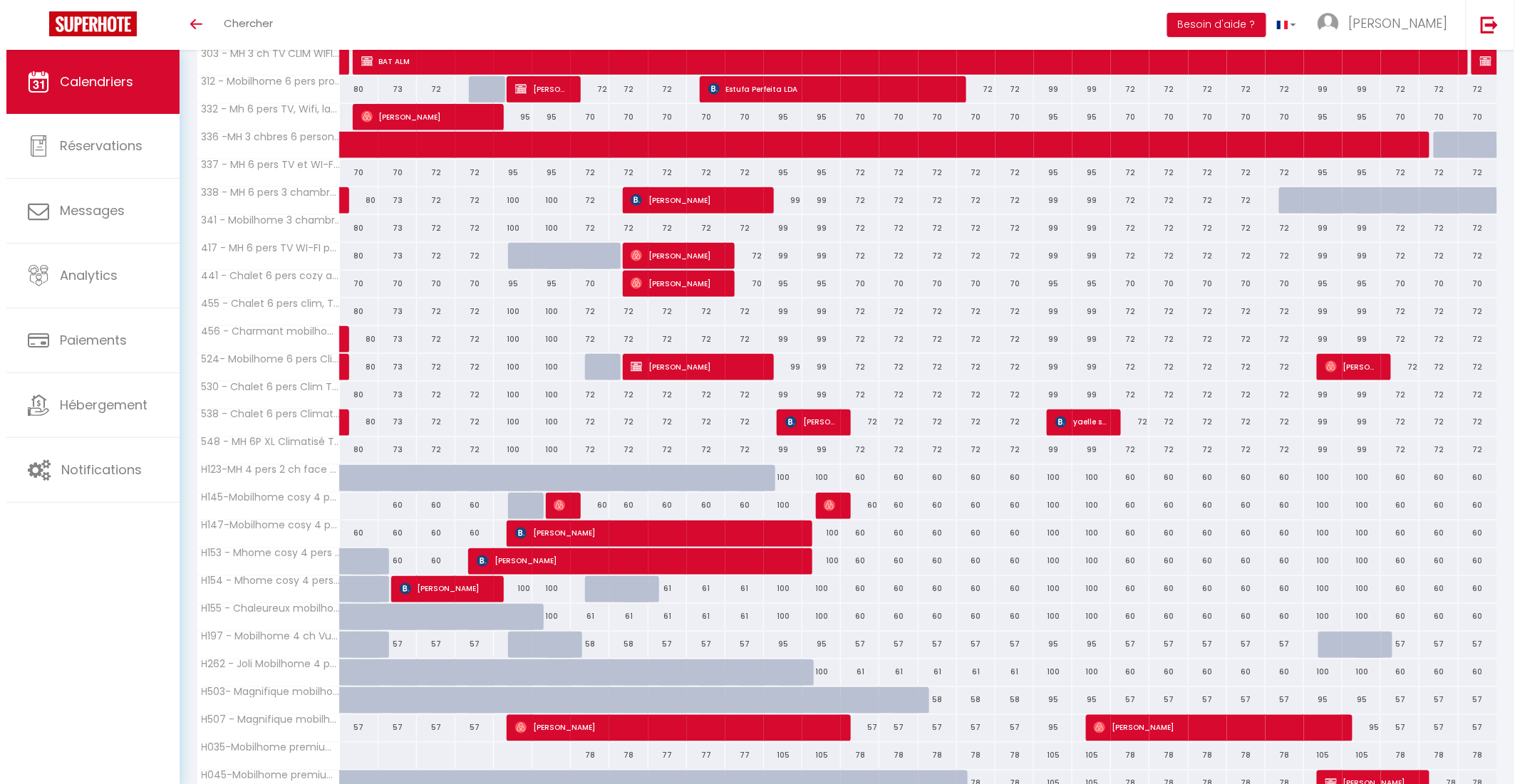
scroll to position [936, 0]
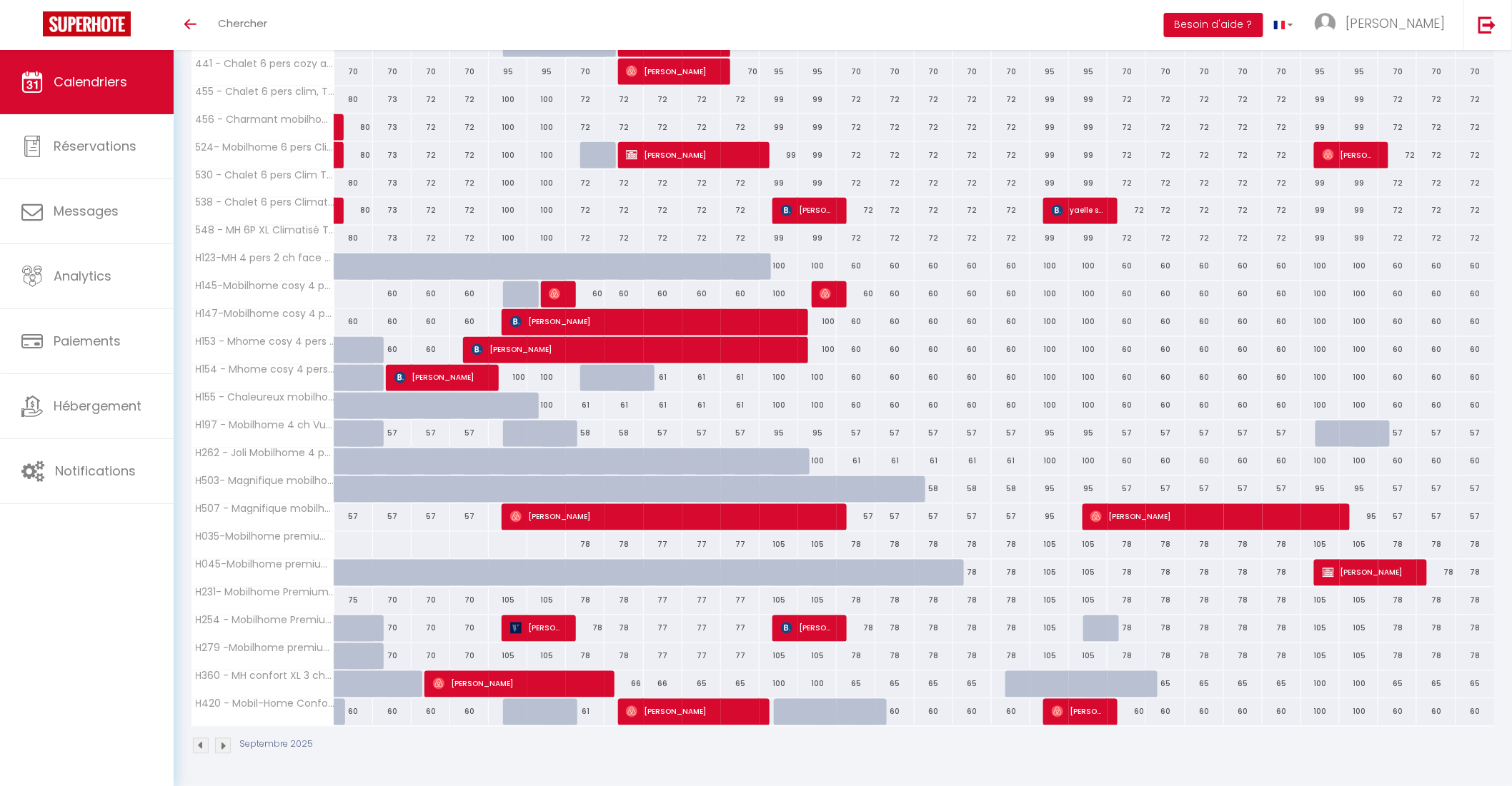
click at [772, 604] on div "105" at bounding box center [779, 601] width 39 height 27
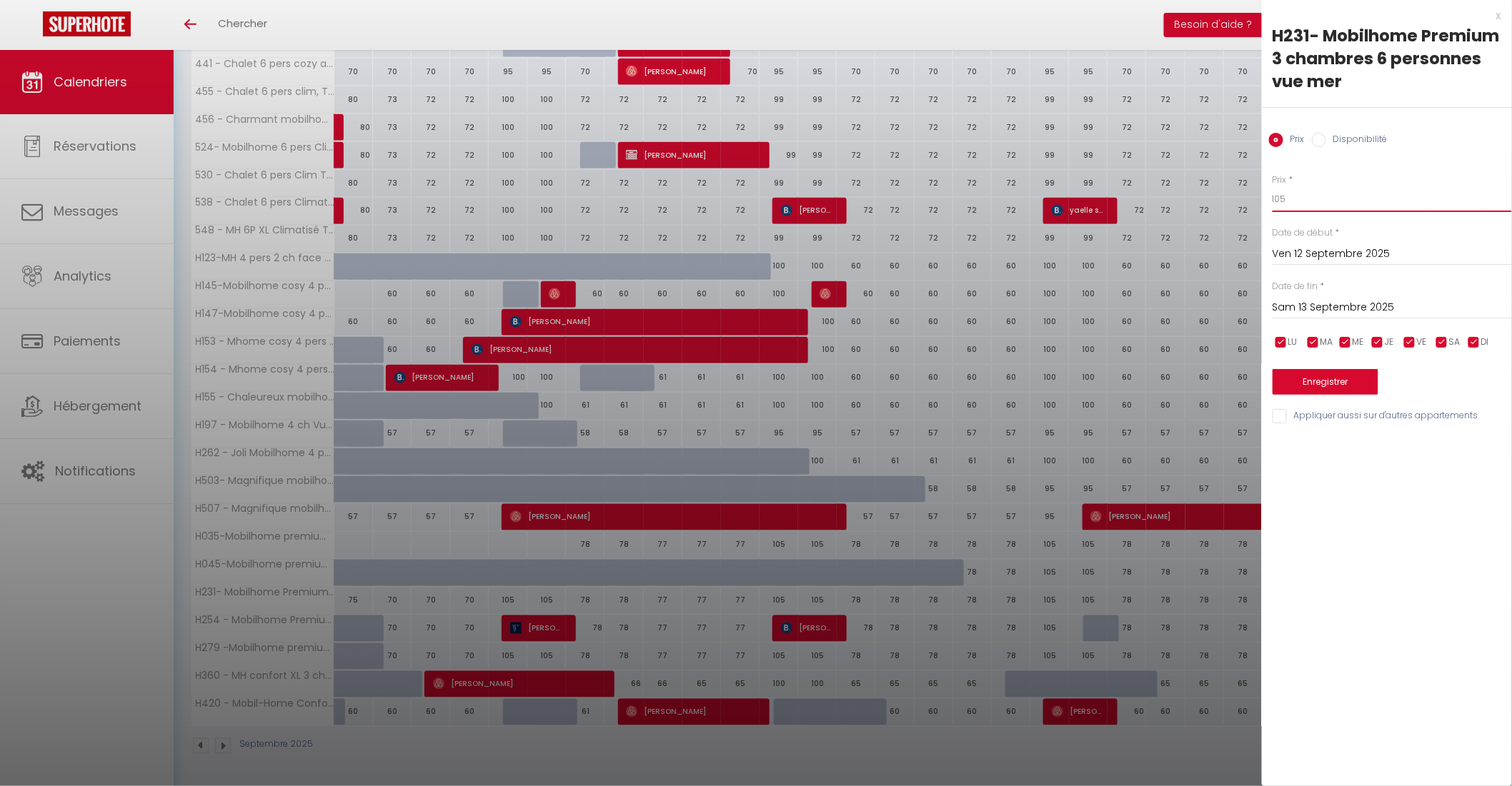
drag, startPoint x: 1302, startPoint y: 204, endPoint x: 1239, endPoint y: 196, distance: 63.5
click at [1317, 304] on input "Sam 13 Septembre 2025" at bounding box center [1392, 307] width 239 height 19
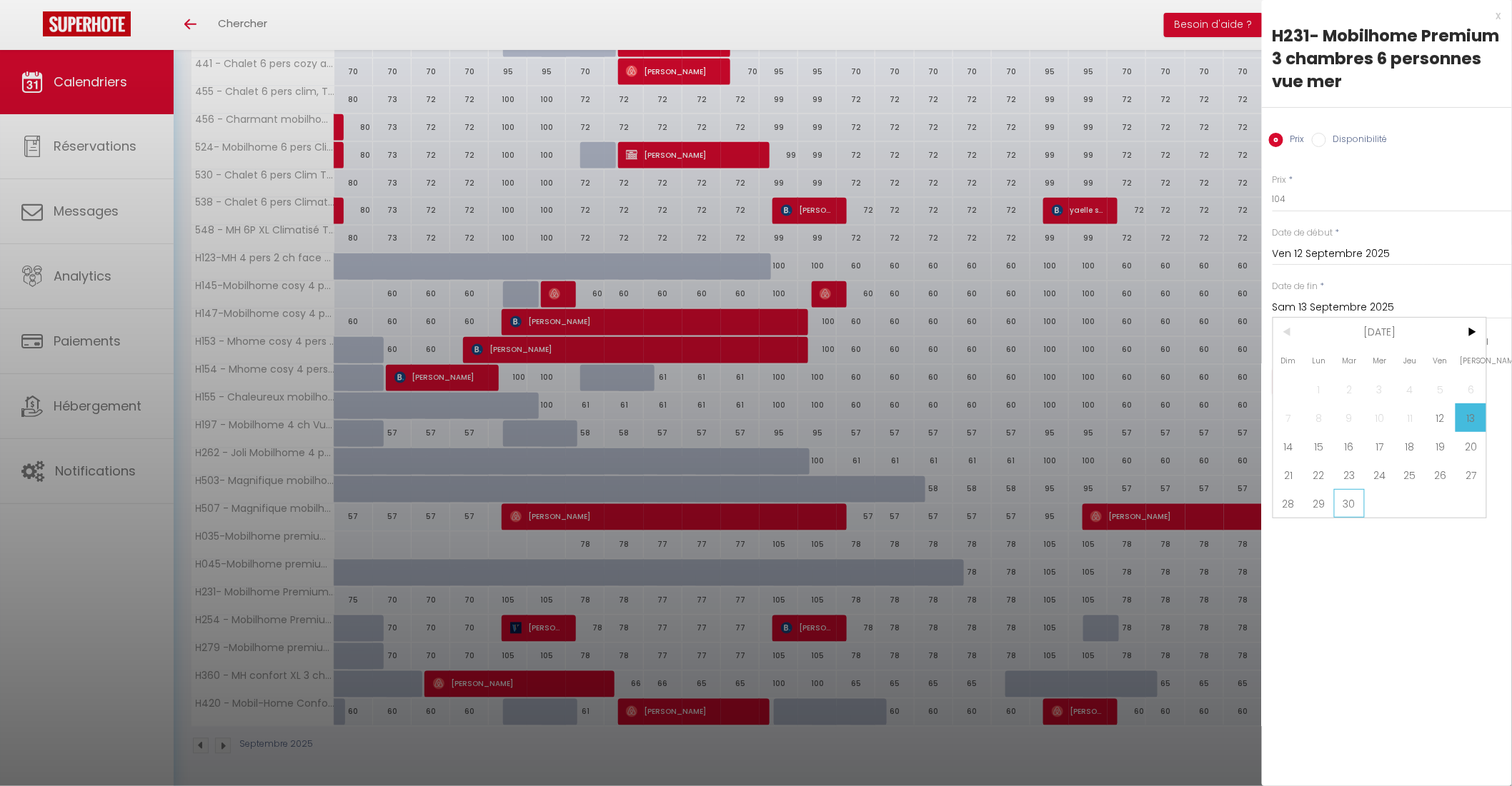
click at [1355, 497] on span "30" at bounding box center [1349, 503] width 30 height 29
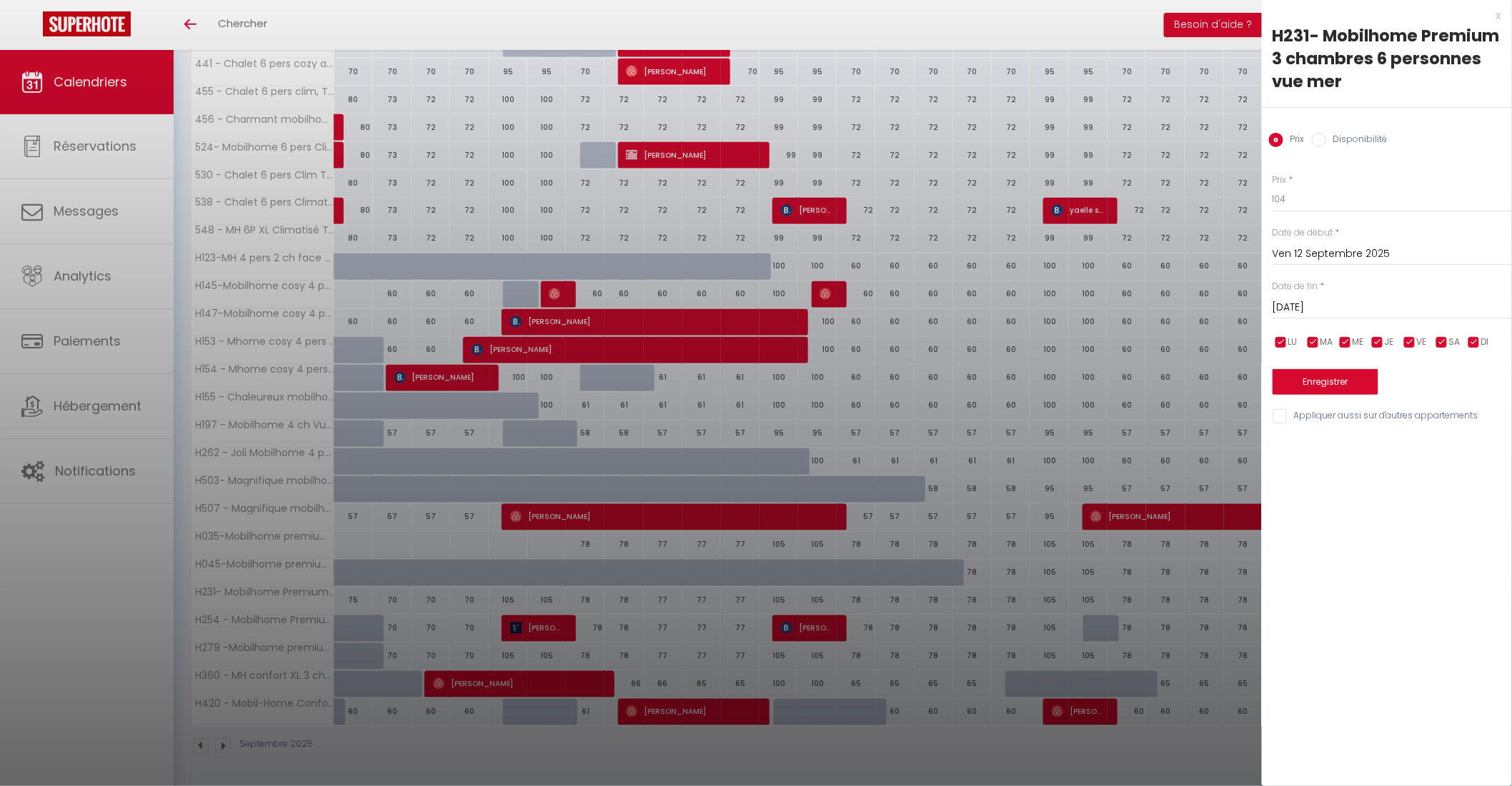
click at [1473, 343] on input "checkbox" at bounding box center [1473, 342] width 14 height 14
click at [1373, 344] on input "checkbox" at bounding box center [1377, 342] width 14 height 14
click at [1344, 345] on input "checkbox" at bounding box center [1344, 342] width 14 height 14
click at [1309, 336] on input "checkbox" at bounding box center [1313, 342] width 14 height 14
drag, startPoint x: 1279, startPoint y: 344, endPoint x: 1299, endPoint y: 402, distance: 61.4
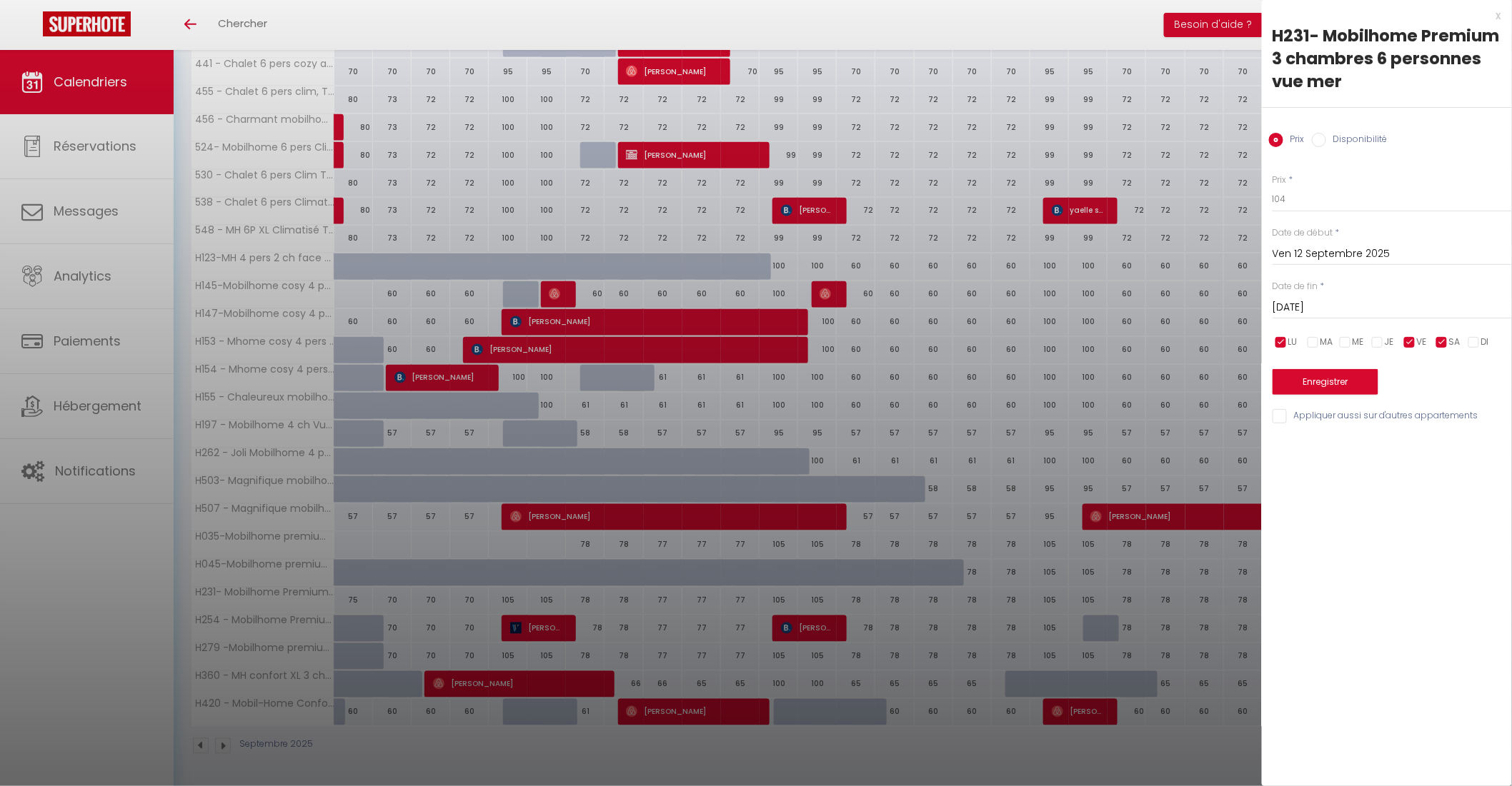
click at [1279, 344] on input "checkbox" at bounding box center [1281, 342] width 14 height 14
click at [1282, 417] on input "Appliquer aussi sur d'autres appartements" at bounding box center [1392, 416] width 239 height 14
click at [1319, 386] on button "Enregistrer" at bounding box center [1325, 382] width 106 height 26
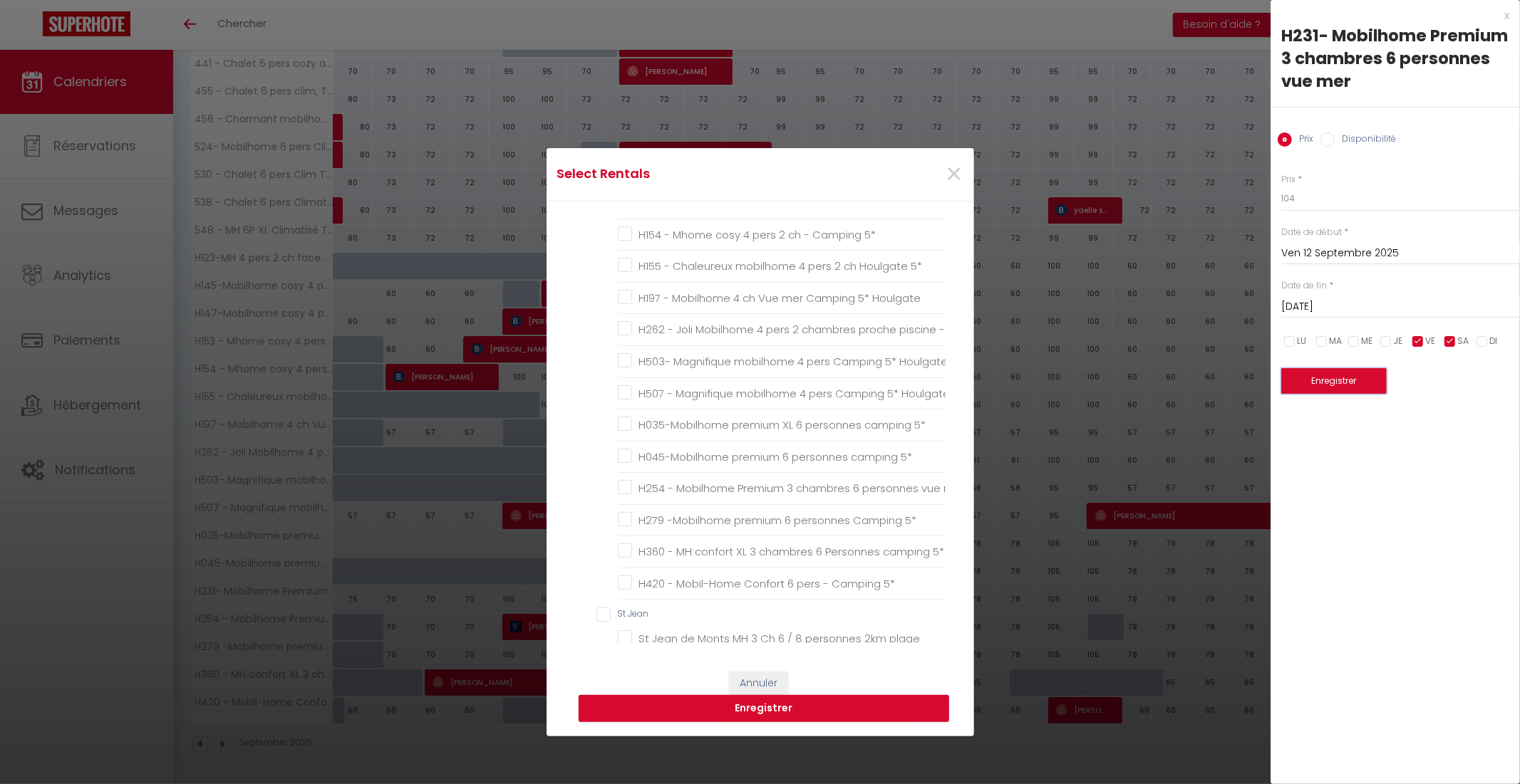
scroll to position [1241, 0]
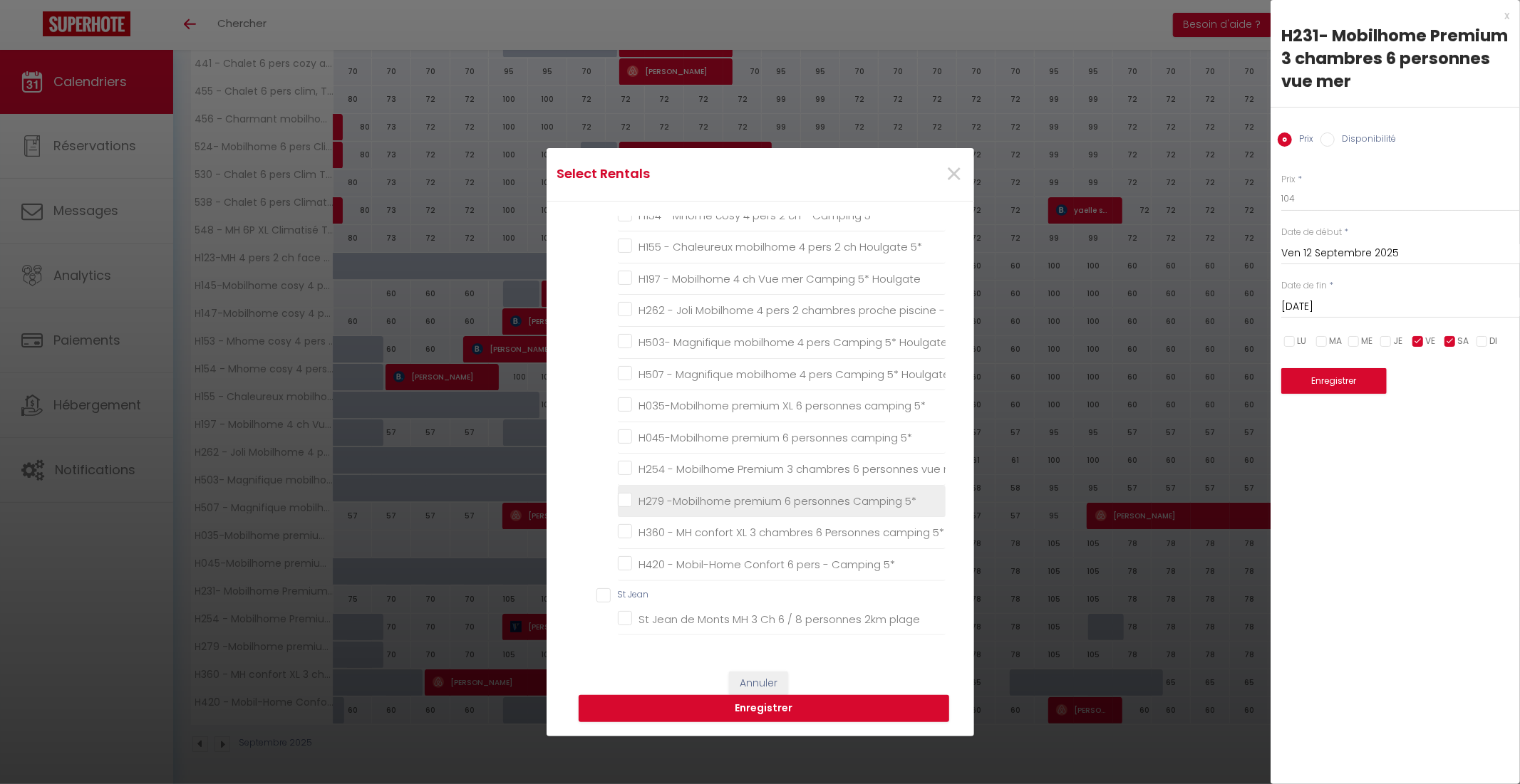
click at [763, 494] on 5\* "H279 -Mobilhome premium 6 personnes Camping 5*" at bounding box center [781, 501] width 328 height 14
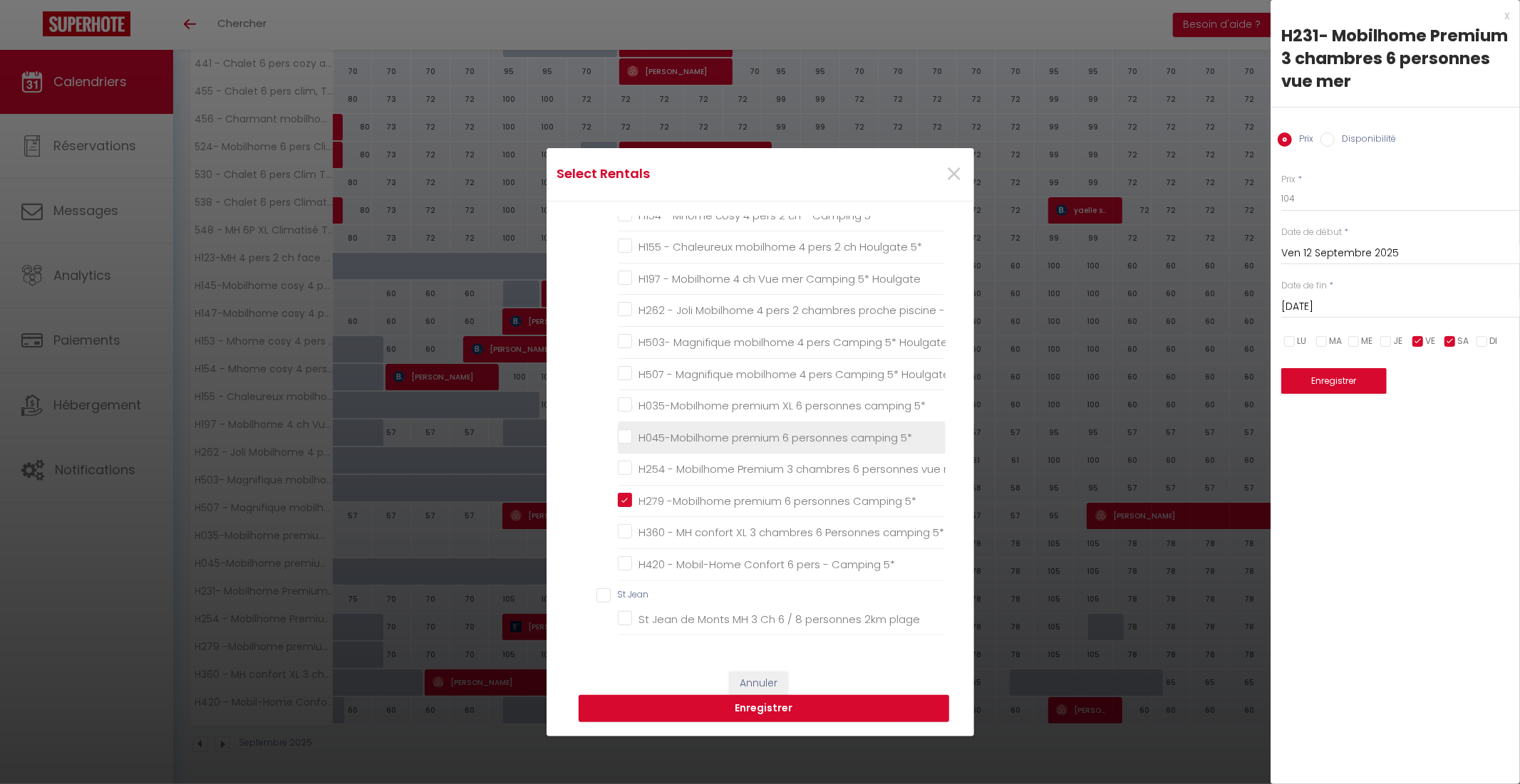
click at [763, 463] on mer "H254 - Mobilhome Premium 3 chambres 6 personnes vue mer" at bounding box center [781, 469] width 328 height 14
click at [766, 433] on label "H045-Mobilhome premium 6 personnes camping 5*" at bounding box center [773, 437] width 281 height 17
click at [766, 433] on 5\* "H045-Mobilhome premium 6 personnes camping 5*" at bounding box center [781, 437] width 328 height 14
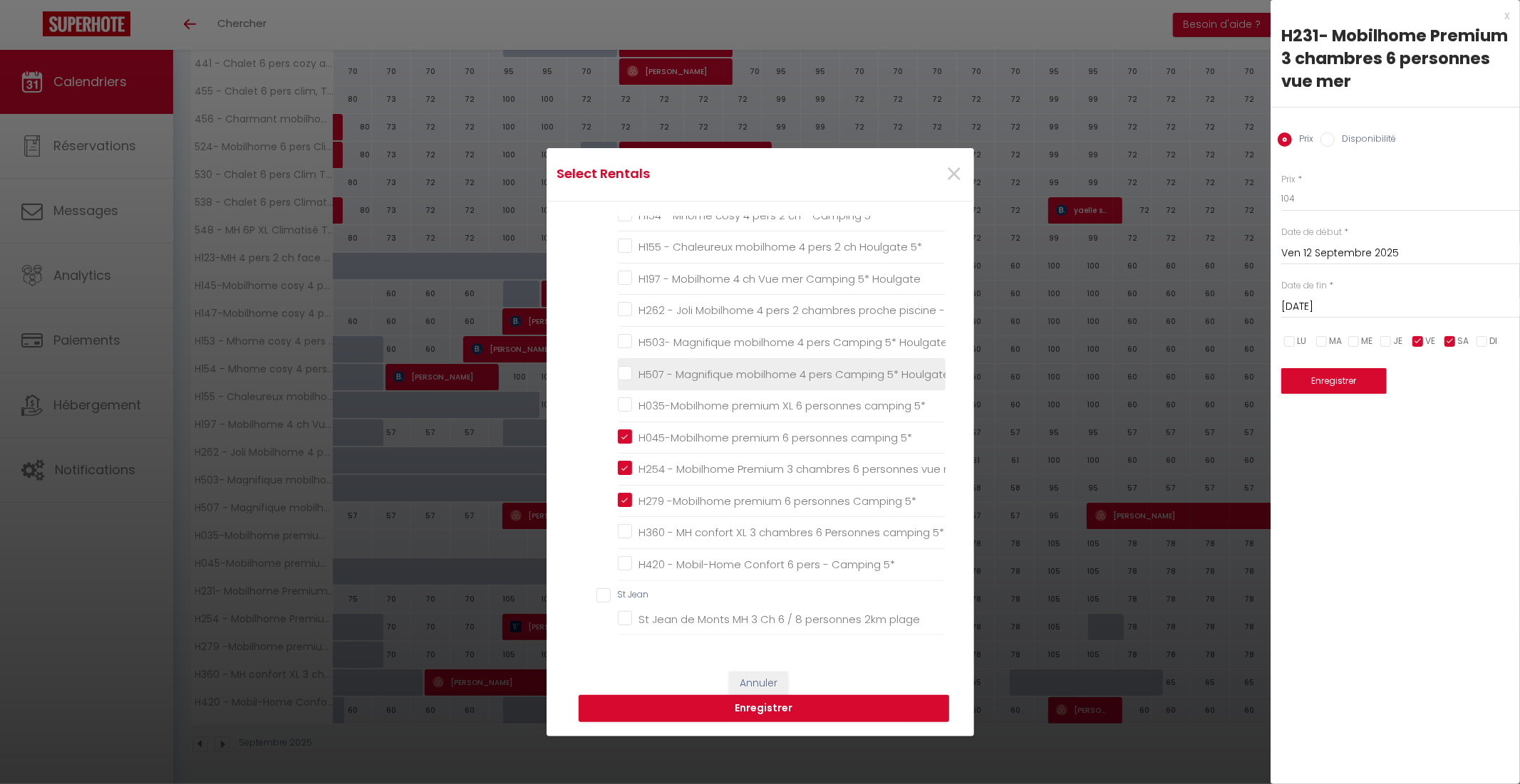
click at [768, 399] on 5\* "H035-Mobilhome premium XL 6 personnes camping 5*" at bounding box center [781, 406] width 328 height 14
click at [776, 710] on button "Enregistrer" at bounding box center [764, 709] width 370 height 27
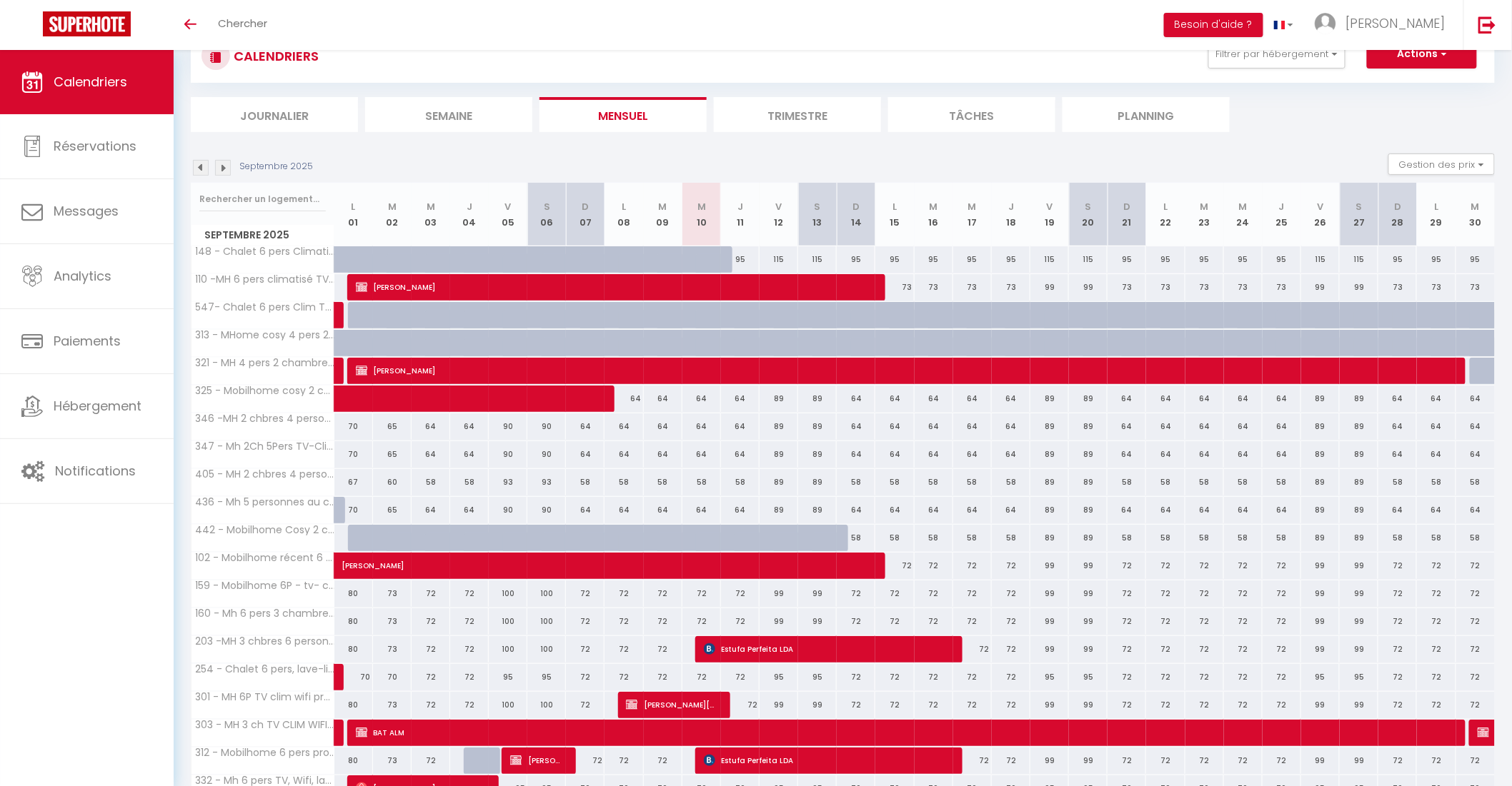
scroll to position [0, 0]
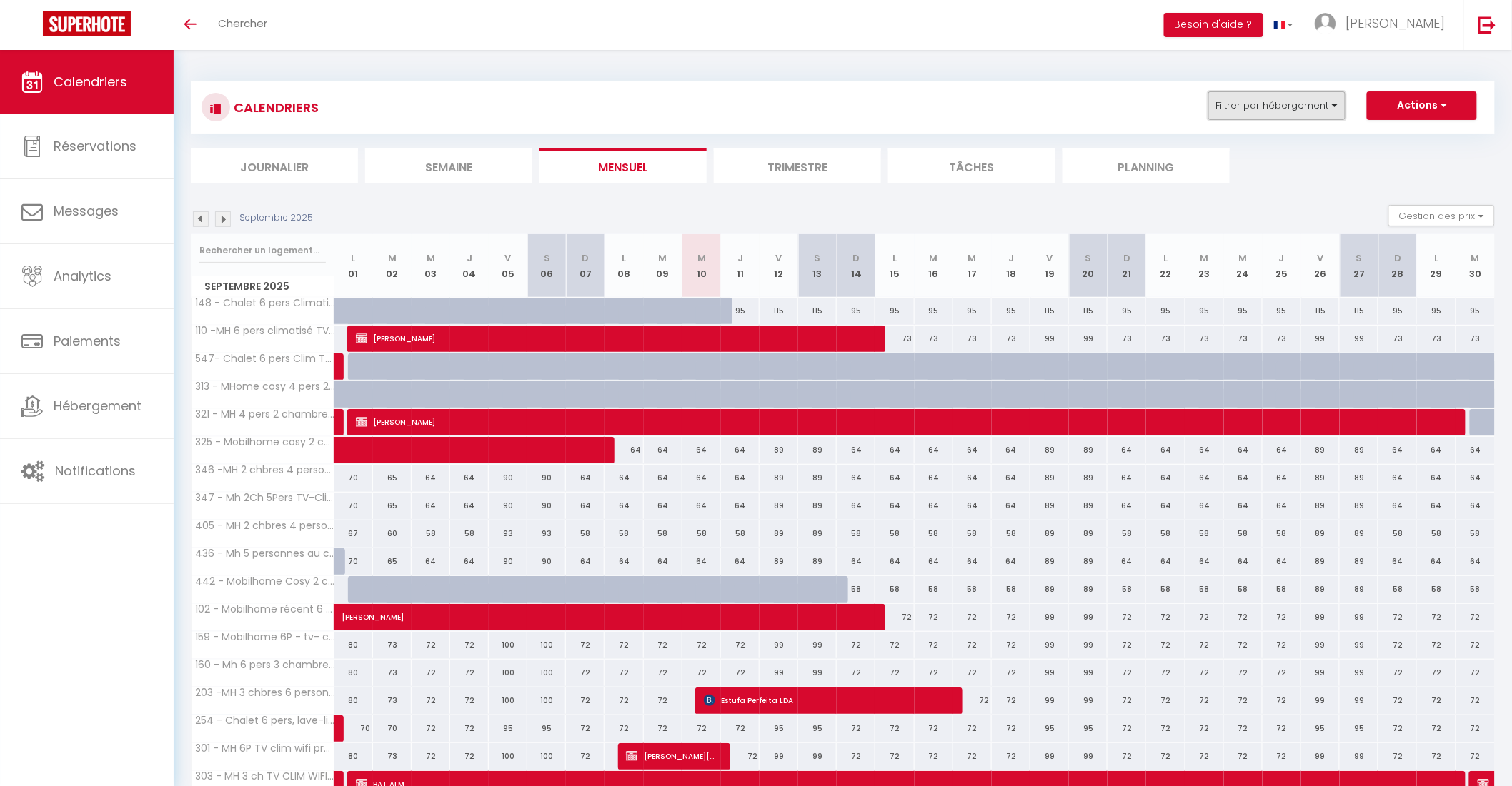
click at [1267, 106] on button "Filtrer par hébergement" at bounding box center [1276, 105] width 137 height 29
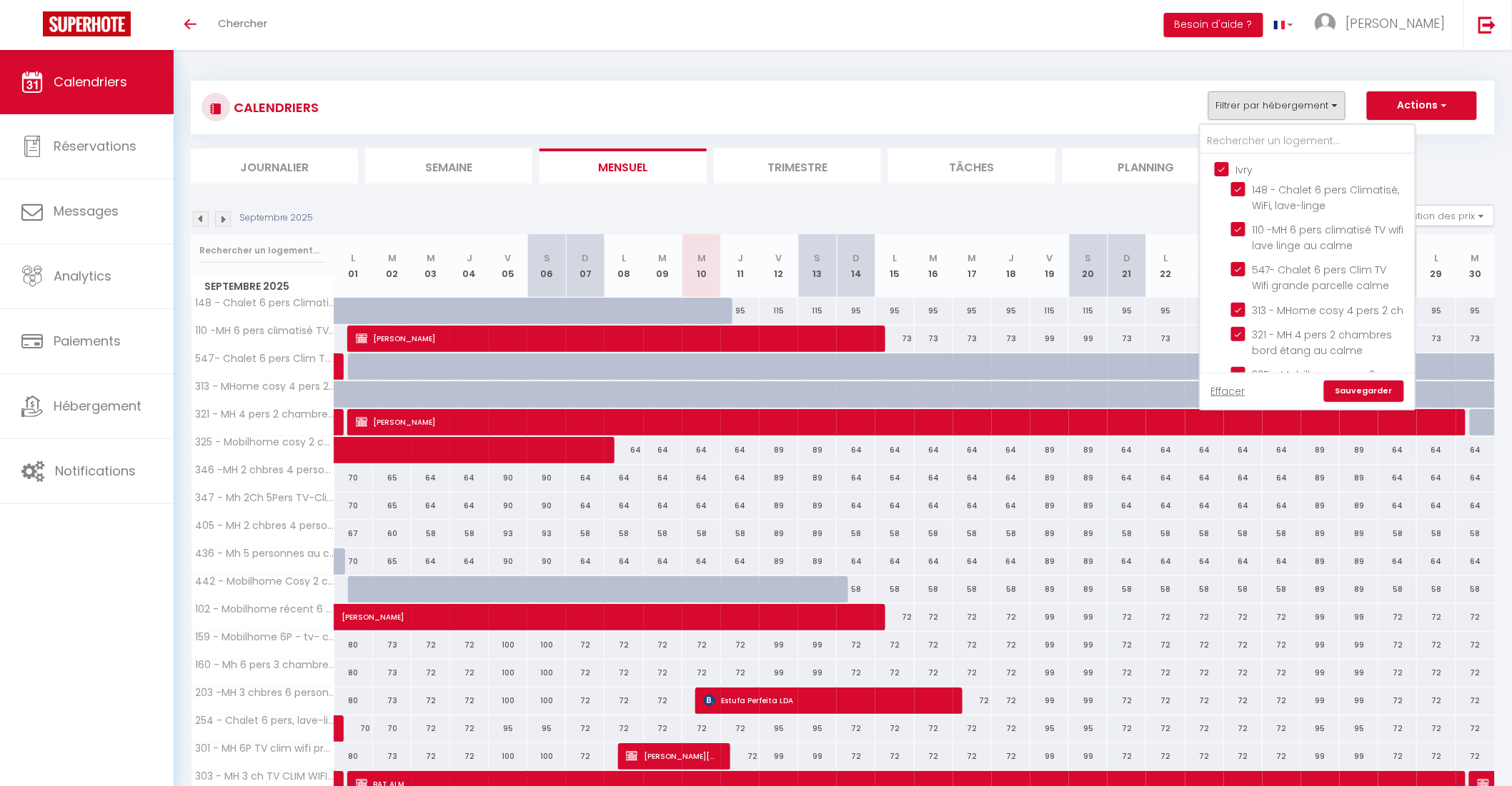
click at [1223, 163] on input "Ivry" at bounding box center [1322, 168] width 214 height 14
click at [1375, 386] on link "Sauvegarder" at bounding box center [1364, 391] width 80 height 21
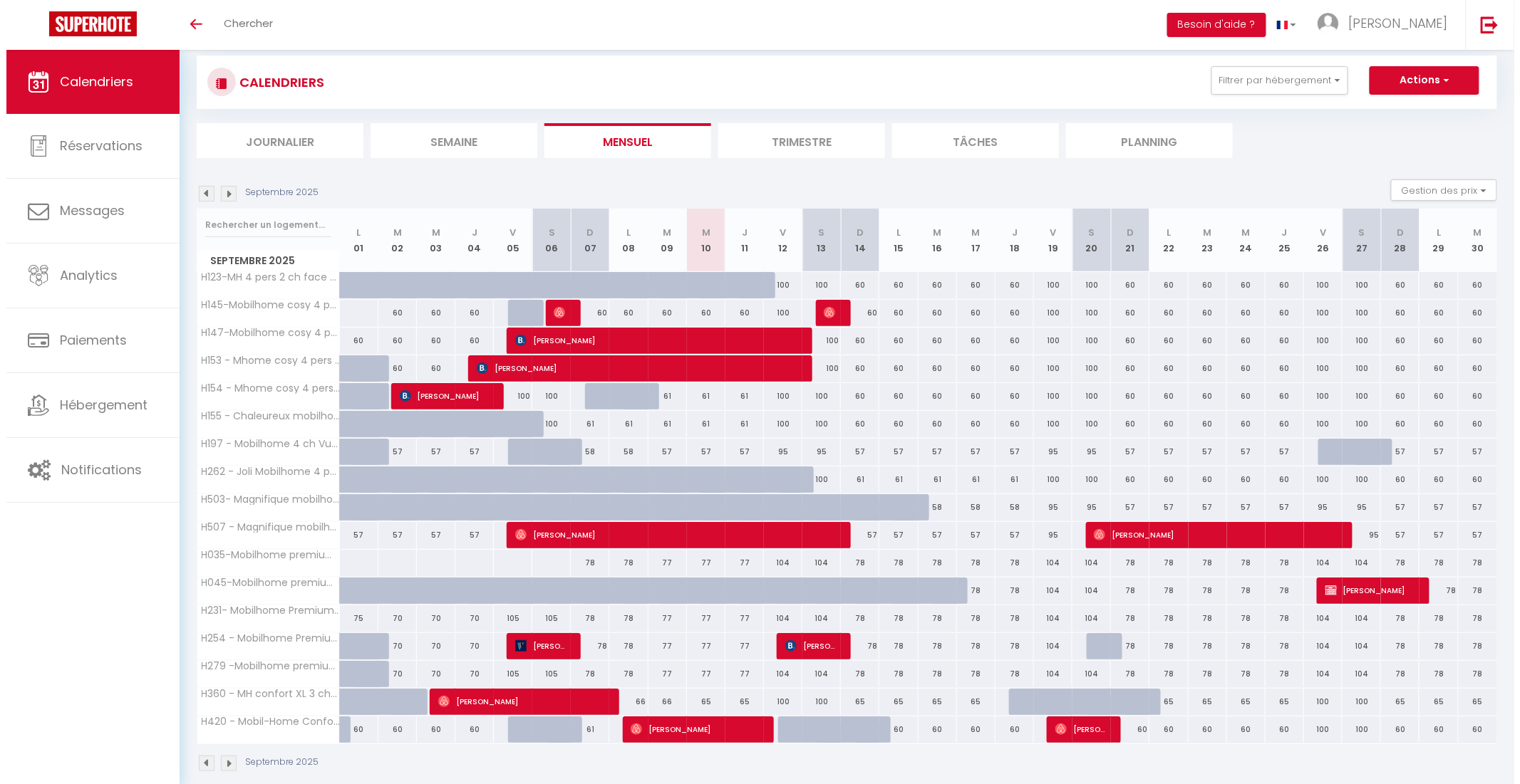
scroll to position [50, 0]
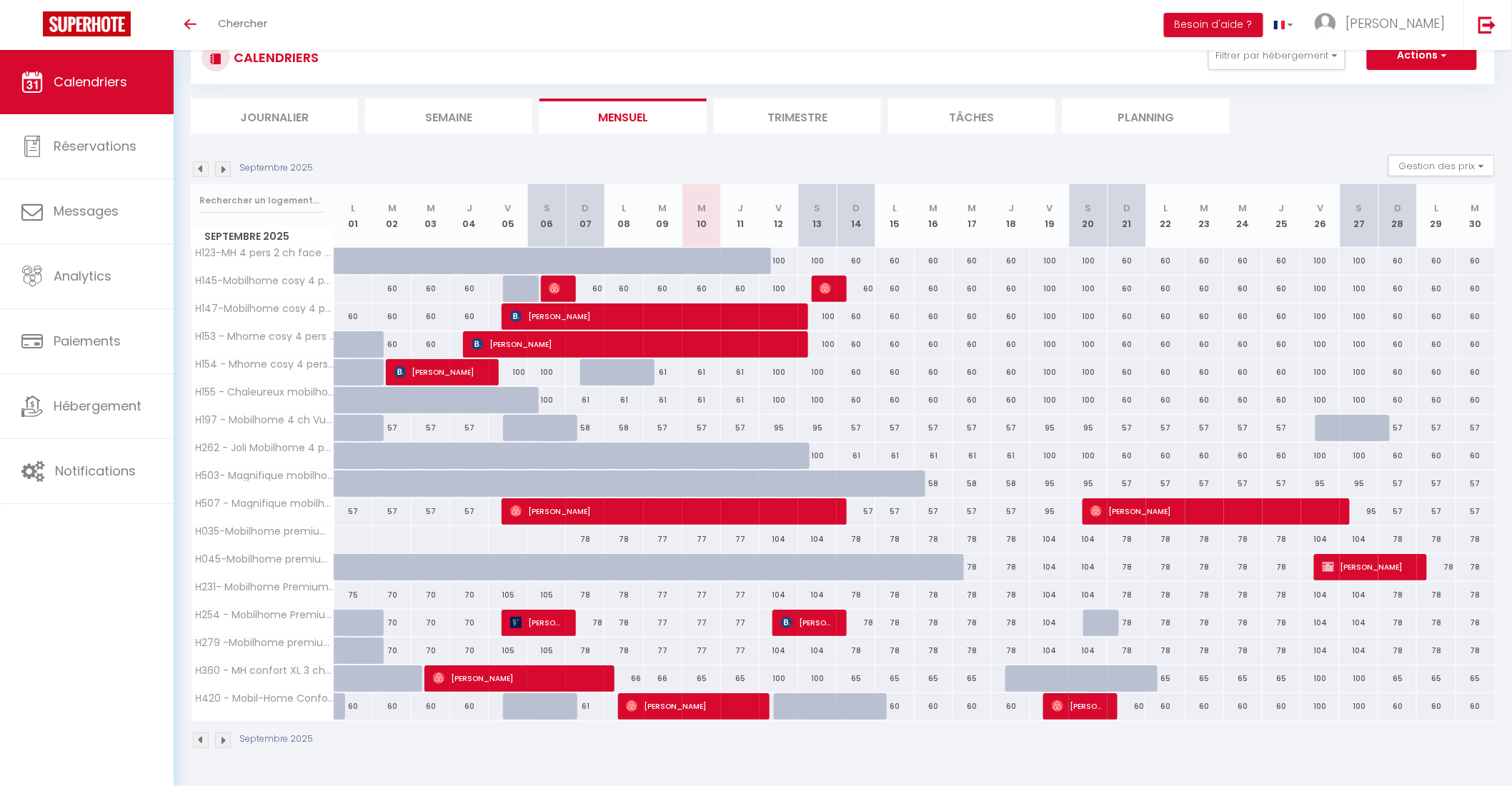
click at [848, 538] on div "78" at bounding box center [856, 539] width 39 height 27
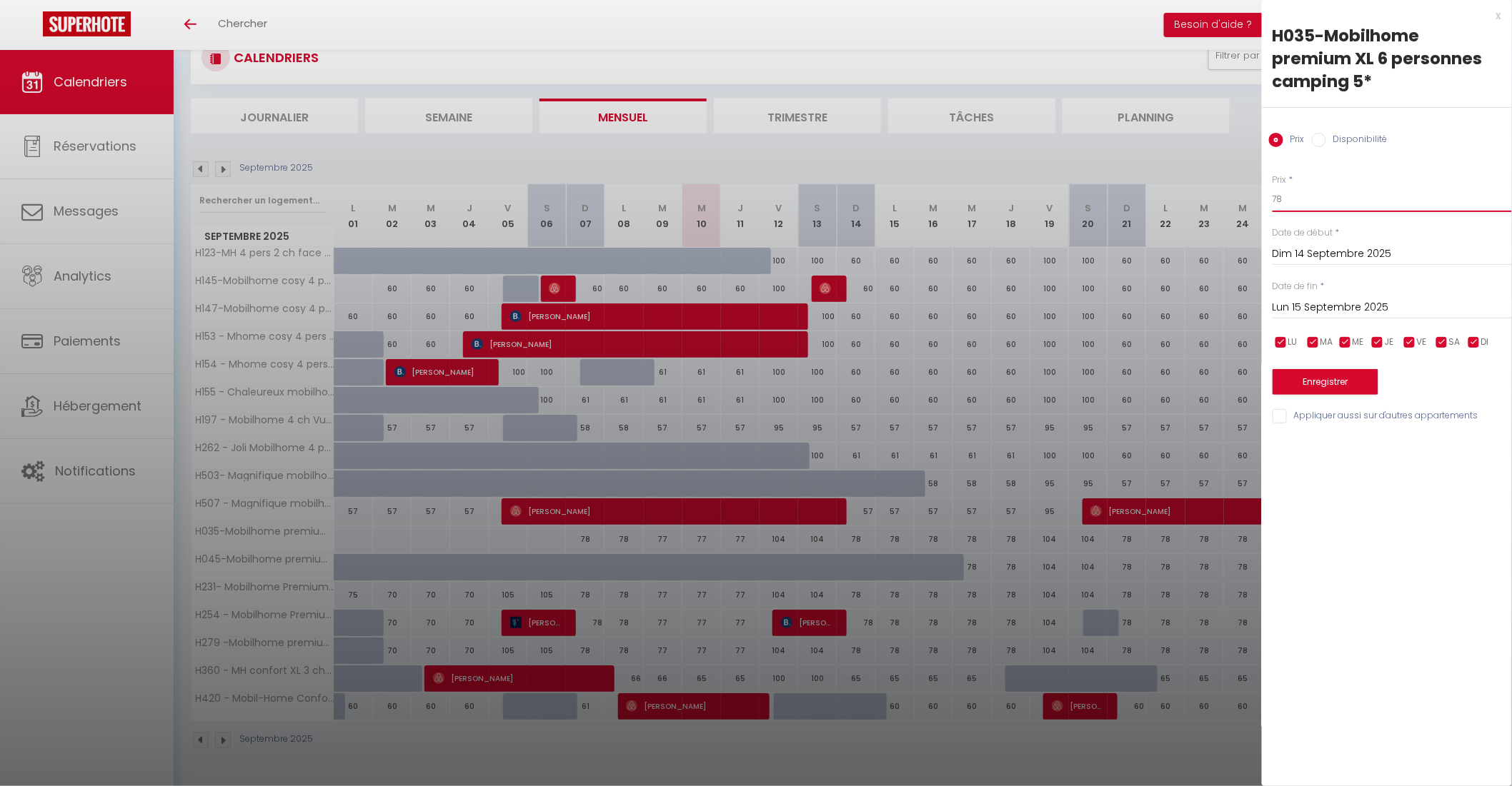
drag, startPoint x: 1284, startPoint y: 204, endPoint x: 1202, endPoint y: 196, distance: 82.4
click at [1206, 202] on body "🟢 Des questions ou besoin d'assistance pour la migration AirBnB? Connectez-vous…" at bounding box center [756, 393] width 1512 height 786
click at [1322, 307] on input "Lun 15 Septembre 2025" at bounding box center [1392, 307] width 239 height 19
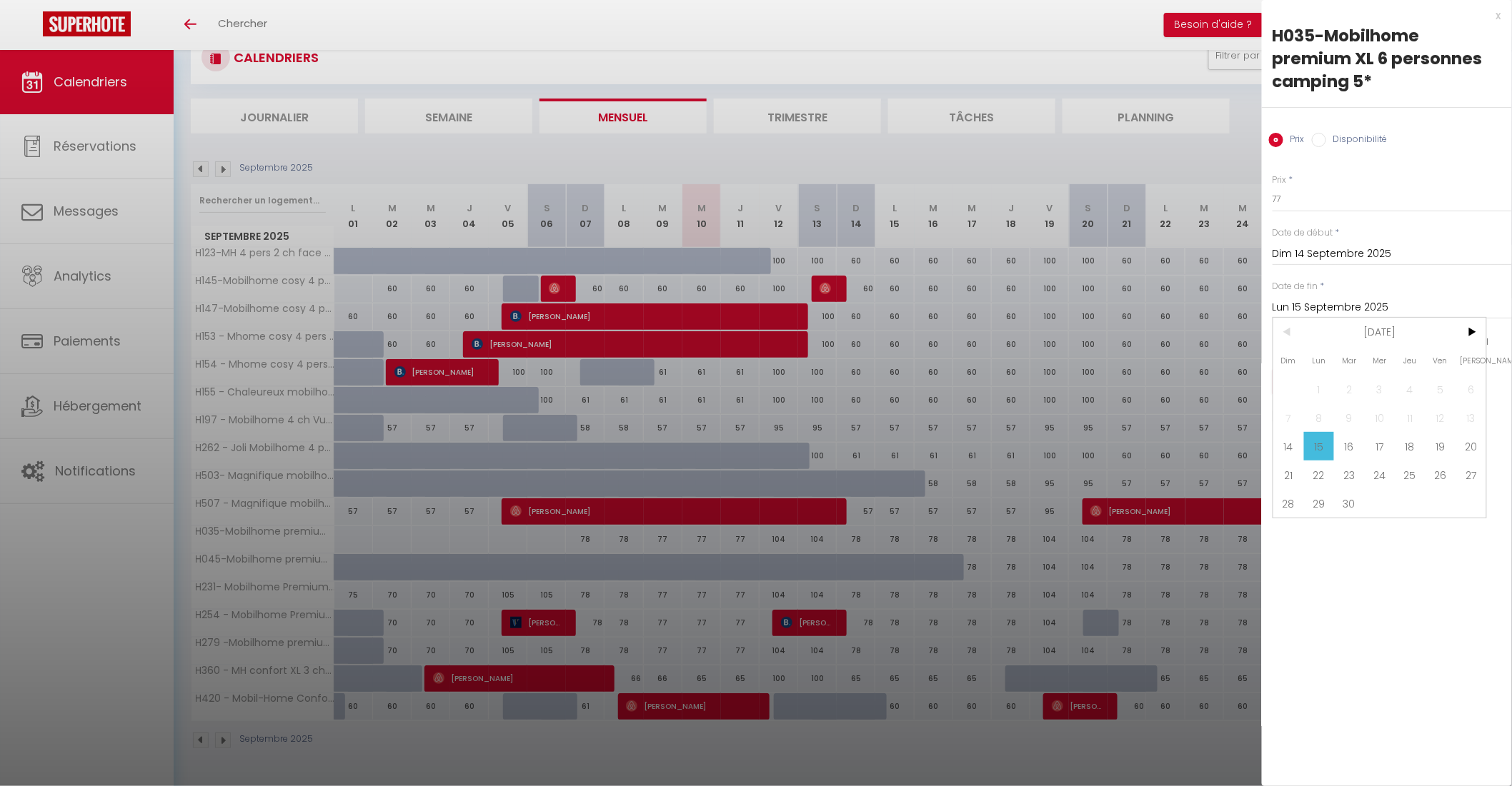
click at [1353, 504] on span "30" at bounding box center [1349, 503] width 30 height 29
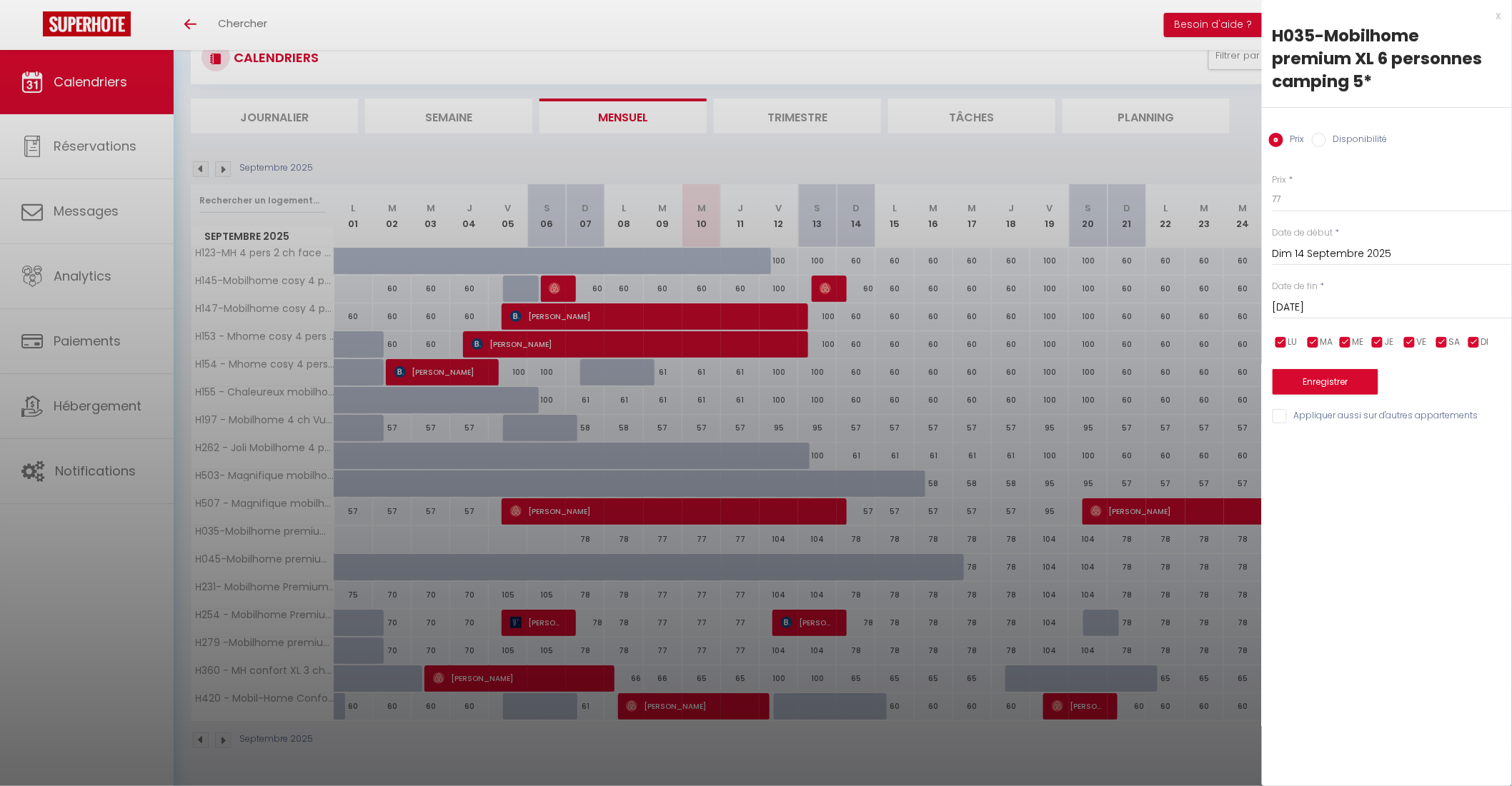
click at [1439, 341] on input "checkbox" at bounding box center [1442, 342] width 14 height 14
drag, startPoint x: 1410, startPoint y: 341, endPoint x: 1419, endPoint y: 376, distance: 36.1
click at [1411, 341] on input "checkbox" at bounding box center [1409, 342] width 14 height 14
click at [1283, 418] on input "Appliquer aussi sur d'autres appartements" at bounding box center [1392, 416] width 239 height 14
click at [1334, 379] on button "Enregistrer" at bounding box center [1325, 382] width 106 height 26
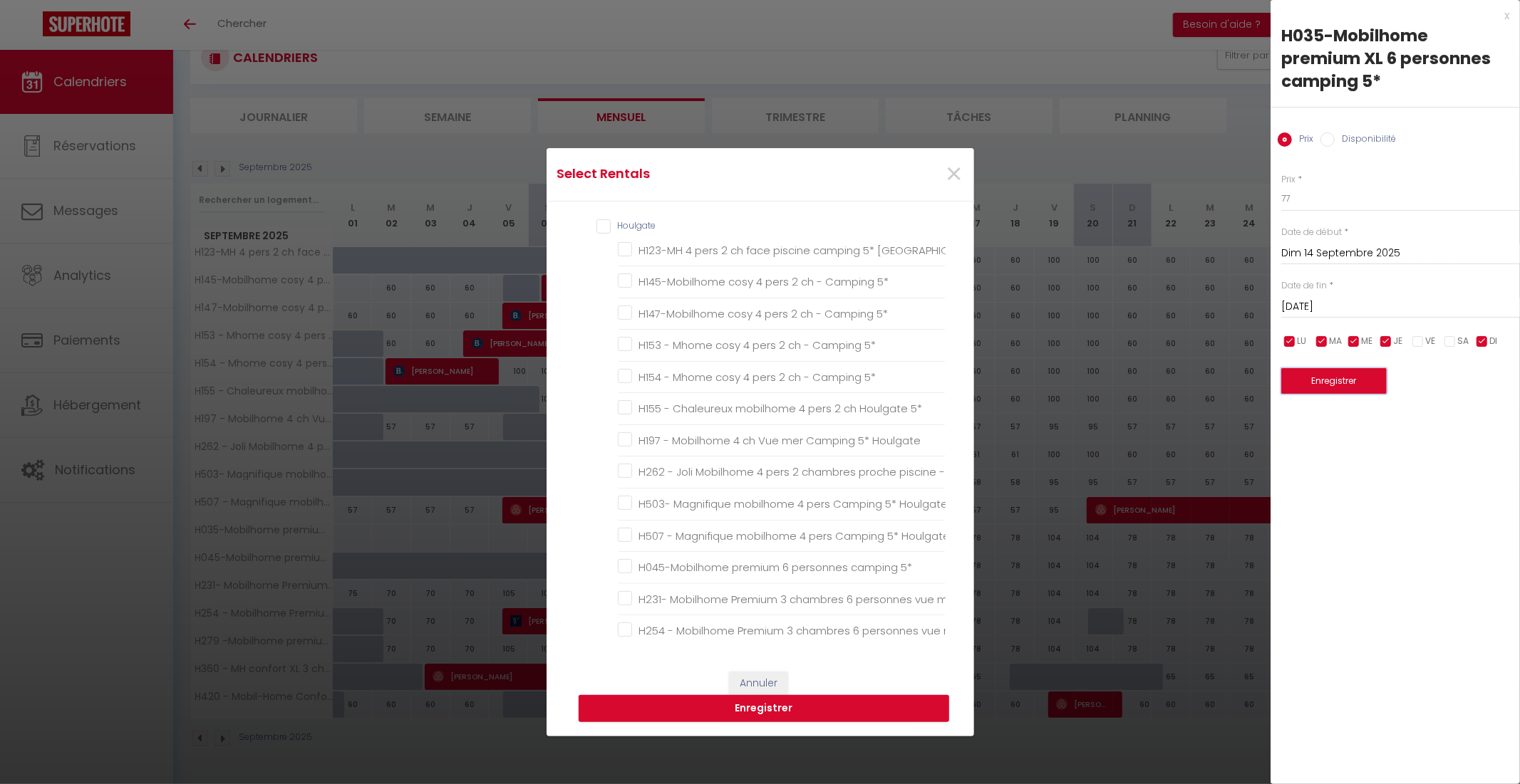
scroll to position [1241, 0]
click at [719, 494] on 5\* "H279 -Mobilhome premium 6 personnes Camping 5*" at bounding box center [781, 501] width 328 height 14
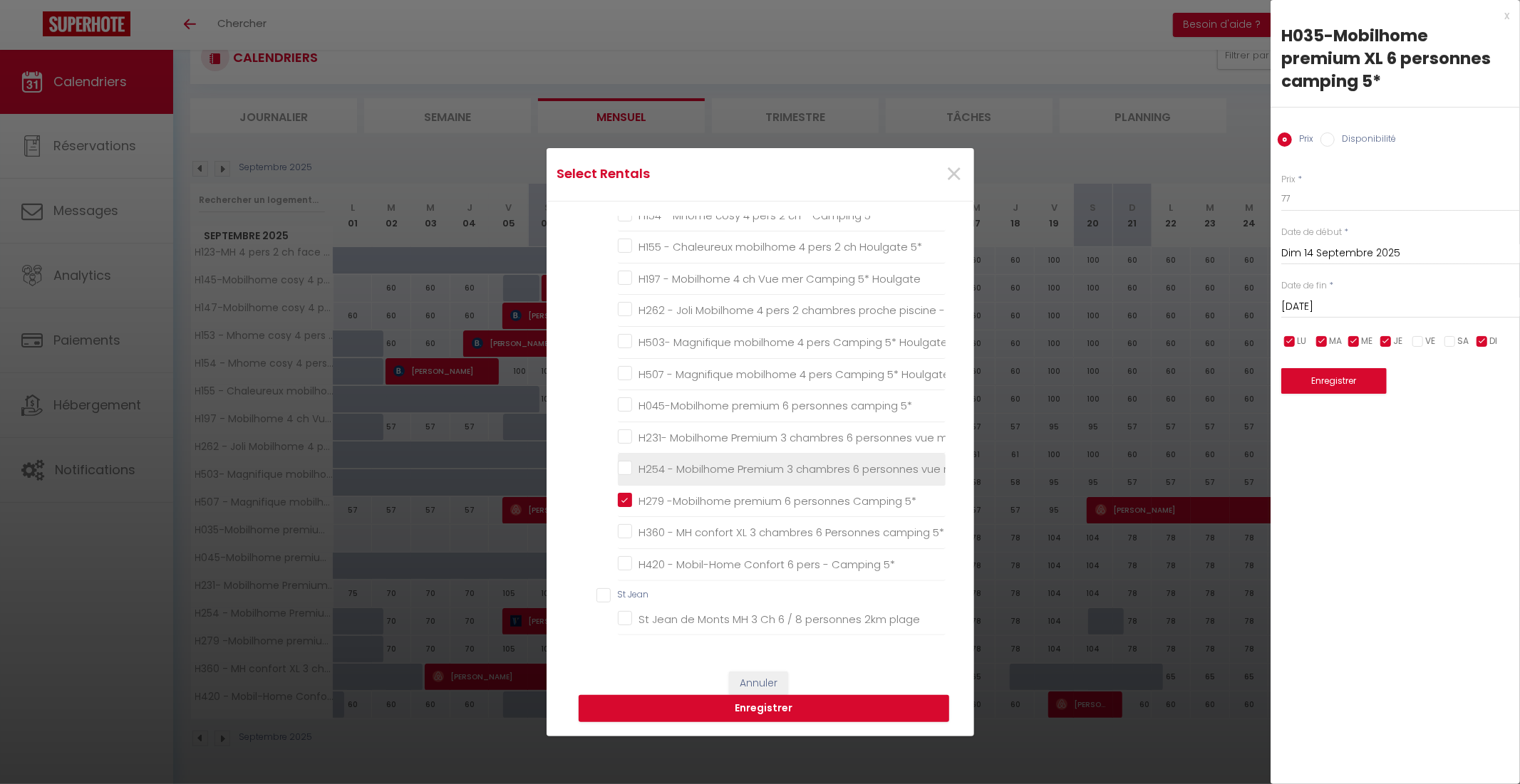
click at [718, 463] on mer "H254 - Mobilhome Premium 3 chambres 6 personnes vue mer" at bounding box center [781, 469] width 328 height 14
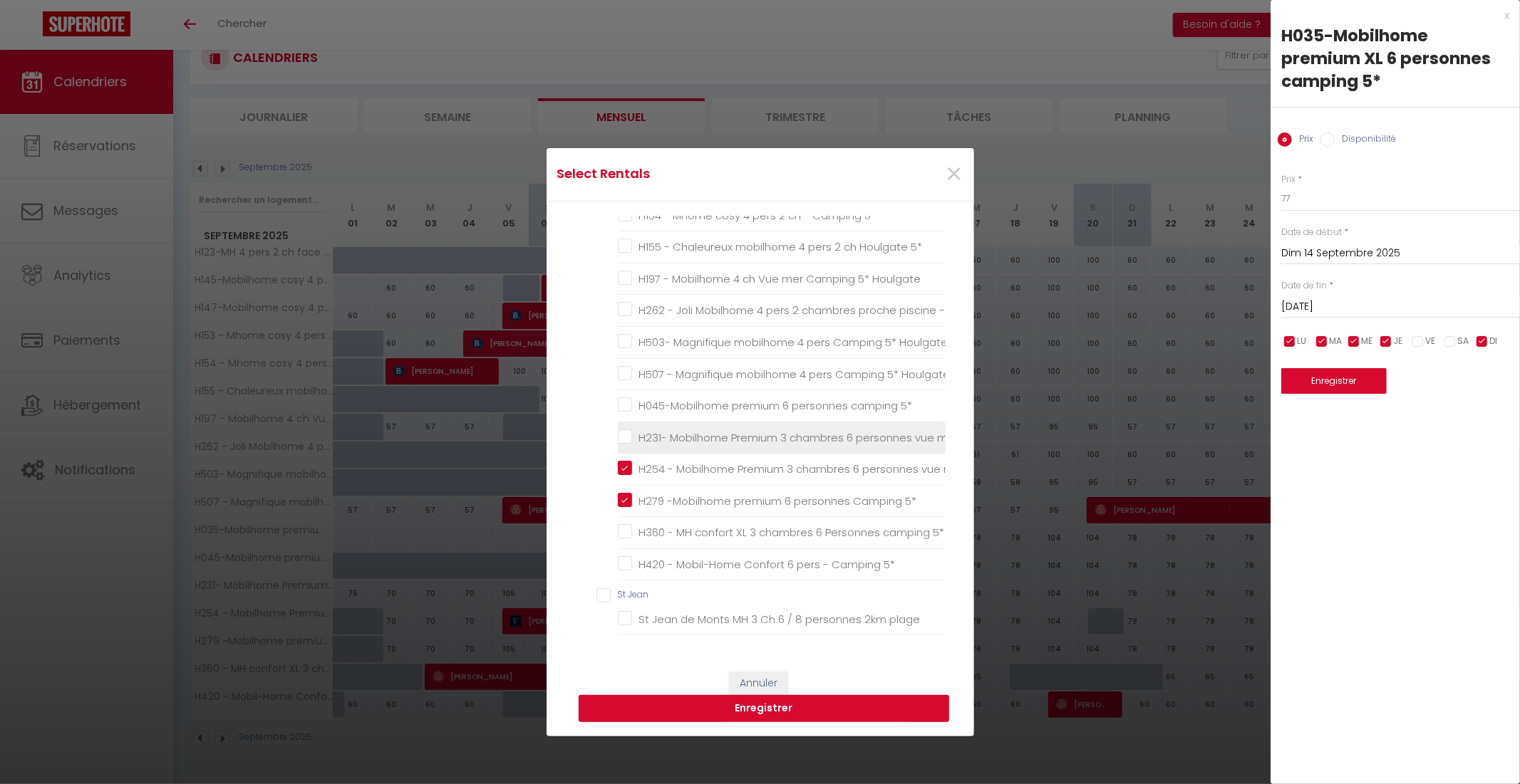
click at [717, 430] on mer "H231- Mobilhome Premium 3 chambres 6 personnes vue mer" at bounding box center [781, 437] width 328 height 14
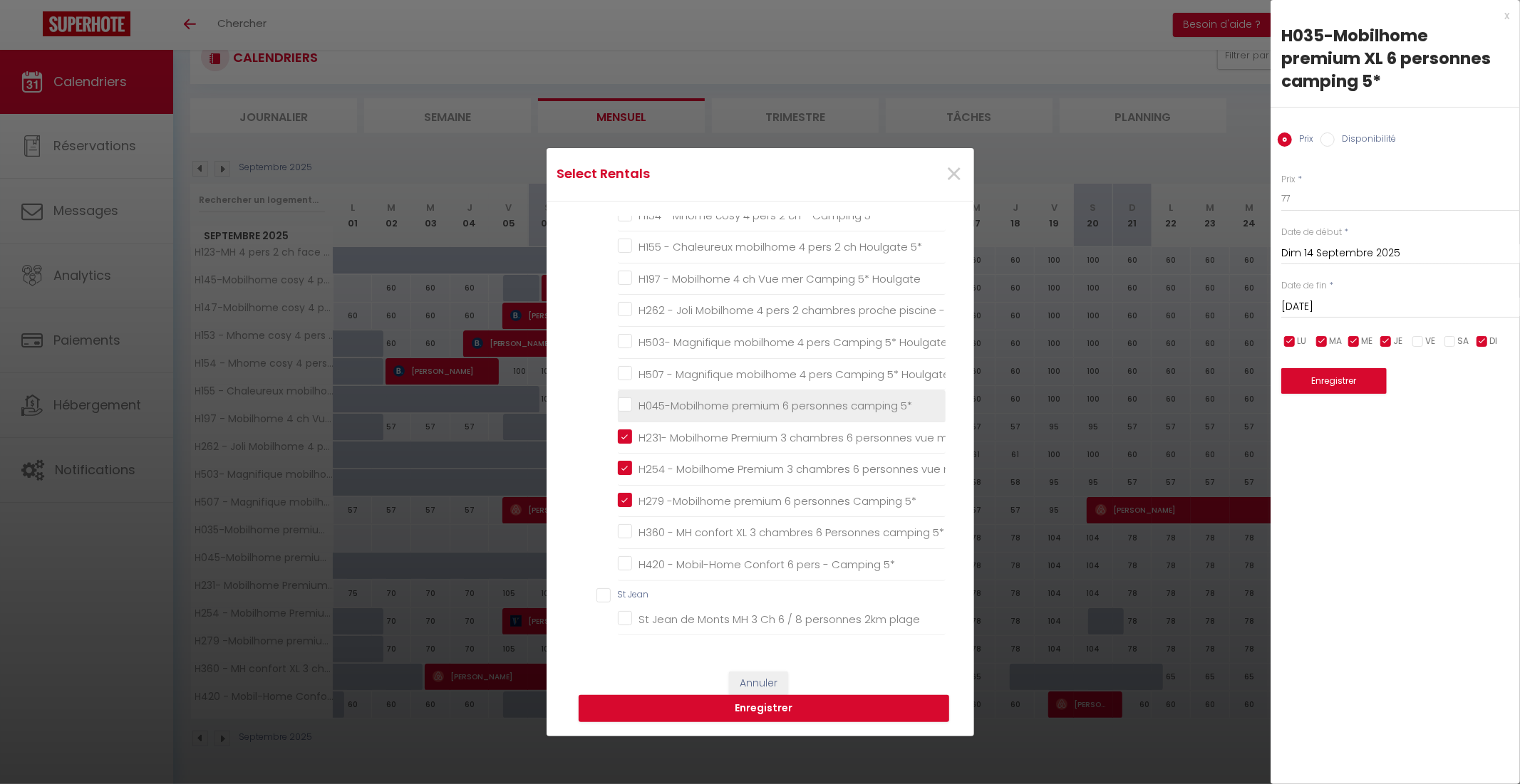
click at [721, 399] on 5\* "H045-Mobilhome premium 6 personnes camping 5*" at bounding box center [781, 406] width 328 height 14
click at [753, 705] on button "Enregistrer" at bounding box center [764, 709] width 370 height 27
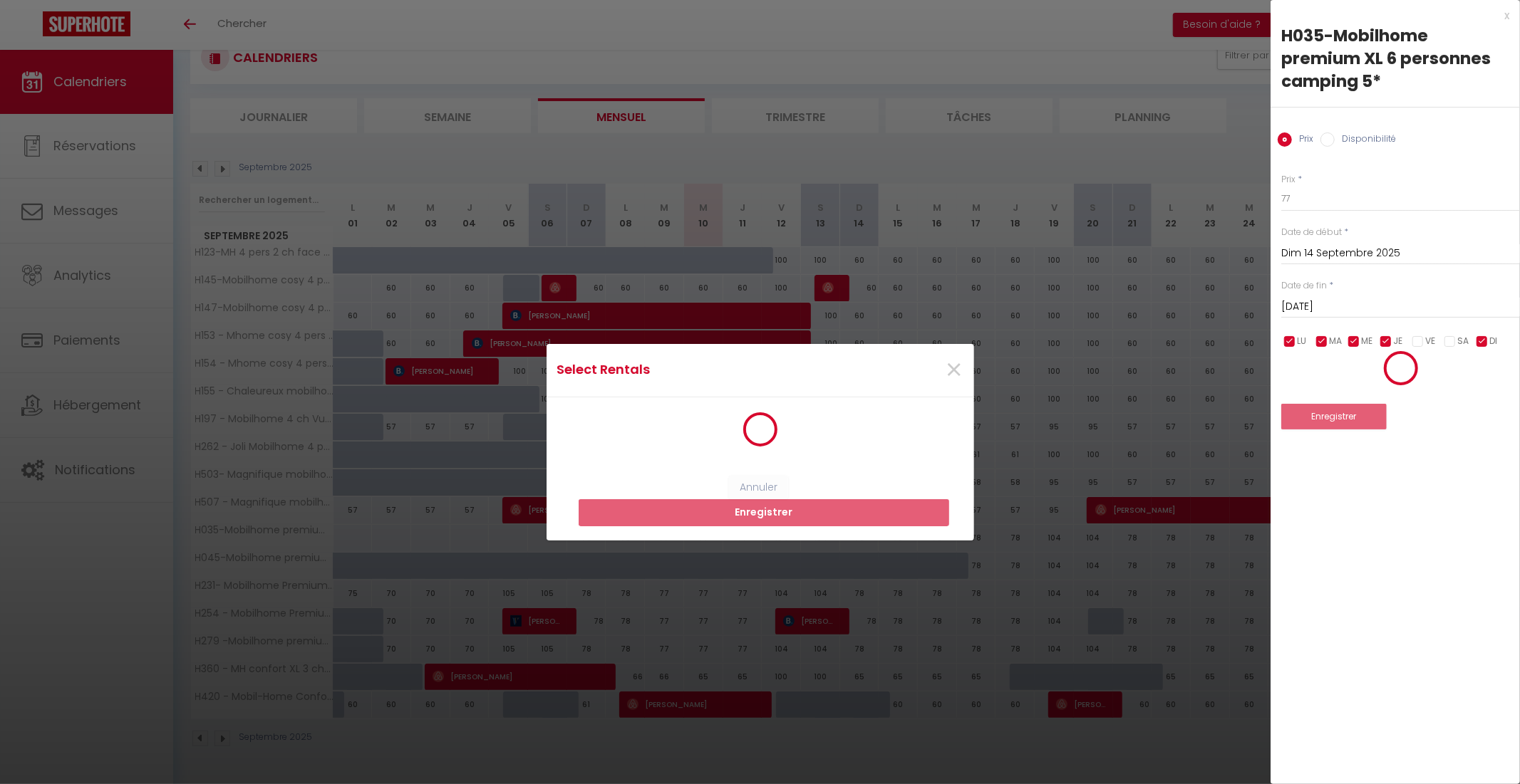
scroll to position [2, 0]
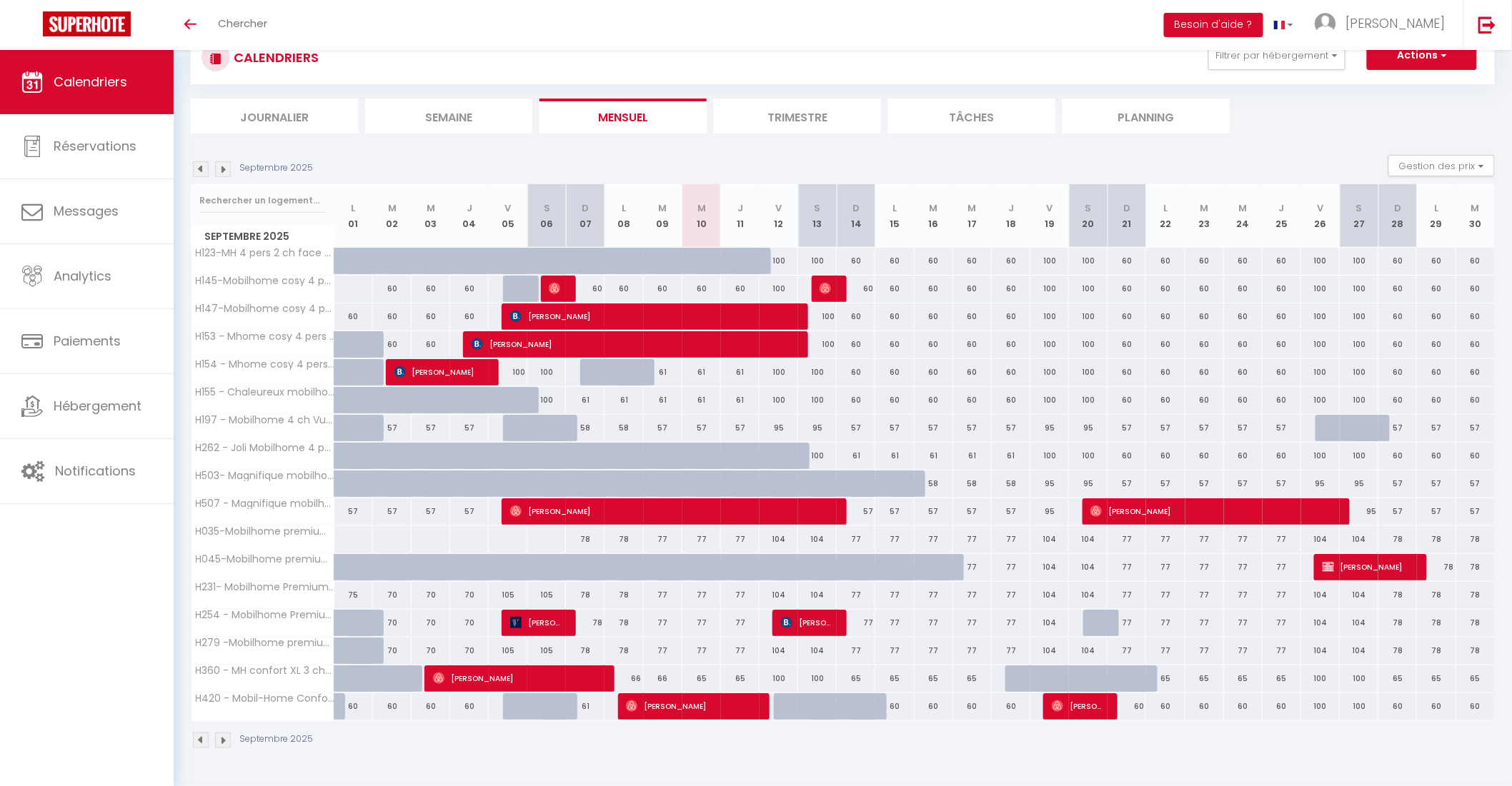
click at [780, 262] on div "100" at bounding box center [779, 261] width 39 height 27
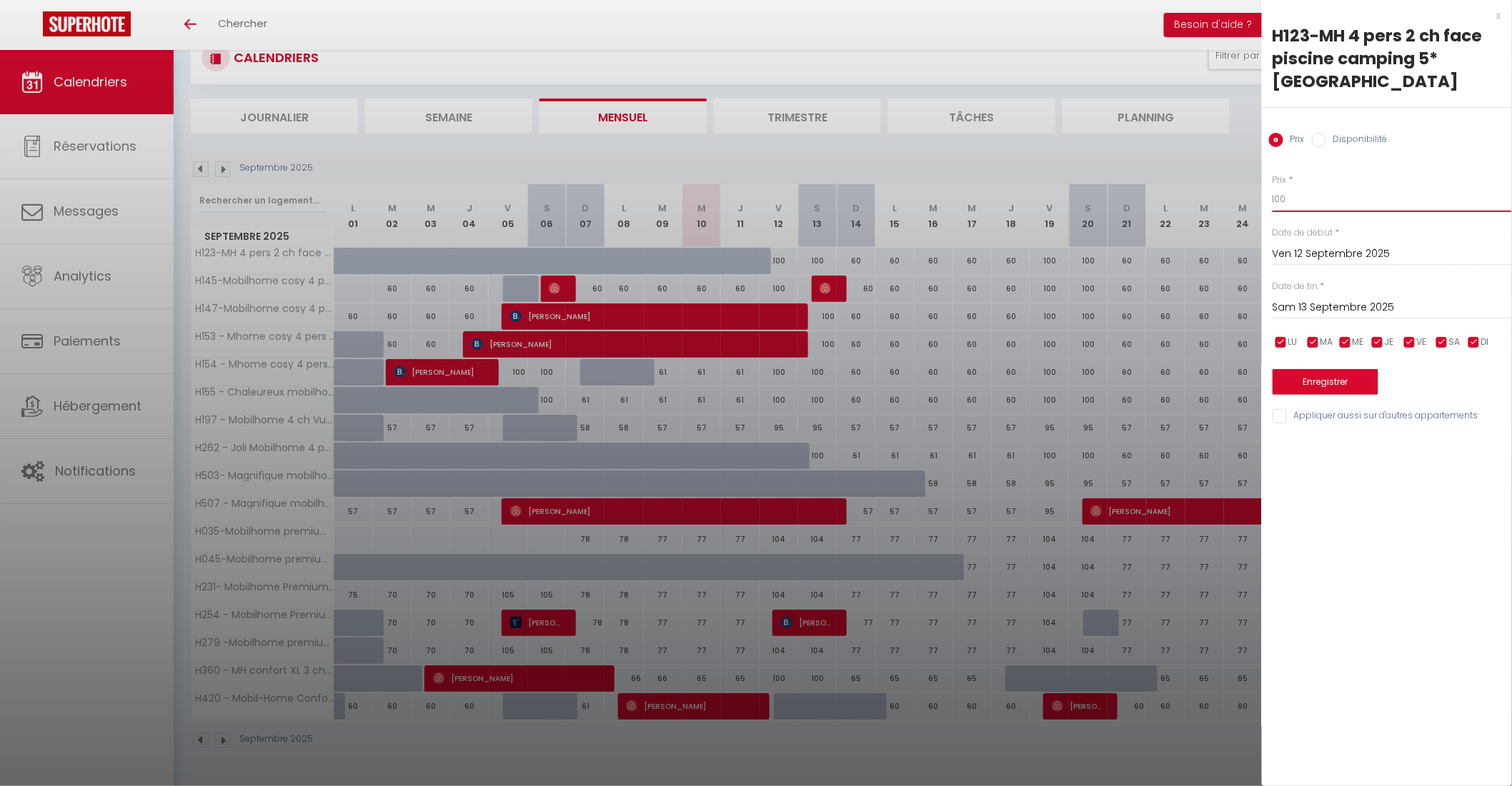
drag, startPoint x: 1290, startPoint y: 203, endPoint x: 1244, endPoint y: 193, distance: 47.1
click at [1247, 200] on body "🟢 Des questions ou besoin d'assistance pour la migration AirBnB? Connectez-vous…" at bounding box center [756, 393] width 1512 height 786
click at [1387, 307] on input "Sam 13 Septembre 2025" at bounding box center [1392, 307] width 239 height 19
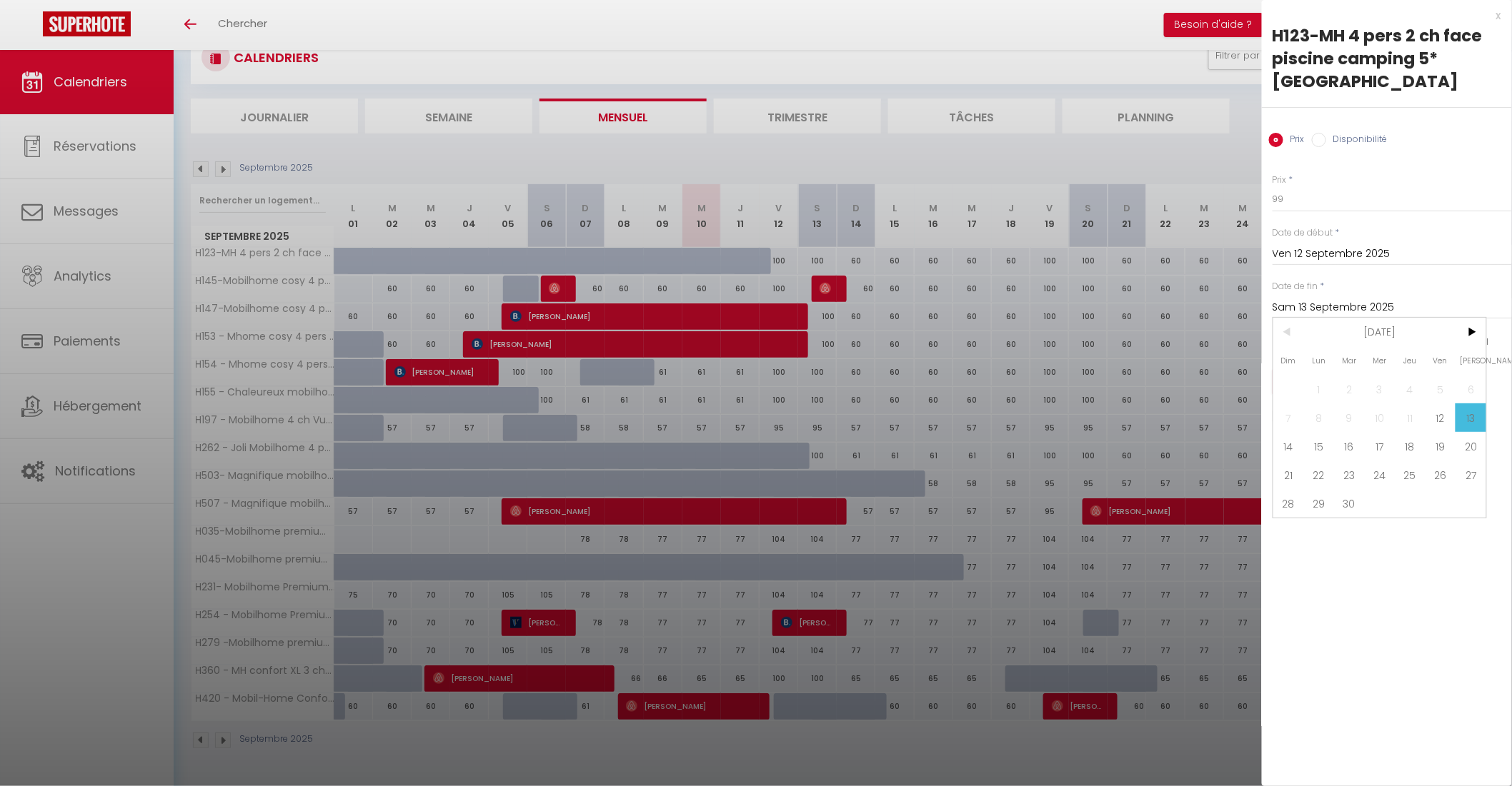
click at [1348, 500] on span "30" at bounding box center [1349, 503] width 30 height 29
click at [1476, 343] on input "checkbox" at bounding box center [1473, 342] width 14 height 14
click at [1379, 343] on input "checkbox" at bounding box center [1377, 342] width 14 height 14
click at [1348, 344] on input "checkbox" at bounding box center [1344, 342] width 14 height 14
click at [1318, 345] on input "checkbox" at bounding box center [1313, 342] width 14 height 14
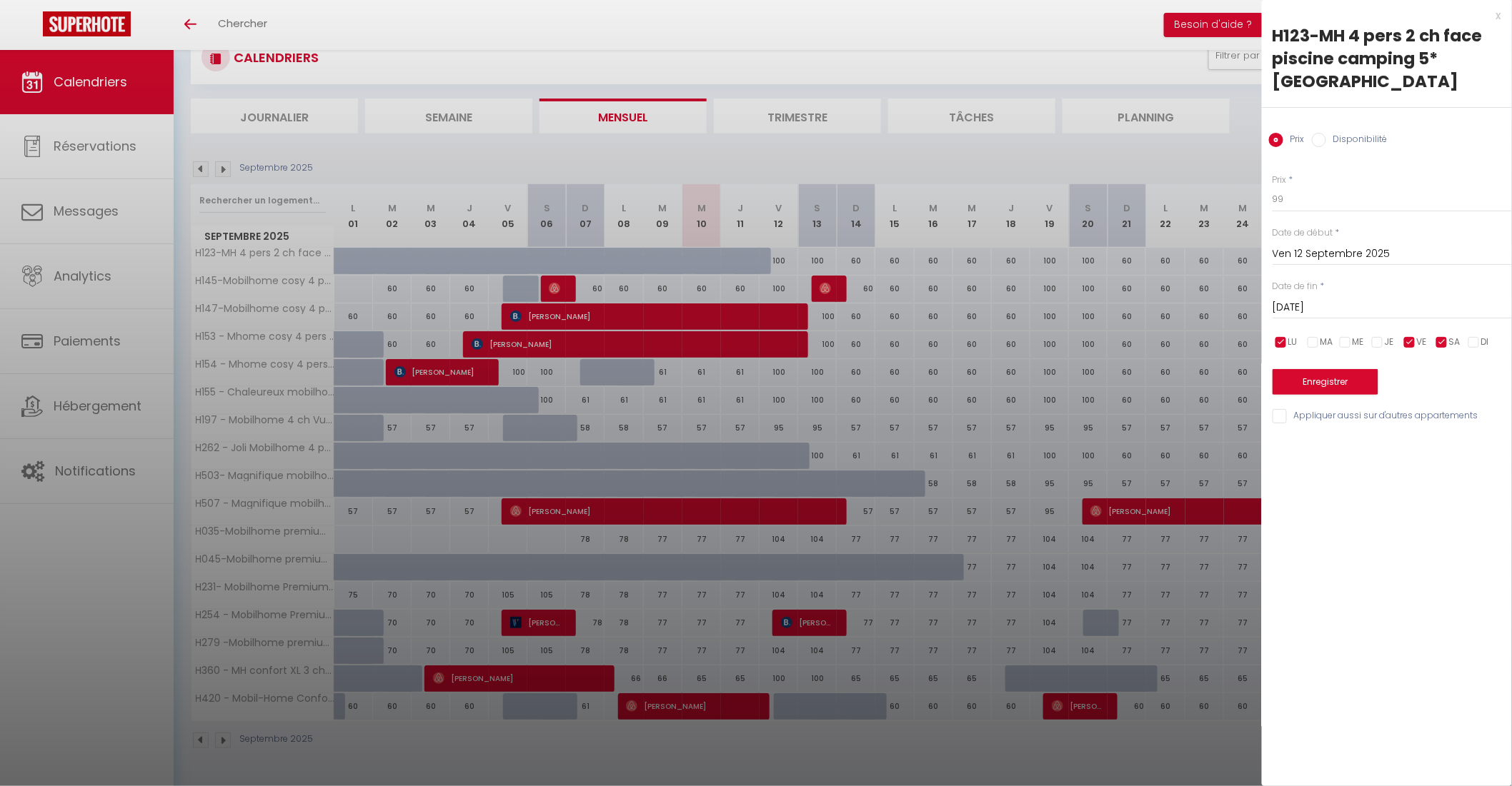
click at [1281, 342] on input "checkbox" at bounding box center [1281, 342] width 14 height 14
click at [1279, 418] on input "Appliquer aussi sur d'autres appartements" at bounding box center [1392, 416] width 239 height 14
click at [1310, 387] on button "Enregistrer" at bounding box center [1325, 382] width 106 height 26
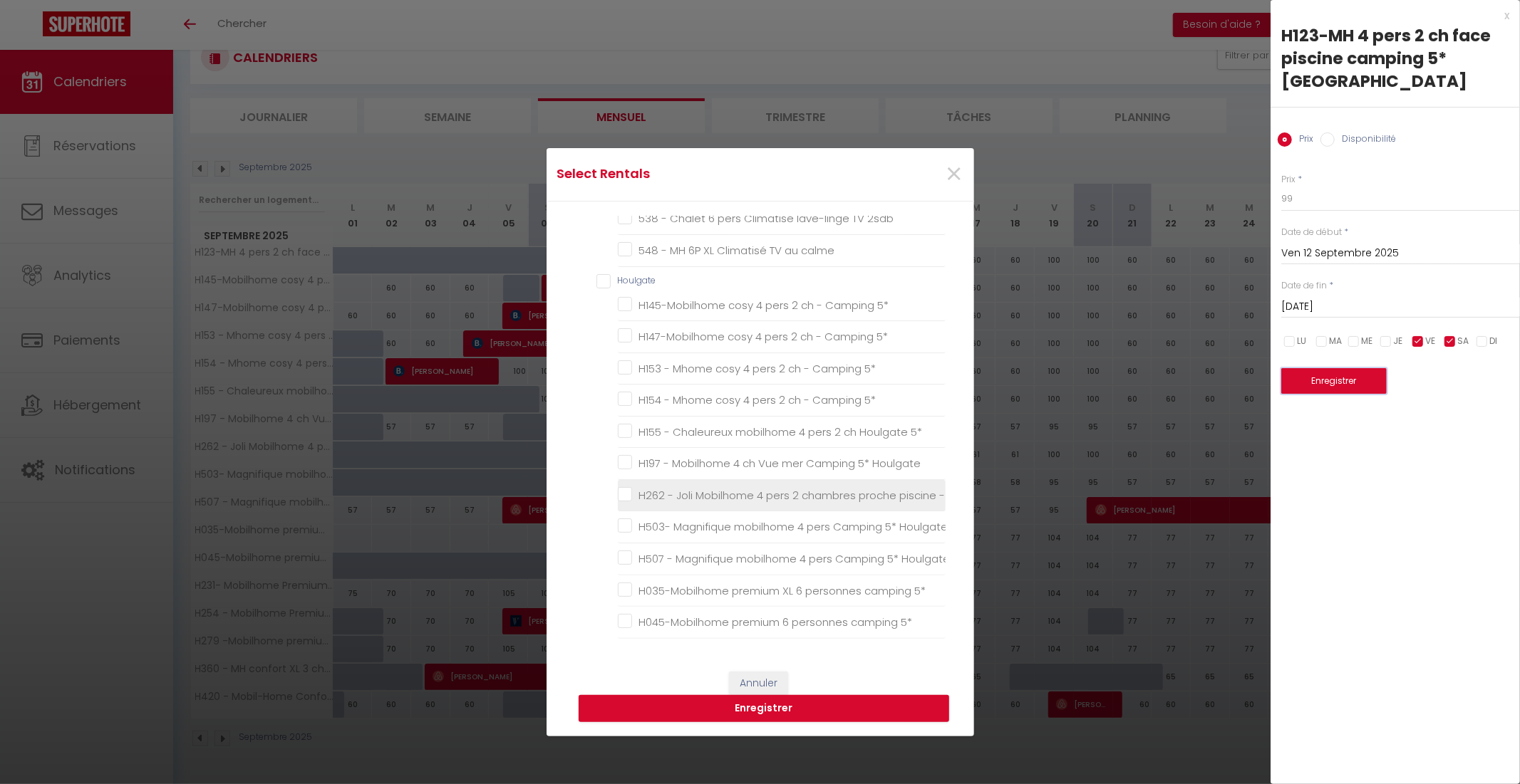
scroll to position [1028, 0]
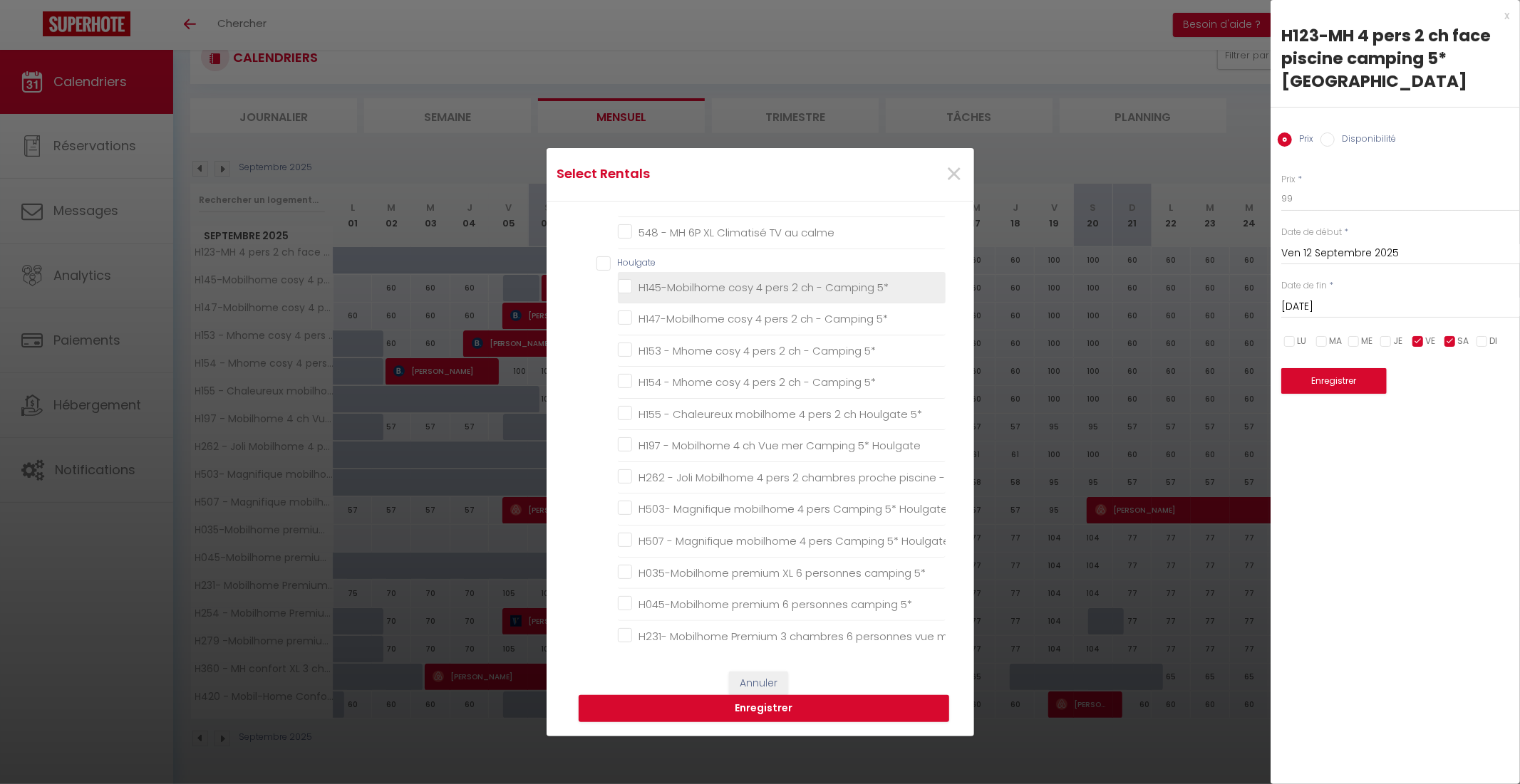
click at [618, 289] on 5\* "H145-Mobilhome cosy 4 pers 2 ch - Camping 5*" at bounding box center [781, 287] width 328 height 14
click at [620, 321] on 5\* "H147-Mobilhome cosy 4 pers 2 ch - Camping 5*" at bounding box center [781, 318] width 328 height 14
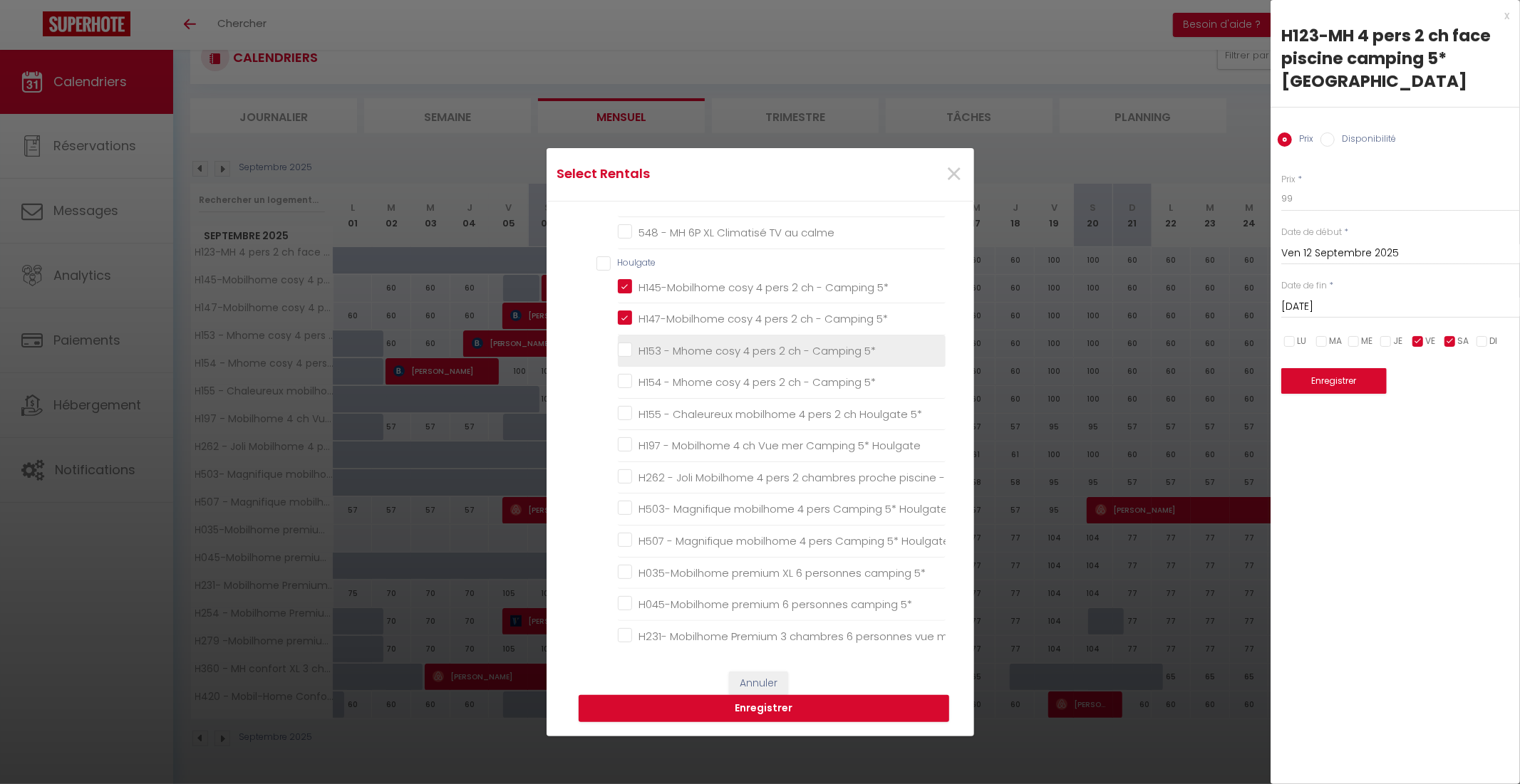
click at [623, 347] on 5\* "H153 - Mhome cosy 4 pers 2 ch - Camping 5*" at bounding box center [781, 350] width 328 height 14
click at [619, 380] on 5\* "H154 - Mhome cosy 4 pers 2 ch - Camping 5*" at bounding box center [781, 382] width 328 height 14
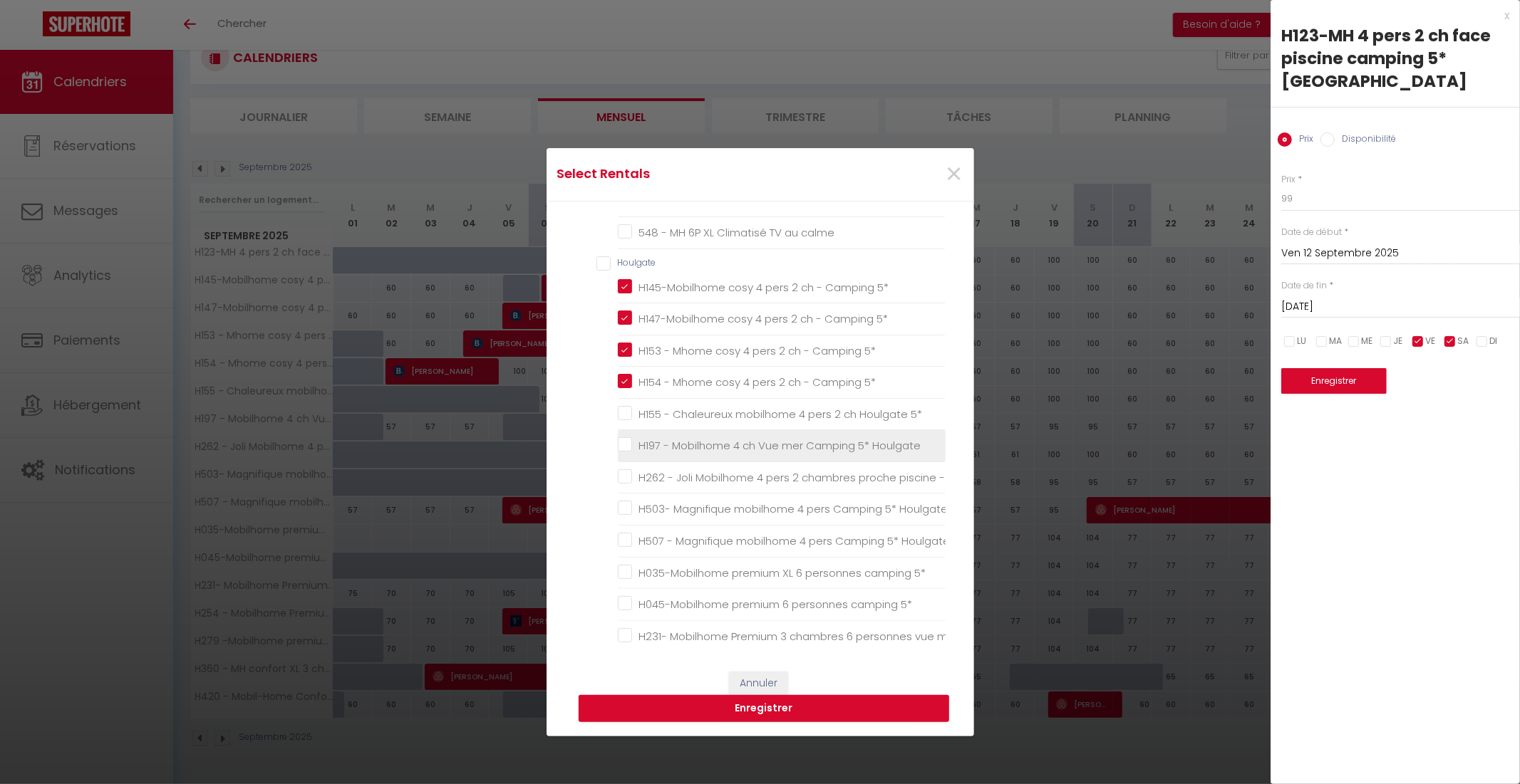
drag, startPoint x: 622, startPoint y: 413, endPoint x: 622, endPoint y: 440, distance: 27.0
click at [622, 414] on 5\* "H155 - Chaleureux mobilhome 4 pers 2 ch Houlgate 5*" at bounding box center [781, 414] width 328 height 14
click at [618, 476] on 5\* "H262 - Joli Mobilhome 4 pers 2 chambres proche piscine - Camping 5*" at bounding box center [781, 477] width 328 height 14
click at [753, 712] on button "Enregistrer" at bounding box center [764, 709] width 370 height 27
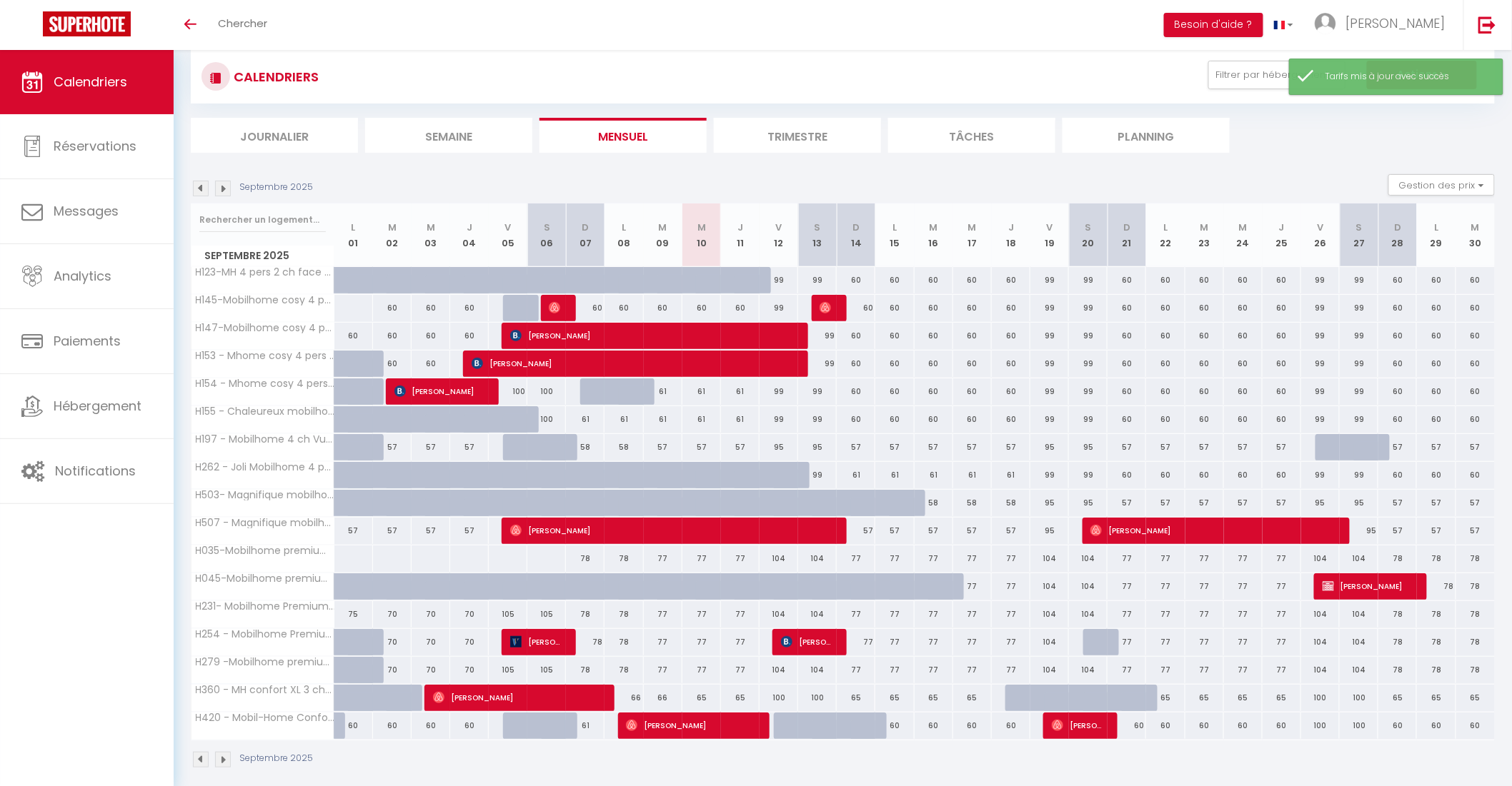
scroll to position [0, 0]
